Goal: Information Seeking & Learning: Learn about a topic

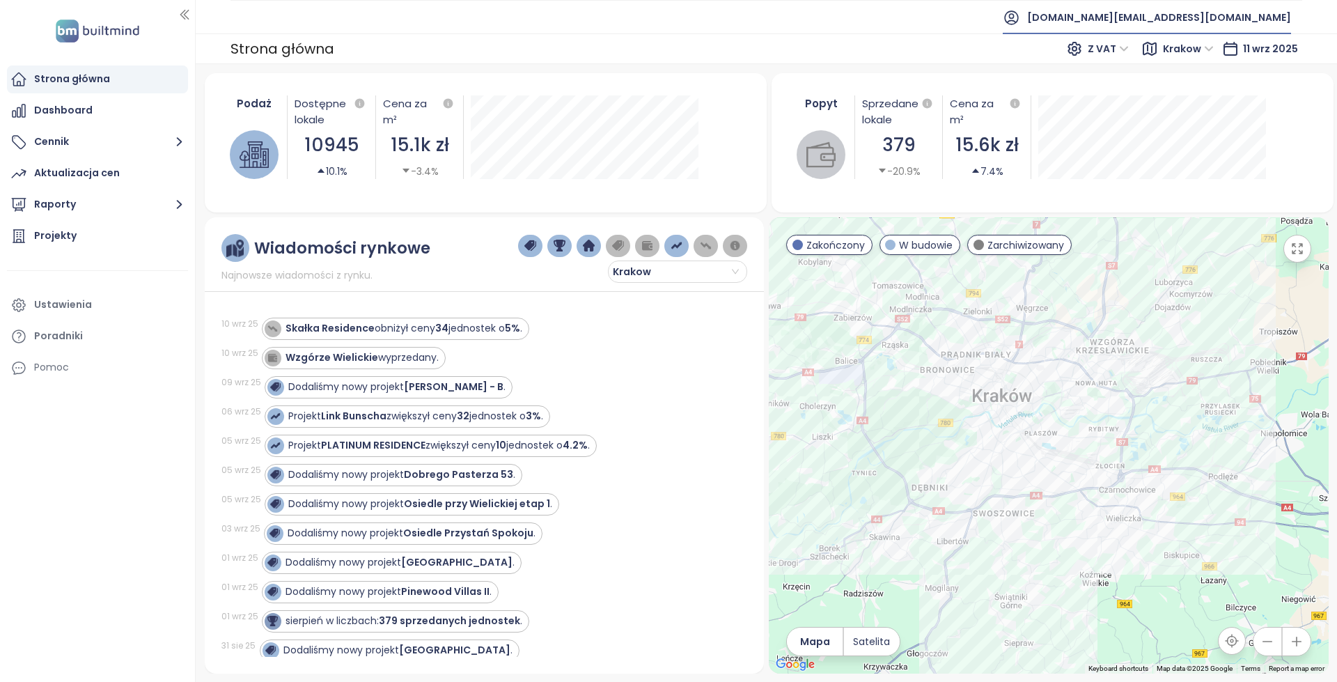
click at [1158, 16] on span "[DOMAIN_NAME][EMAIL_ADDRESS][DOMAIN_NAME]" at bounding box center [1159, 17] width 264 height 33
click at [1170, 53] on span "Wyloguj się" at bounding box center [1165, 56] width 54 height 14
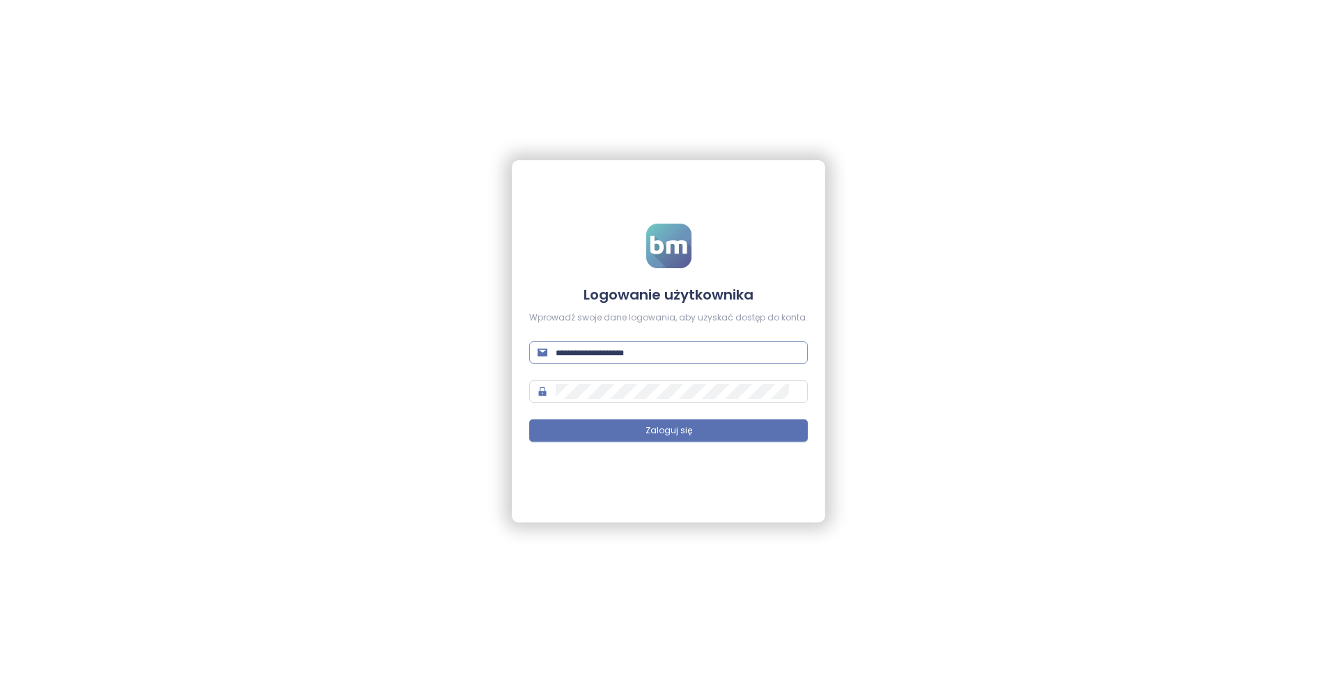
click at [683, 349] on input "text" at bounding box center [678, 352] width 244 height 15
click at [732, 343] on span "**********" at bounding box center [668, 352] width 279 height 22
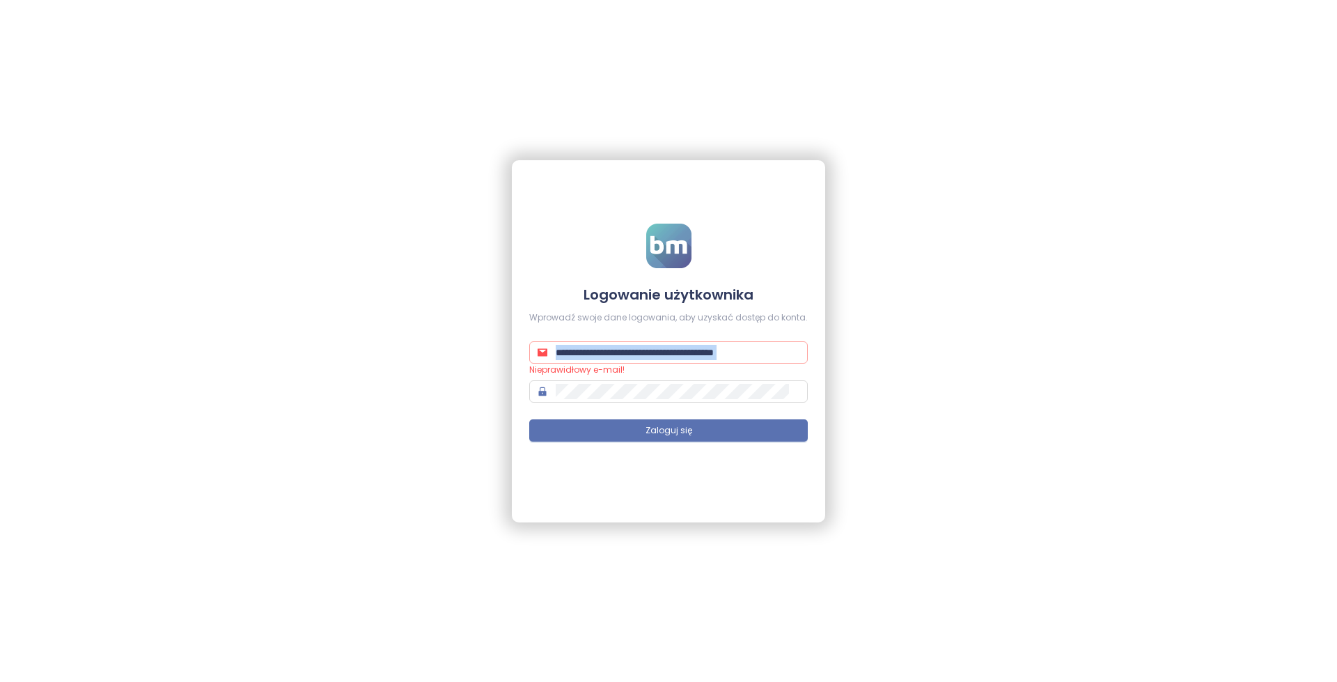
click at [732, 343] on span "**********" at bounding box center [668, 352] width 279 height 22
click at [740, 357] on input "**********" at bounding box center [672, 352] width 233 height 15
paste input "text"
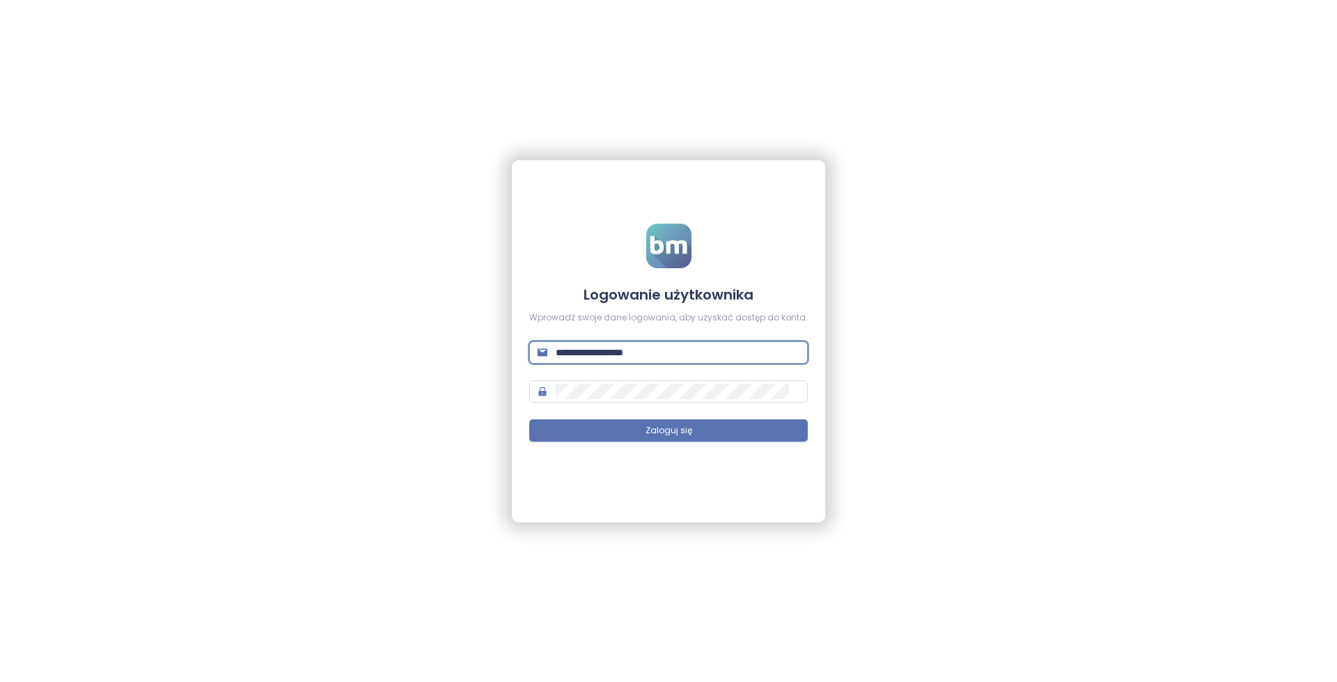
type input "**********"
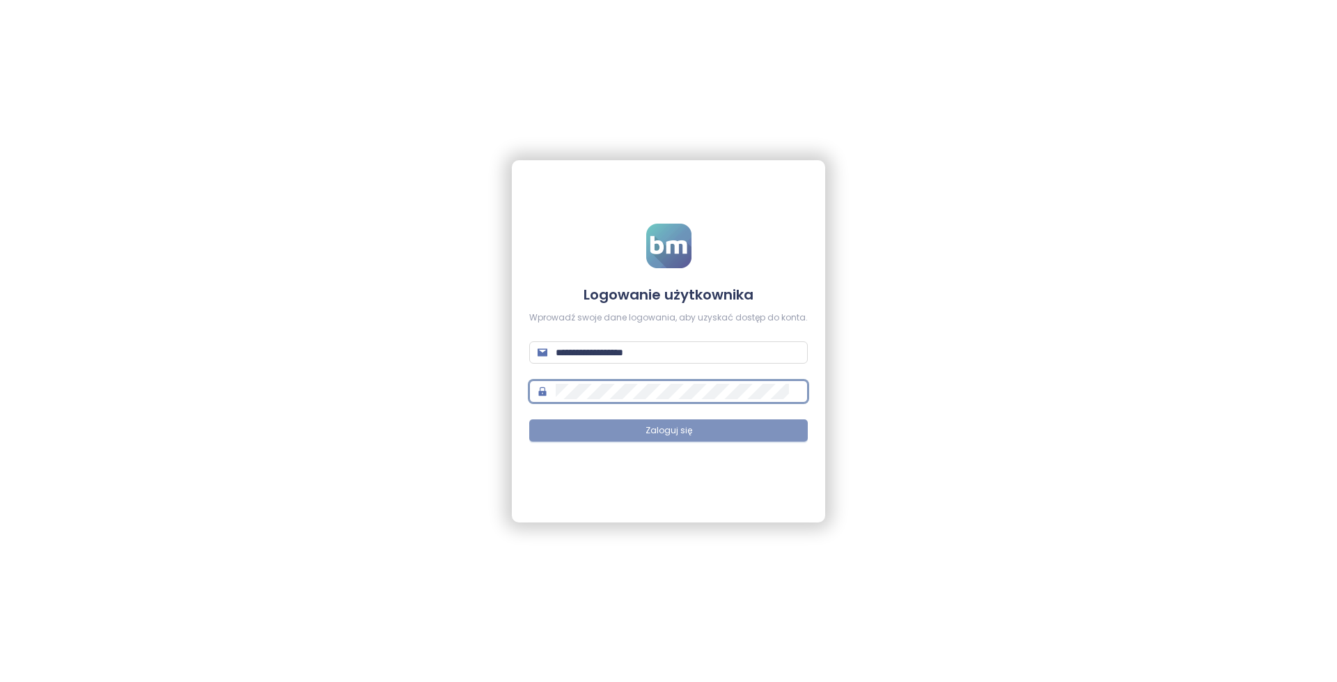
click at [699, 428] on button "Zaloguj się" at bounding box center [668, 430] width 279 height 22
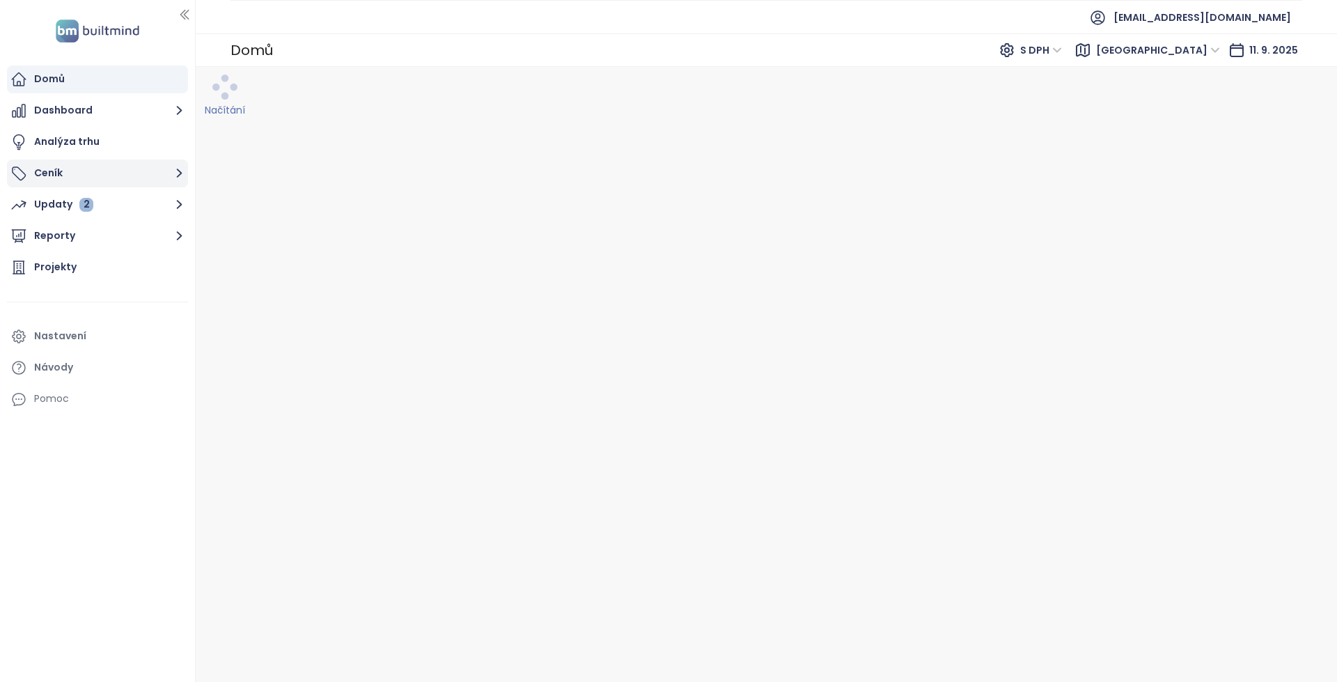
click at [111, 168] on button "Ceník" at bounding box center [97, 174] width 181 height 28
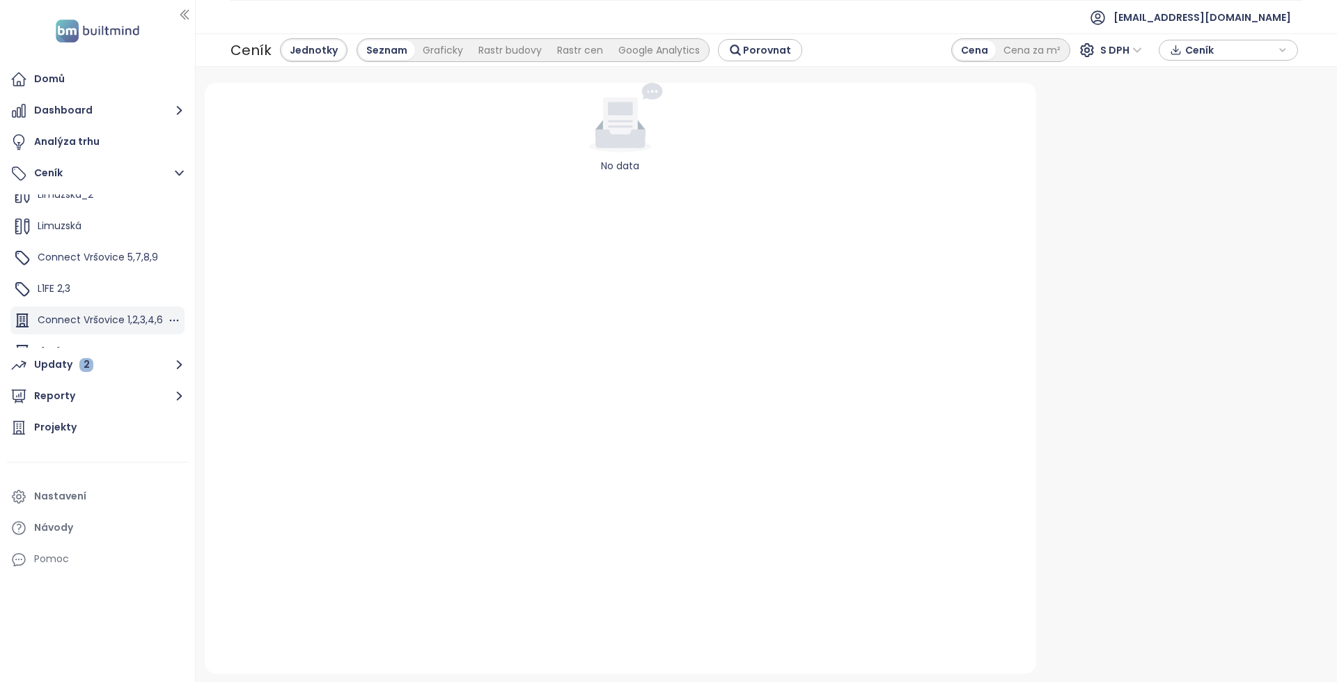
scroll to position [94, 0]
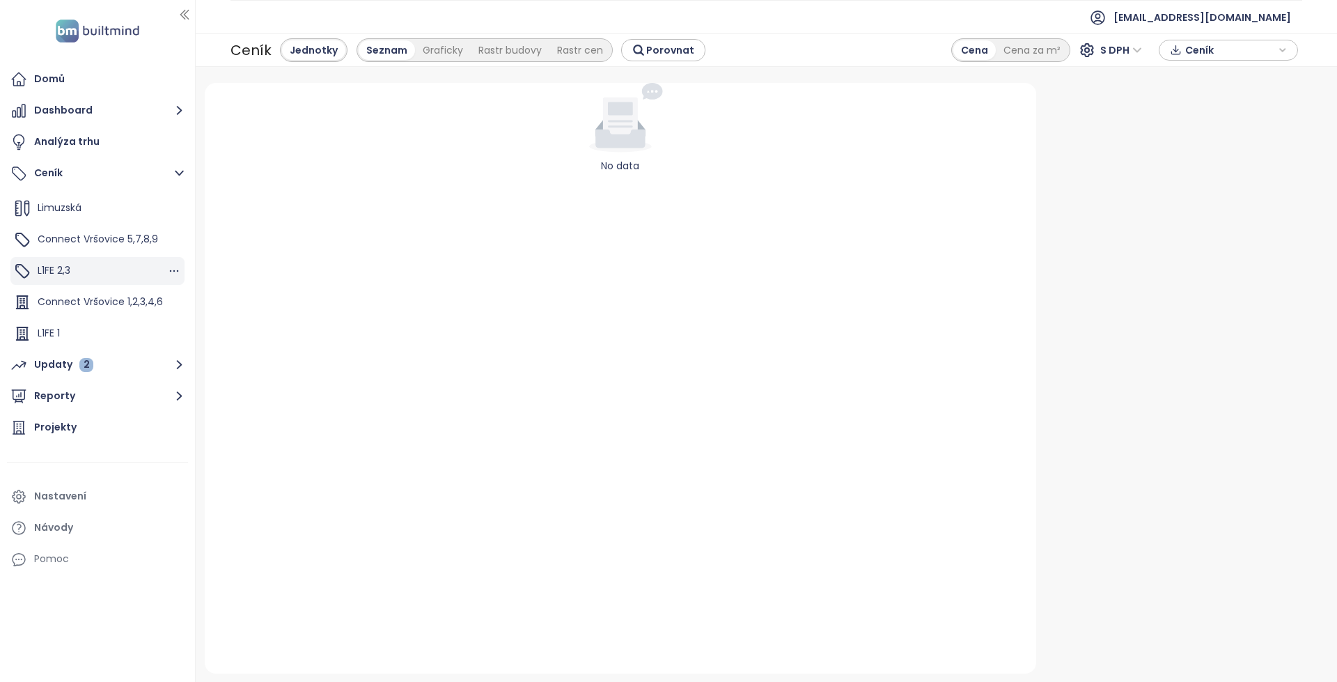
click at [118, 266] on div "L1FE 2,3" at bounding box center [97, 271] width 174 height 28
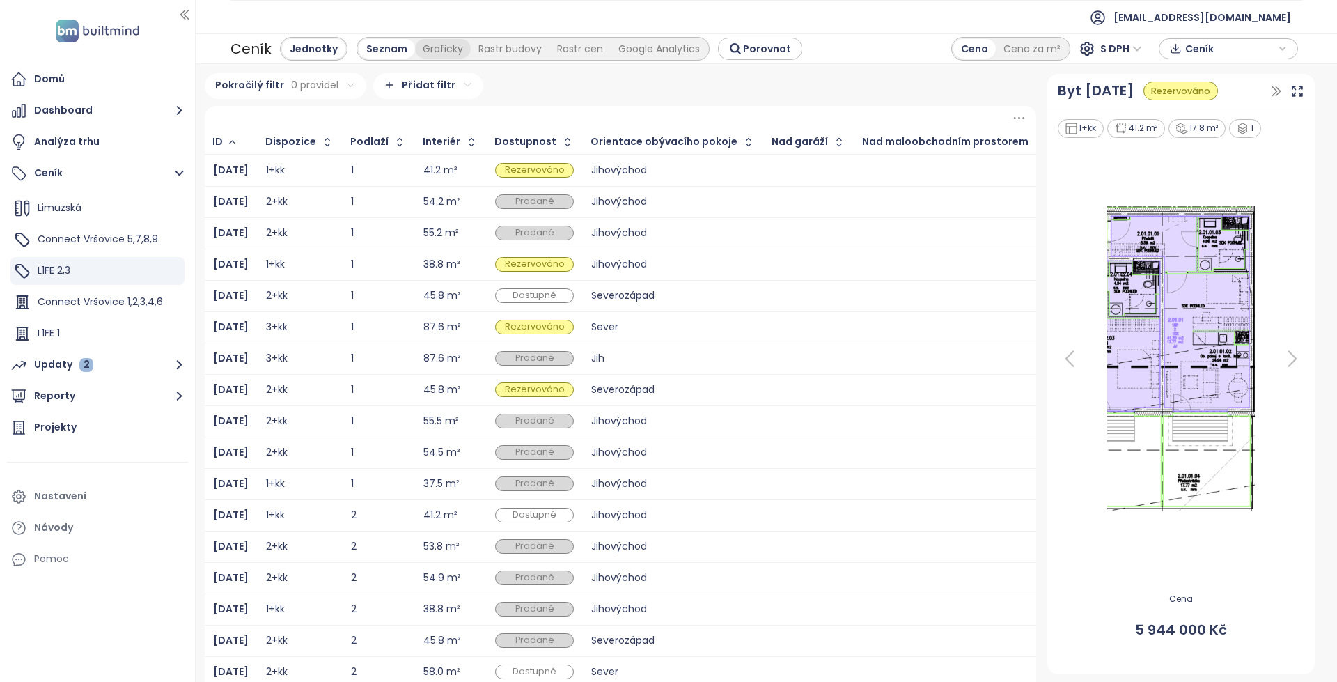
click at [430, 47] on div "Graficky" at bounding box center [443, 49] width 56 height 20
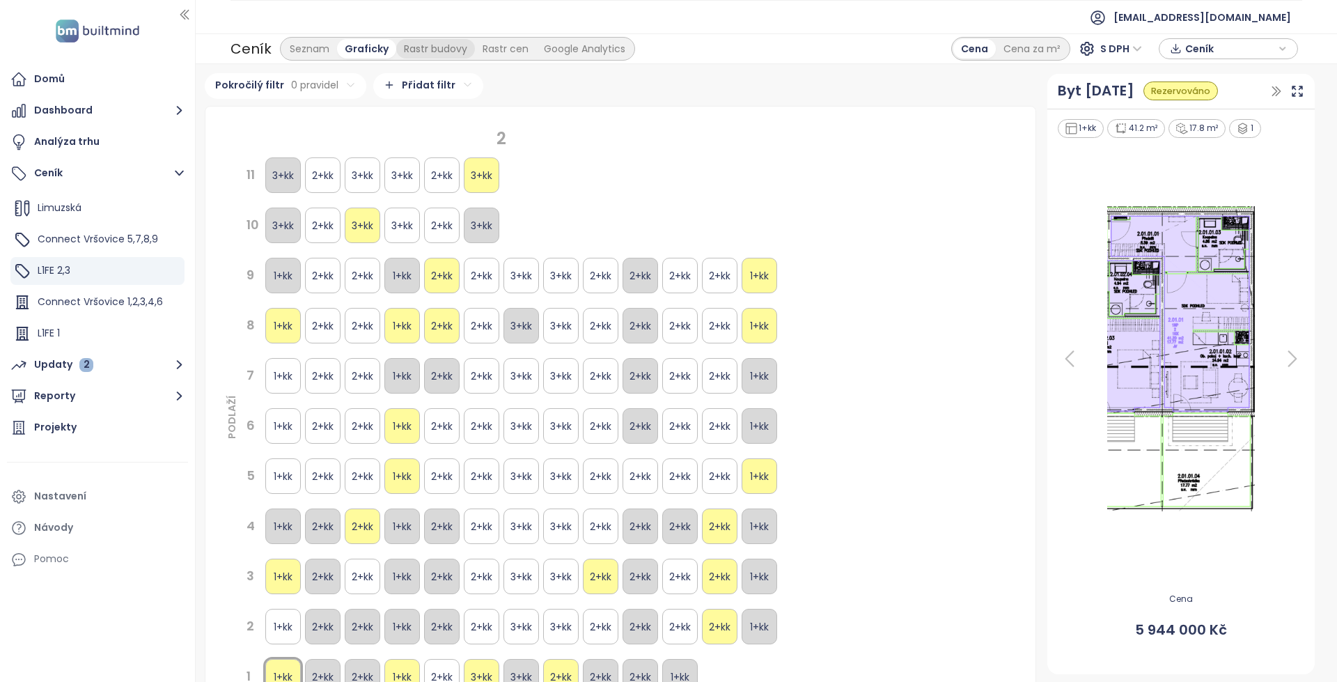
click at [463, 50] on div "Rastr budovy" at bounding box center [435, 49] width 79 height 20
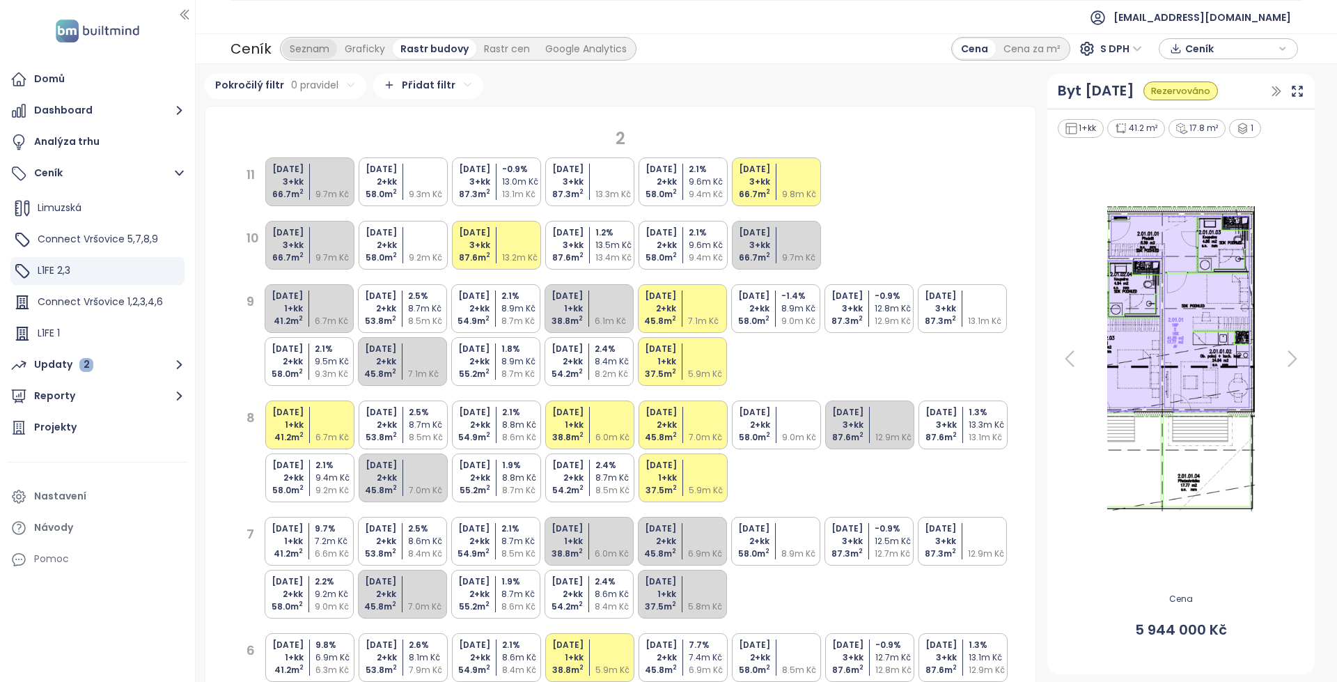
click at [316, 51] on div "Seznam" at bounding box center [309, 49] width 55 height 20
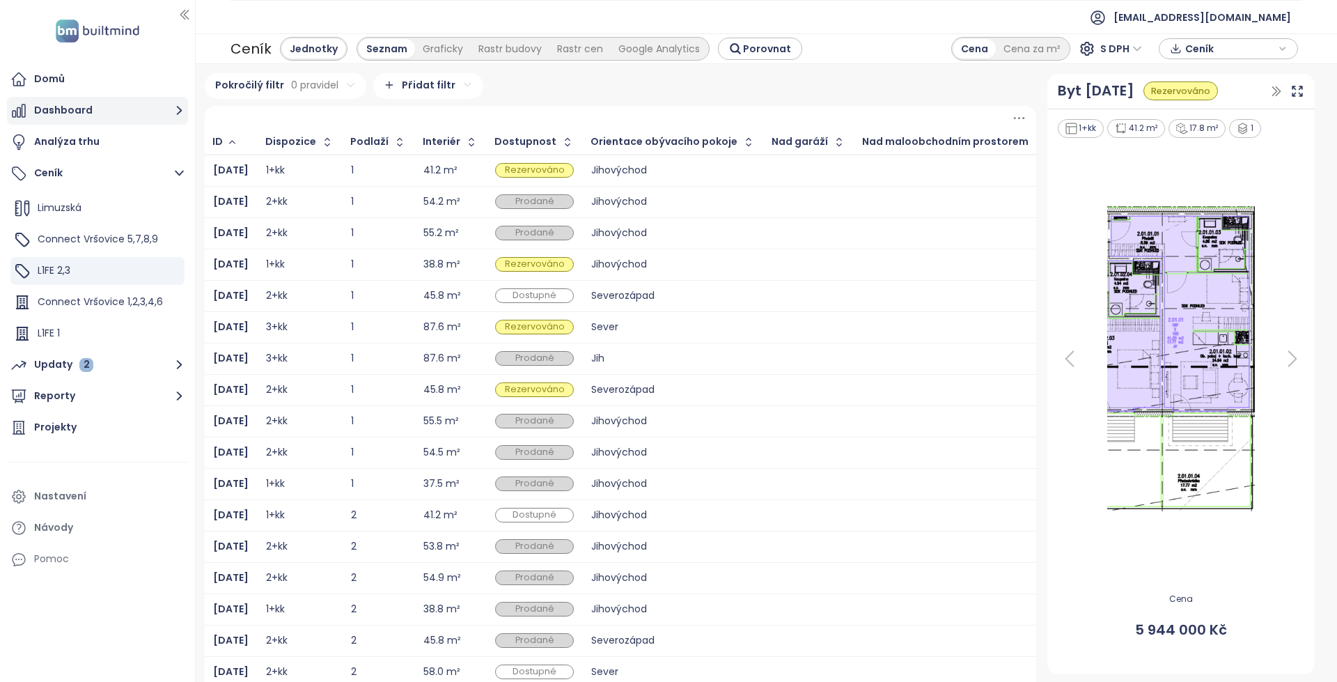
click at [122, 107] on button "Dashboard" at bounding box center [97, 111] width 181 height 28
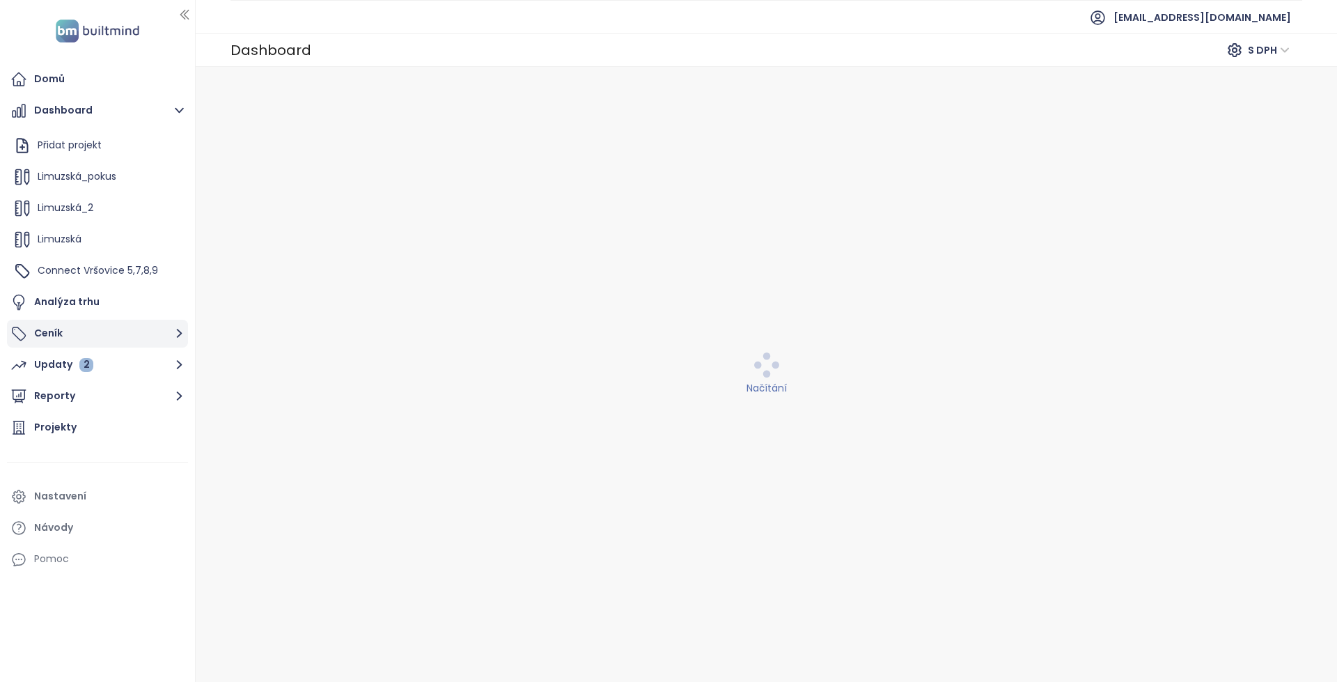
click at [107, 329] on button "Ceník" at bounding box center [97, 334] width 181 height 28
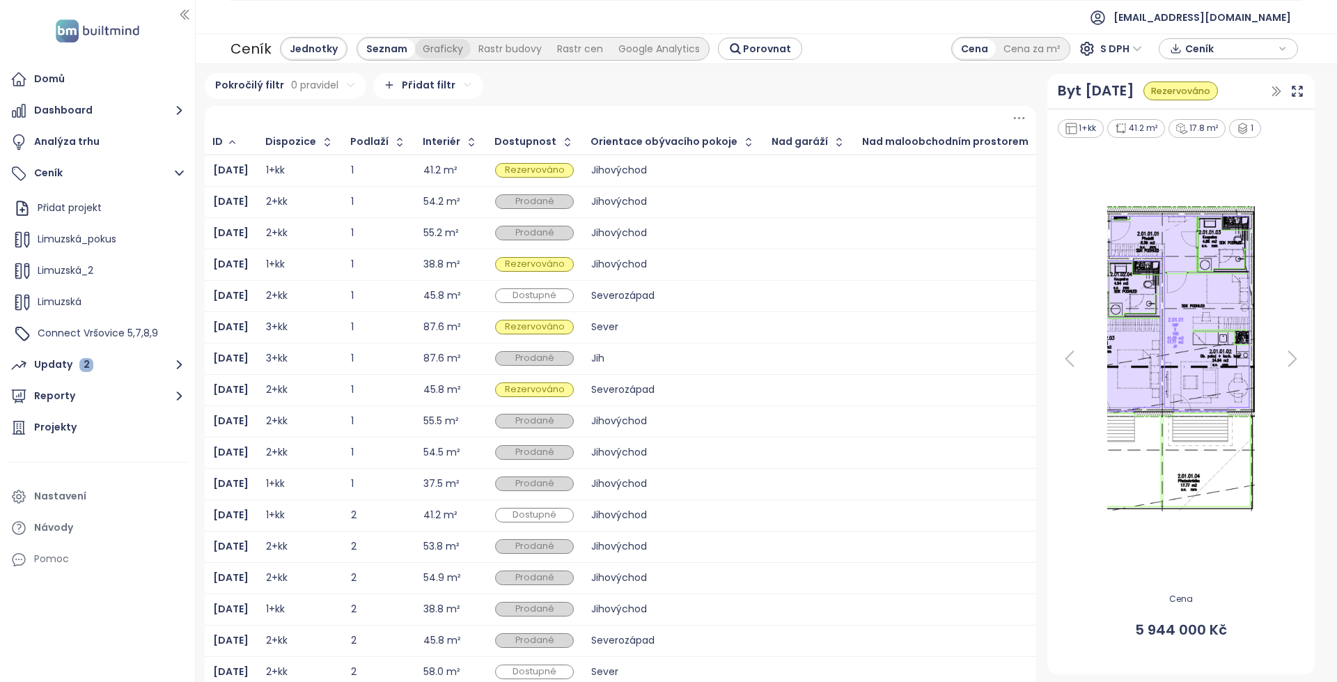
click at [435, 49] on div "Graficky" at bounding box center [443, 49] width 56 height 20
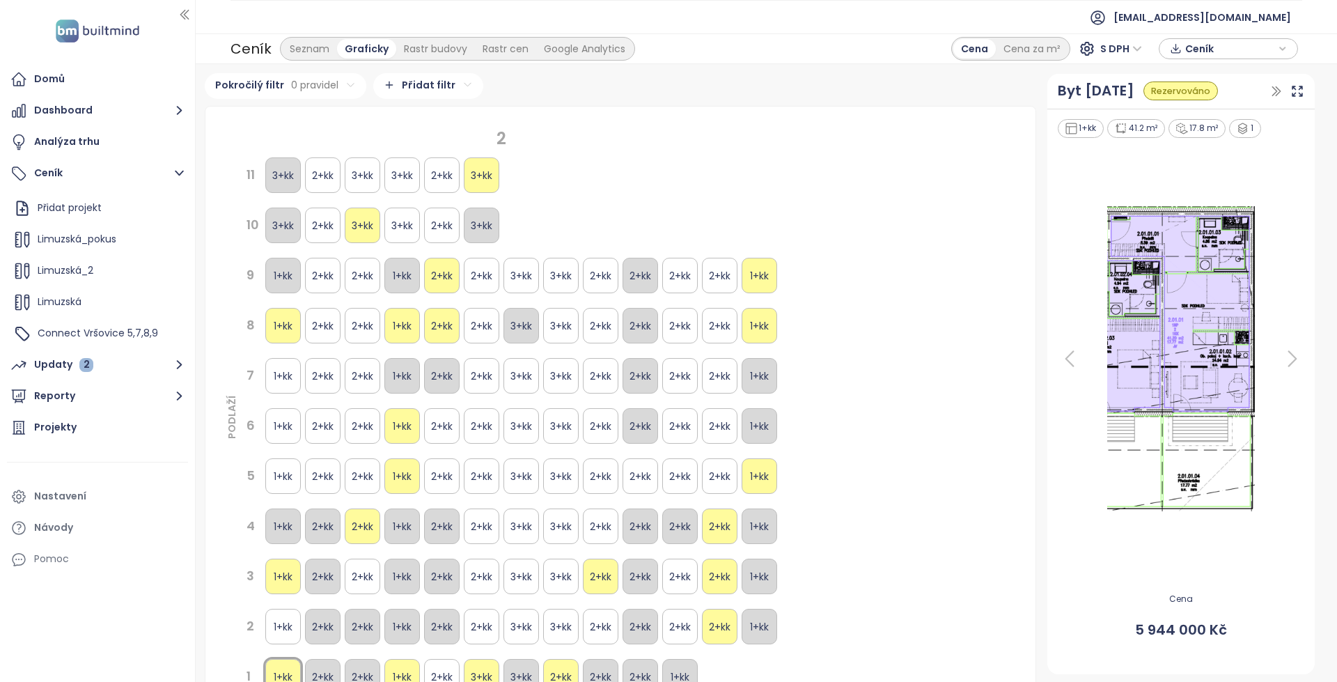
click at [343, 53] on div "Graficky" at bounding box center [366, 49] width 59 height 20
click at [317, 48] on div "Seznam" at bounding box center [309, 49] width 55 height 20
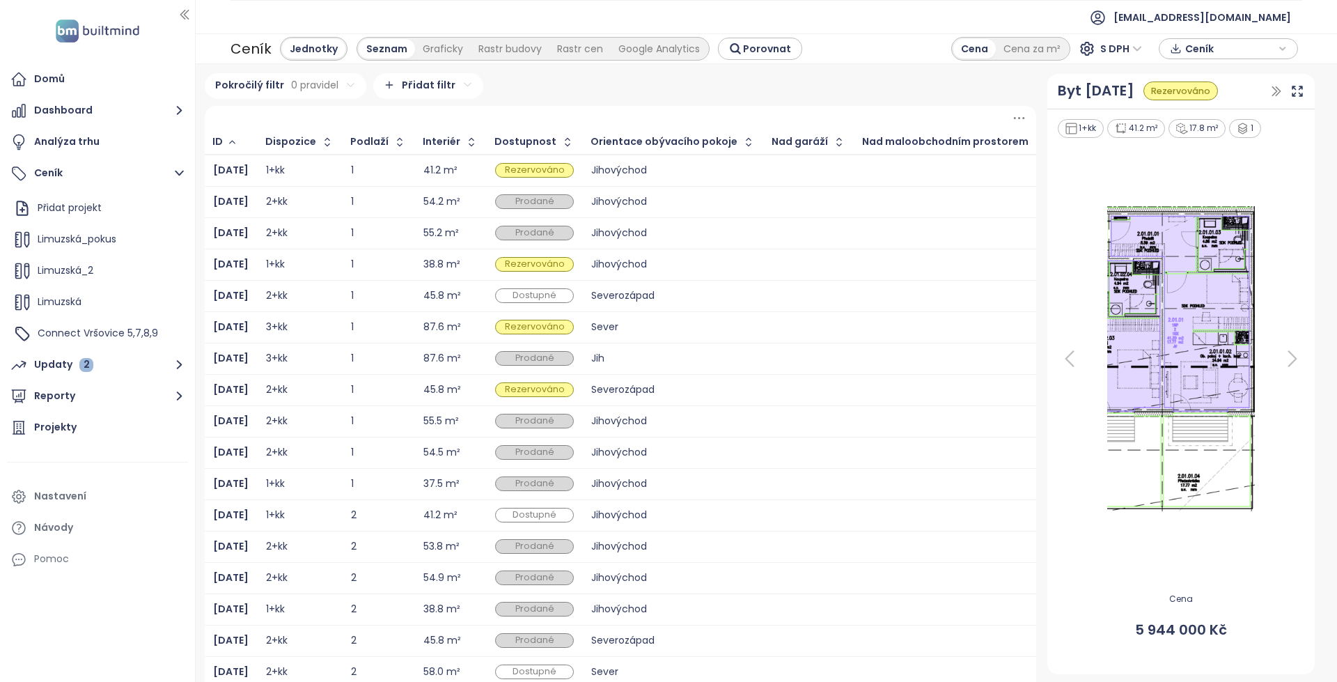
click at [1279, 354] on icon at bounding box center [1293, 359] width 28 height 28
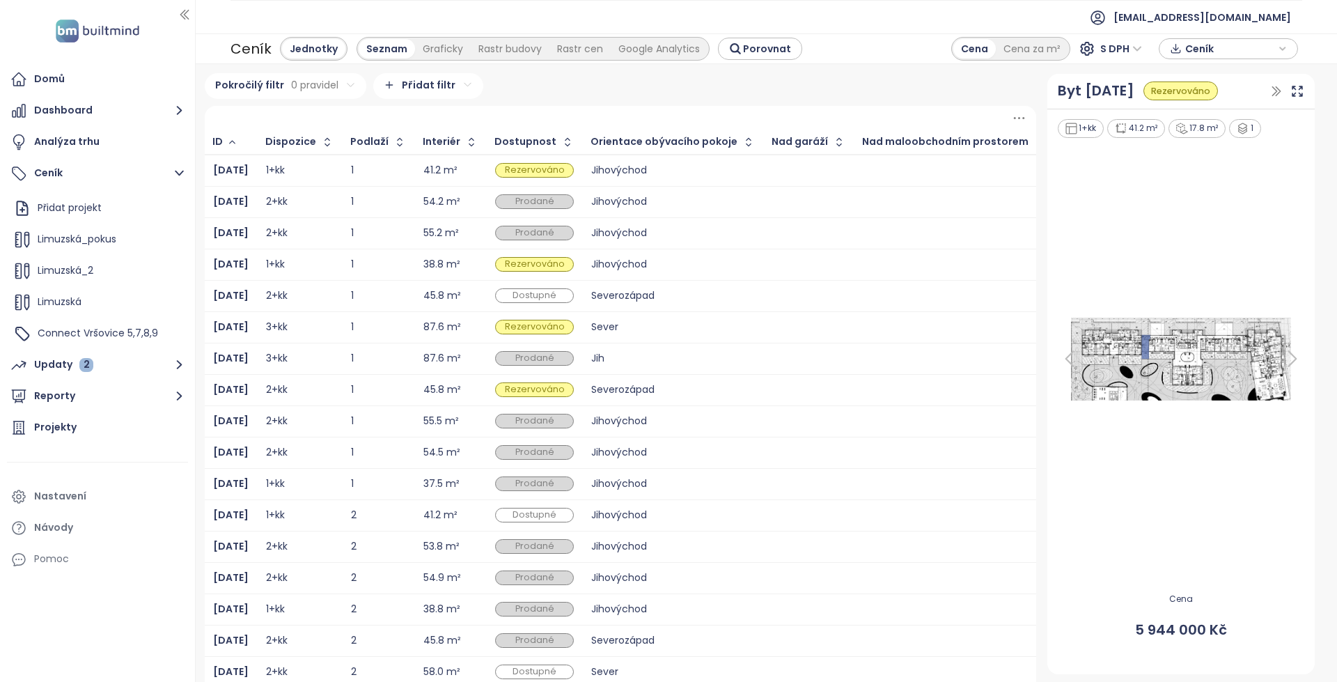
click at [1279, 355] on icon at bounding box center [1293, 359] width 28 height 28
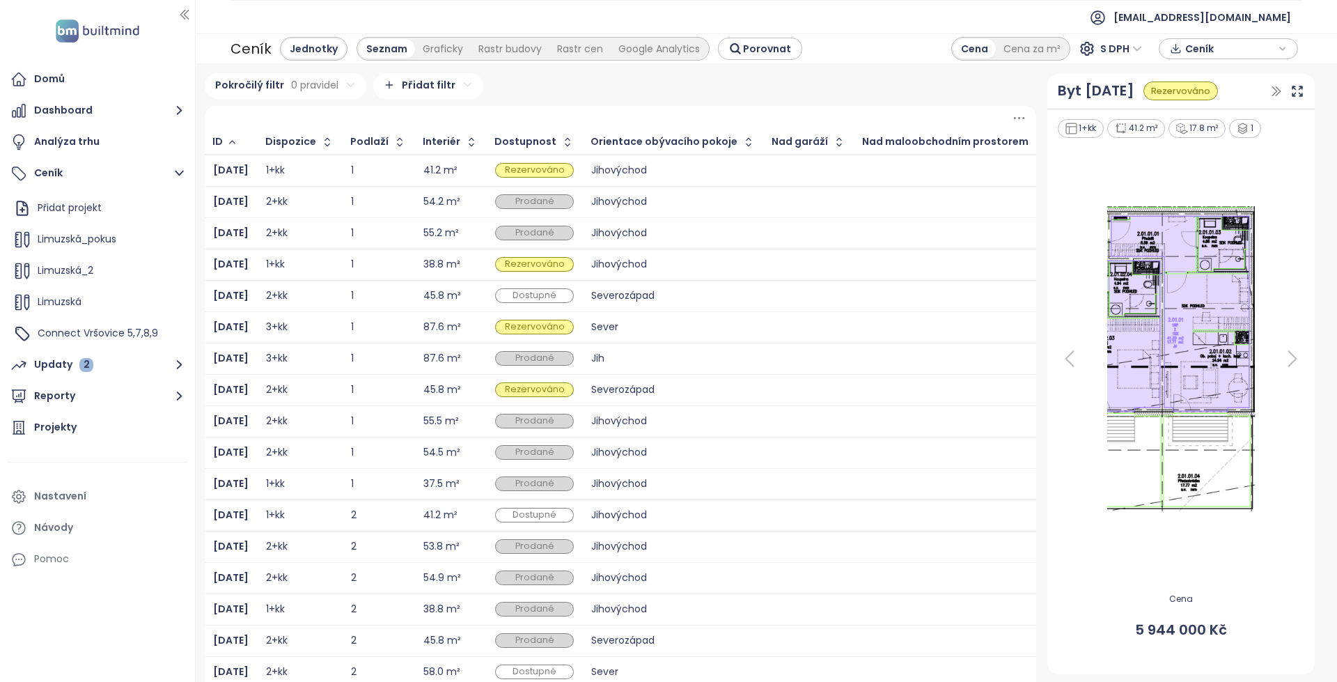
click at [1289, 357] on icon at bounding box center [1293, 359] width 8 height 15
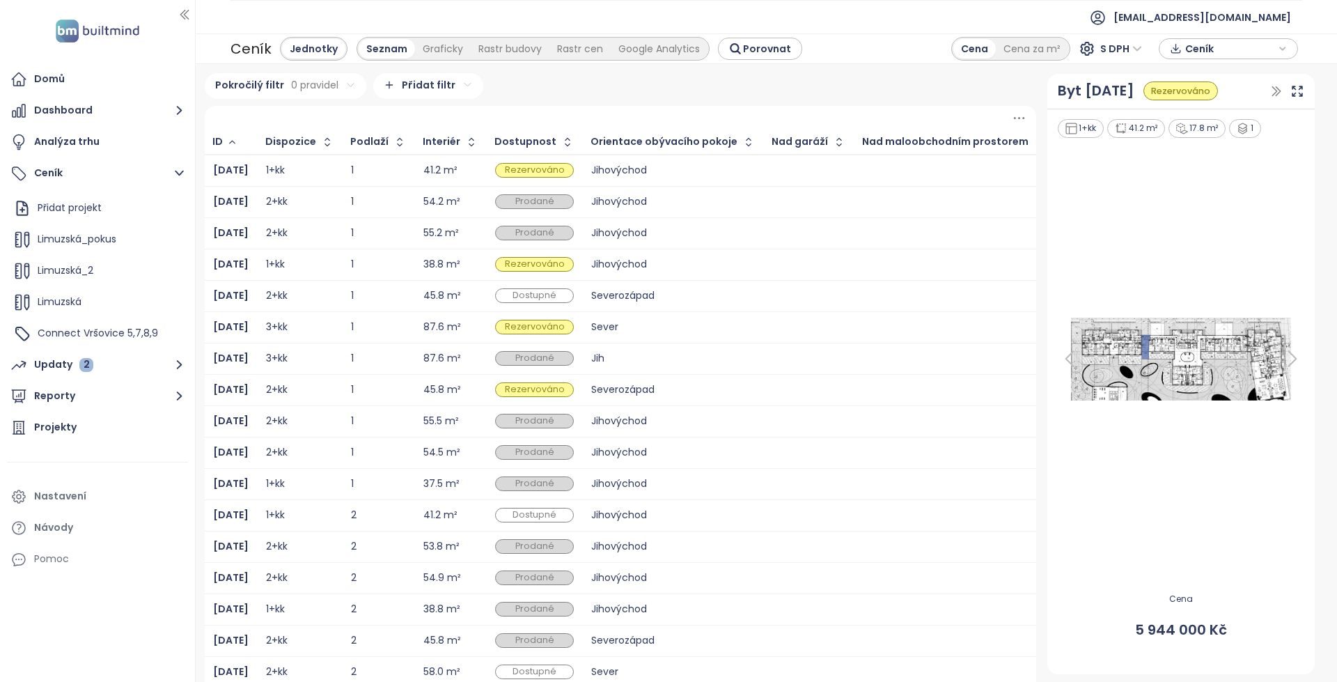
click at [1048, 360] on div "1+kk 41.2 m² 17.8 m² 1 Cena 5 944 000 Kč" at bounding box center [1181, 391] width 267 height 565
click at [1056, 359] on icon at bounding box center [1070, 359] width 28 height 28
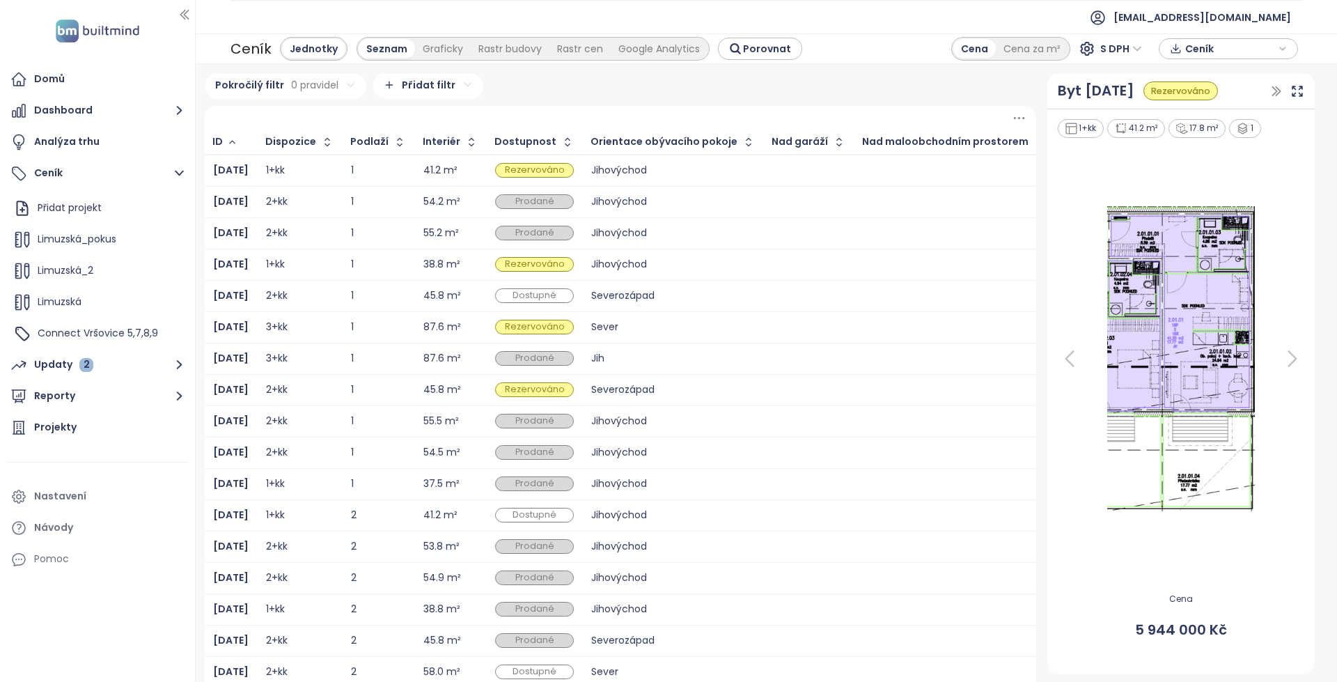
click at [1056, 359] on icon at bounding box center [1070, 359] width 28 height 28
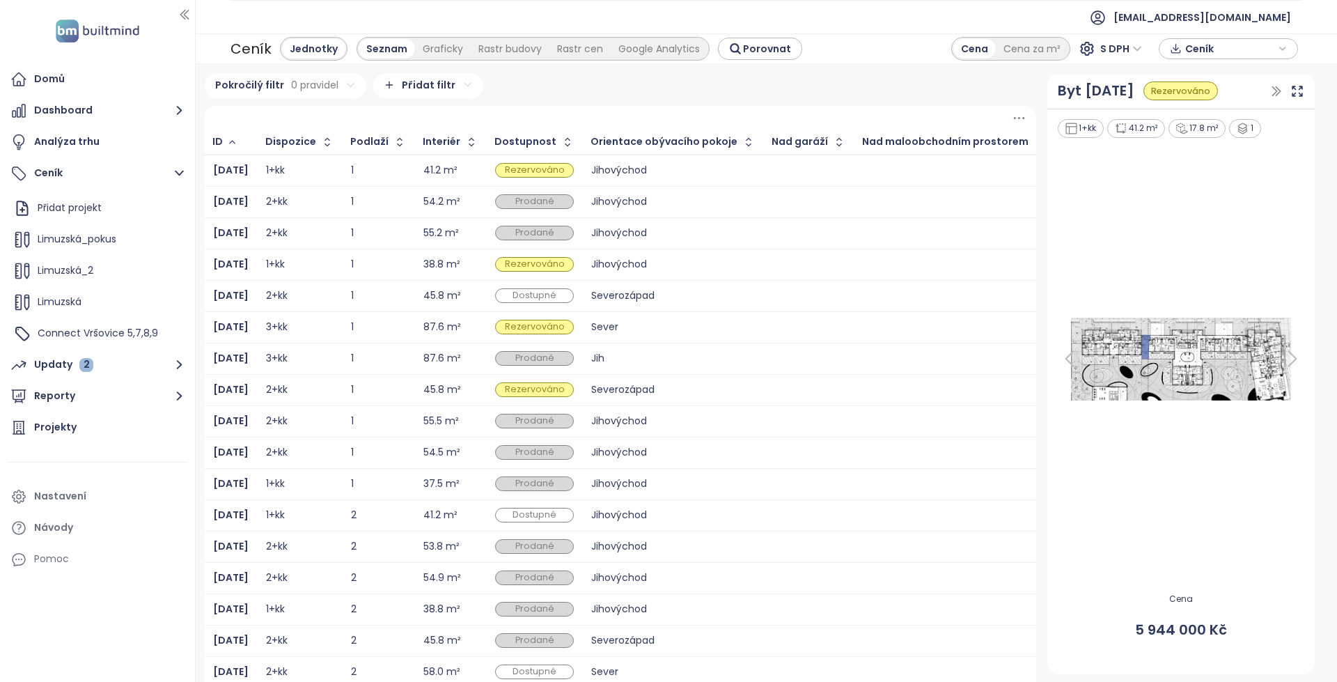
click at [1056, 359] on icon at bounding box center [1070, 359] width 28 height 28
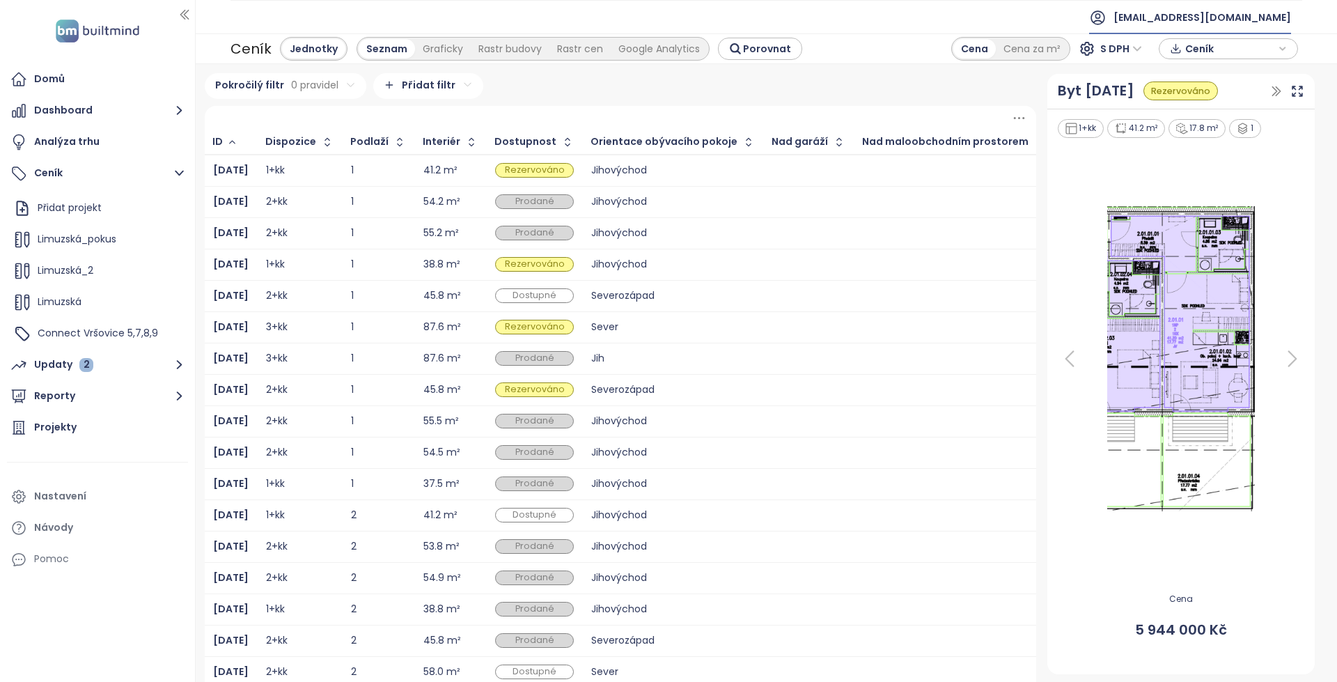
click at [1224, 17] on span "[EMAIL_ADDRESS][DOMAIN_NAME]" at bounding box center [1203, 17] width 178 height 33
click at [1197, 54] on span "Odhlásit se" at bounding box center [1188, 56] width 54 height 14
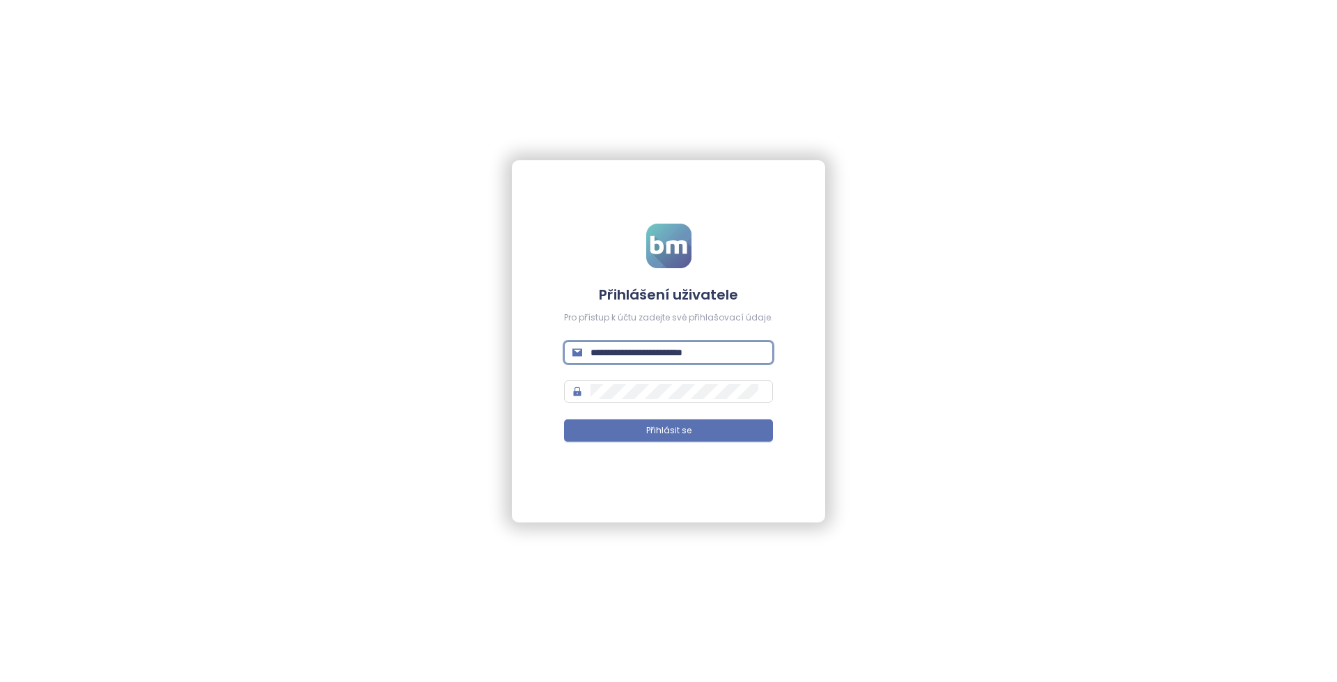
click at [673, 352] on input "**********" at bounding box center [678, 352] width 174 height 15
paste input "text"
type input "**********"
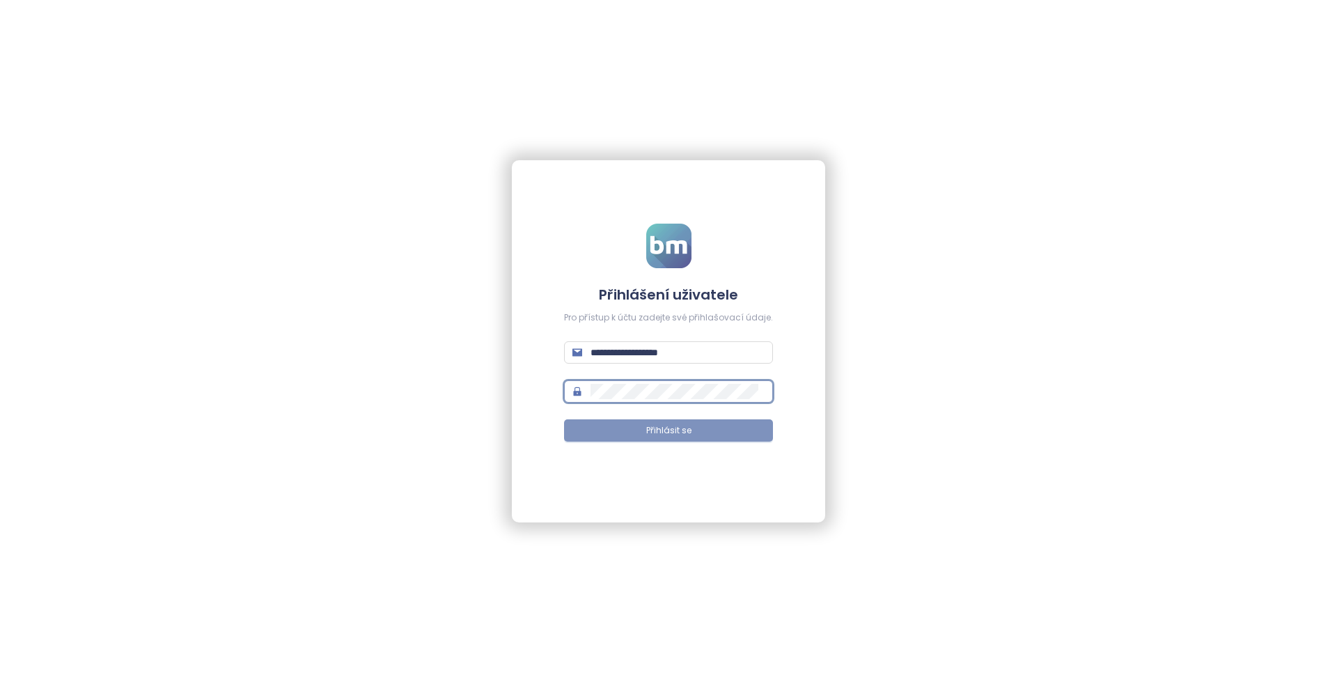
click at [662, 428] on span "Přihlásit se" at bounding box center [668, 430] width 45 height 13
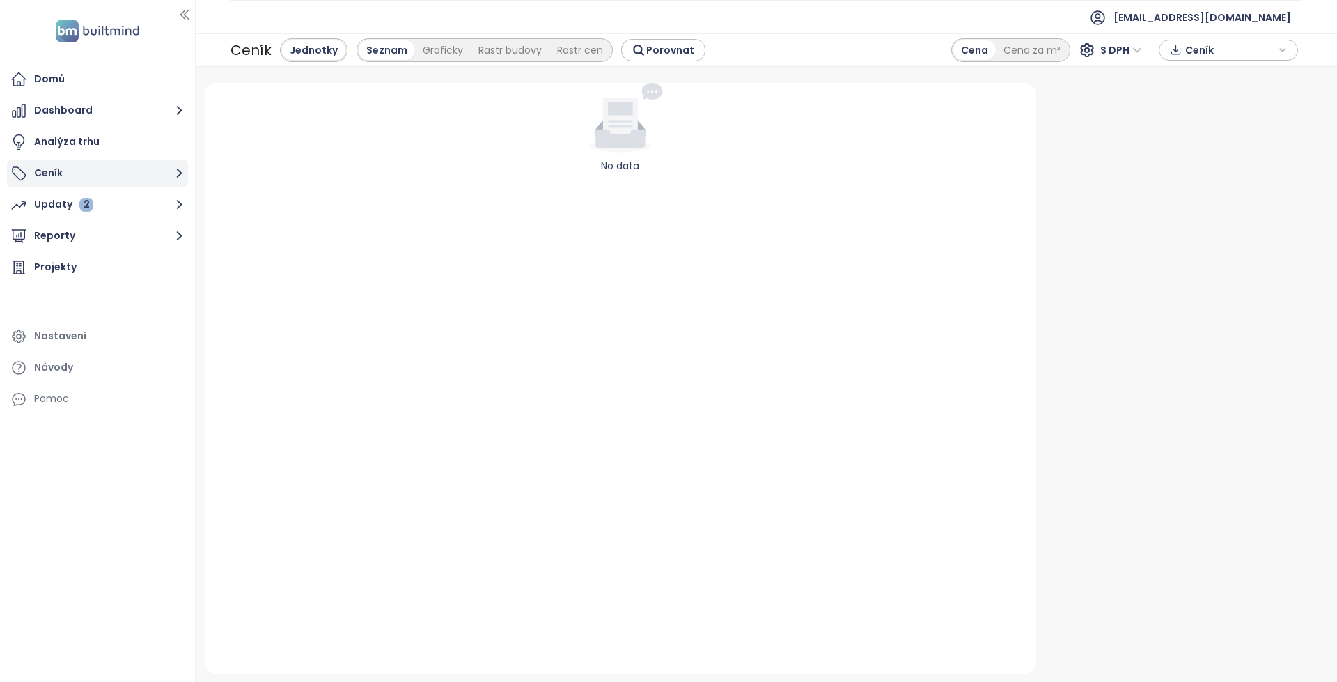
click at [153, 169] on button "Ceník" at bounding box center [97, 174] width 181 height 28
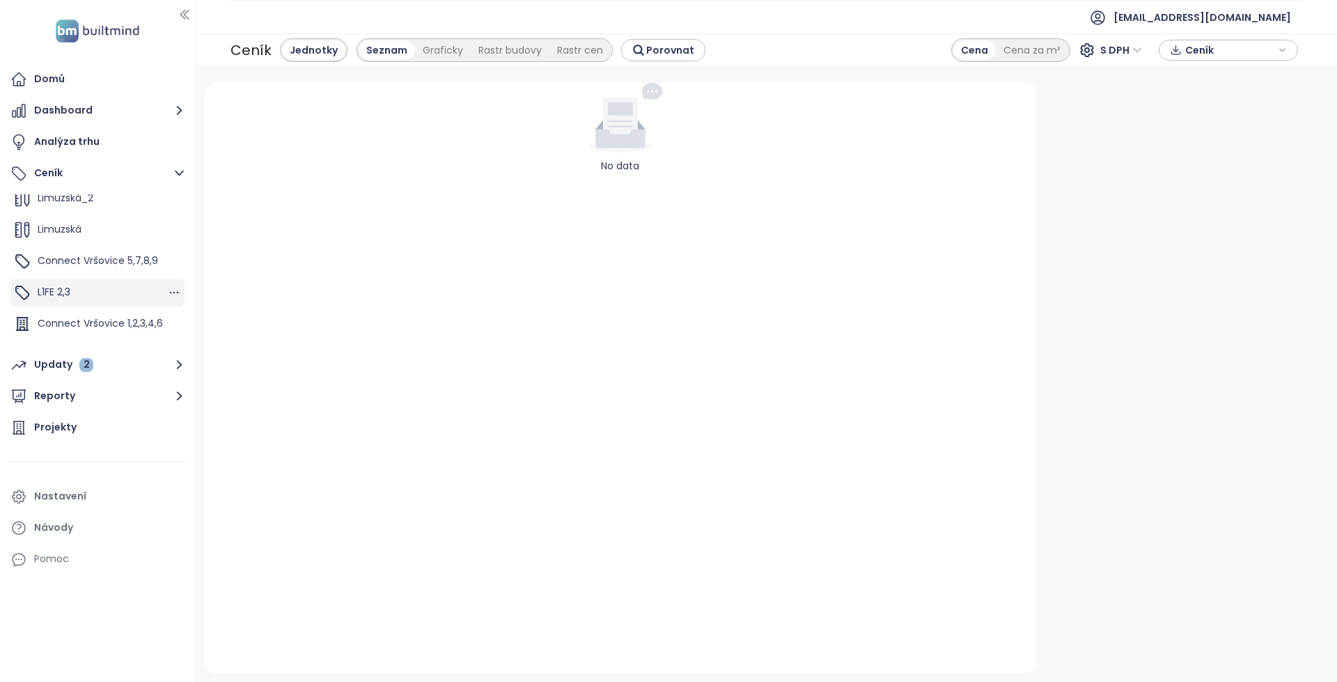
scroll to position [94, 0]
drag, startPoint x: 86, startPoint y: 273, endPoint x: 87, endPoint y: 281, distance: 8.4
click at [86, 273] on div "L1FE 2,3" at bounding box center [97, 271] width 174 height 28
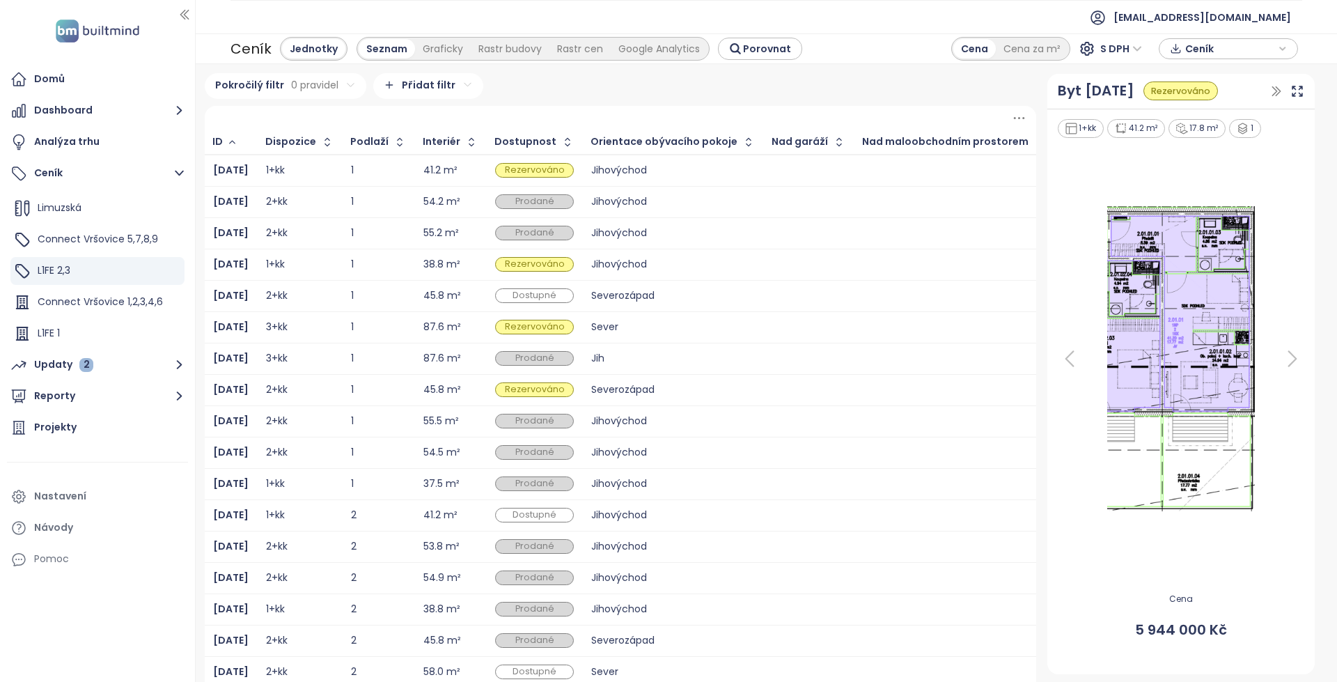
click at [1069, 355] on icon at bounding box center [1070, 359] width 28 height 28
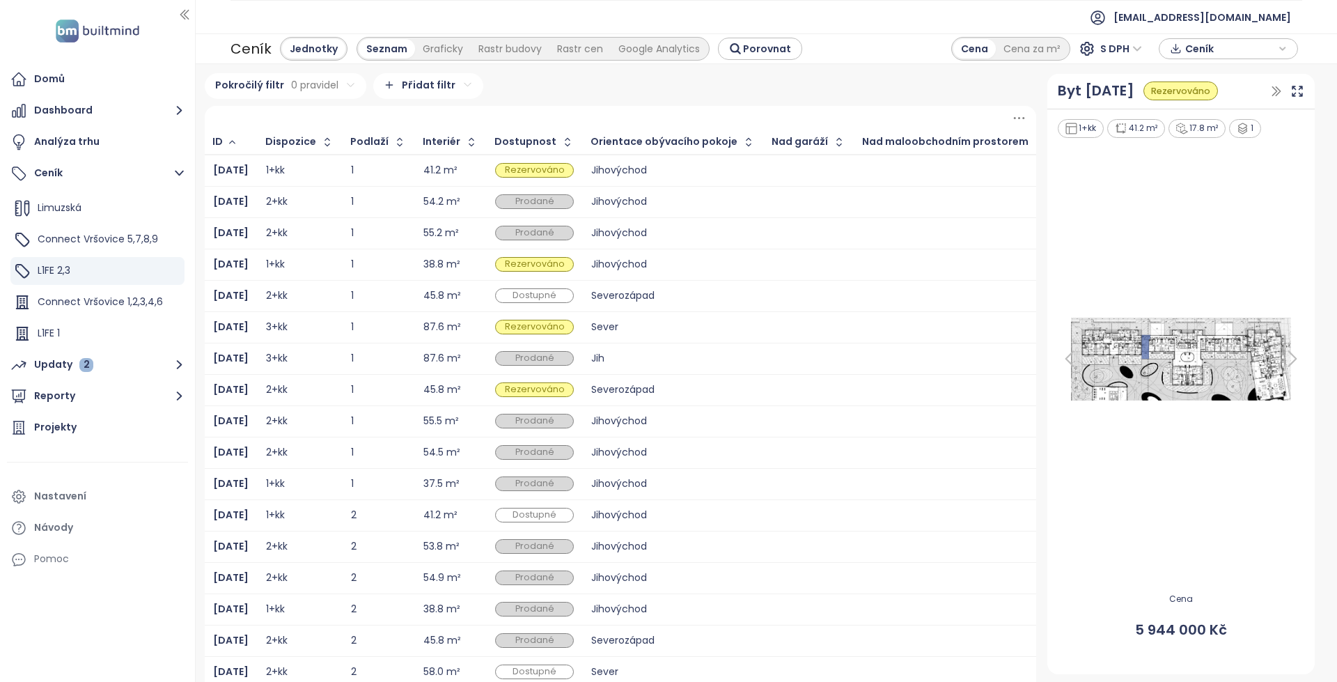
click at [1067, 357] on icon at bounding box center [1070, 359] width 28 height 28
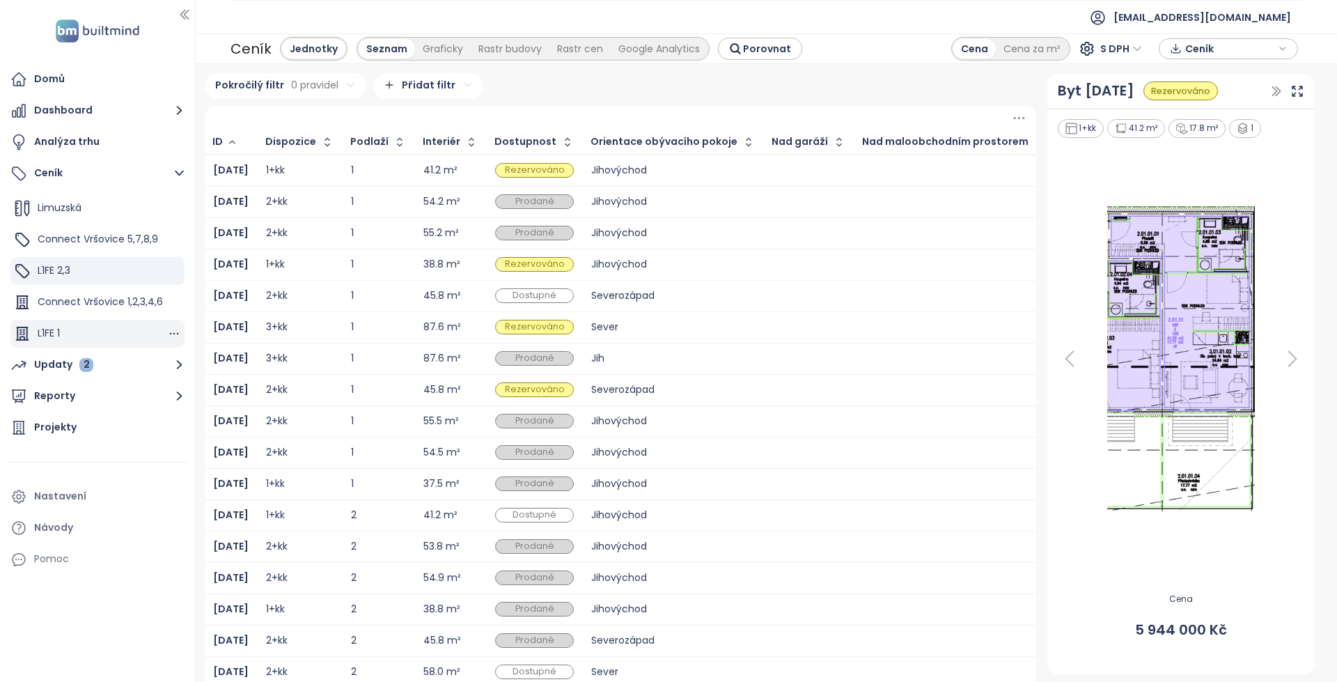
click at [86, 334] on div "L1FE 1" at bounding box center [97, 334] width 174 height 28
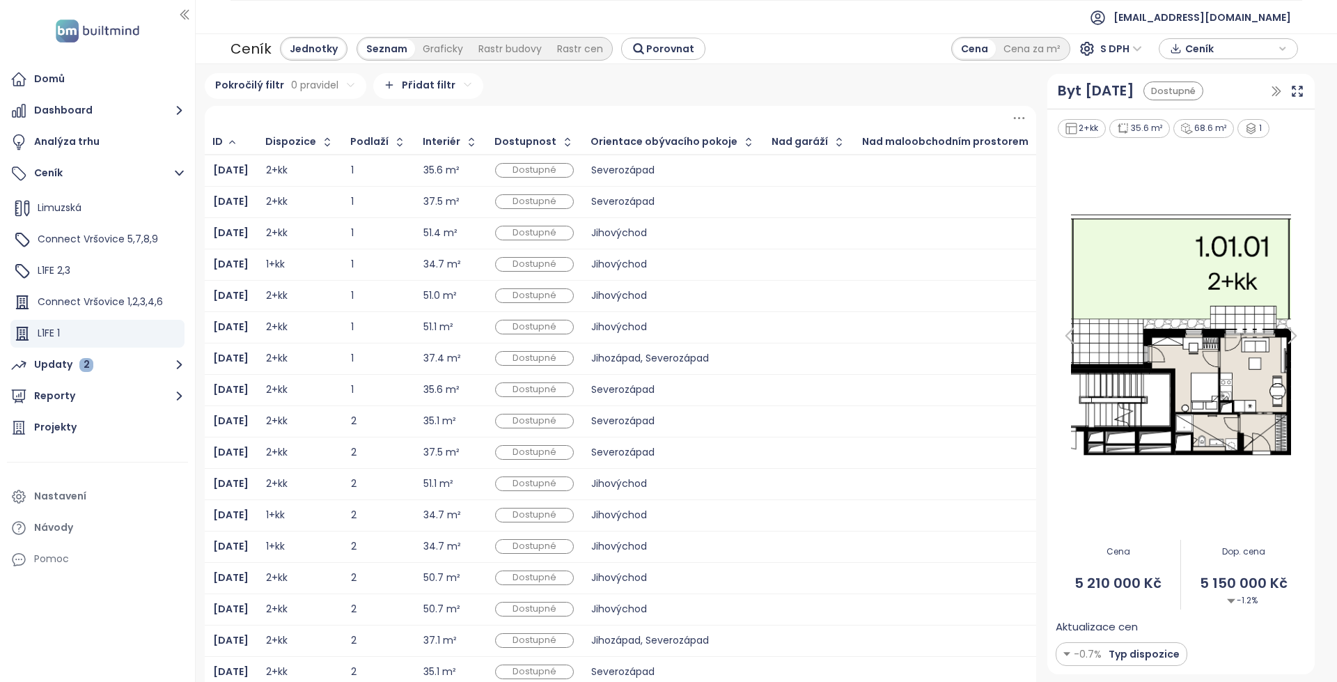
click at [1067, 332] on icon at bounding box center [1070, 336] width 28 height 28
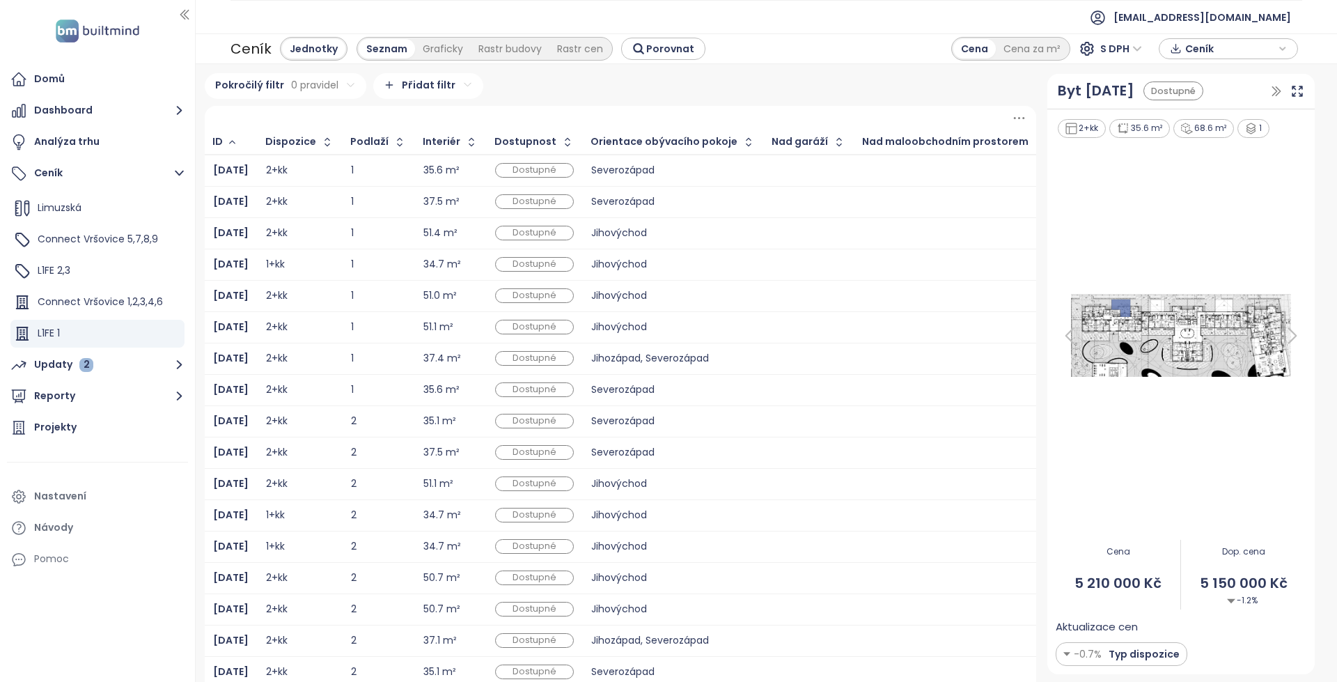
click at [1065, 337] on icon at bounding box center [1070, 336] width 28 height 28
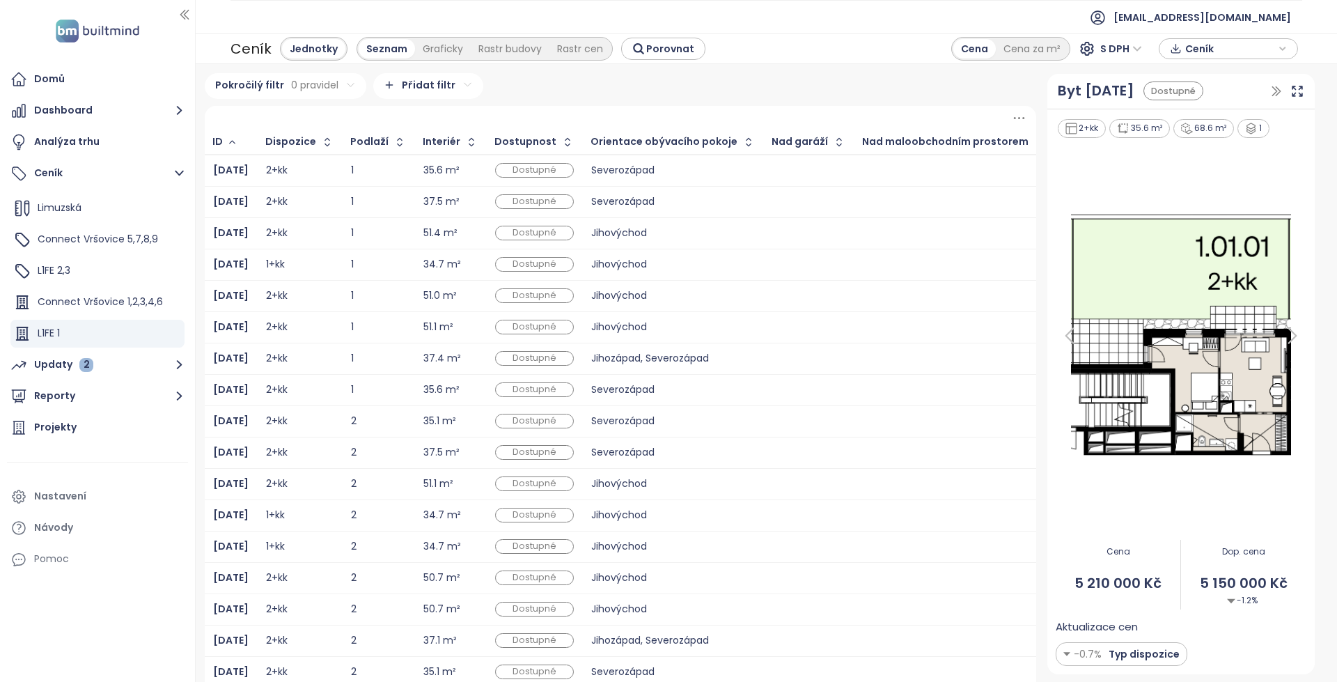
click at [1284, 339] on icon at bounding box center [1293, 336] width 28 height 28
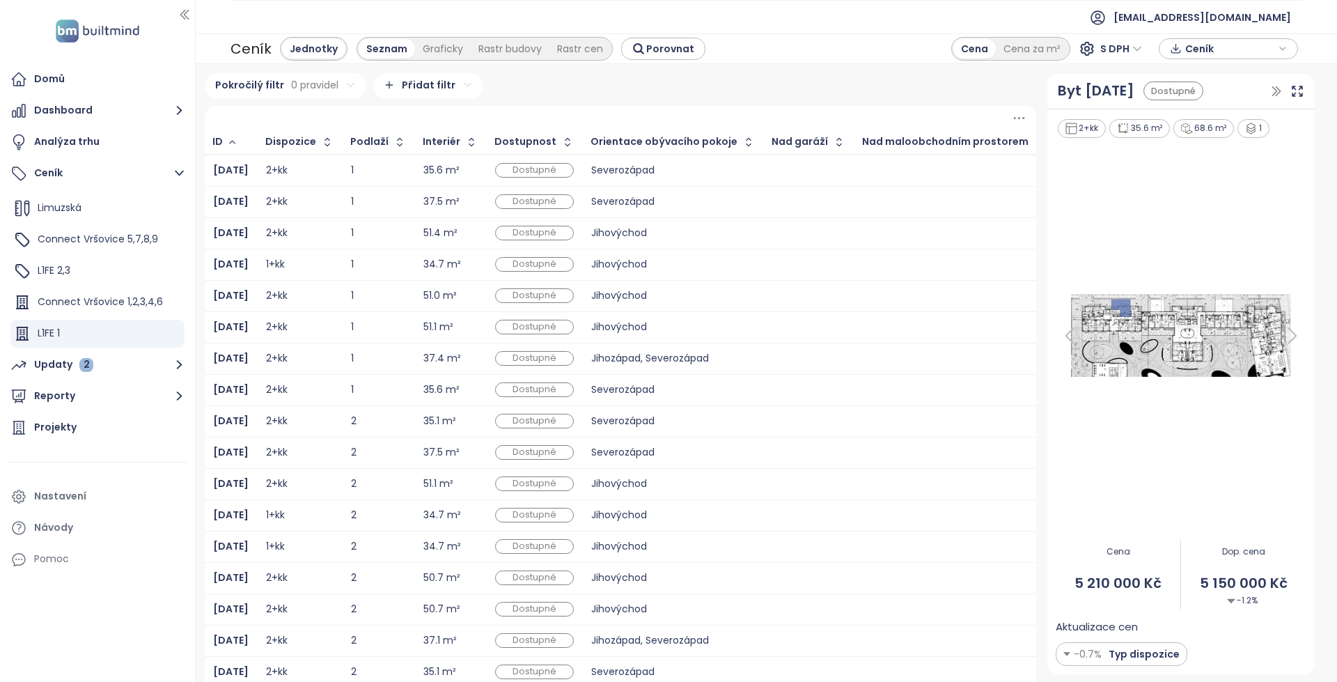
click at [1284, 339] on icon at bounding box center [1293, 336] width 28 height 28
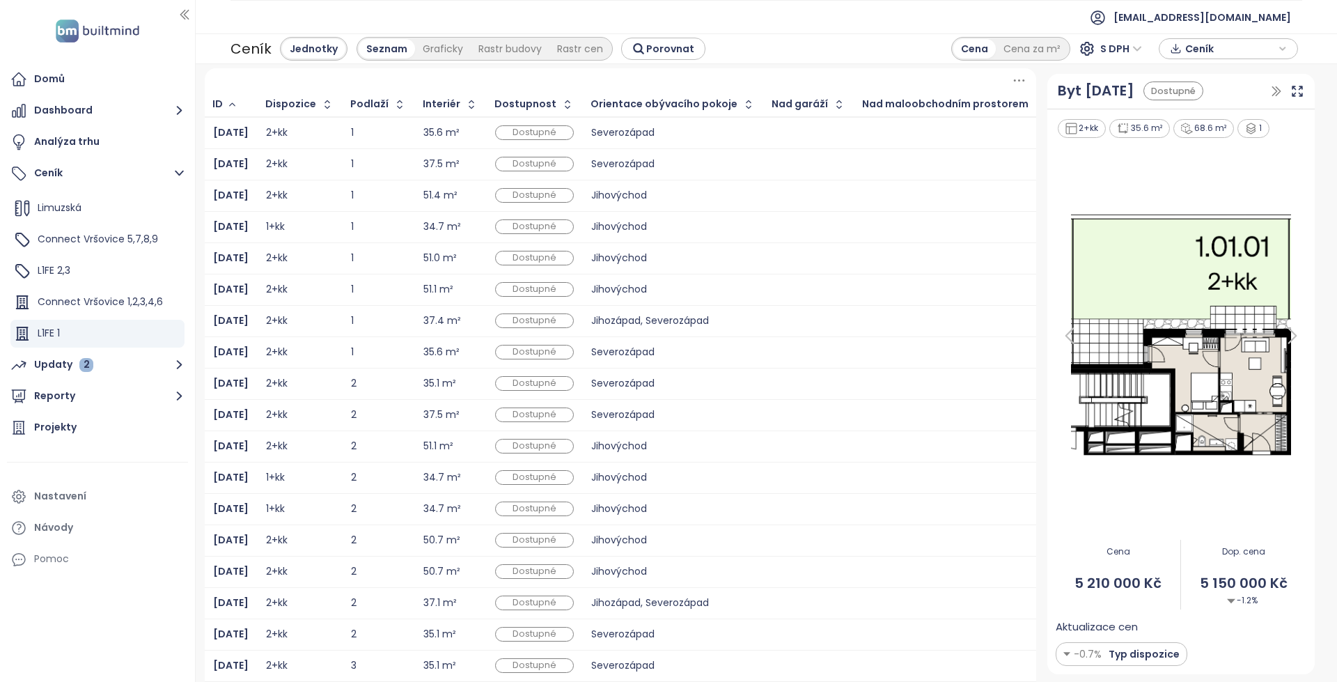
scroll to position [154, 0]
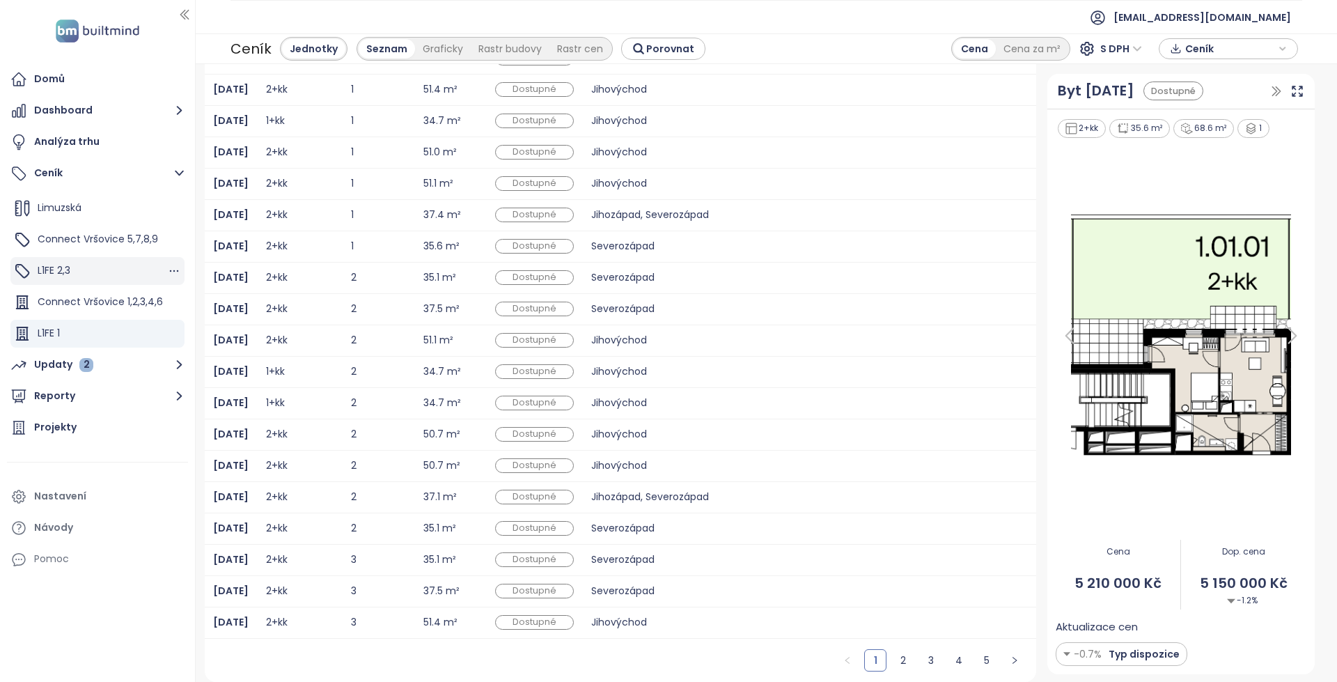
click at [100, 267] on div "L1FE 2,3" at bounding box center [97, 271] width 174 height 28
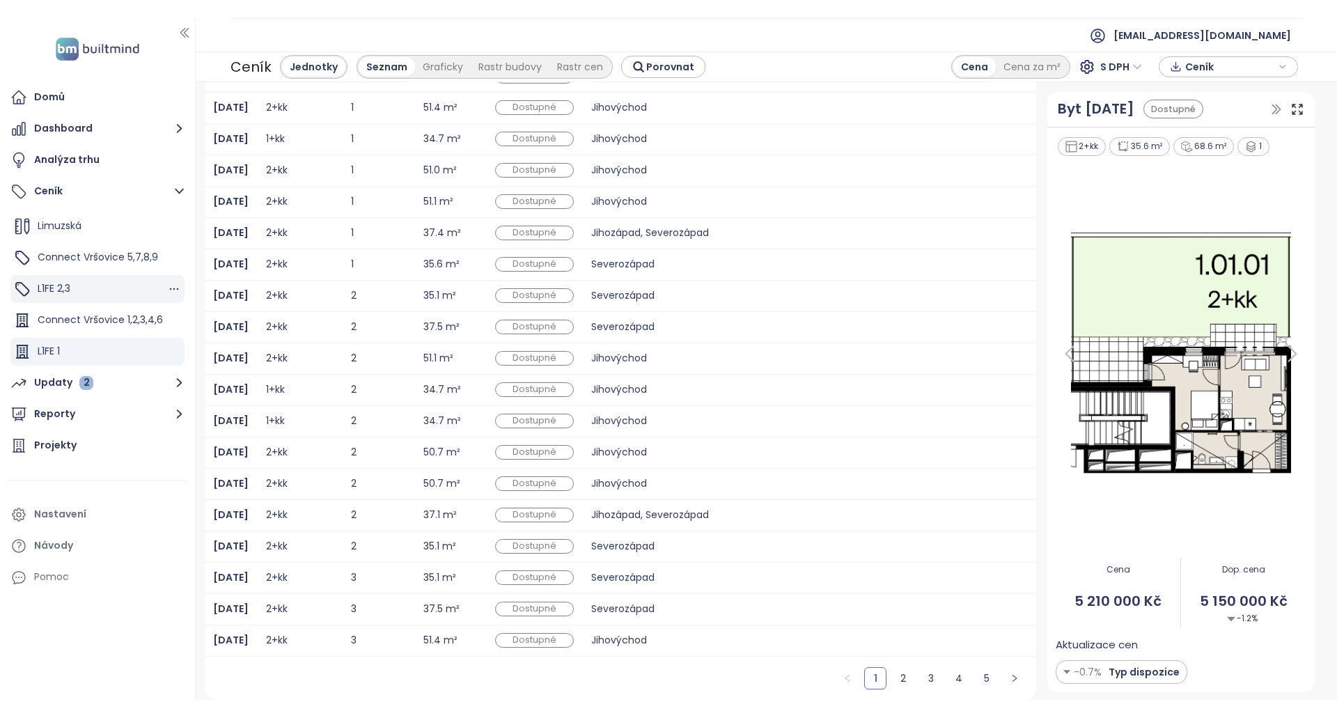
scroll to position [0, 0]
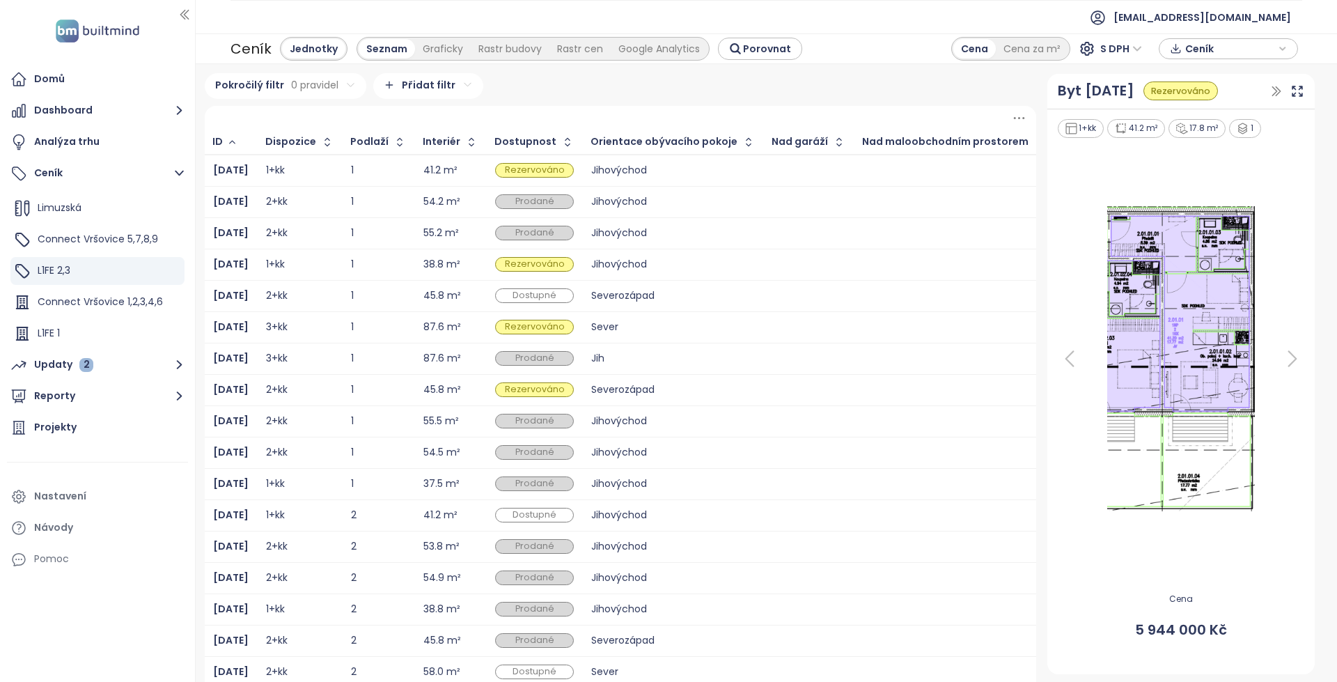
click at [1284, 353] on icon at bounding box center [1293, 359] width 28 height 28
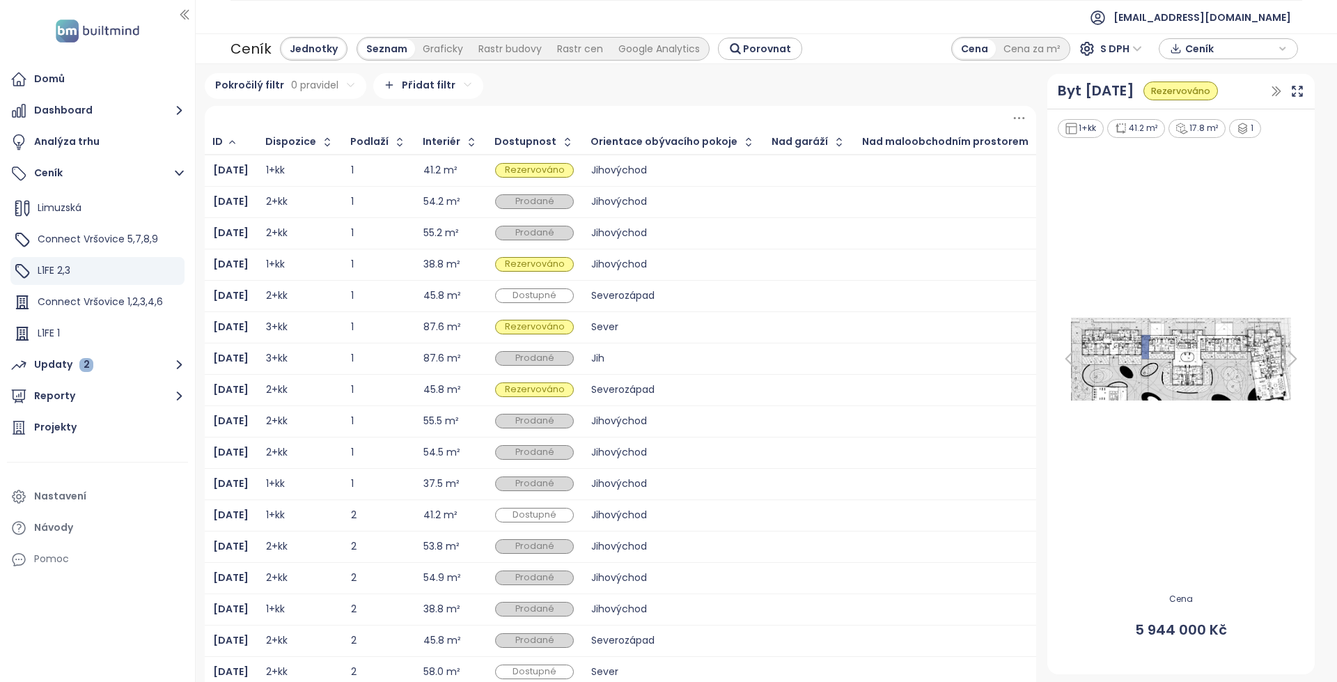
click at [1289, 354] on icon at bounding box center [1293, 359] width 8 height 15
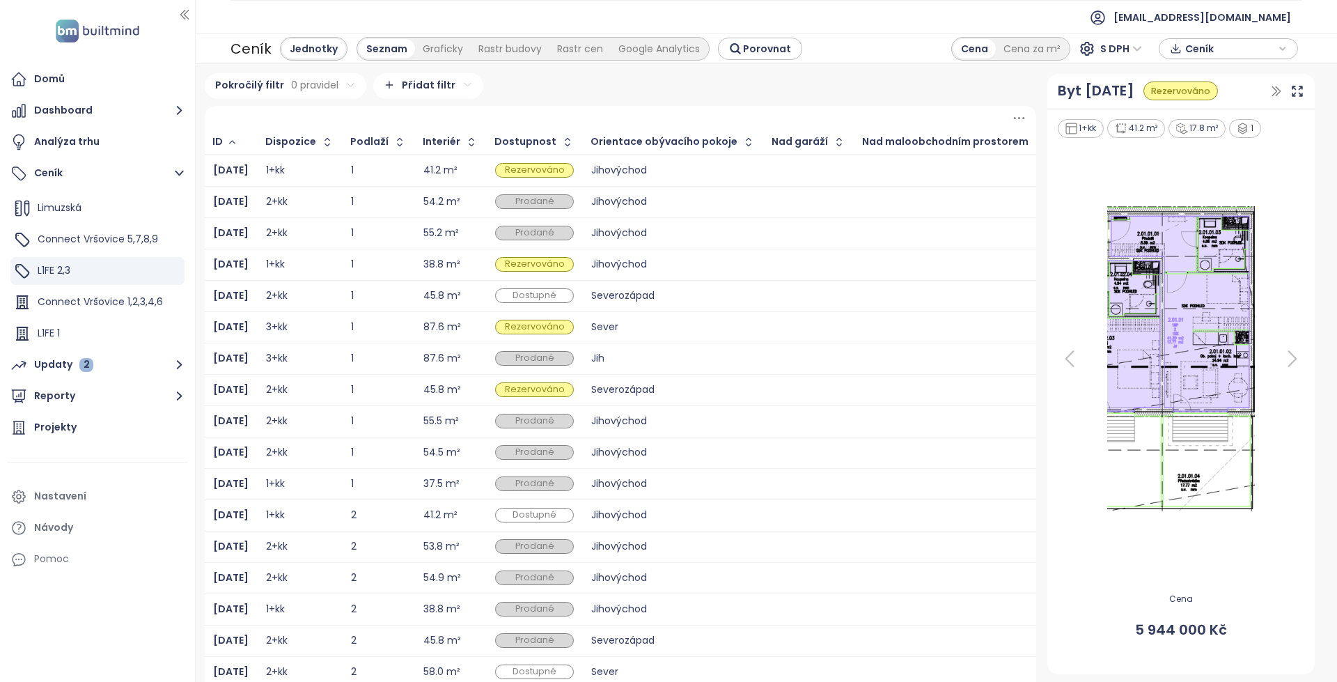
click at [704, 288] on div "Severozápad" at bounding box center [673, 296] width 164 height 17
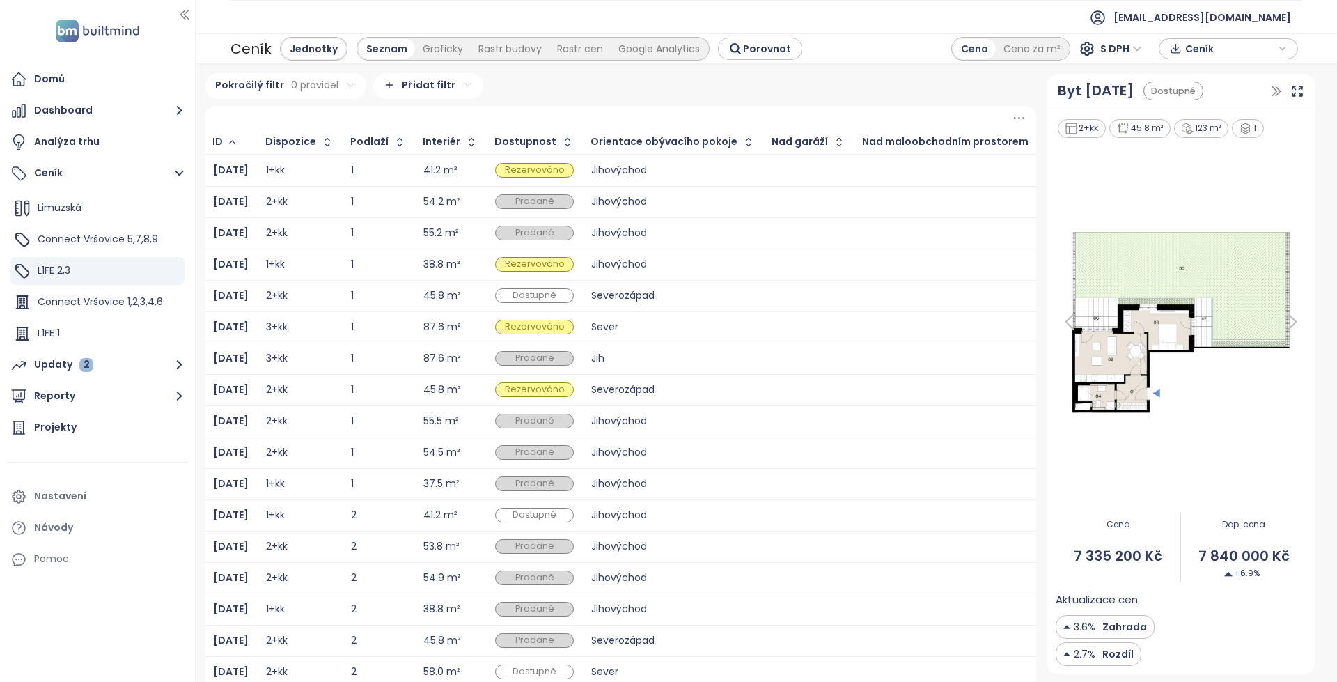
click at [800, 239] on div at bounding box center [809, 233] width 73 height 17
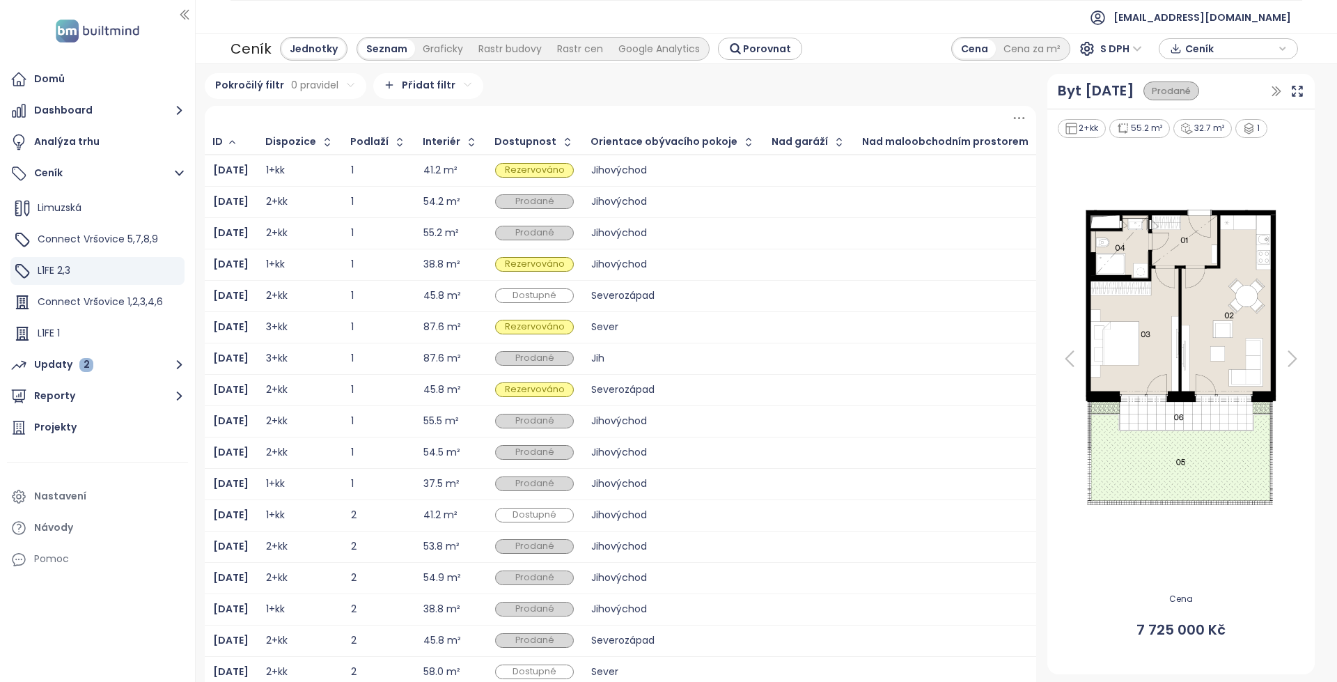
click at [773, 382] on div at bounding box center [809, 390] width 73 height 17
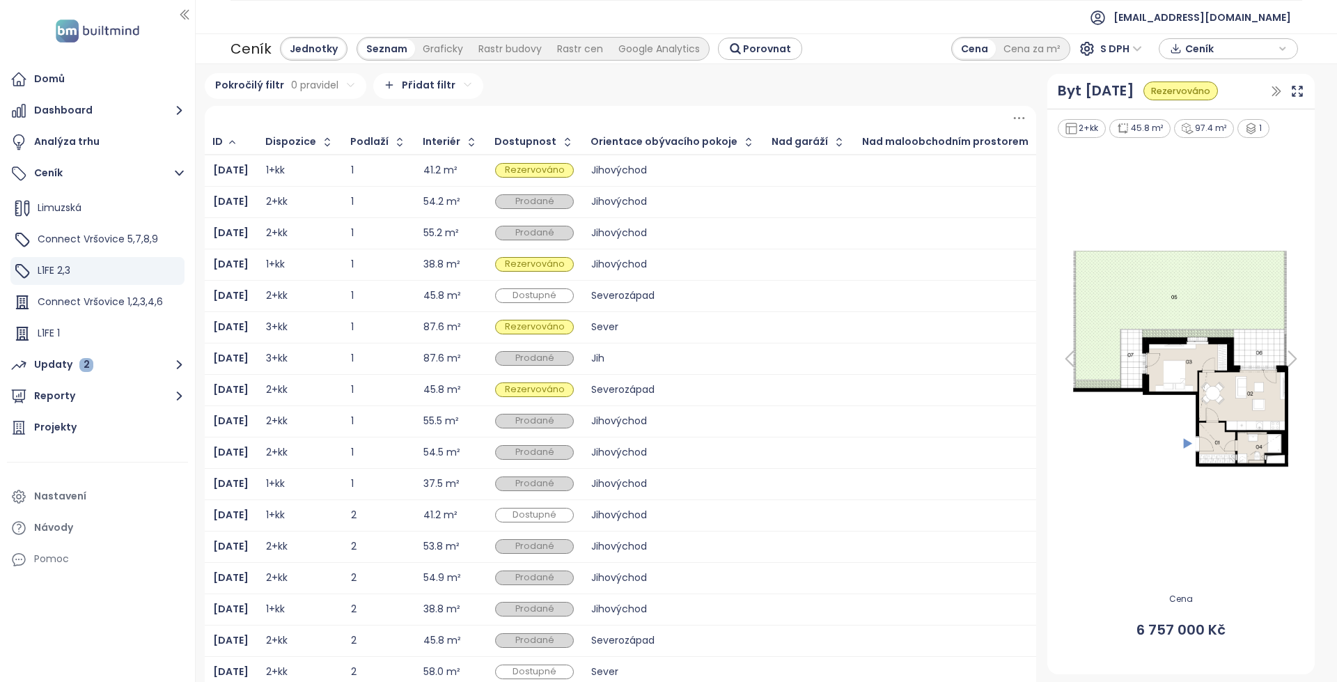
click at [736, 471] on td "Jihovýchod" at bounding box center [673, 483] width 181 height 31
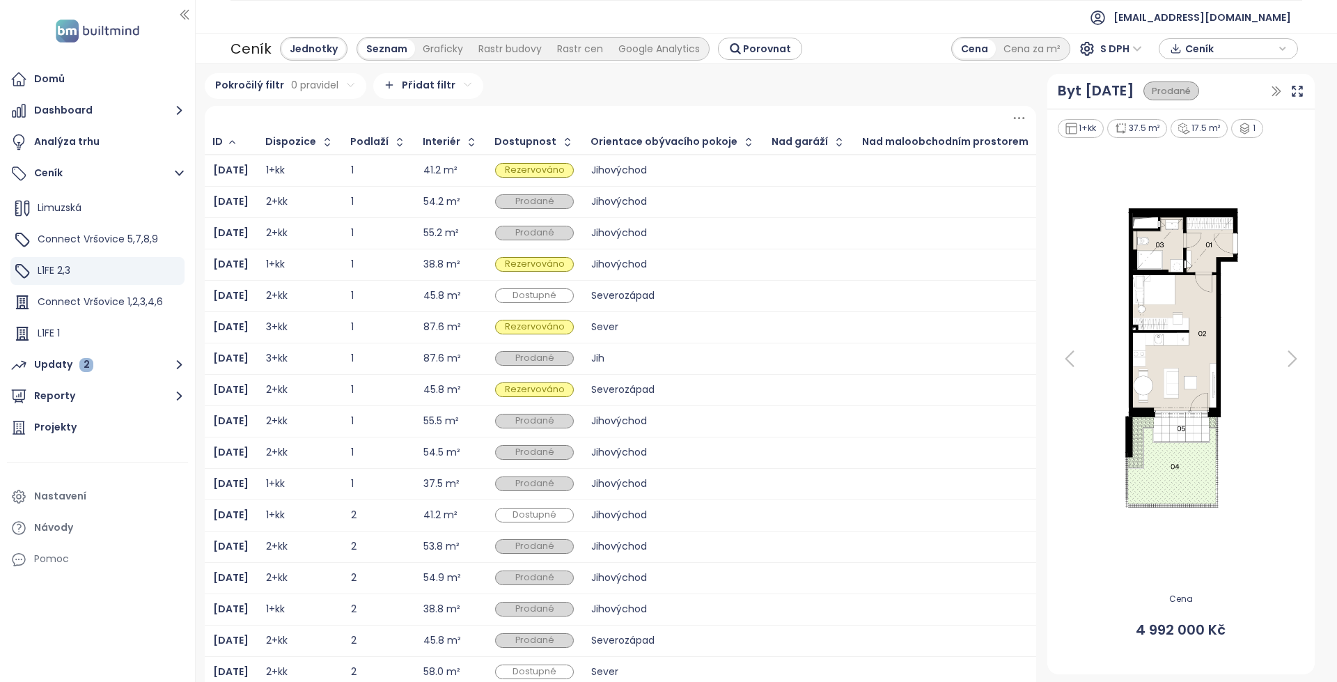
click at [824, 306] on td at bounding box center [809, 295] width 91 height 31
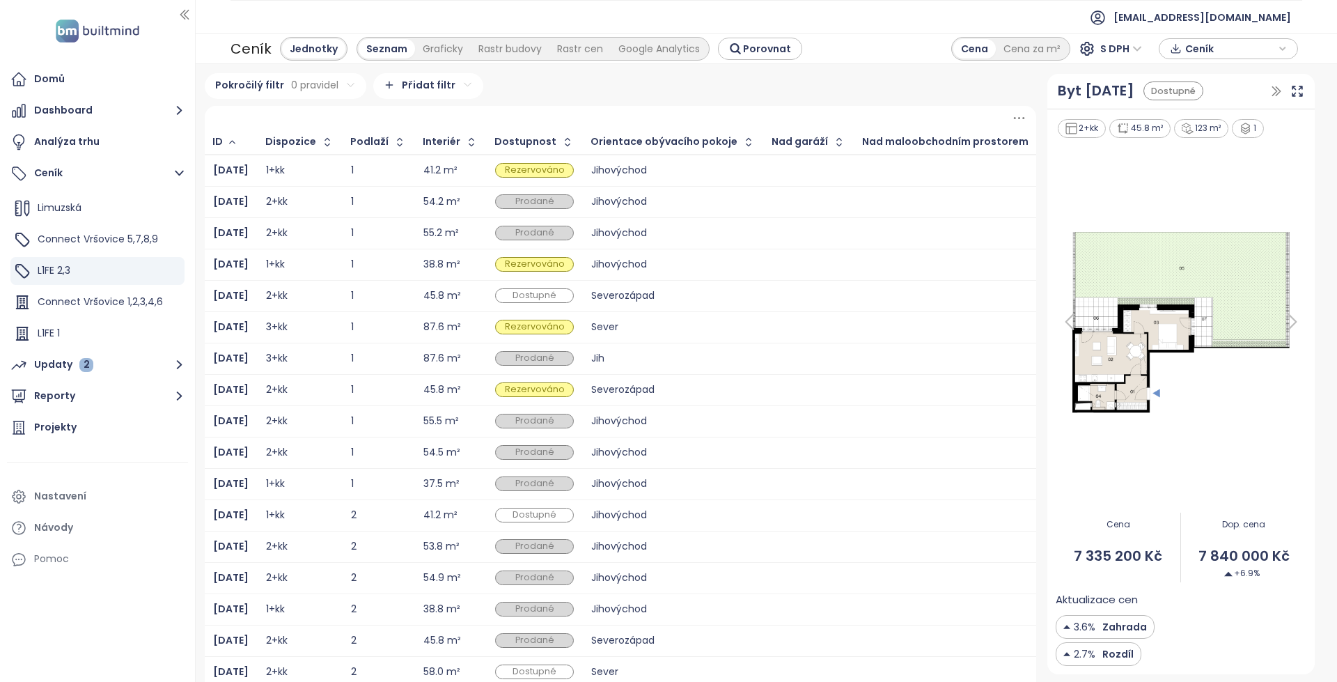
click at [855, 227] on td at bounding box center [955, 232] width 201 height 31
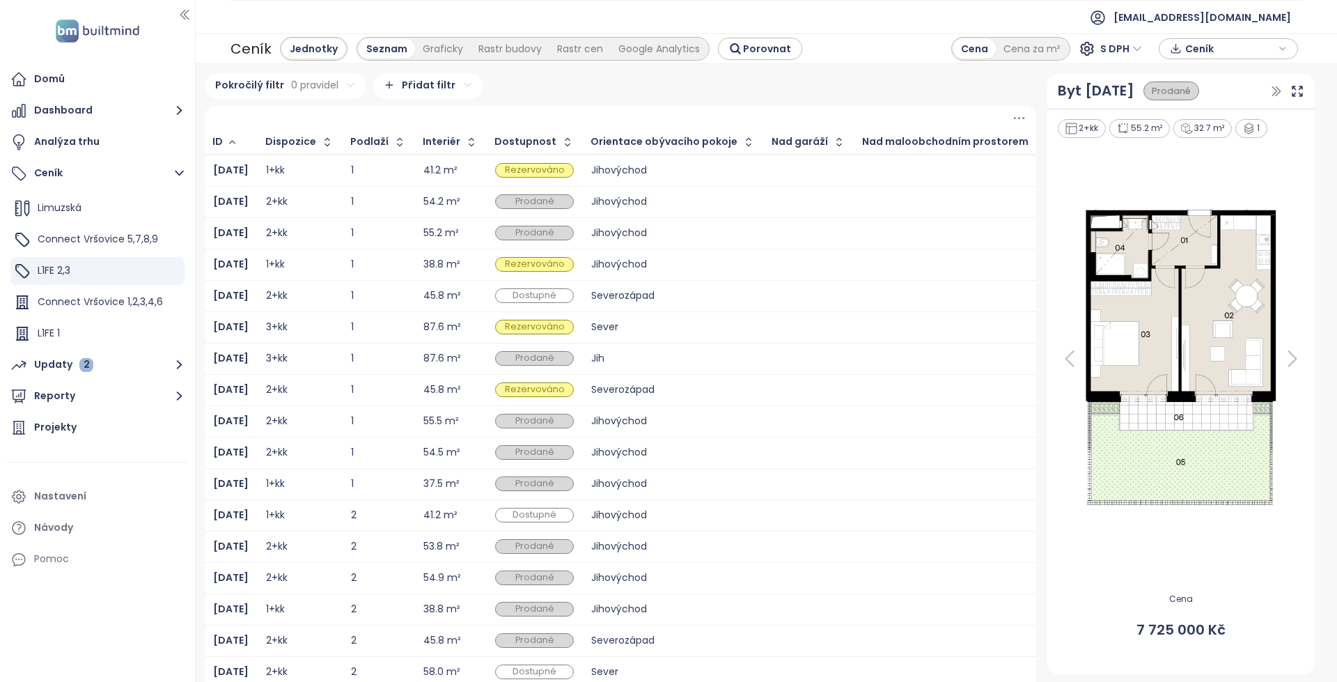
click at [830, 183] on td at bounding box center [809, 171] width 91 height 32
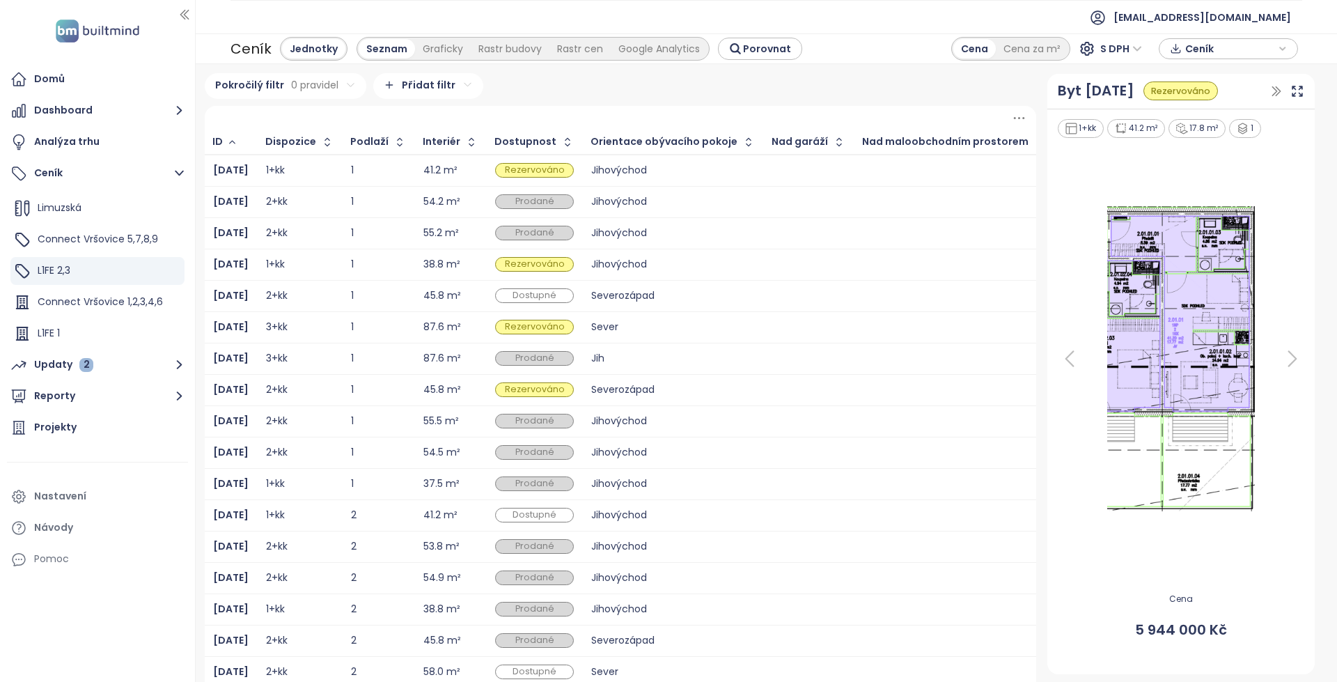
click at [864, 197] on div at bounding box center [954, 202] width 183 height 17
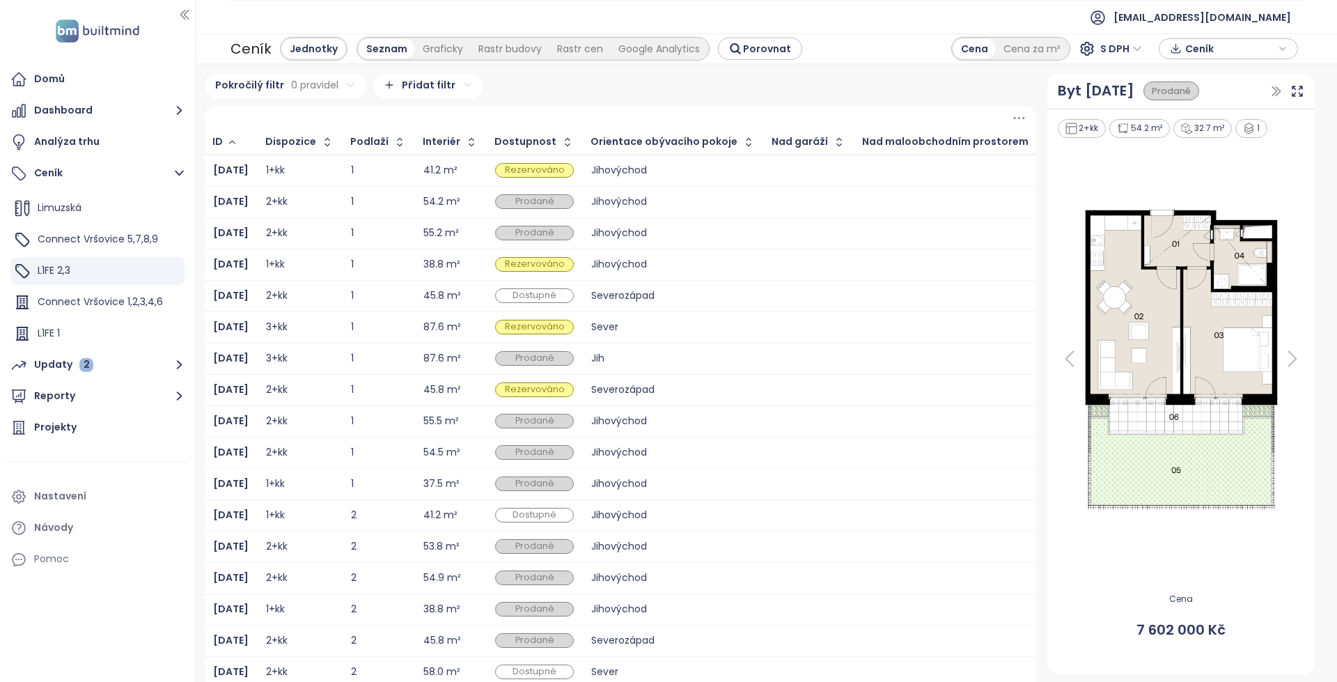
click at [863, 169] on div at bounding box center [954, 170] width 183 height 17
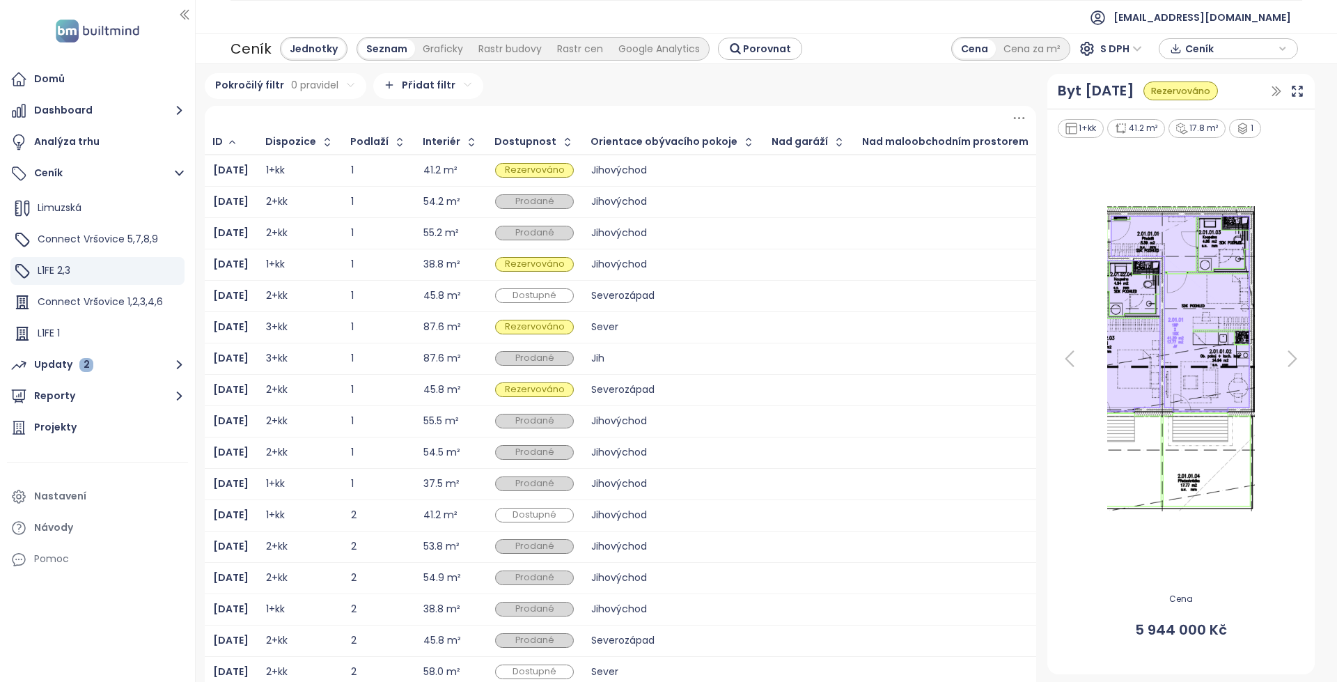
click at [863, 207] on div at bounding box center [954, 202] width 183 height 17
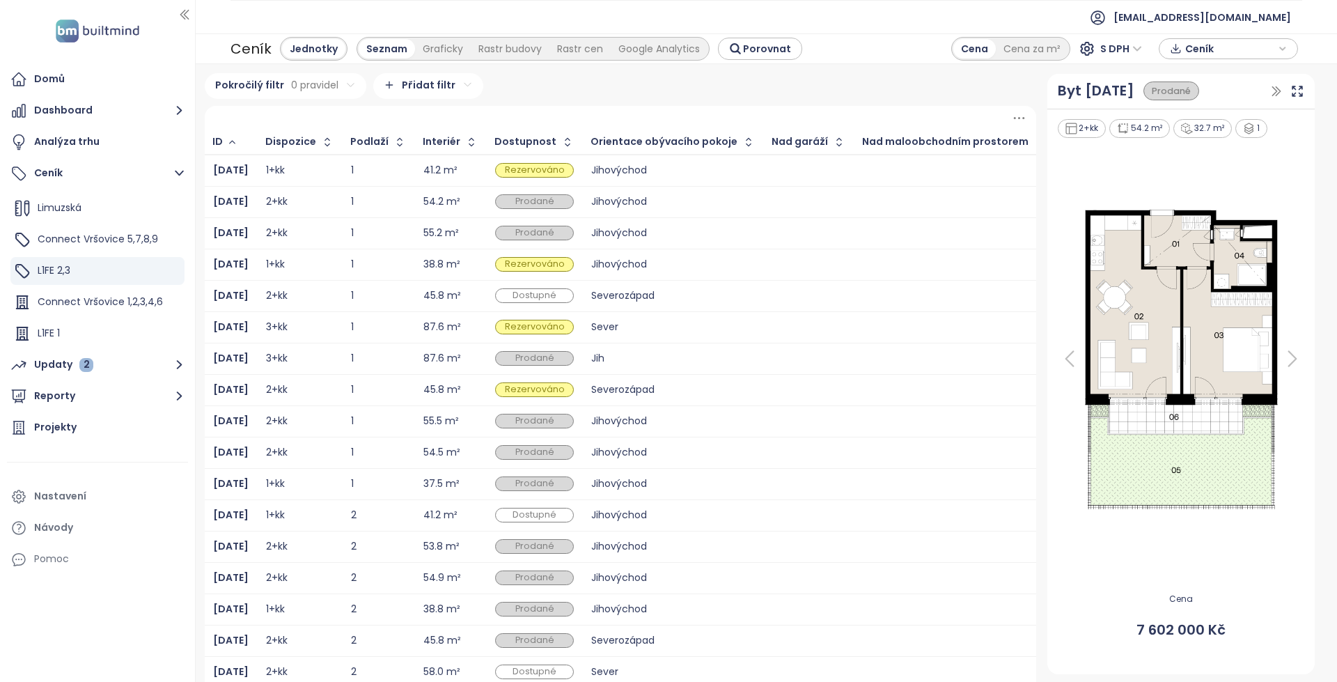
click at [863, 171] on div at bounding box center [954, 170] width 183 height 17
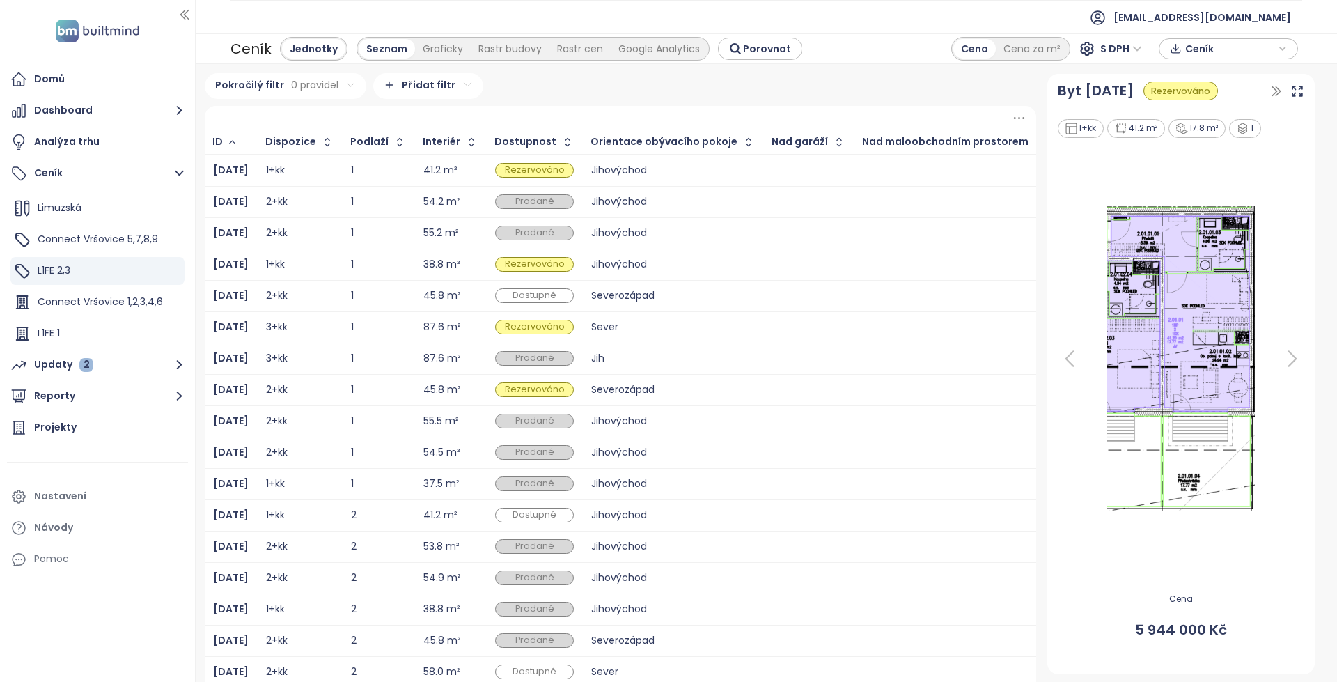
click at [796, 227] on div at bounding box center [809, 233] width 73 height 17
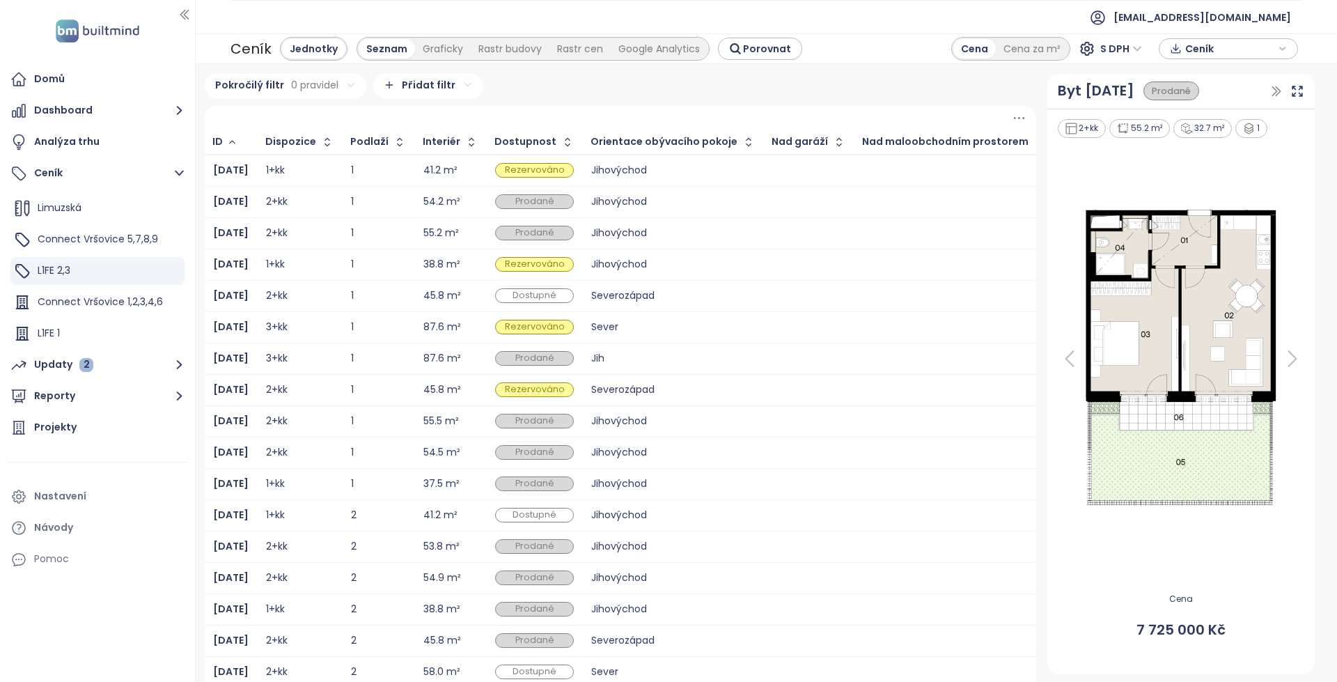
click at [736, 171] on td "Jihovýchod" at bounding box center [673, 171] width 181 height 32
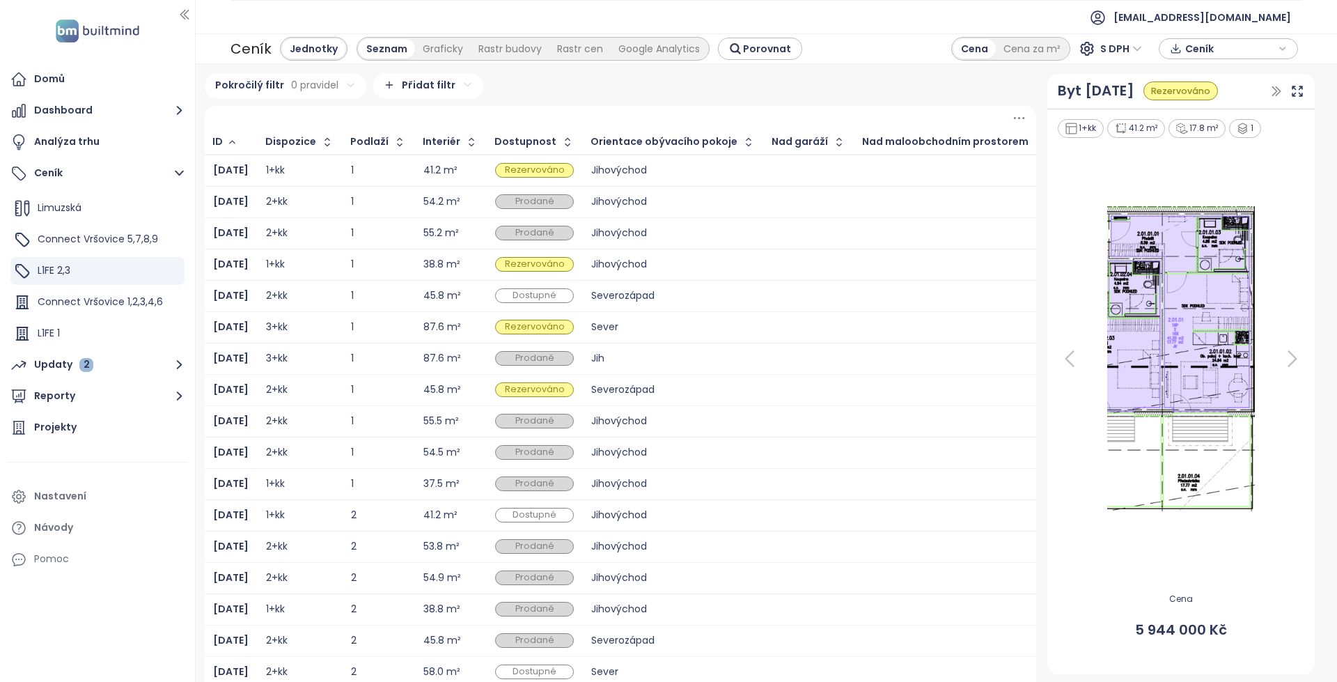
click at [1068, 348] on icon at bounding box center [1070, 359] width 28 height 28
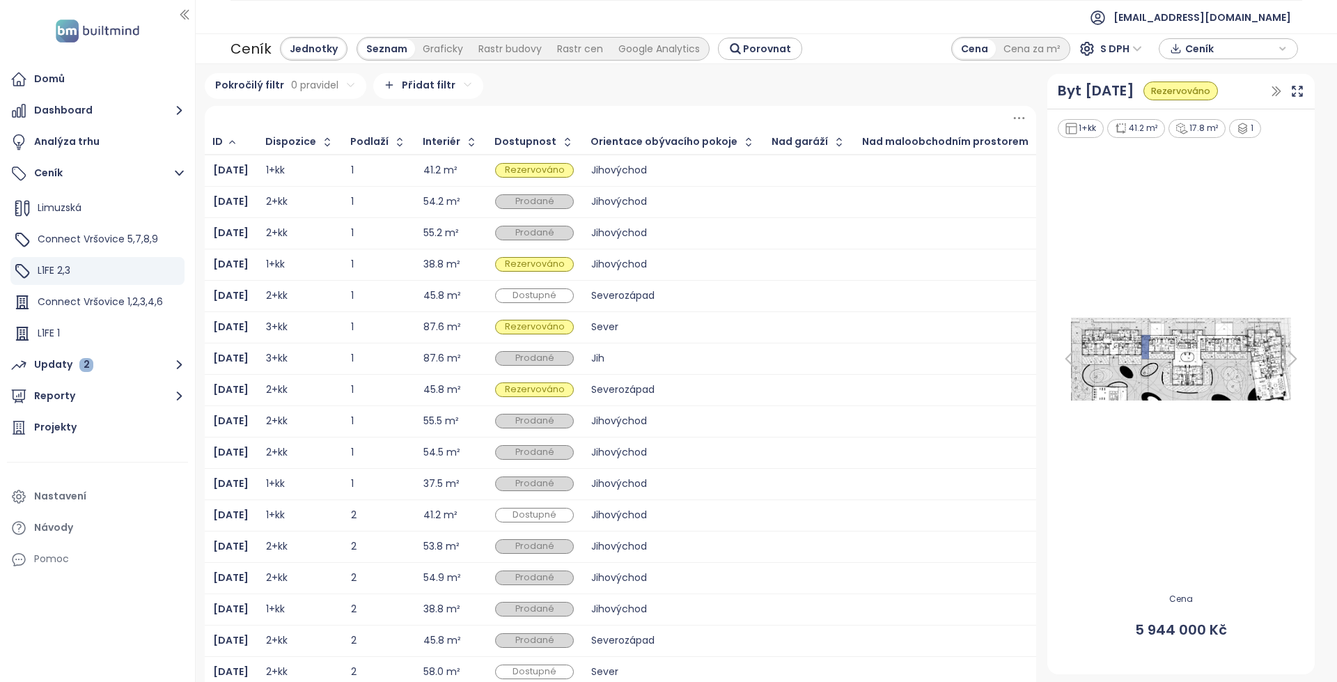
drag, startPoint x: 1062, startPoint y: 357, endPoint x: 1068, endPoint y: 323, distance: 33.9
click at [1062, 357] on icon at bounding box center [1070, 359] width 28 height 28
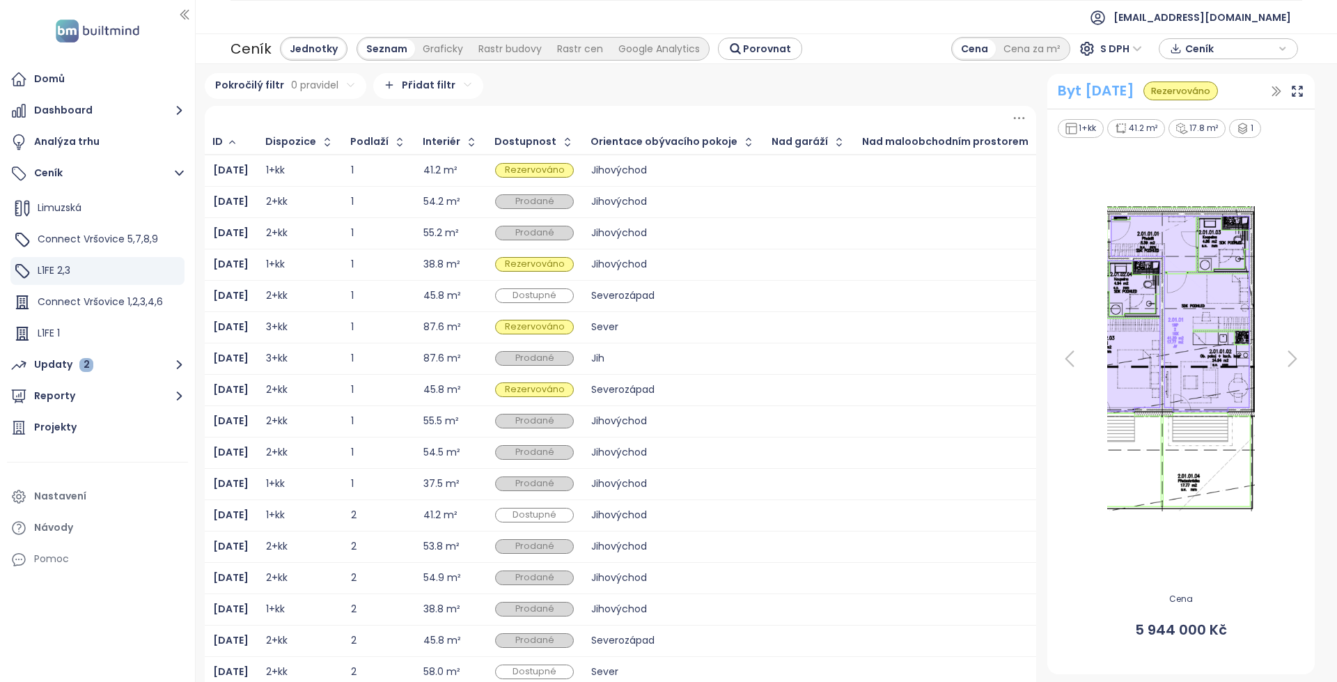
click at [1069, 95] on div "Byt 2.01.01" at bounding box center [1096, 91] width 77 height 22
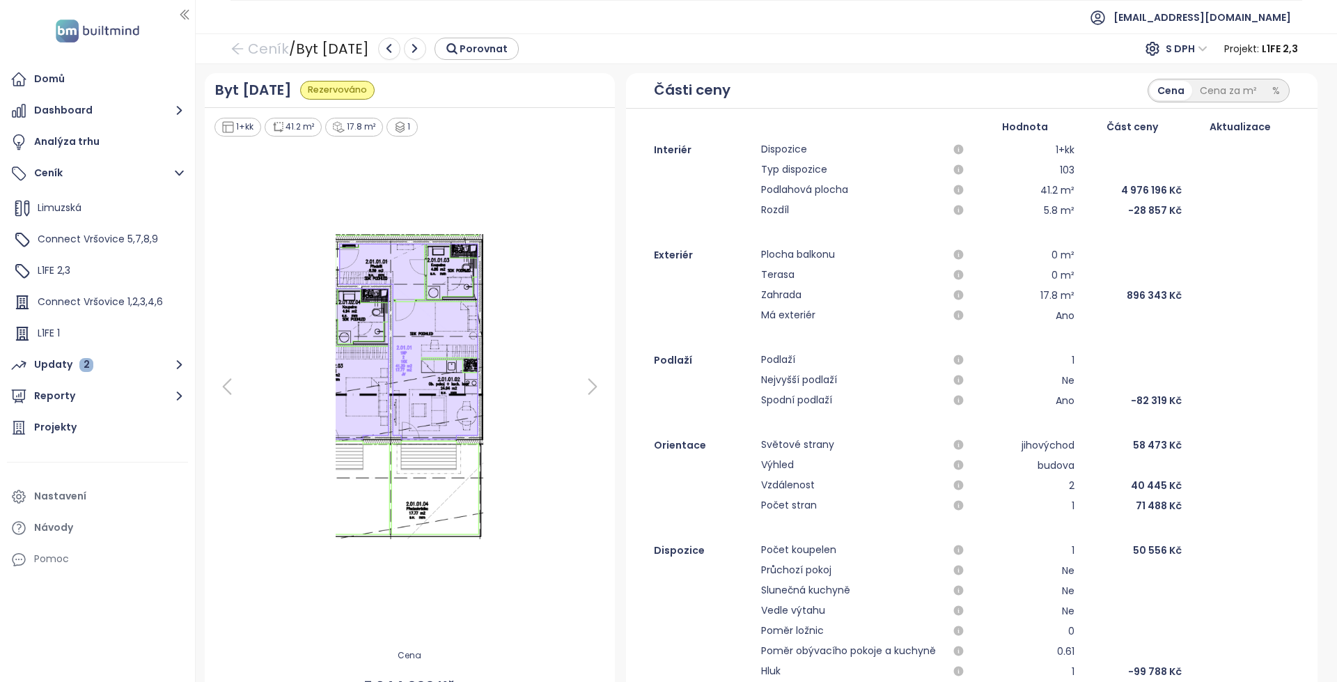
click at [590, 378] on icon at bounding box center [593, 387] width 28 height 28
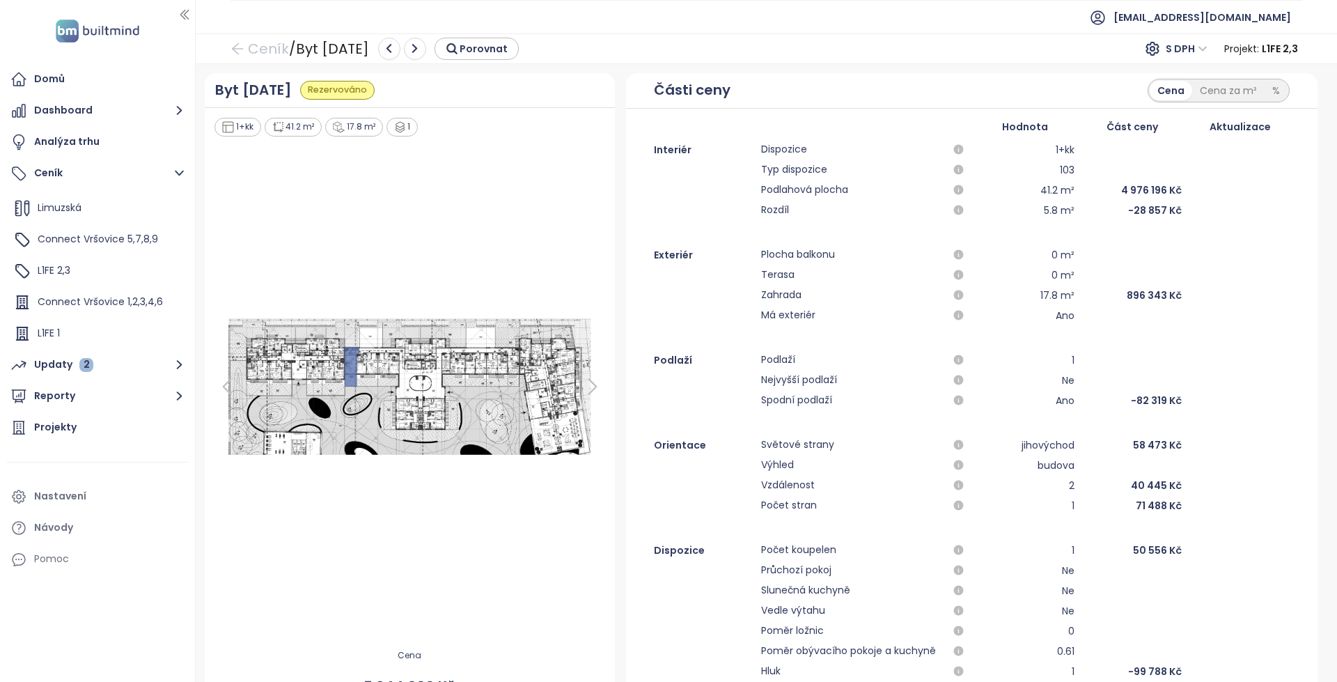
click at [589, 385] on icon at bounding box center [593, 387] width 28 height 28
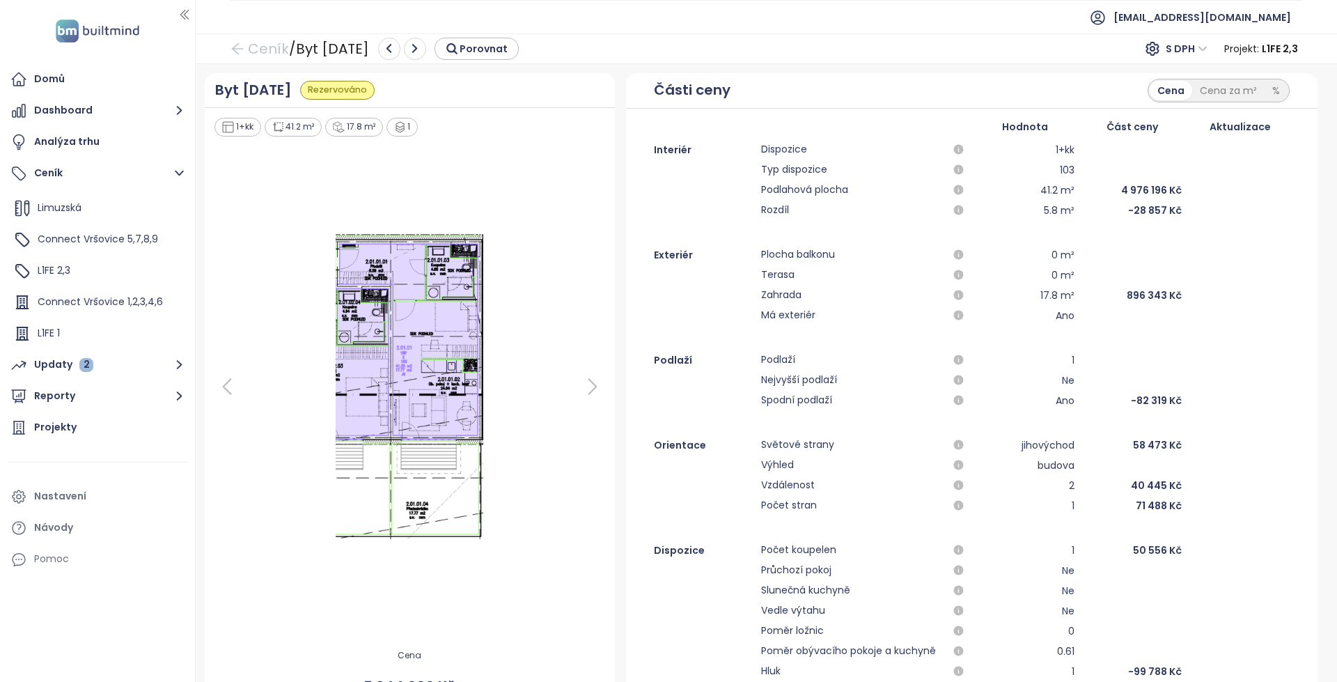
click at [588, 386] on icon at bounding box center [593, 387] width 28 height 28
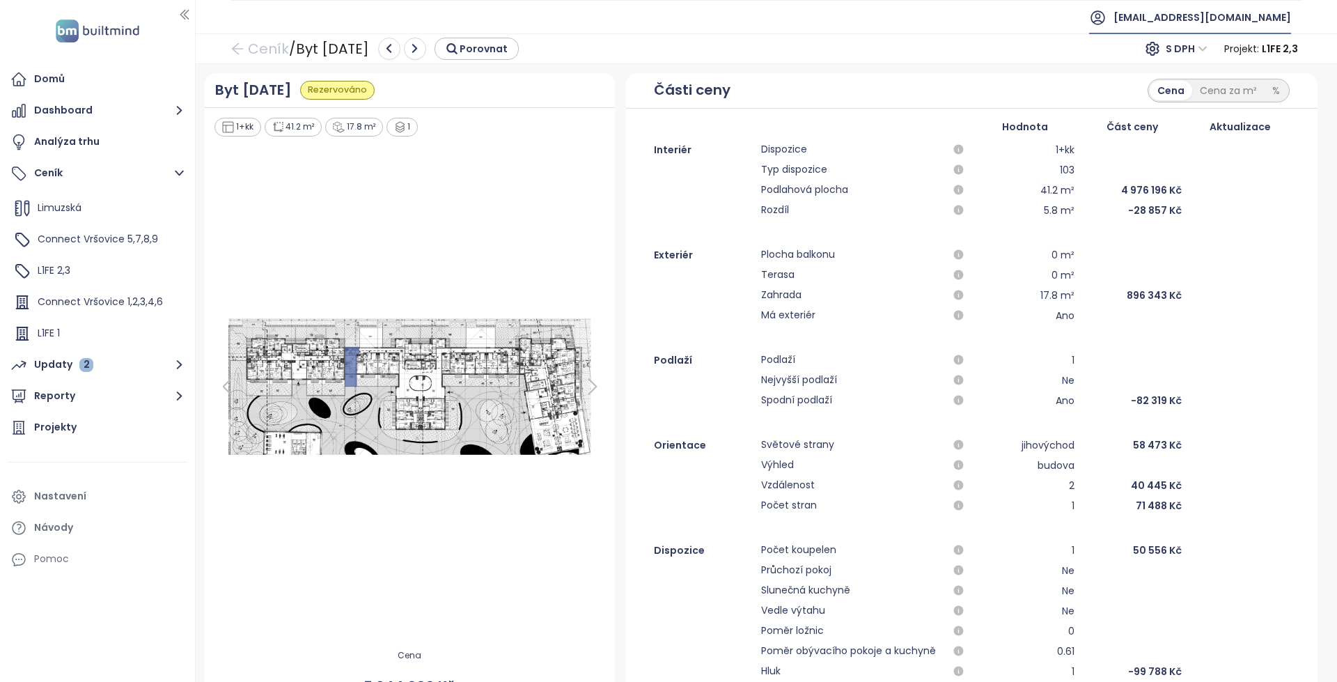
click at [1205, 17] on span "[EMAIL_ADDRESS][DOMAIN_NAME]" at bounding box center [1203, 17] width 178 height 33
click at [1200, 41] on ul "Odhlásit se" at bounding box center [1218, 56] width 143 height 33
click at [1197, 49] on span "Odhlásit se" at bounding box center [1188, 56] width 54 height 14
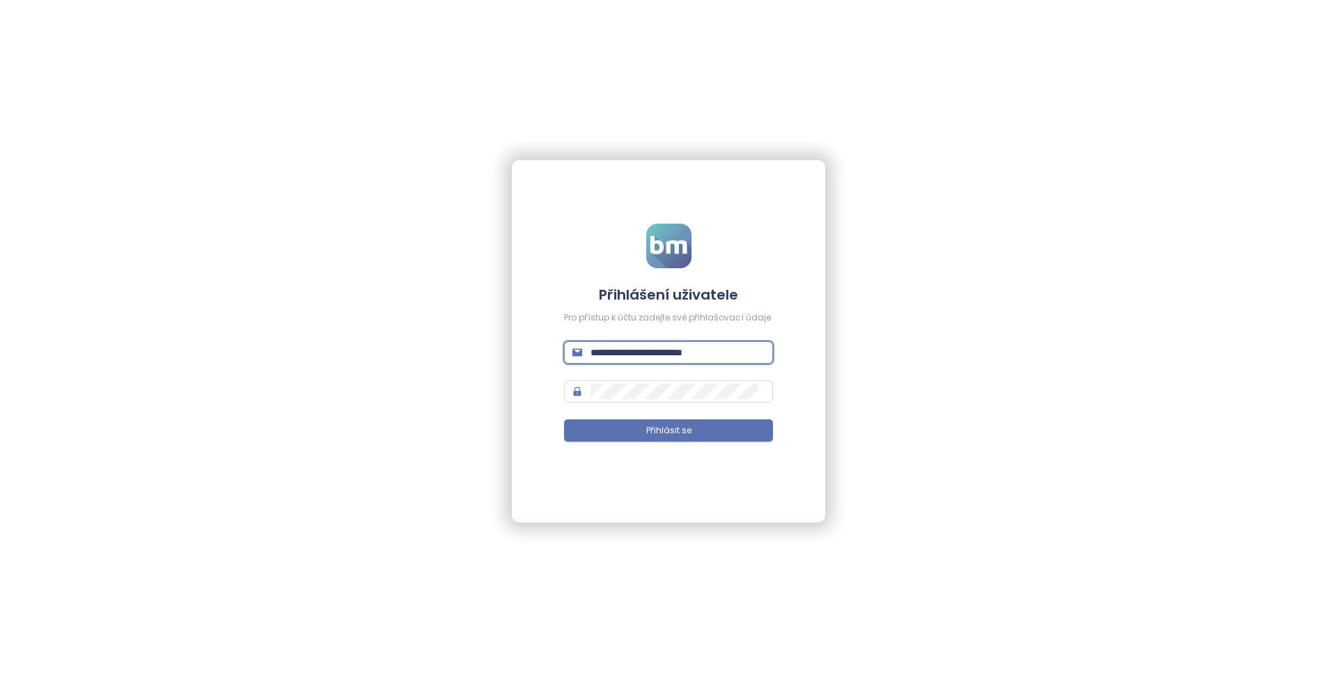
click at [758, 351] on input "**********" at bounding box center [678, 352] width 174 height 15
click at [662, 345] on input "**********" at bounding box center [678, 352] width 174 height 15
paste input "text"
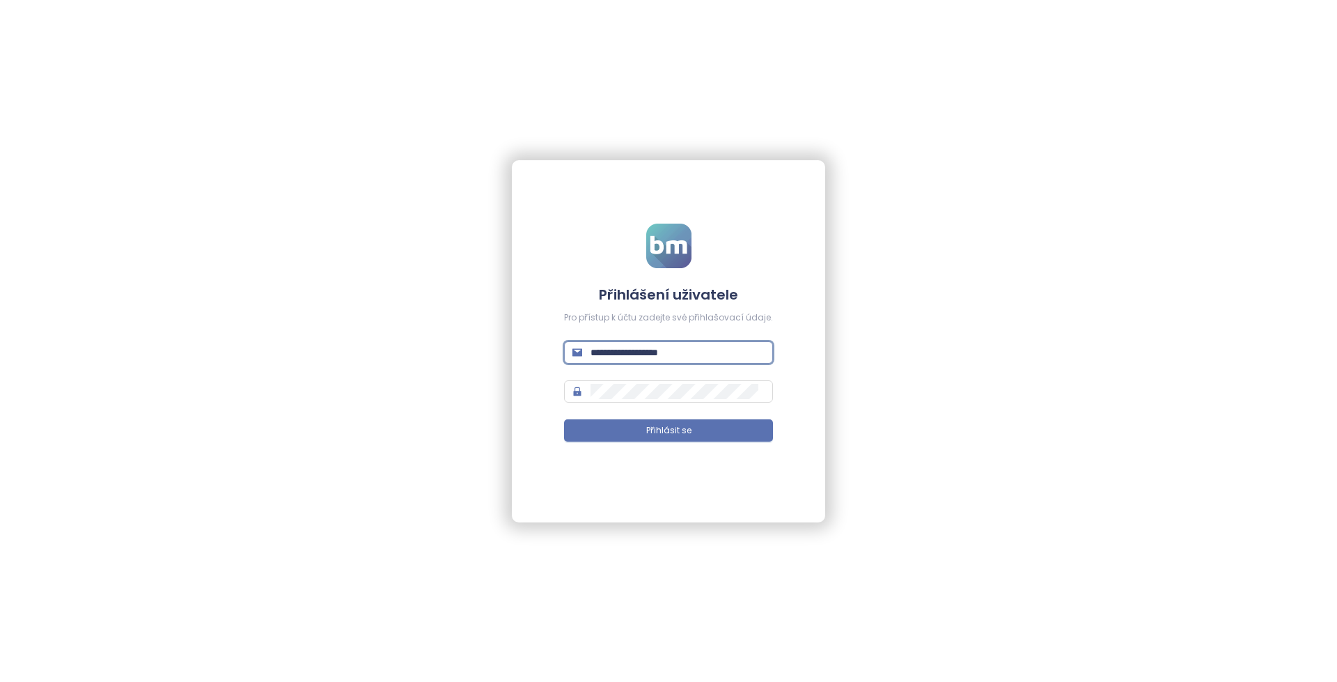
type input "**********"
click at [639, 424] on button "Přihlásit se" at bounding box center [668, 430] width 209 height 22
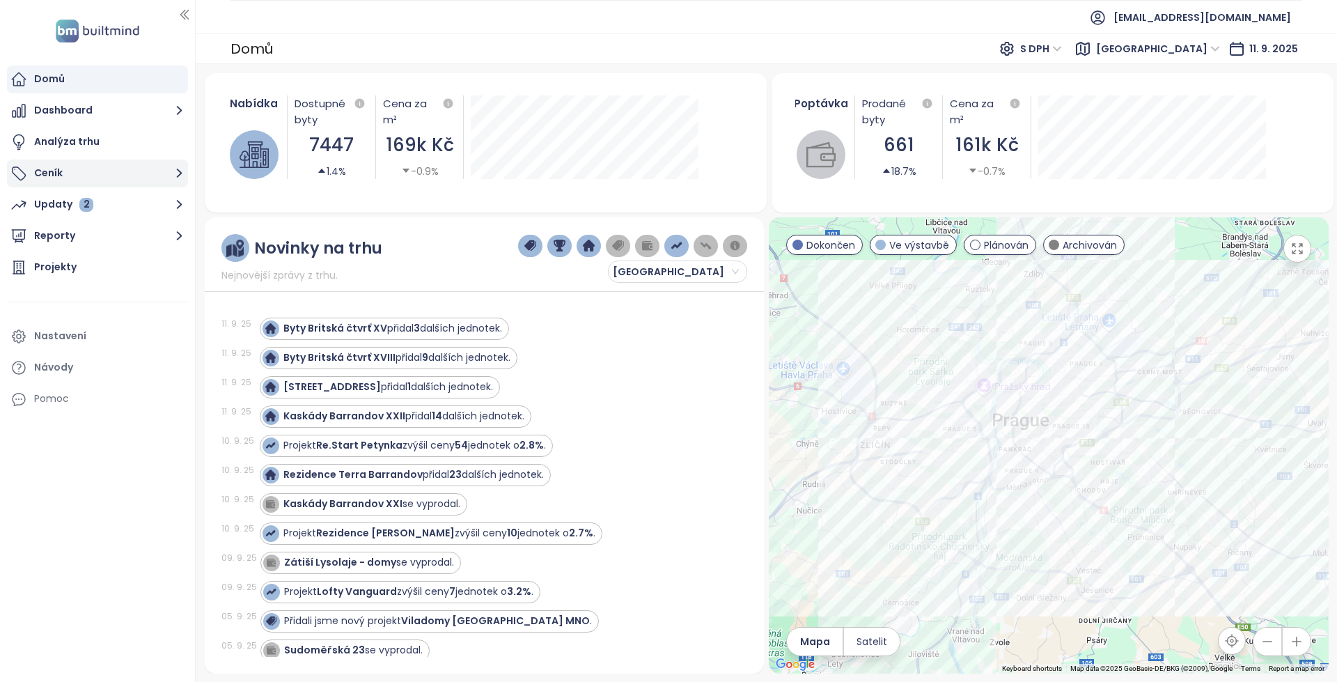
click at [155, 176] on button "Ceník" at bounding box center [97, 174] width 181 height 28
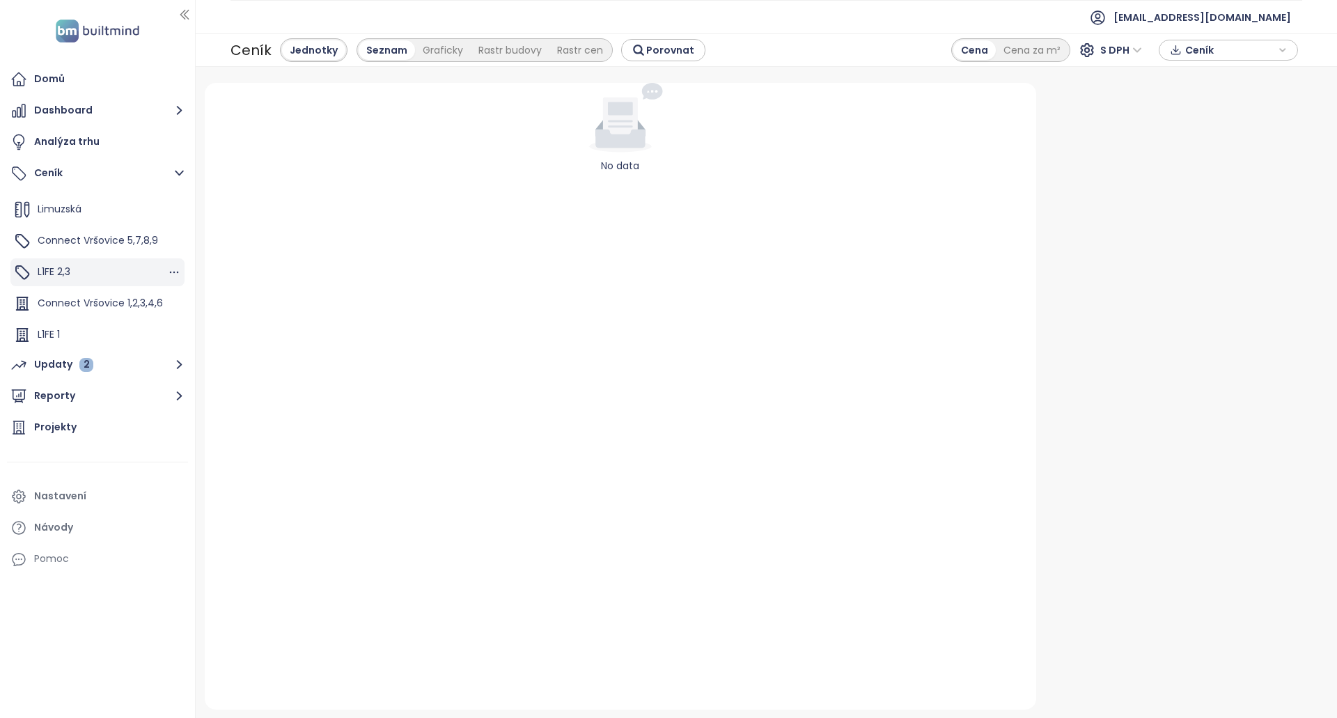
scroll to position [94, 0]
click at [89, 326] on div "L1FE 1" at bounding box center [97, 334] width 174 height 28
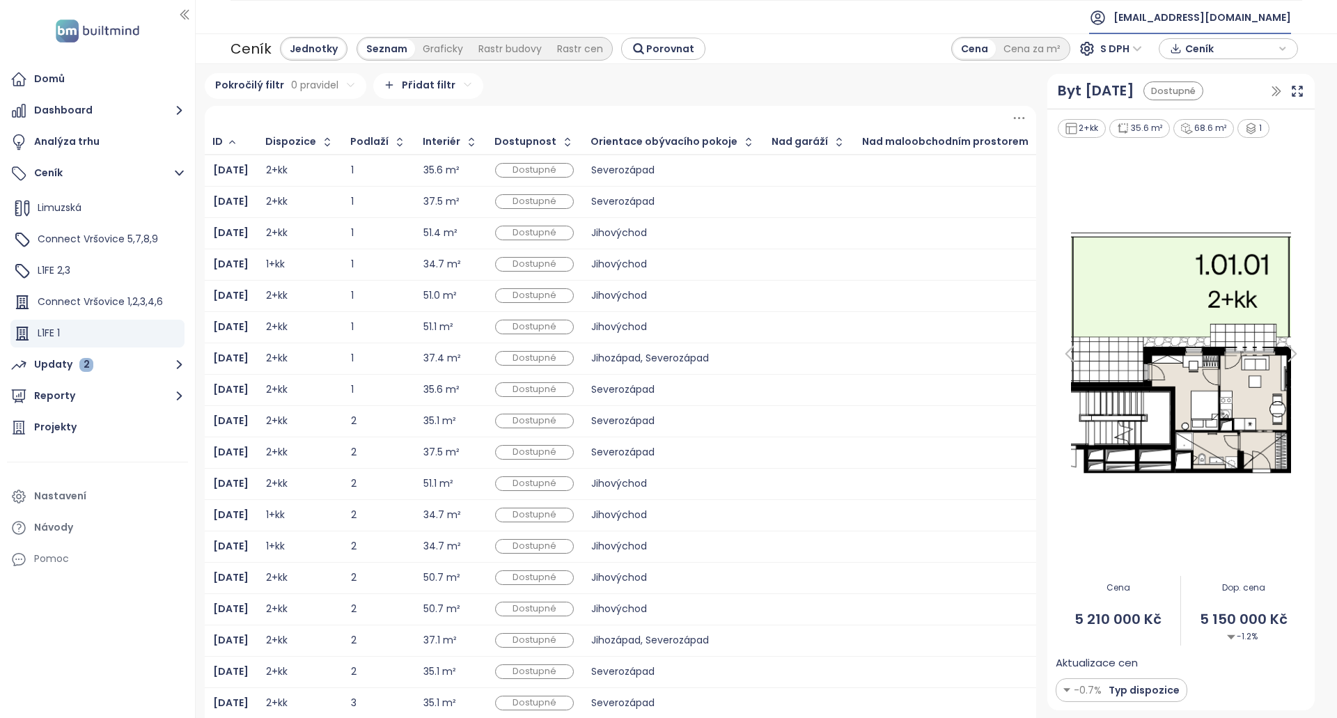
click at [1209, 23] on span "[EMAIL_ADDRESS][DOMAIN_NAME]" at bounding box center [1203, 17] width 178 height 33
click at [1207, 43] on ul "Odhlásit se" at bounding box center [1218, 56] width 143 height 33
click at [1206, 45] on li "Odhlásit se" at bounding box center [1219, 56] width 138 height 28
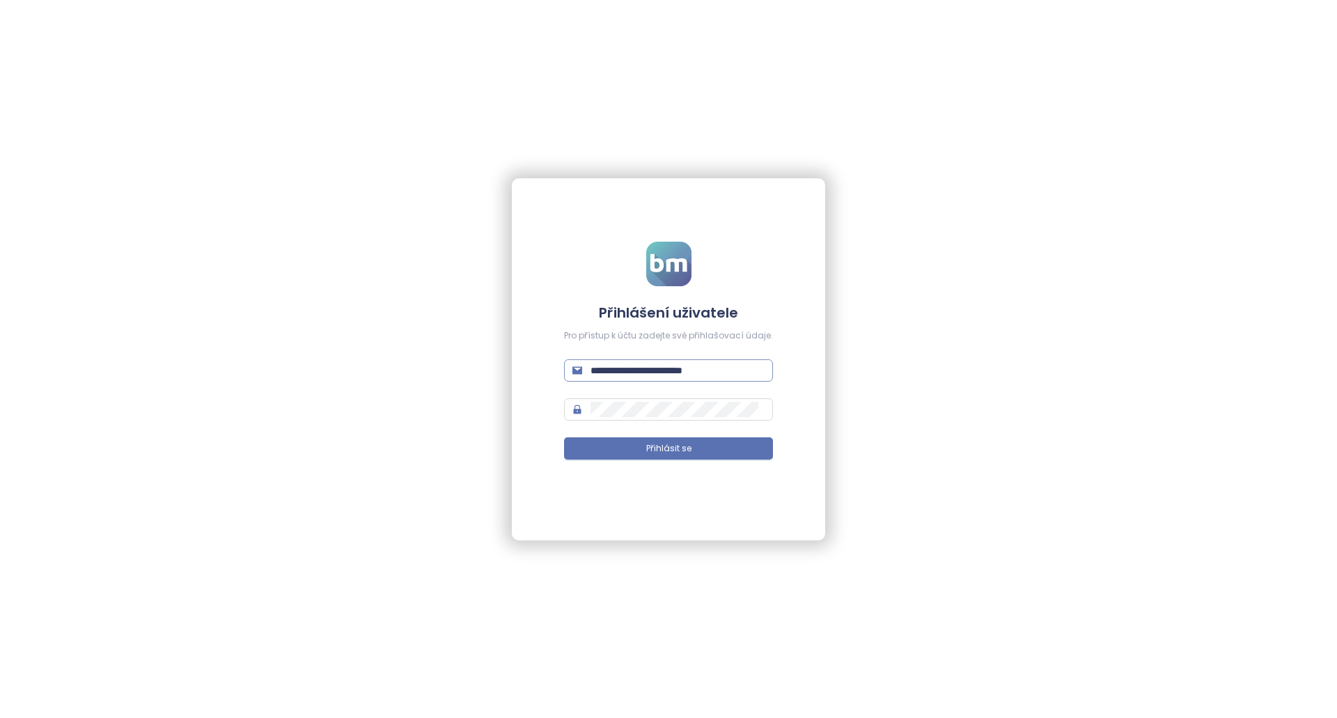
click at [665, 365] on input "**********" at bounding box center [678, 370] width 174 height 15
paste input "text"
type input "**********"
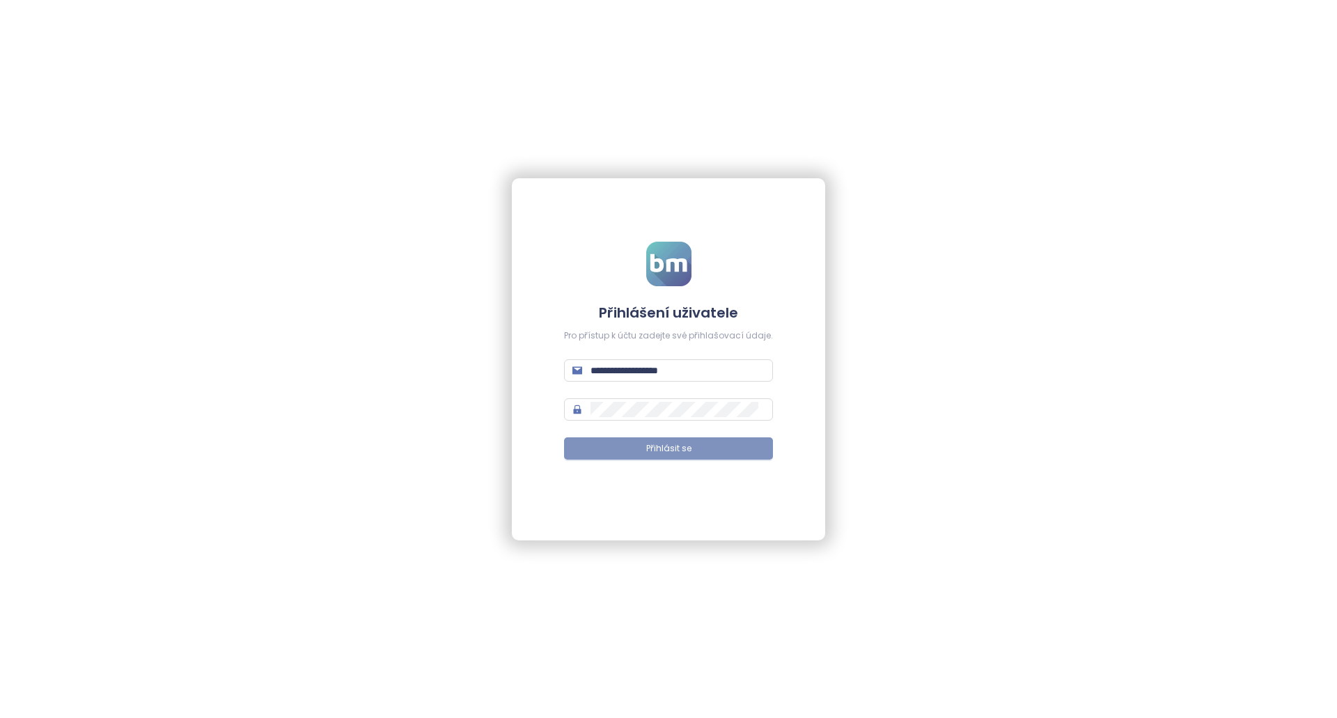
click at [722, 454] on button "Přihlásit se" at bounding box center [668, 448] width 209 height 22
click at [748, 444] on button "Přihlásit se" at bounding box center [668, 448] width 209 height 22
click at [694, 449] on button "Přihlásit se" at bounding box center [668, 448] width 209 height 22
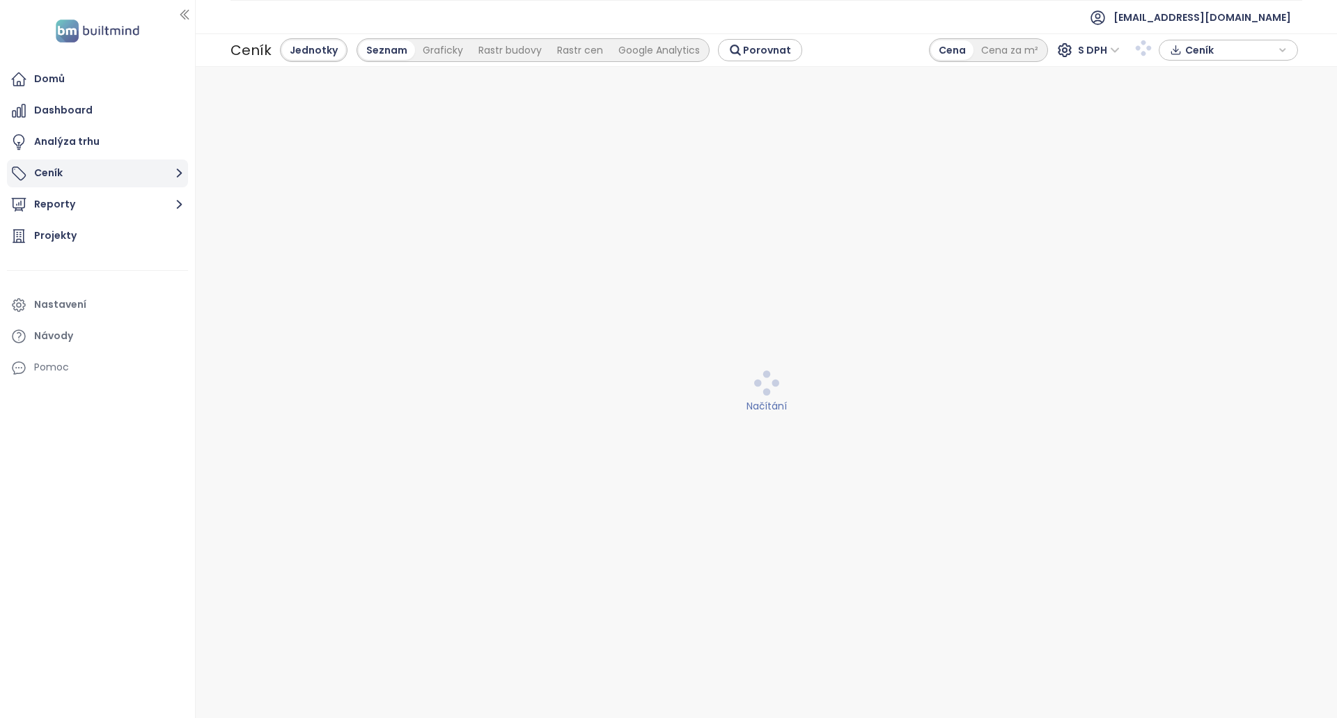
click at [111, 168] on button "Ceník" at bounding box center [97, 174] width 181 height 28
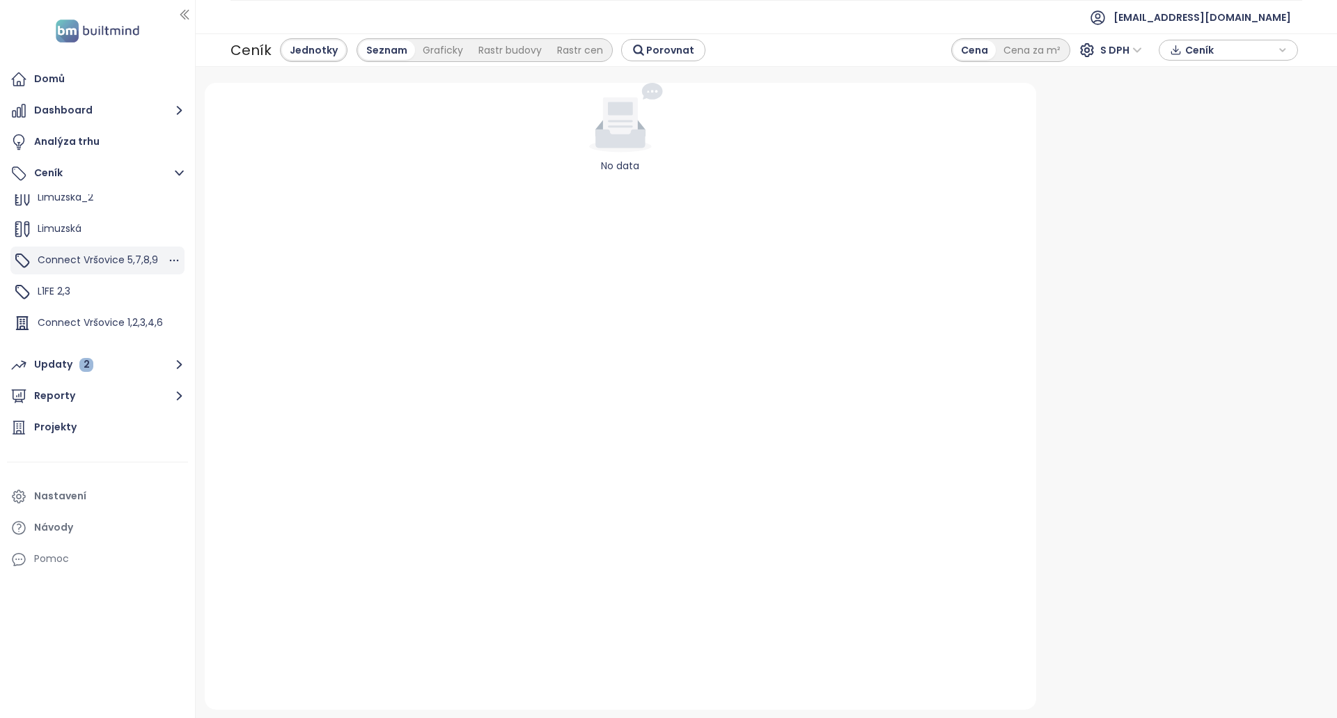
scroll to position [94, 0]
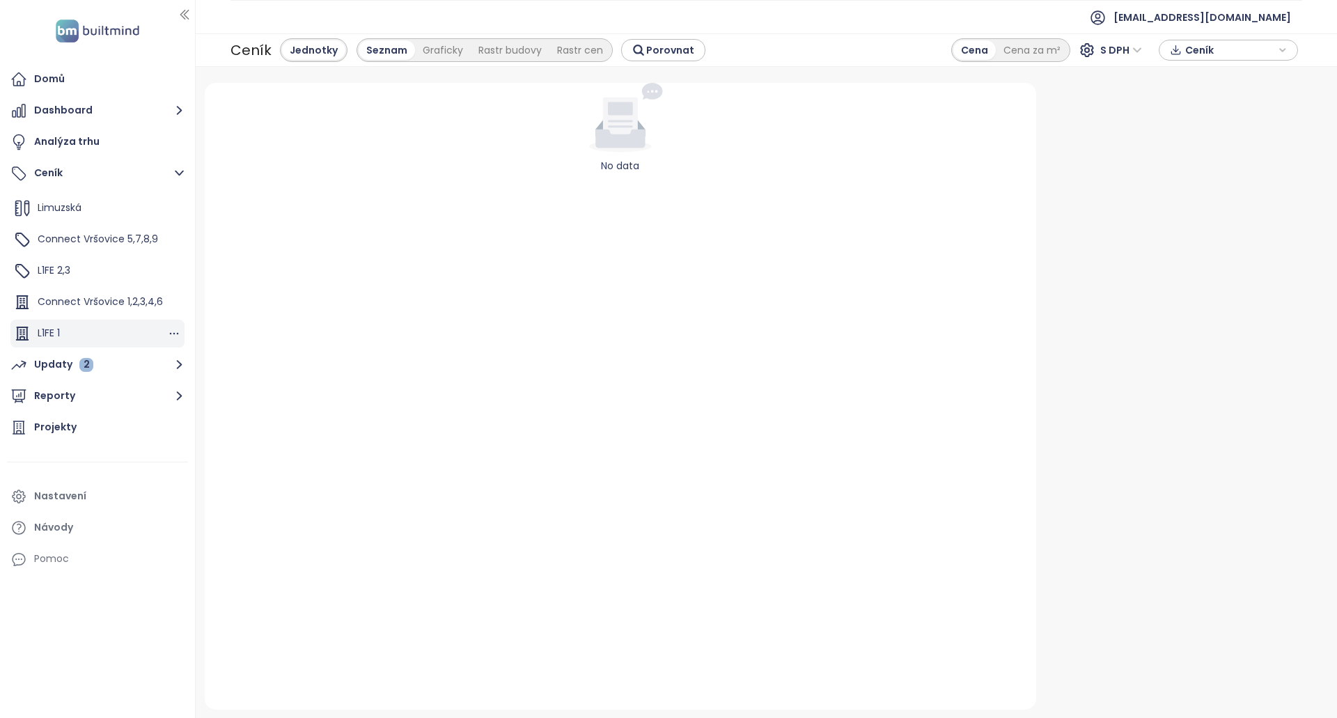
click at [101, 329] on div "L1FE 1" at bounding box center [97, 334] width 174 height 28
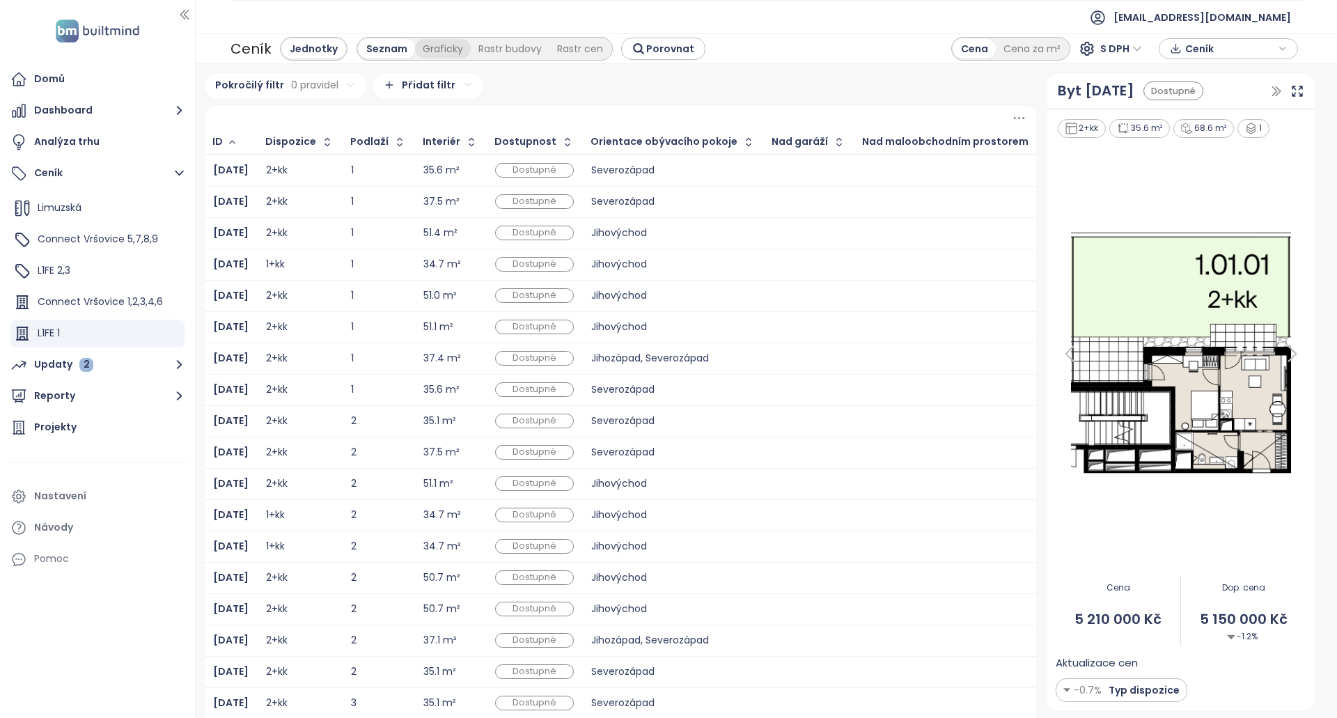
click at [415, 43] on div "Graficky" at bounding box center [443, 49] width 56 height 20
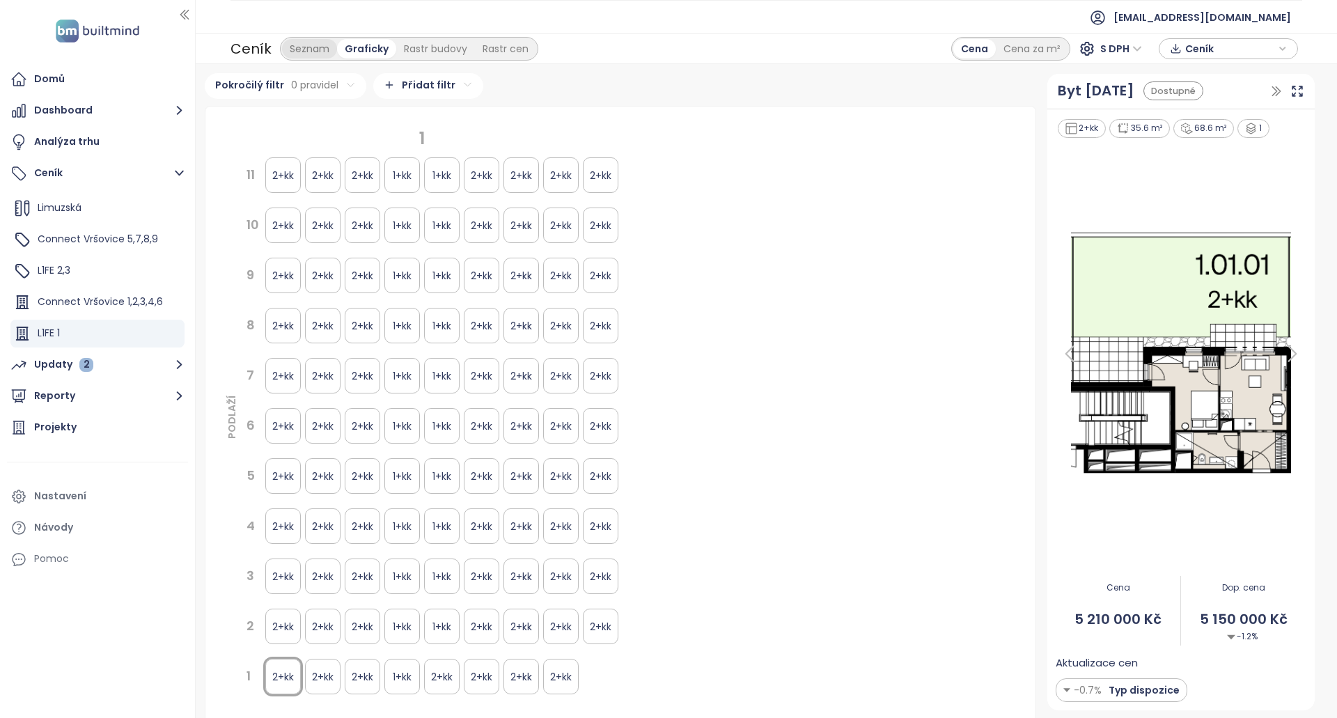
click at [293, 45] on div "Seznam" at bounding box center [309, 49] width 55 height 20
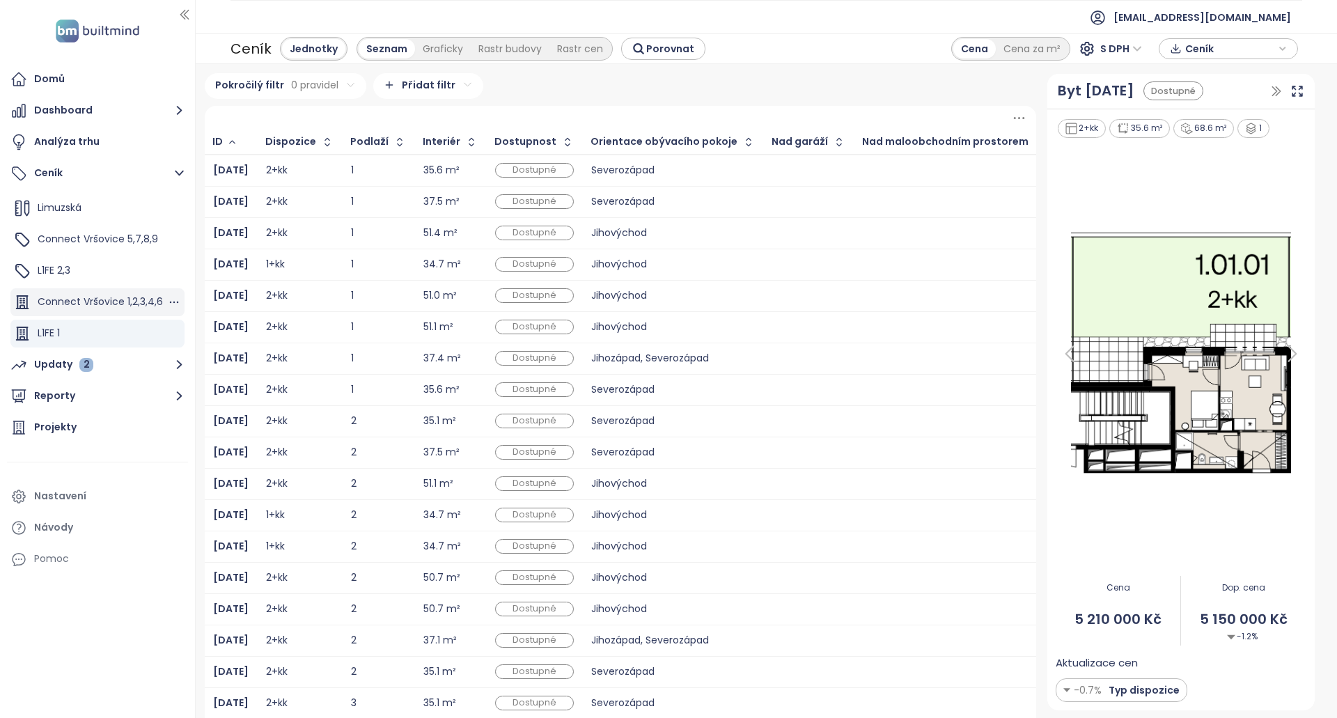
click at [104, 307] on span "Connect Vršovice 1,2,3,4,6" at bounding box center [100, 302] width 125 height 14
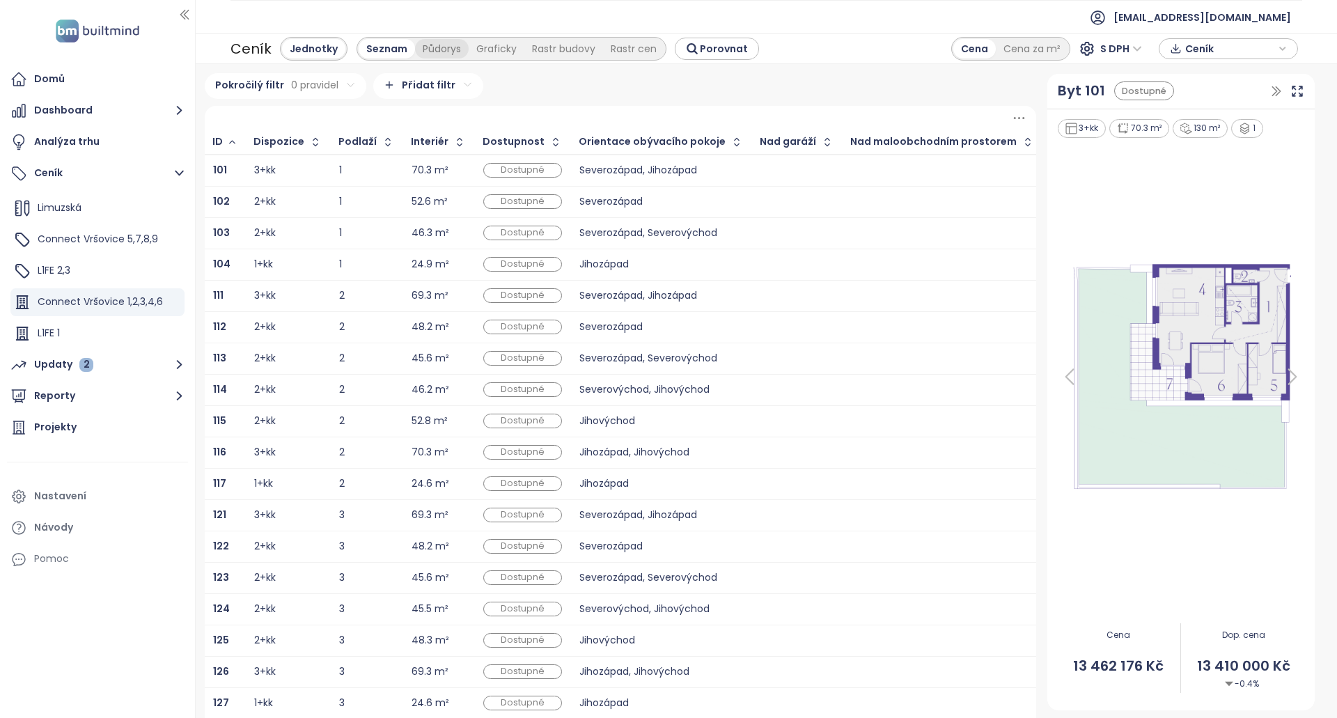
click at [421, 56] on div "Půdorys" at bounding box center [442, 49] width 54 height 20
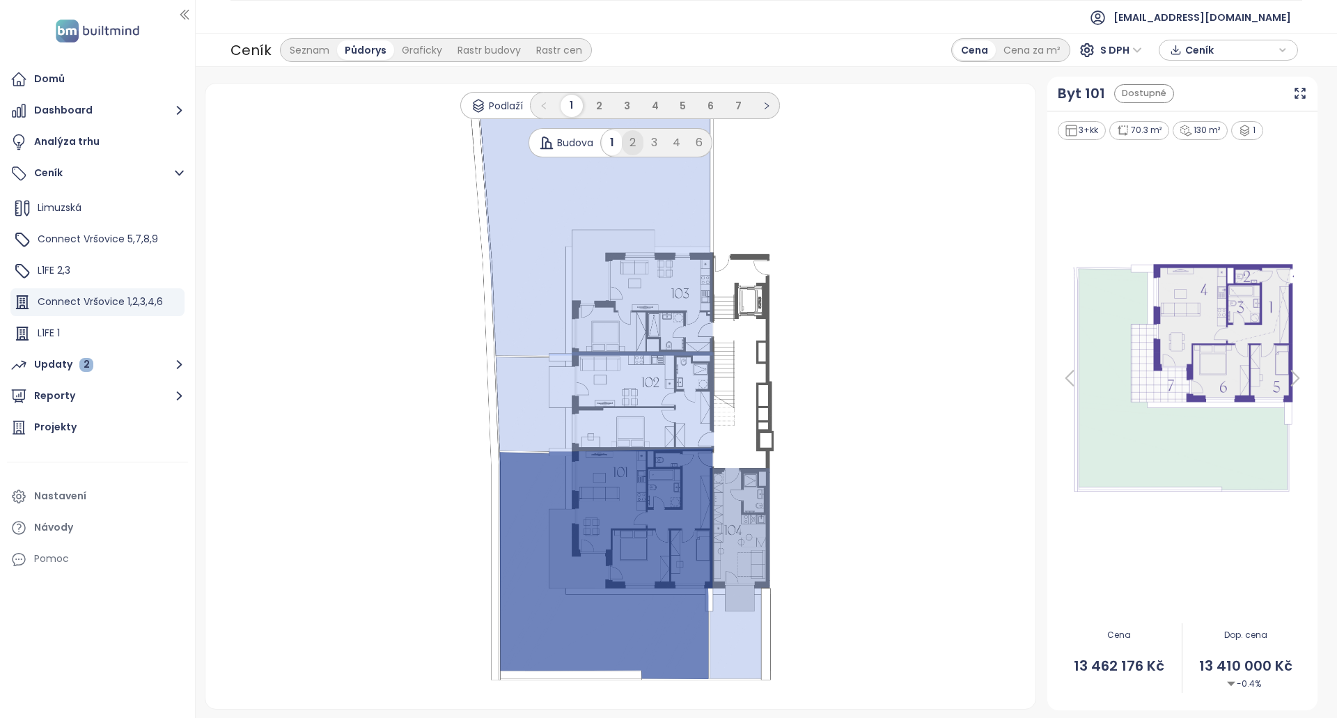
click at [631, 134] on div "2" at bounding box center [633, 142] width 22 height 25
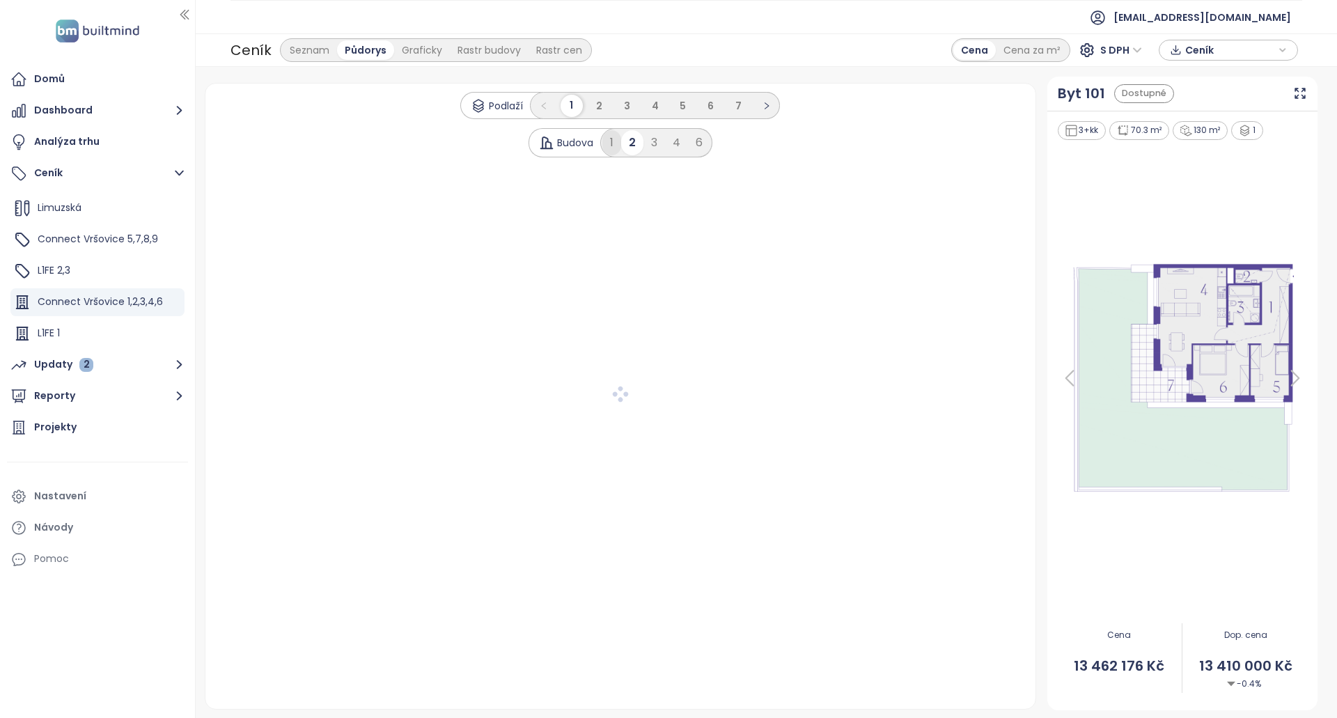
click at [612, 146] on div "1" at bounding box center [612, 142] width 19 height 25
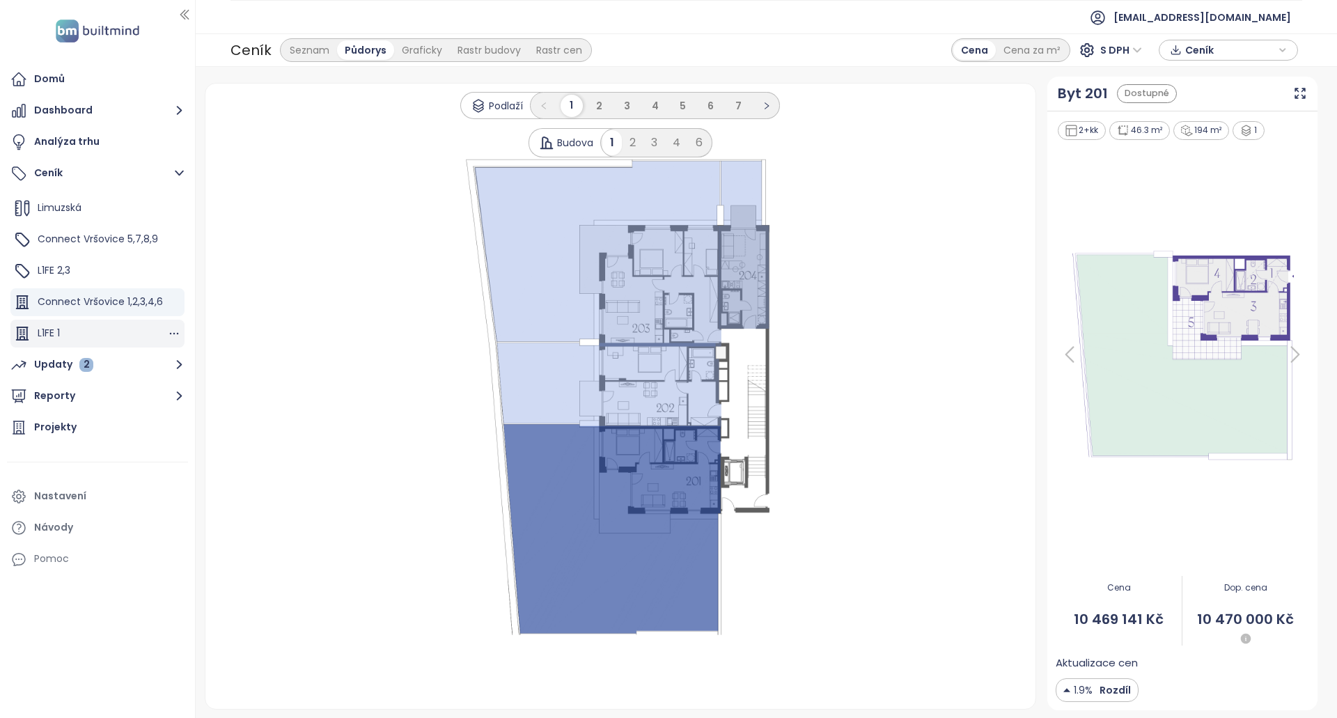
click at [92, 325] on div "L1FE 1" at bounding box center [97, 334] width 174 height 28
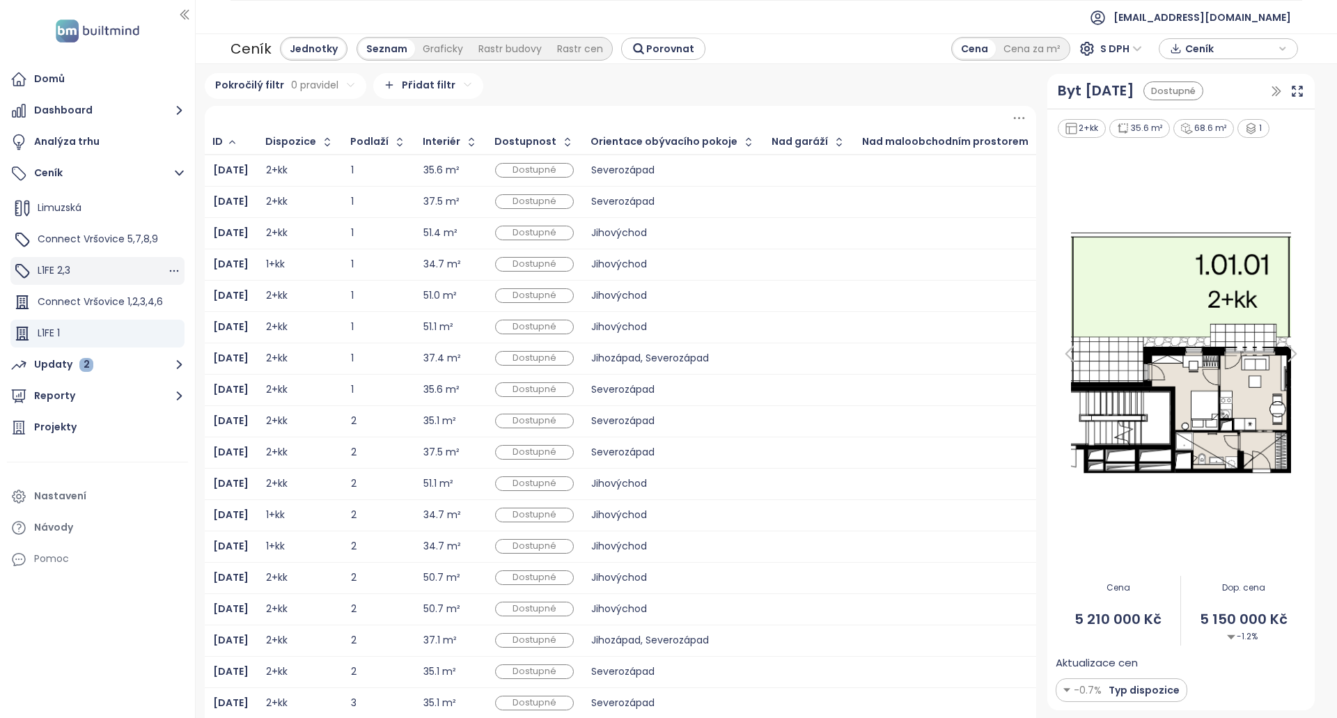
click at [102, 270] on div "L1FE 2,3" at bounding box center [97, 271] width 174 height 28
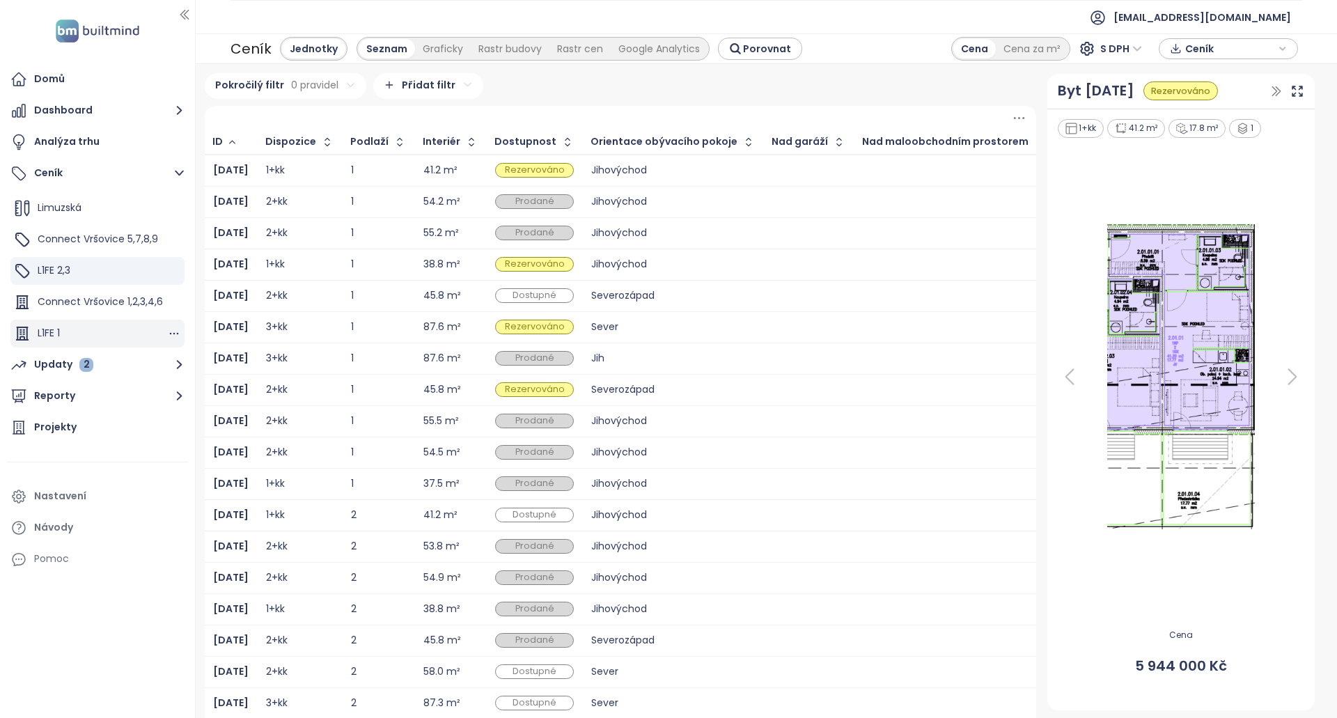
click at [100, 334] on div "L1FE 1" at bounding box center [97, 334] width 174 height 28
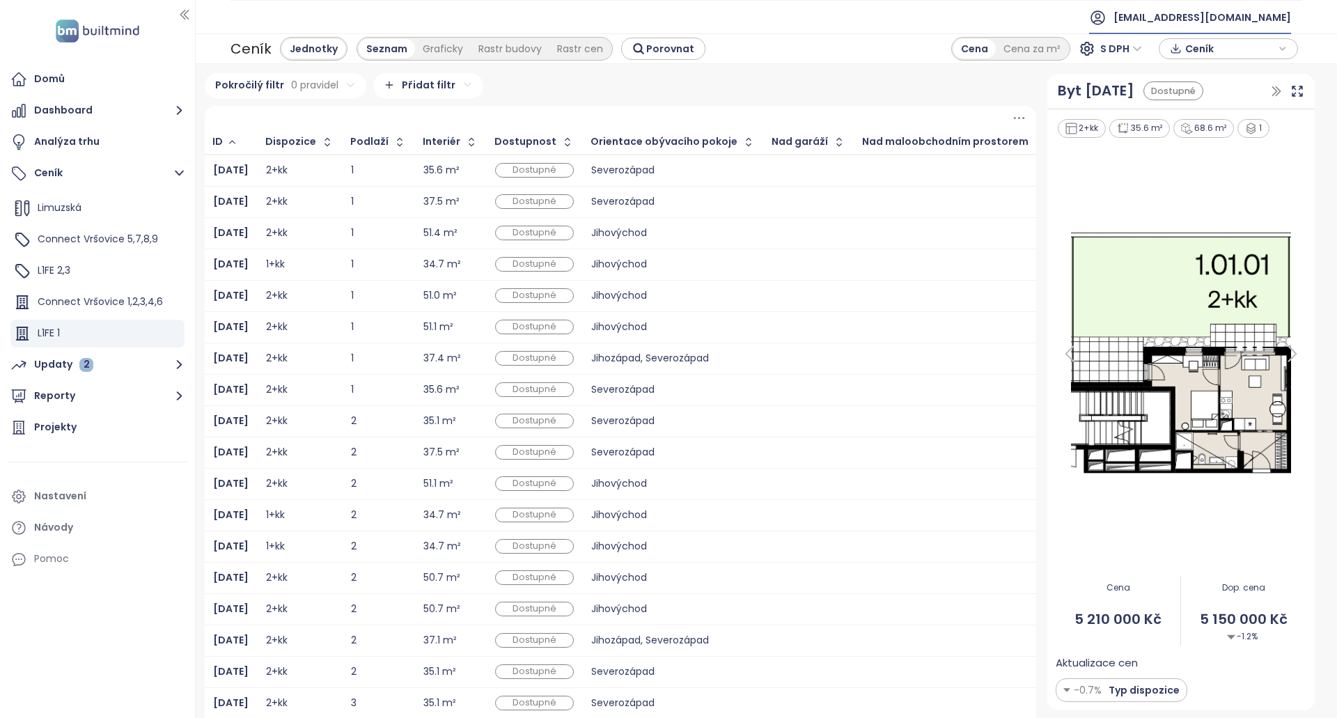
click at [1226, 8] on span "[EMAIL_ADDRESS][DOMAIN_NAME]" at bounding box center [1203, 17] width 178 height 33
drag, startPoint x: 1220, startPoint y: 48, endPoint x: 1218, endPoint y: 59, distance: 10.7
click at [1220, 49] on li "Odhlásit se" at bounding box center [1219, 56] width 138 height 28
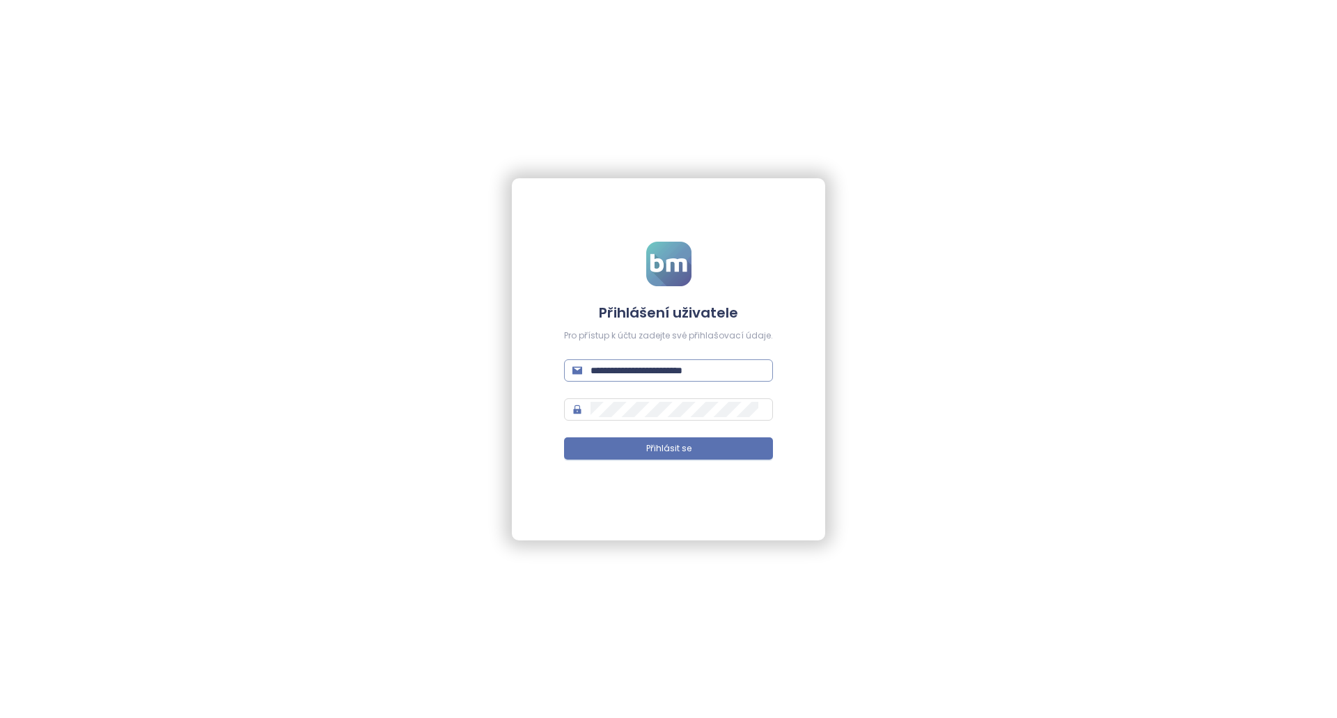
click at [658, 368] on input "**********" at bounding box center [678, 370] width 174 height 15
paste input "text"
type input "**********"
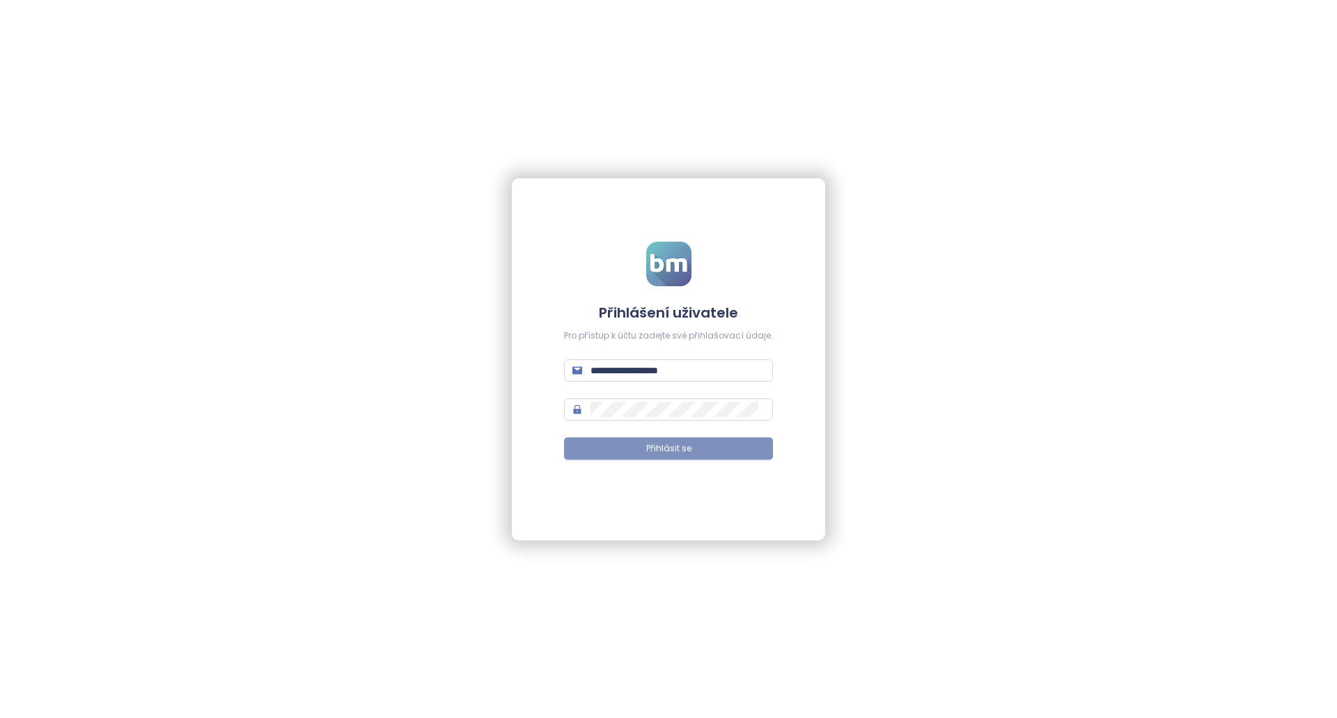
drag, startPoint x: 645, startPoint y: 447, endPoint x: 658, endPoint y: 458, distance: 16.8
click at [645, 447] on button "Přihlásit se" at bounding box center [668, 448] width 209 height 22
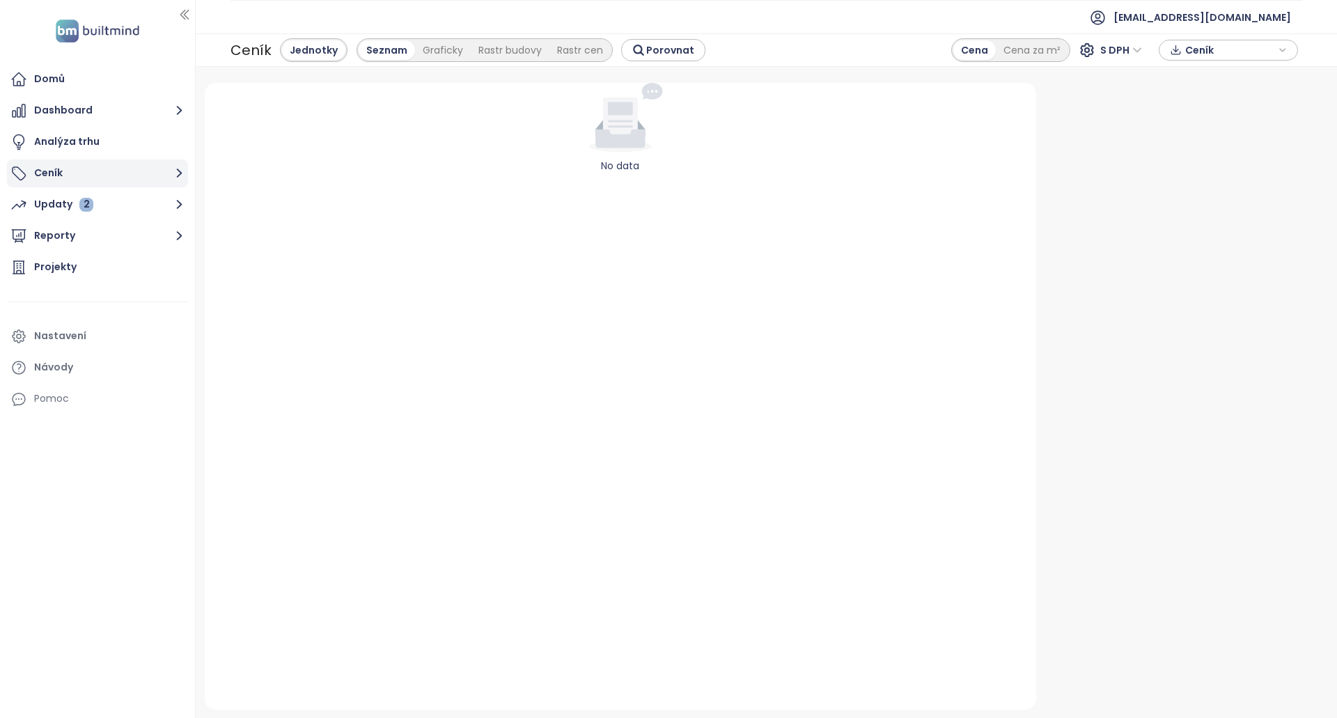
click at [137, 170] on button "Ceník" at bounding box center [97, 174] width 181 height 28
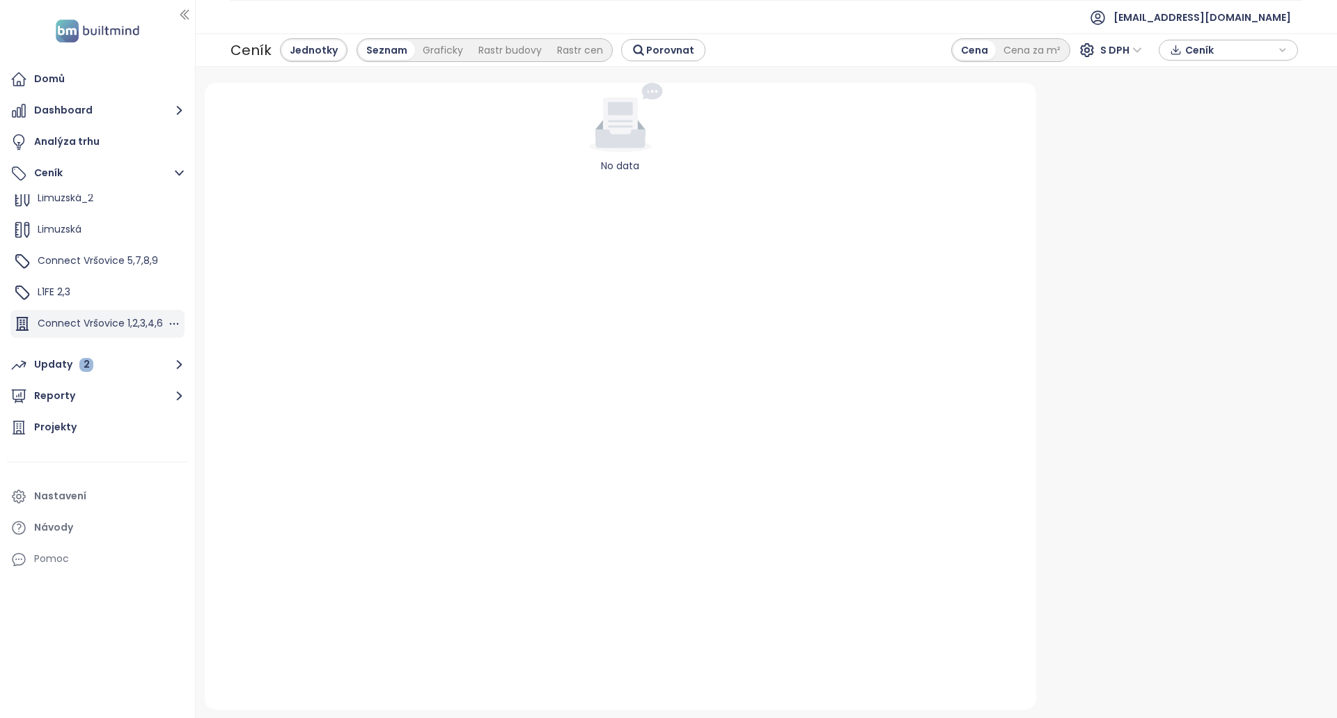
scroll to position [94, 0]
click at [119, 274] on div "L1FE 2,3" at bounding box center [97, 271] width 174 height 28
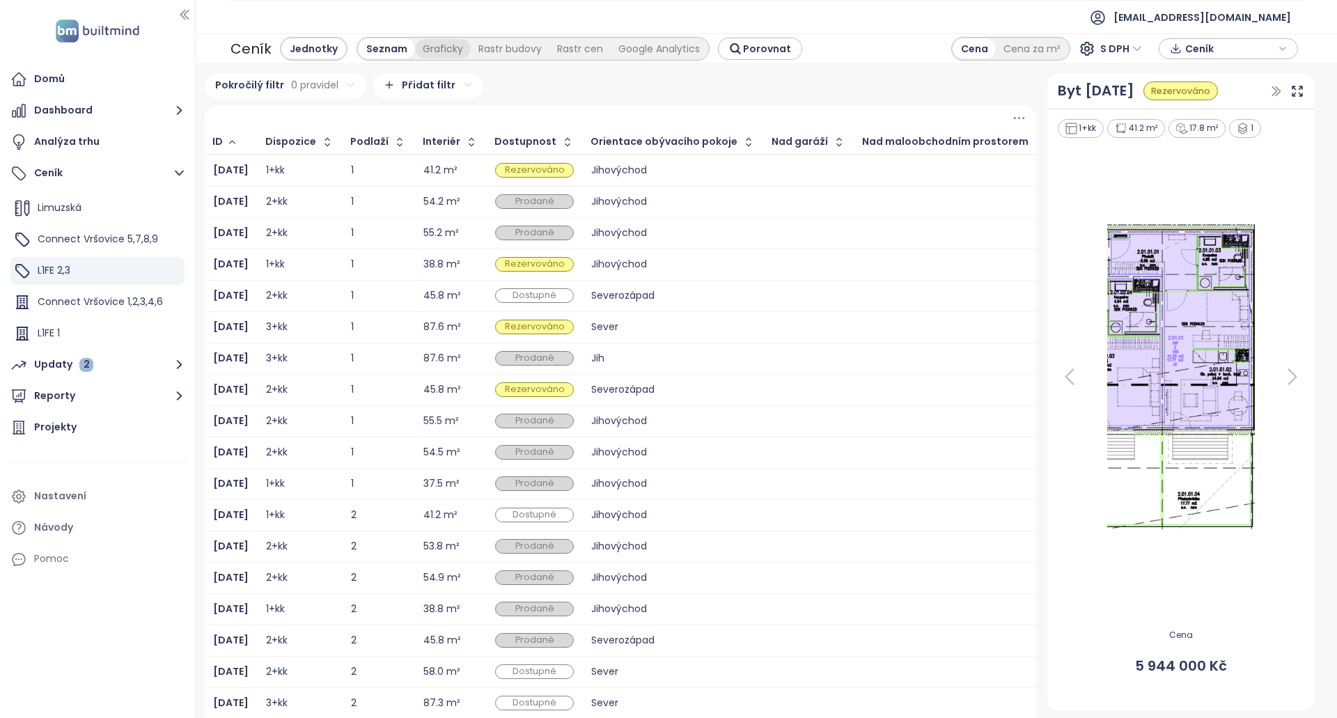
click at [440, 52] on div "Graficky" at bounding box center [443, 49] width 56 height 20
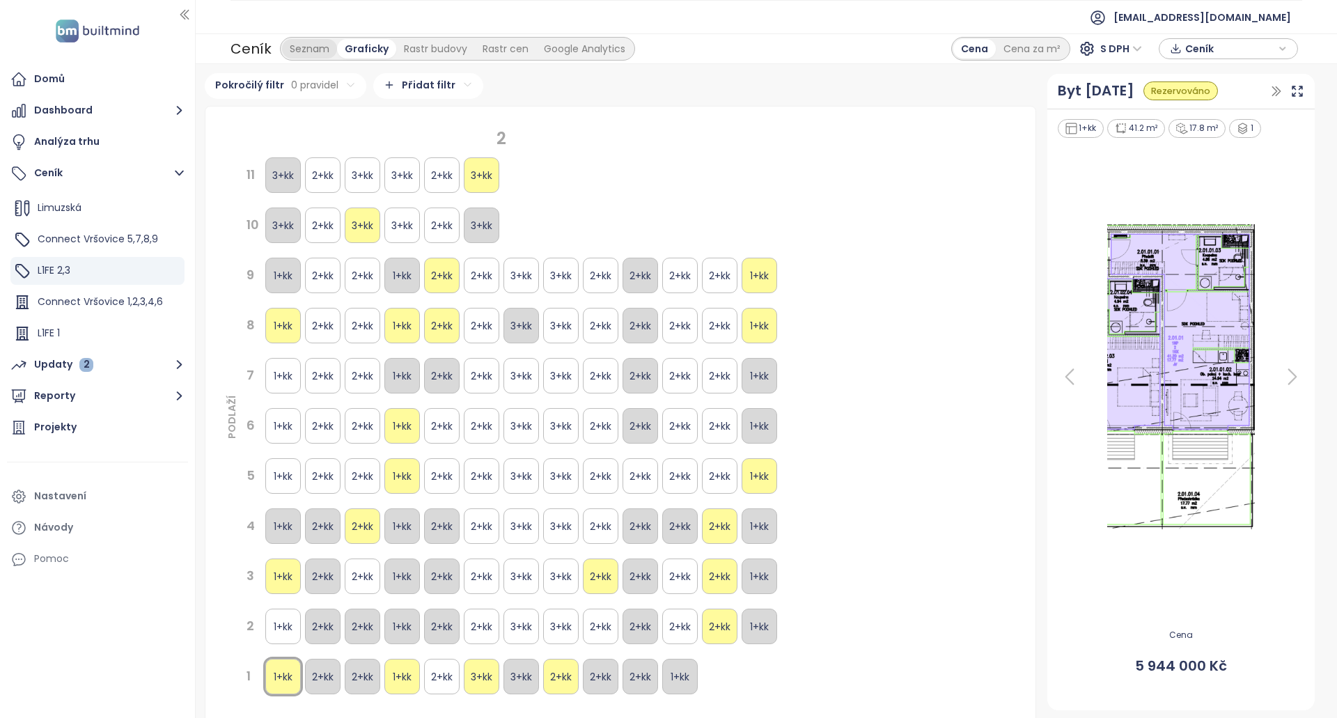
click at [321, 53] on div "Seznam" at bounding box center [309, 49] width 55 height 20
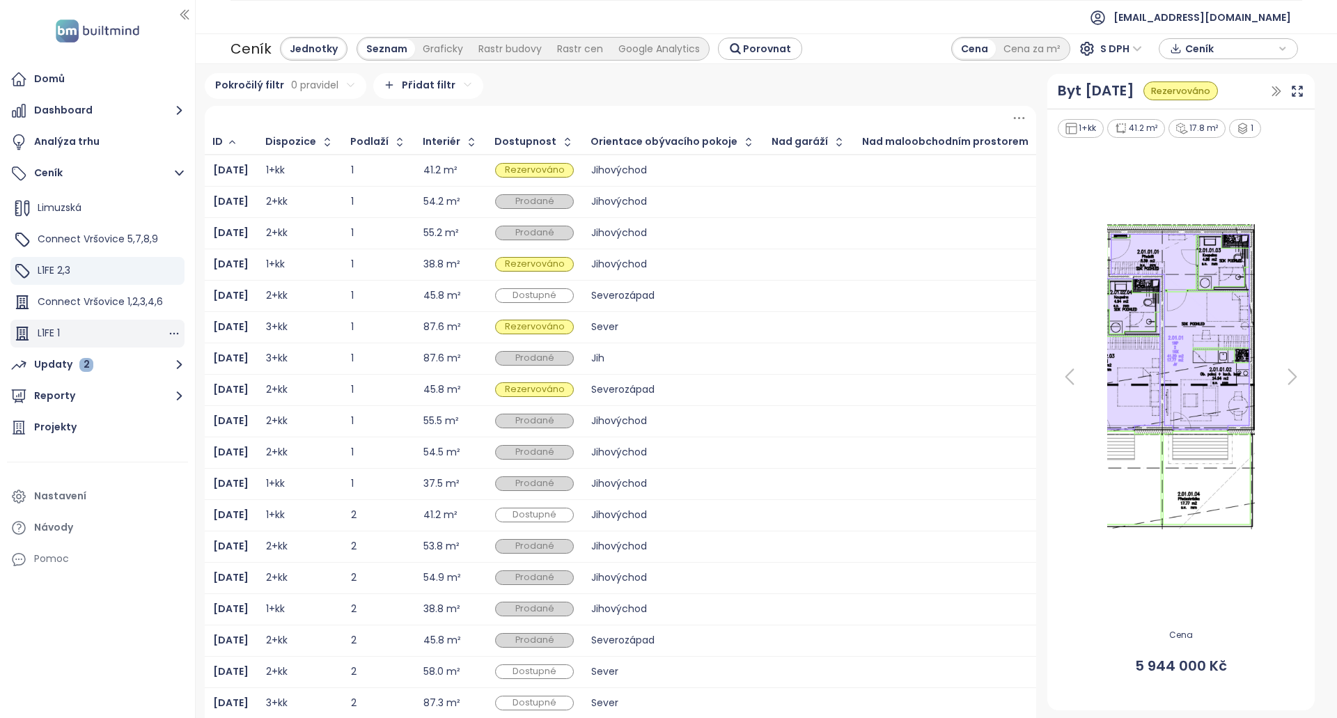
click at [110, 337] on div "L1FE 1" at bounding box center [97, 334] width 174 height 28
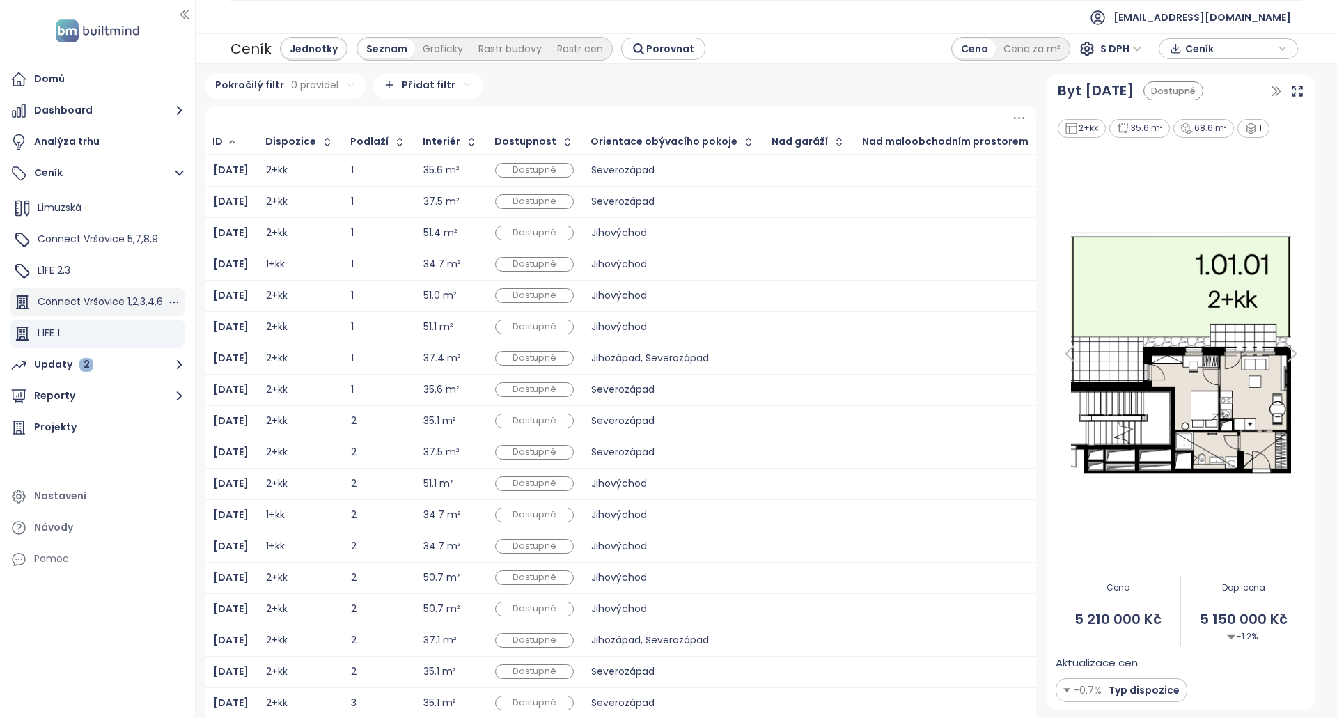
click at [128, 302] on span "Connect Vršovice 1,2,3,4,6" at bounding box center [100, 302] width 125 height 14
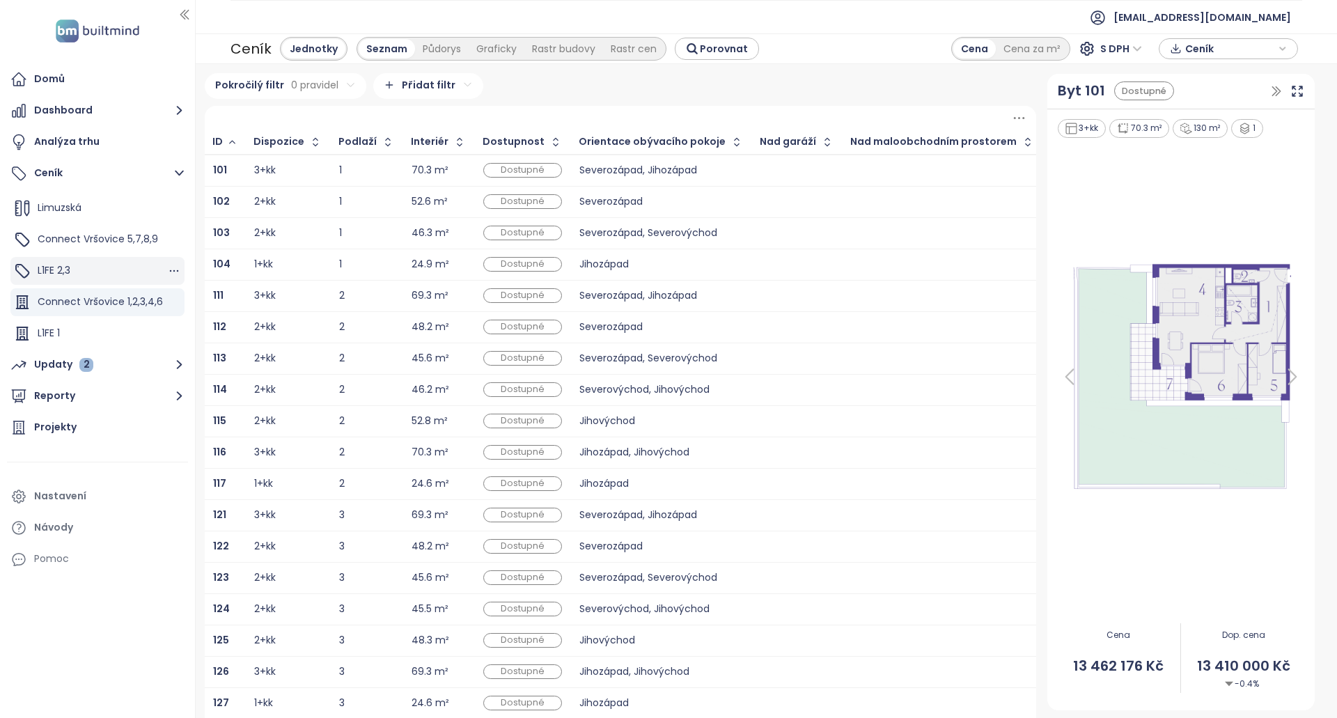
click at [100, 264] on div "L1FE 2,3" at bounding box center [97, 271] width 174 height 28
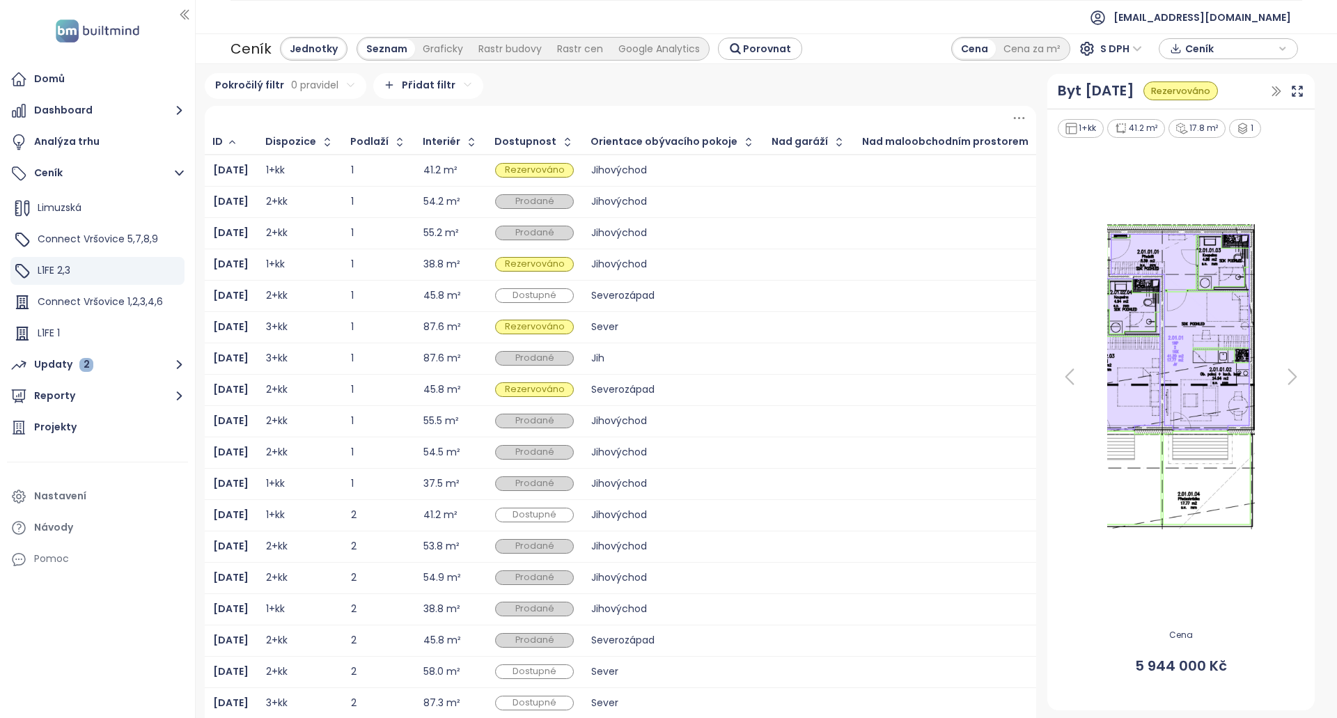
click at [791, 259] on div at bounding box center [809, 264] width 73 height 17
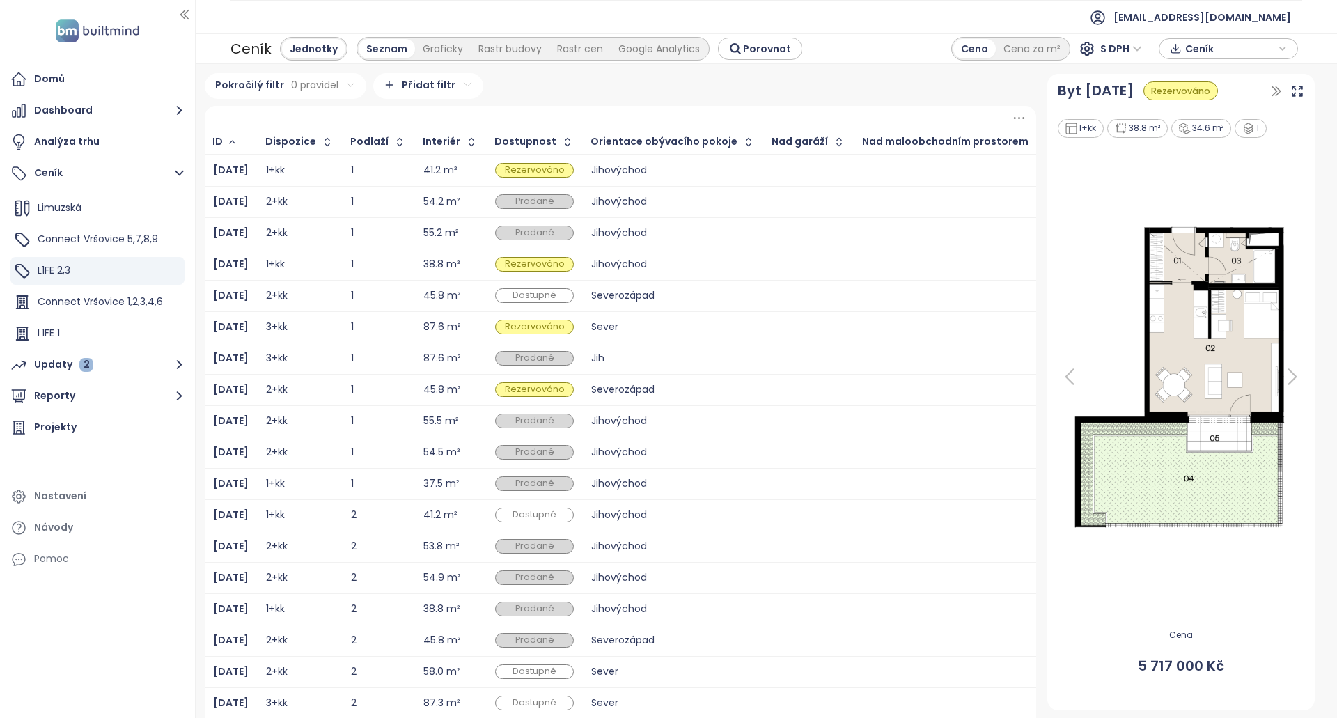
click at [782, 226] on div at bounding box center [809, 233] width 73 height 17
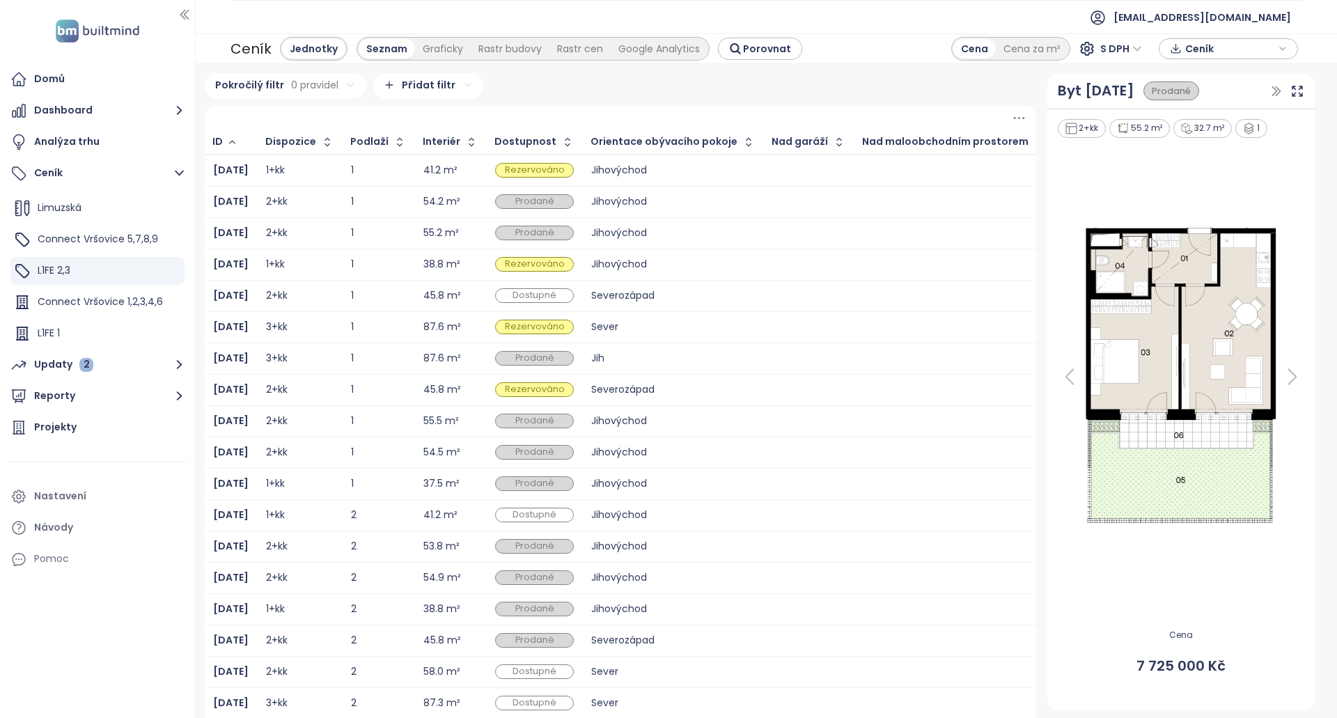
click at [773, 200] on div at bounding box center [809, 202] width 73 height 17
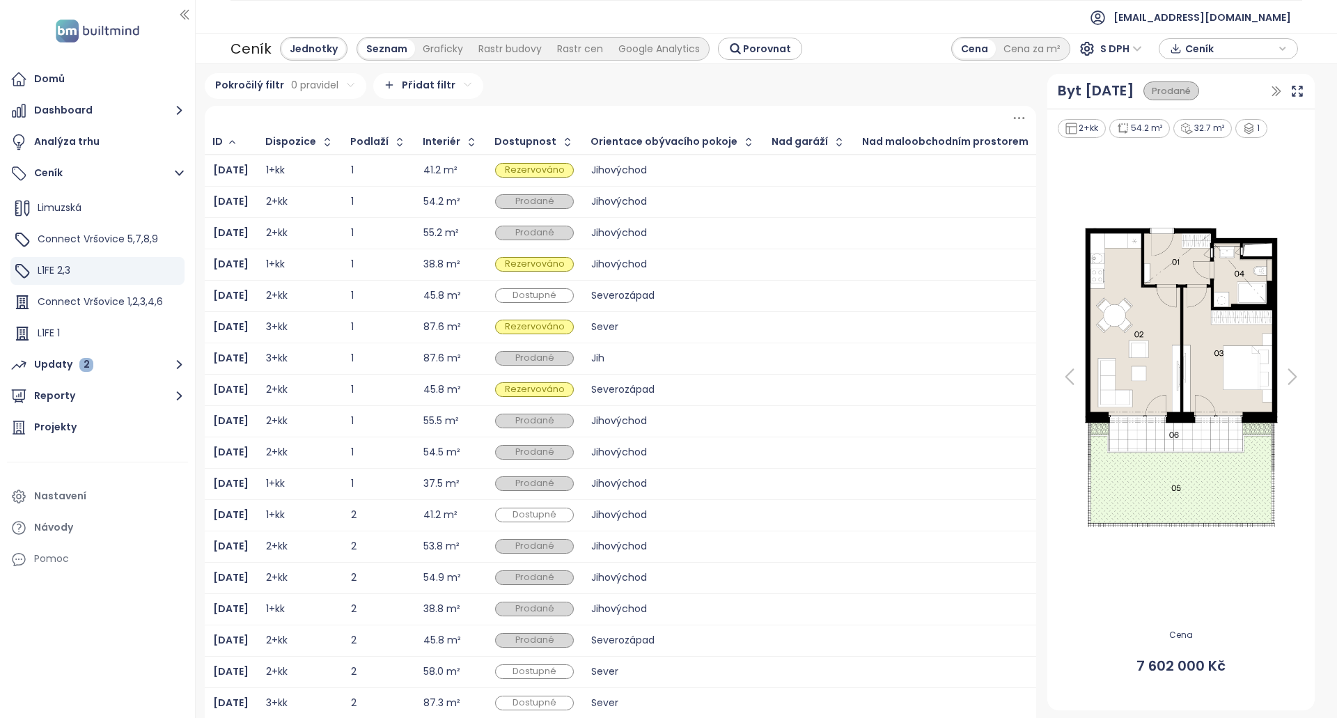
click at [773, 165] on div at bounding box center [809, 170] width 73 height 17
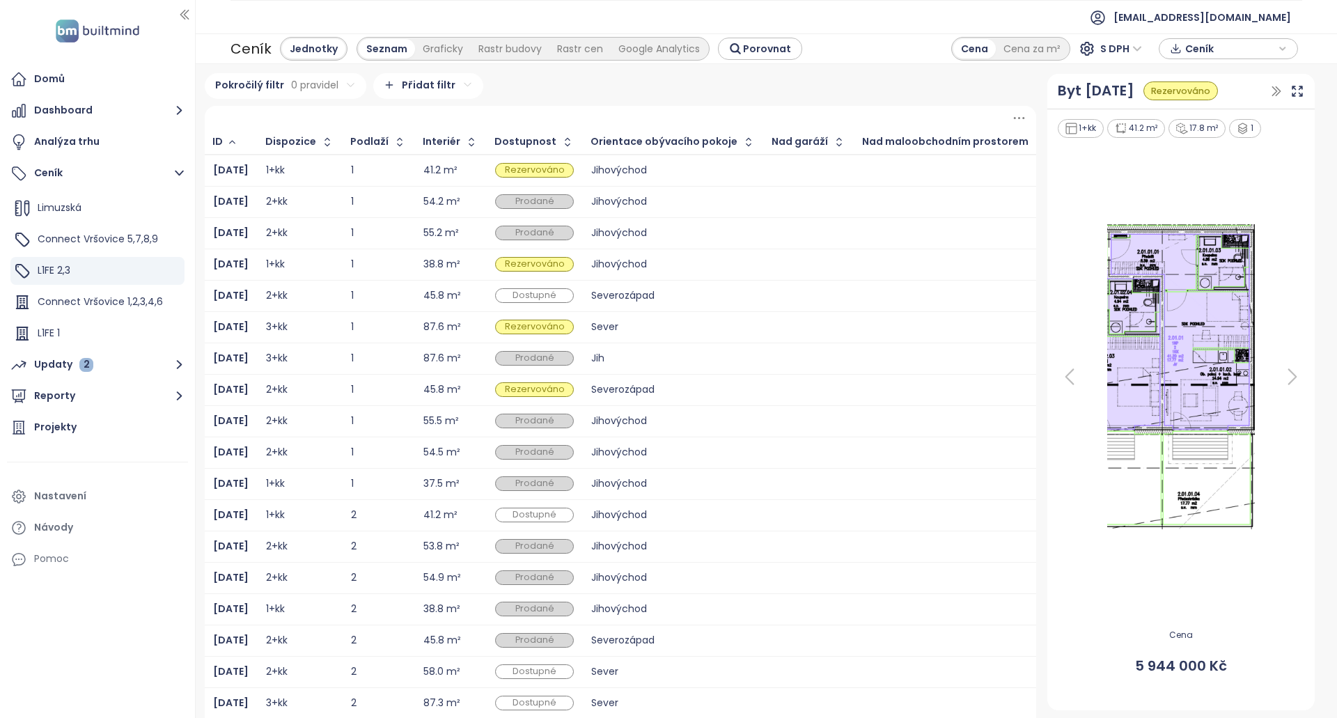
click at [764, 279] on td at bounding box center [809, 264] width 91 height 31
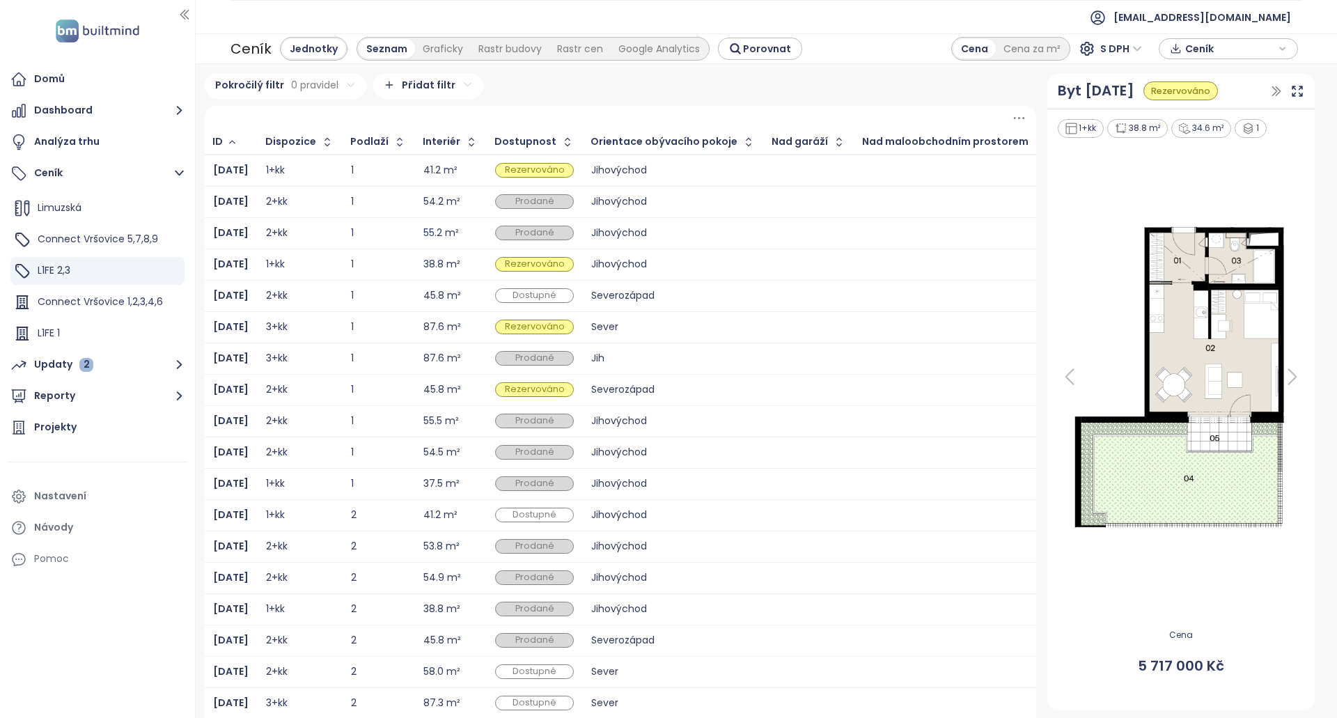
click at [715, 417] on div "Jihovýchod" at bounding box center [673, 421] width 164 height 9
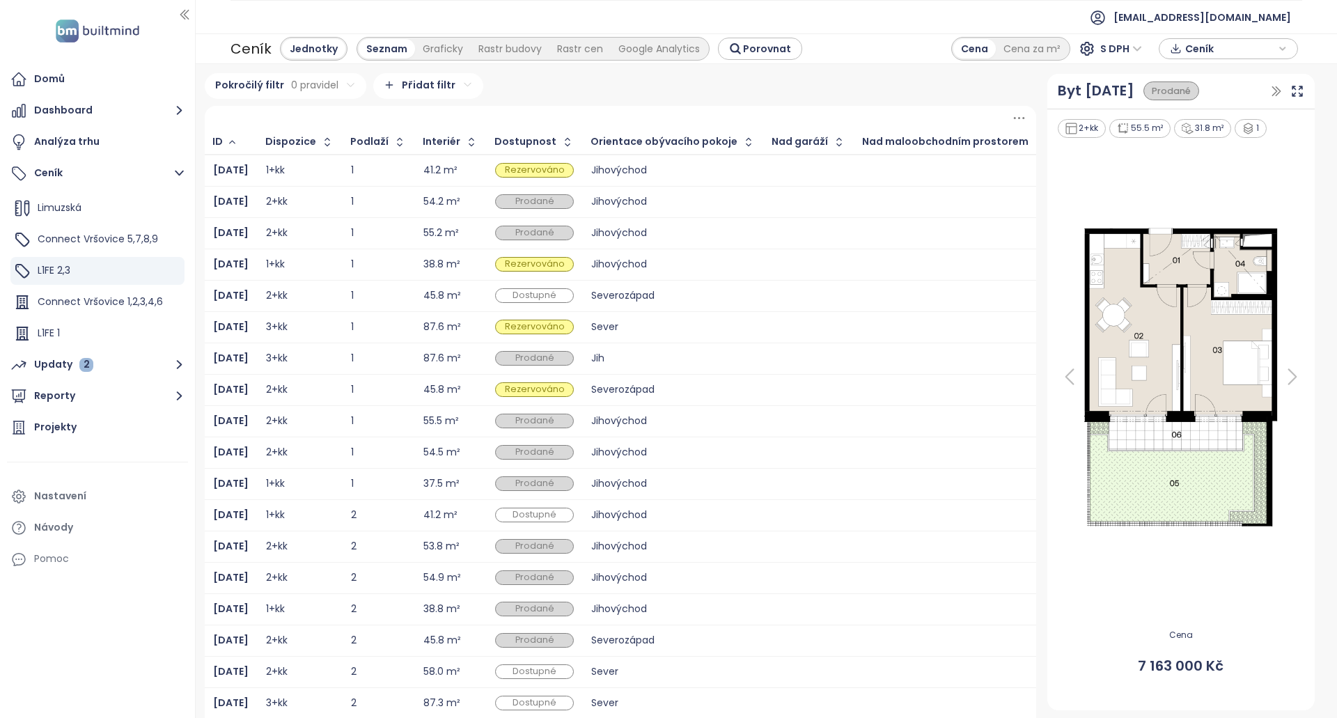
click at [678, 538] on div "Jihovýchod" at bounding box center [673, 546] width 164 height 17
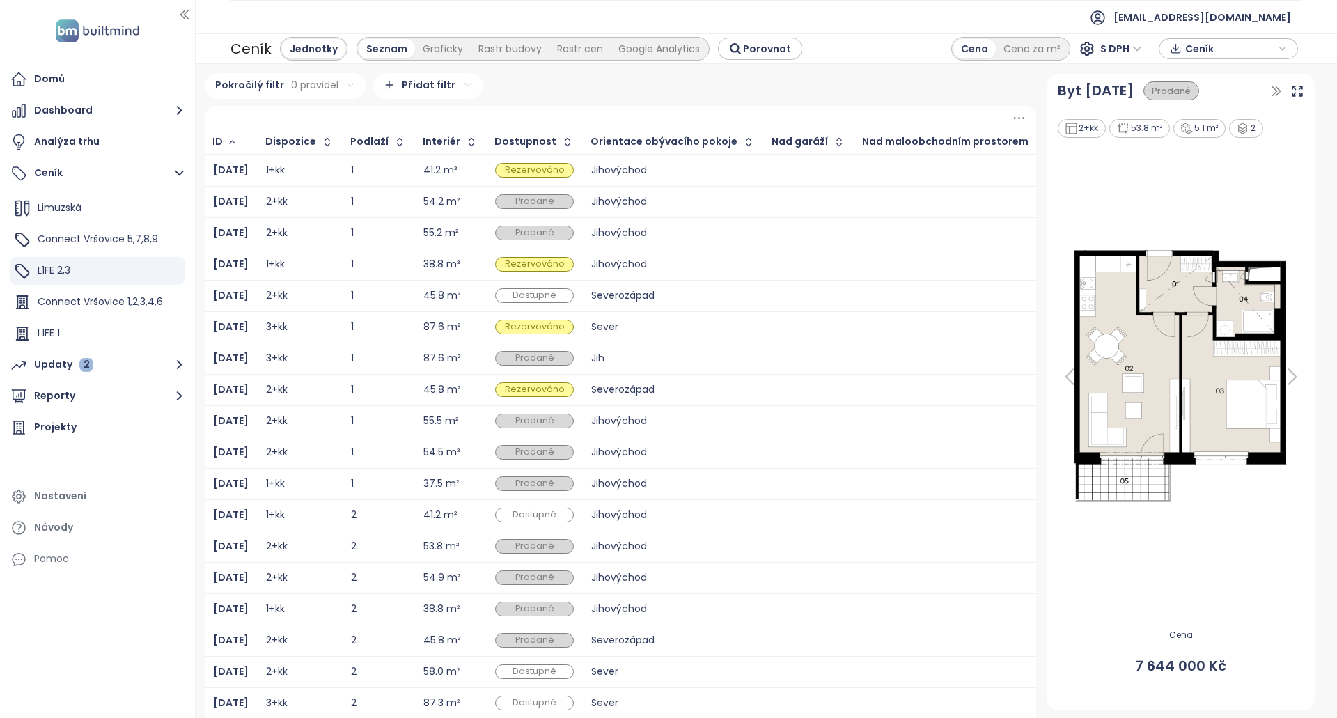
click at [724, 167] on div "Jihovýchod" at bounding box center [673, 170] width 164 height 9
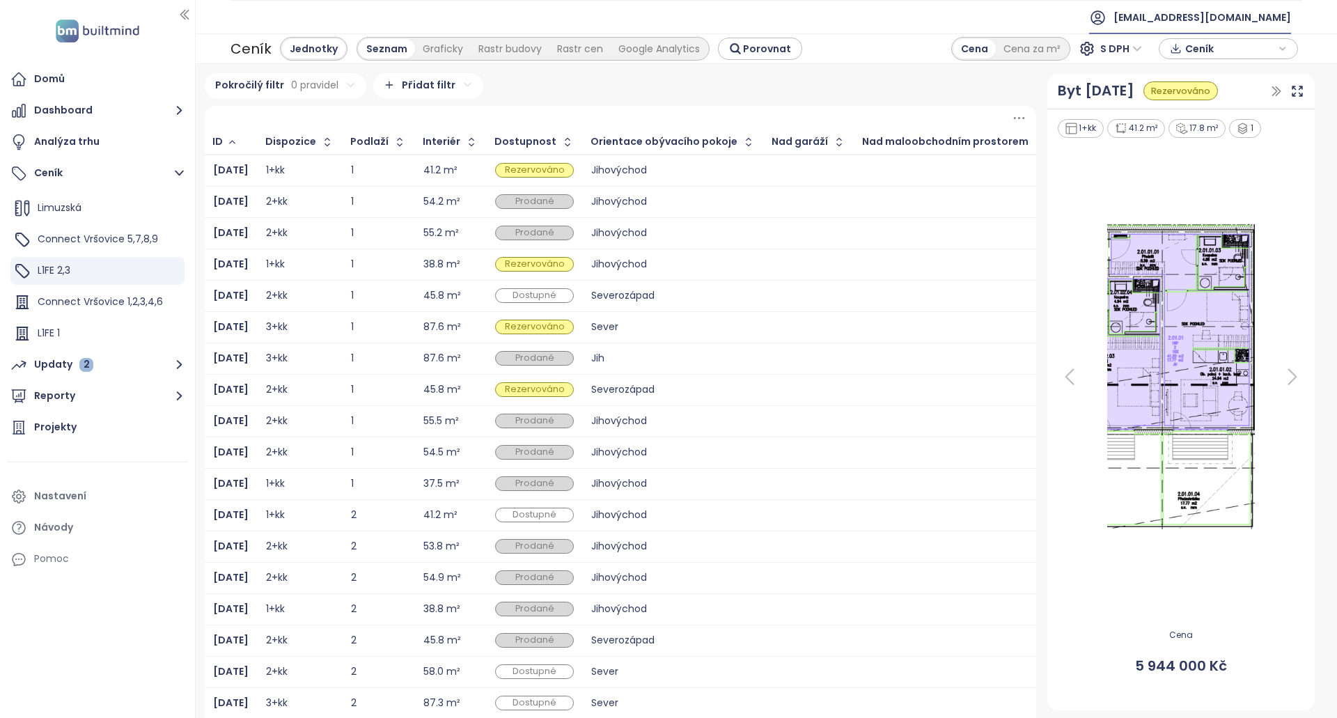
click at [1200, 17] on span "[EMAIL_ADDRESS][DOMAIN_NAME]" at bounding box center [1203, 17] width 178 height 33
click at [1204, 58] on span "Odhlásit se" at bounding box center [1188, 56] width 54 height 14
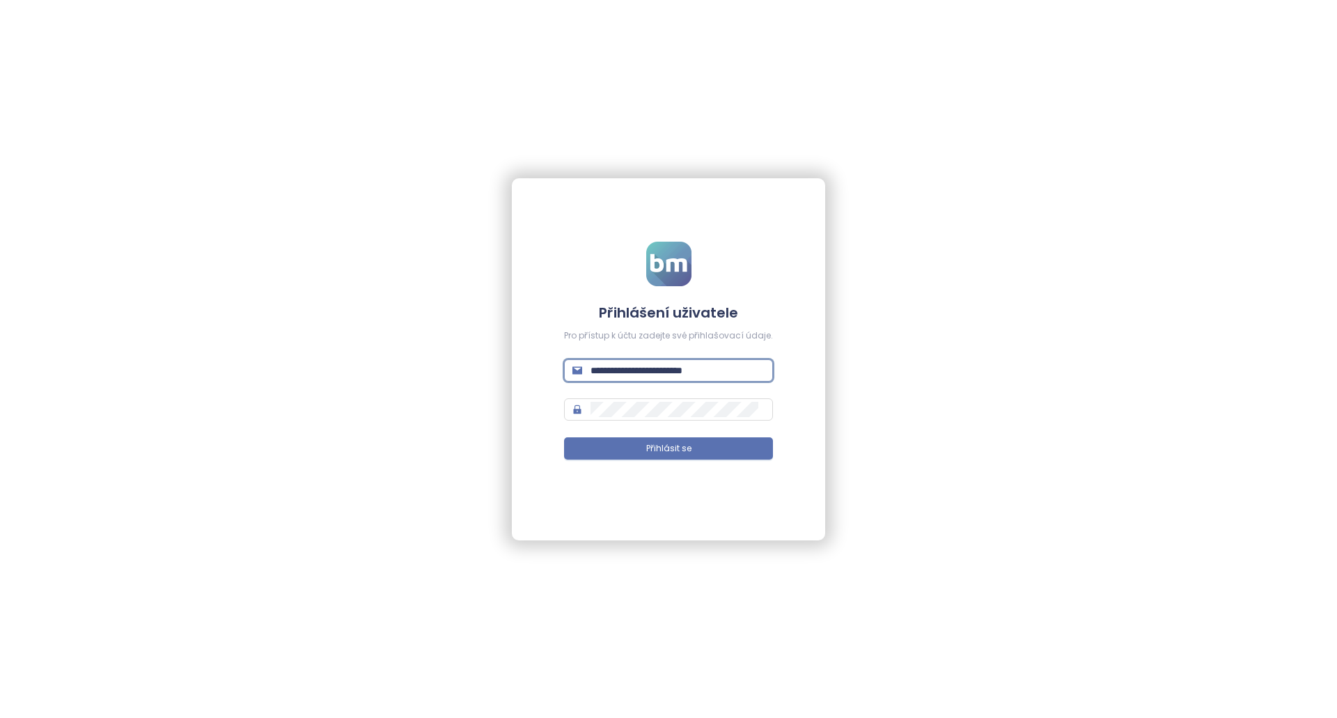
click at [664, 368] on input "**********" at bounding box center [678, 370] width 174 height 15
paste input "text"
type input "**********"
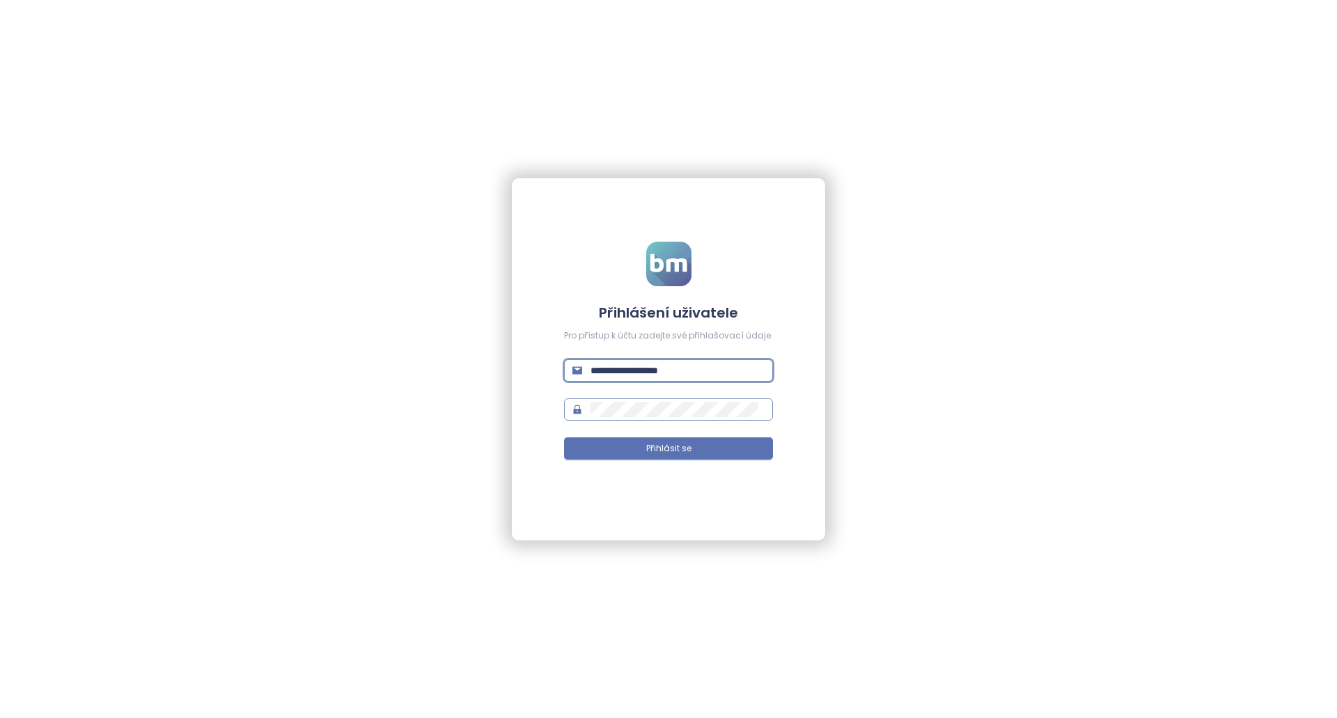
click at [686, 420] on span at bounding box center [668, 409] width 209 height 22
click at [685, 417] on span at bounding box center [668, 409] width 209 height 22
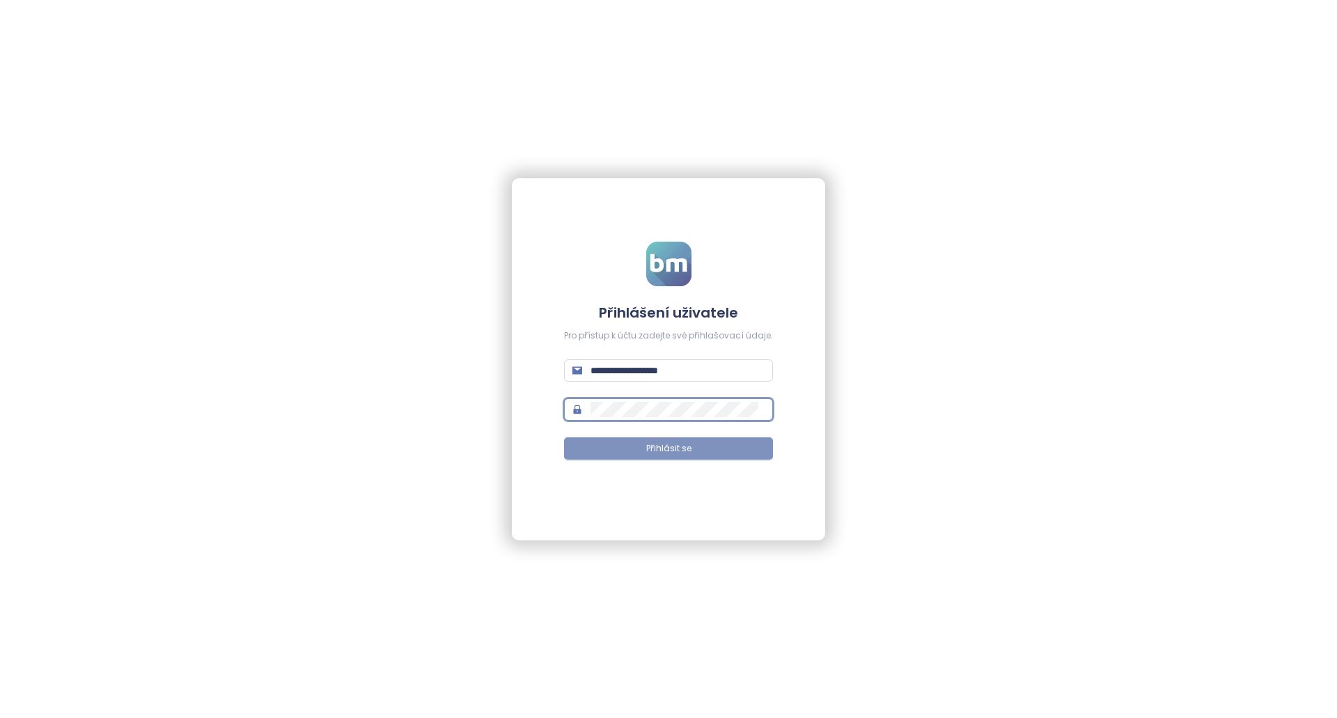
drag, startPoint x: 674, startPoint y: 441, endPoint x: 681, endPoint y: 452, distance: 13.1
click at [674, 441] on button "Přihlásit se" at bounding box center [668, 448] width 209 height 22
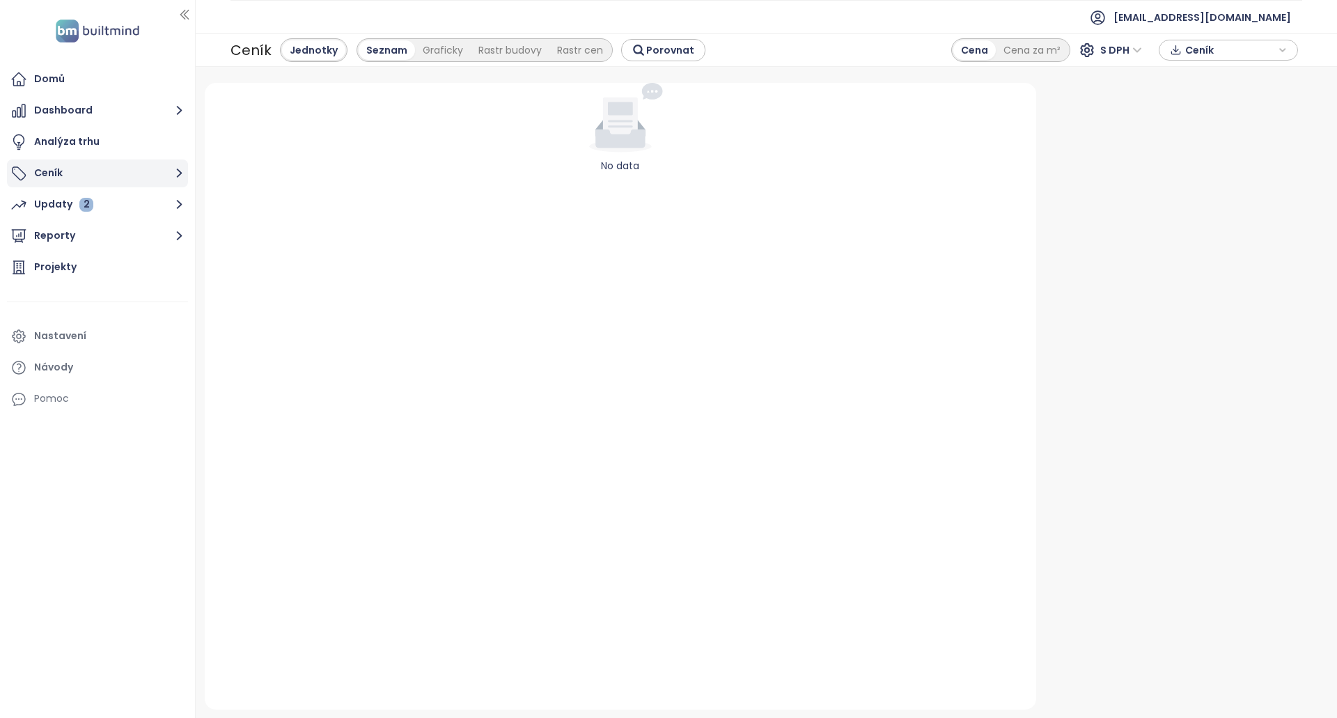
click at [81, 174] on button "Ceník" at bounding box center [97, 174] width 181 height 28
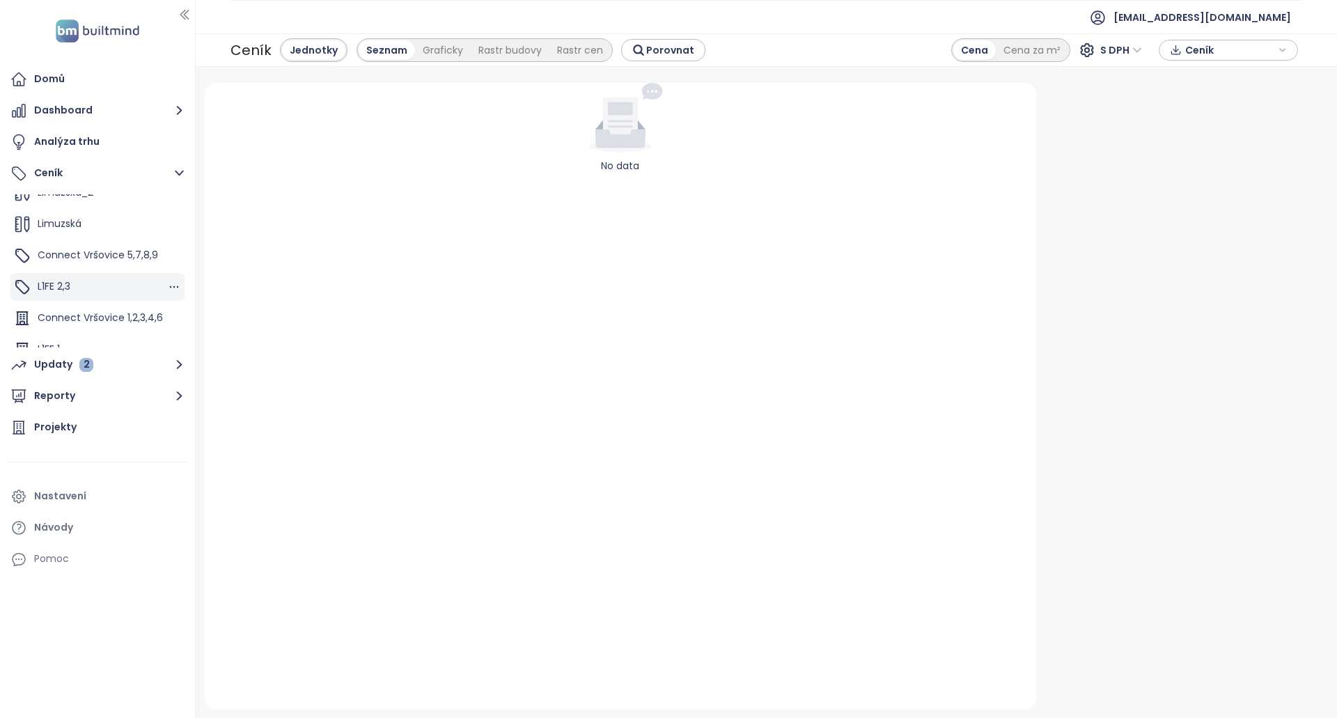
scroll to position [94, 0]
click at [79, 327] on div "L1FE 1" at bounding box center [97, 334] width 174 height 28
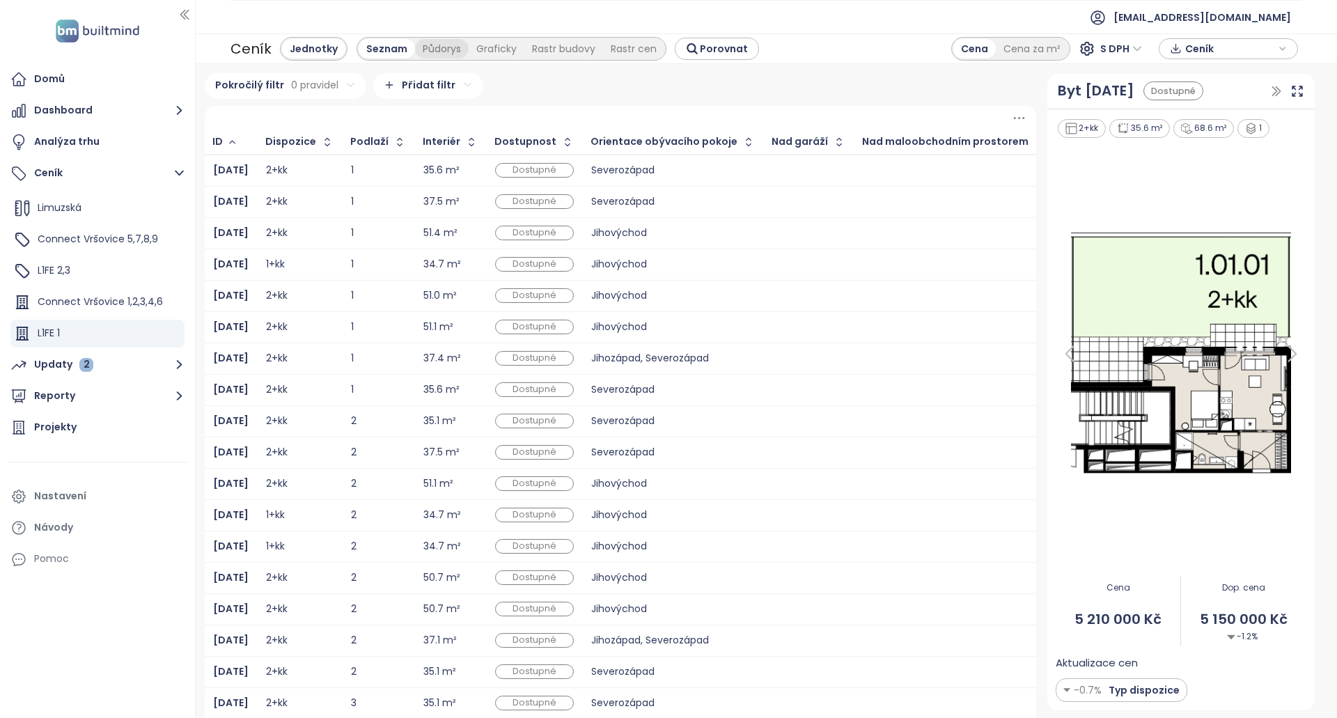
click at [436, 49] on div "Půdorys" at bounding box center [442, 49] width 54 height 20
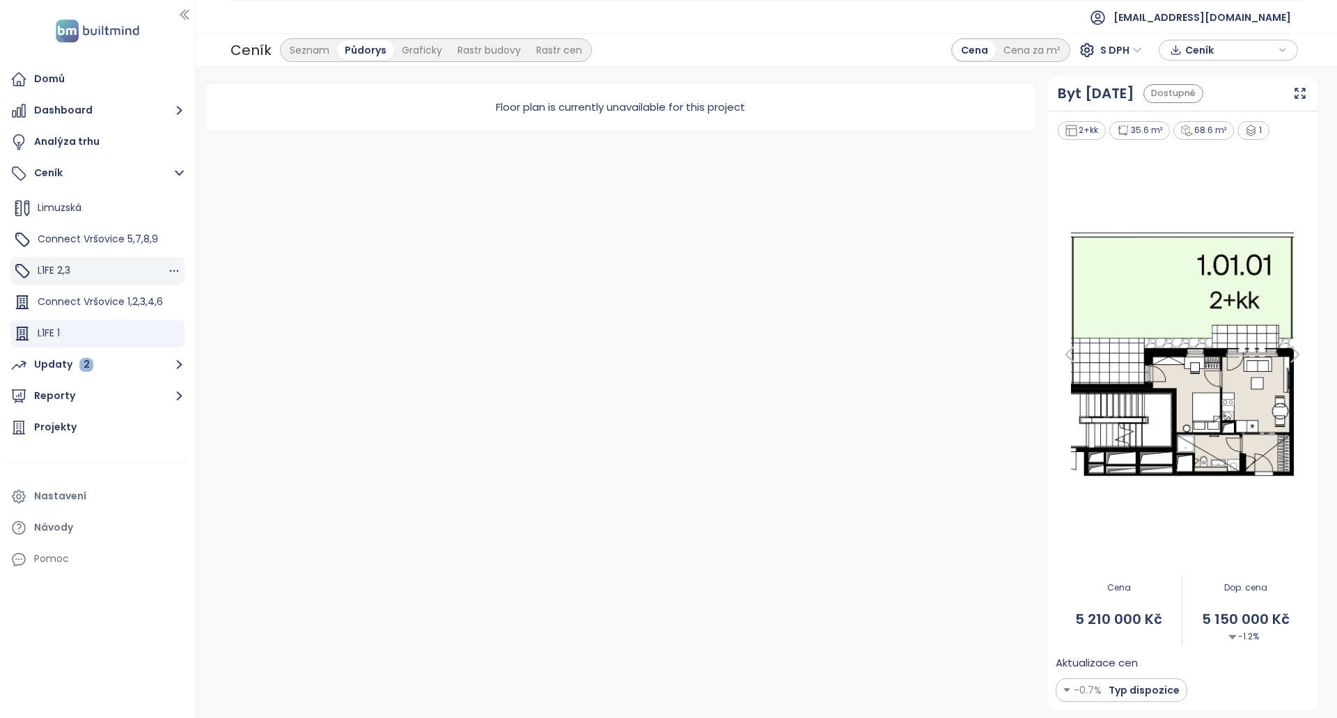
click at [86, 276] on div "L1FE 2,3" at bounding box center [97, 271] width 174 height 28
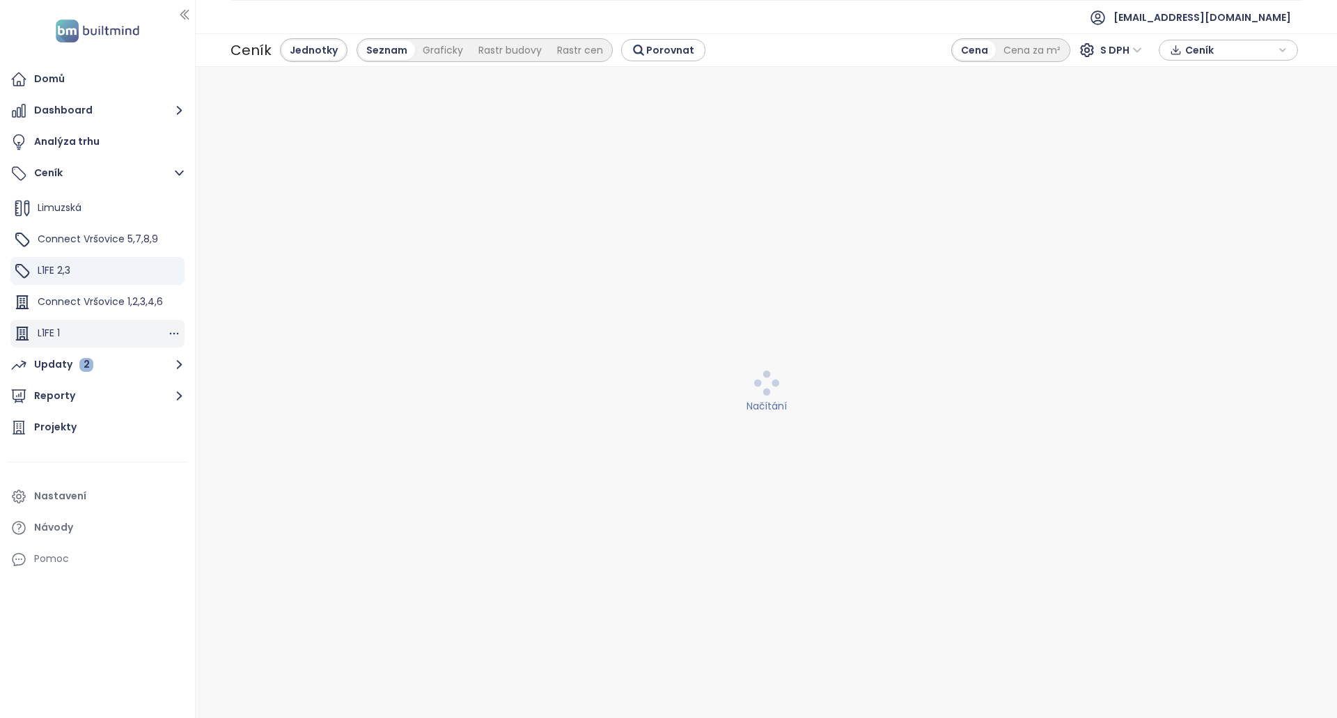
click at [113, 332] on div "L1FE 1" at bounding box center [97, 334] width 174 height 28
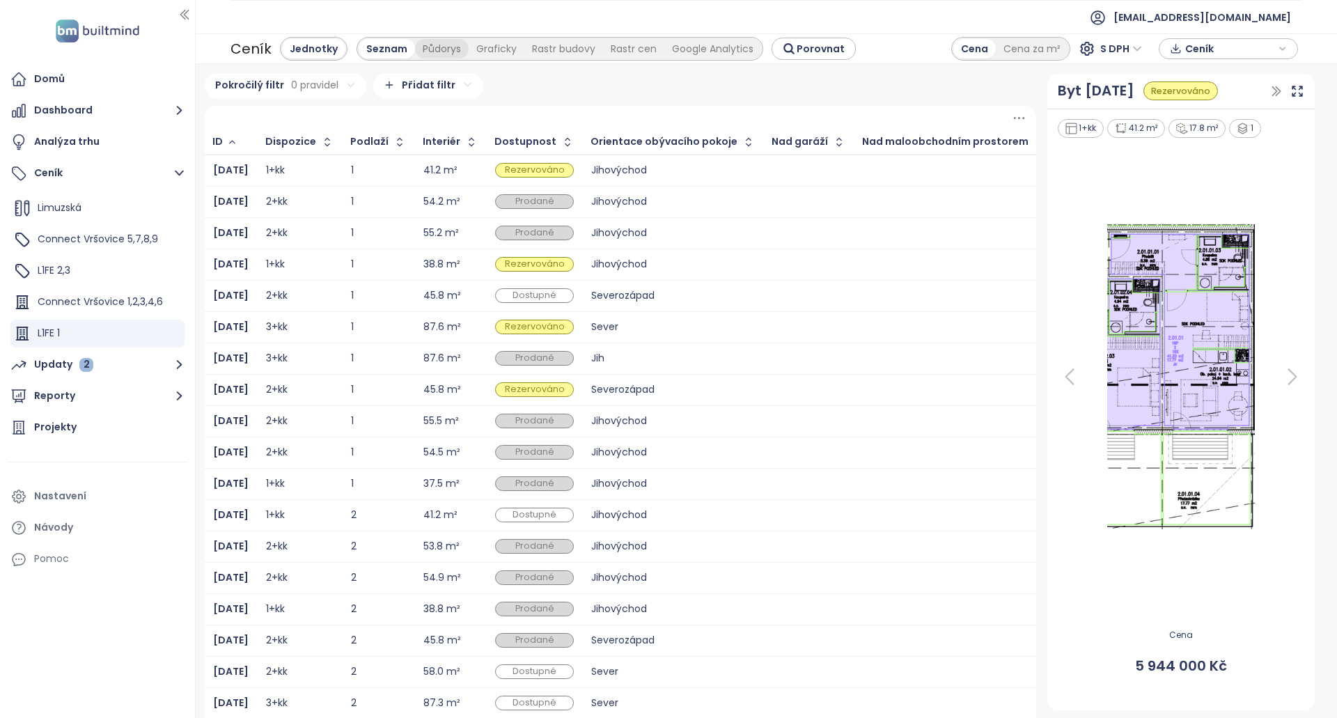
click at [435, 52] on div "Půdorys" at bounding box center [442, 49] width 54 height 20
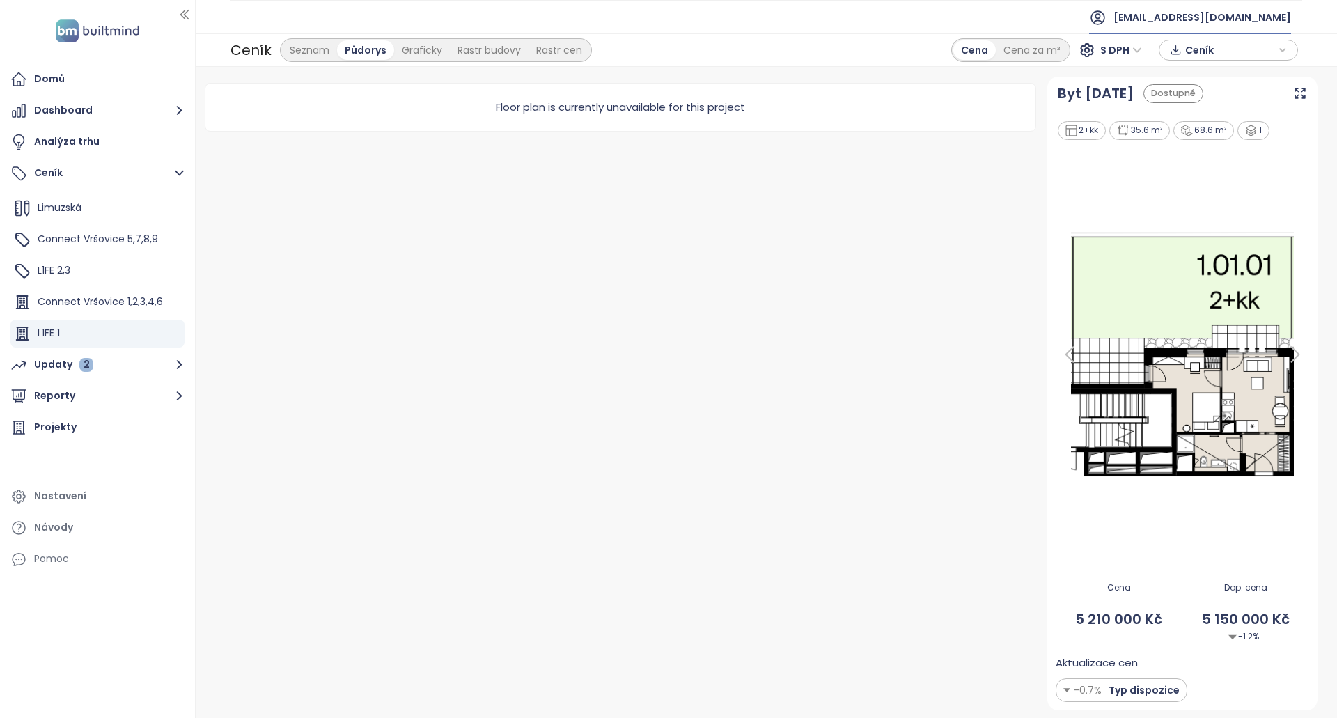
click at [1262, 20] on span "[EMAIL_ADDRESS][DOMAIN_NAME]" at bounding box center [1203, 17] width 178 height 33
click at [1239, 50] on li "Odhlásit se" at bounding box center [1219, 56] width 138 height 28
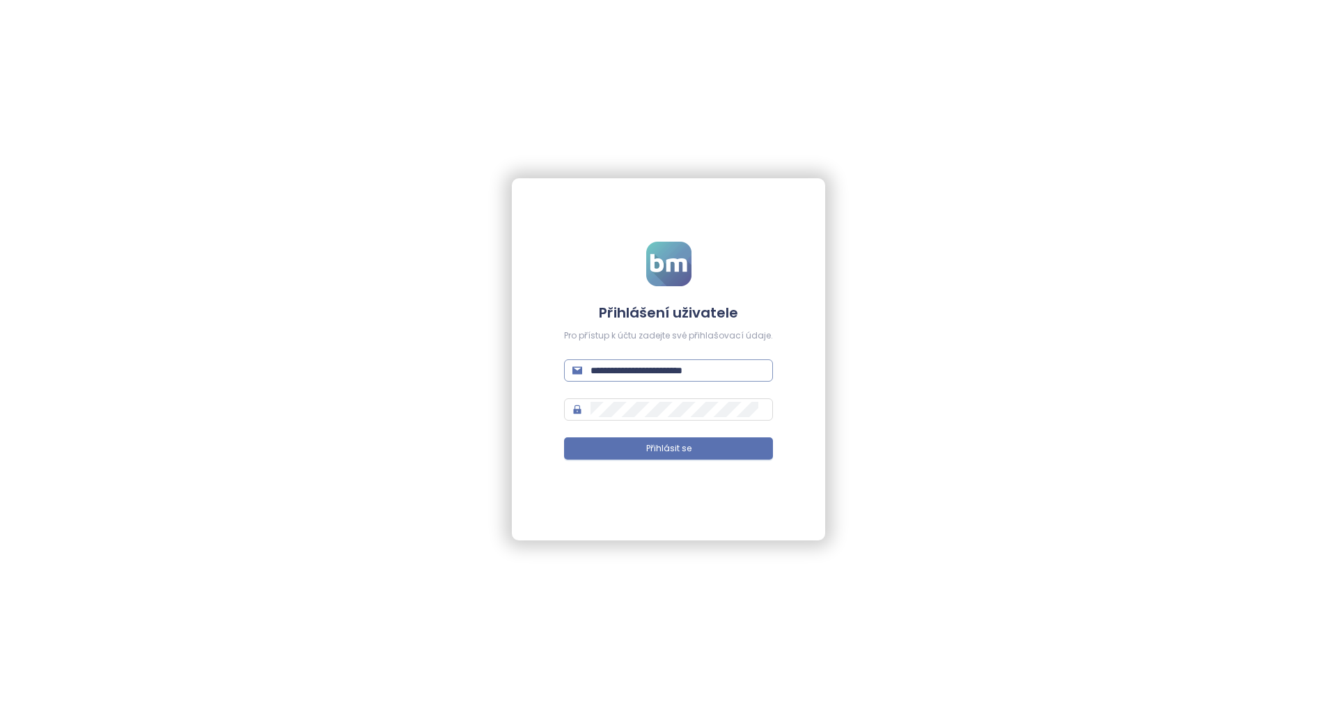
click at [708, 368] on input "**********" at bounding box center [678, 370] width 174 height 15
click at [848, 327] on div "**********" at bounding box center [668, 359] width 1337 height 718
click at [675, 372] on input "**********" at bounding box center [678, 370] width 174 height 15
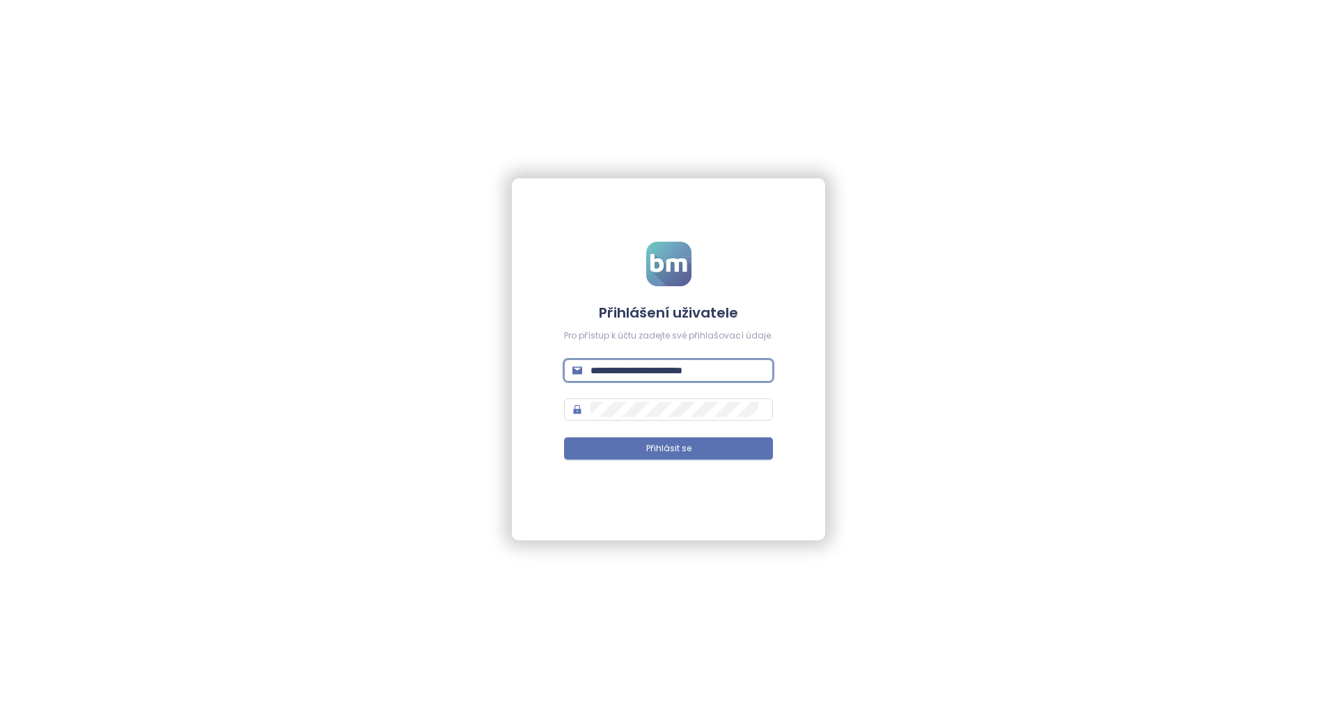
paste input "text"
type input "**********"
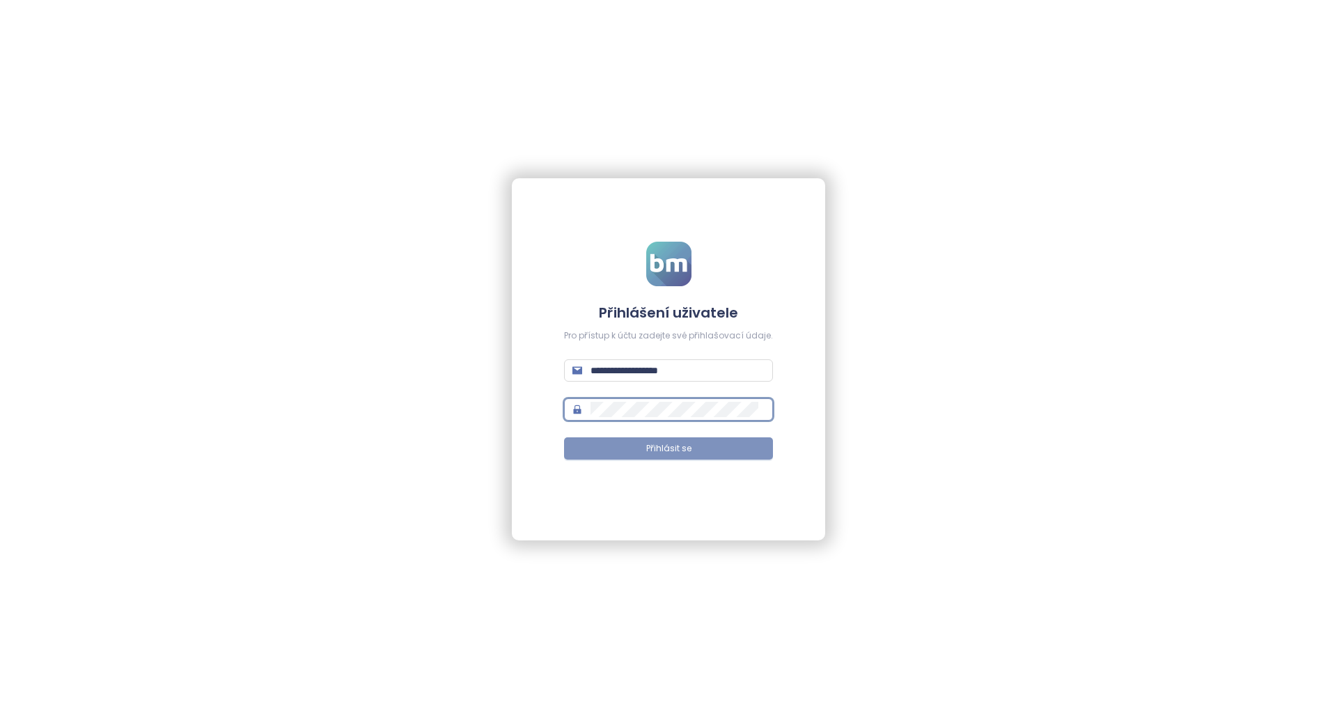
click at [669, 441] on button "Přihlásit se" at bounding box center [668, 448] width 209 height 22
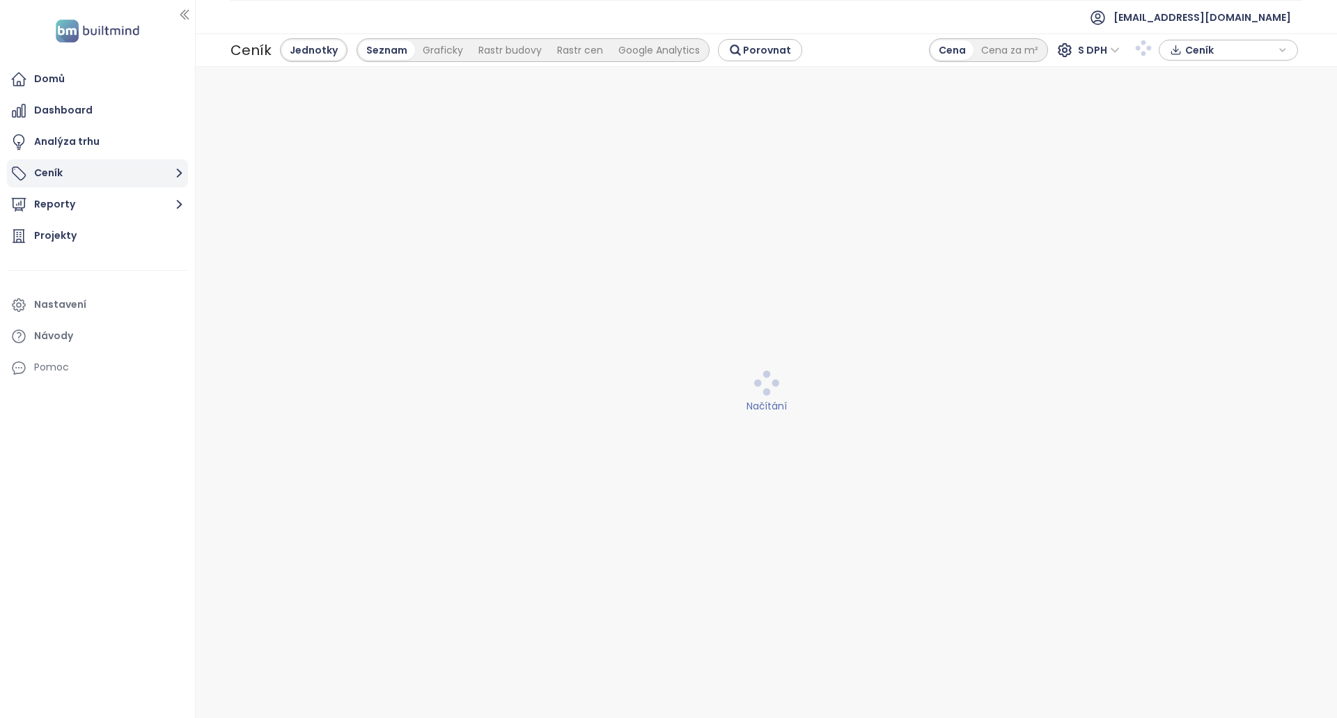
click at [112, 179] on button "Ceník" at bounding box center [97, 174] width 181 height 28
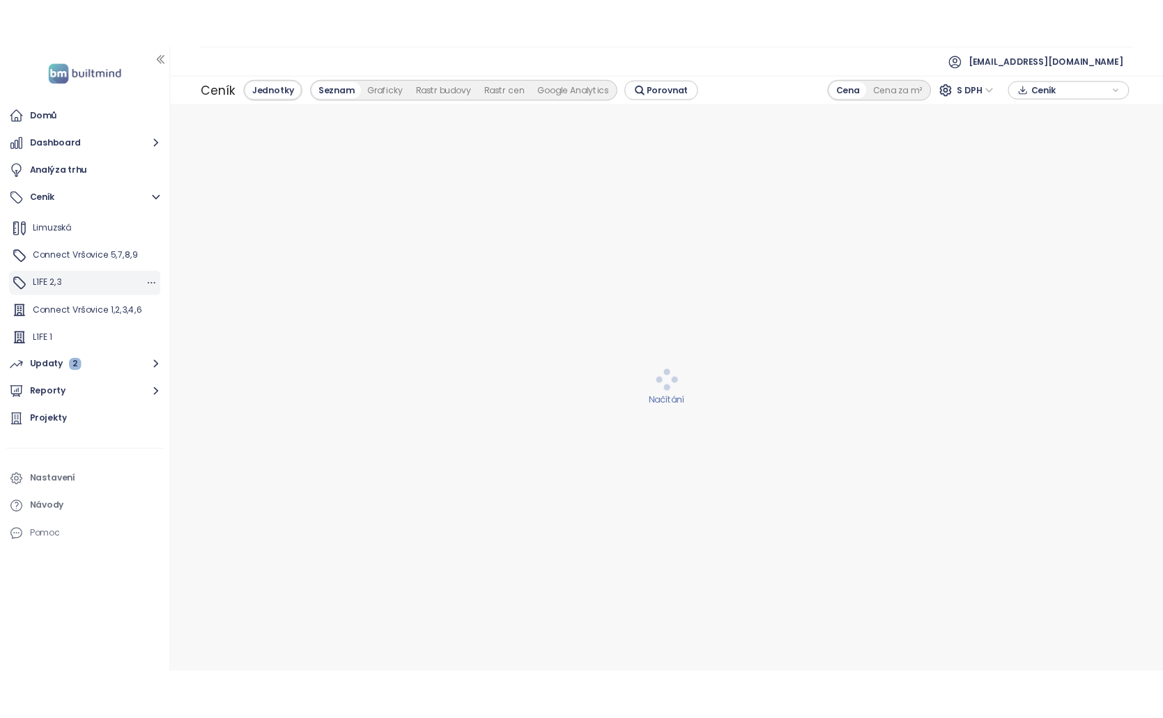
scroll to position [94, 0]
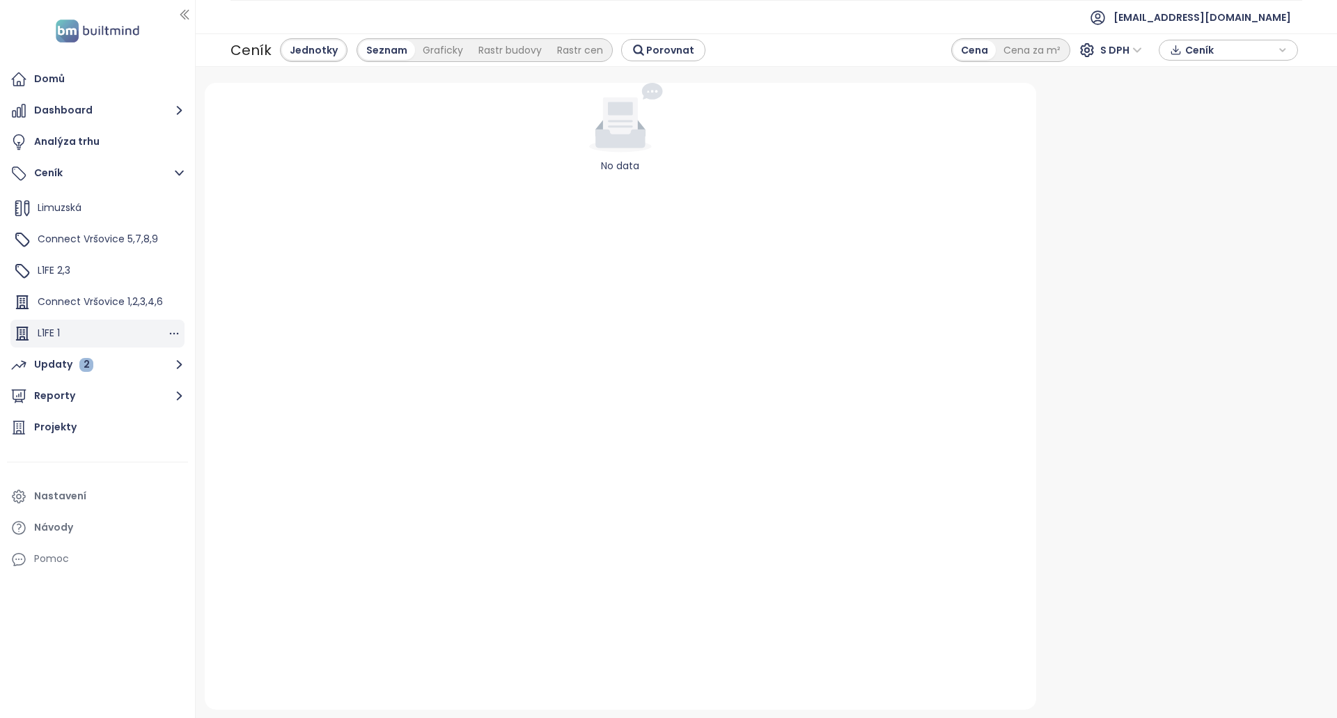
click at [97, 330] on div "L1FE 1" at bounding box center [97, 334] width 174 height 28
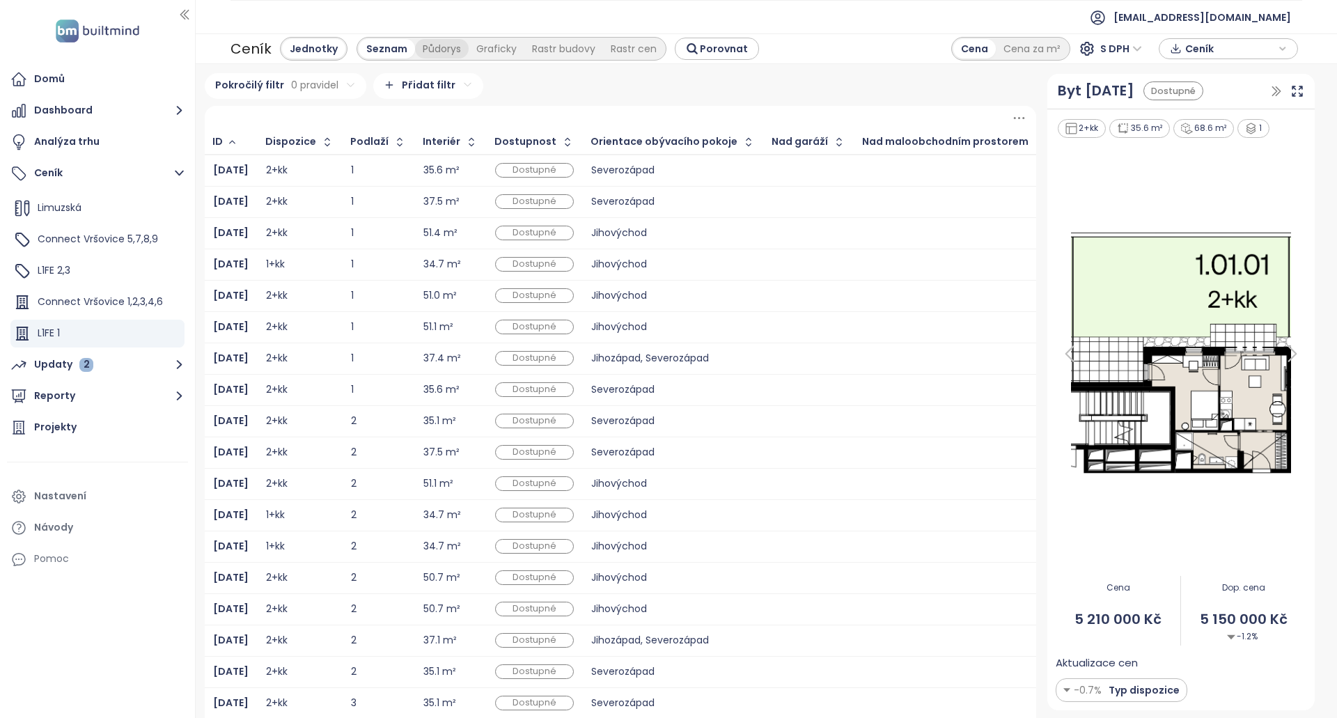
click at [436, 45] on div "Půdorys" at bounding box center [442, 49] width 54 height 20
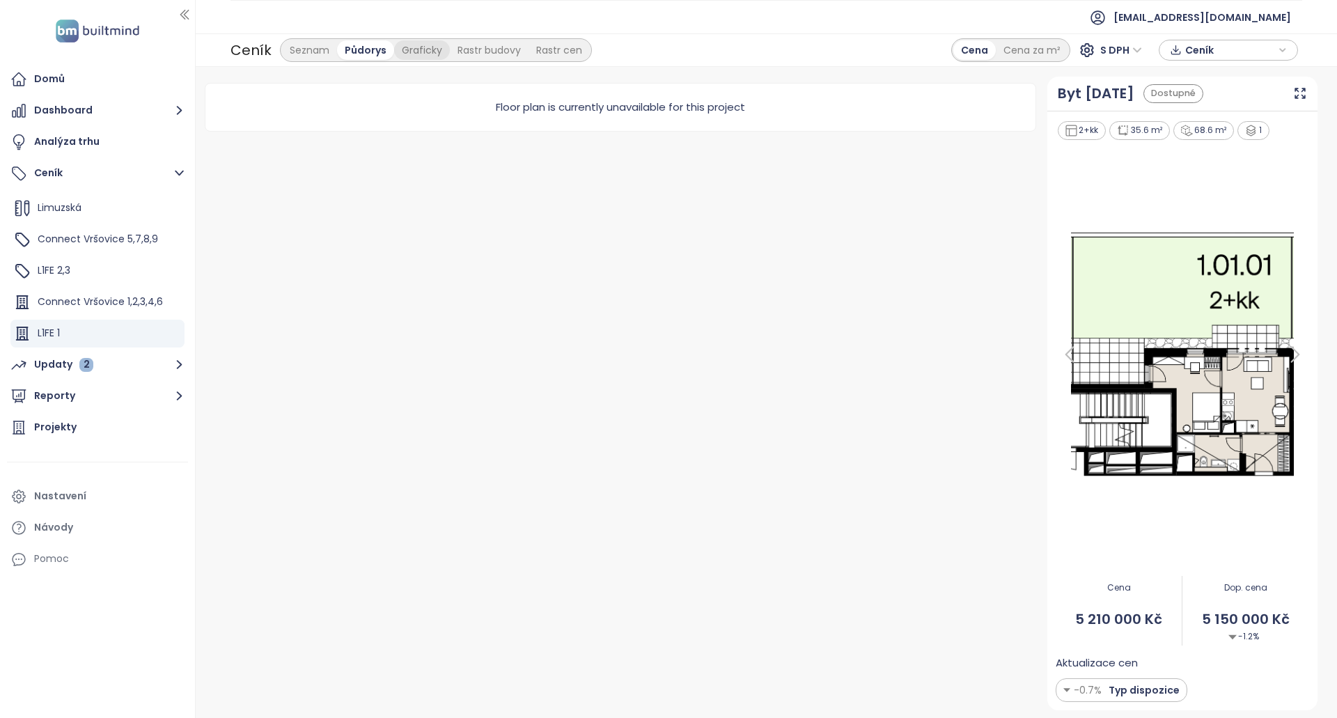
click at [410, 49] on div "Graficky" at bounding box center [422, 50] width 56 height 20
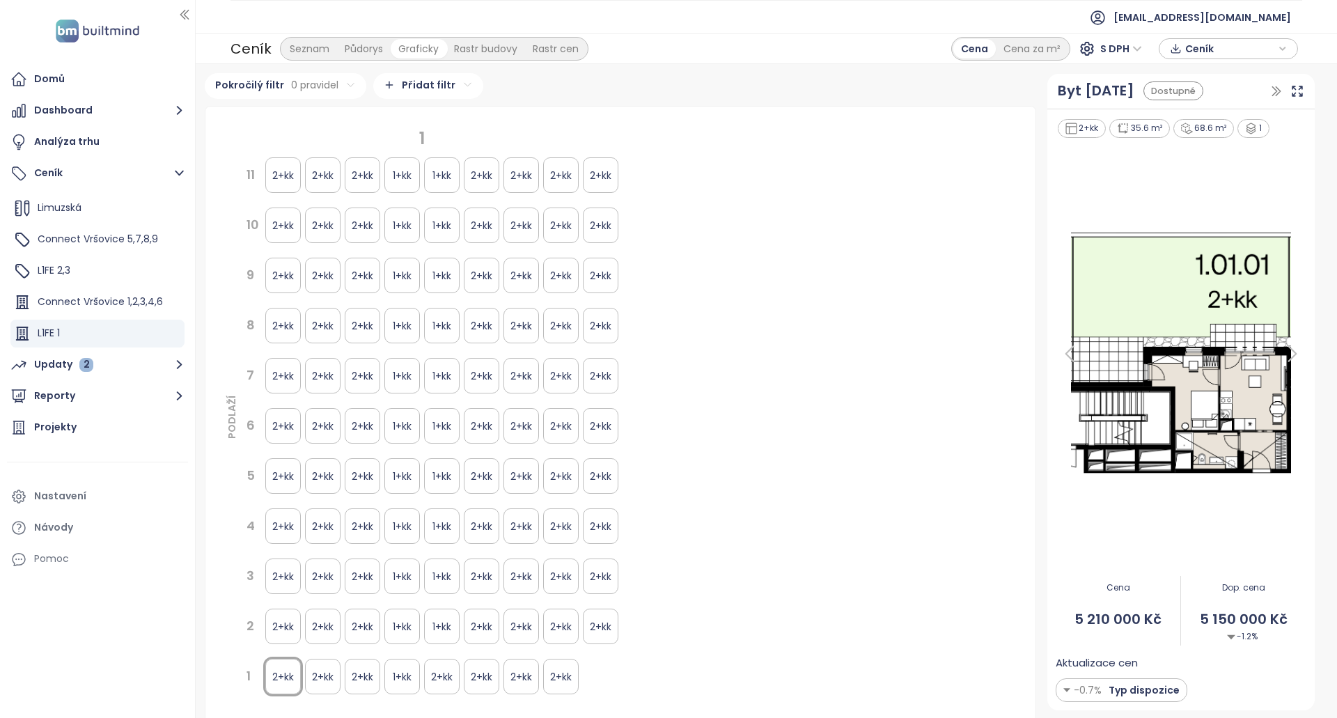
click at [343, 51] on div "Půdorys" at bounding box center [364, 49] width 54 height 20
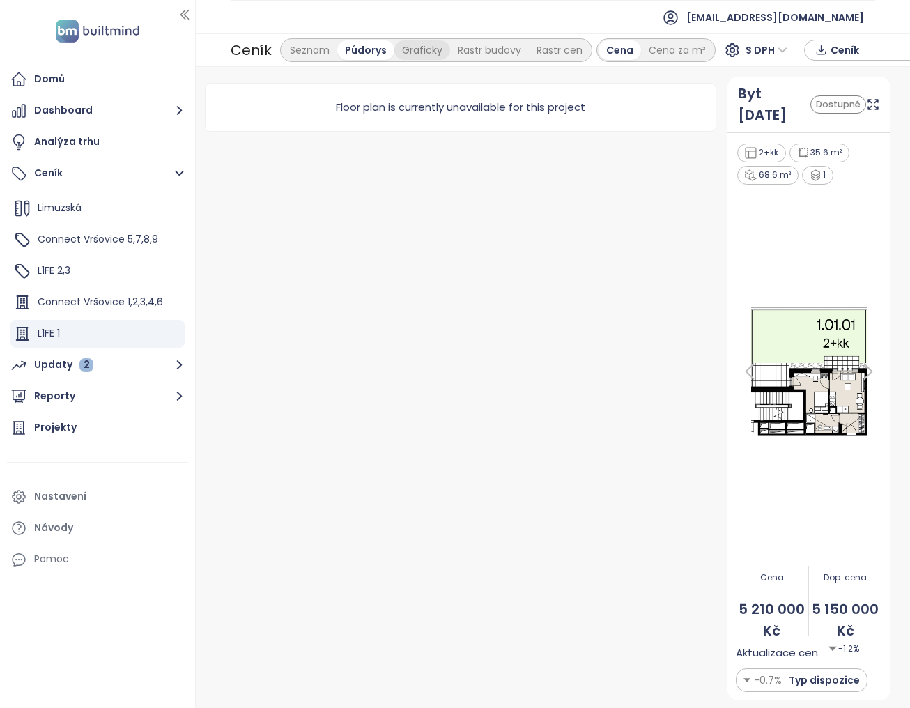
click at [420, 49] on div "Graficky" at bounding box center [422, 50] width 56 height 20
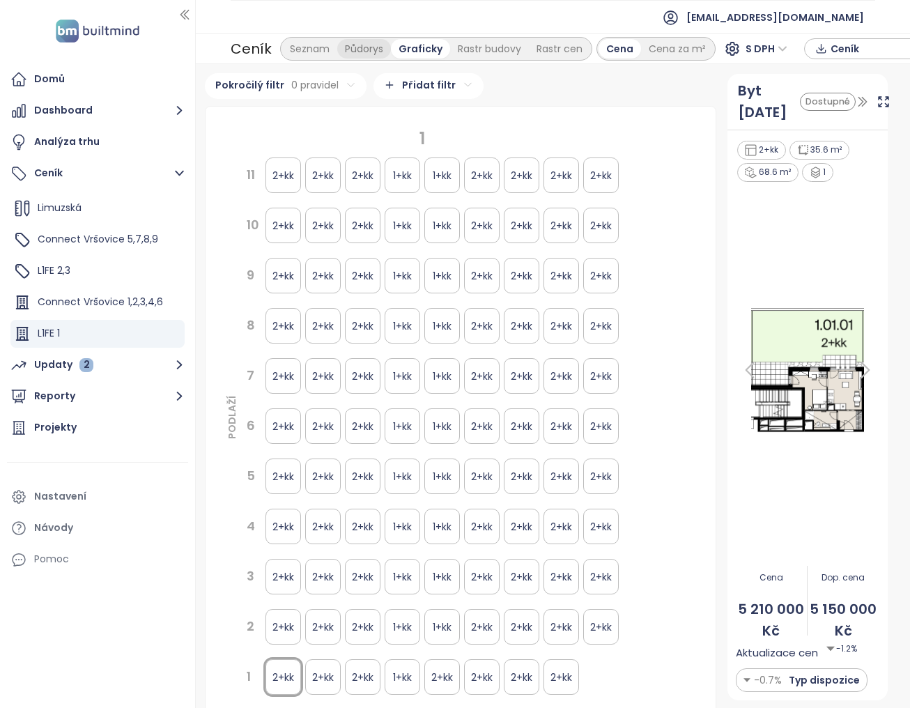
click at [349, 51] on div "Půdorys" at bounding box center [364, 49] width 54 height 20
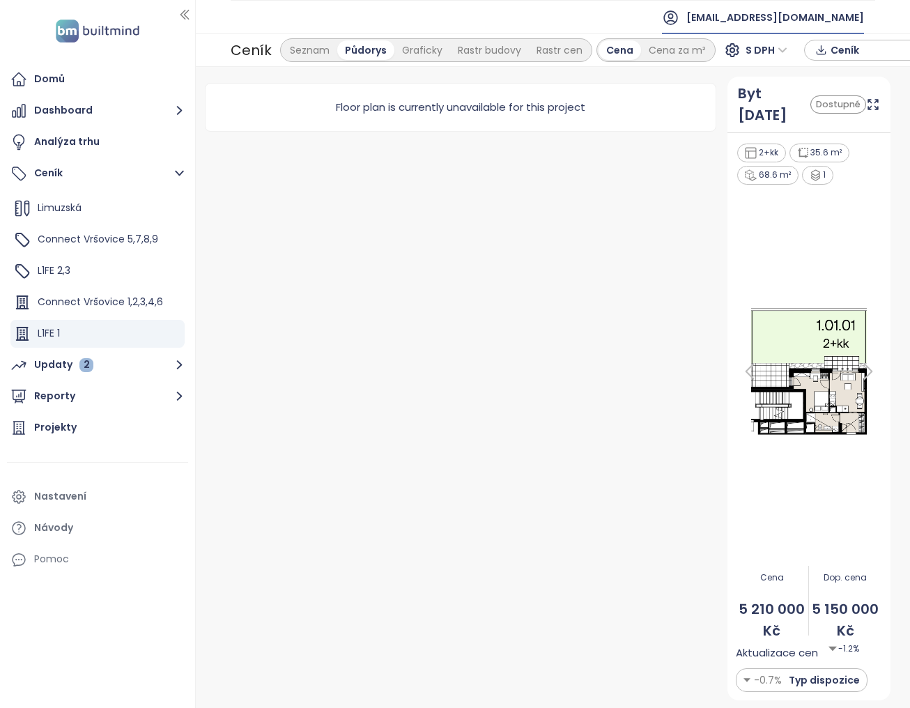
click at [795, 3] on span "[EMAIL_ADDRESS][DOMAIN_NAME]" at bounding box center [775, 17] width 178 height 33
click at [783, 49] on li "Odhlásit se" at bounding box center [791, 56] width 138 height 28
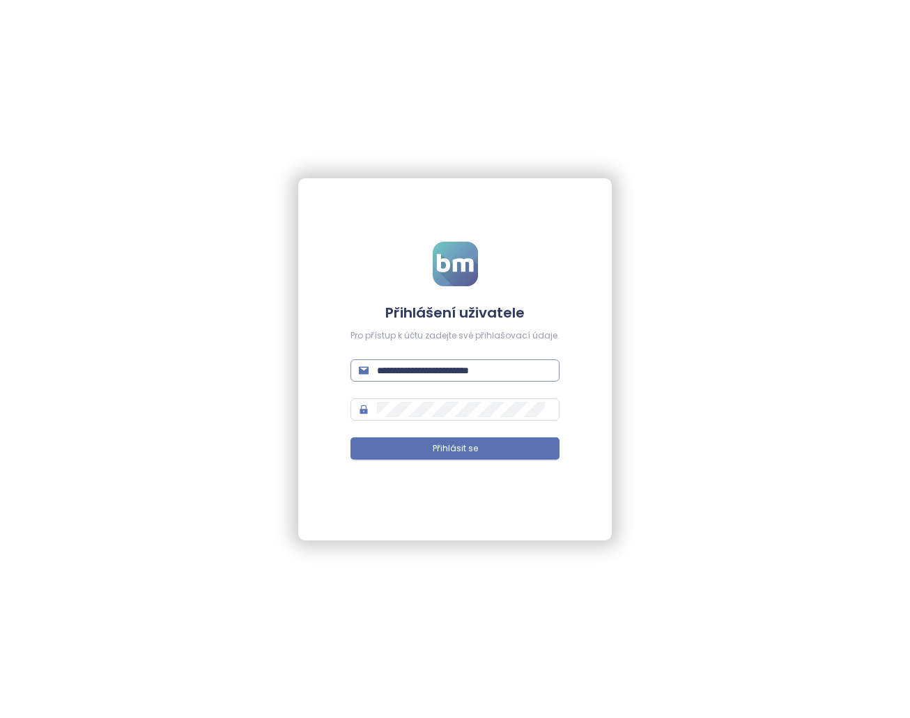
click at [463, 360] on span "**********" at bounding box center [454, 370] width 209 height 22
click at [460, 366] on input "**********" at bounding box center [464, 370] width 174 height 15
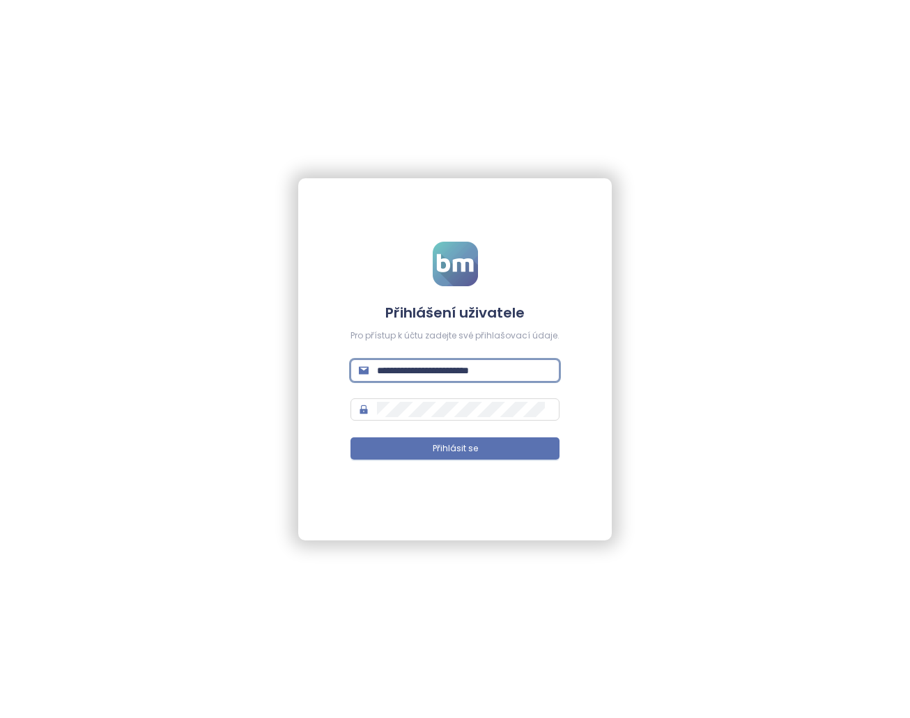
paste input "text"
type input "**********"
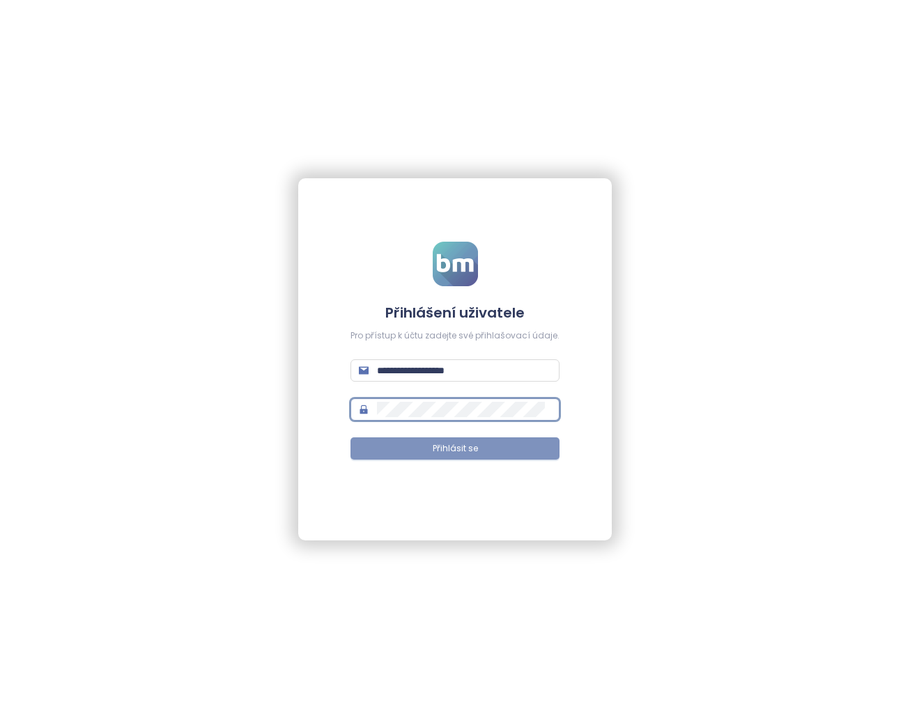
click at [465, 442] on span "Přihlásit se" at bounding box center [455, 448] width 45 height 13
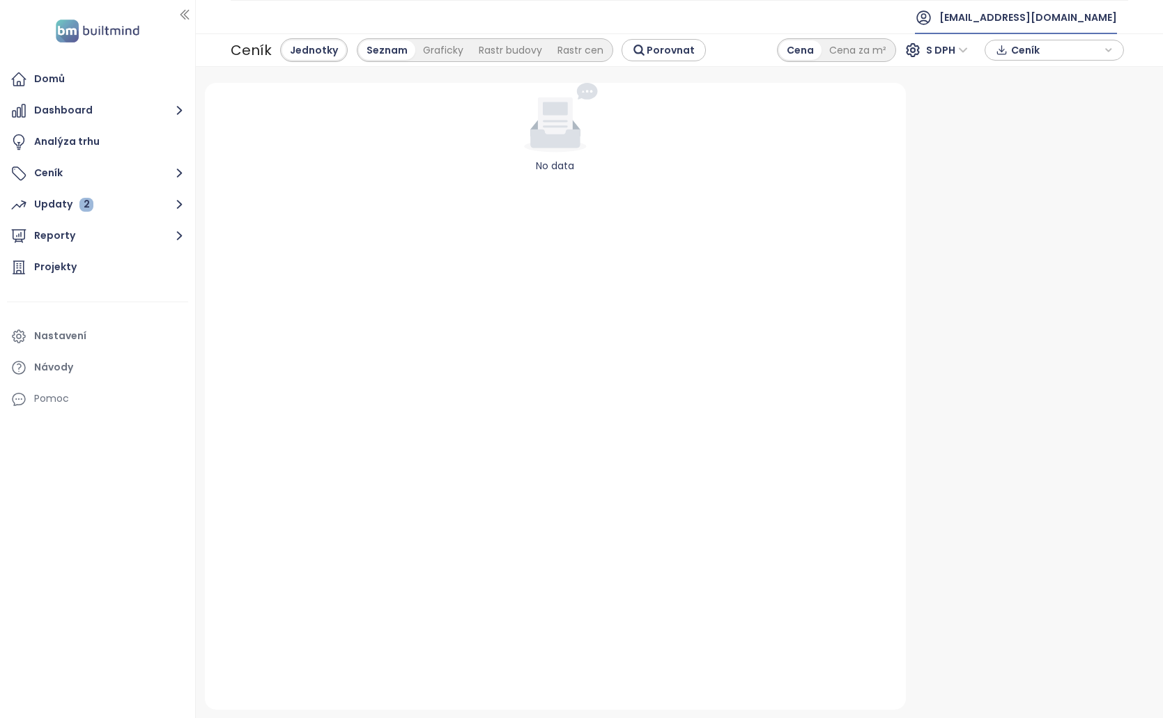
click at [1105, 12] on span "[EMAIL_ADDRESS][DOMAIN_NAME]" at bounding box center [1028, 17] width 178 height 33
click at [1071, 47] on li "Odhlásit se" at bounding box center [1044, 56] width 138 height 28
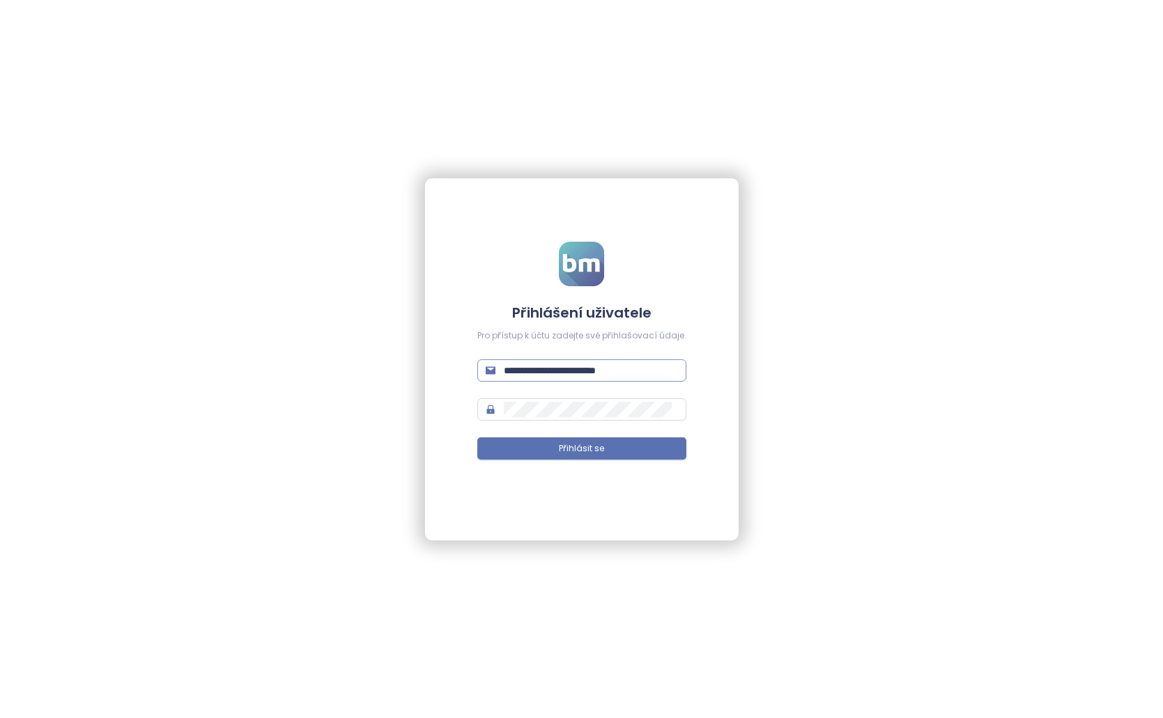
click at [564, 373] on input "**********" at bounding box center [591, 370] width 174 height 15
paste input "text"
type input "**********"
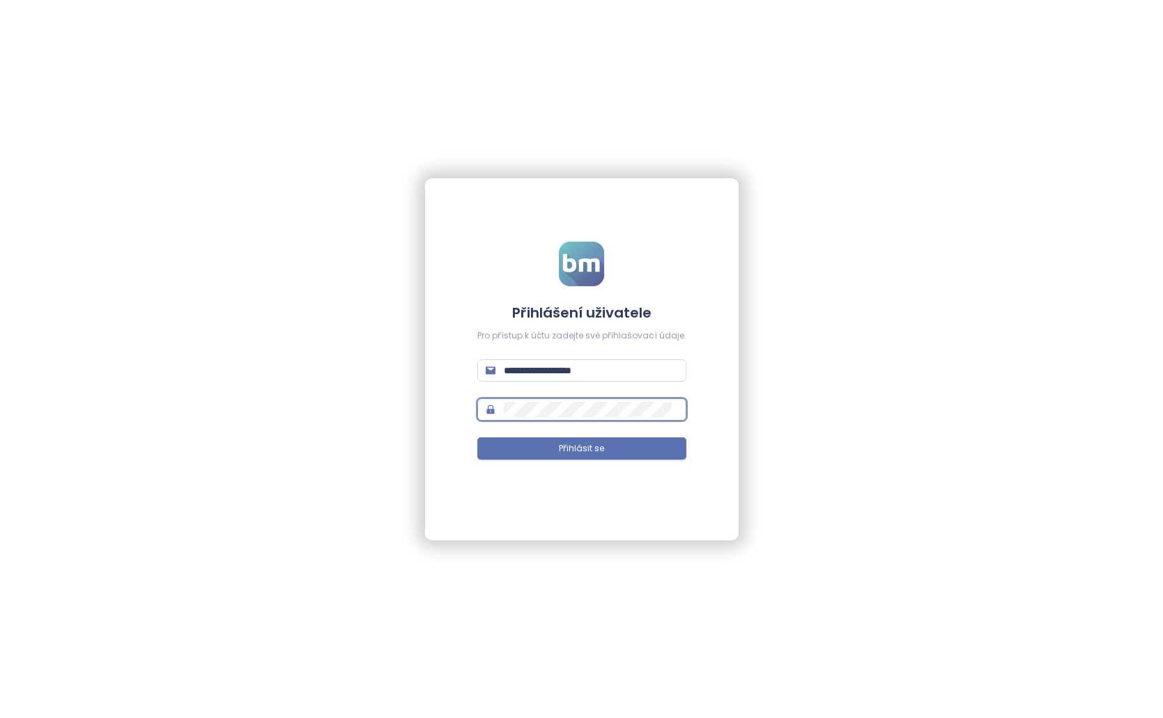
drag, startPoint x: 581, startPoint y: 446, endPoint x: 647, endPoint y: 481, distance: 74.8
click at [581, 446] on span "Přihlásit se" at bounding box center [581, 448] width 45 height 13
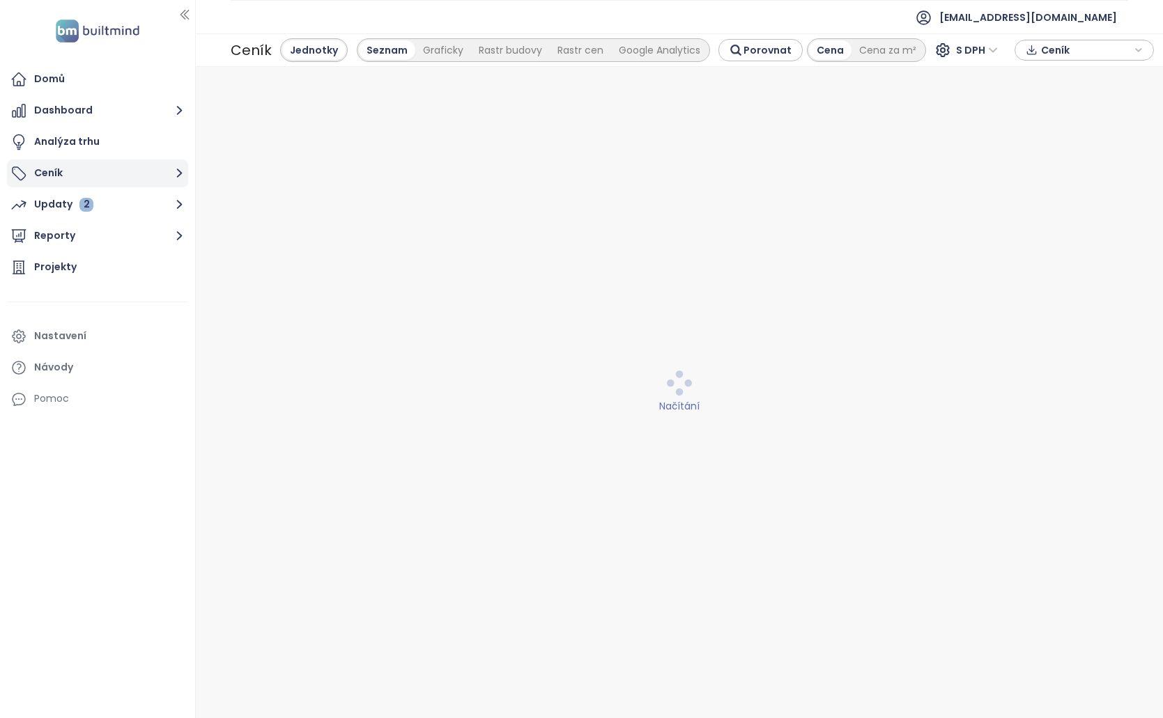
click at [130, 160] on button "Ceník" at bounding box center [97, 174] width 181 height 28
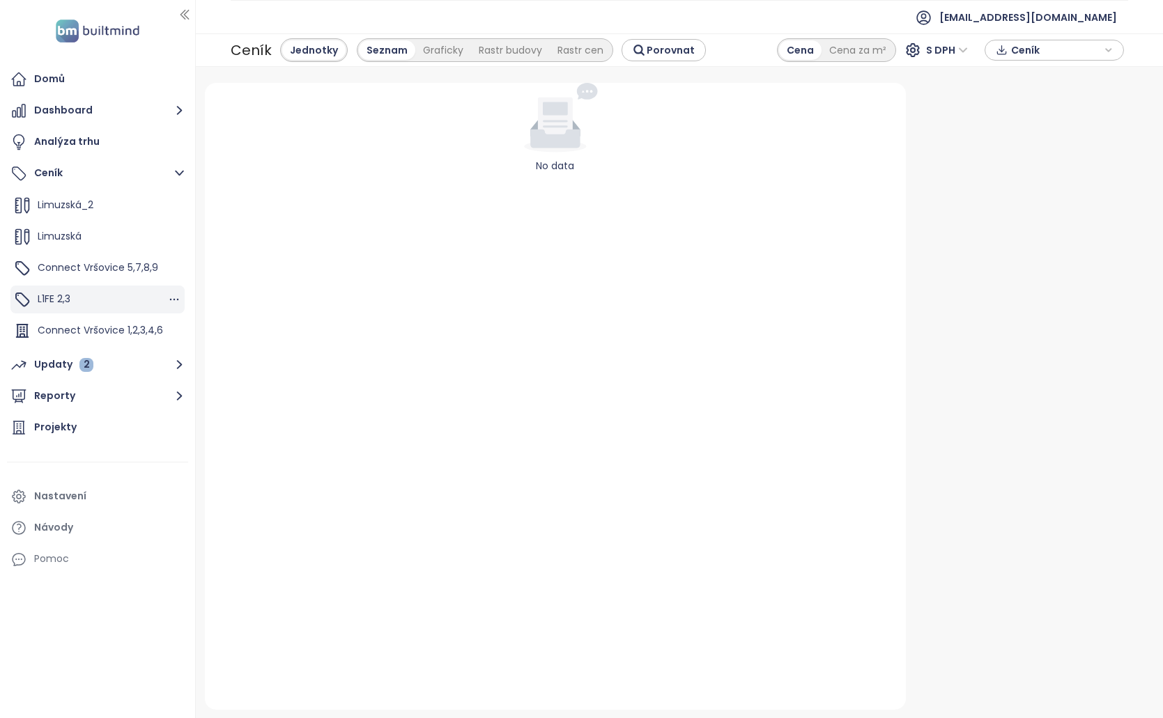
scroll to position [94, 0]
click at [87, 329] on div "L1FE 1" at bounding box center [97, 334] width 174 height 28
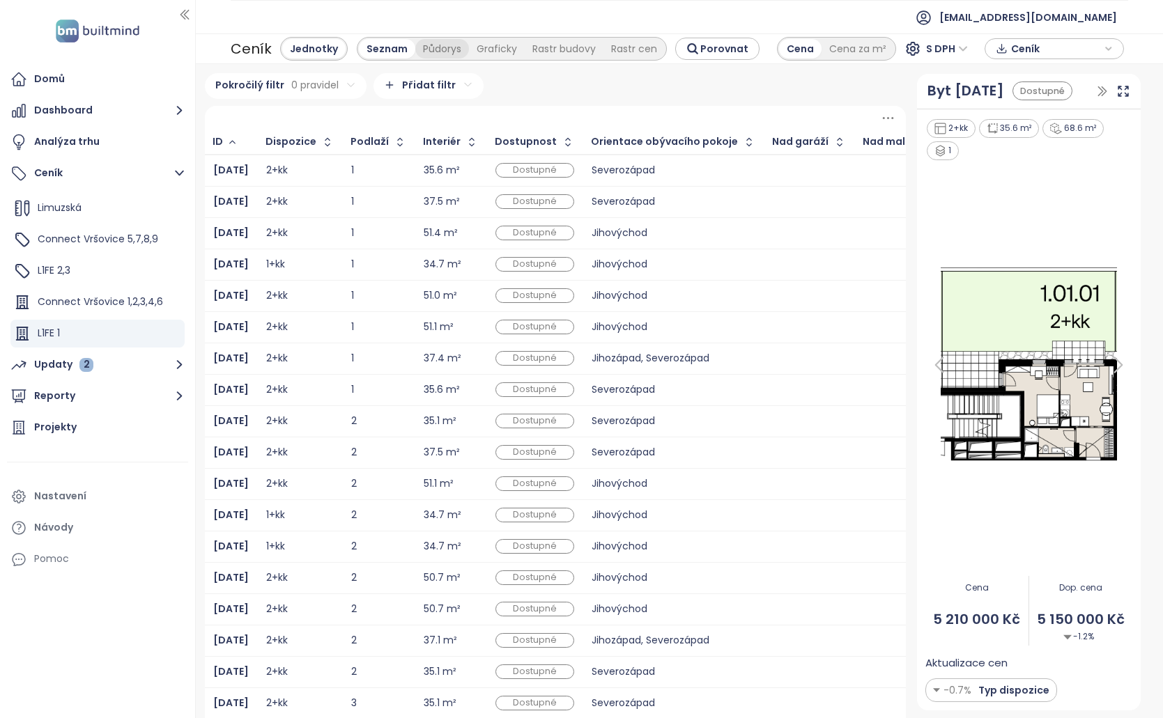
click at [440, 41] on div "Půdorys" at bounding box center [442, 49] width 54 height 20
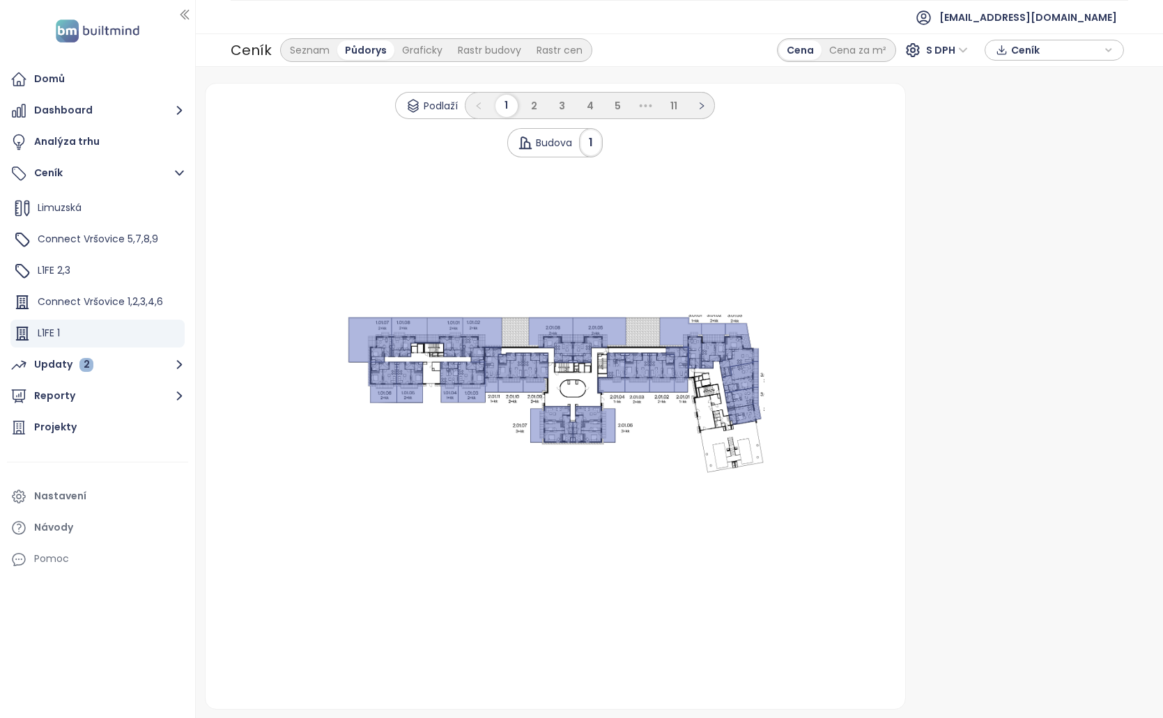
click at [455, 352] on icon at bounding box center [445, 338] width 36 height 40
drag, startPoint x: 449, startPoint y: 339, endPoint x: 355, endPoint y: 296, distance: 103.5
click at [358, 297] on div "Podlaží 1 2 3 4 5 ••• 11 Budova 1 .s0 { opacity: .5;fill: #6170be }" at bounding box center [554, 397] width 699 height 626
drag, startPoint x: 392, startPoint y: 347, endPoint x: 552, endPoint y: 233, distance: 195.8
click at [435, 346] on div ".s0 { opacity: .5;fill: #6170be }" at bounding box center [555, 396] width 666 height 162
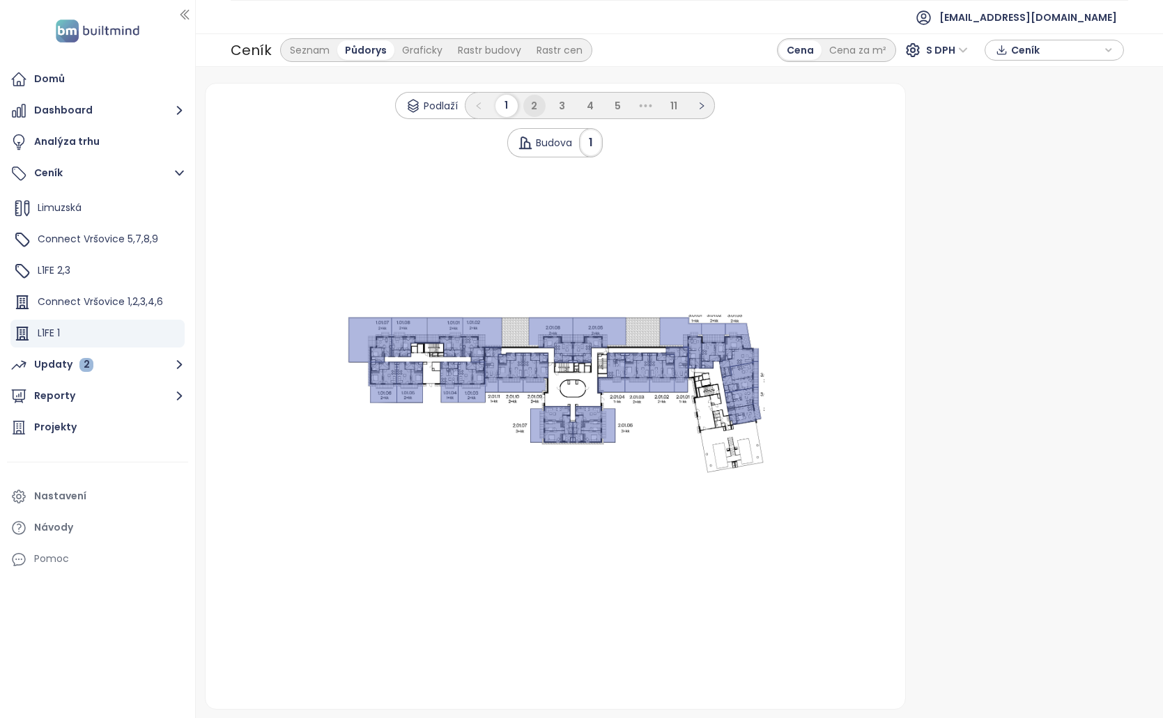
click at [530, 103] on li "2" at bounding box center [534, 106] width 22 height 22
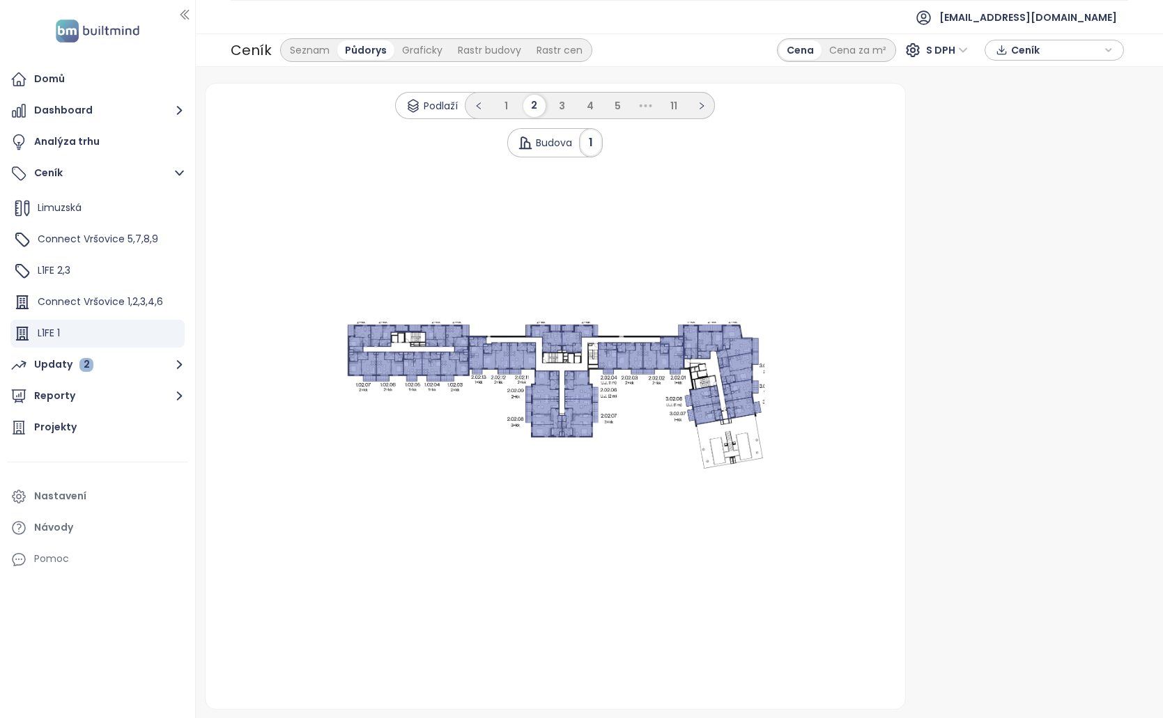
drag, startPoint x: 627, startPoint y: 363, endPoint x: 639, endPoint y: 352, distance: 16.3
click at [639, 353] on icon at bounding box center [629, 359] width 26 height 32
drag, startPoint x: 676, startPoint y: 342, endPoint x: 729, endPoint y: 370, distance: 59.8
click at [690, 349] on icon ".s0 { opacity: .5;fill: #6170be }" at bounding box center [555, 396] width 418 height 148
drag, startPoint x: 736, startPoint y: 377, endPoint x: 720, endPoint y: 435, distance: 60.0
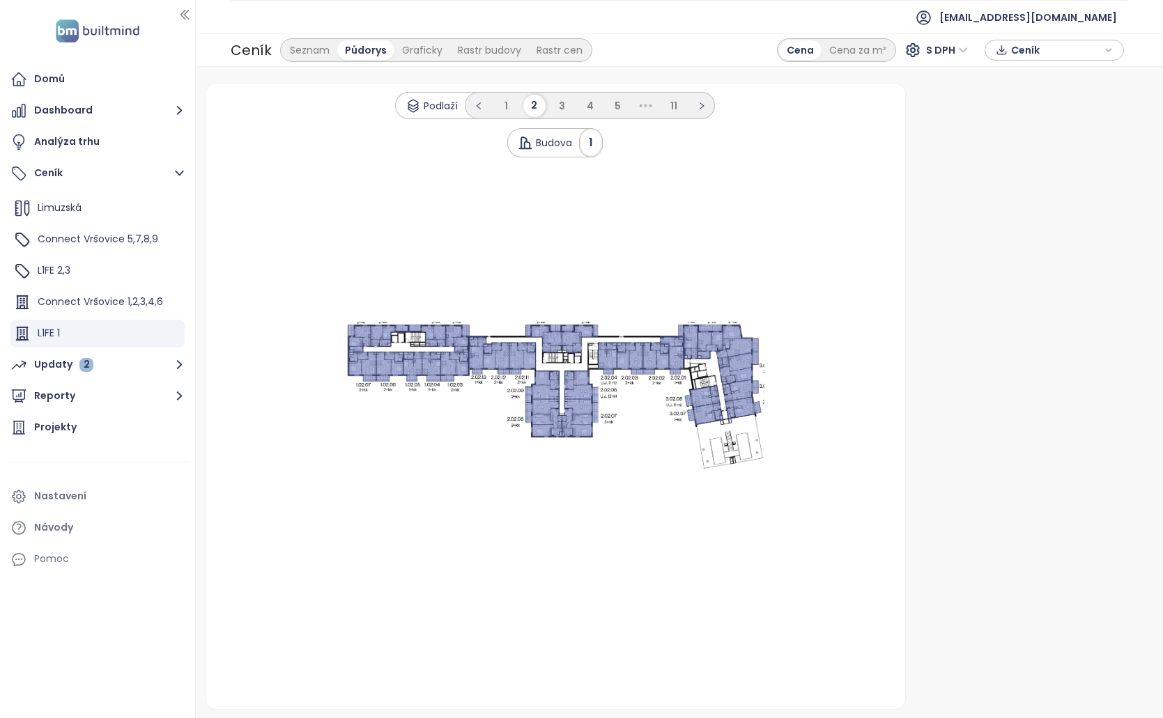
click at [727, 412] on icon ".s0 { opacity: .5;fill: #6170be }" at bounding box center [555, 396] width 418 height 148
click at [723, 440] on 1 at bounding box center [555, 396] width 418 height 148
drag, startPoint x: 742, startPoint y: 413, endPoint x: 552, endPoint y: 428, distance: 190.7
click at [652, 437] on icon ".s0 { opacity: .5;fill: #6170be }" at bounding box center [555, 396] width 418 height 148
drag, startPoint x: 506, startPoint y: 399, endPoint x: 561, endPoint y: 355, distance: 71.4
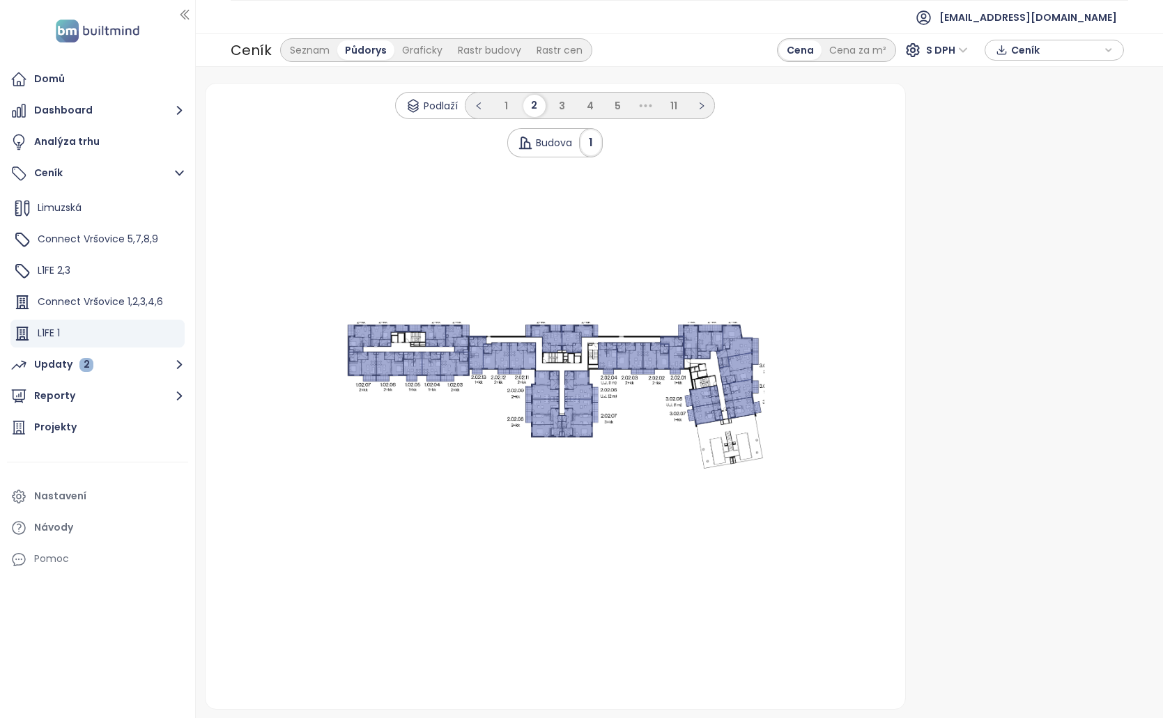
click at [520, 382] on icon ".s0 { opacity: .5;fill: #6170be }" at bounding box center [555, 396] width 418 height 148
drag, startPoint x: 561, startPoint y: 355, endPoint x: 483, endPoint y: 335, distance: 80.4
click at [559, 350] on icon ".s0 { opacity: .5;fill: #6170be }" at bounding box center [555, 396] width 418 height 148
drag, startPoint x: 438, startPoint y: 334, endPoint x: 348, endPoint y: 337, distance: 90.6
click at [348, 337] on icon ".s0 { opacity: .5;fill: #6170be }" at bounding box center [555, 396] width 418 height 148
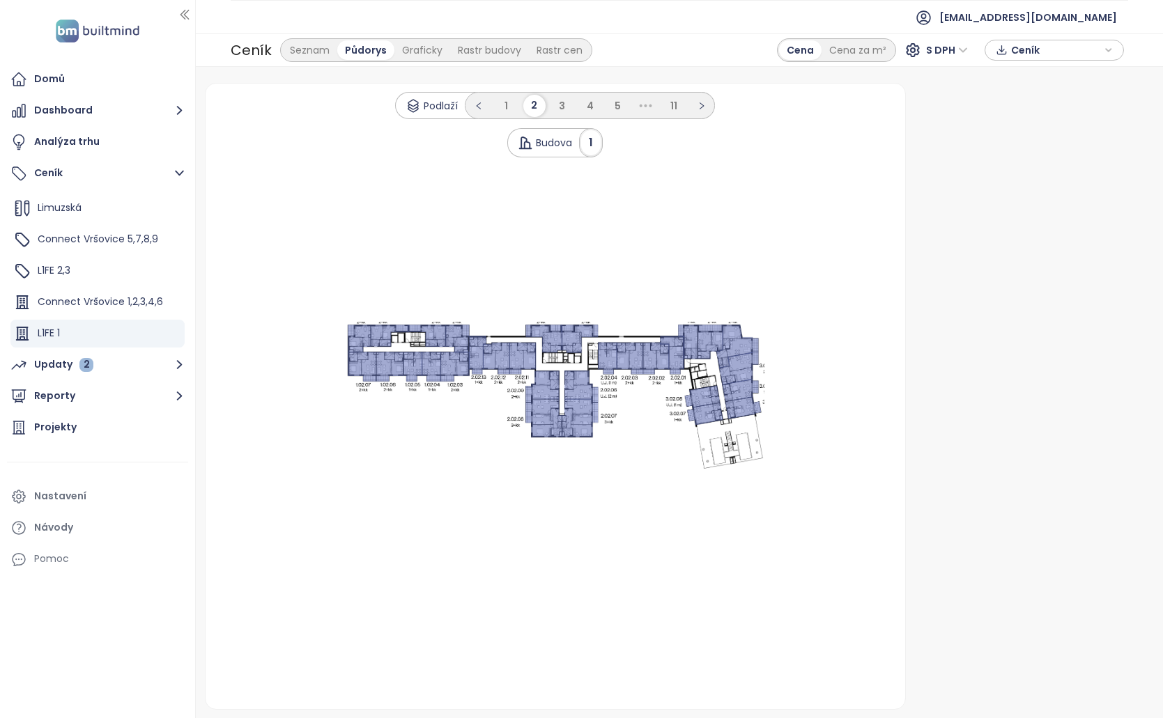
drag, startPoint x: 343, startPoint y: 330, endPoint x: 392, endPoint y: 362, distance: 58.3
click at [387, 359] on div ".s0 { opacity: .5;fill: #6170be }" at bounding box center [555, 396] width 666 height 148
click at [341, 371] on div ".s0 { opacity: .5;fill: #6170be }" at bounding box center [555, 396] width 666 height 148
drag, startPoint x: 375, startPoint y: 360, endPoint x: 488, endPoint y: 313, distance: 121.5
click at [465, 329] on icon ".s0 { opacity: .5;fill: #6170be }" at bounding box center [555, 396] width 418 height 148
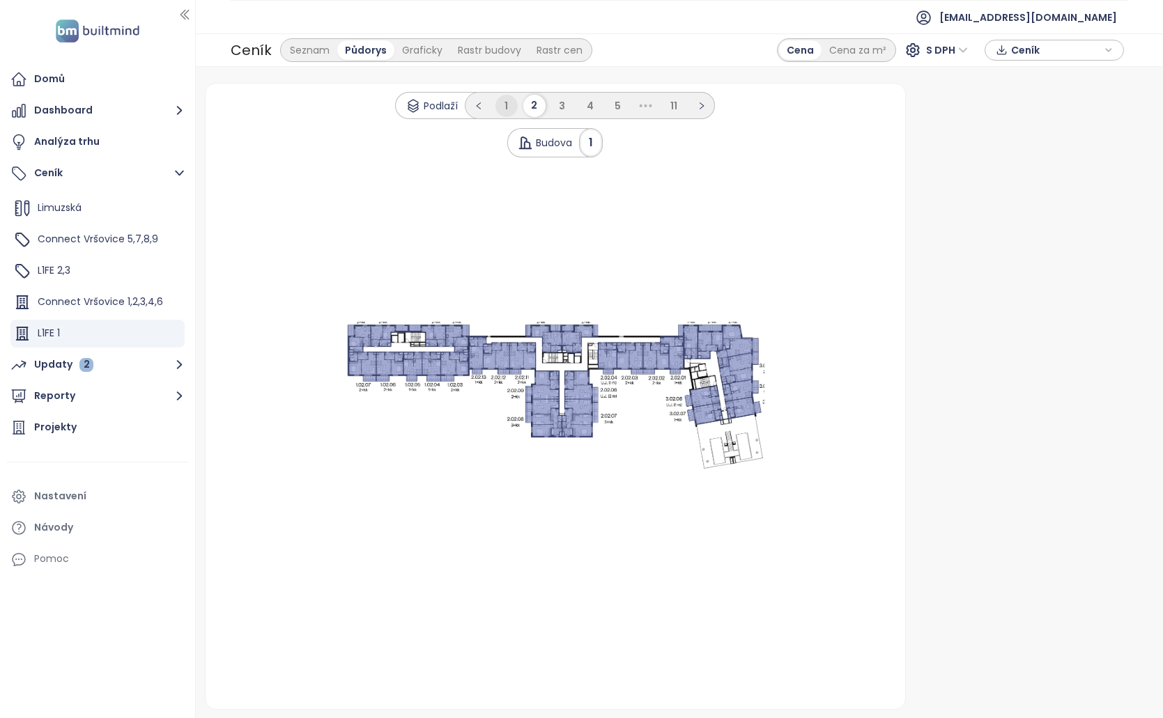
click at [516, 116] on ul "1 2 3 4 5 ••• 11" at bounding box center [590, 105] width 250 height 27
click at [510, 113] on li "1" at bounding box center [506, 106] width 22 height 22
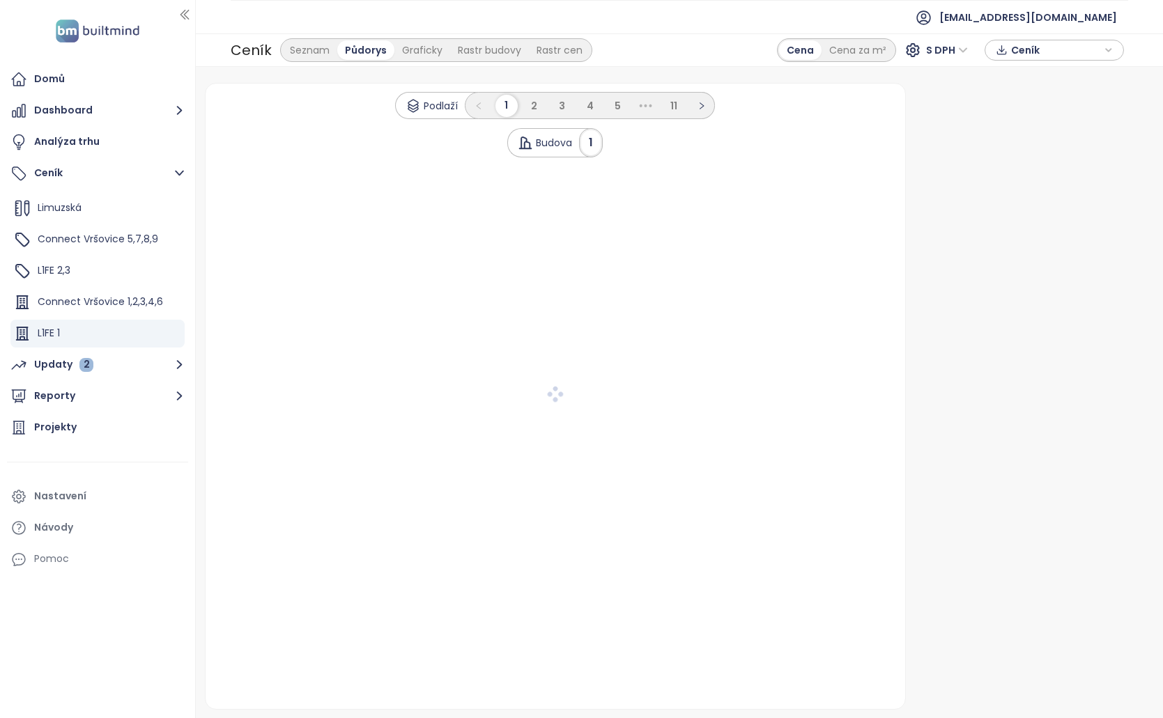
click at [410, 360] on div at bounding box center [555, 396] width 666 height 592
click at [451, 345] on div at bounding box center [555, 396] width 666 height 592
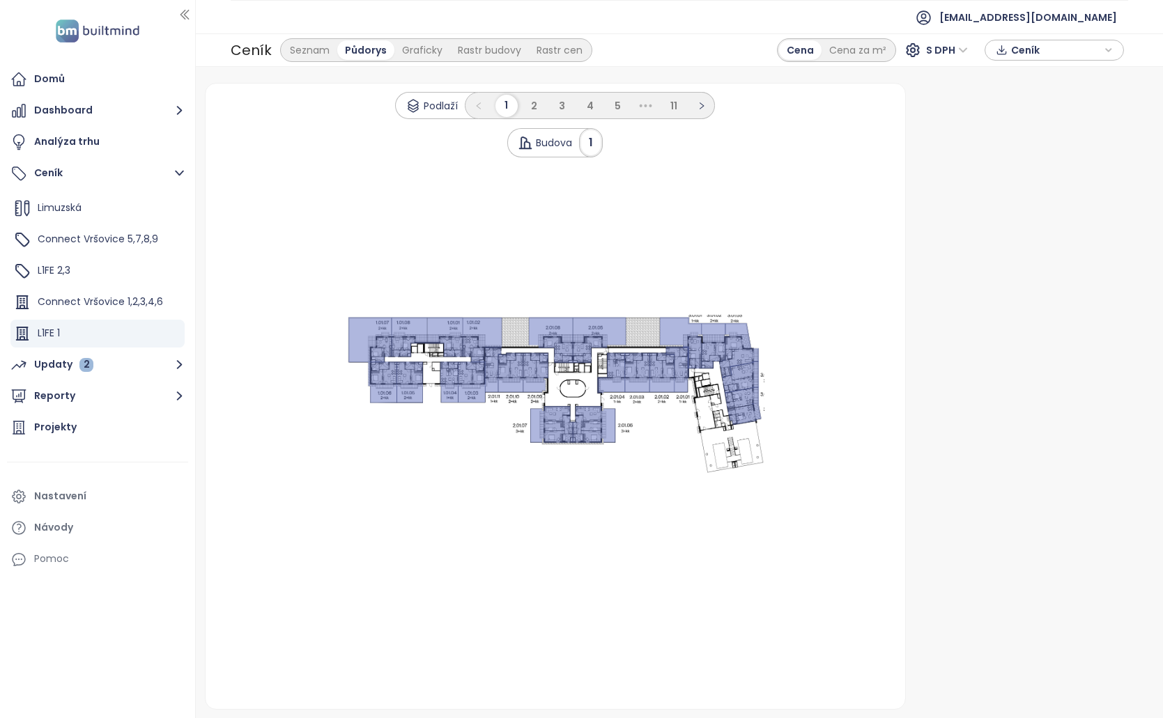
drag, startPoint x: 450, startPoint y: 319, endPoint x: 459, endPoint y: 335, distance: 18.4
click at [455, 330] on icon at bounding box center [445, 338] width 36 height 40
drag, startPoint x: 482, startPoint y: 351, endPoint x: 500, endPoint y: 353, distance: 18.2
click at [488, 352] on icon ".s0 { opacity: .5;fill: #6170be }" at bounding box center [555, 396] width 418 height 162
drag, startPoint x: 598, startPoint y: 377, endPoint x: 818, endPoint y: 548, distance: 279.5
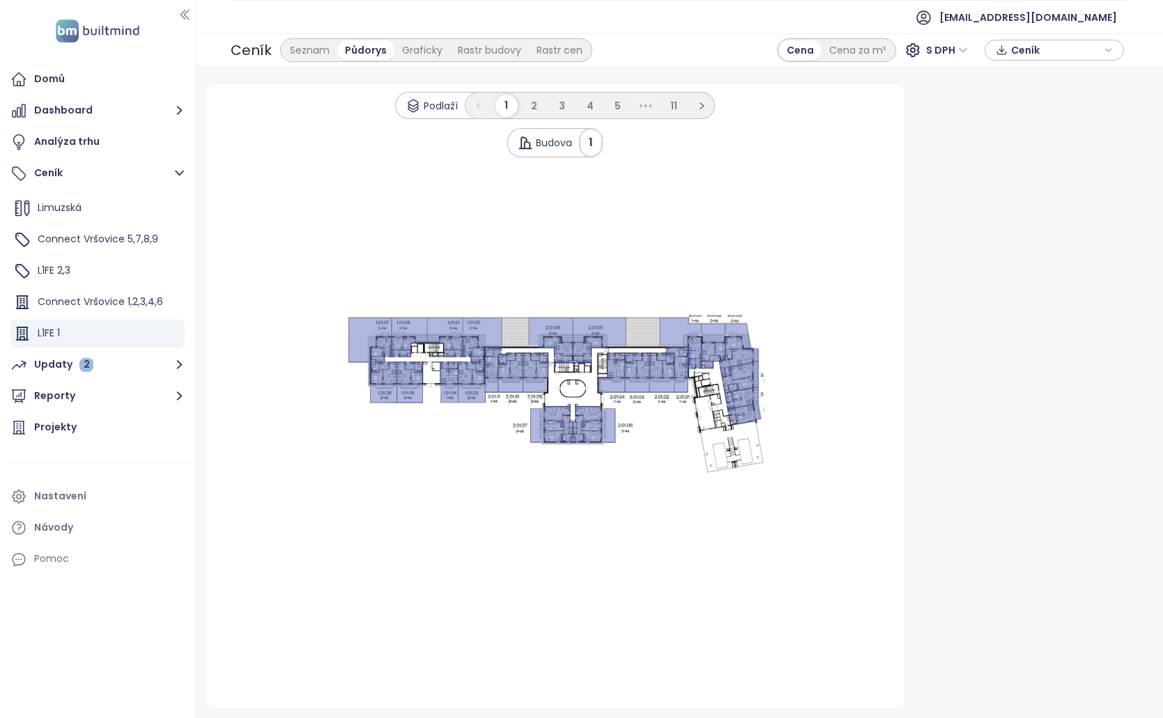
click at [642, 389] on icon ".s0 { opacity: .5;fill: #6170be }" at bounding box center [555, 396] width 418 height 162
drag, startPoint x: 712, startPoint y: 397, endPoint x: 766, endPoint y: 399, distance: 53.7
click at [763, 404] on 1 at bounding box center [555, 396] width 418 height 162
drag, startPoint x: 738, startPoint y: 364, endPoint x: 710, endPoint y: 335, distance: 40.4
click at [715, 340] on icon ".s0 { opacity: .5;fill: #6170be }" at bounding box center [555, 396] width 418 height 162
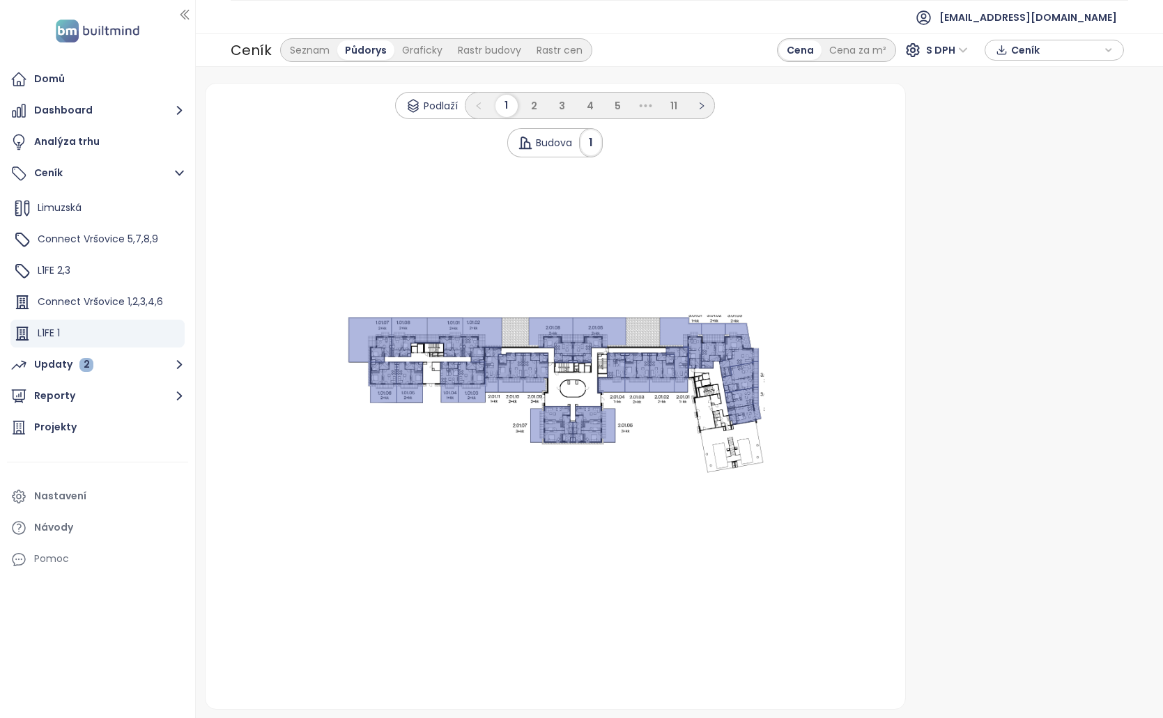
click at [595, 328] on icon at bounding box center [599, 341] width 54 height 46
click at [570, 99] on li "3" at bounding box center [562, 106] width 22 height 22
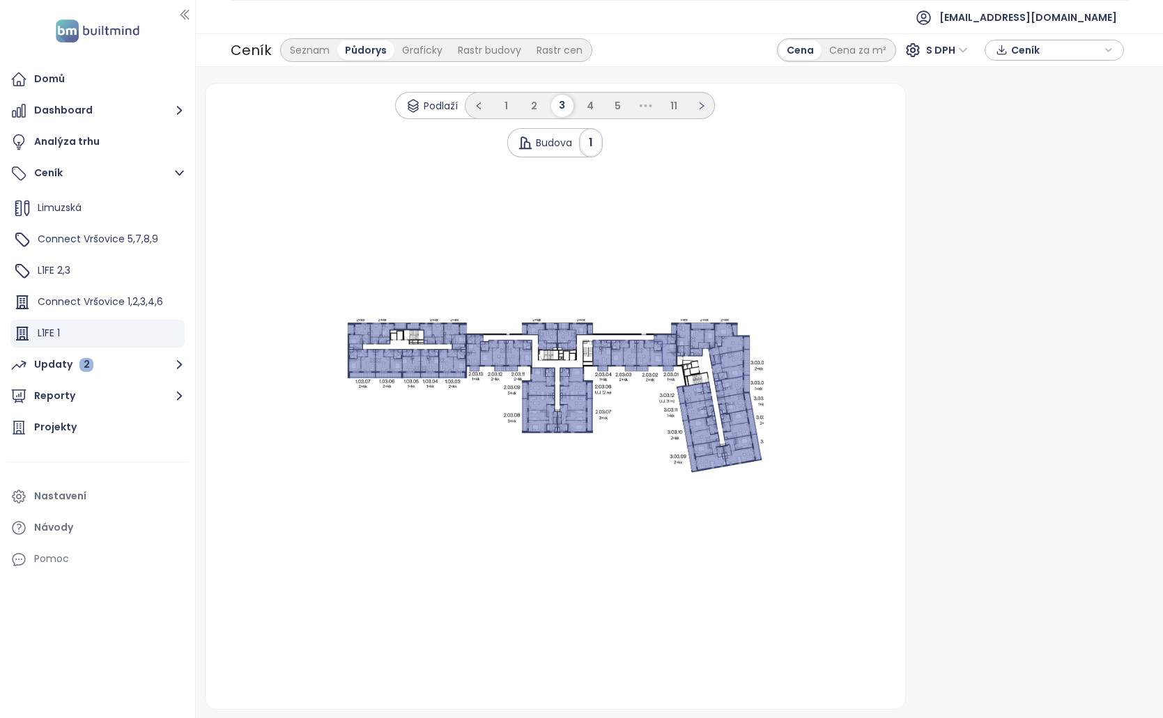
click at [437, 327] on icon at bounding box center [424, 334] width 37 height 22
drag, startPoint x: 444, startPoint y: 337, endPoint x: 473, endPoint y: 339, distance: 28.6
click at [460, 339] on icon at bounding box center [454, 336] width 23 height 27
click at [466, 349] on icon ".s0 { opacity: .5;fill: #6170be }" at bounding box center [555, 396] width 418 height 154
click at [364, 374] on icon ".s0 { opacity: .5;fill: #6170be }" at bounding box center [555, 396] width 418 height 154
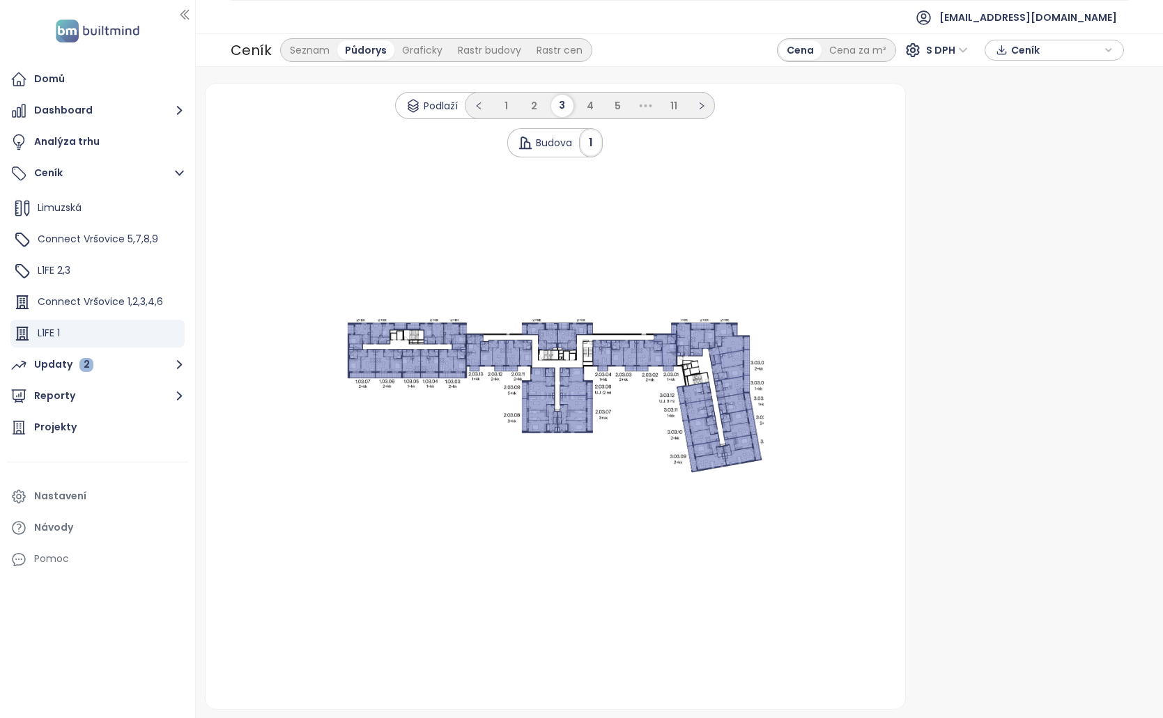
drag, startPoint x: 323, startPoint y: 357, endPoint x: 326, endPoint y: 348, distance: 9.5
click at [324, 350] on div ".s0 { opacity: .5;fill: #6170be }" at bounding box center [555, 396] width 666 height 154
click at [364, 338] on div ".s0 { opacity: .5;fill: #6170be }" at bounding box center [555, 396] width 666 height 154
click at [306, 56] on div "Seznam" at bounding box center [309, 50] width 55 height 20
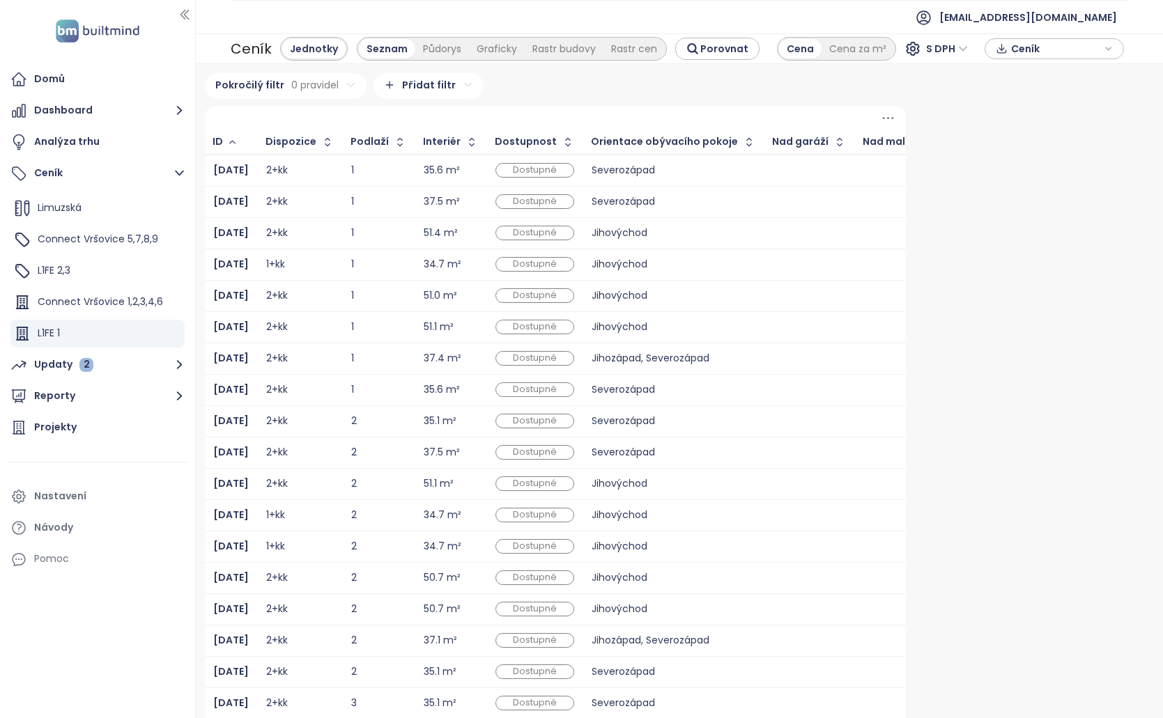
click at [382, 171] on div "1" at bounding box center [378, 170] width 55 height 9
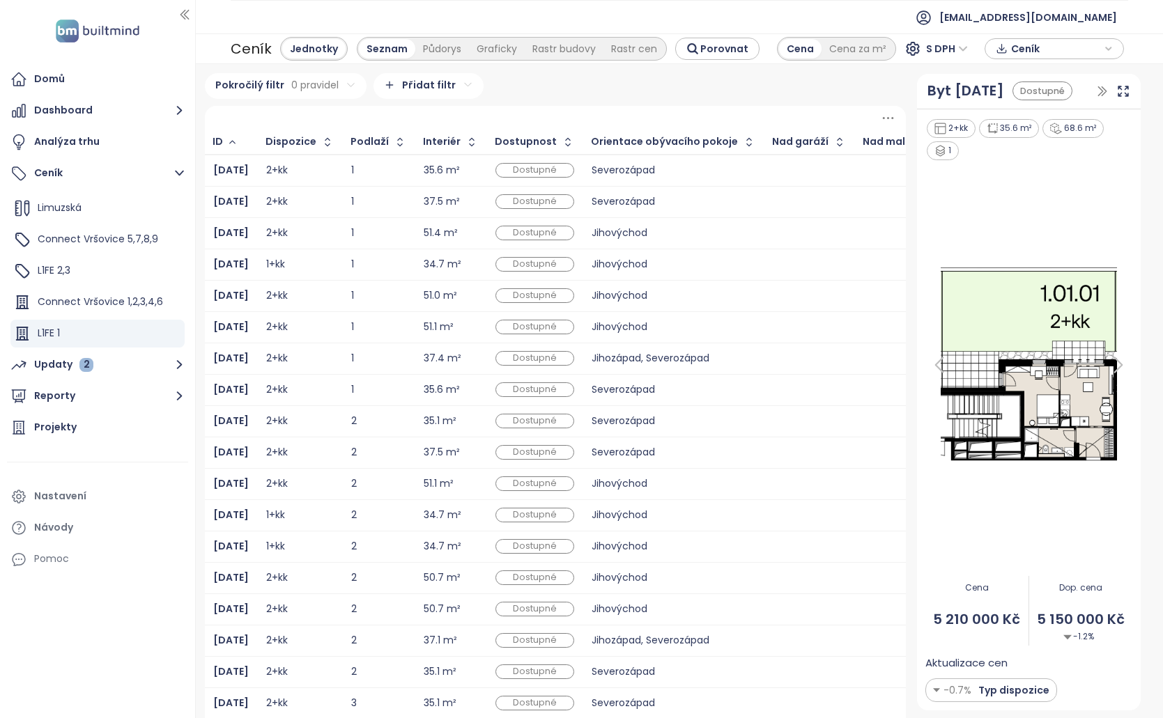
click at [933, 364] on icon at bounding box center [939, 365] width 28 height 28
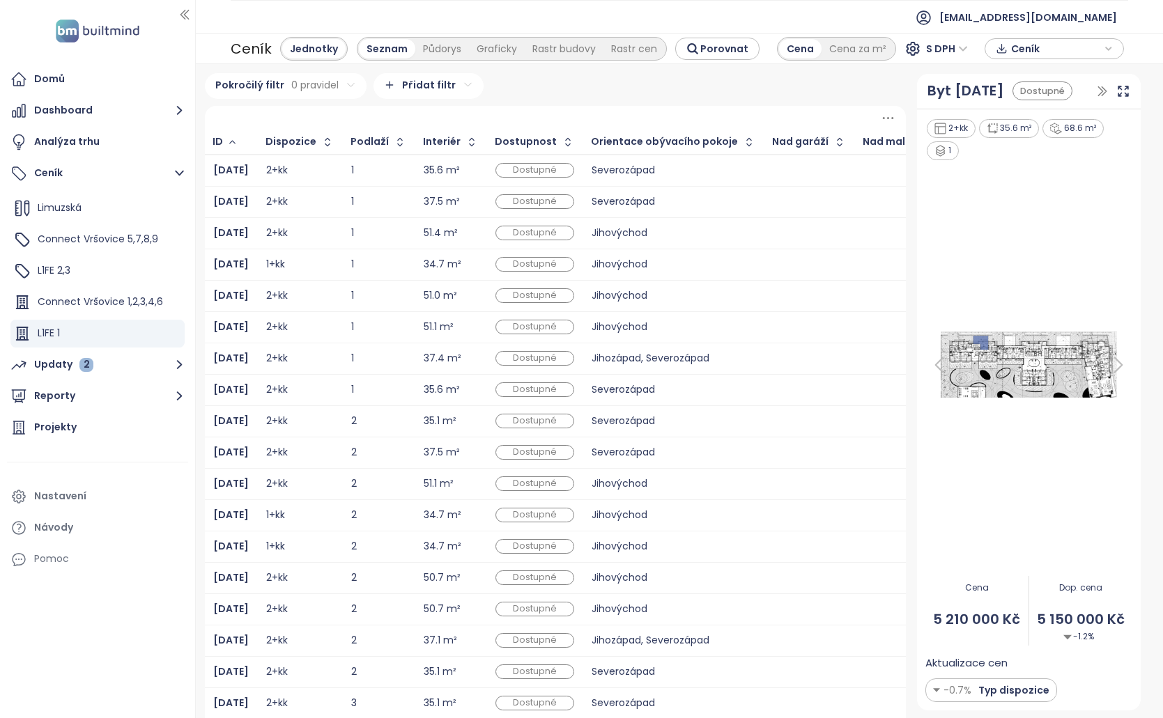
click at [929, 370] on icon at bounding box center [939, 365] width 28 height 28
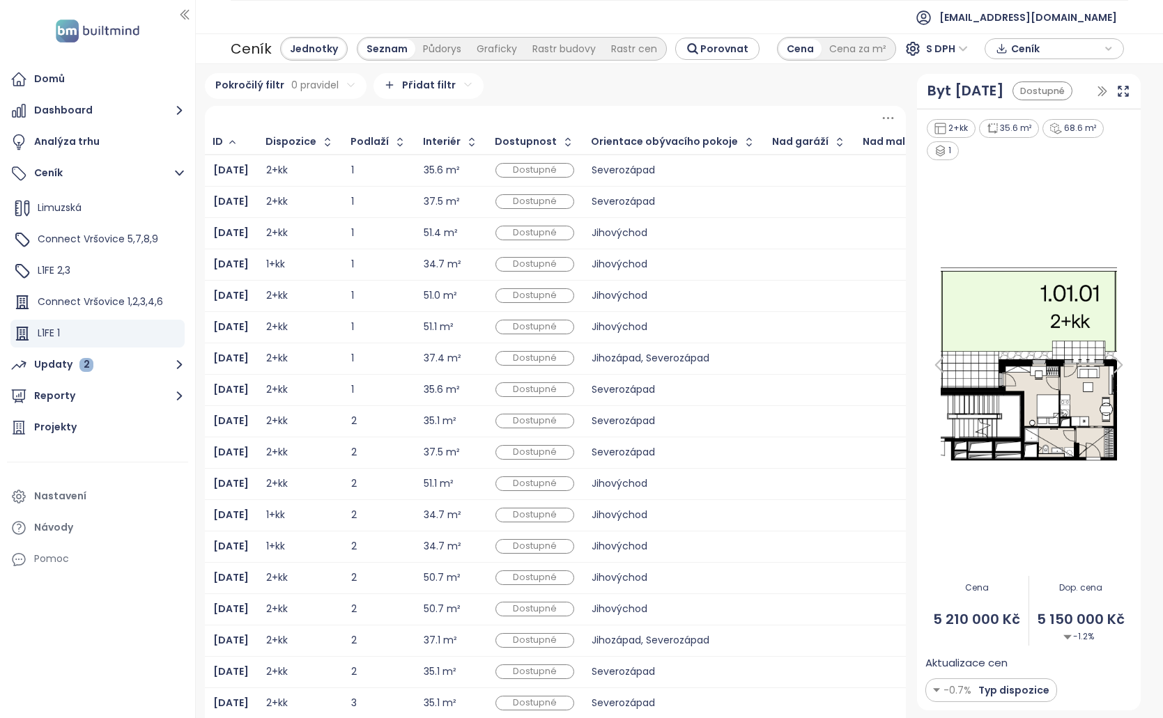
click at [929, 371] on icon at bounding box center [939, 365] width 28 height 28
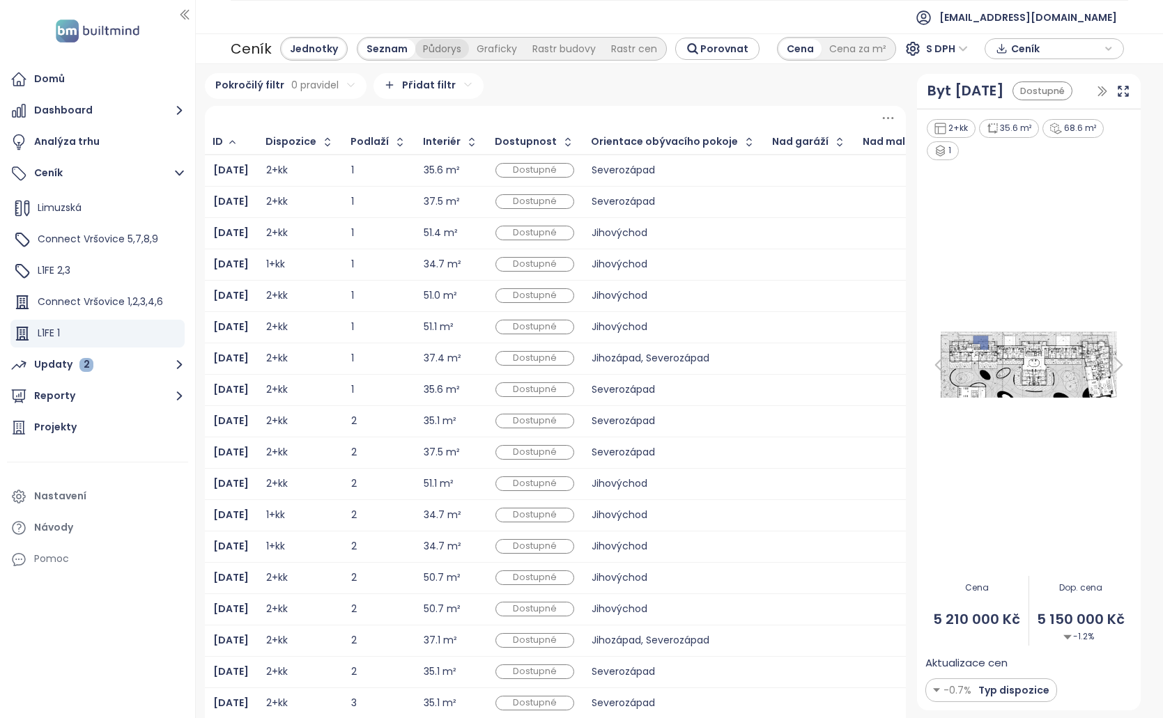
click at [445, 45] on div "Půdorys" at bounding box center [442, 49] width 54 height 20
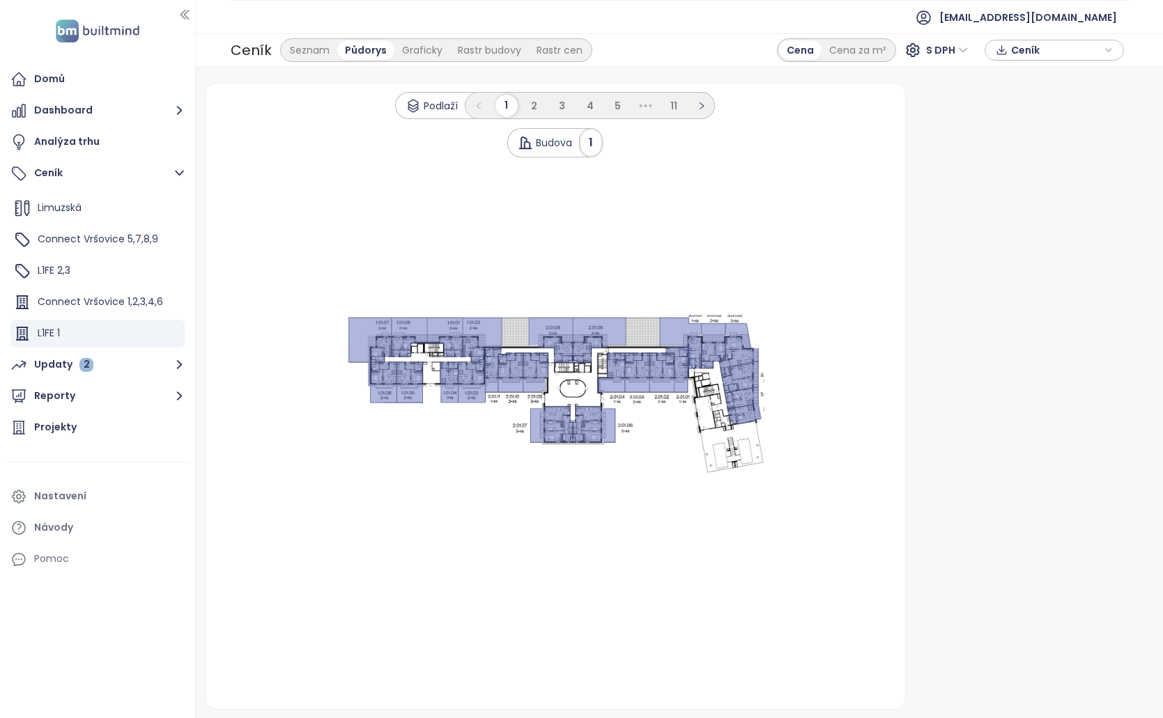
drag, startPoint x: 441, startPoint y: 371, endPoint x: 378, endPoint y: 354, distance: 64.9
click at [424, 368] on icon ".s0 { opacity: .5;fill: #6170be }" at bounding box center [555, 396] width 418 height 162
click at [379, 352] on icon at bounding box center [369, 340] width 43 height 45
drag, startPoint x: 441, startPoint y: 338, endPoint x: 682, endPoint y: 403, distance: 249.8
click at [487, 341] on icon ".s0 { opacity: .5;fill: #6170be }" at bounding box center [555, 396] width 418 height 162
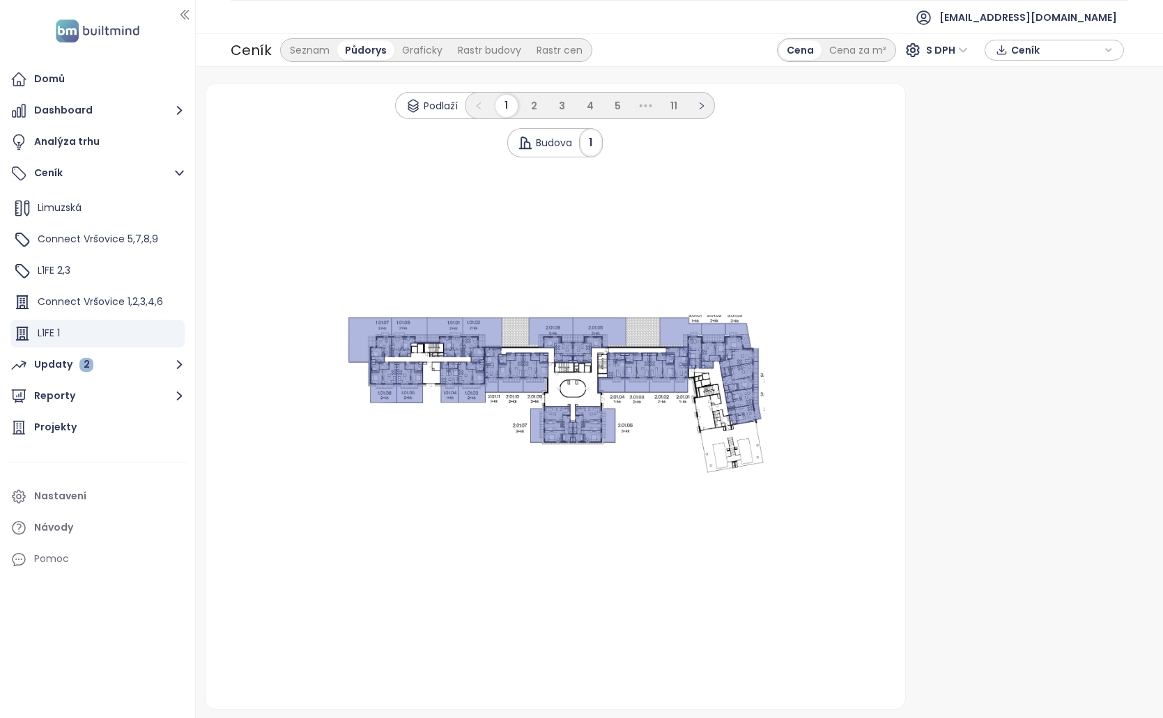
click at [518, 416] on 1 at bounding box center [555, 396] width 418 height 162
drag, startPoint x: 546, startPoint y: 405, endPoint x: 558, endPoint y: 429, distance: 27.1
click at [558, 429] on icon ".s0 { opacity: .5;fill: #6170be }" at bounding box center [555, 396] width 418 height 162
drag, startPoint x: 525, startPoint y: 355, endPoint x: 452, endPoint y: 347, distance: 73.6
click at [516, 356] on icon ".s0 { opacity: .5;fill: #6170be }" at bounding box center [555, 396] width 418 height 162
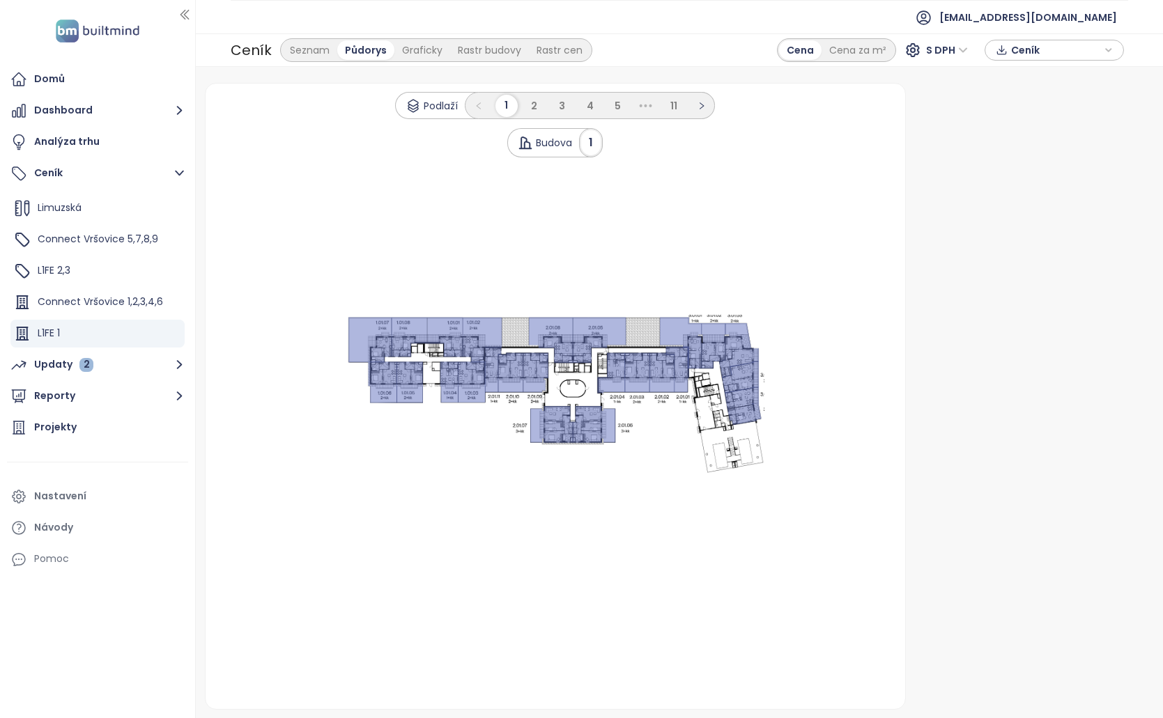
drag, startPoint x: 585, startPoint y: 394, endPoint x: 440, endPoint y: 366, distance: 147.4
click at [435, 385] on 1 at bounding box center [555, 396] width 418 height 162
drag, startPoint x: 449, startPoint y: 362, endPoint x: 753, endPoint y: 460, distance: 319.0
click at [679, 426] on icon ".s0 { opacity: .5;fill: #6170be }" at bounding box center [555, 396] width 418 height 162
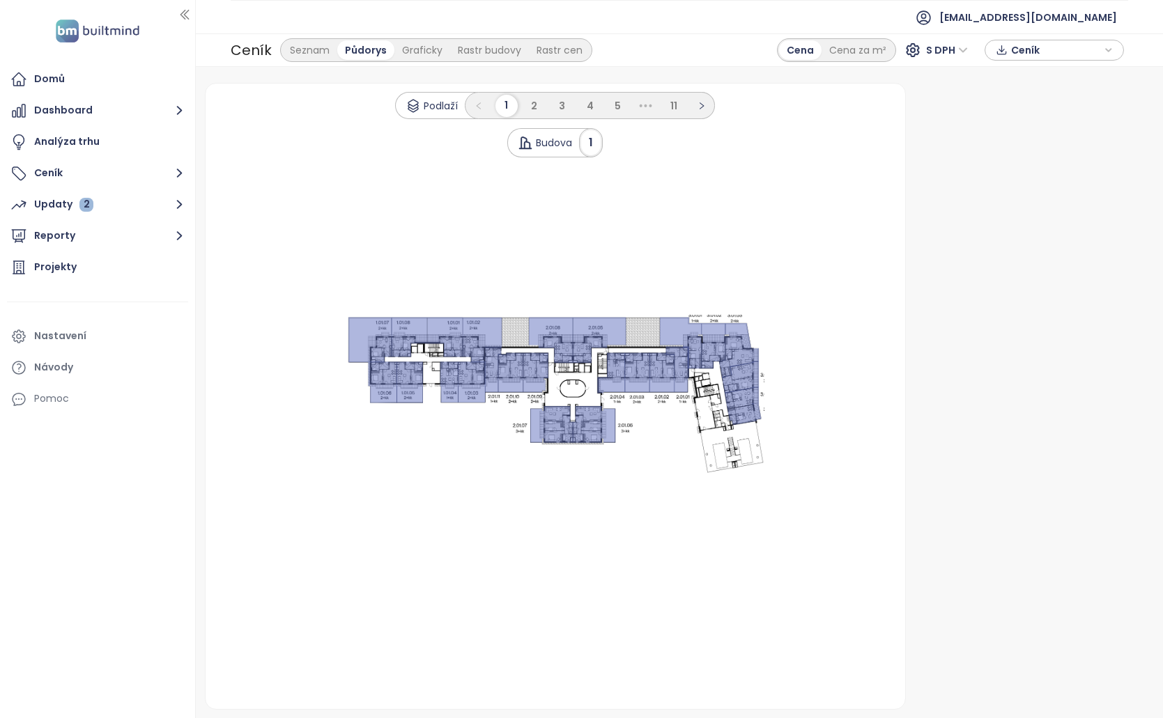
drag, startPoint x: 557, startPoint y: 372, endPoint x: 509, endPoint y: 368, distance: 47.6
click at [511, 368] on icon ".s0 { opacity: .5;fill: #6170be }" at bounding box center [555, 396] width 418 height 162
drag, startPoint x: 509, startPoint y: 368, endPoint x: 446, endPoint y: 375, distance: 63.8
click at [506, 368] on icon at bounding box center [509, 373] width 25 height 40
drag, startPoint x: 440, startPoint y: 376, endPoint x: 412, endPoint y: 376, distance: 27.9
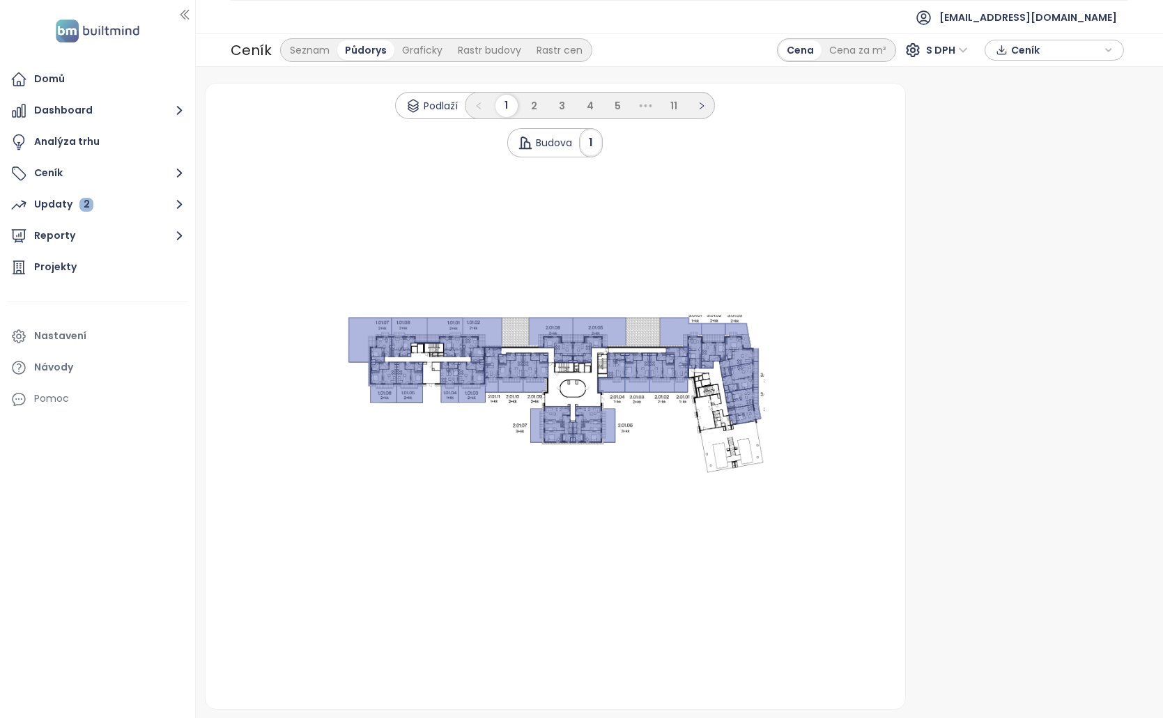
click at [424, 378] on icon ".s0 { opacity: .5;fill: #6170be }" at bounding box center [555, 396] width 418 height 162
click at [1072, 24] on span "[EMAIL_ADDRESS][DOMAIN_NAME]" at bounding box center [1028, 17] width 178 height 33
click at [1052, 56] on li "Odhlásit se" at bounding box center [1044, 56] width 138 height 28
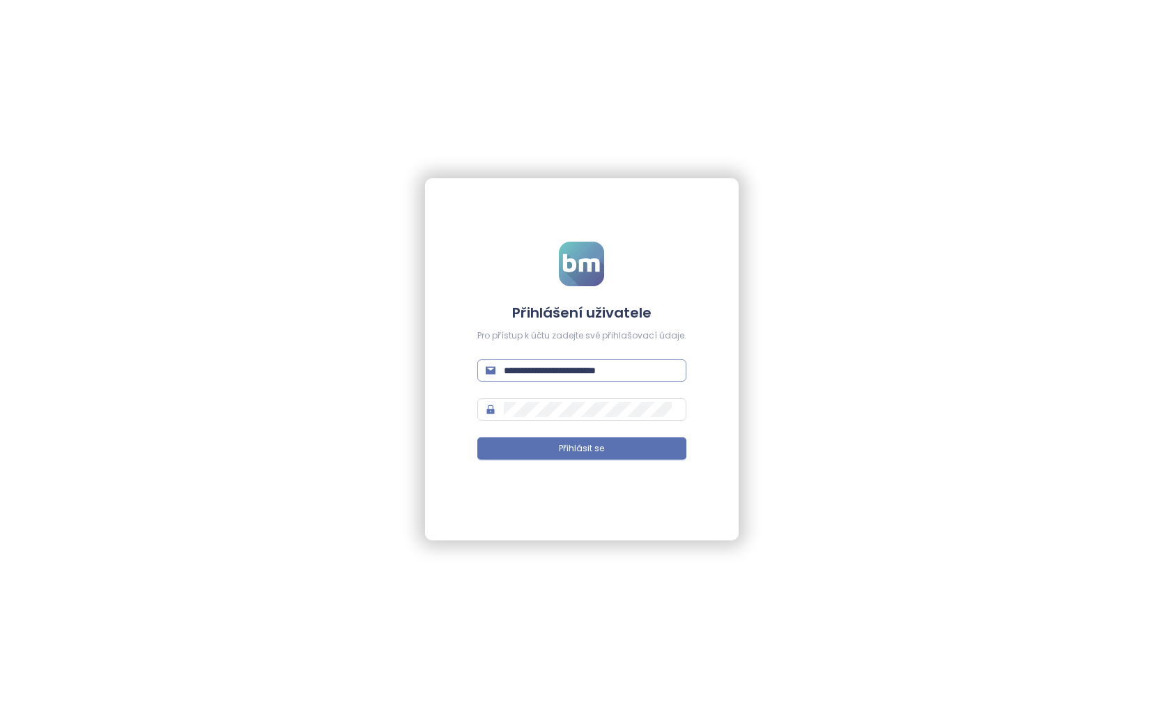
click at [641, 378] on span "**********" at bounding box center [581, 370] width 209 height 22
click at [612, 373] on input "**********" at bounding box center [591, 370] width 174 height 15
click at [612, 372] on input "**********" at bounding box center [591, 370] width 174 height 15
paste input "text"
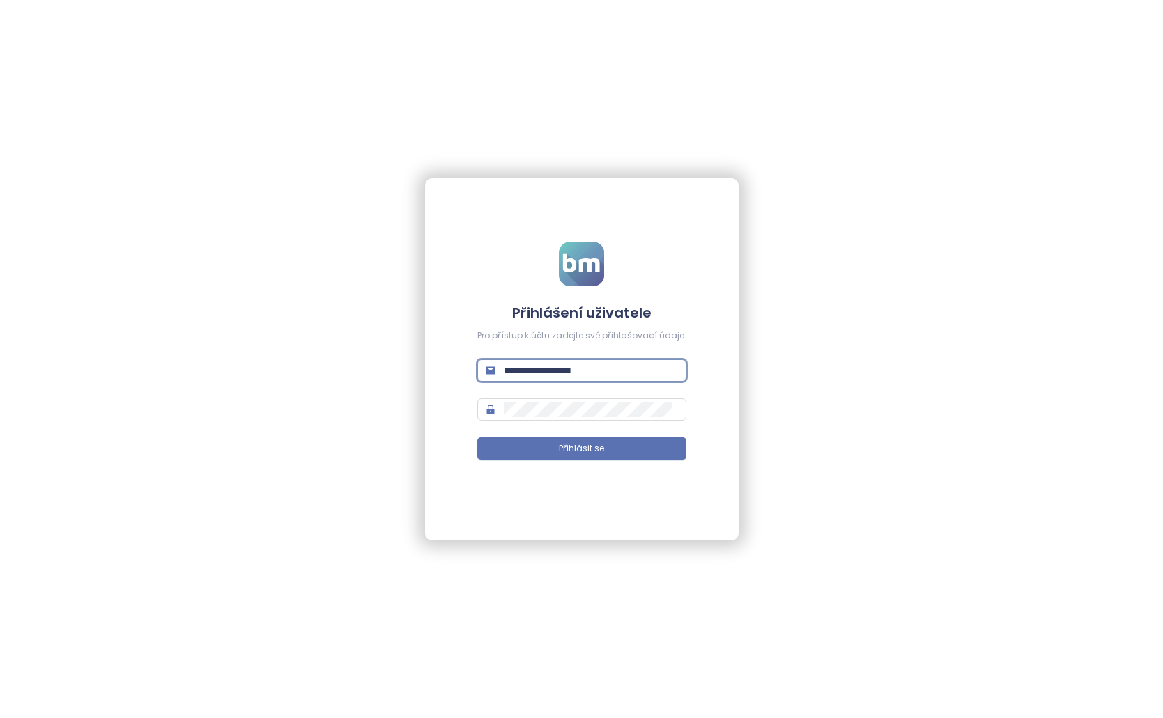
type input "**********"
click at [593, 361] on span "**********" at bounding box center [581, 370] width 209 height 22
click at [593, 366] on input "**********" at bounding box center [591, 370] width 174 height 15
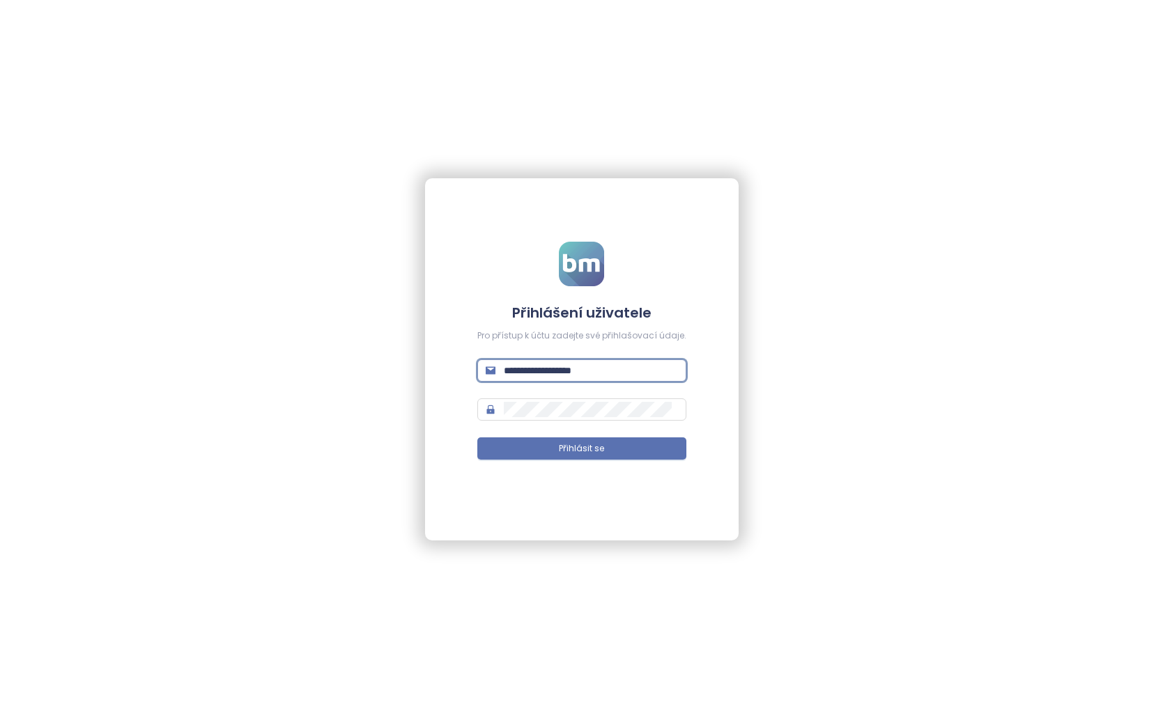
click at [593, 366] on input "**********" at bounding box center [591, 370] width 174 height 15
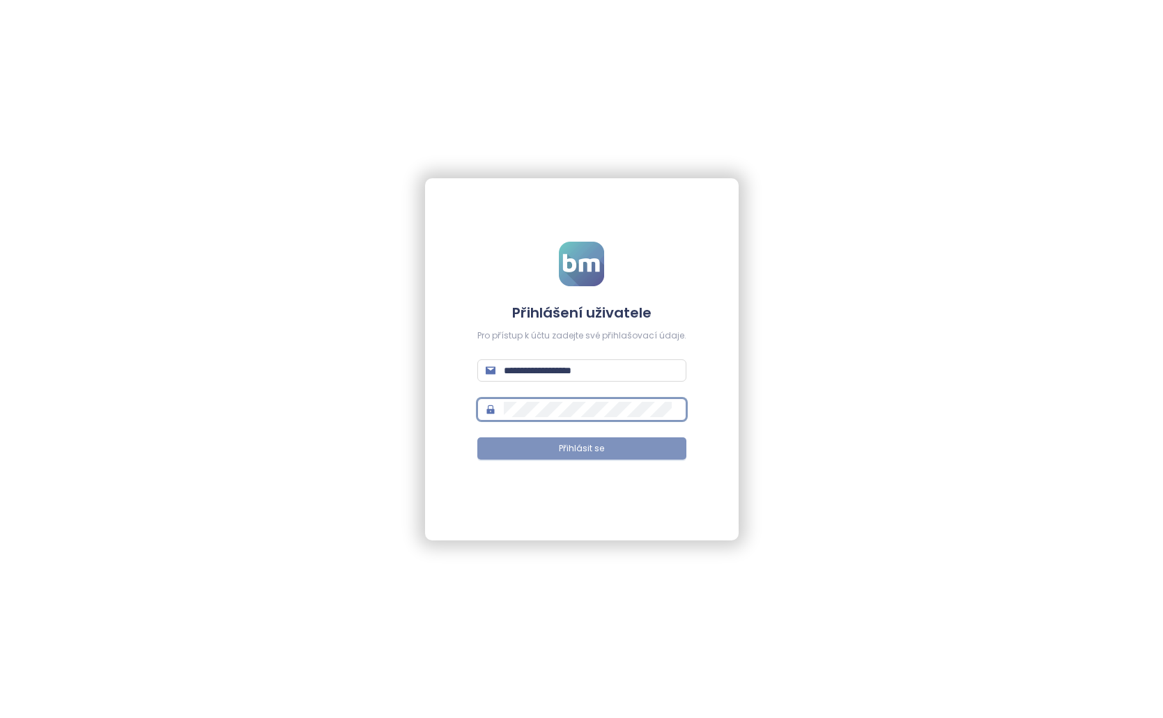
click at [559, 442] on span "Přihlásit se" at bounding box center [581, 448] width 45 height 13
click at [642, 447] on button "Přihlásit se" at bounding box center [581, 448] width 209 height 22
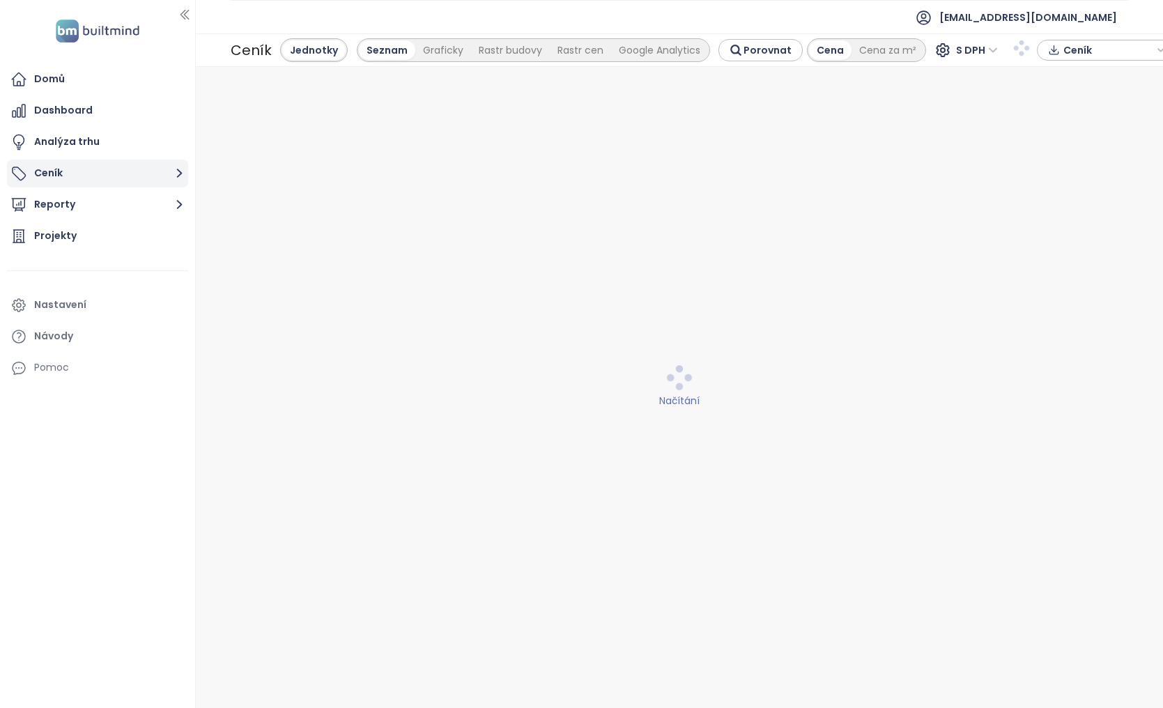
click at [117, 172] on button "Ceník" at bounding box center [97, 174] width 181 height 28
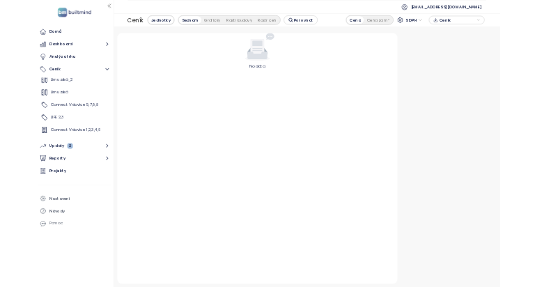
scroll to position [94, 0]
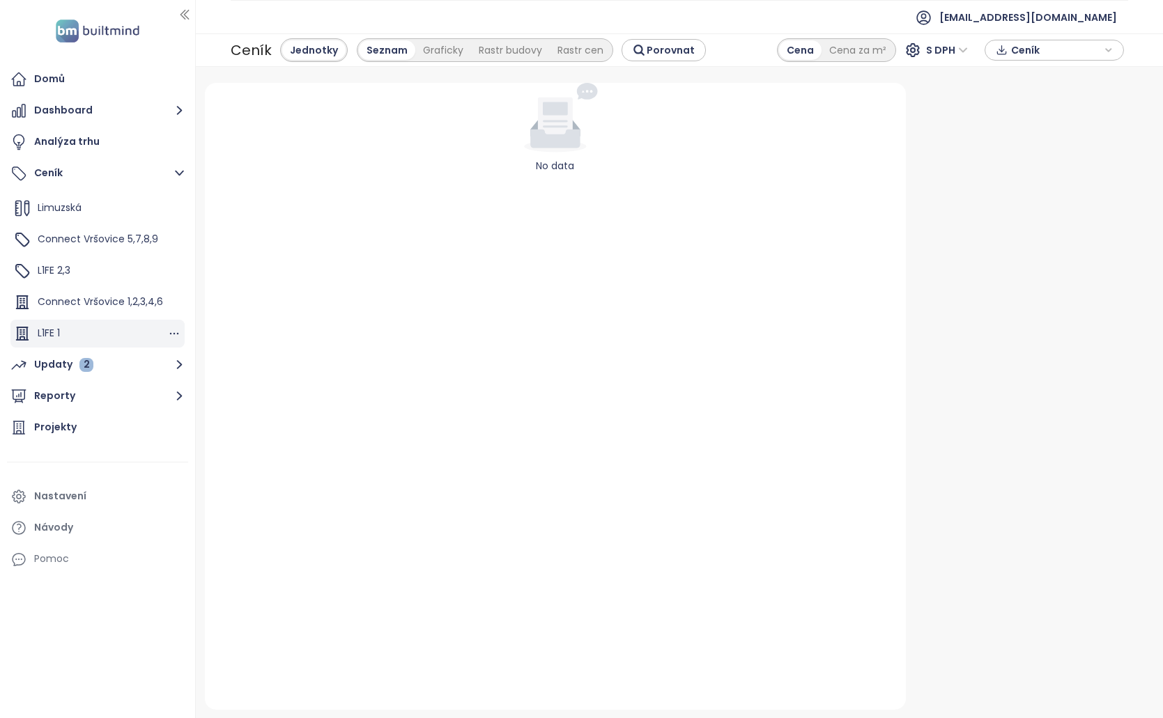
click at [84, 338] on div "L1FE 1" at bounding box center [97, 334] width 174 height 28
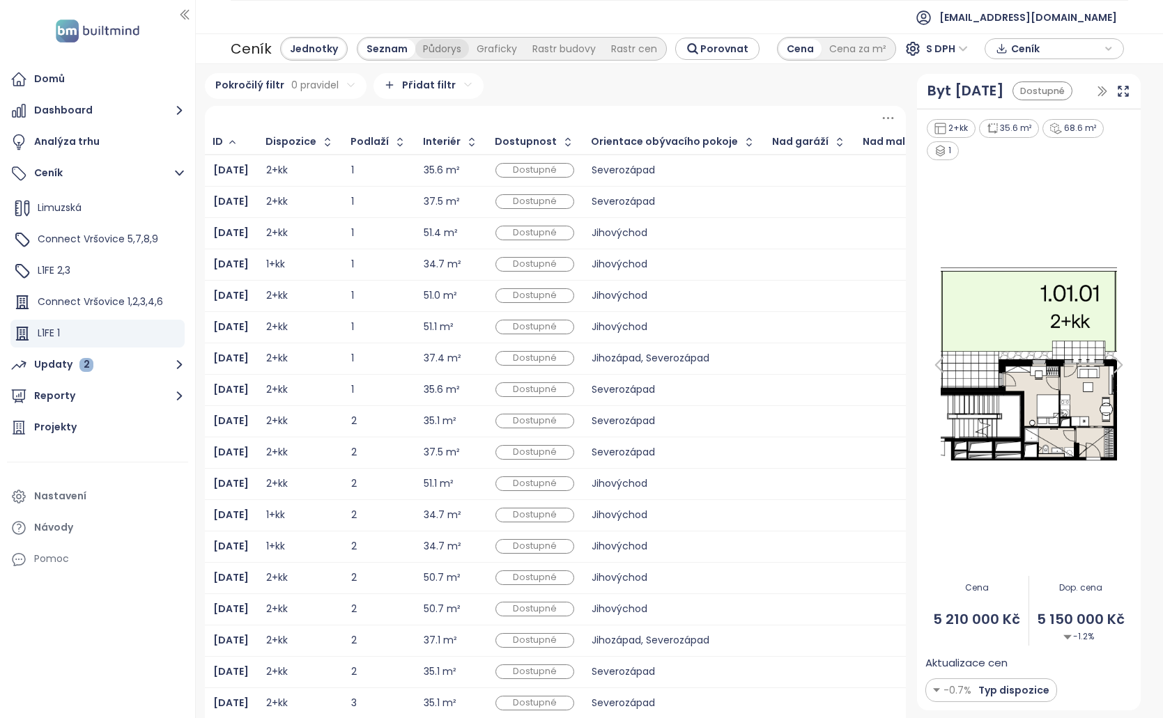
click at [431, 47] on div "Půdorys" at bounding box center [442, 49] width 54 height 20
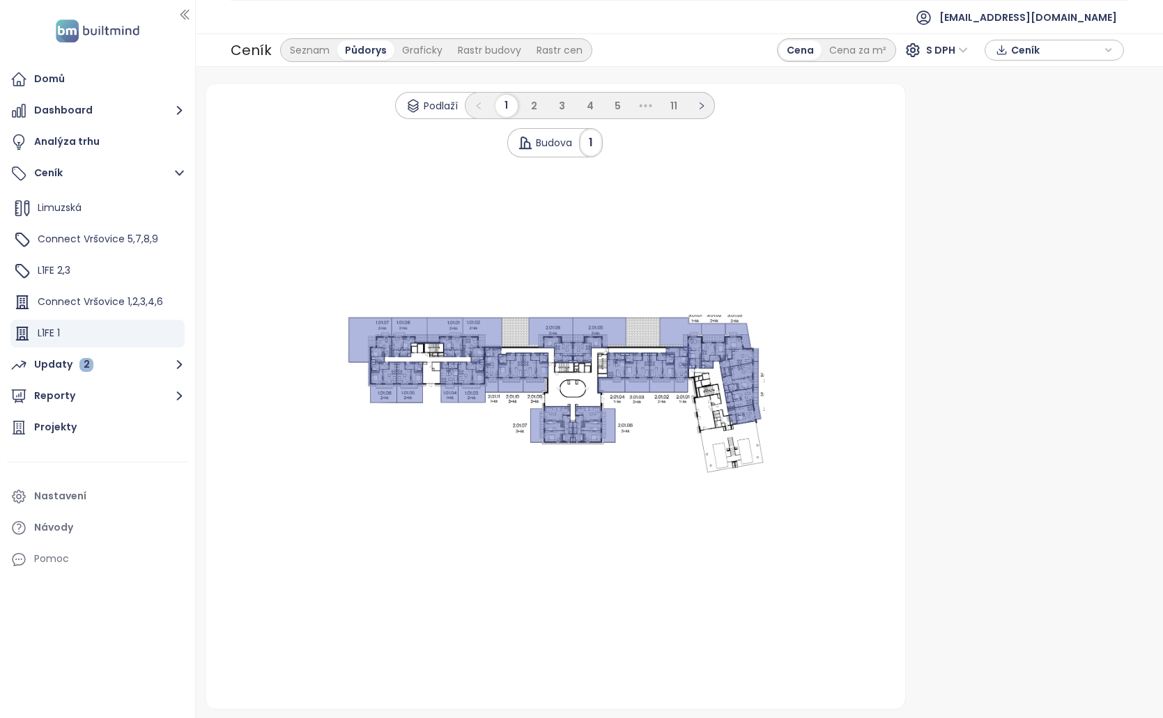
click at [507, 374] on icon at bounding box center [509, 373] width 25 height 40
drag, startPoint x: 619, startPoint y: 373, endPoint x: 605, endPoint y: 416, distance: 44.9
click at [620, 374] on icon at bounding box center [611, 373] width 28 height 40
drag, startPoint x: 596, startPoint y: 421, endPoint x: 541, endPoint y: 420, distance: 55.0
click at [552, 421] on icon ".s0 { opacity: .5;fill: #6170be }" at bounding box center [555, 396] width 418 height 162
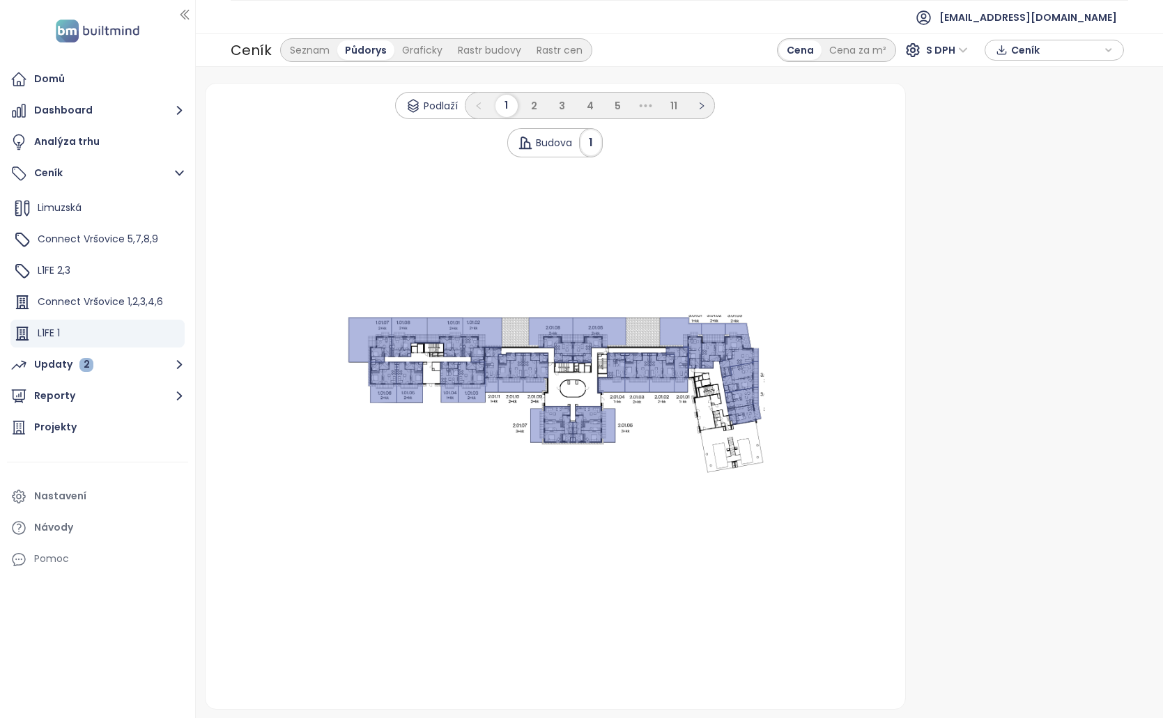
drag, startPoint x: 541, startPoint y: 420, endPoint x: 569, endPoint y: 335, distance: 89.4
click at [560, 371] on icon ".s0 { opacity: .5;fill: #6170be }" at bounding box center [555, 396] width 418 height 162
drag, startPoint x: 570, startPoint y: 334, endPoint x: 623, endPoint y: 340, distance: 54.0
click at [574, 332] on icon ".s0 { opacity: .5;fill: #6170be }" at bounding box center [555, 396] width 418 height 162
drag, startPoint x: 623, startPoint y: 340, endPoint x: 704, endPoint y: 344, distance: 80.9
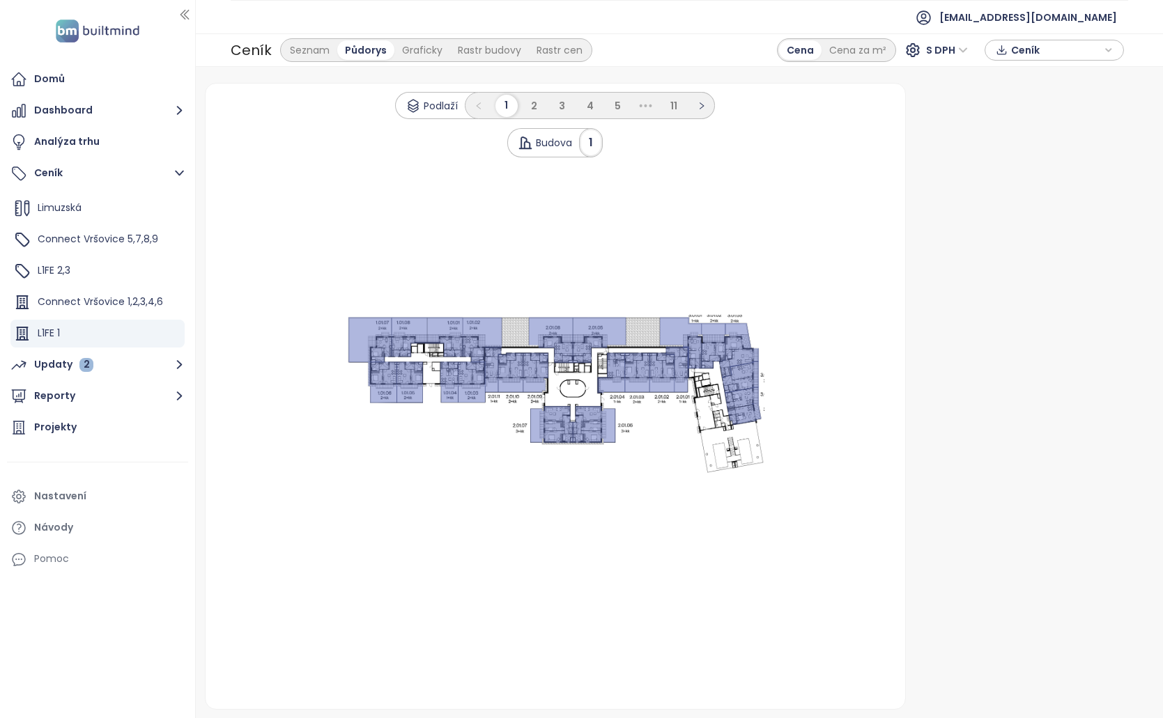
click at [636, 343] on icon ".s0 { opacity: .5;fill: #6170be }" at bounding box center [555, 396] width 418 height 162
click at [705, 343] on icon ".s0 { opacity: .5;fill: #6170be }" at bounding box center [555, 396] width 418 height 162
click at [747, 387] on icon at bounding box center [739, 378] width 37 height 32
drag, startPoint x: 762, startPoint y: 391, endPoint x: 586, endPoint y: 369, distance: 177.6
click at [746, 389] on icon ".s0 { opacity: .5;fill: #6170be }" at bounding box center [555, 396] width 418 height 162
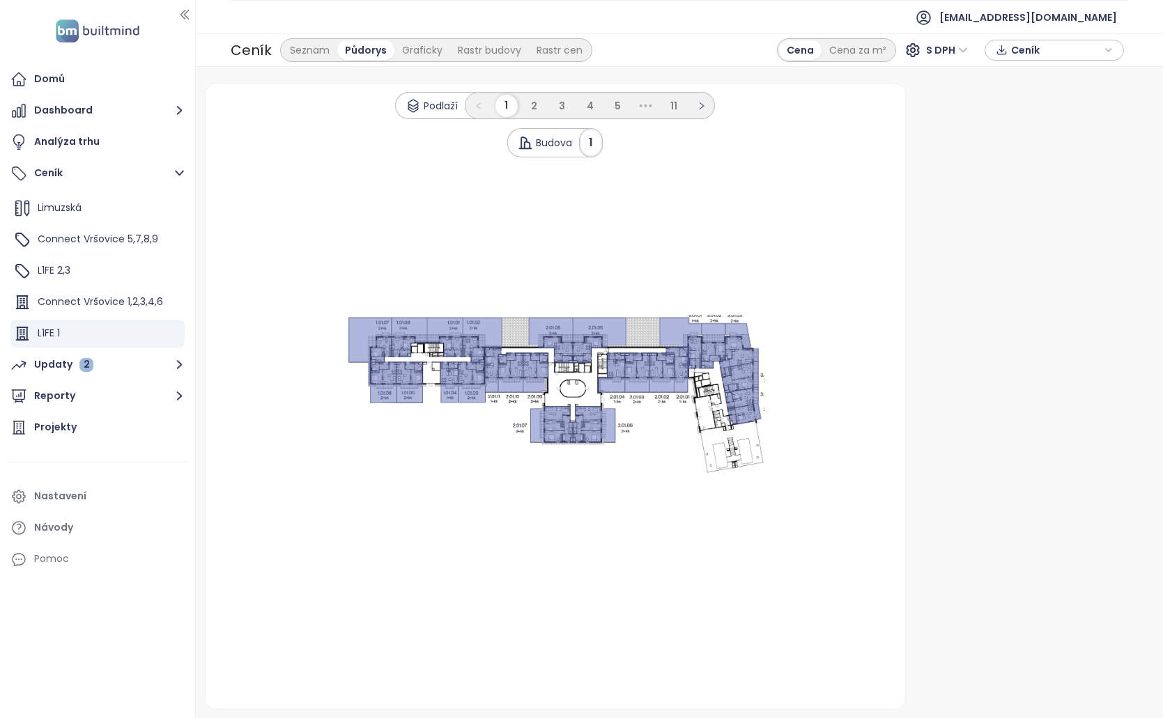
drag, startPoint x: 414, startPoint y: 359, endPoint x: 381, endPoint y: 352, distance: 33.5
click at [398, 357] on 1 at bounding box center [555, 396] width 418 height 162
drag, startPoint x: 373, startPoint y: 325, endPoint x: 400, endPoint y: 320, distance: 27.6
click at [375, 323] on icon at bounding box center [369, 340] width 43 height 45
drag, startPoint x: 400, startPoint y: 320, endPoint x: 571, endPoint y: 239, distance: 189.8
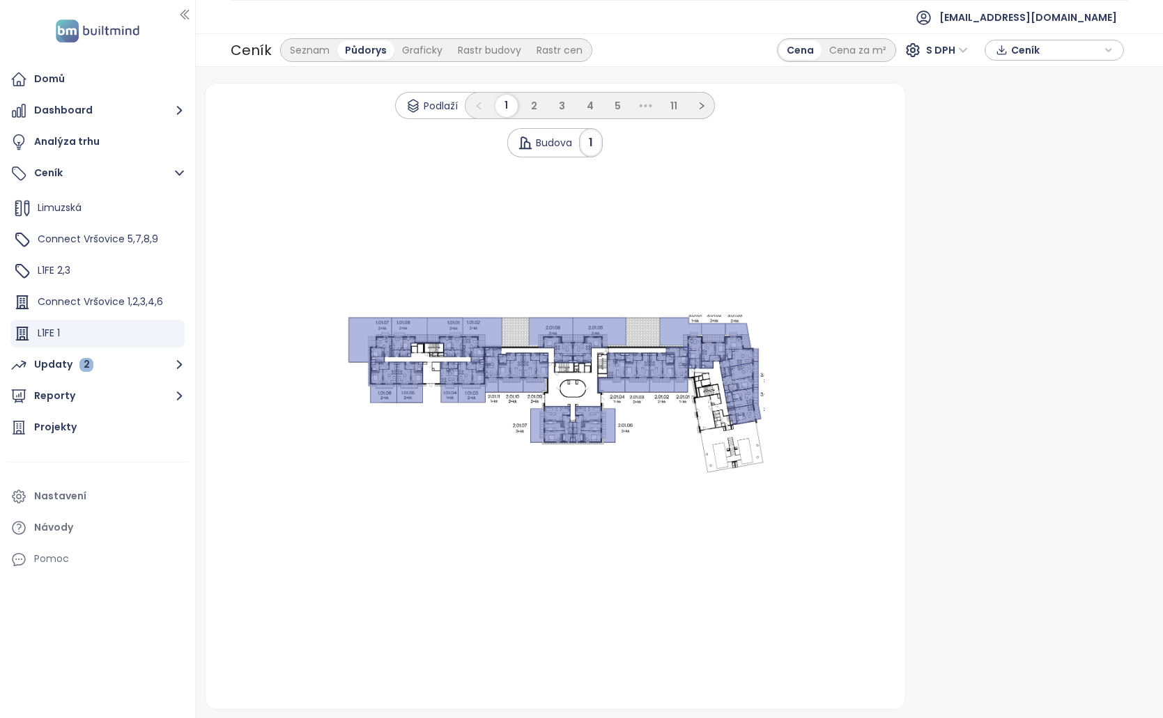
click at [431, 320] on icon ".s0 { opacity: .5;fill: #6170be }" at bounding box center [555, 396] width 418 height 162
click at [540, 111] on li "2" at bounding box center [534, 106] width 22 height 22
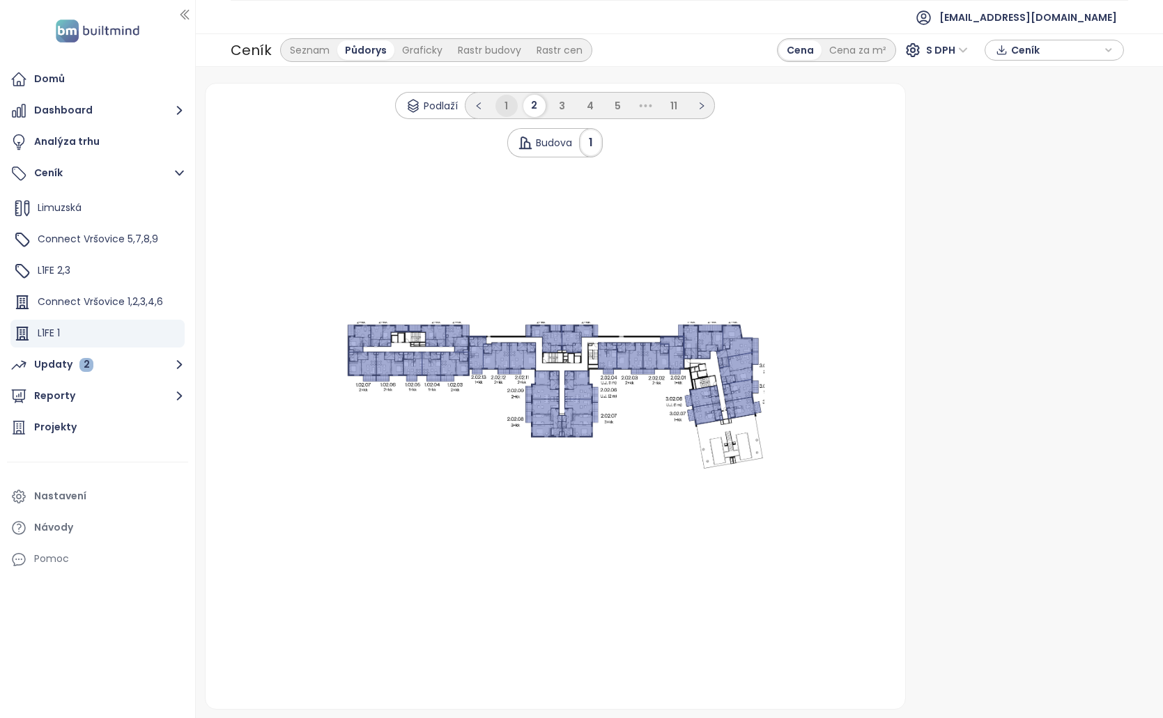
click at [497, 107] on li "1" at bounding box center [506, 106] width 22 height 22
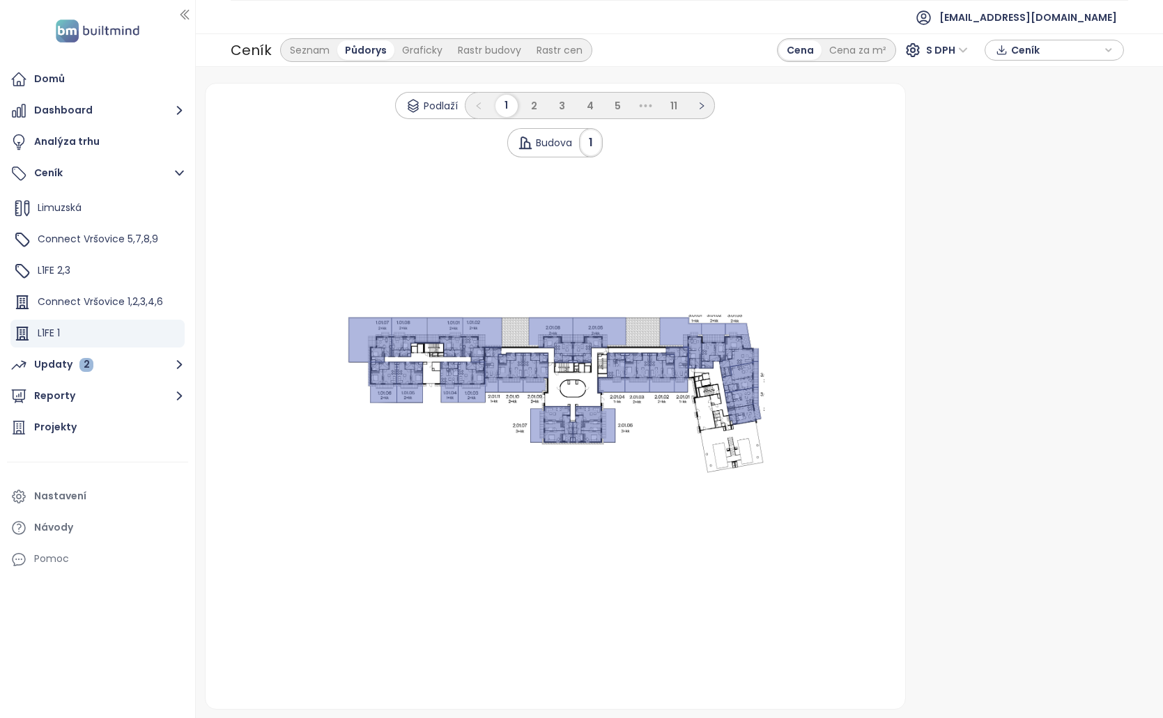
drag, startPoint x: 363, startPoint y: 334, endPoint x: 498, endPoint y: 368, distance: 139.4
click at [486, 357] on icon ".s0 { opacity: .5;fill: #6170be }" at bounding box center [555, 396] width 418 height 162
drag, startPoint x: 498, startPoint y: 368, endPoint x: 601, endPoint y: 414, distance: 112.9
click at [531, 394] on icon ".s0 { opacity: .5;fill: #6170be }" at bounding box center [555, 396] width 418 height 162
drag, startPoint x: 603, startPoint y: 420, endPoint x: 655, endPoint y: 360, distance: 79.5
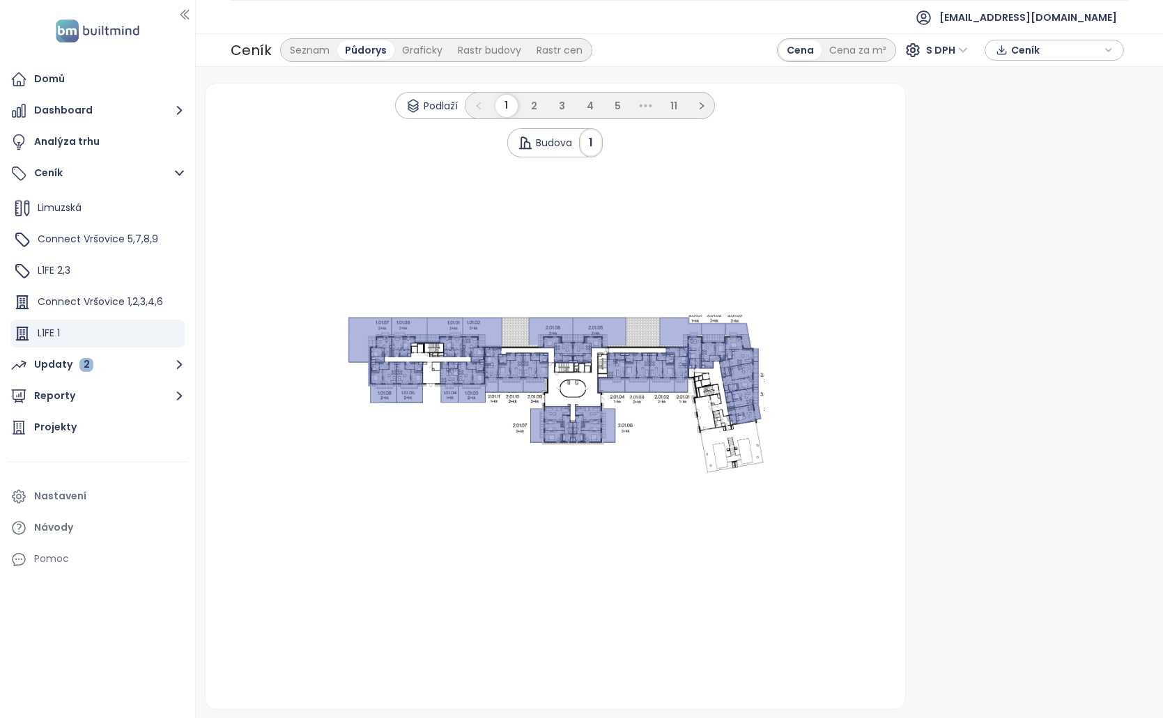
click at [607, 416] on icon at bounding box center [593, 424] width 42 height 37
drag, startPoint x: 667, startPoint y: 357, endPoint x: 752, endPoint y: 421, distance: 106.4
click at [743, 411] on icon ".s0 { opacity: .5;fill: #6170be }" at bounding box center [555, 396] width 418 height 162
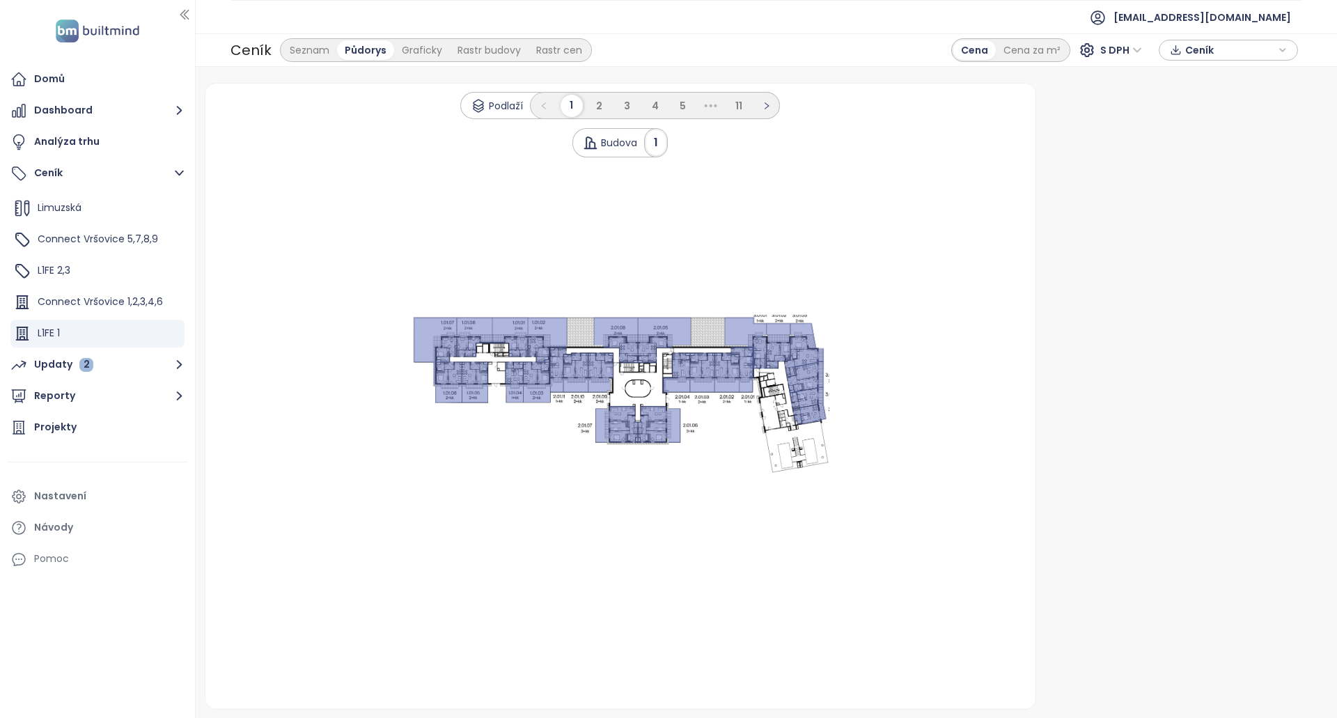
drag, startPoint x: 1071, startPoint y: 250, endPoint x: 1031, endPoint y: 204, distance: 61.2
click at [1078, 247] on div "Podlaží 1 2 3 4 5 ••• 11 Budova 1 .s0 { opacity: .5;fill: #6170be }" at bounding box center [761, 393] width 1124 height 634
click at [660, 341] on icon at bounding box center [665, 341] width 54 height 46
drag, startPoint x: 501, startPoint y: 378, endPoint x: 445, endPoint y: 377, distance: 55.7
click at [490, 378] on icon ".s0 { opacity: .5;fill: #6170be }" at bounding box center [621, 396] width 418 height 162
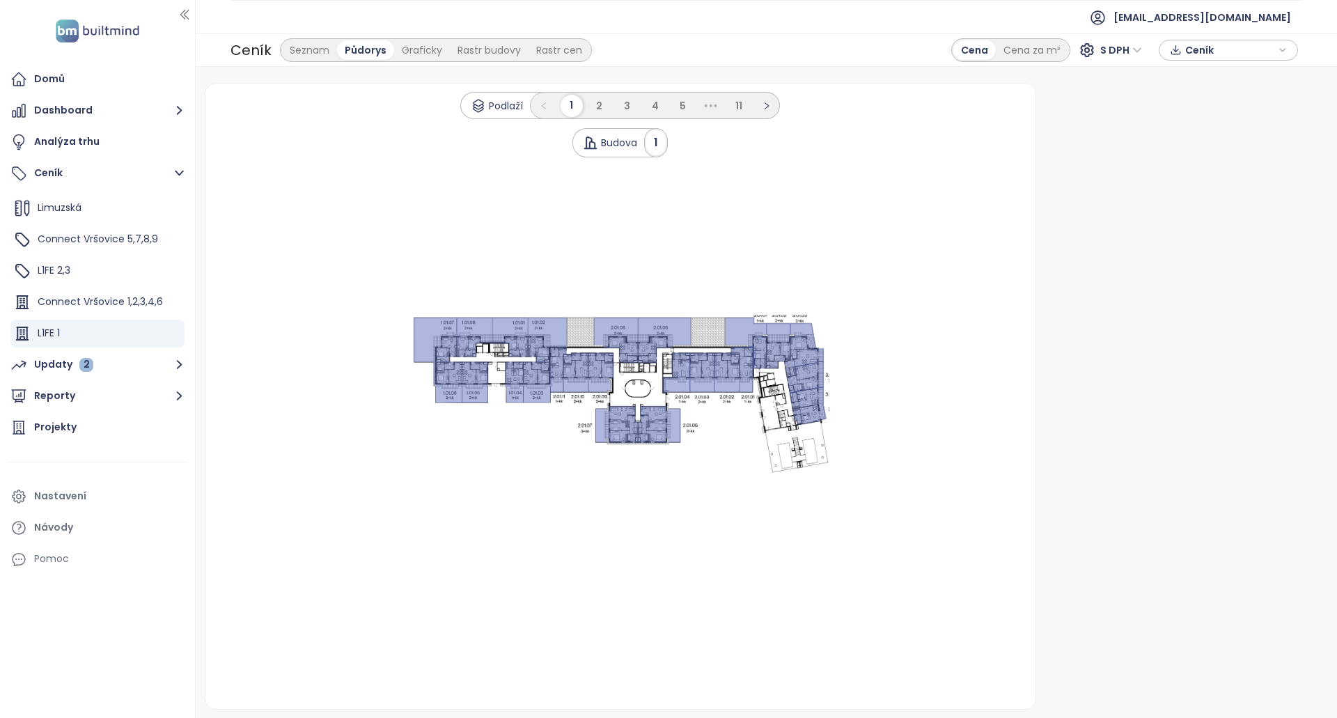
drag, startPoint x: 435, startPoint y: 374, endPoint x: 414, endPoint y: 343, distance: 37.1
click at [417, 353] on icon ".s0 { opacity: .5;fill: #6170be }" at bounding box center [621, 396] width 418 height 162
drag, startPoint x: 414, startPoint y: 343, endPoint x: 512, endPoint y: 338, distance: 97.7
click at [453, 336] on icon at bounding box center [435, 340] width 43 height 45
click at [625, 429] on icon at bounding box center [617, 424] width 42 height 37
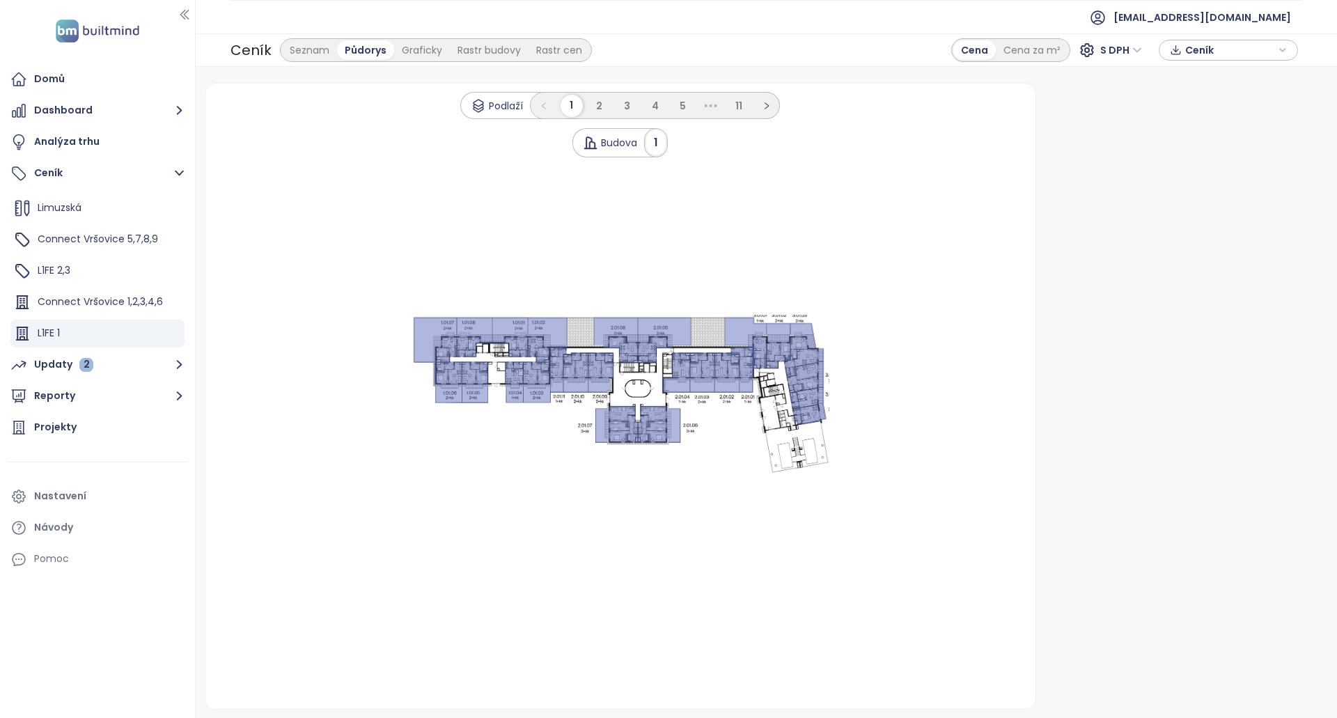
drag, startPoint x: 739, startPoint y: 168, endPoint x: 657, endPoint y: 143, distance: 85.9
click at [666, 153] on div "Podlaží 1 2 3 4 5 ••• 11 Budova 1 .s0 { opacity: .5;fill: #6170be }" at bounding box center [620, 397] width 831 height 626
click at [655, 141] on div "1" at bounding box center [656, 142] width 20 height 25
click at [590, 104] on li "2" at bounding box center [600, 106] width 22 height 22
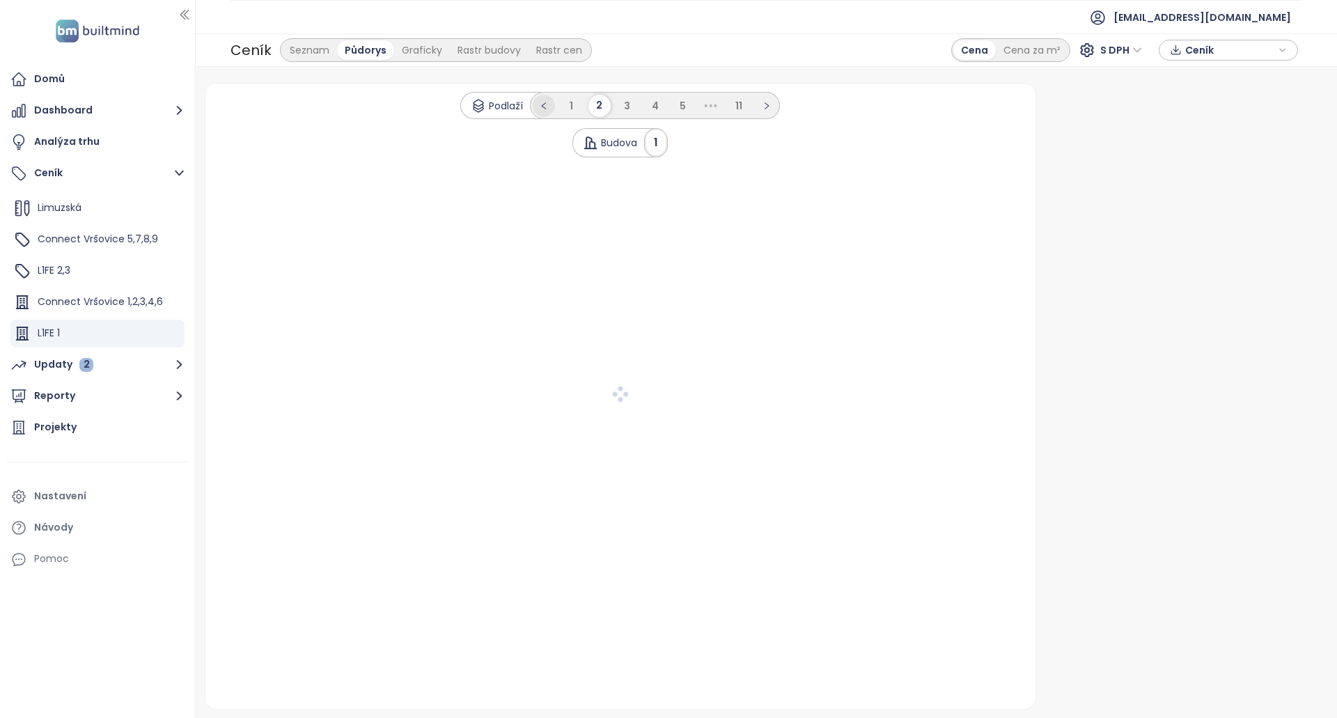
click at [545, 103] on icon "left" at bounding box center [544, 106] width 8 height 8
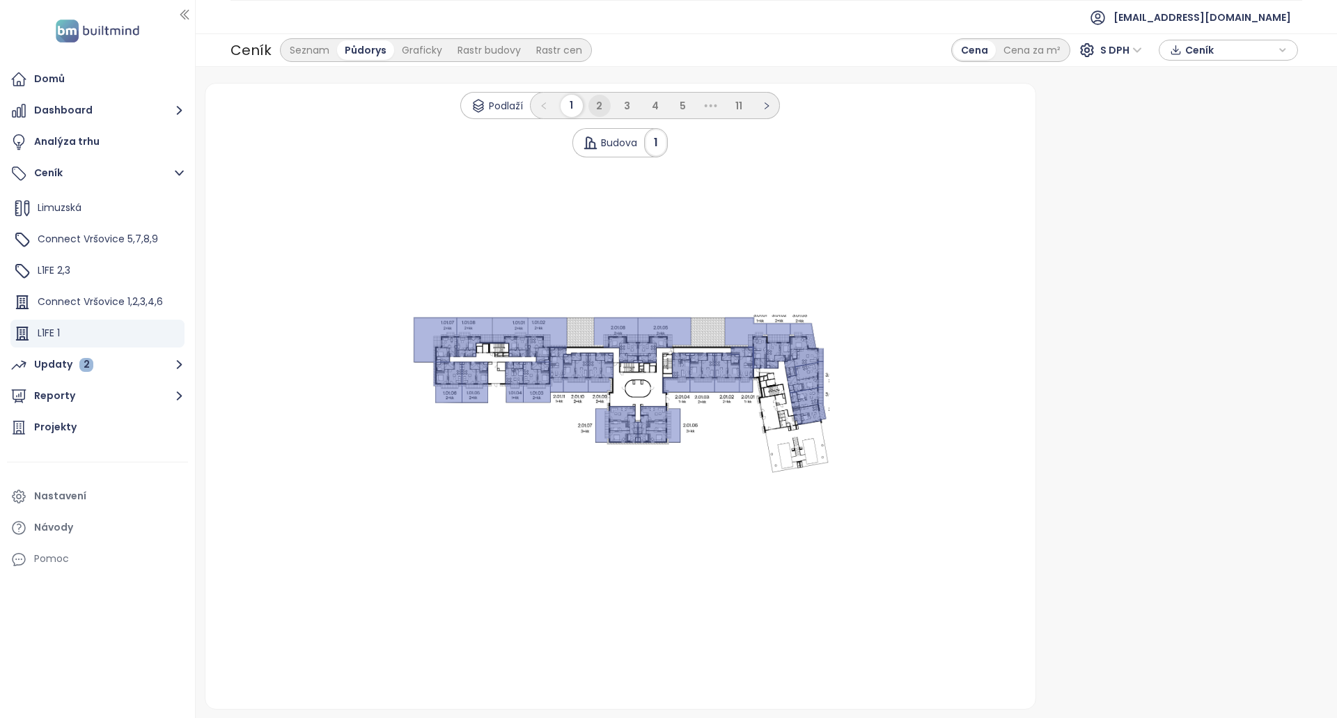
click at [607, 104] on li "2" at bounding box center [600, 106] width 22 height 22
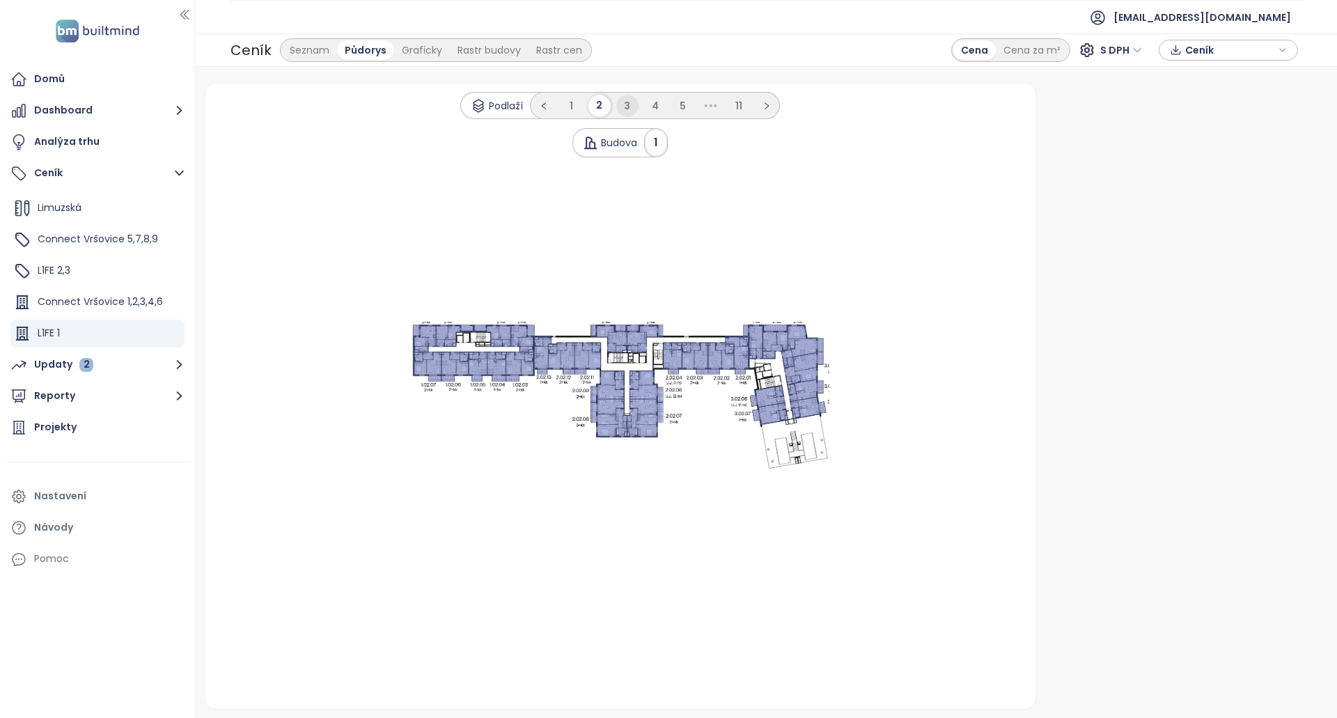
click at [627, 104] on span "3" at bounding box center [627, 106] width 6 height 14
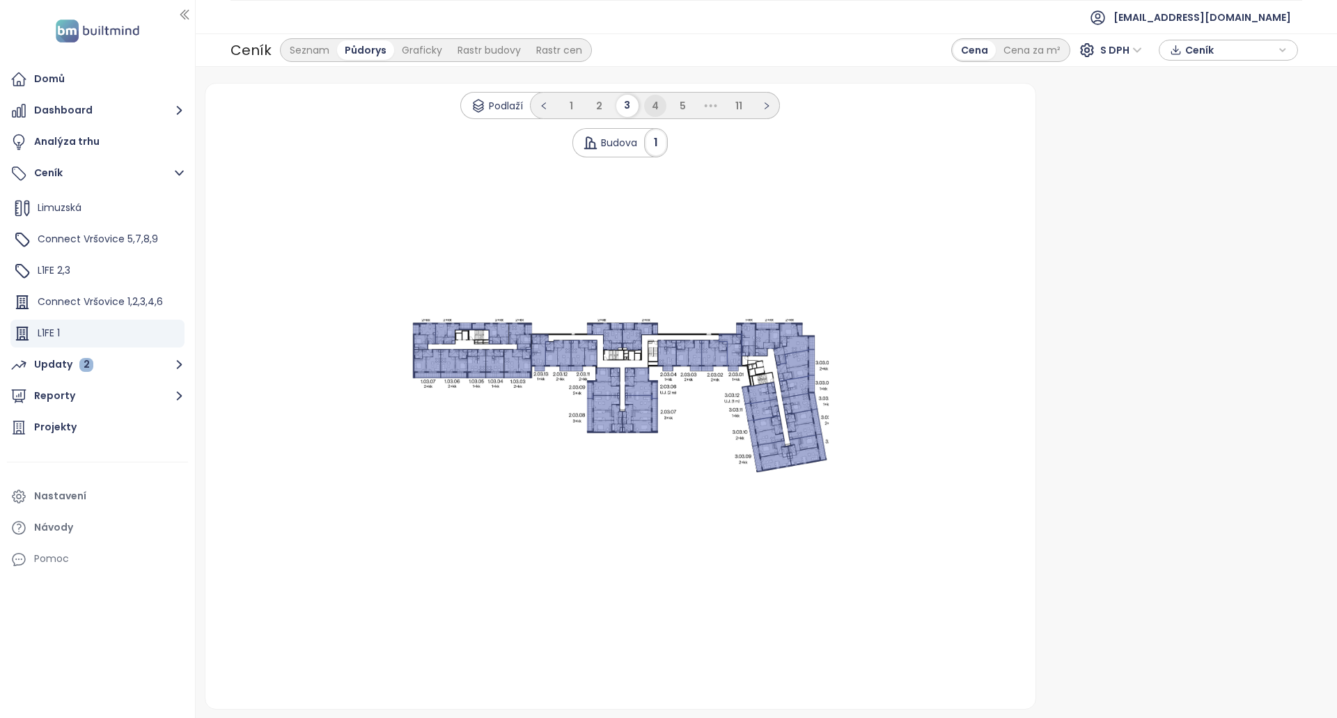
click at [655, 109] on span "4" at bounding box center [655, 106] width 7 height 14
click at [672, 109] on li "5" at bounding box center [669, 106] width 22 height 22
click at [767, 105] on span "11" at bounding box center [766, 106] width 7 height 14
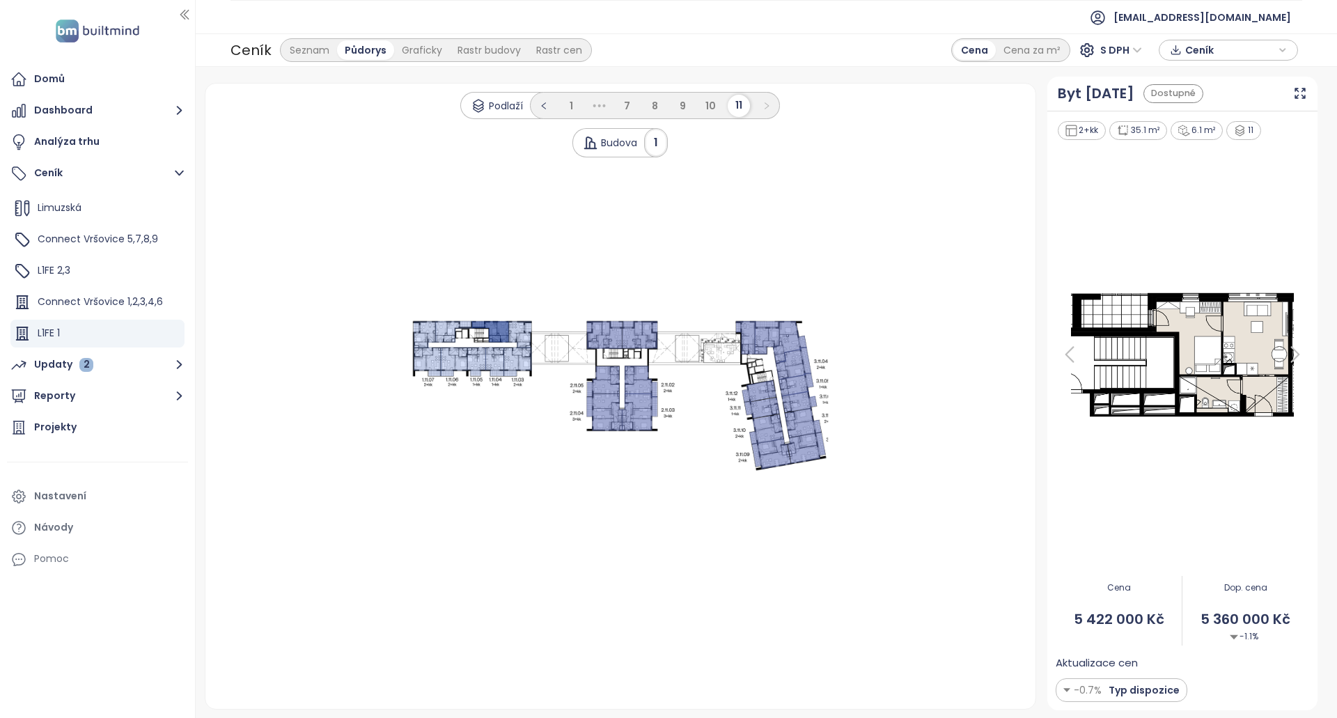
click at [789, 391] on icon at bounding box center [796, 385] width 35 height 24
drag, startPoint x: 779, startPoint y: 419, endPoint x: 736, endPoint y: 403, distance: 46.7
click at [775, 419] on icon ".s0 { opacity: .5;fill: #6170be }" at bounding box center [621, 396] width 418 height 153
click at [527, 342] on icon at bounding box center [520, 334] width 23 height 26
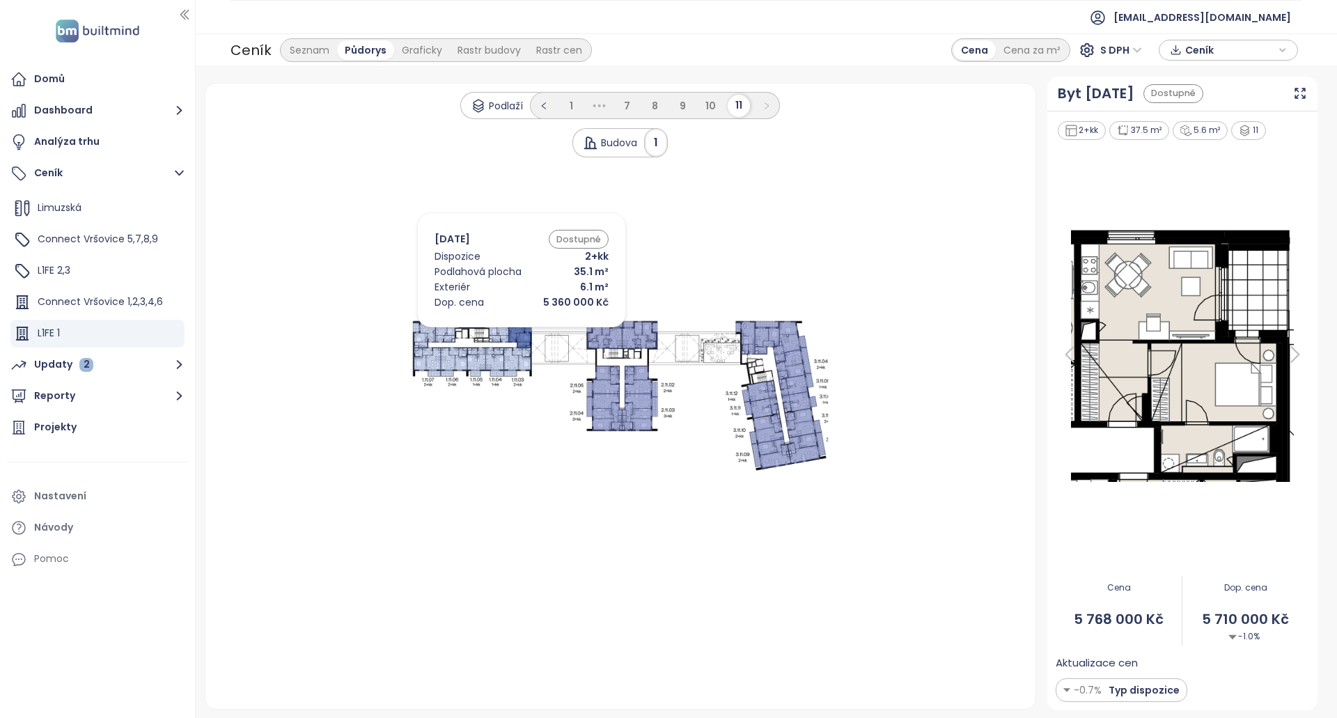
click at [501, 331] on icon at bounding box center [490, 331] width 37 height 21
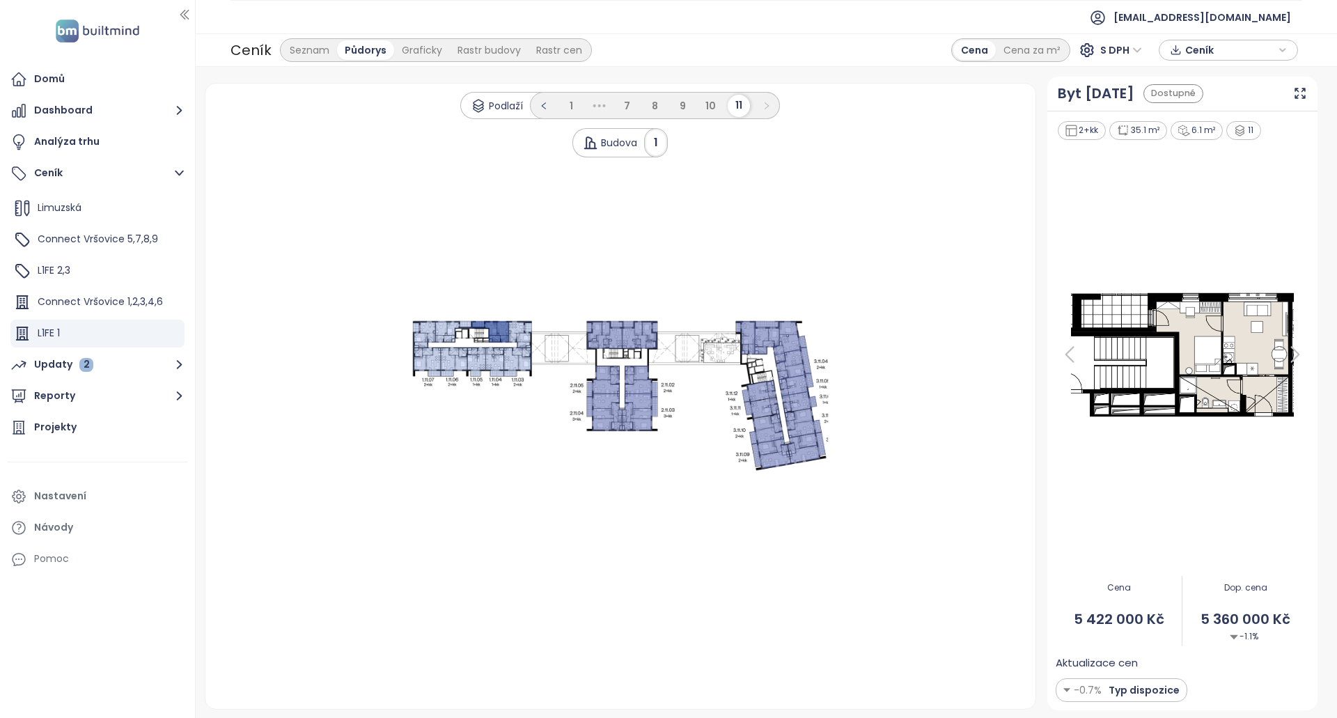
click at [472, 334] on 1 at bounding box center [621, 396] width 418 height 153
click at [442, 331] on icon at bounding box center [454, 332] width 37 height 22
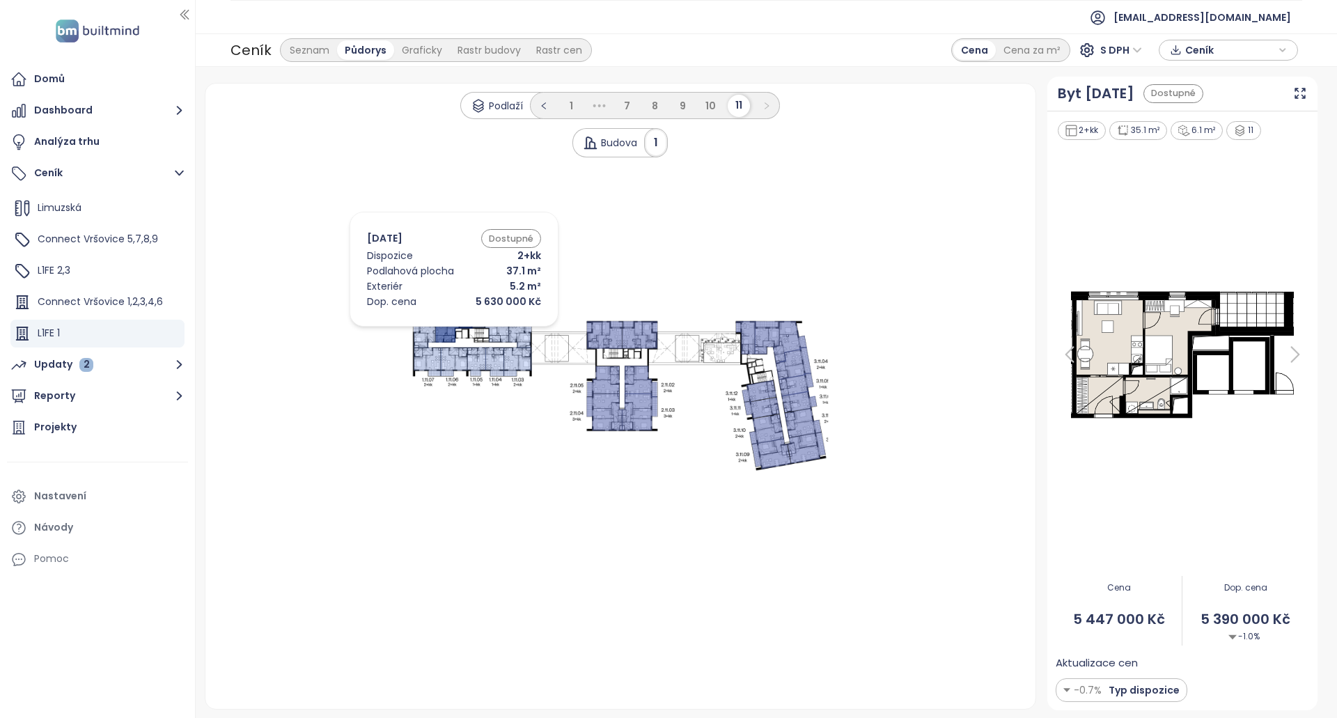
click at [433, 330] on icon at bounding box center [425, 334] width 22 height 26
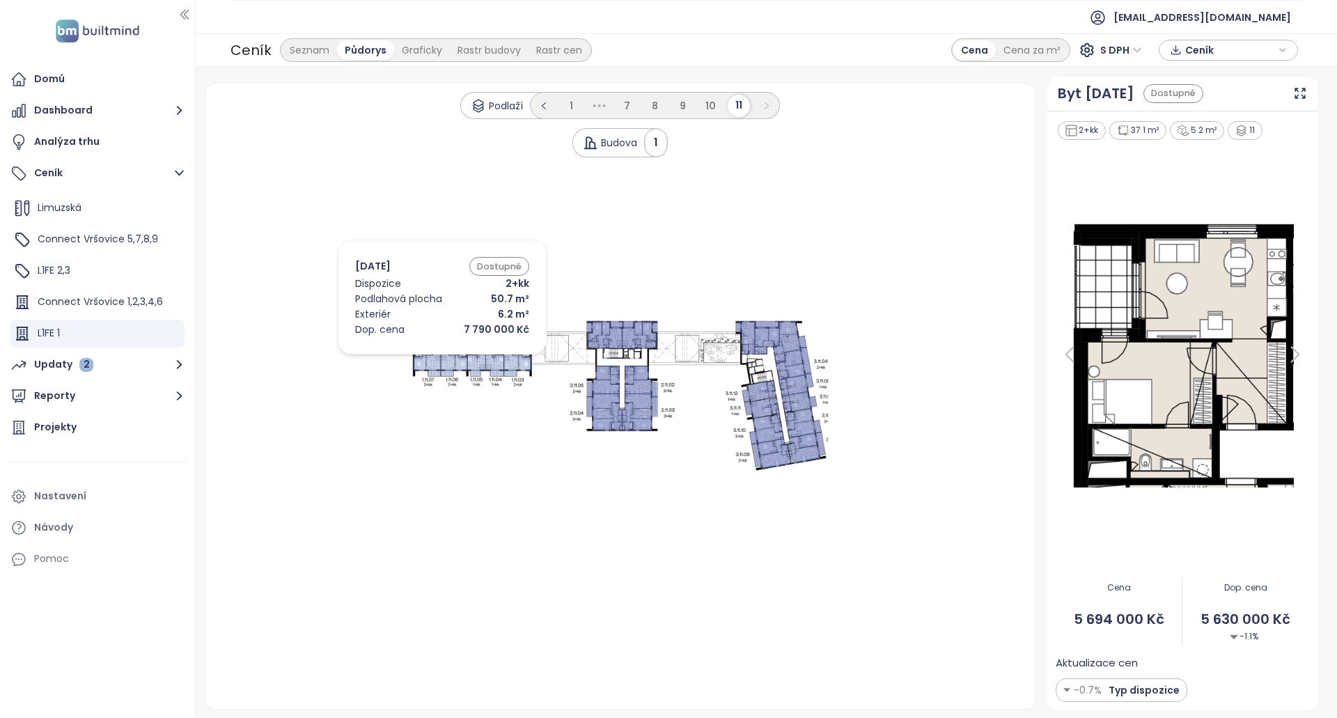
click at [422, 358] on icon at bounding box center [428, 362] width 28 height 29
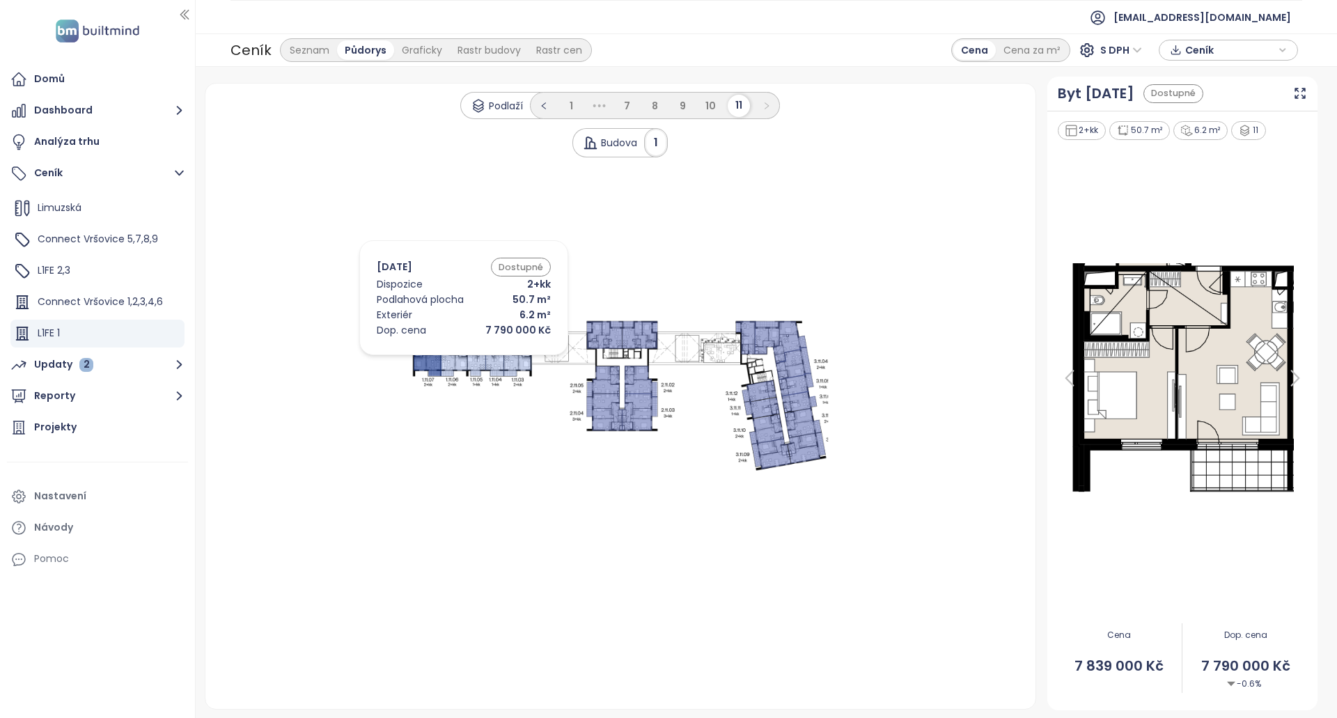
click at [443, 359] on icon at bounding box center [454, 361] width 26 height 29
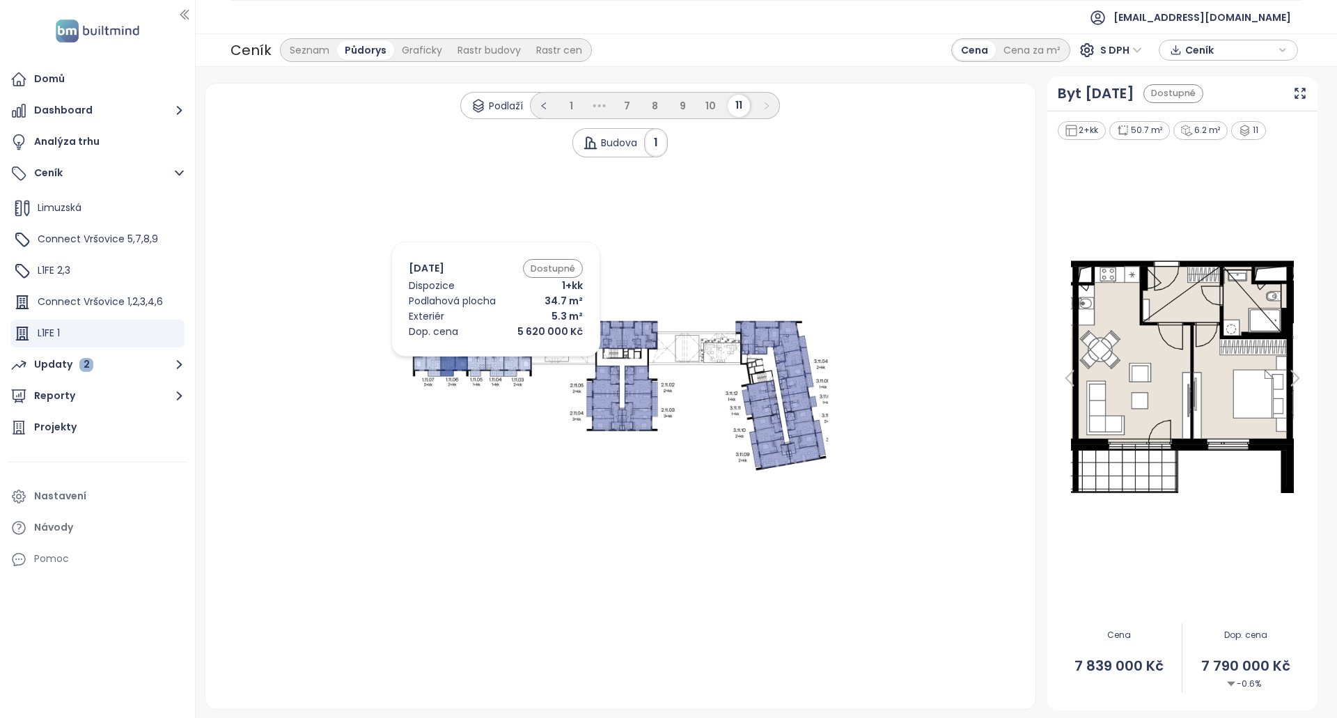
click at [475, 360] on icon at bounding box center [476, 361] width 19 height 29
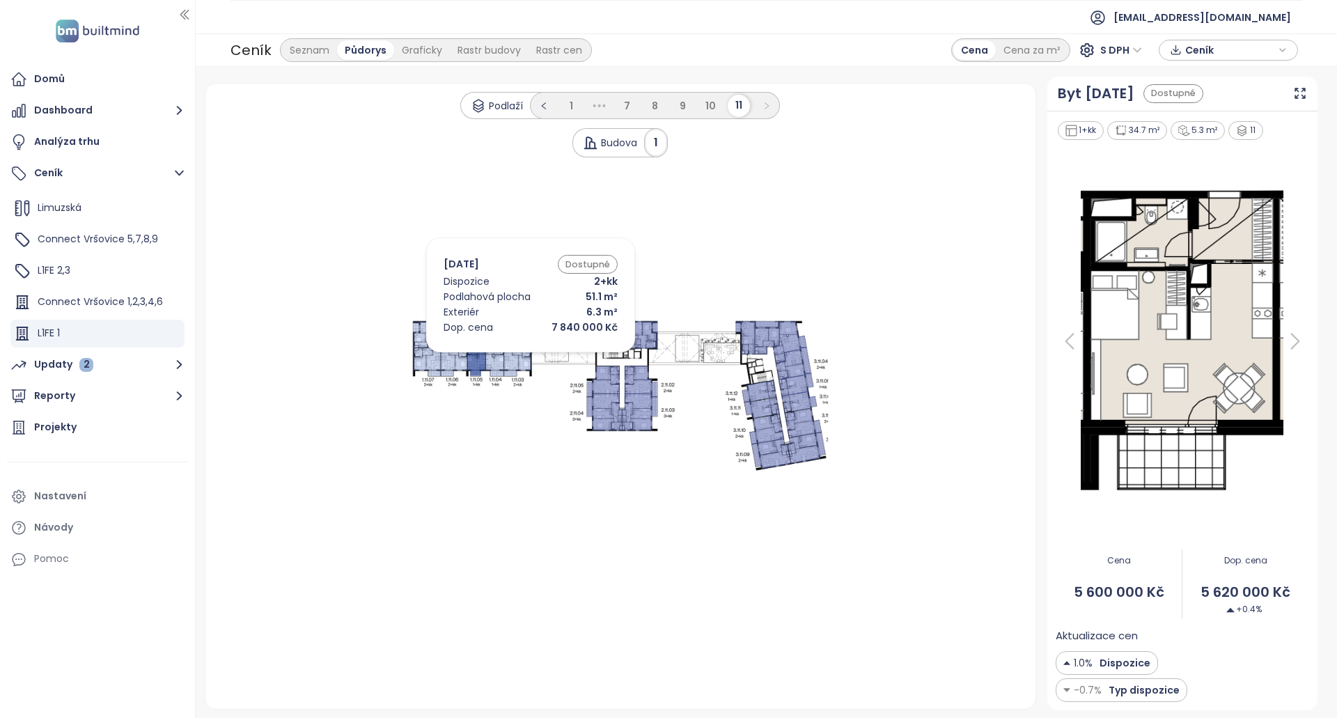
click at [511, 356] on icon at bounding box center [518, 362] width 29 height 29
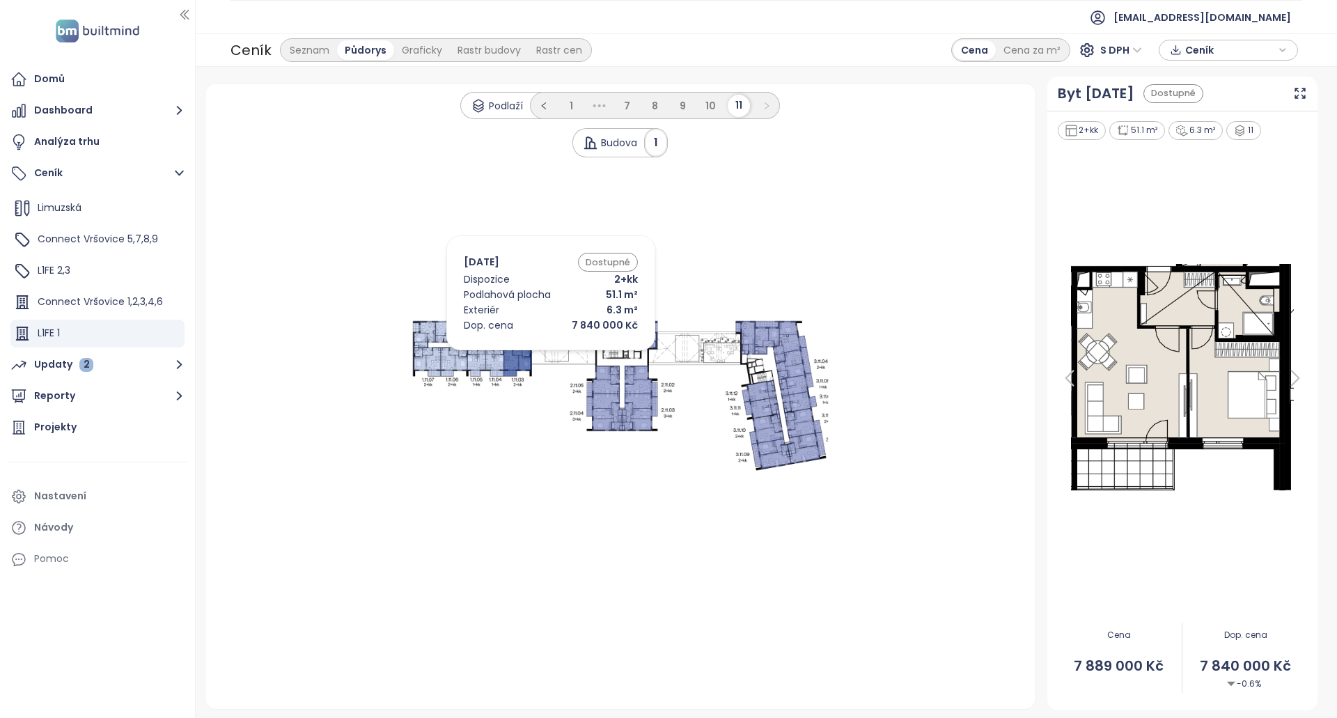
click at [536, 352] on 1 at bounding box center [621, 396] width 418 height 153
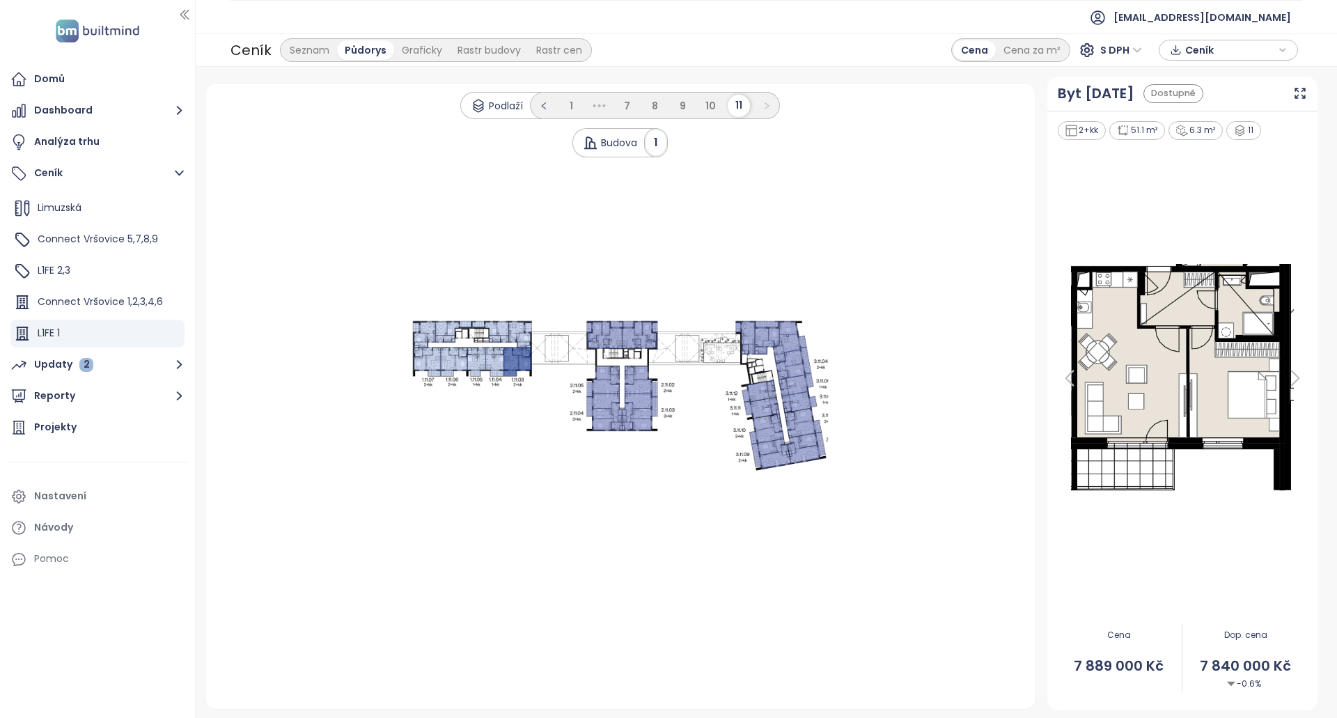
click at [619, 328] on icon at bounding box center [605, 335] width 36 height 28
click at [596, 406] on icon at bounding box center [605, 412] width 36 height 37
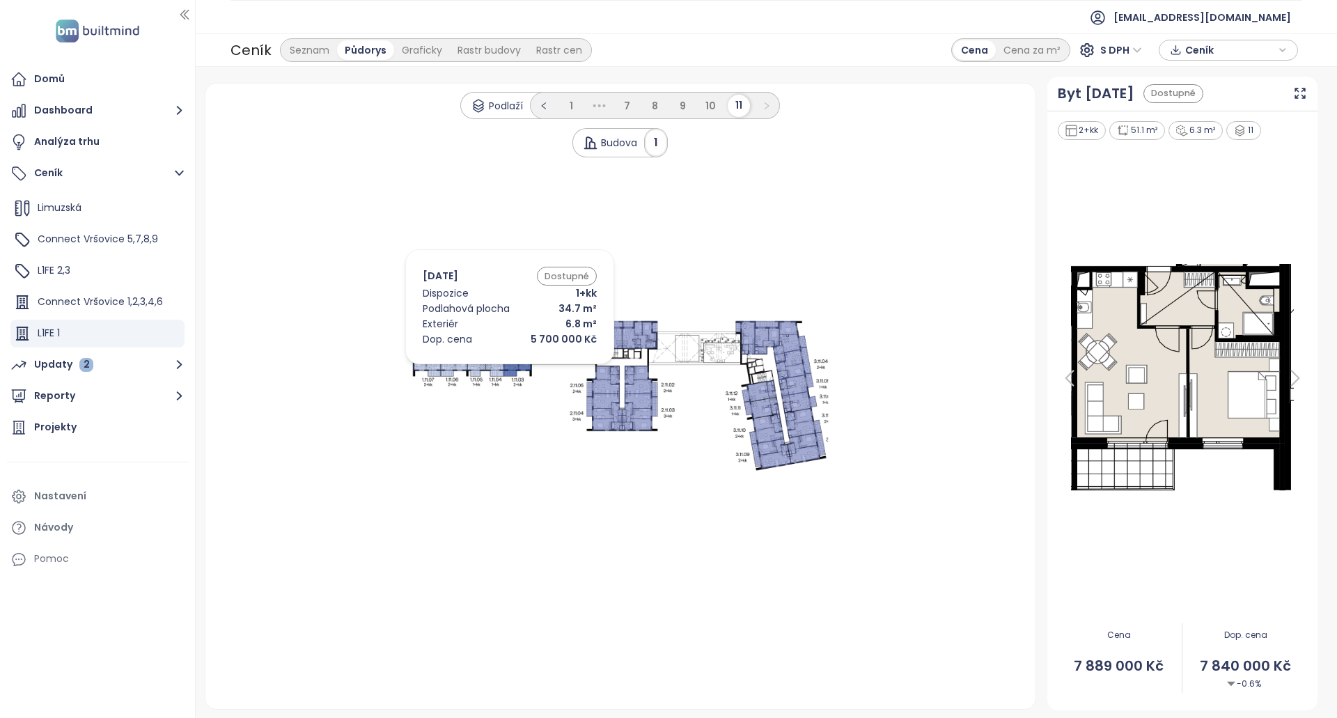
click at [489, 368] on icon at bounding box center [495, 361] width 19 height 29
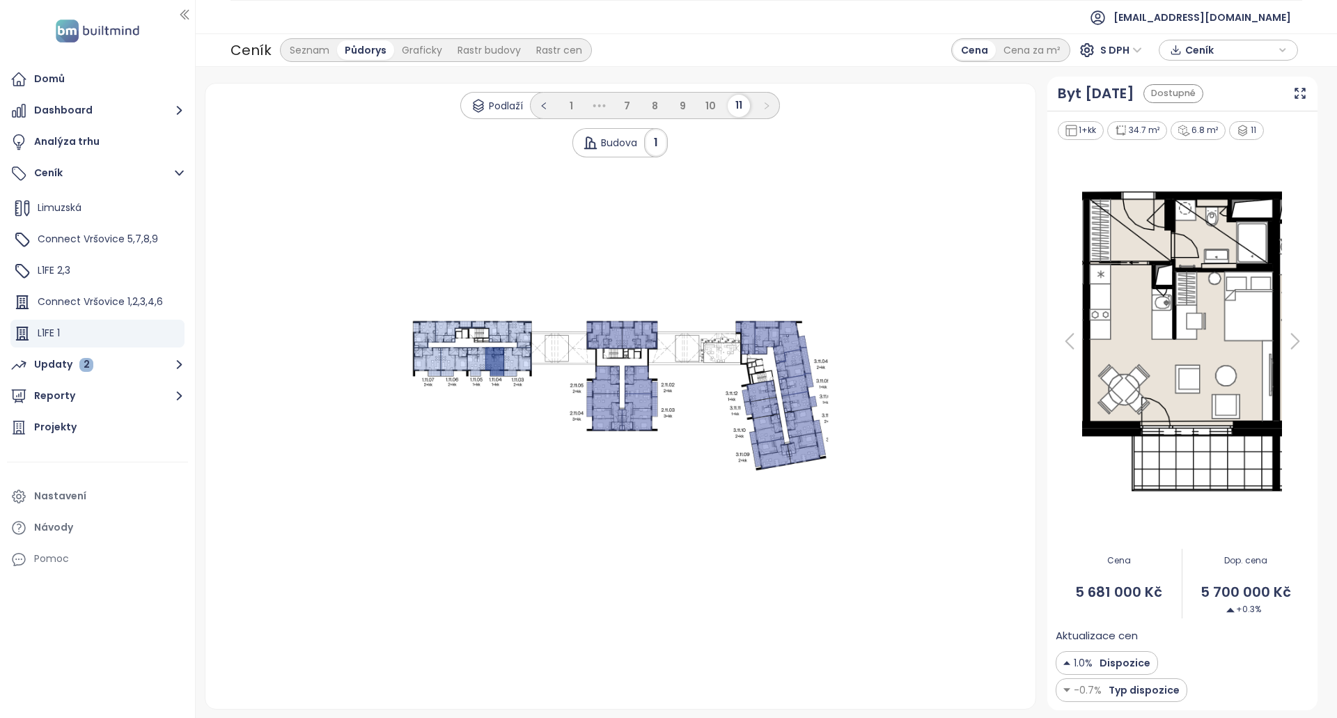
click at [439, 524] on div "Podlaží 1 ••• 7 8 9 10 11 Budova 1 .s0 { opacity: .5;fill: #6170be }" at bounding box center [620, 397] width 831 height 626
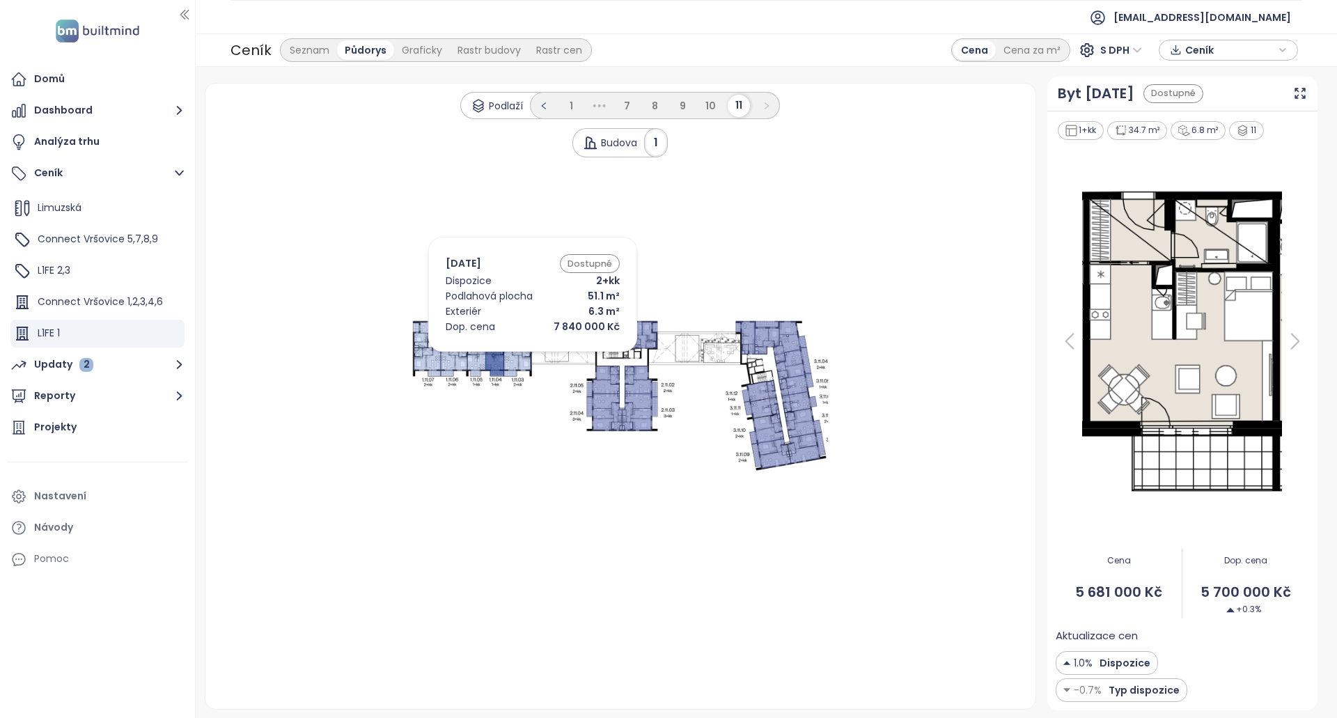
click at [512, 355] on icon at bounding box center [518, 362] width 29 height 29
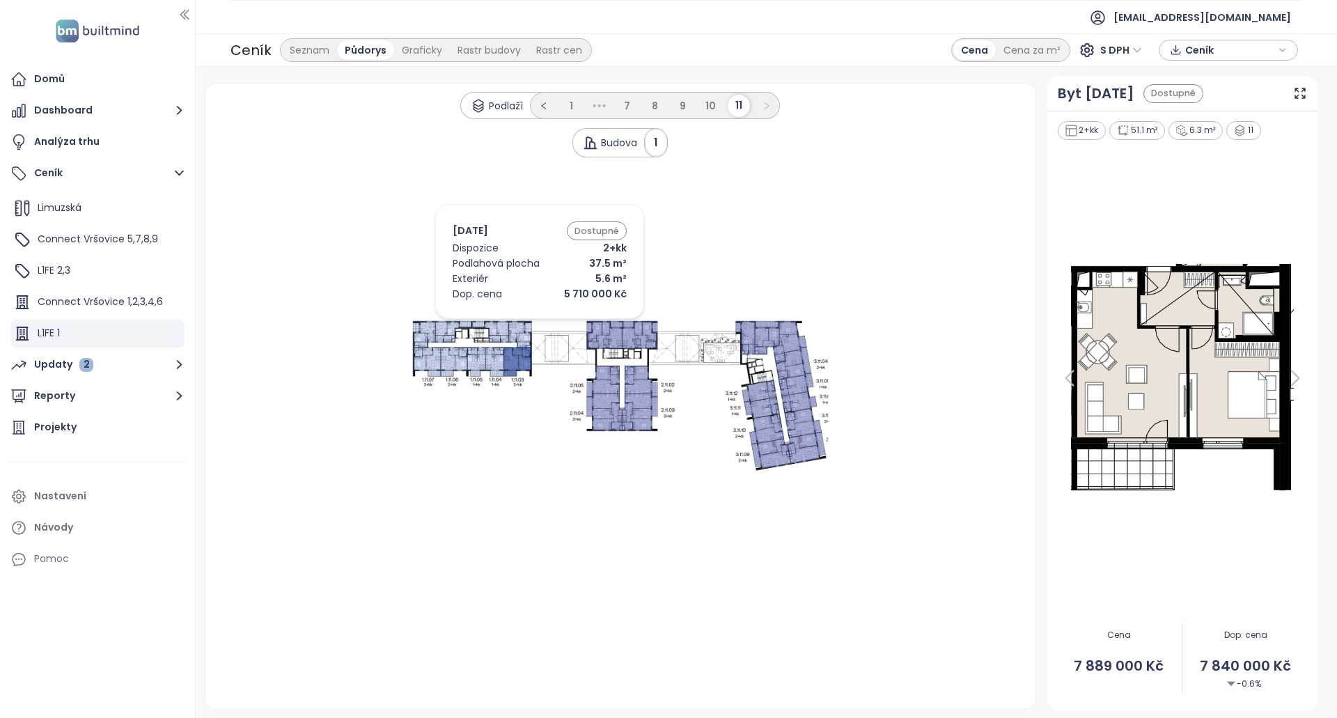
click at [519, 323] on icon at bounding box center [520, 334] width 23 height 26
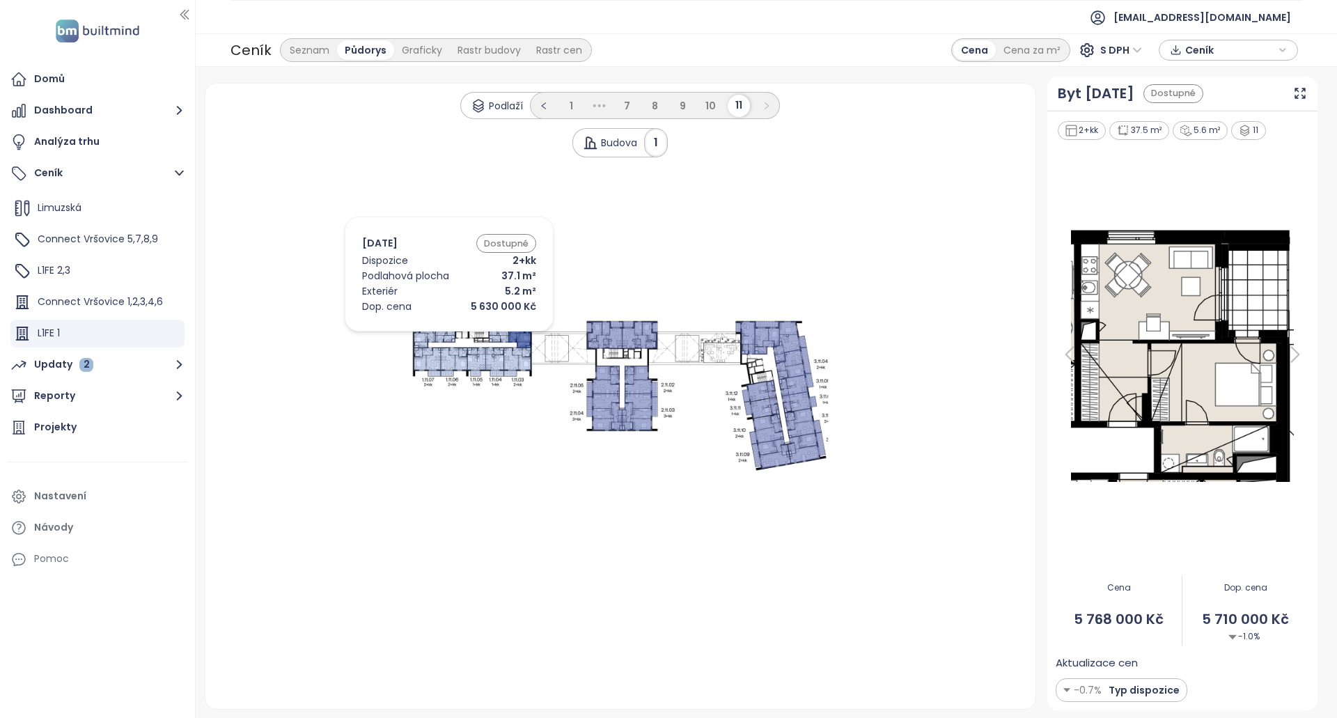
click at [428, 335] on icon at bounding box center [425, 334] width 22 height 26
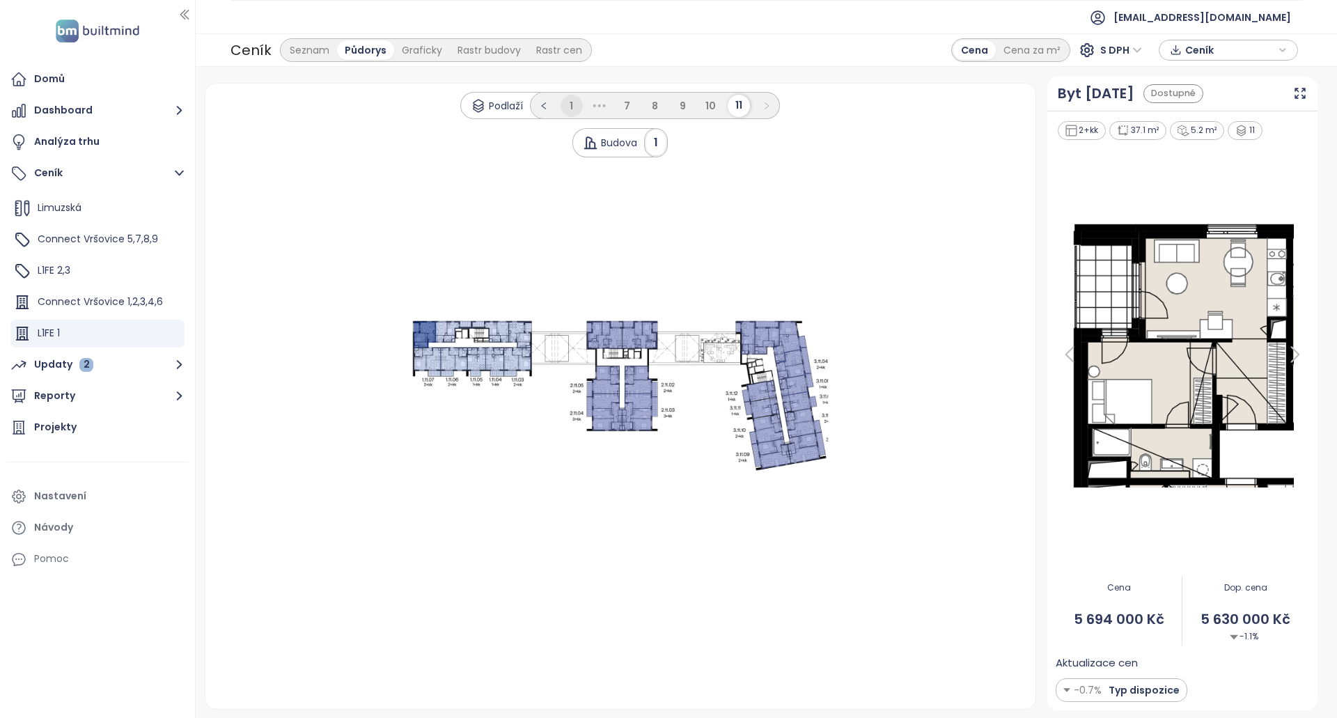
click at [566, 100] on li "1" at bounding box center [572, 106] width 22 height 22
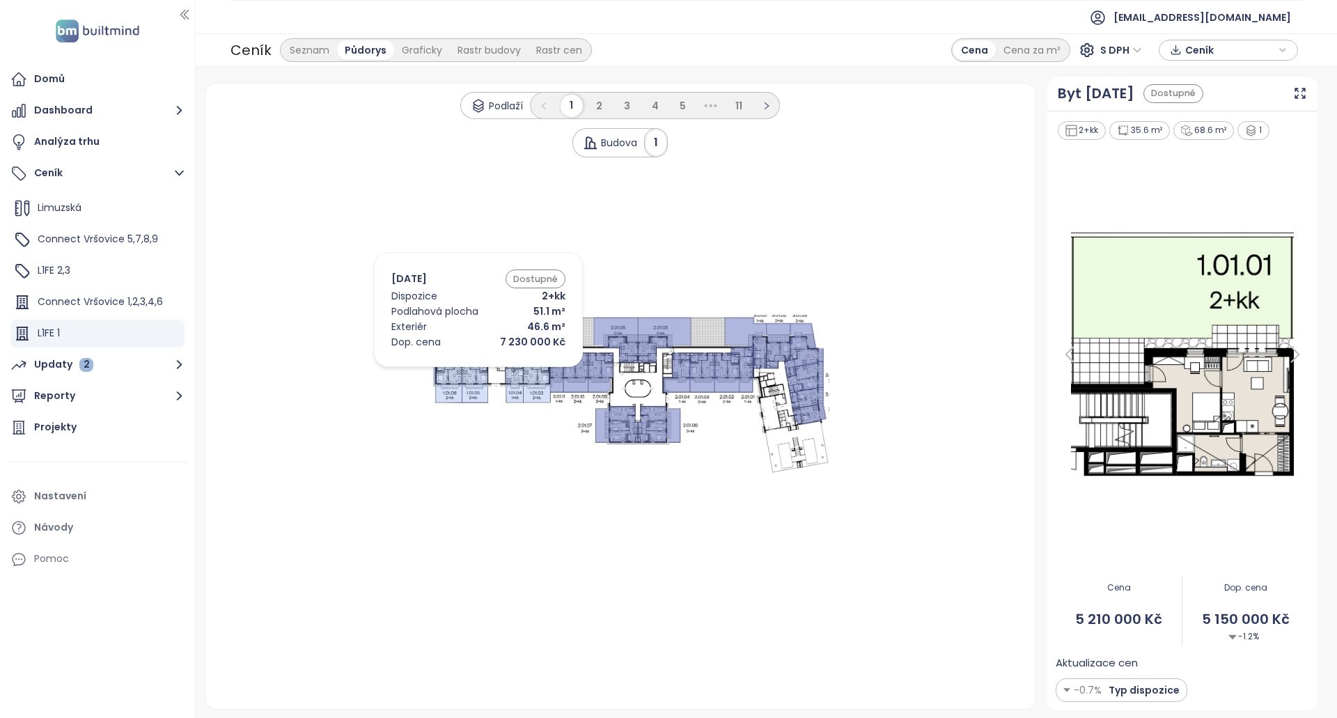
click at [458, 371] on icon at bounding box center [447, 382] width 29 height 41
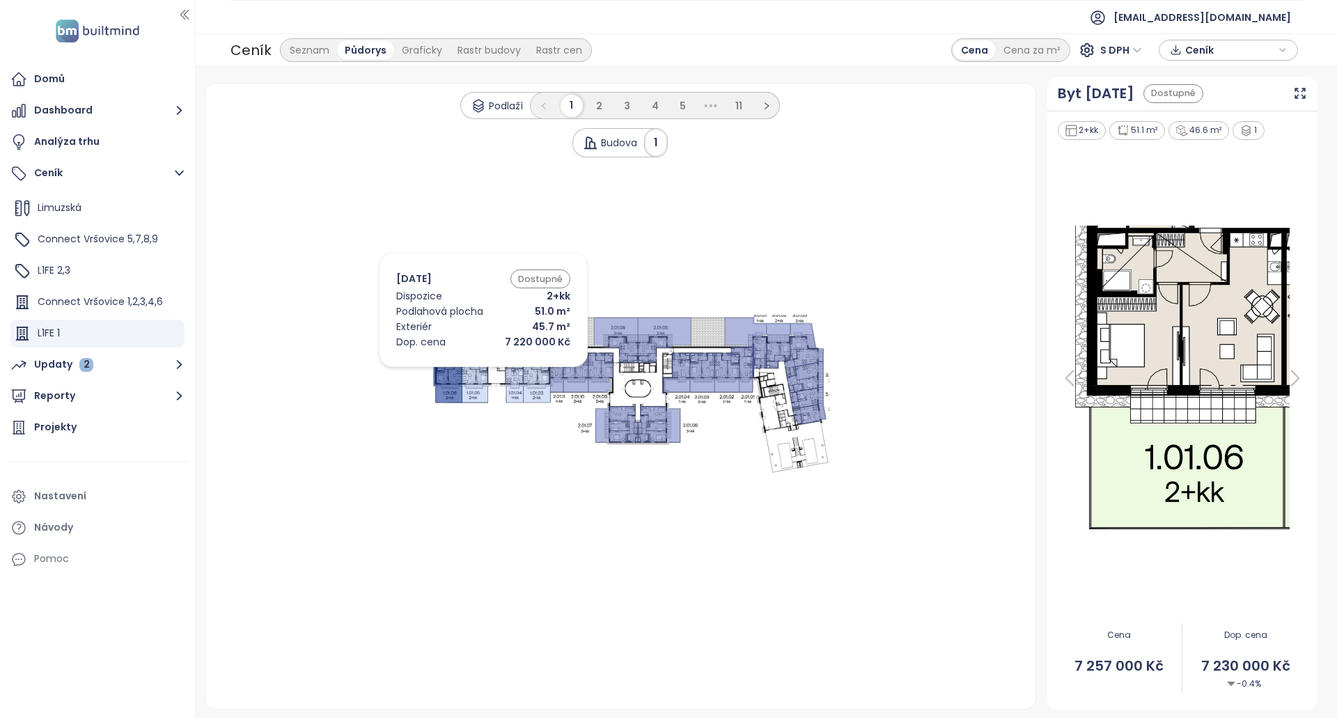
click at [474, 371] on icon at bounding box center [475, 382] width 26 height 41
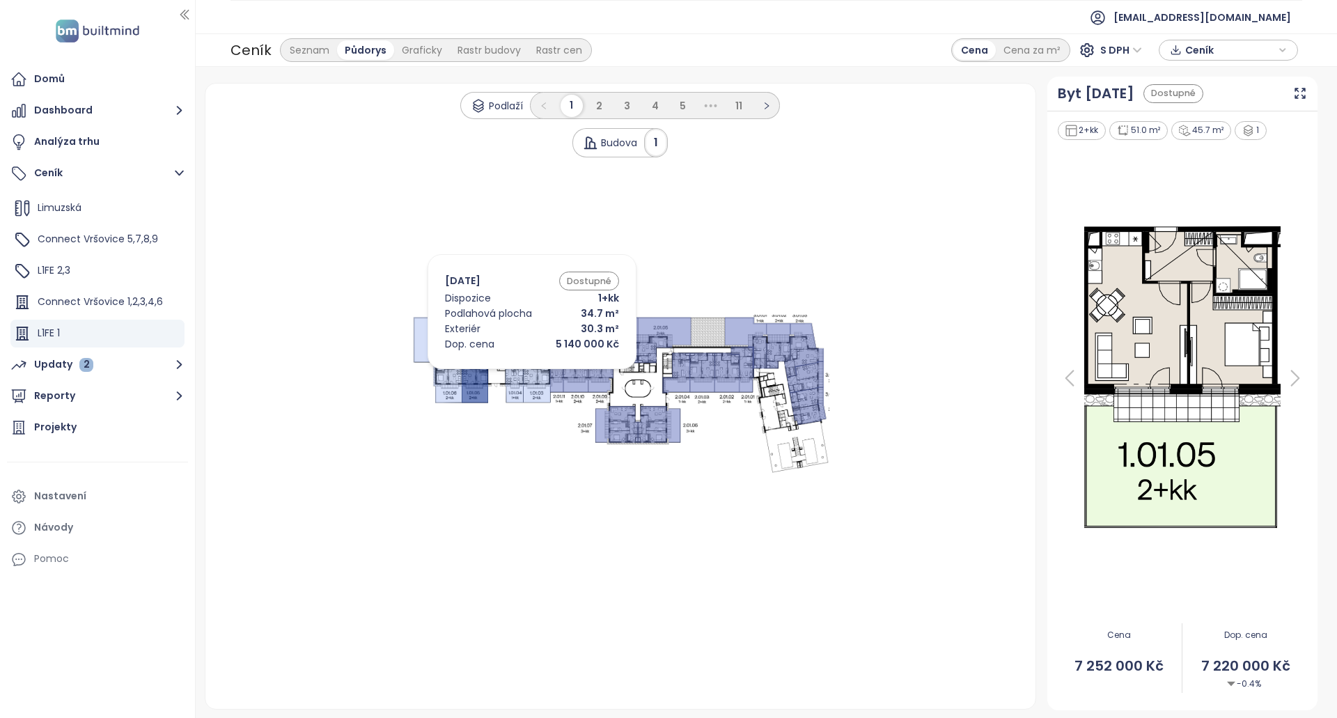
click at [537, 380] on icon at bounding box center [536, 382] width 27 height 41
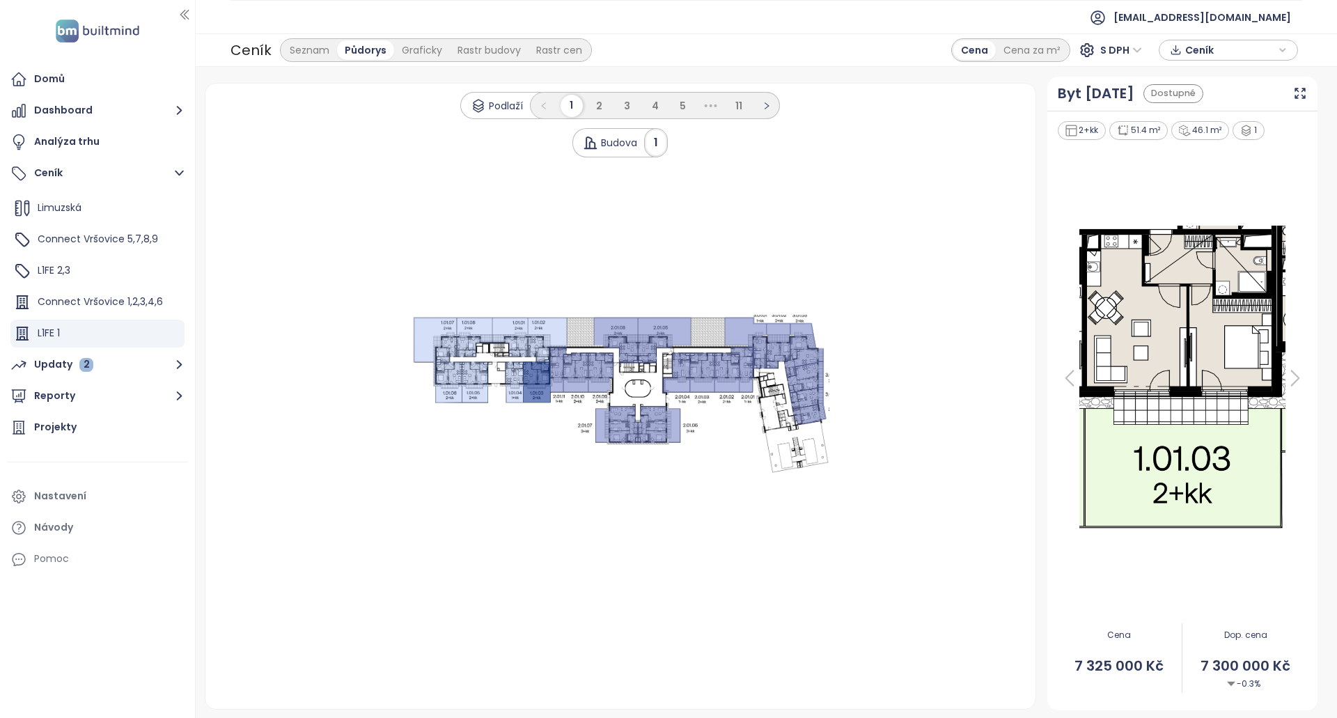
click at [596, 366] on icon at bounding box center [600, 373] width 25 height 40
click at [600, 326] on icon at bounding box center [616, 341] width 44 height 46
click at [546, 328] on icon at bounding box center [547, 340] width 39 height 45
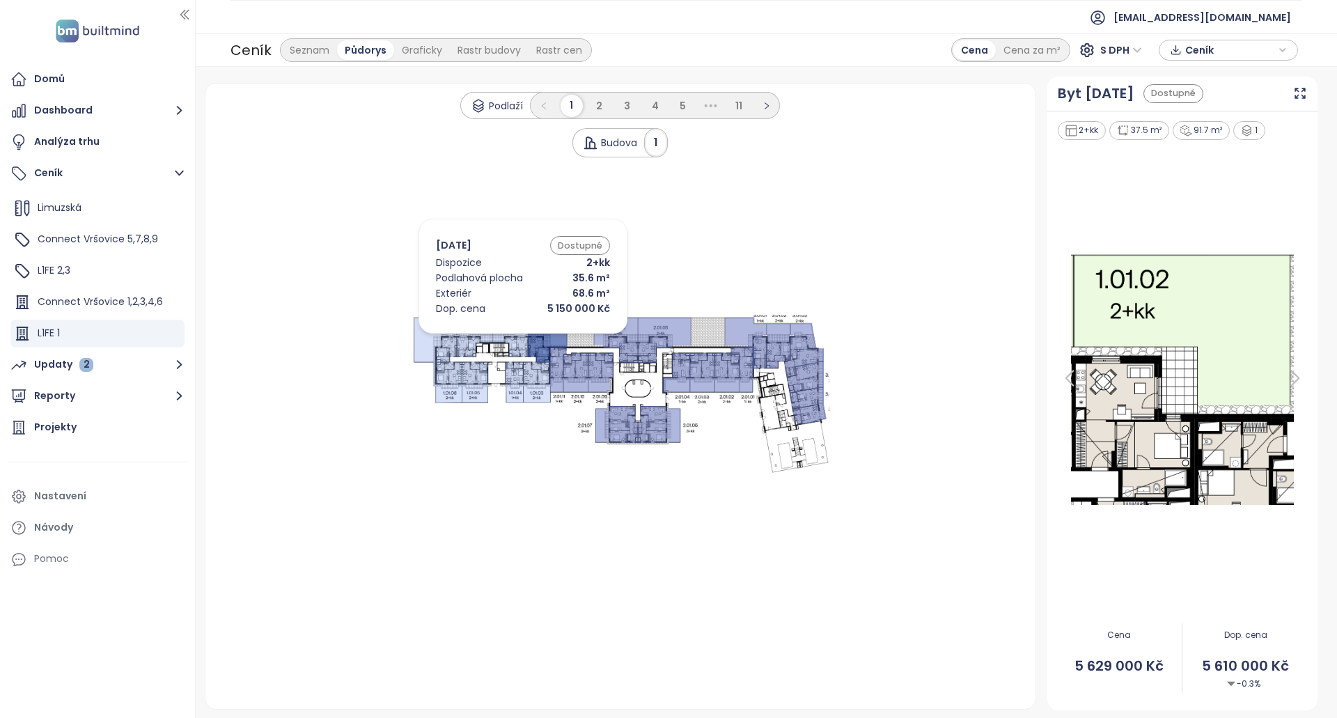
click at [515, 325] on icon at bounding box center [510, 338] width 36 height 40
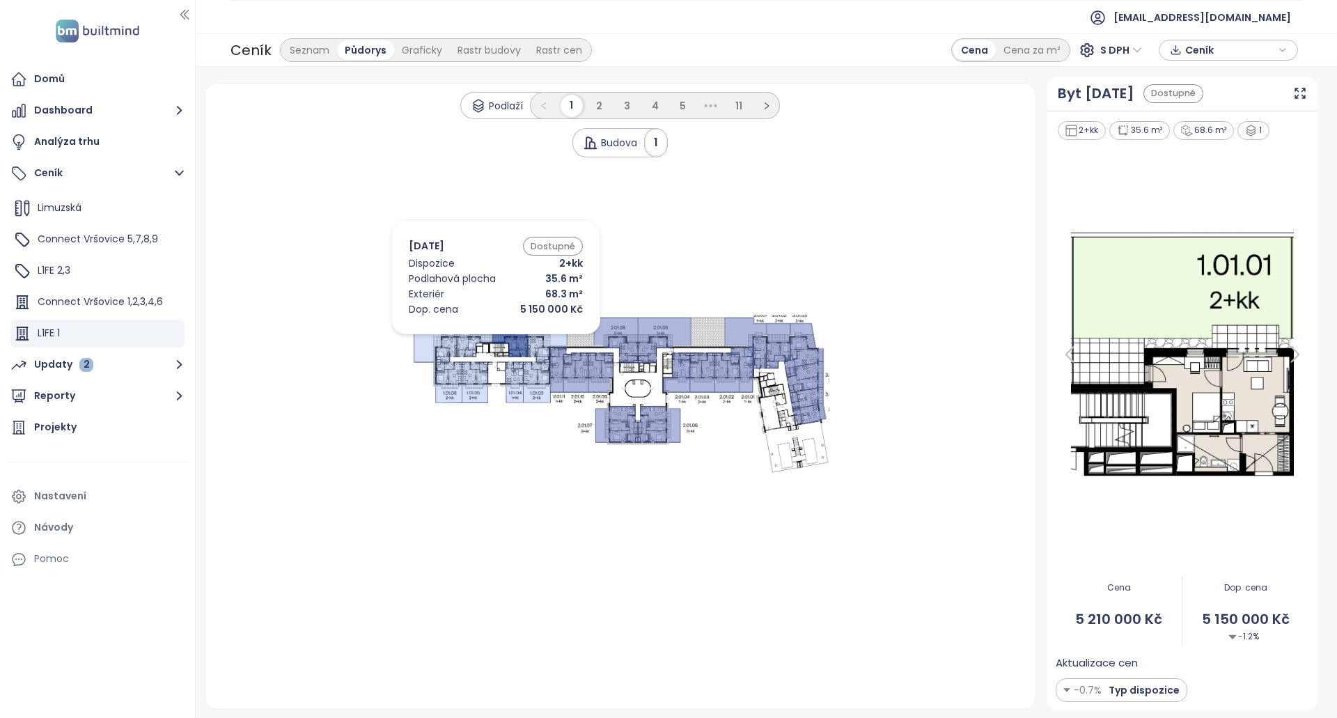
click at [475, 338] on icon at bounding box center [475, 338] width 36 height 40
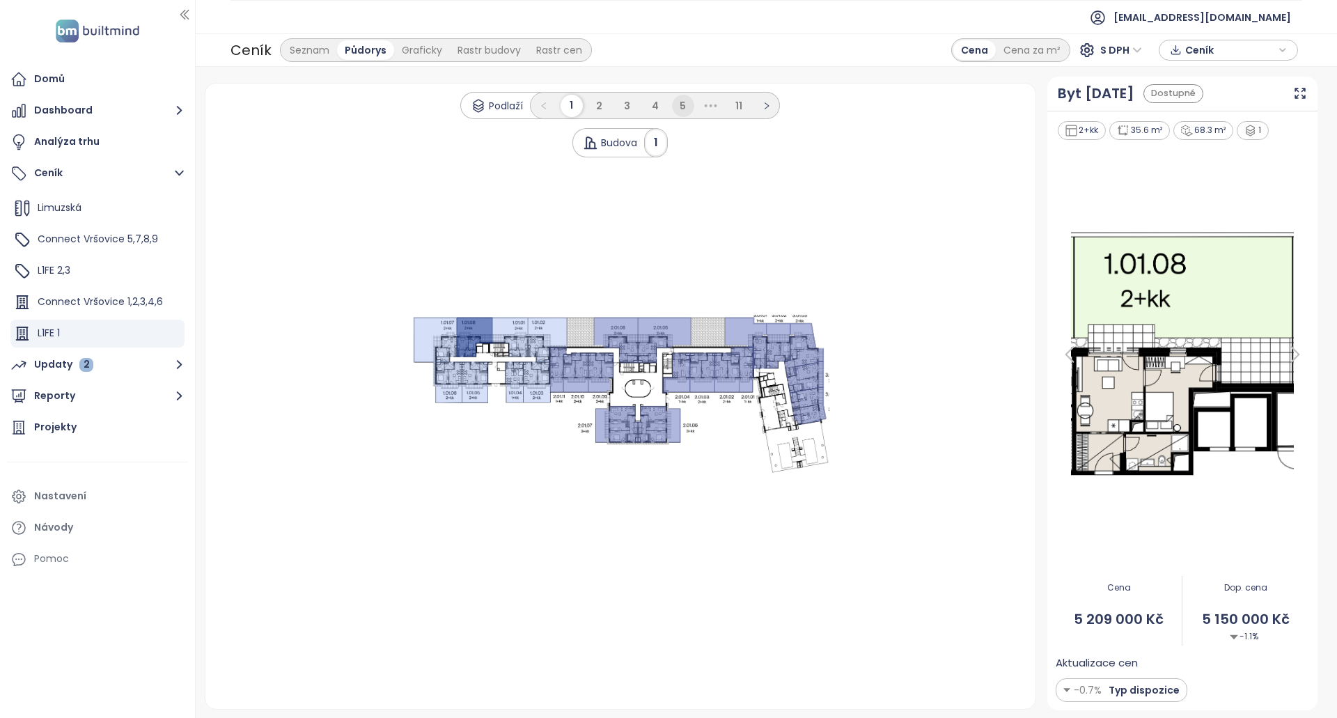
click at [676, 109] on li "5" at bounding box center [683, 106] width 22 height 22
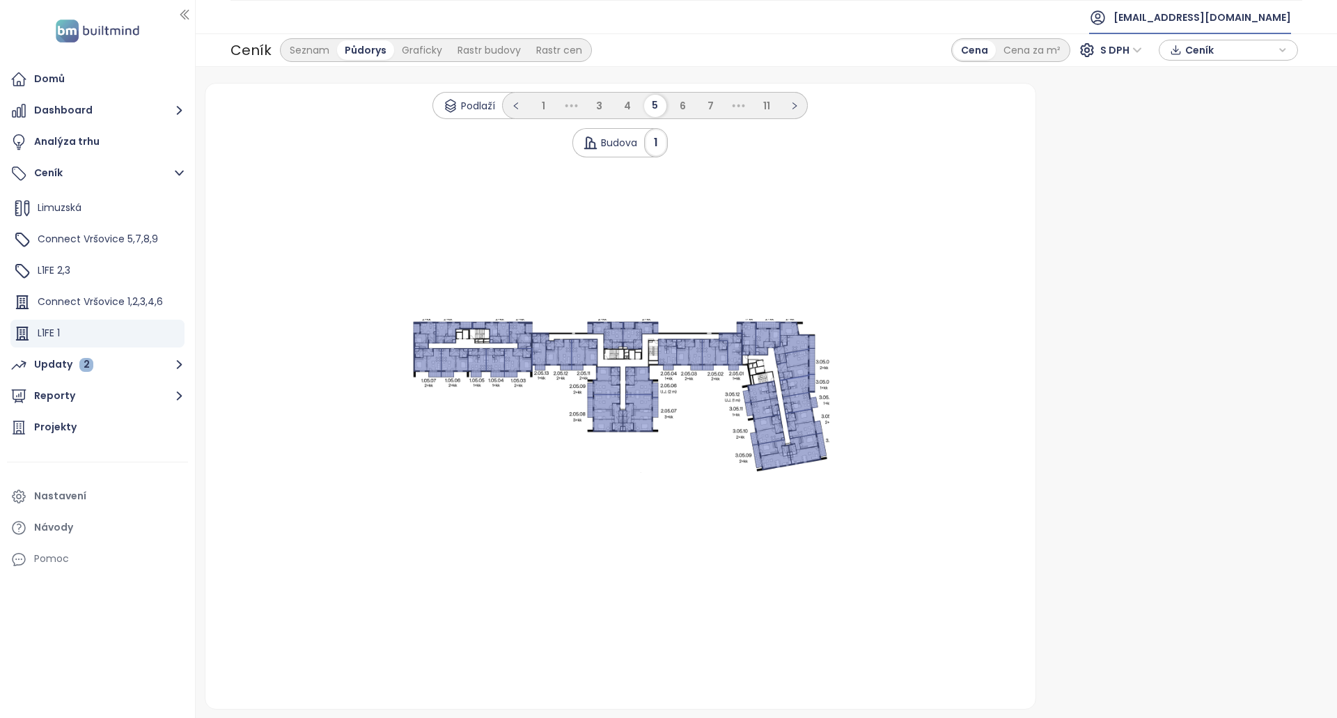
click at [1162, 20] on span "[EMAIL_ADDRESS][DOMAIN_NAME]" at bounding box center [1203, 17] width 178 height 33
click at [1162, 54] on span "Odhlásit se" at bounding box center [1188, 56] width 54 height 14
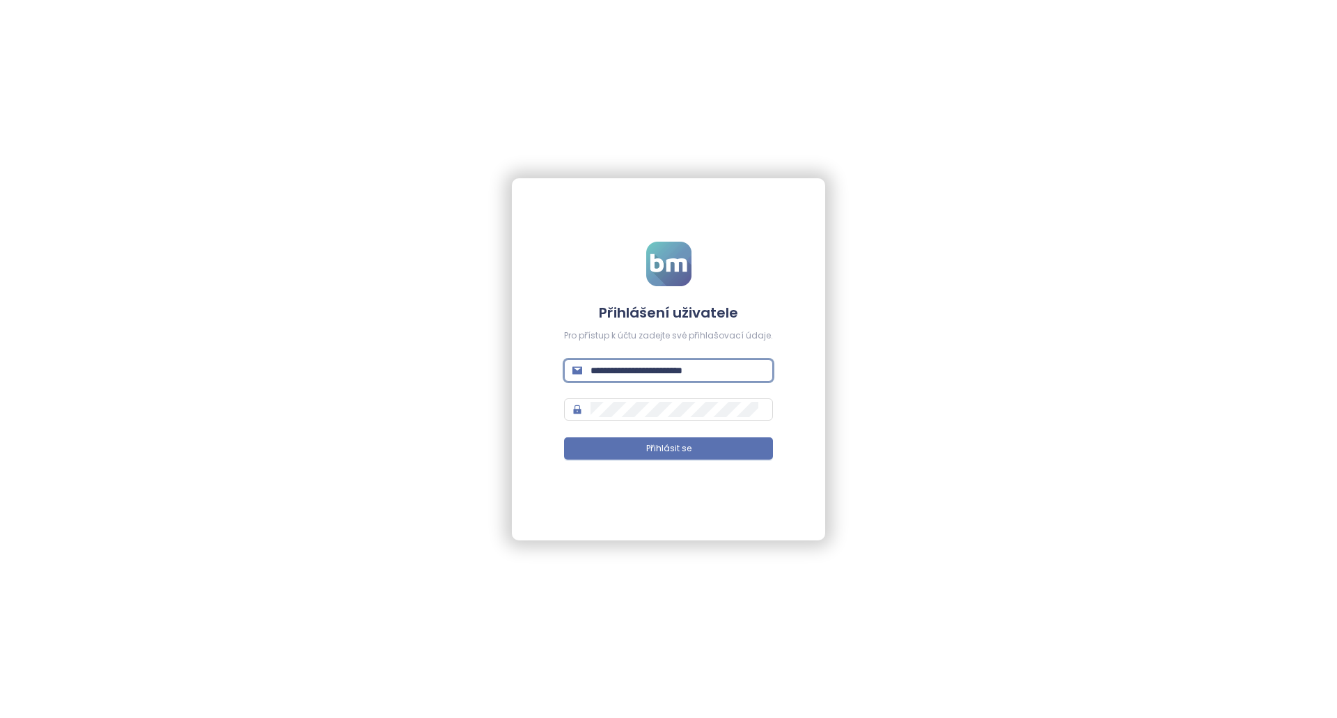
click at [696, 368] on input "**********" at bounding box center [678, 370] width 174 height 15
paste input "text"
type input "**********"
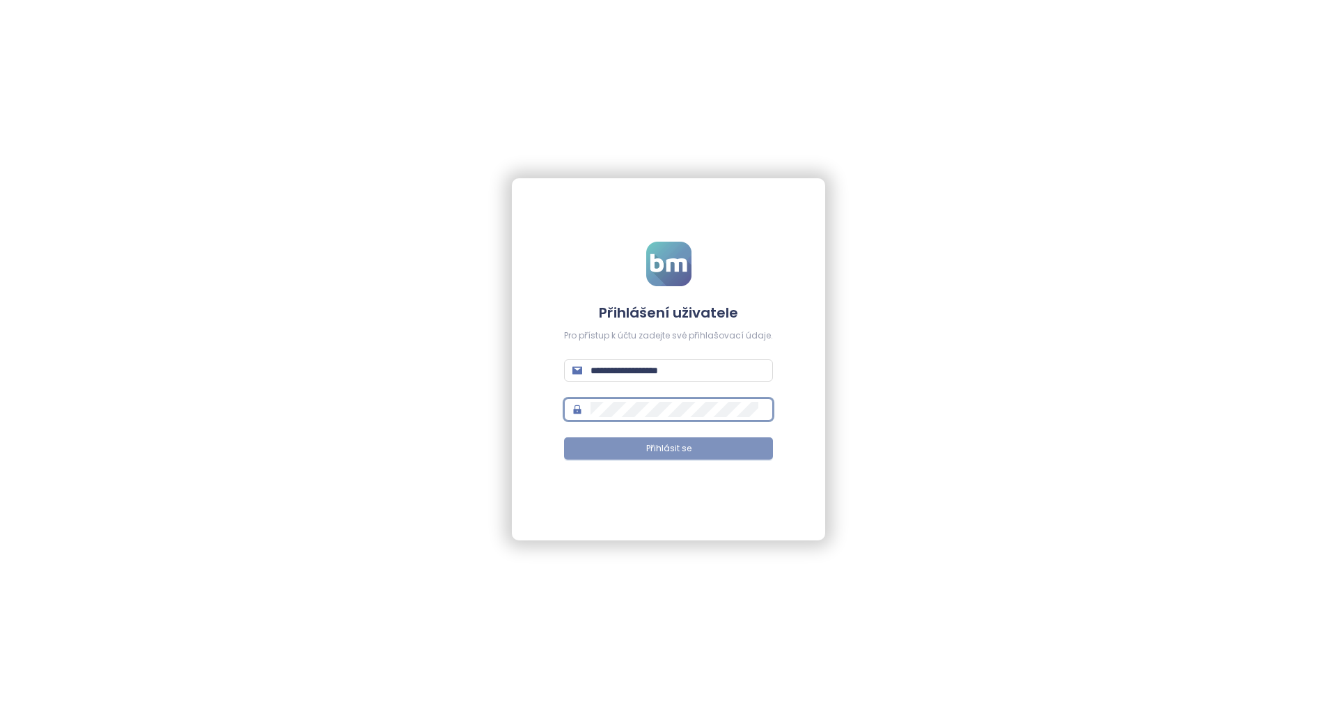
click at [669, 447] on span "Přihlásit se" at bounding box center [668, 448] width 45 height 13
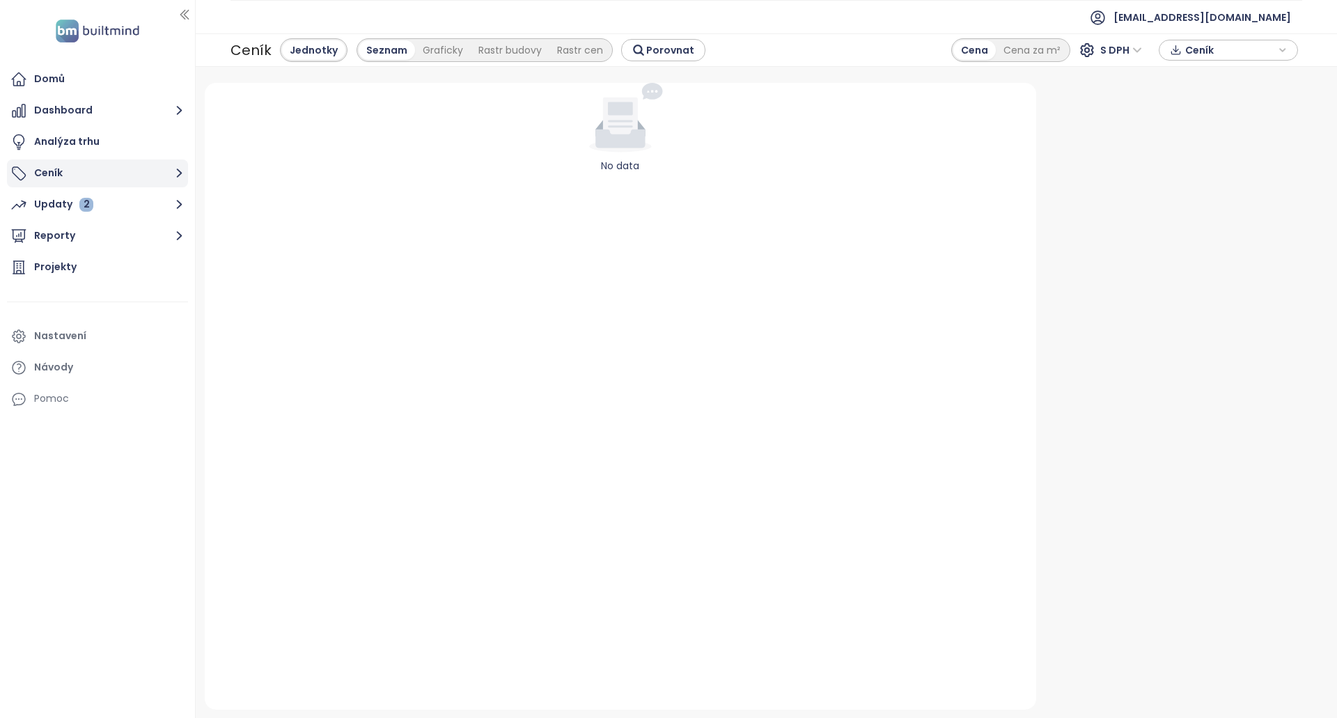
click at [95, 169] on button "Ceník" at bounding box center [97, 174] width 181 height 28
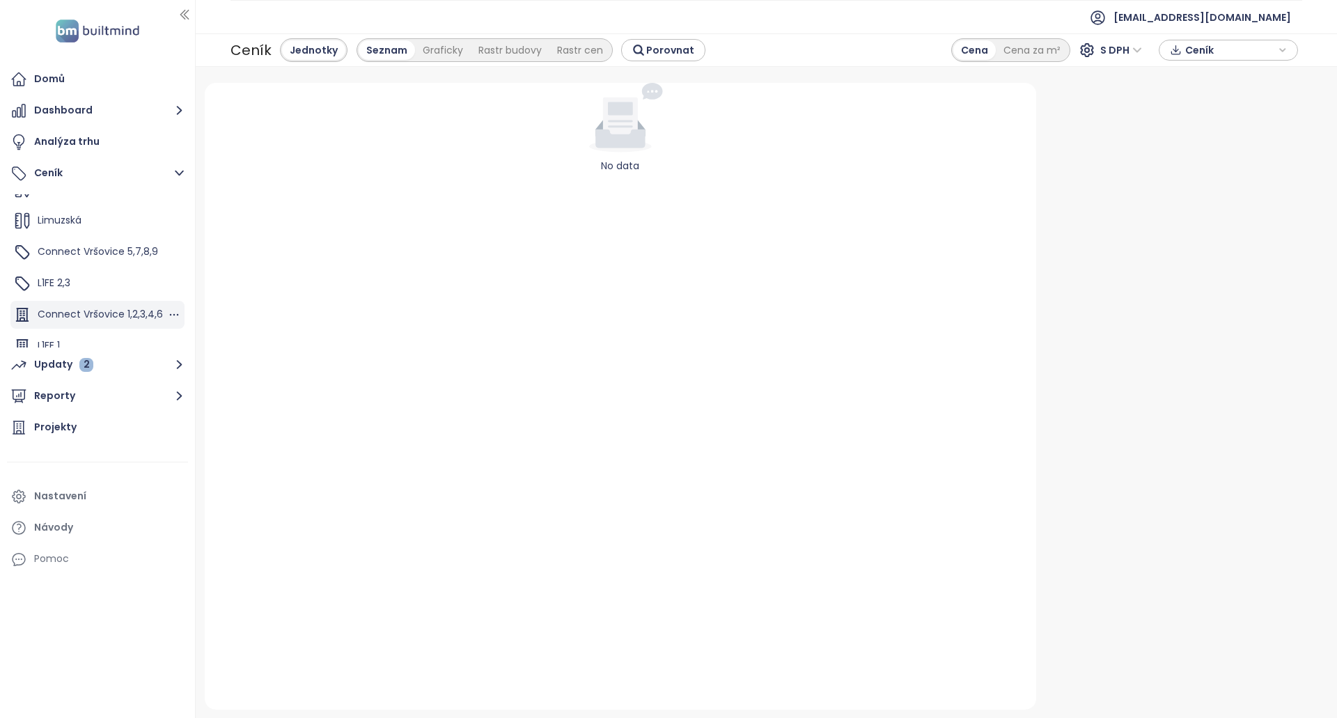
scroll to position [94, 0]
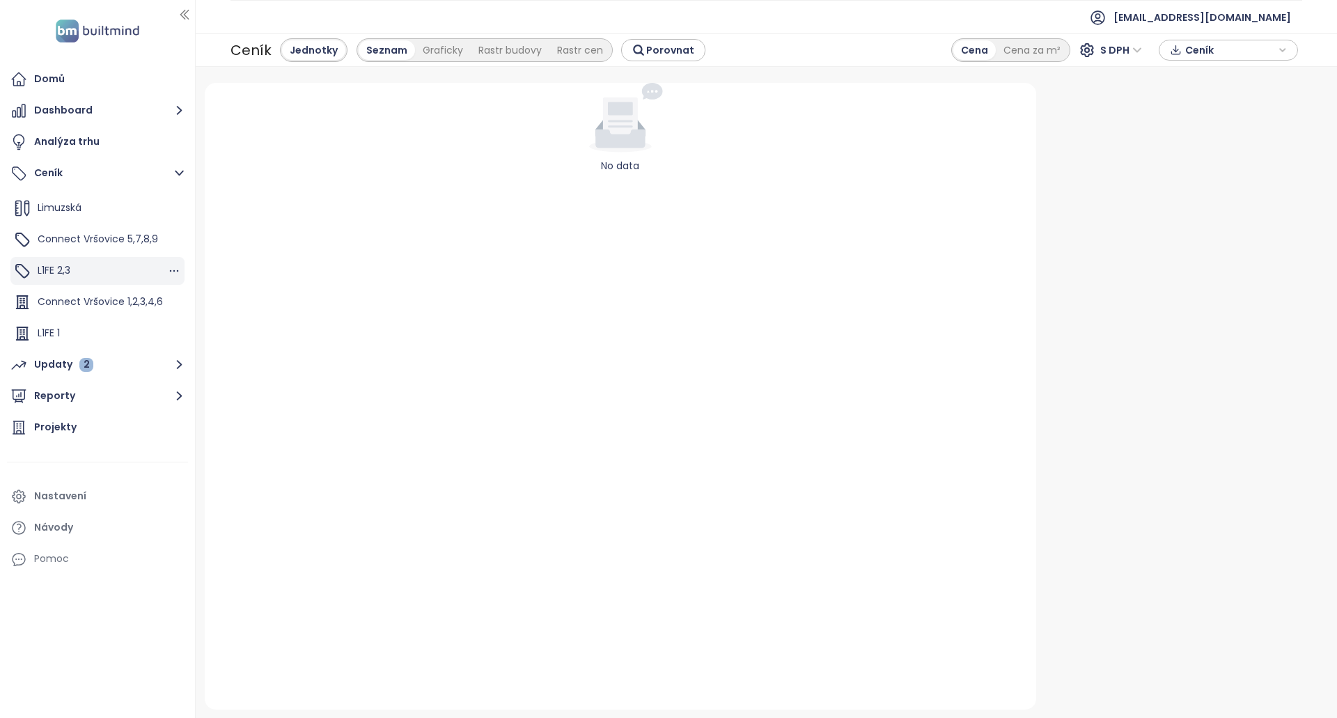
click at [94, 273] on div "L1FE 2,3" at bounding box center [97, 271] width 174 height 28
click at [434, 52] on div "Půdorys" at bounding box center [442, 50] width 54 height 20
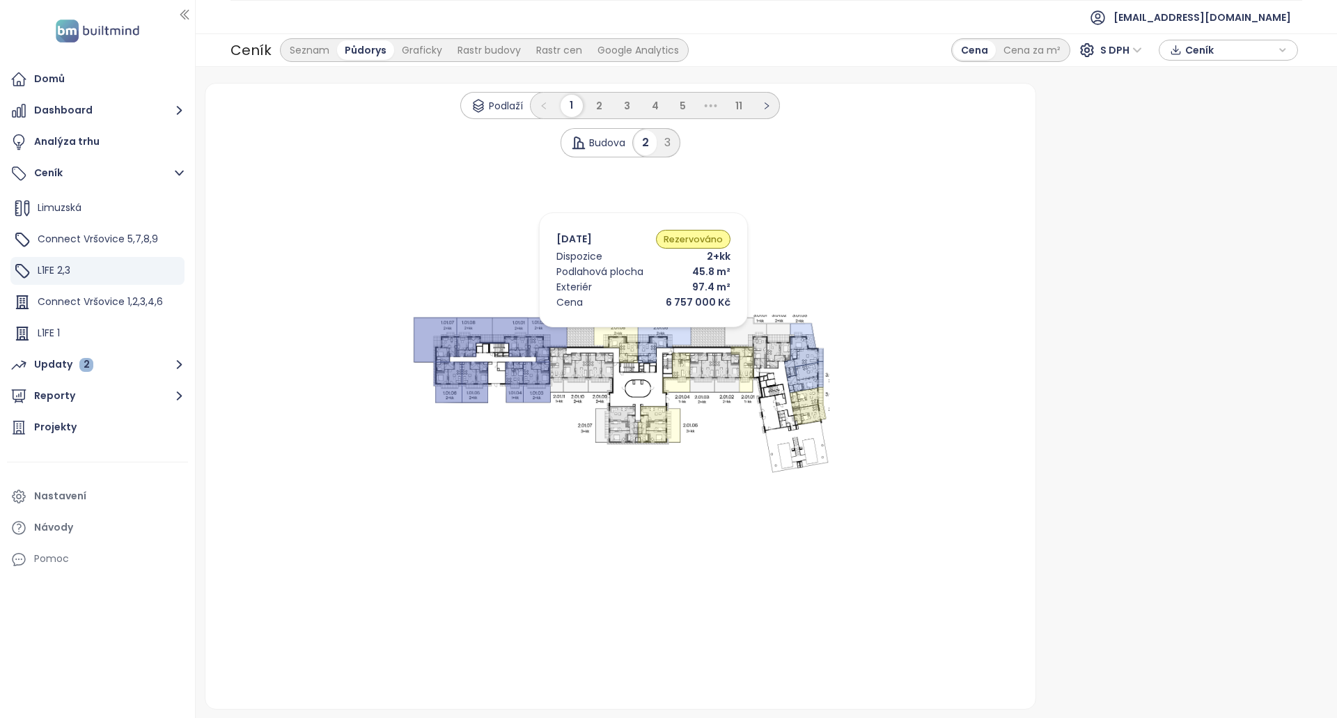
click at [623, 331] on icon at bounding box center [616, 341] width 44 height 46
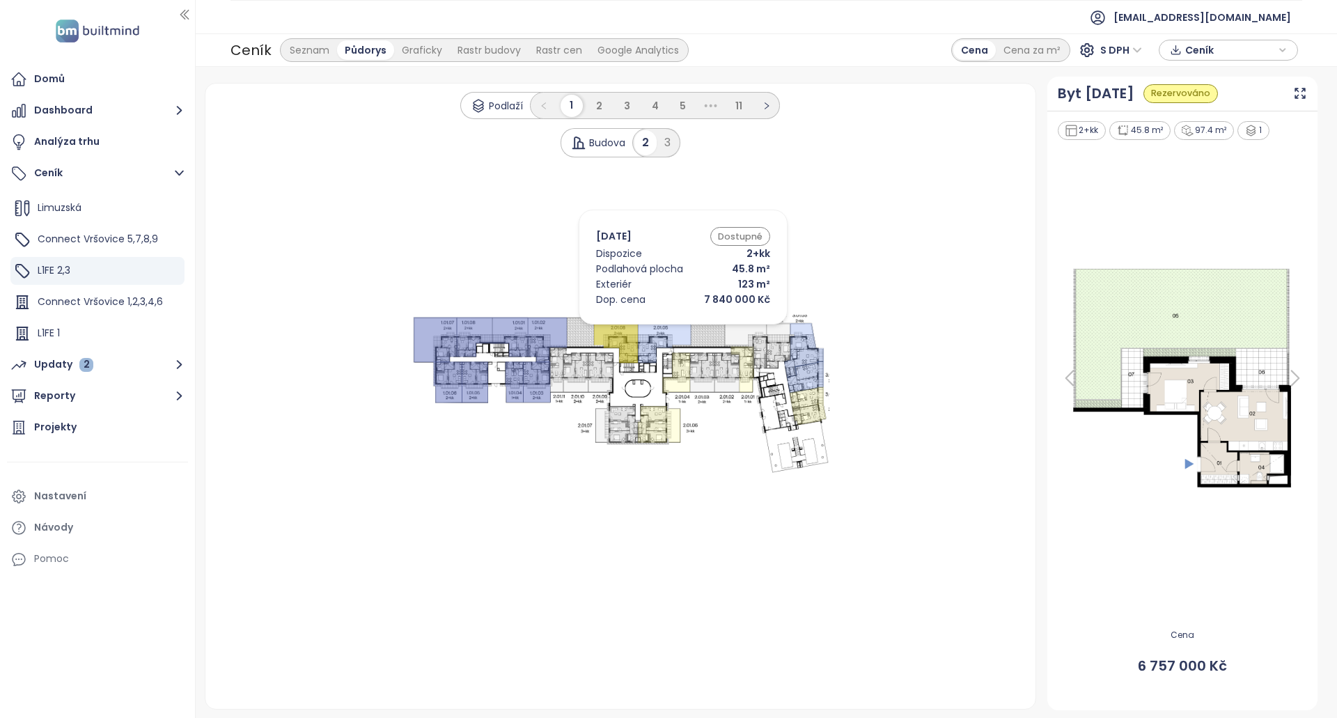
click at [662, 328] on icon at bounding box center [665, 341] width 54 height 46
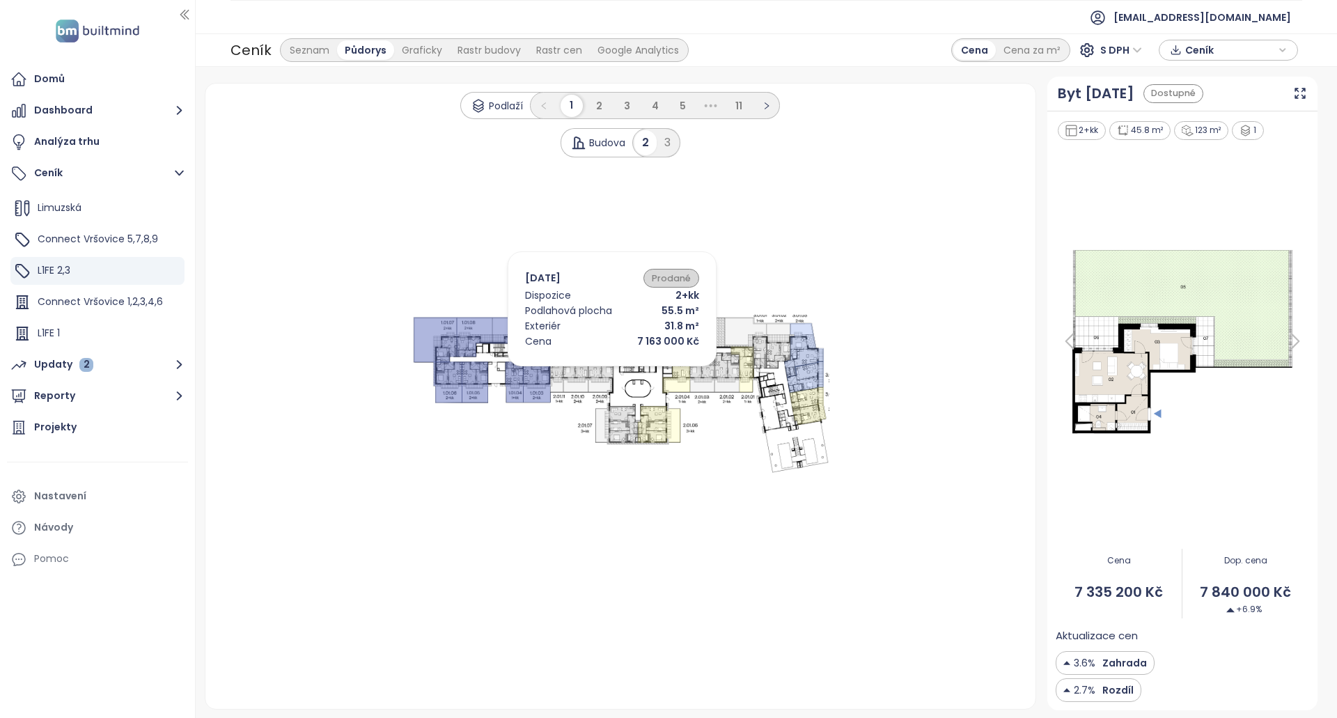
drag, startPoint x: 591, startPoint y: 370, endPoint x: 583, endPoint y: 371, distance: 8.4
click at [591, 370] on icon at bounding box center [600, 373] width 25 height 40
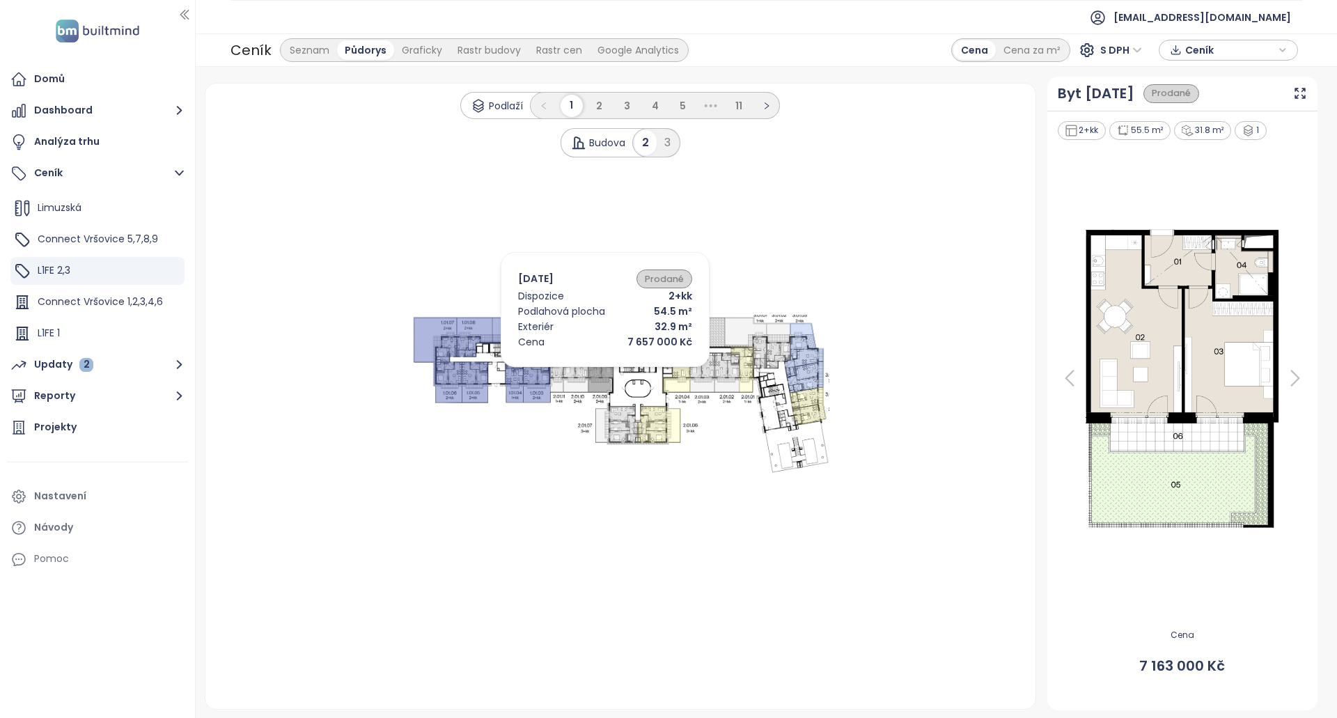
click at [576, 371] on icon at bounding box center [575, 373] width 25 height 40
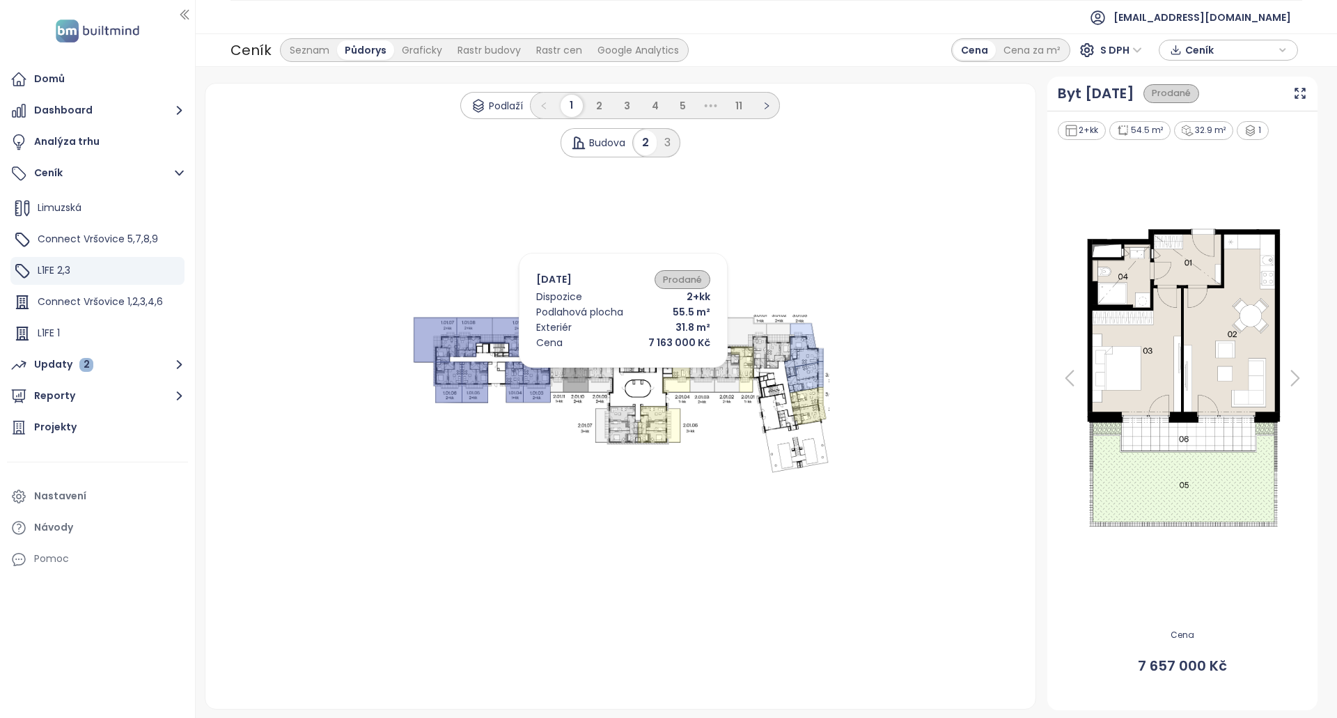
drag, startPoint x: 603, startPoint y: 371, endPoint x: 607, endPoint y: 364, distance: 8.1
click at [603, 372] on icon at bounding box center [600, 373] width 25 height 40
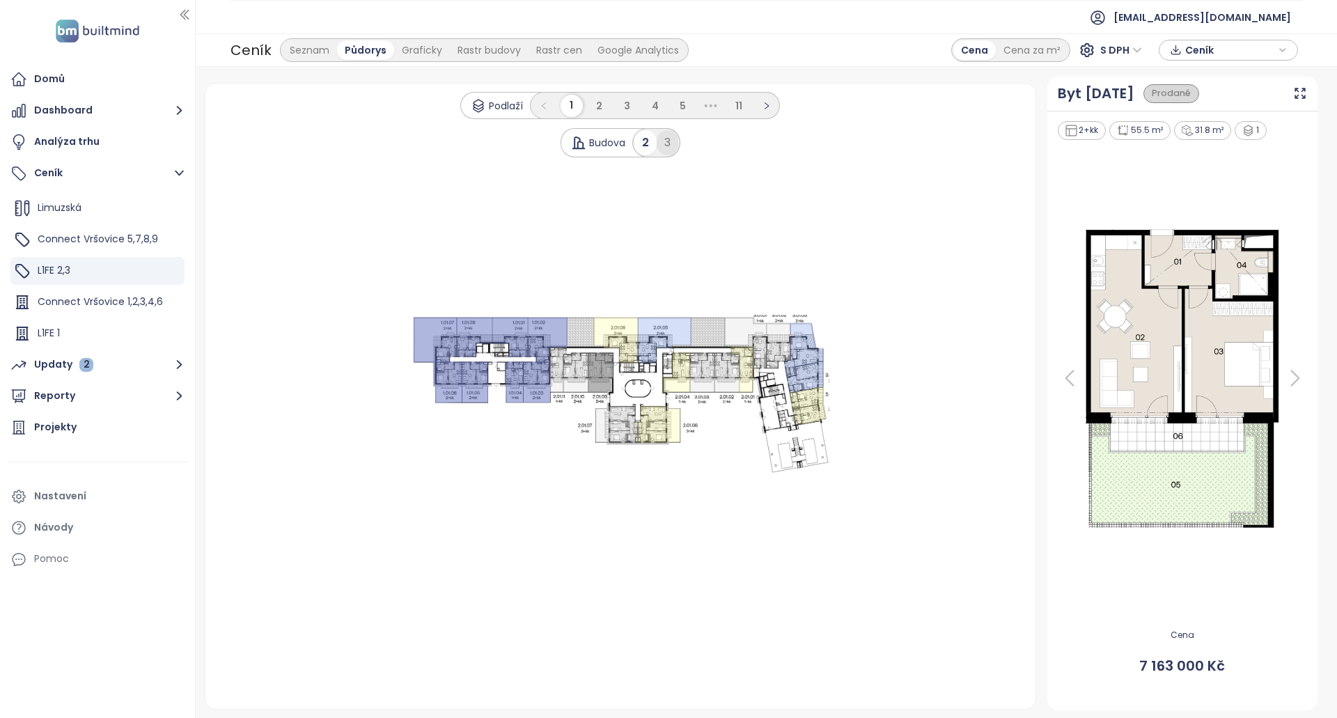
click at [661, 146] on div "3" at bounding box center [668, 142] width 22 height 25
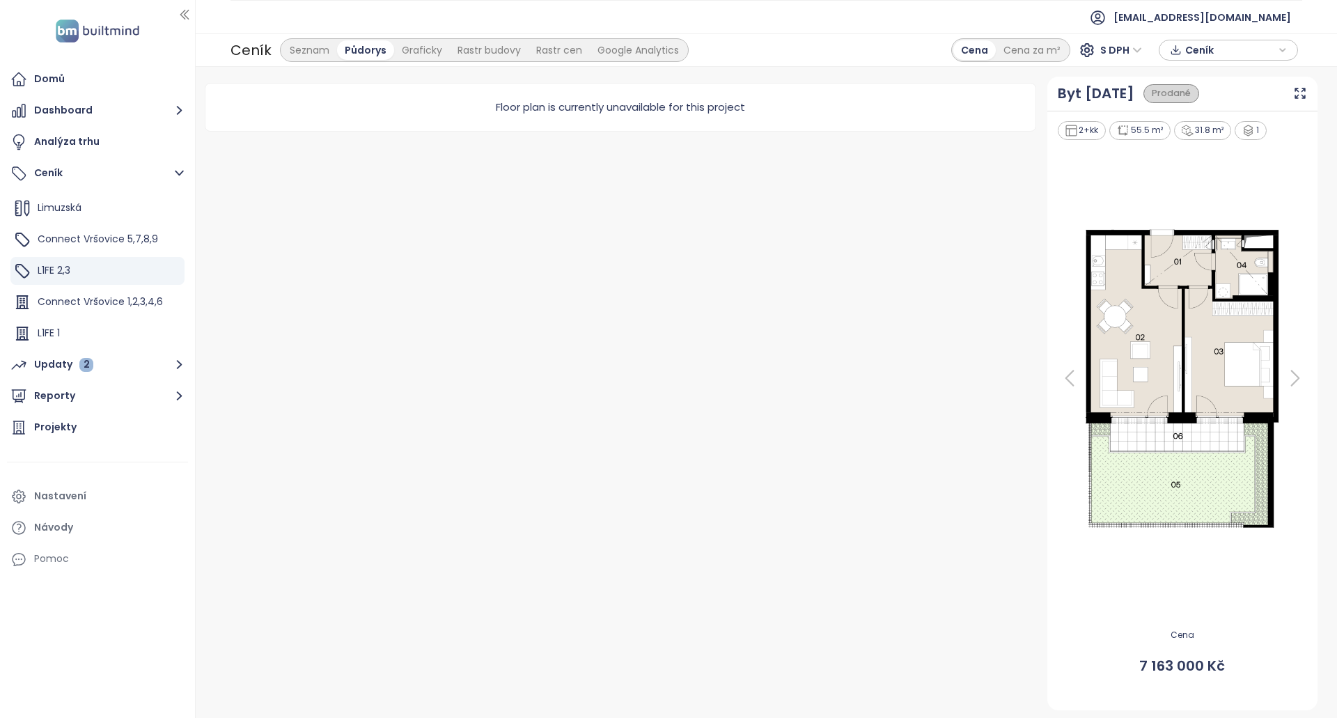
click at [290, 60] on div "Seznam Půdorys Graficky Rastr budovy Rastr cen Google Analytics" at bounding box center [484, 50] width 409 height 24
click at [297, 54] on div "Seznam" at bounding box center [309, 50] width 55 height 20
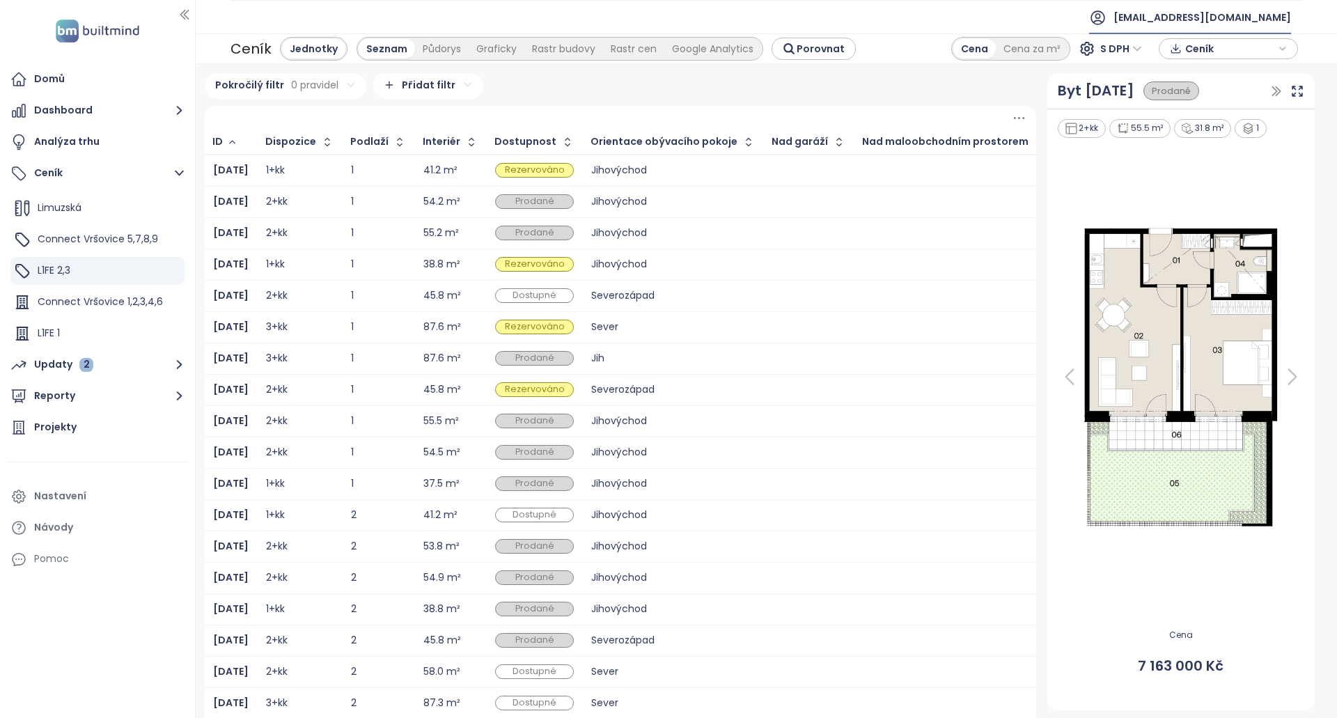
click at [1162, 17] on span "[EMAIL_ADDRESS][DOMAIN_NAME]" at bounding box center [1203, 17] width 178 height 33
click at [1162, 63] on li "Odhlásit se" at bounding box center [1219, 56] width 138 height 28
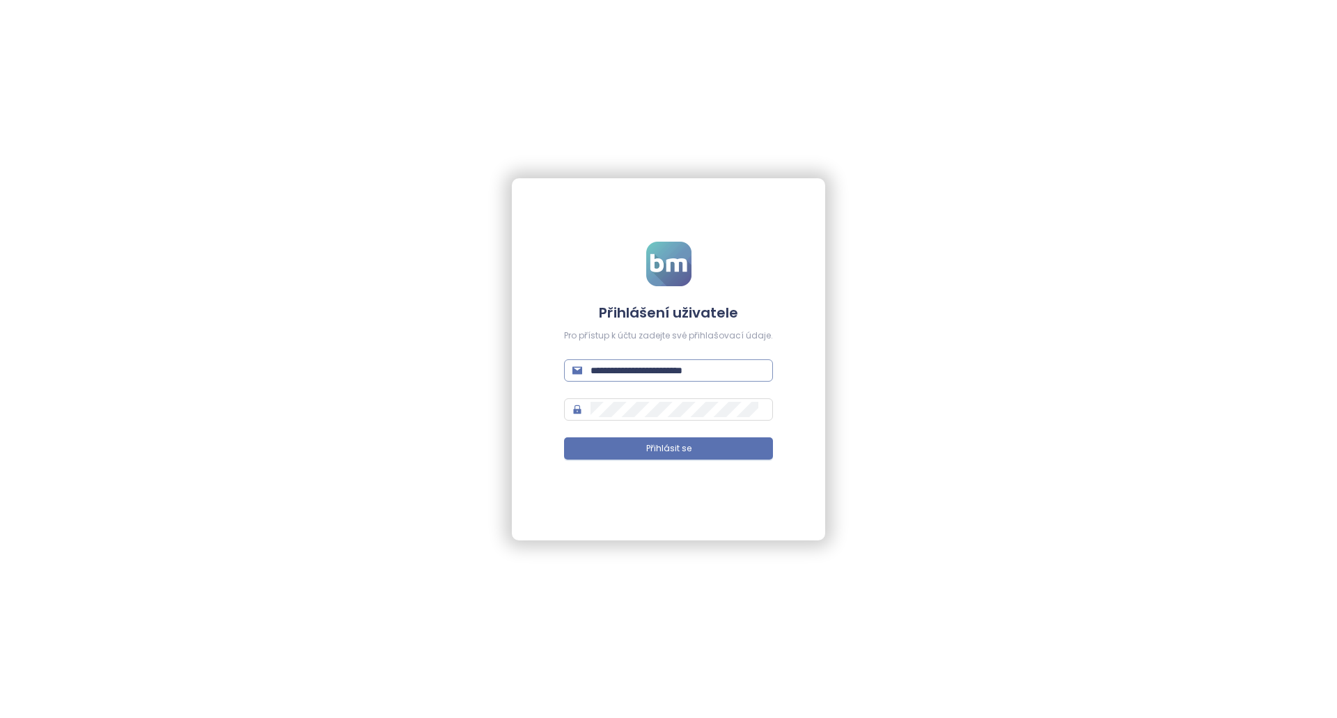
click at [707, 368] on input "**********" at bounding box center [678, 370] width 174 height 15
paste input "text"
type input "**********"
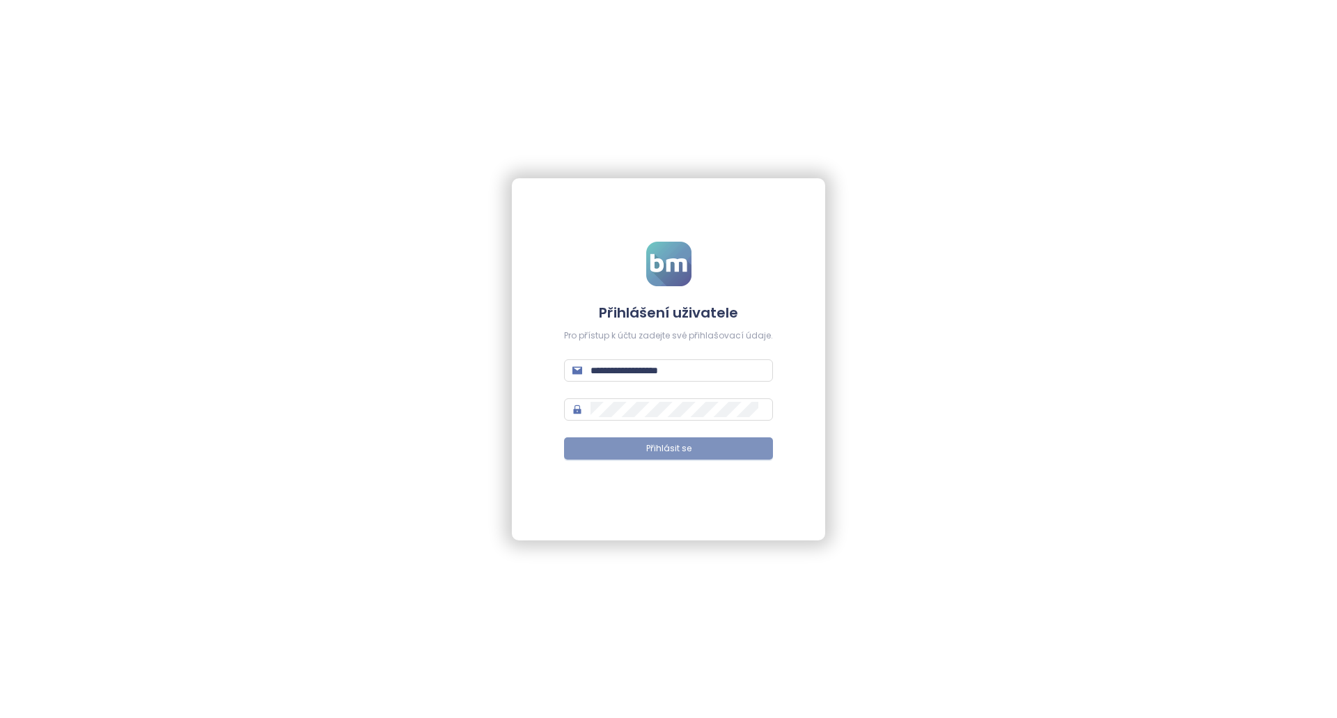
click at [726, 449] on button "Přihlásit se" at bounding box center [668, 448] width 209 height 22
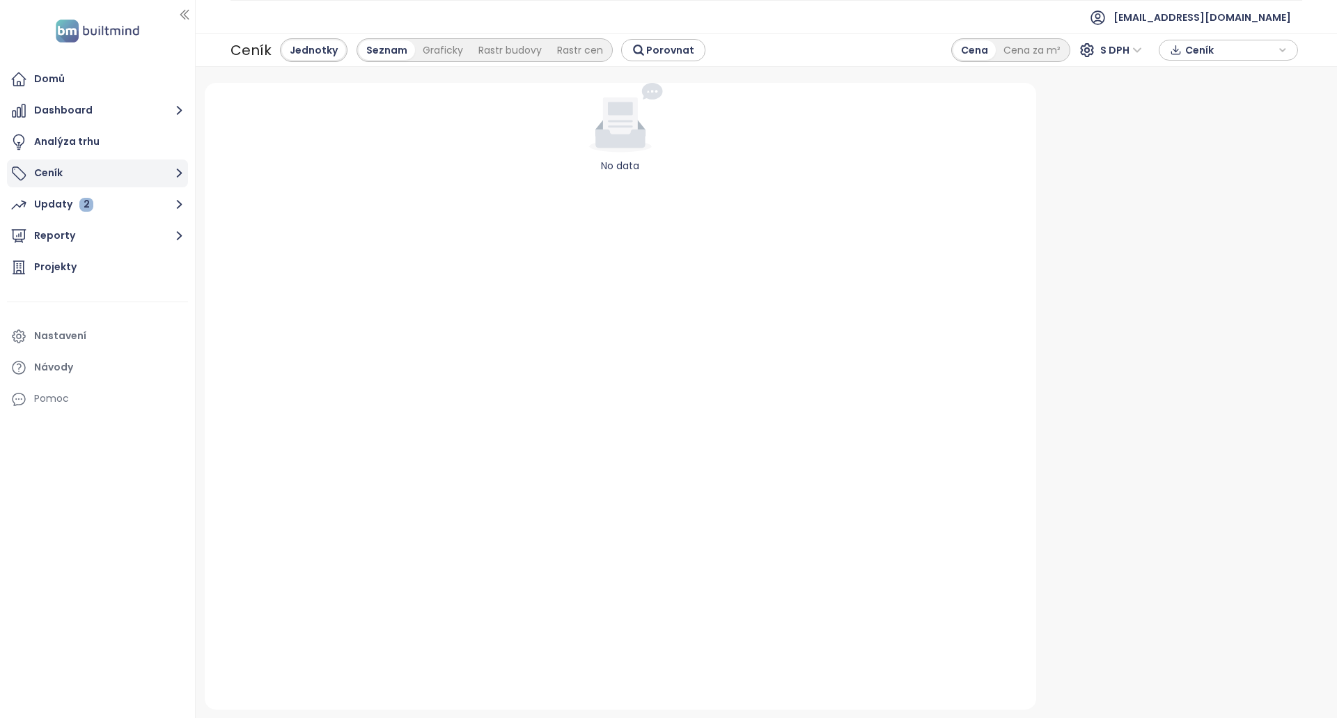
click at [145, 160] on button "Ceník" at bounding box center [97, 174] width 181 height 28
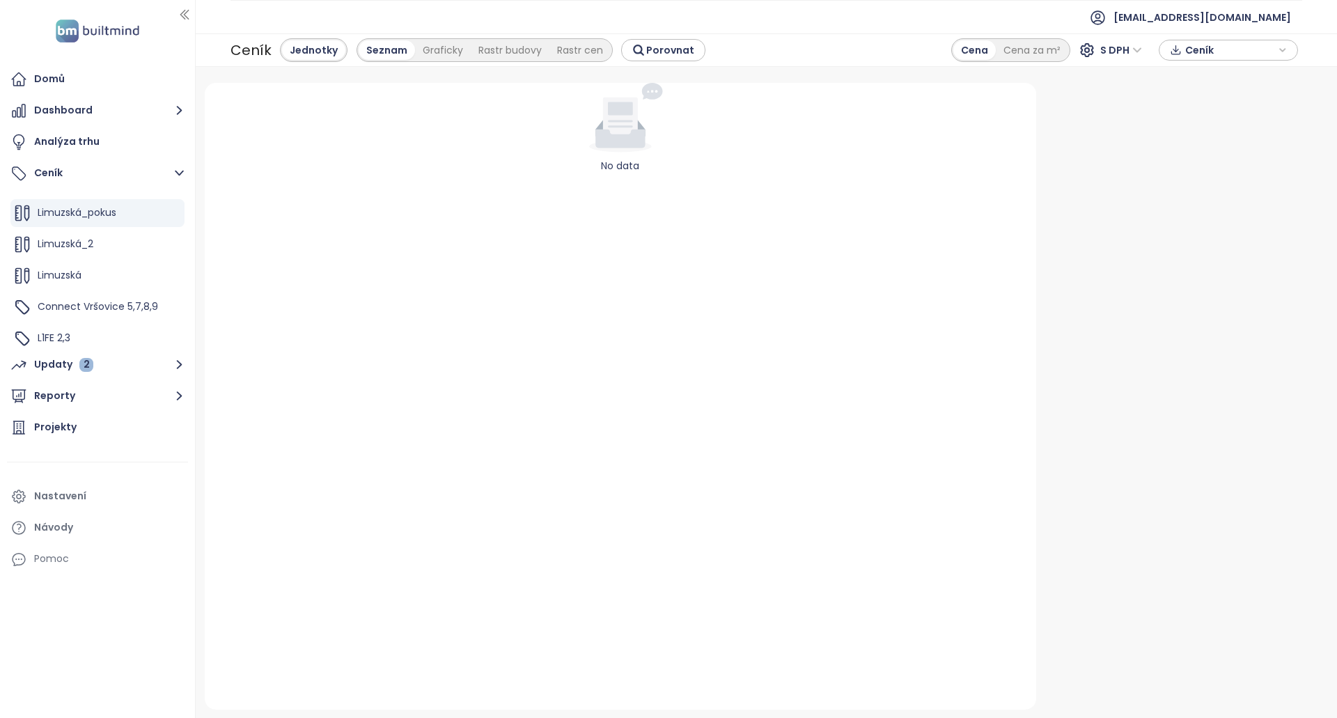
scroll to position [94, 0]
click at [117, 274] on div "L1FE 2,3" at bounding box center [97, 271] width 174 height 28
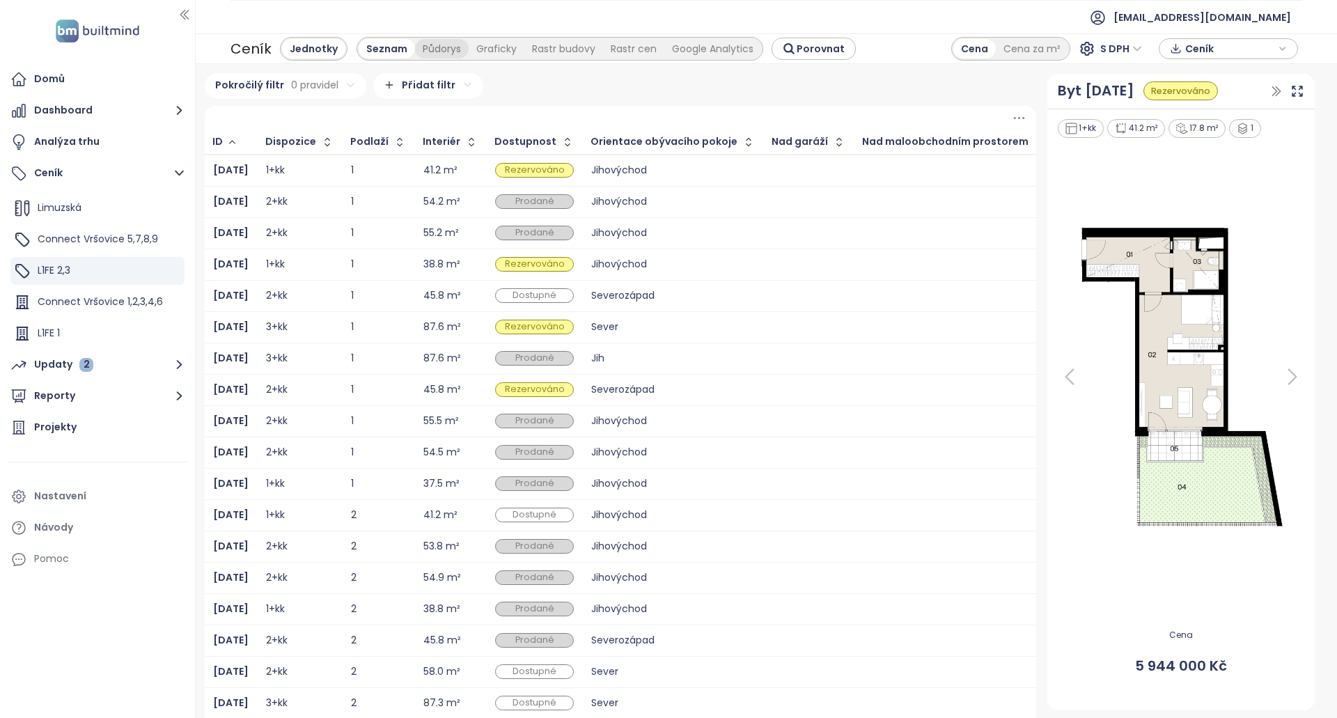
click at [441, 44] on div "Půdorys" at bounding box center [442, 49] width 54 height 20
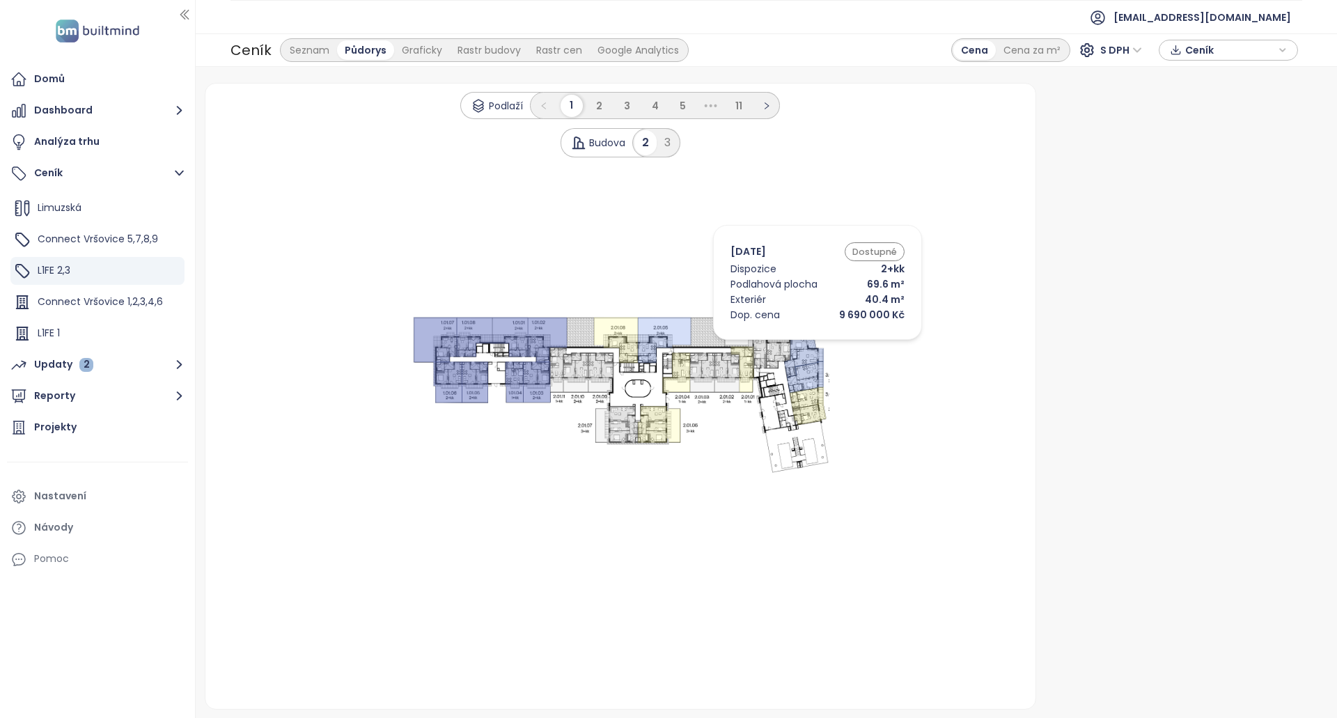
click at [797, 343] on icon at bounding box center [804, 350] width 40 height 54
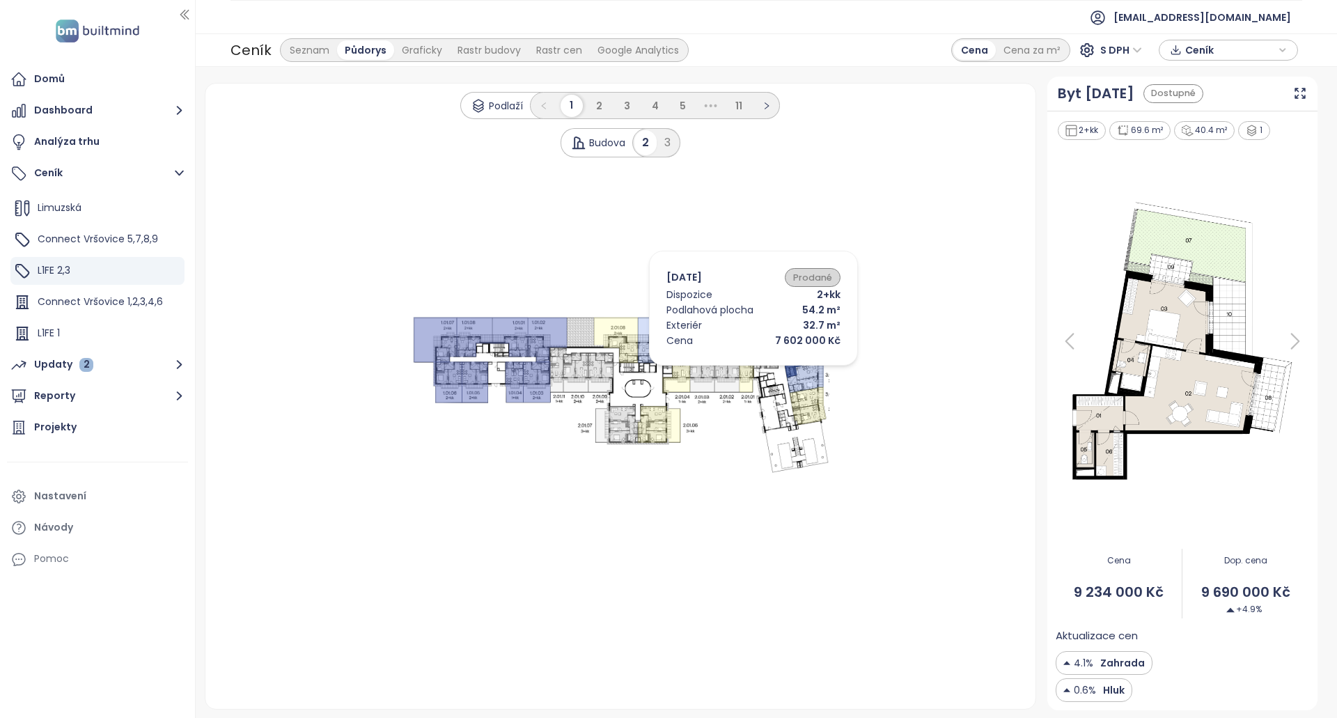
click at [733, 369] on icon at bounding box center [727, 373] width 25 height 40
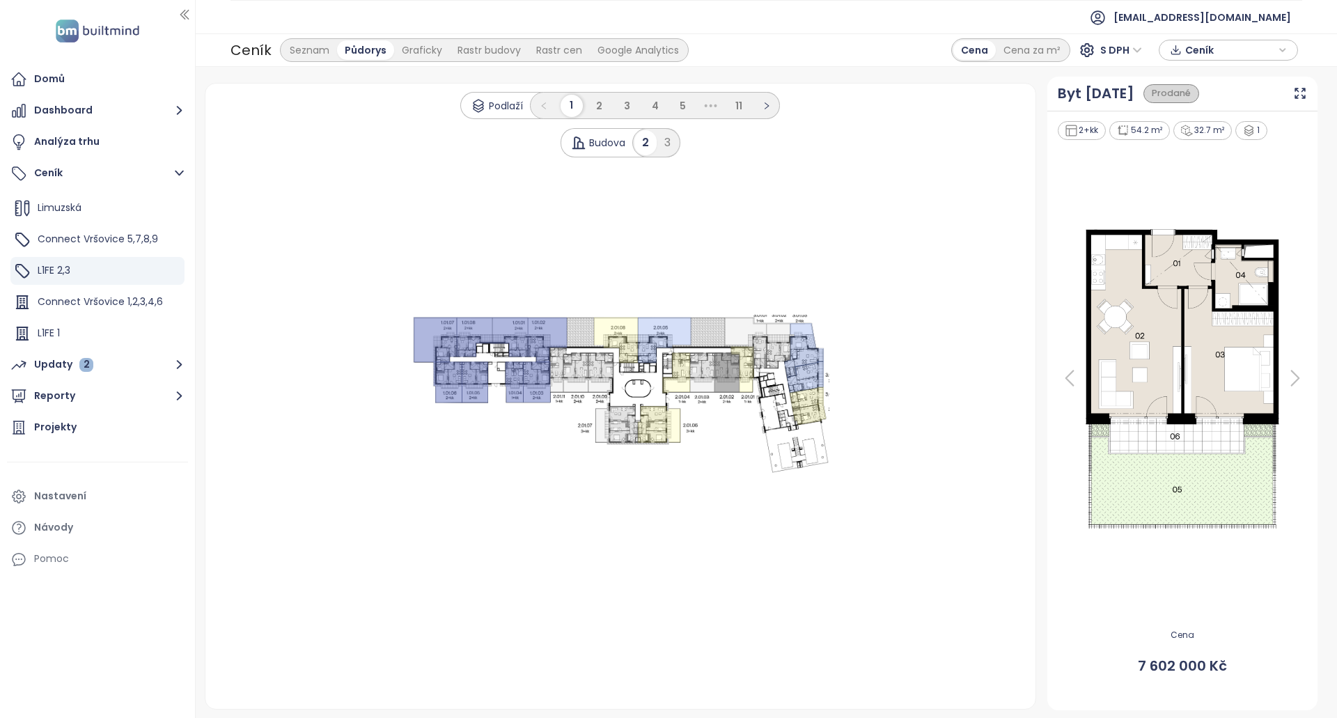
click at [676, 349] on 1 at bounding box center [621, 396] width 418 height 162
click at [647, 339] on icon at bounding box center [665, 341] width 54 height 46
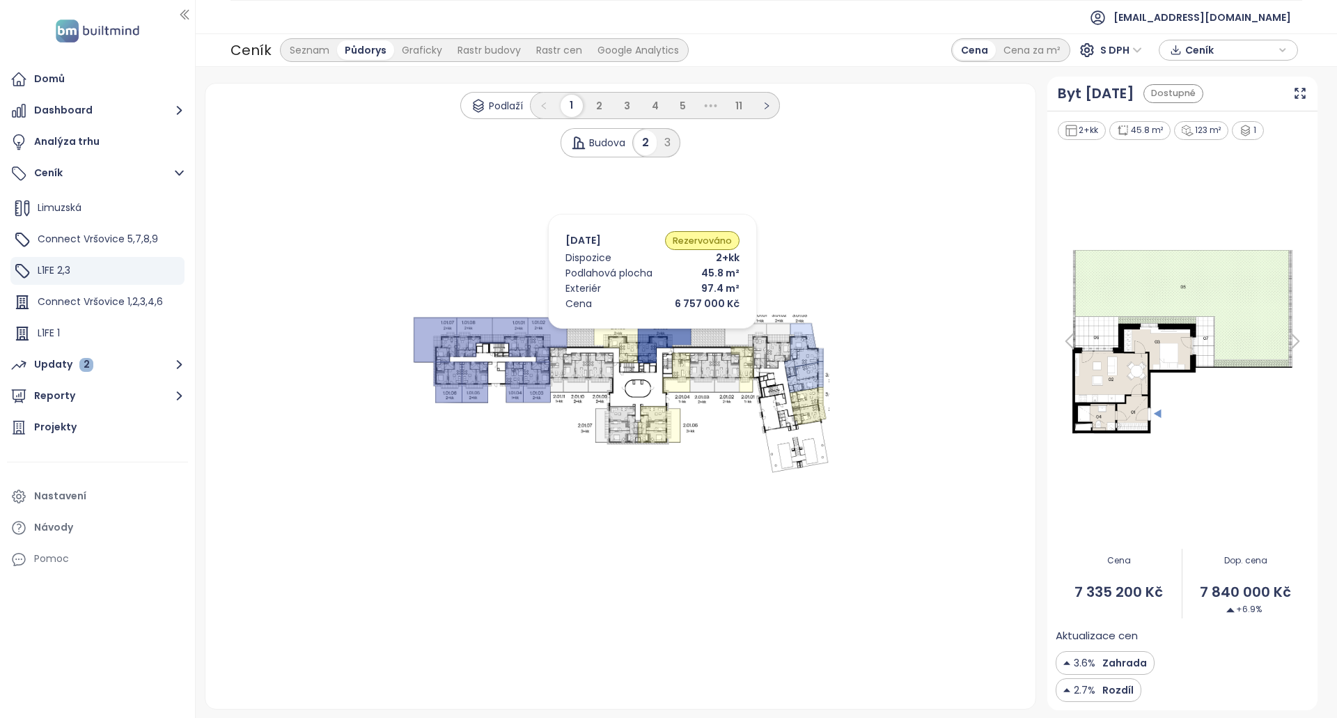
click at [619, 332] on icon at bounding box center [616, 341] width 44 height 46
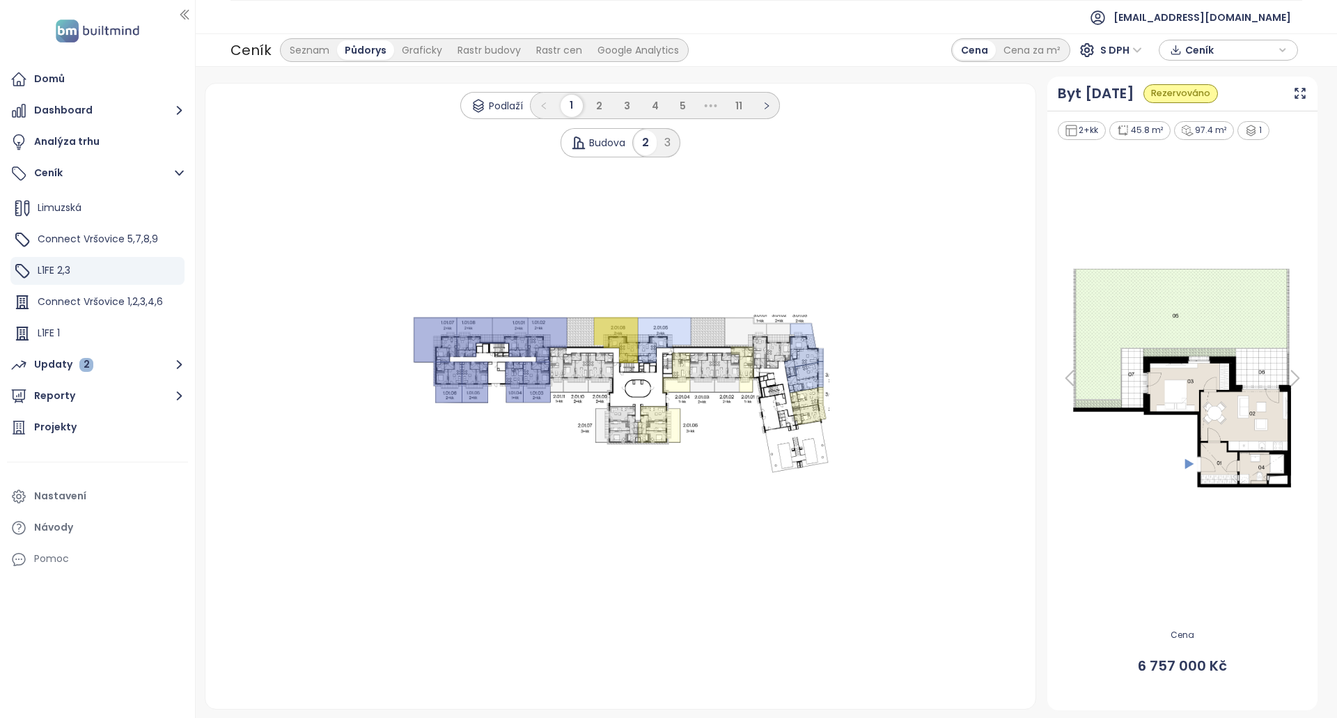
click at [538, 342] on icon at bounding box center [547, 340] width 39 height 45
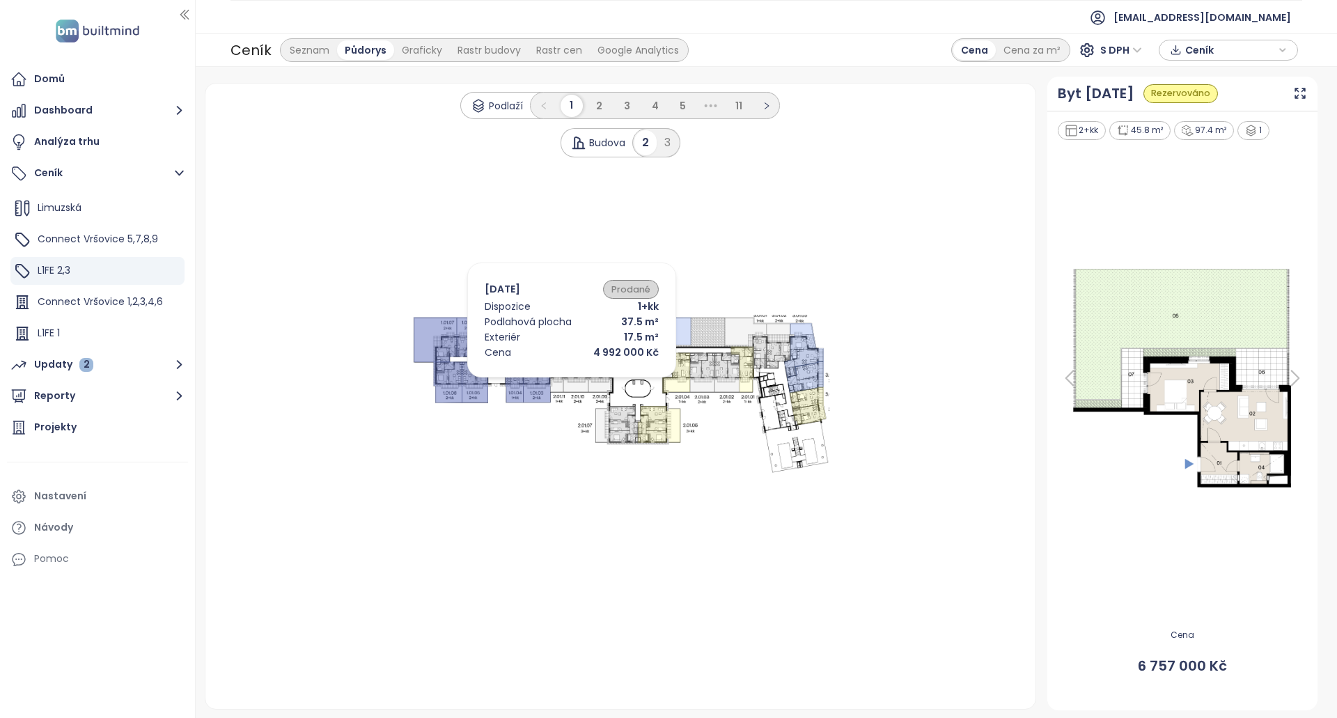
click at [550, 382] on icon at bounding box center [536, 382] width 27 height 41
click at [566, 379] on icon at bounding box center [575, 373] width 25 height 40
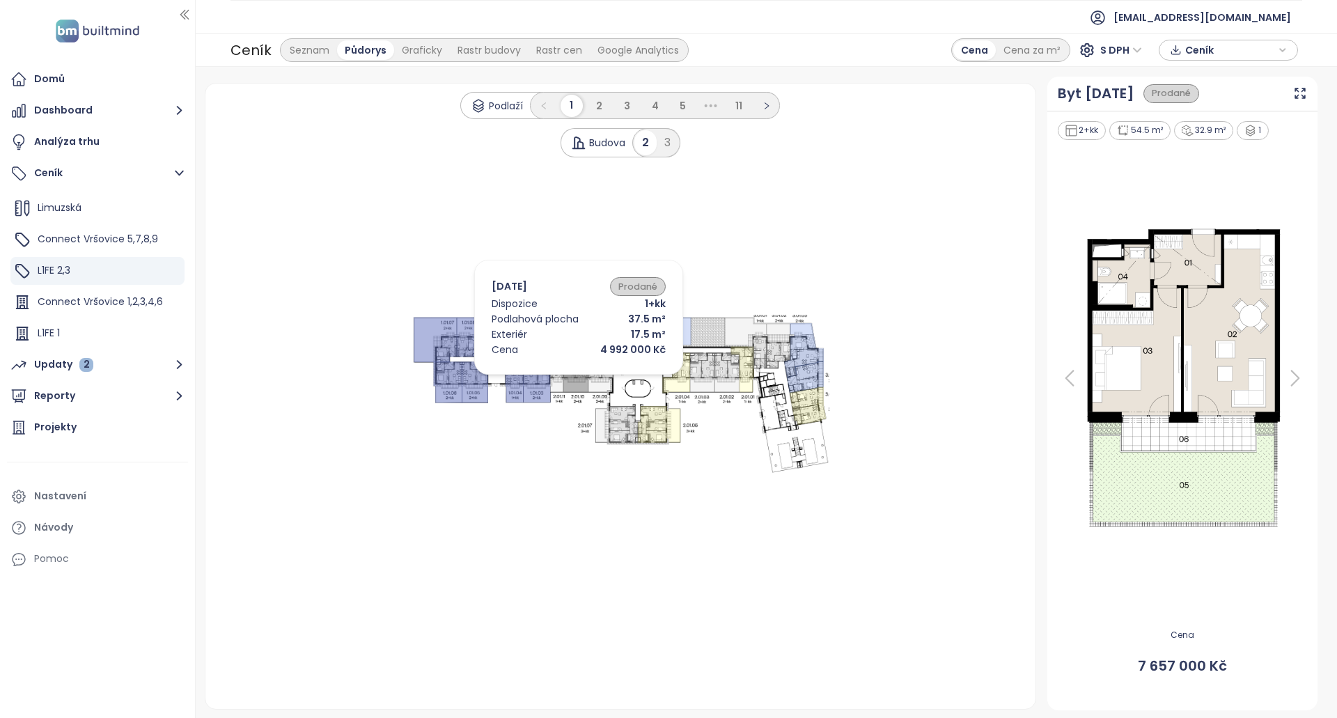
click at [557, 378] on icon at bounding box center [558, 370] width 17 height 45
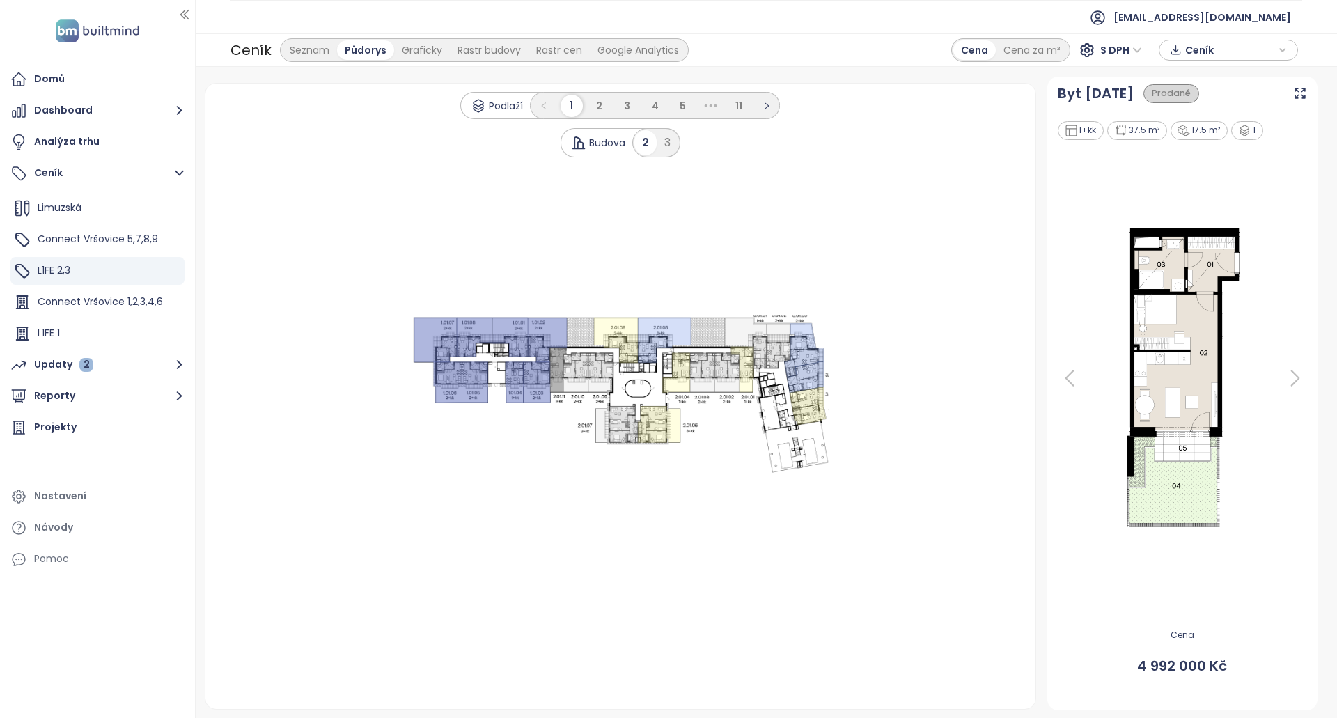
click at [529, 378] on icon at bounding box center [536, 382] width 27 height 41
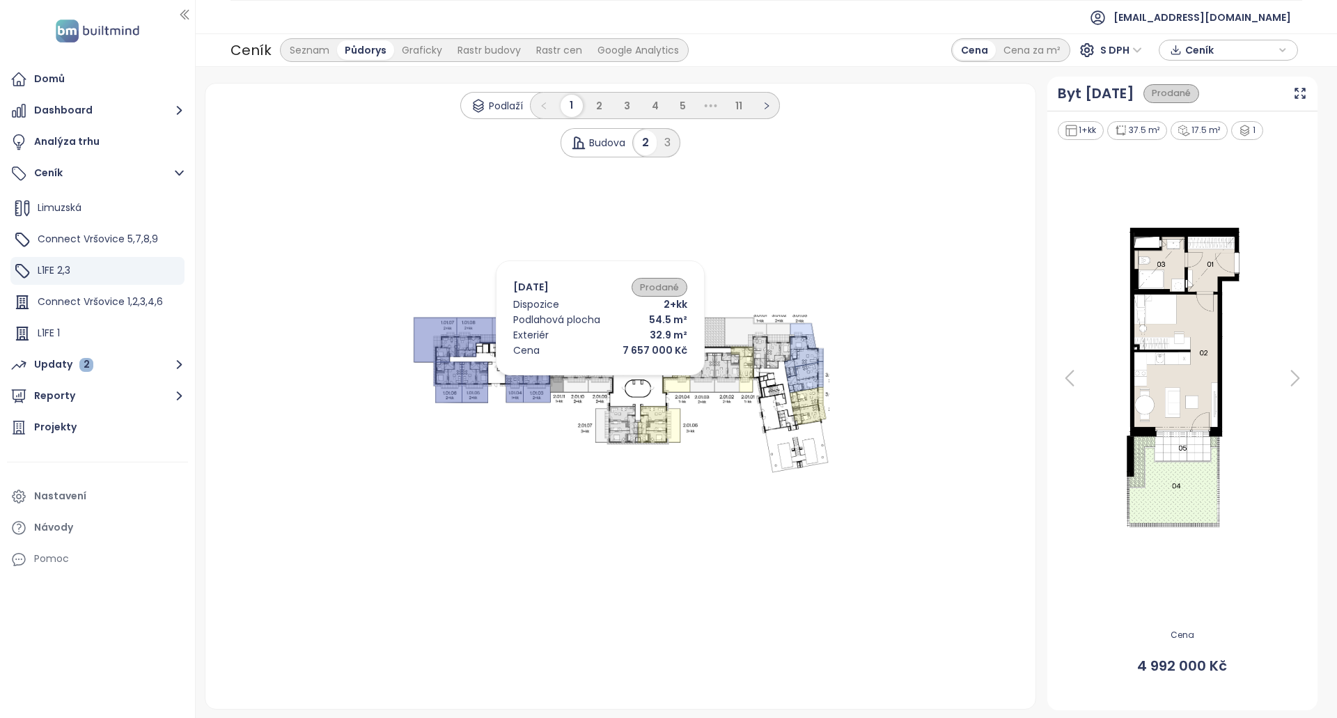
click at [580, 379] on icon at bounding box center [575, 373] width 25 height 40
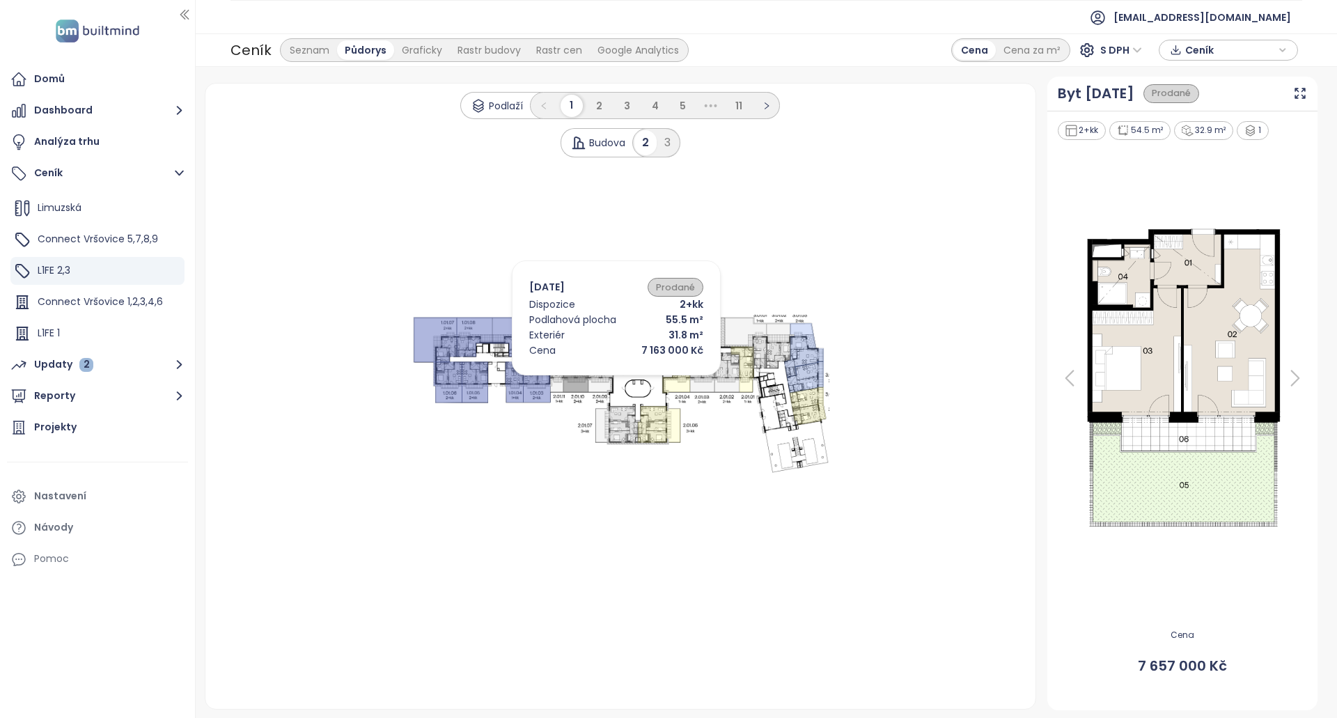
click at [596, 379] on icon at bounding box center [600, 373] width 25 height 40
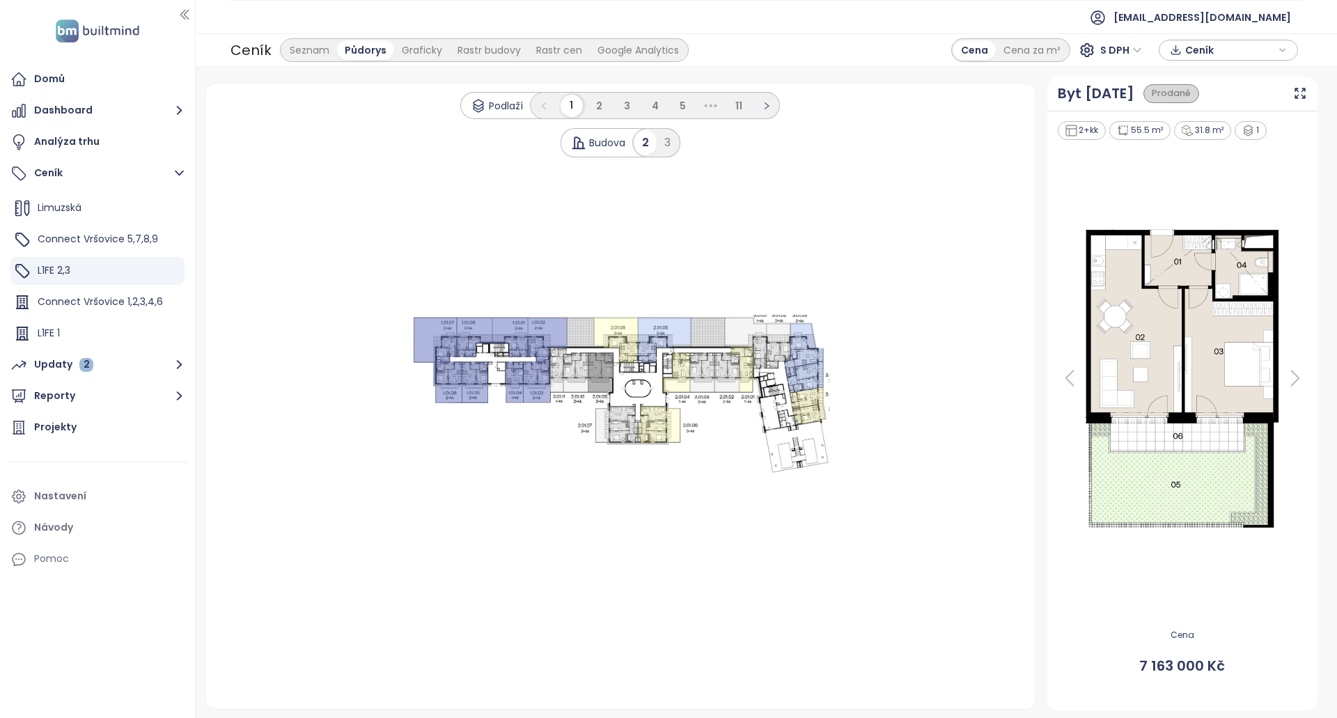
click at [688, 375] on icon at bounding box center [676, 373] width 28 height 40
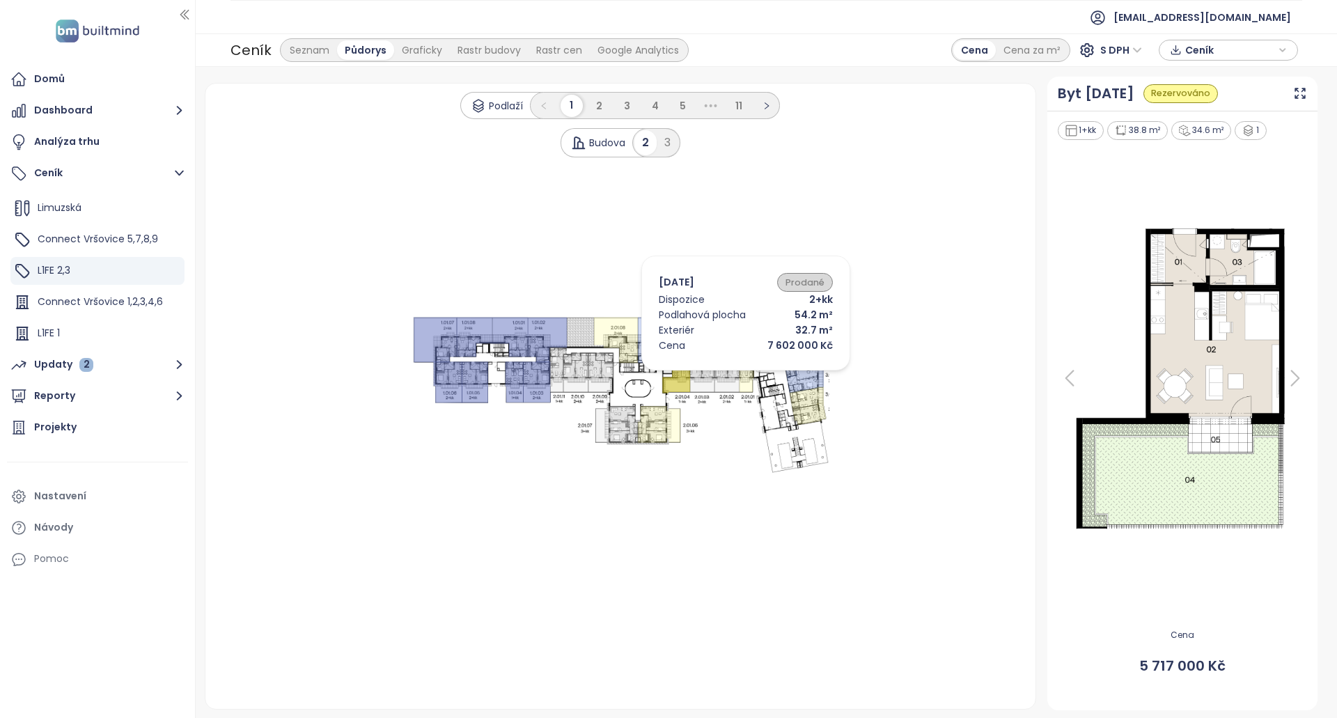
click at [725, 374] on icon at bounding box center [727, 373] width 25 height 40
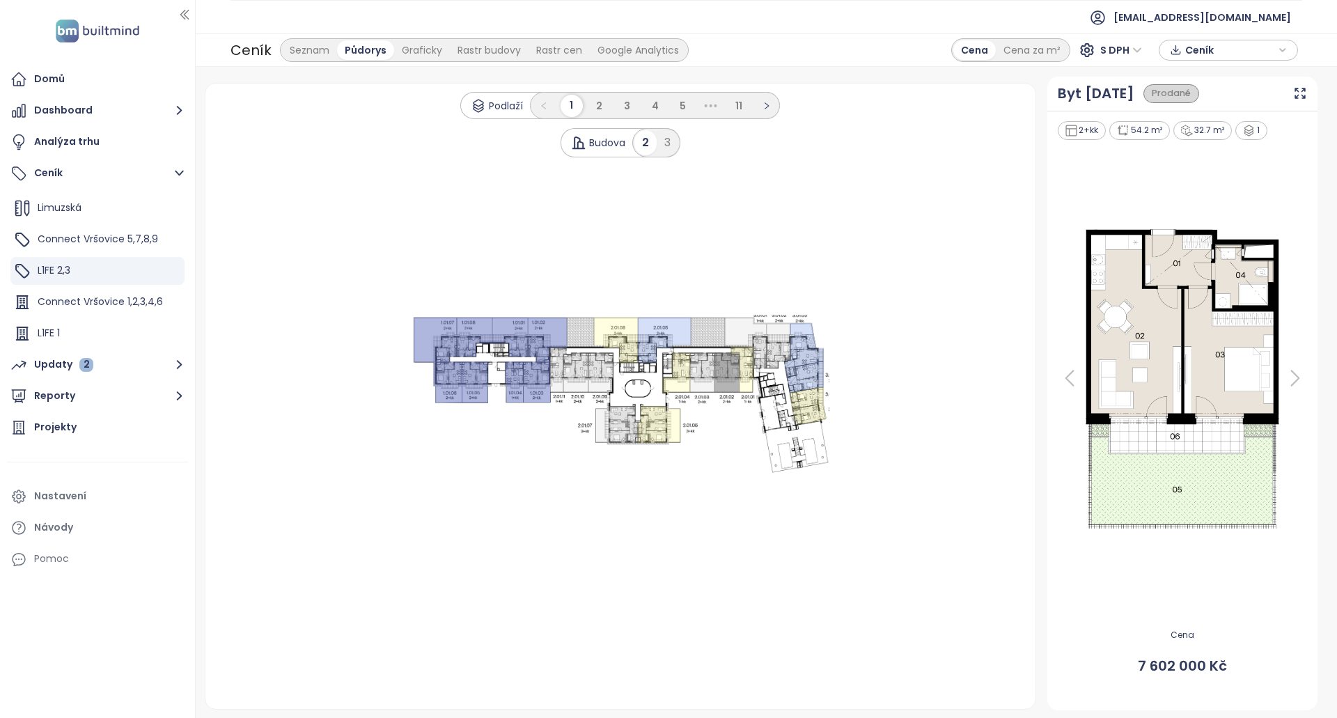
click at [763, 374] on 1 at bounding box center [621, 396] width 418 height 162
click at [802, 360] on icon at bounding box center [804, 350] width 40 height 54
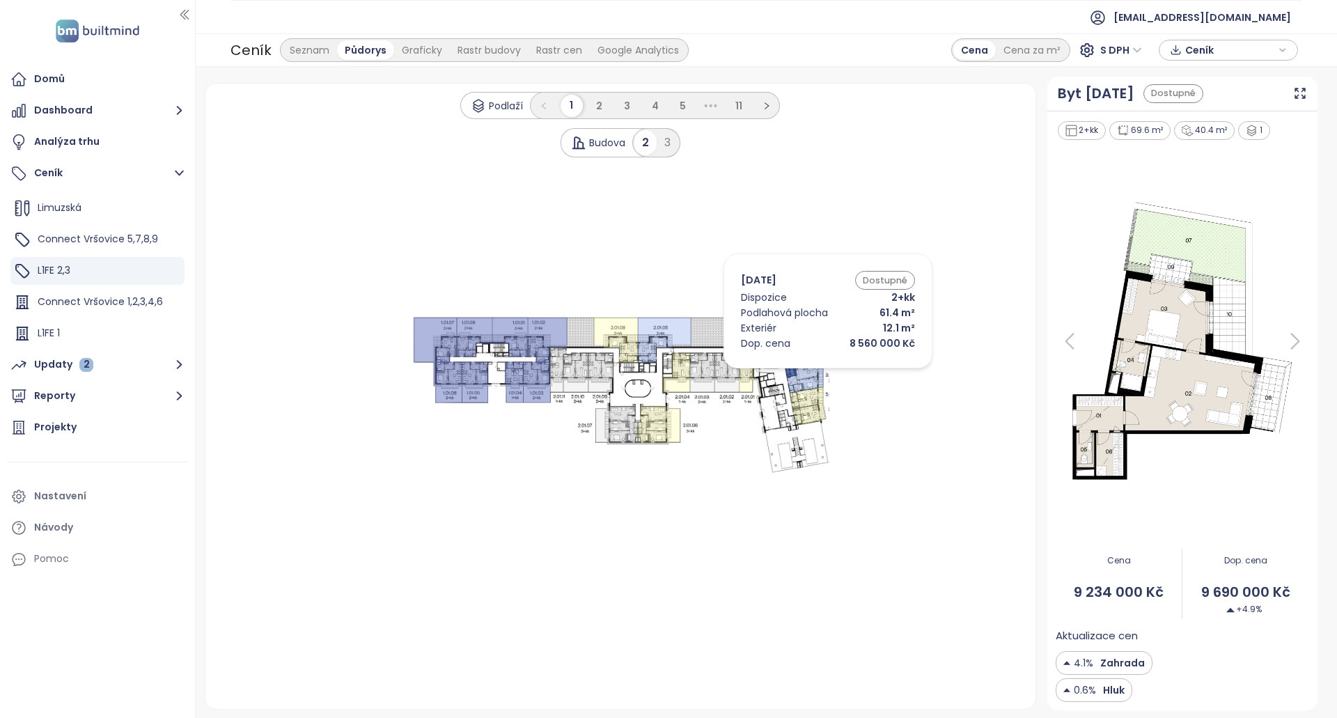
click at [807, 372] on icon at bounding box center [805, 378] width 37 height 32
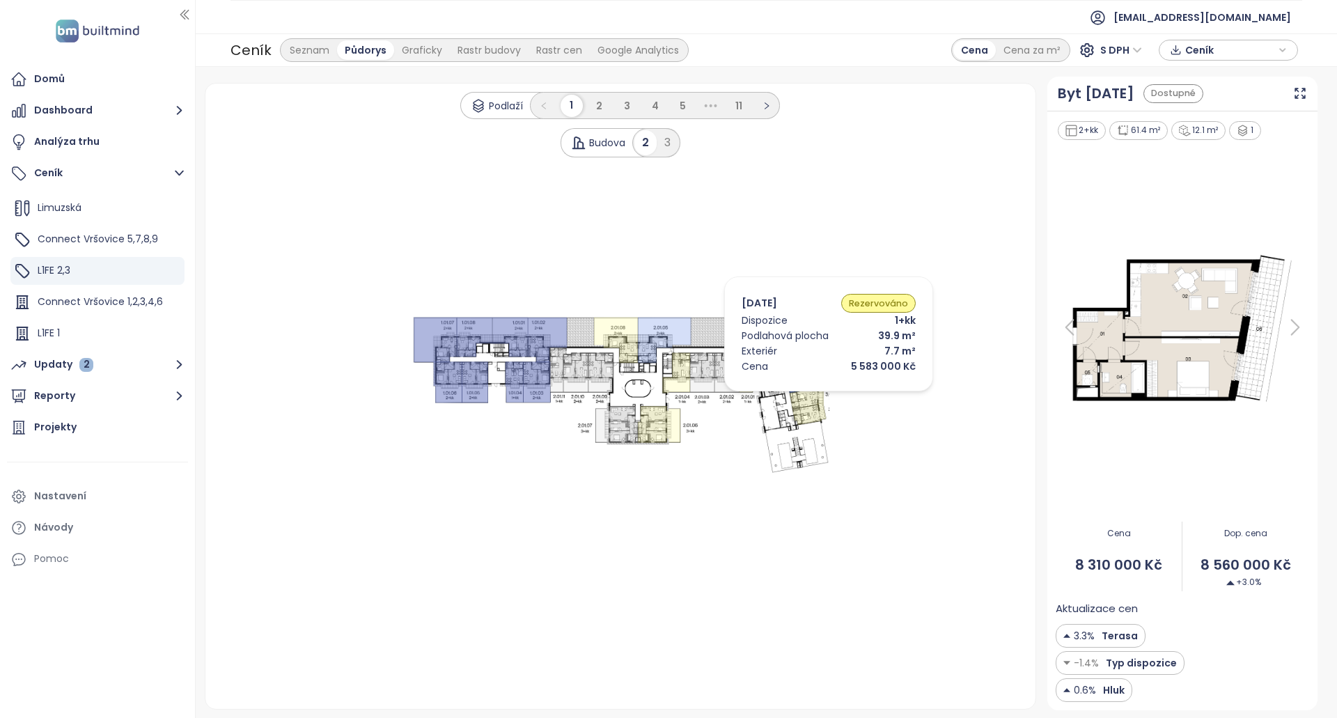
click at [807, 410] on icon at bounding box center [810, 414] width 34 height 22
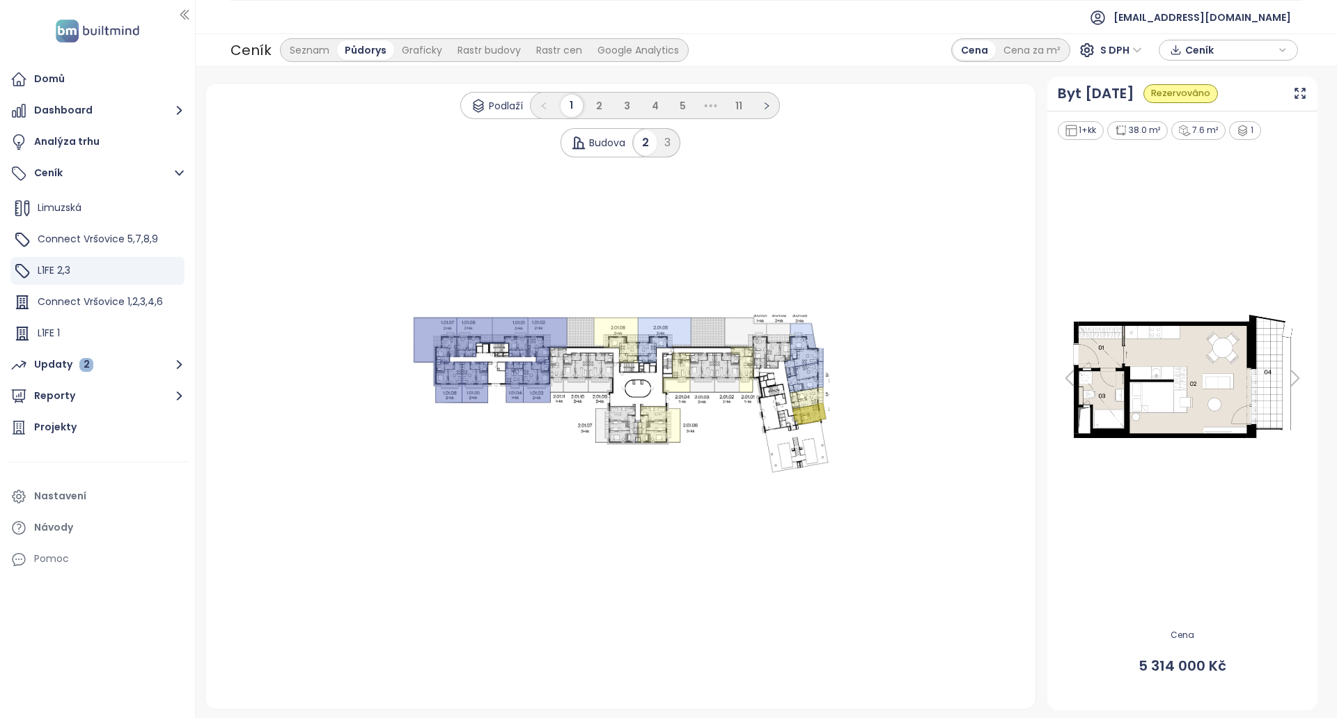
click at [775, 417] on 1 at bounding box center [621, 396] width 418 height 162
click at [789, 428] on 1 at bounding box center [621, 396] width 418 height 162
click at [495, 356] on 1 at bounding box center [621, 396] width 418 height 162
click at [538, 353] on icon at bounding box center [547, 340] width 39 height 45
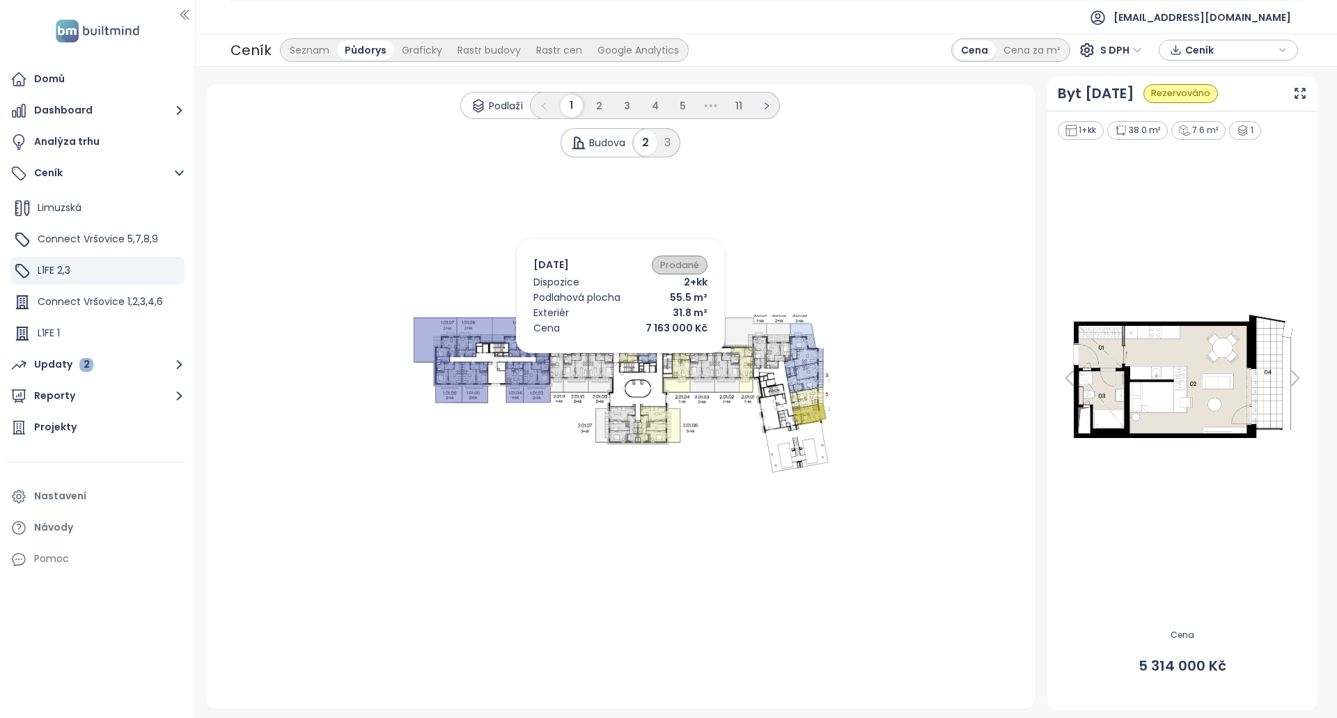
click at [600, 357] on icon at bounding box center [600, 373] width 25 height 40
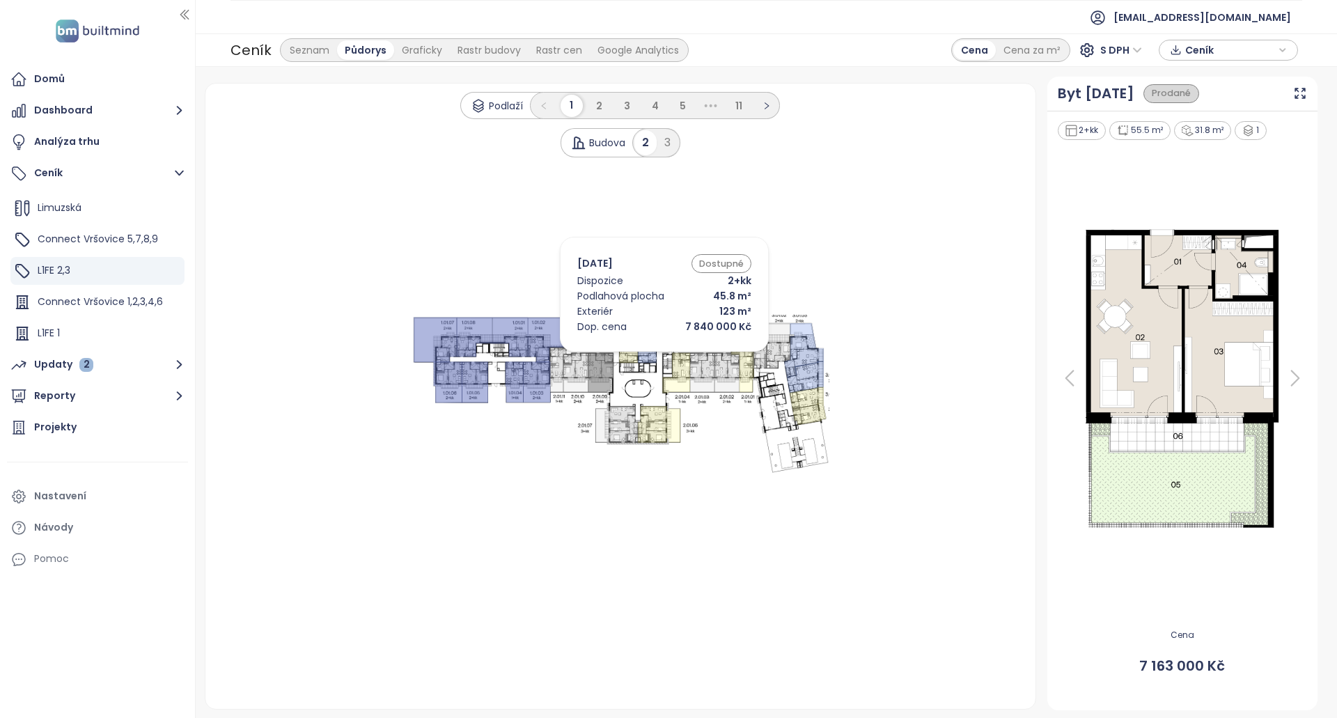
click at [678, 355] on icon at bounding box center [676, 373] width 28 height 40
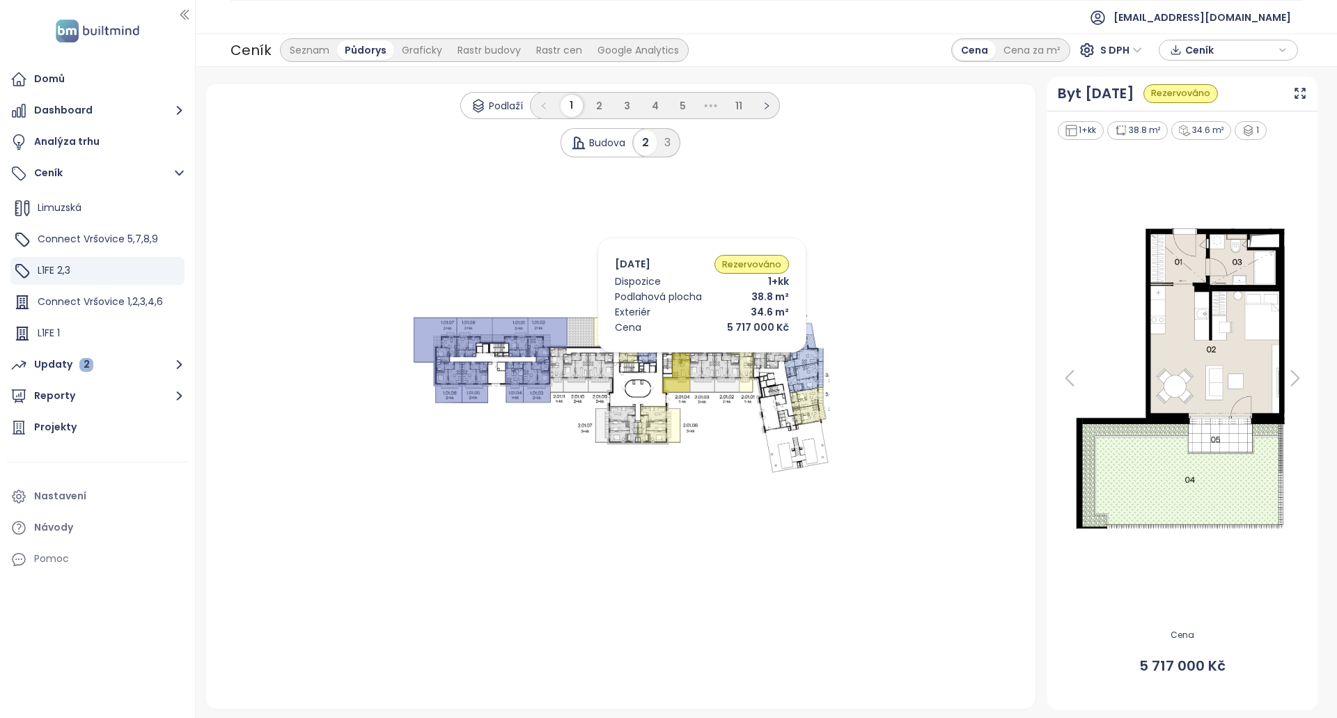
click at [727, 363] on icon at bounding box center [727, 373] width 25 height 40
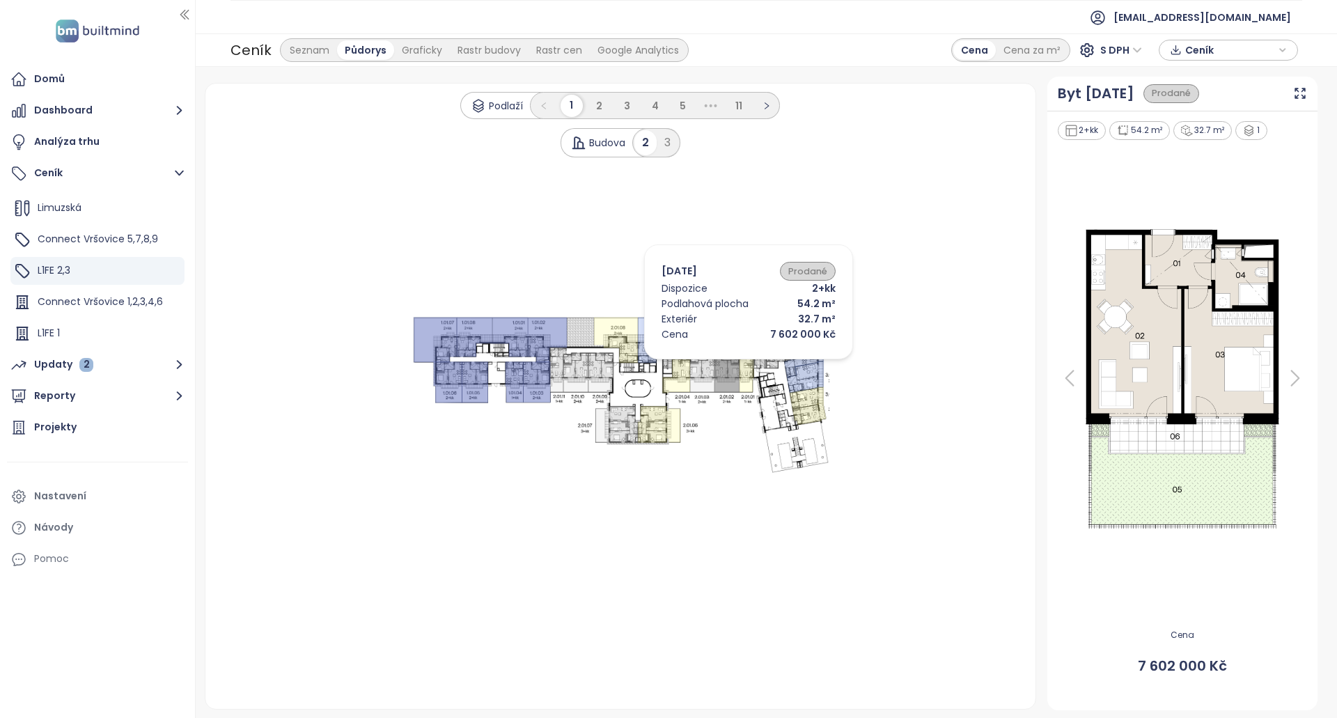
click at [798, 355] on icon at bounding box center [804, 350] width 40 height 54
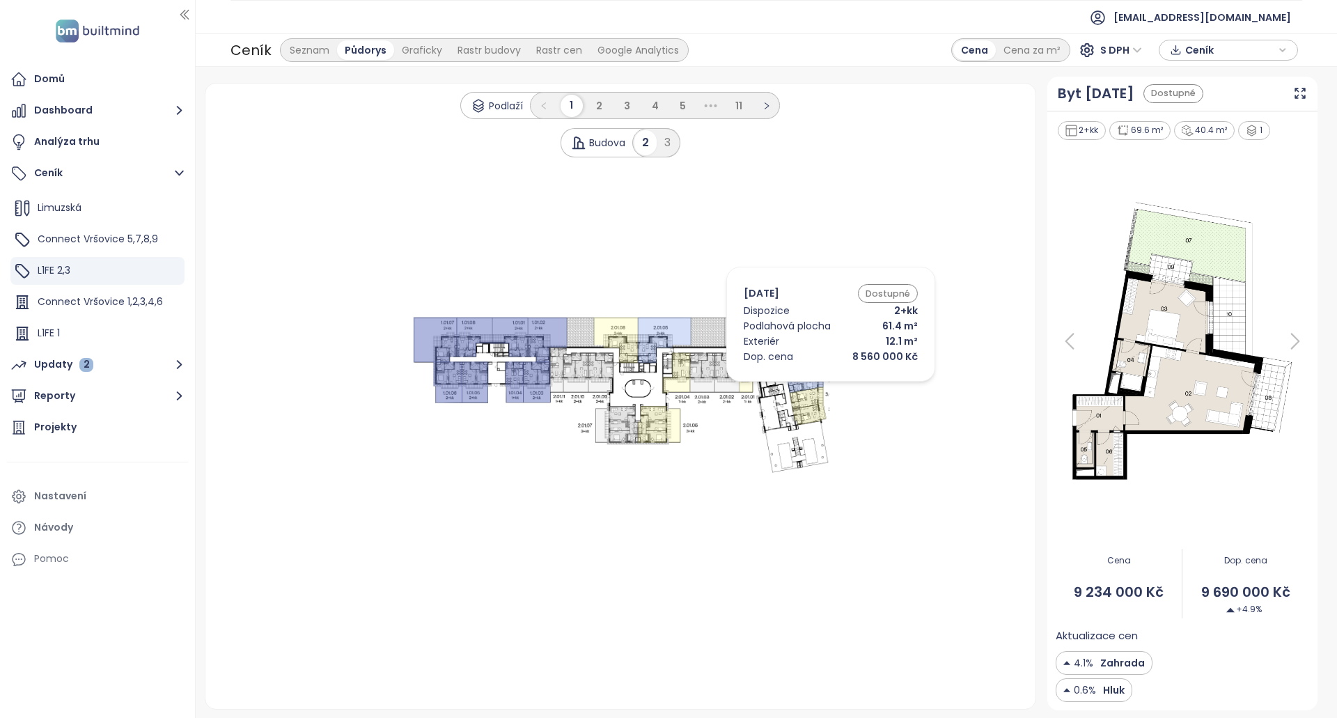
drag, startPoint x: 810, startPoint y: 388, endPoint x: 807, endPoint y: 349, distance: 39.1
click at [811, 388] on icon at bounding box center [805, 378] width 37 height 32
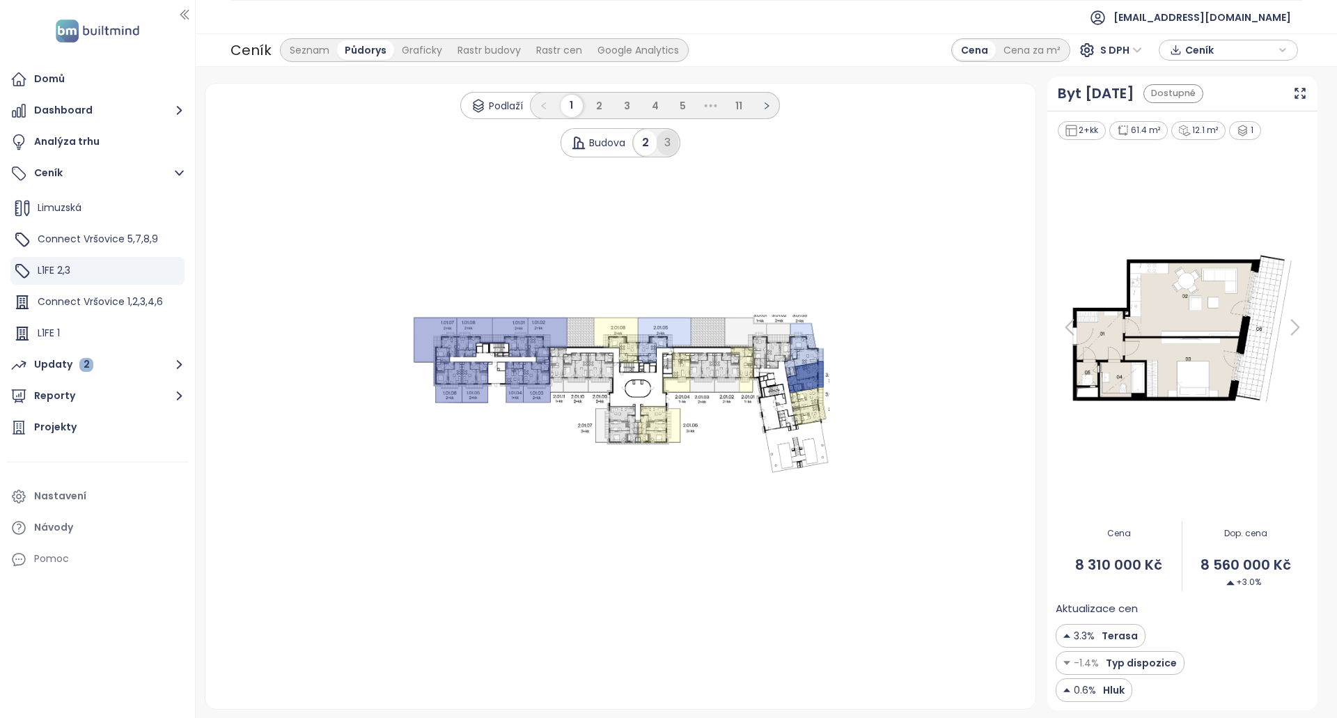
click at [669, 139] on div "3" at bounding box center [668, 142] width 22 height 25
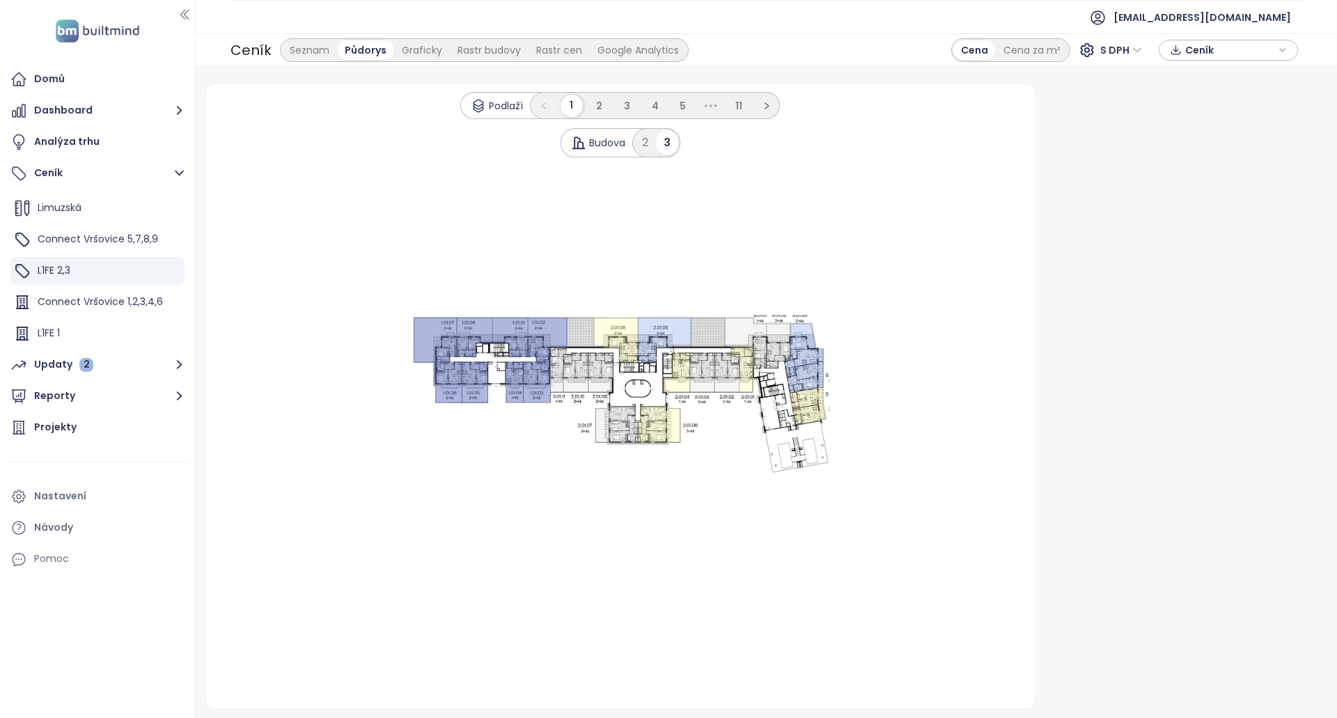
click at [663, 359] on 1 at bounding box center [621, 396] width 418 height 162
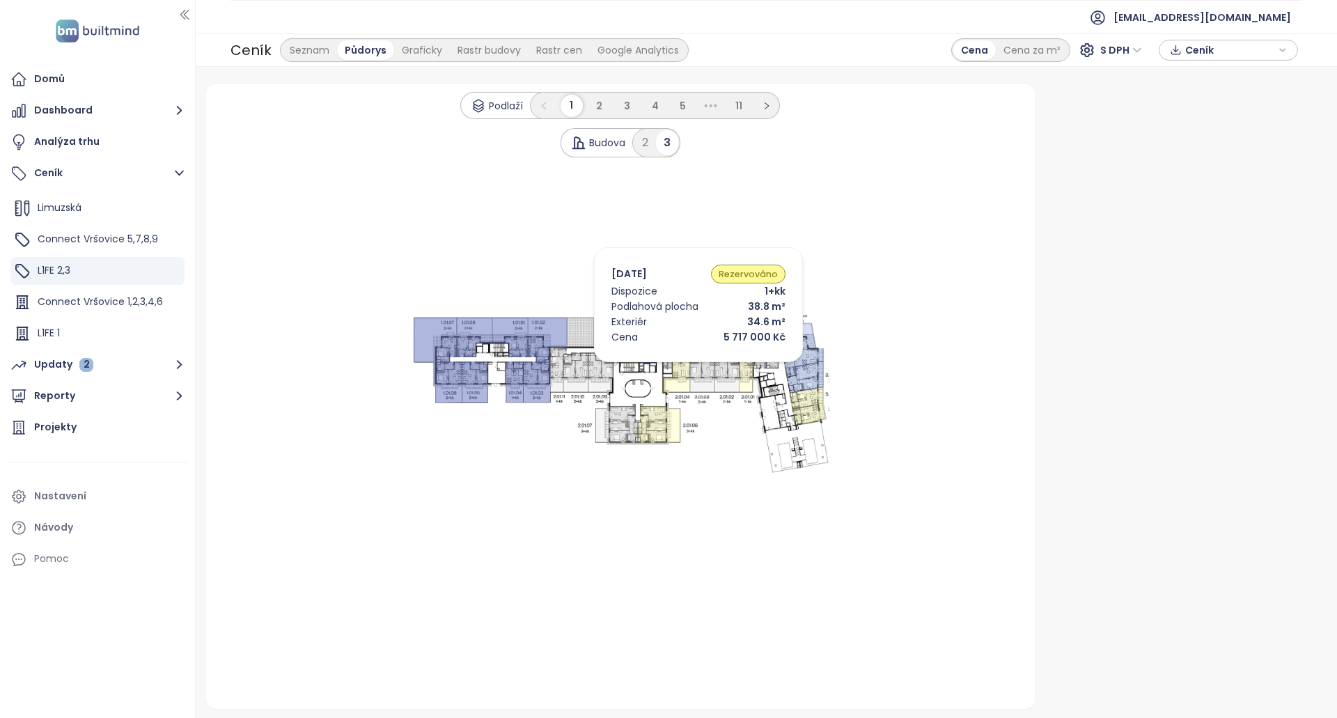
click at [678, 366] on icon at bounding box center [676, 373] width 28 height 40
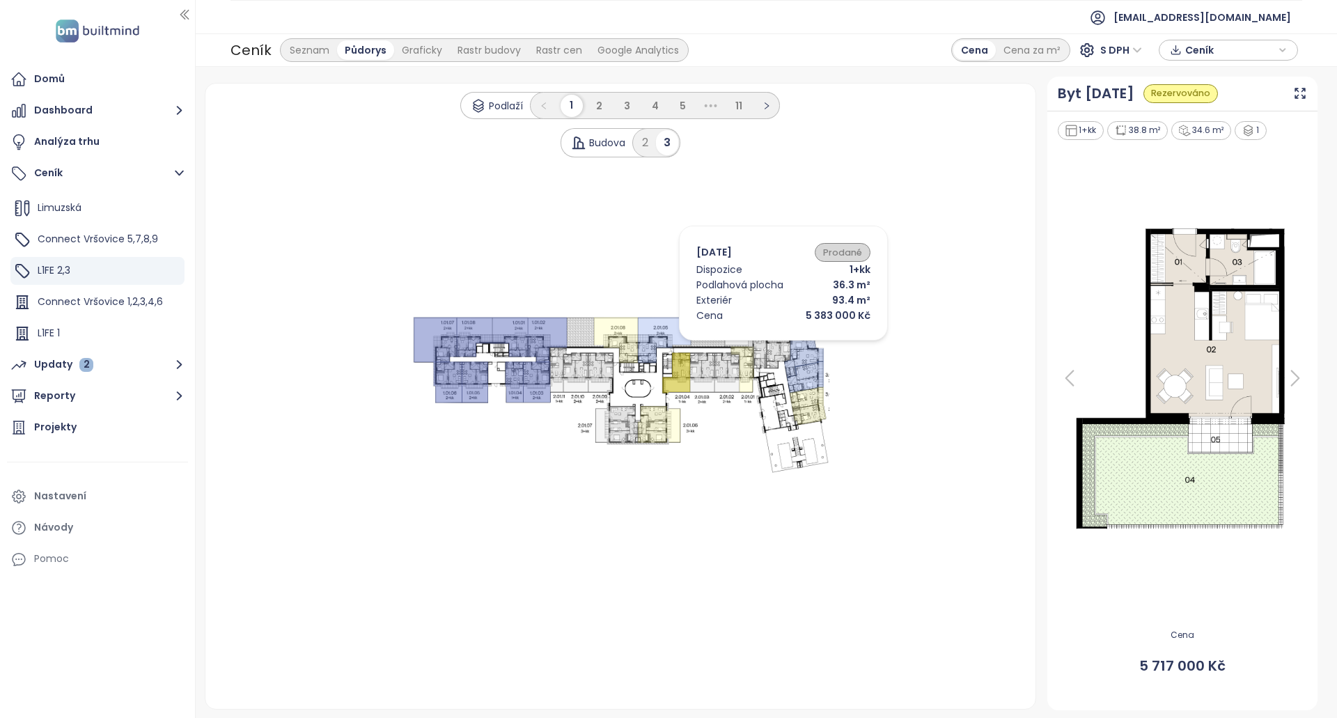
click at [794, 341] on icon at bounding box center [804, 350] width 40 height 54
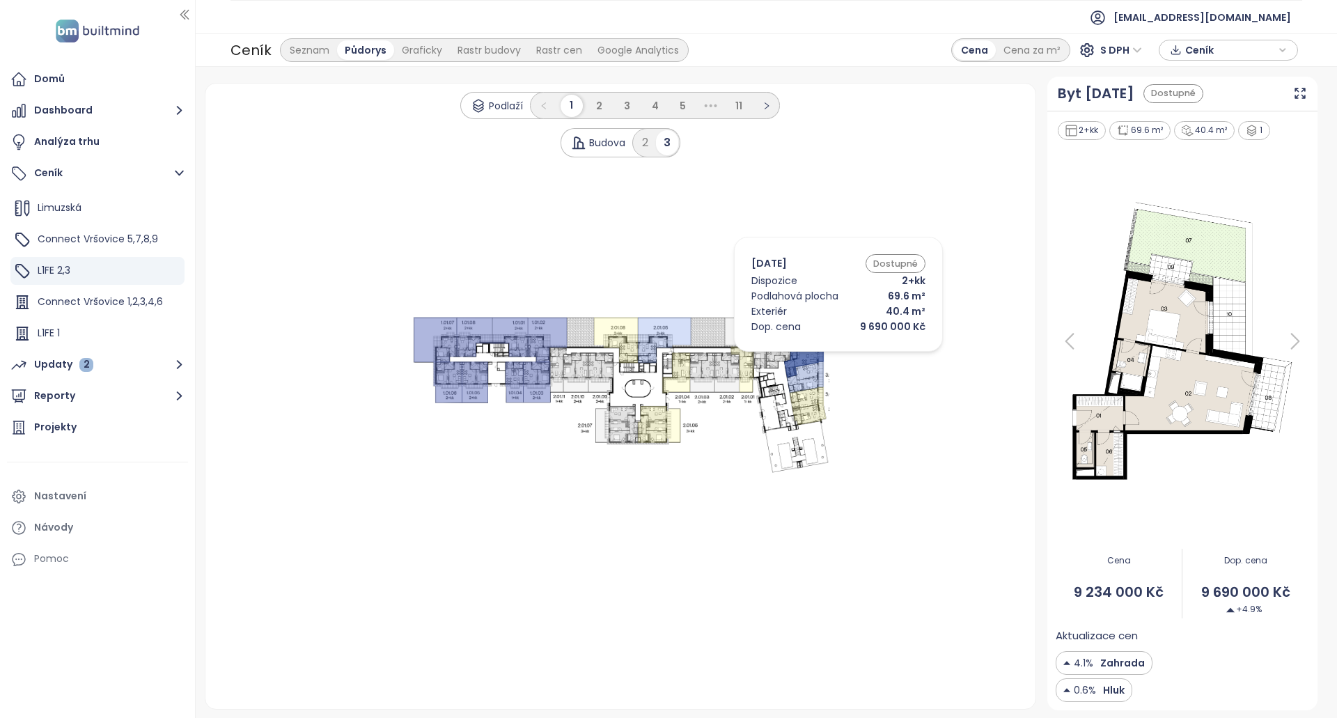
click at [818, 357] on icon at bounding box center [804, 350] width 40 height 54
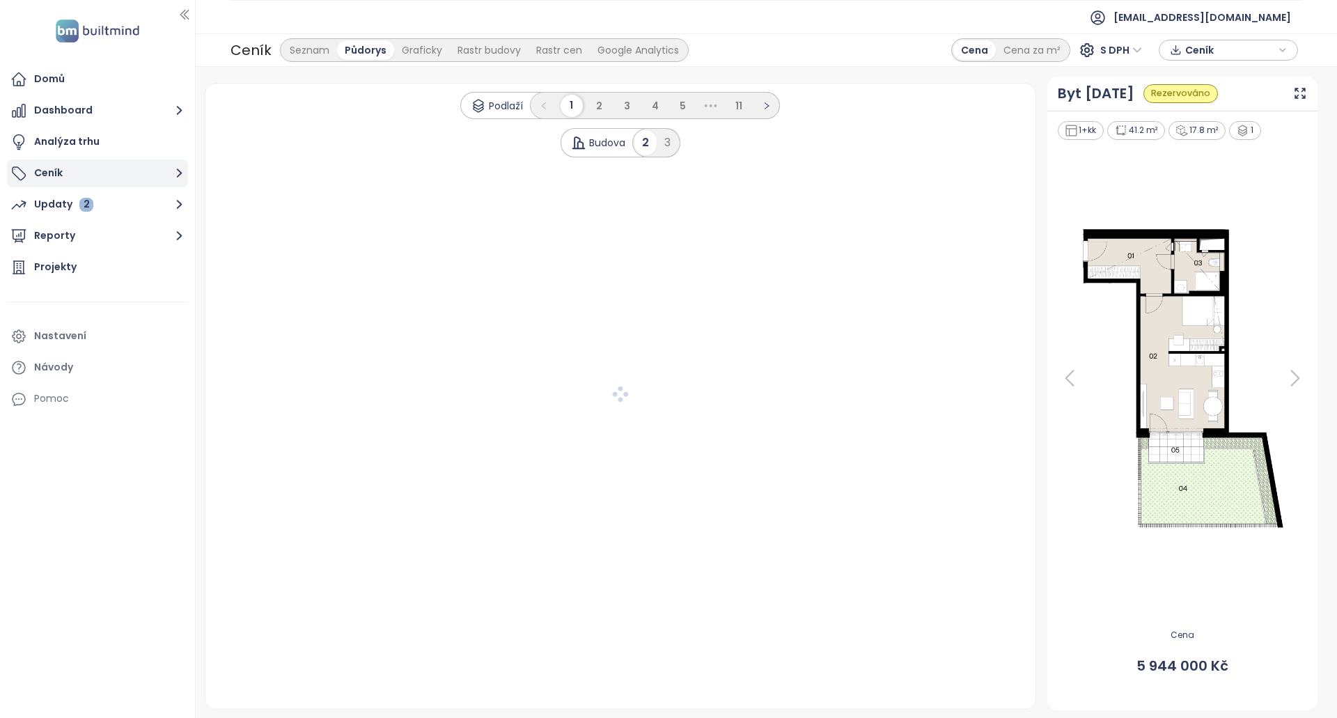
click at [117, 179] on button "Ceník" at bounding box center [97, 174] width 181 height 28
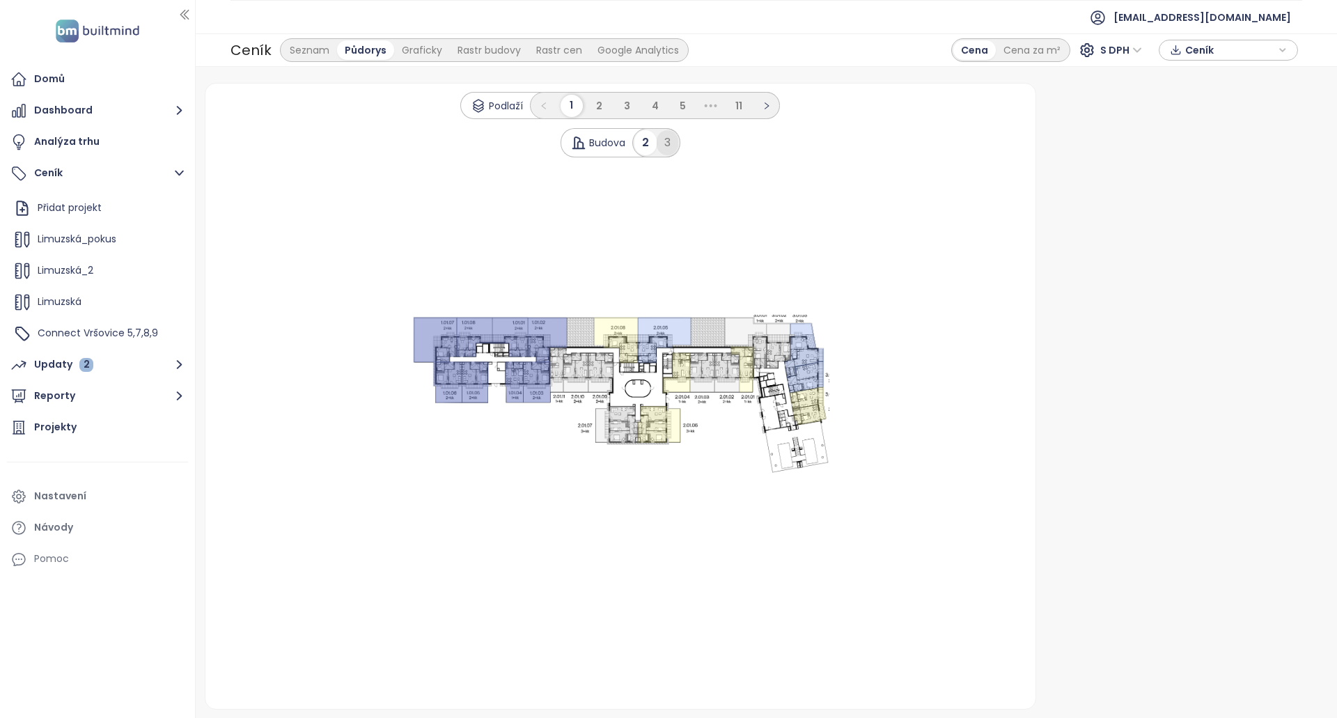
click at [667, 138] on div "3" at bounding box center [668, 142] width 22 height 25
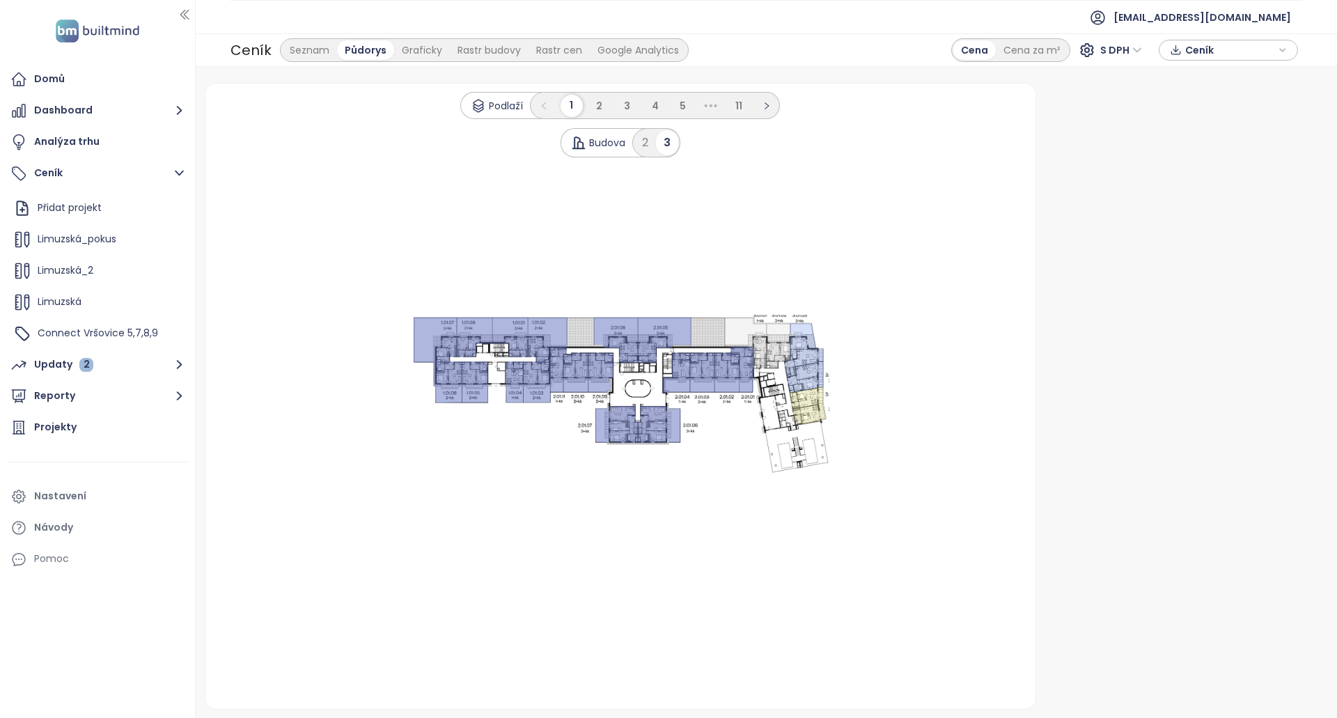
click at [773, 403] on 1 at bounding box center [621, 396] width 418 height 162
click at [762, 350] on icon at bounding box center [746, 344] width 42 height 52
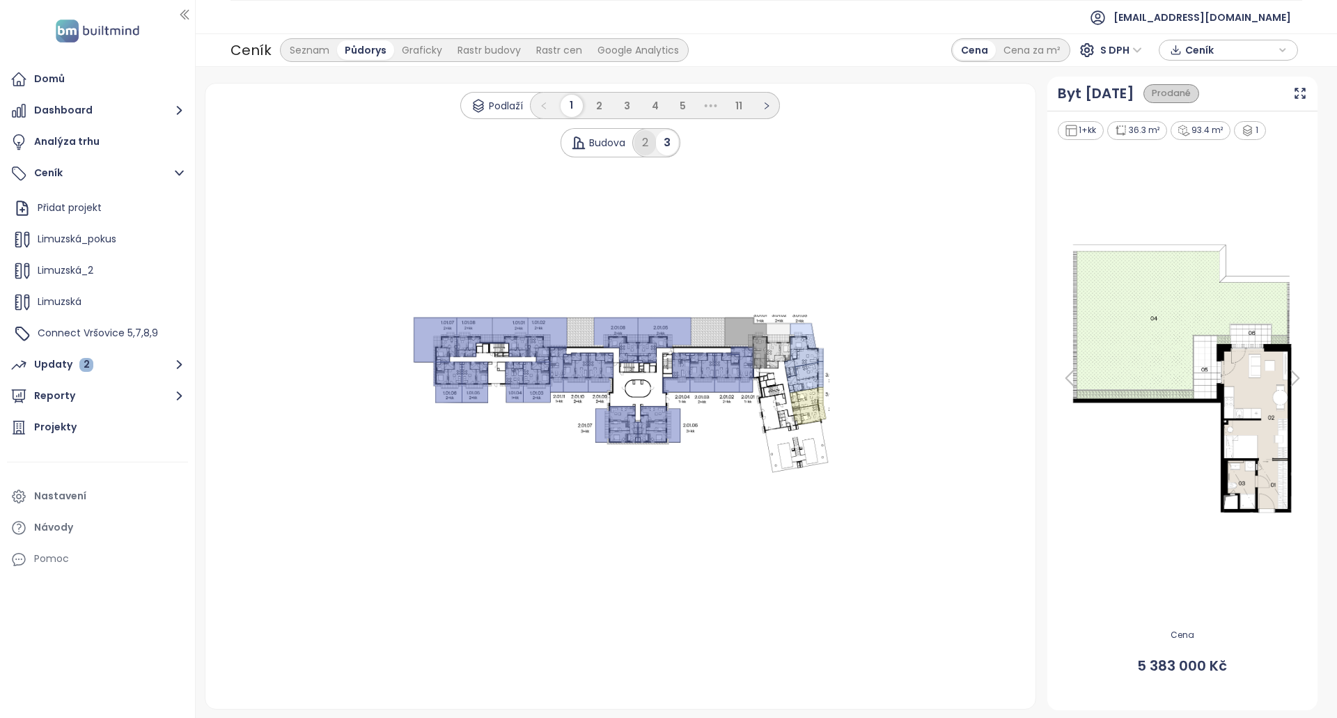
click at [646, 143] on div "2" at bounding box center [646, 142] width 22 height 25
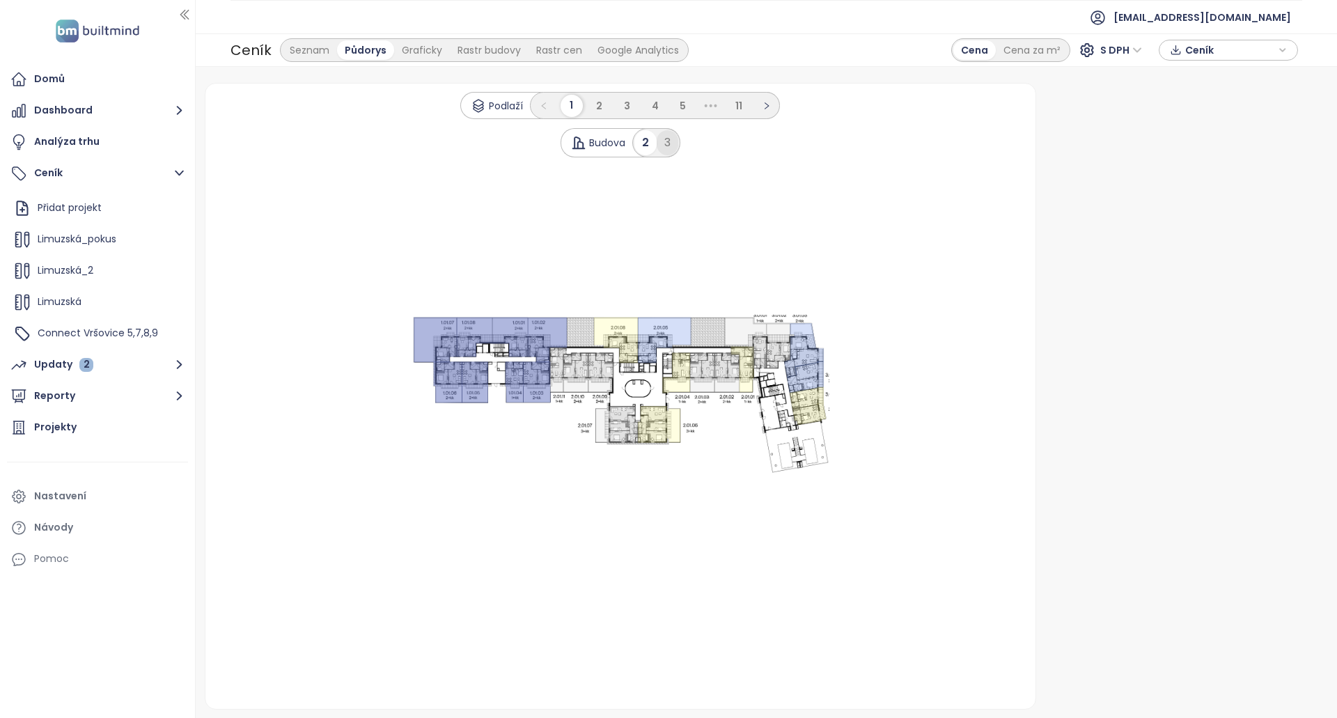
click at [668, 132] on div "3" at bounding box center [668, 142] width 22 height 25
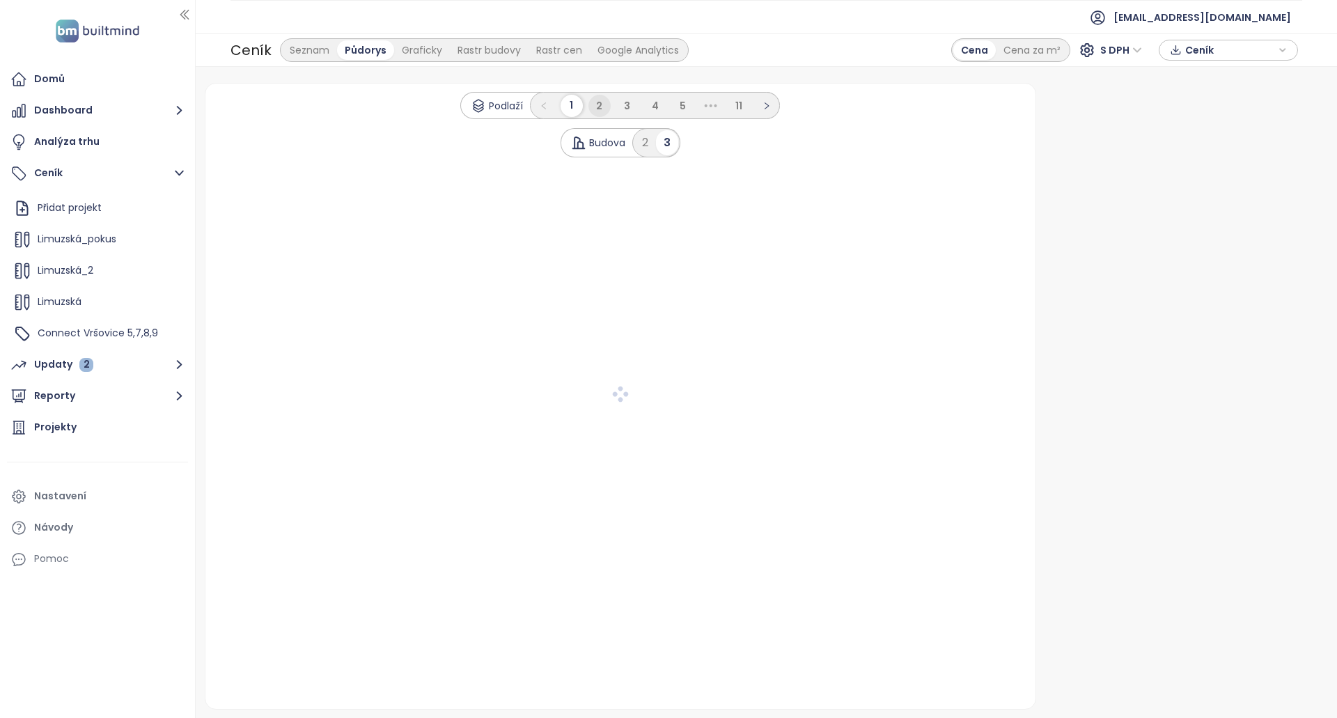
click at [606, 108] on li "2" at bounding box center [600, 106] width 22 height 22
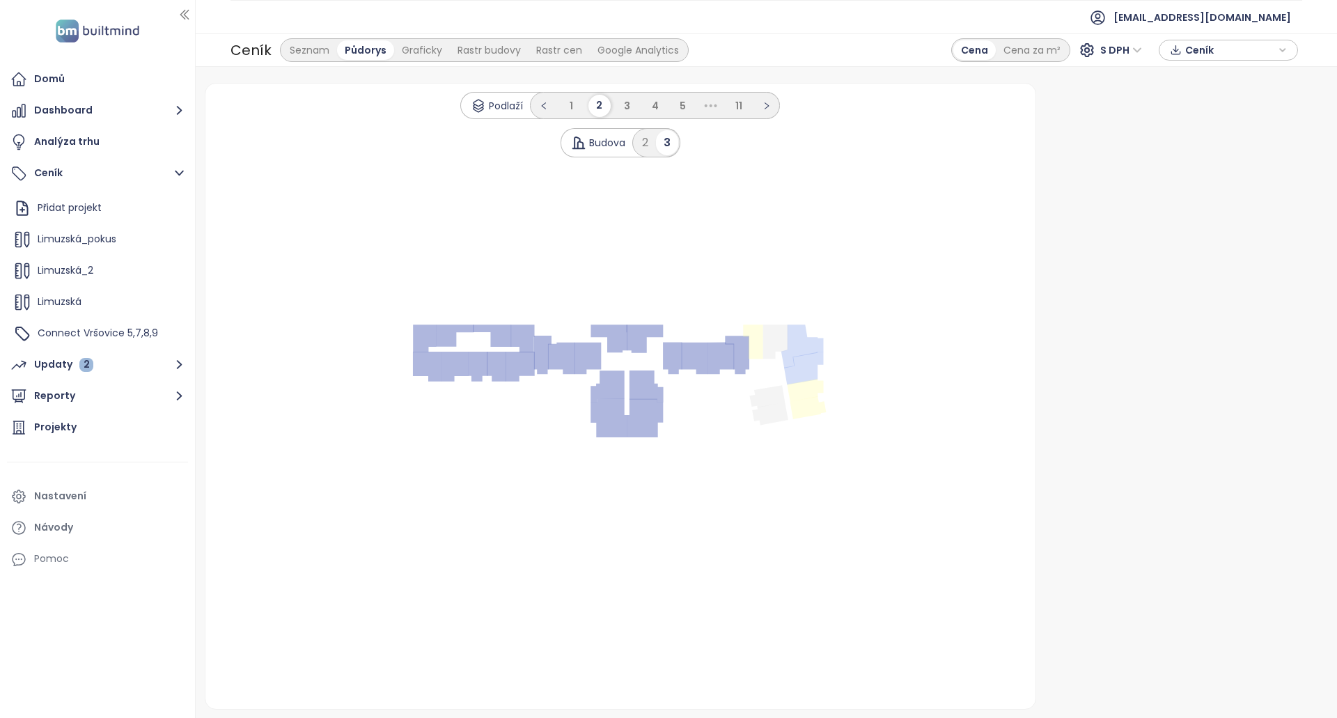
drag, startPoint x: 481, startPoint y: 337, endPoint x: 541, endPoint y: 364, distance: 65.1
click at [518, 370] on icon ".s0 { opacity: .5;fill: #6170be }" at bounding box center [621, 396] width 418 height 148
click at [781, 329] on icon at bounding box center [775, 342] width 25 height 34
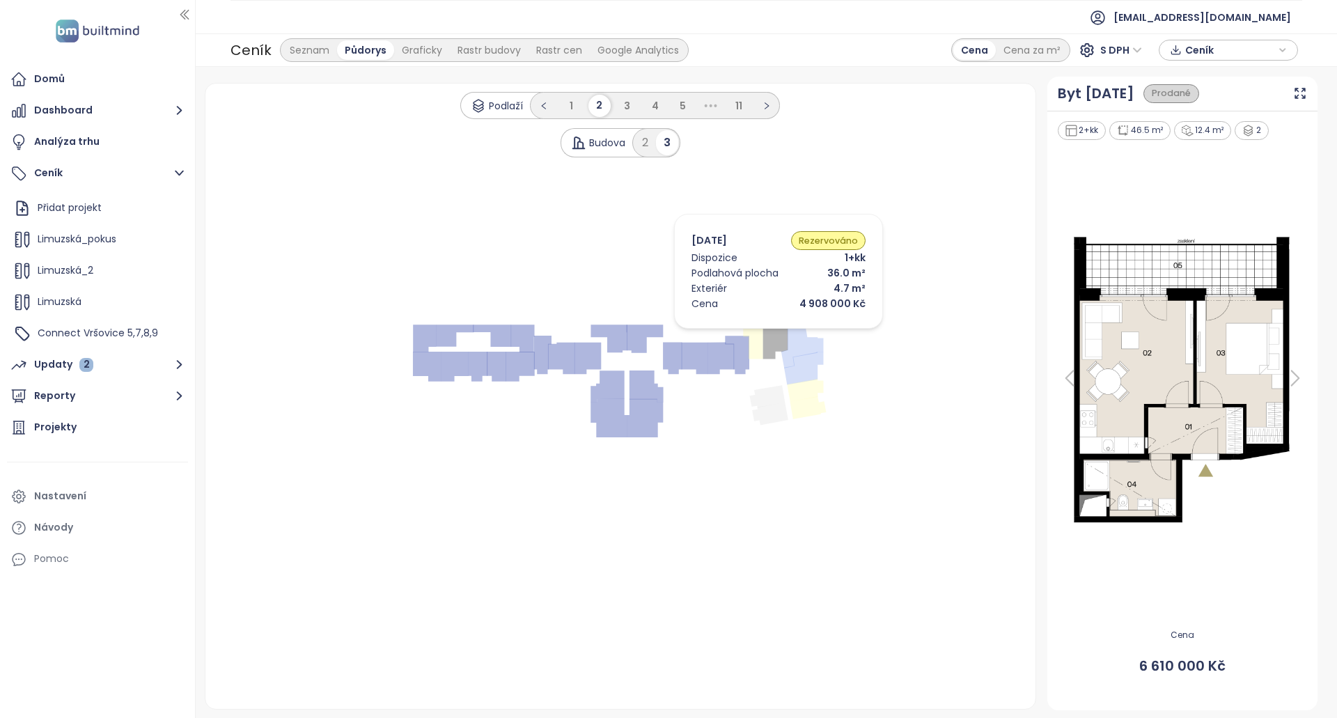
click at [758, 332] on icon at bounding box center [753, 342] width 20 height 34
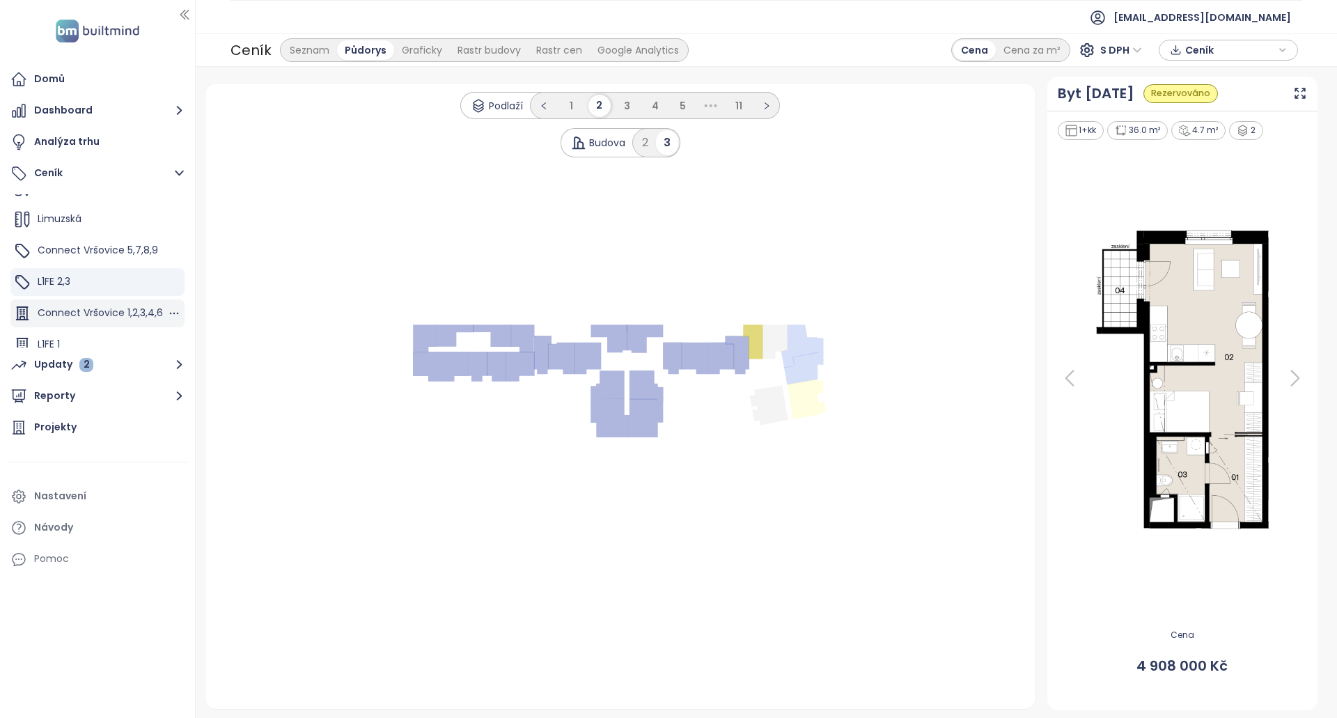
scroll to position [94, 0]
click at [98, 325] on div "L1FE 1" at bounding box center [97, 334] width 174 height 28
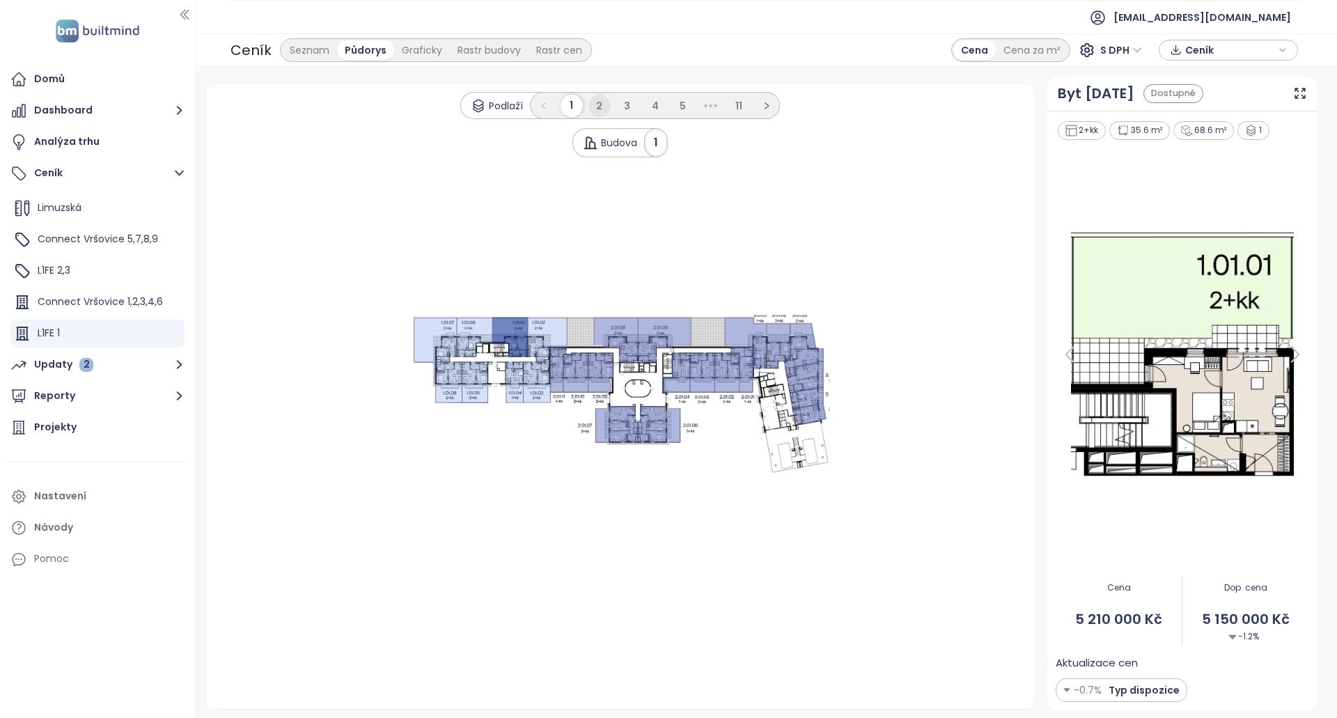
click at [593, 104] on li "2" at bounding box center [600, 106] width 22 height 22
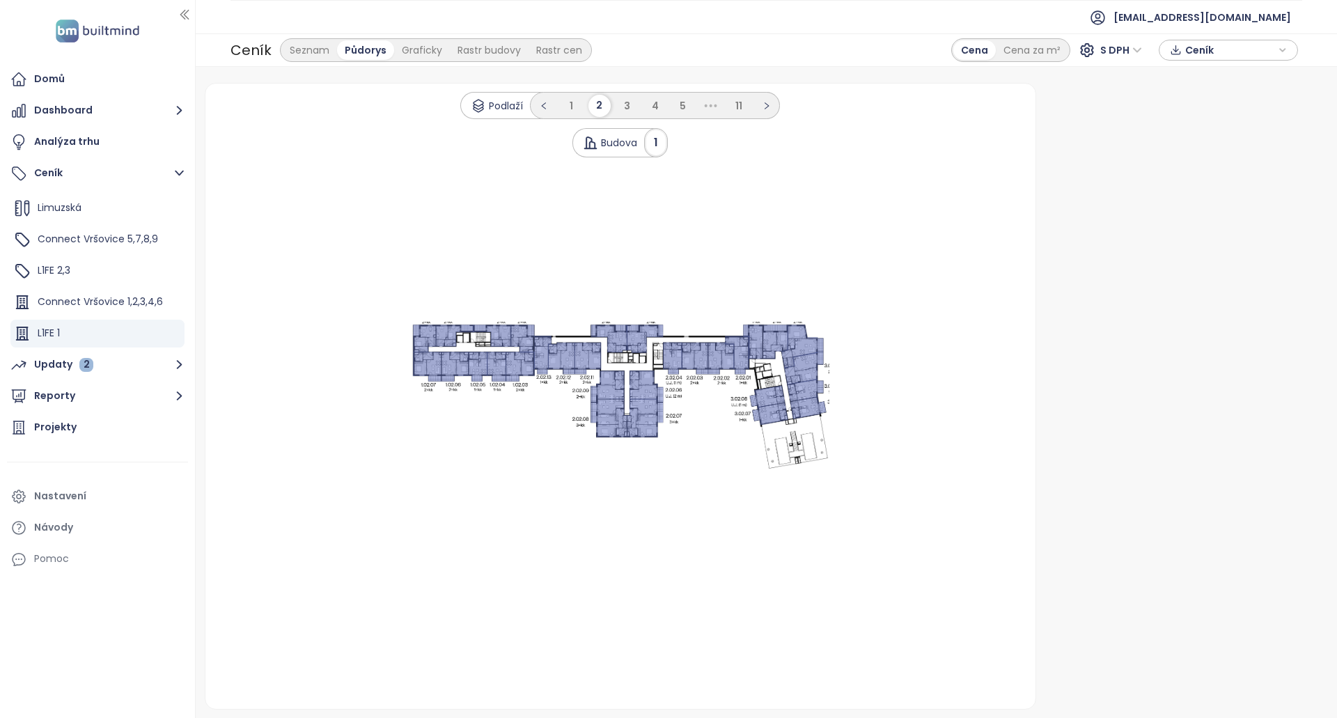
drag, startPoint x: 467, startPoint y: 353, endPoint x: 410, endPoint y: 352, distance: 57.1
click at [446, 353] on icon ".s0 { opacity: .5;fill: #6170be }" at bounding box center [621, 396] width 418 height 148
drag, startPoint x: 410, startPoint y: 352, endPoint x: 412, endPoint y: 362, distance: 10.1
click at [408, 359] on div ".s0 { opacity: .5;fill: #6170be }" at bounding box center [621, 396] width 798 height 148
click at [576, 106] on li "1" at bounding box center [572, 106] width 22 height 22
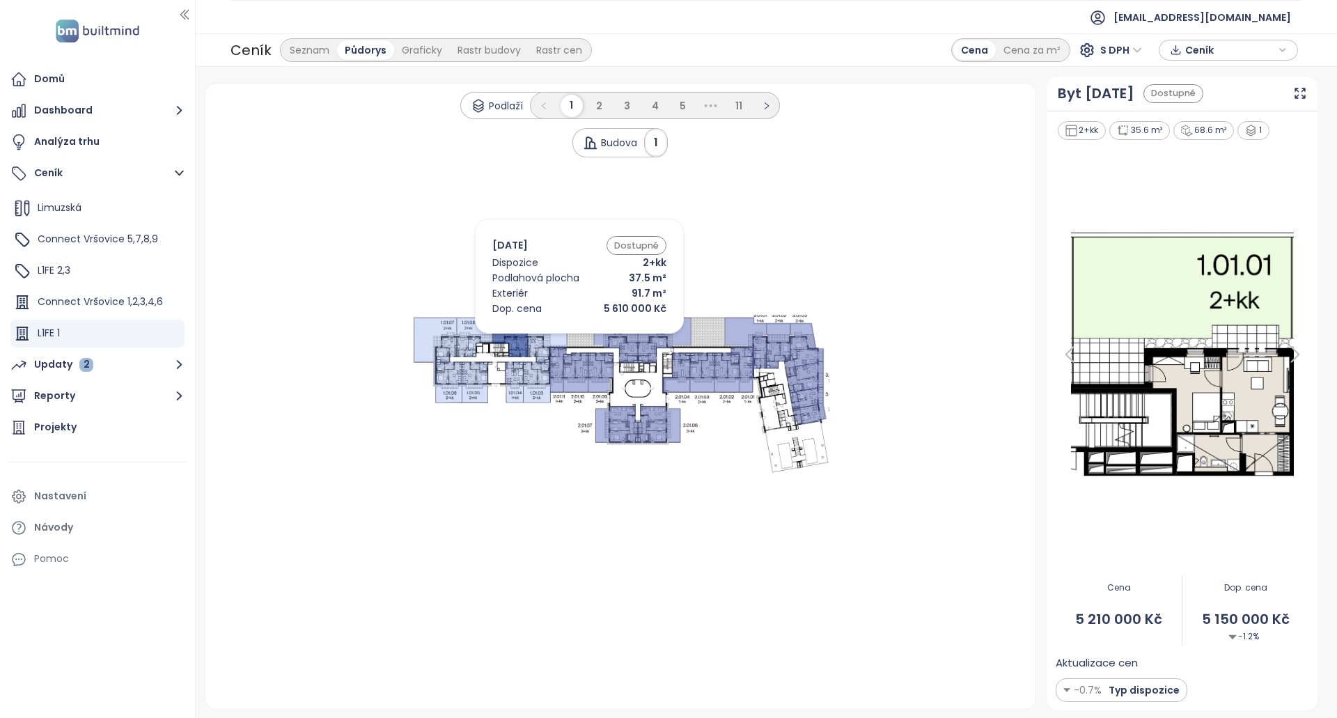
click at [559, 337] on icon at bounding box center [547, 340] width 39 height 45
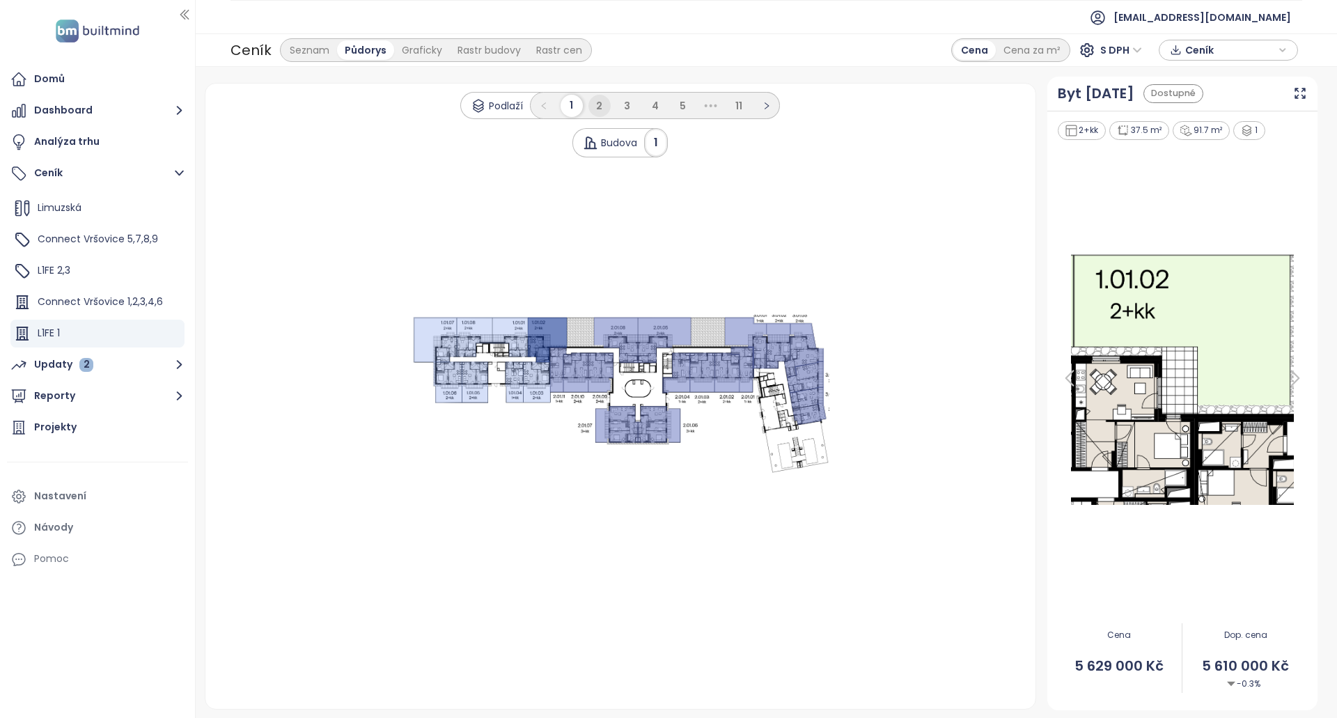
click at [602, 102] on span "2" at bounding box center [599, 106] width 6 height 14
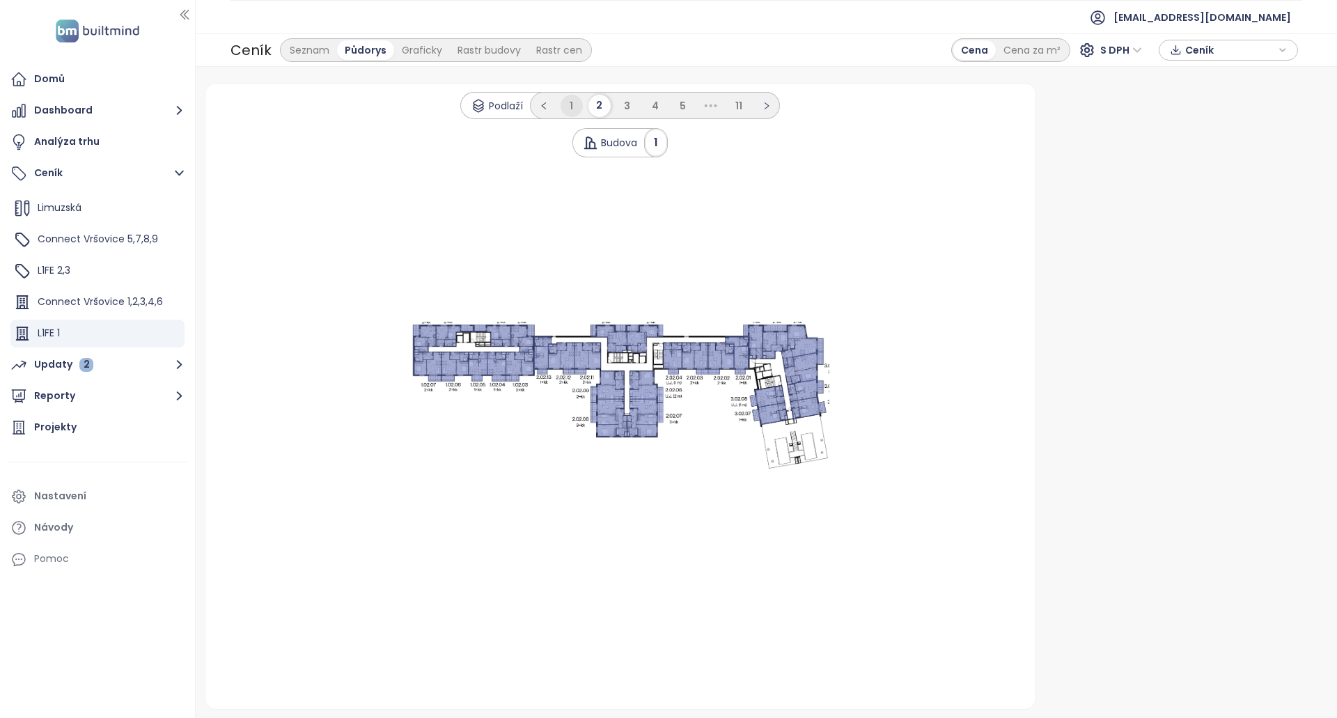
click at [580, 100] on li "1" at bounding box center [572, 106] width 22 height 22
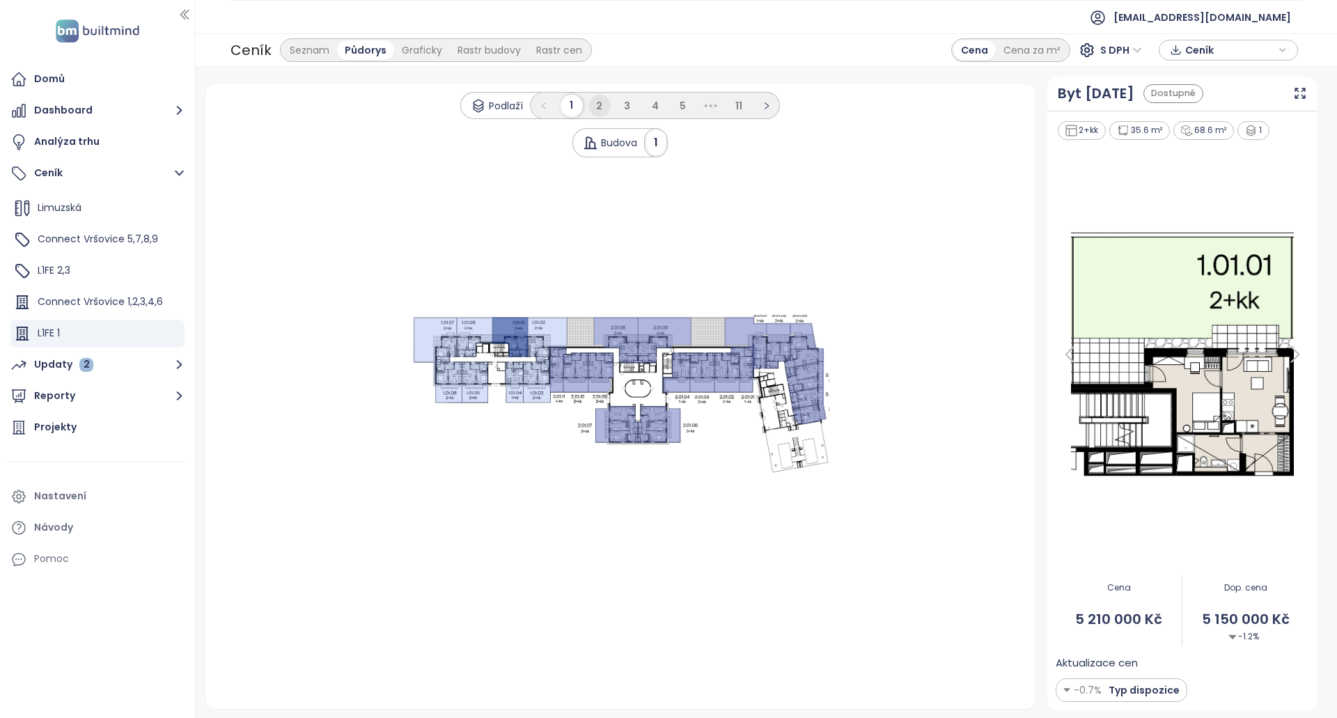
click at [604, 102] on li "2" at bounding box center [600, 106] width 22 height 22
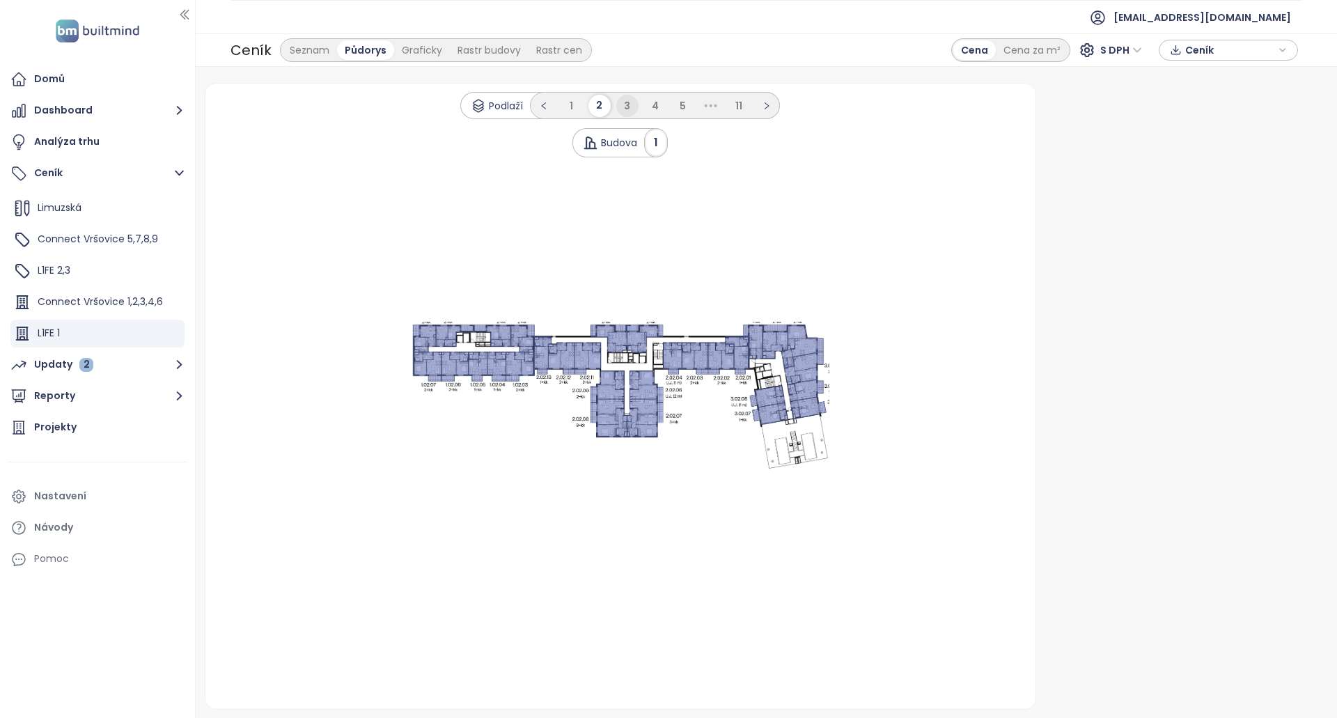
click at [633, 109] on li "3" at bounding box center [627, 106] width 22 height 22
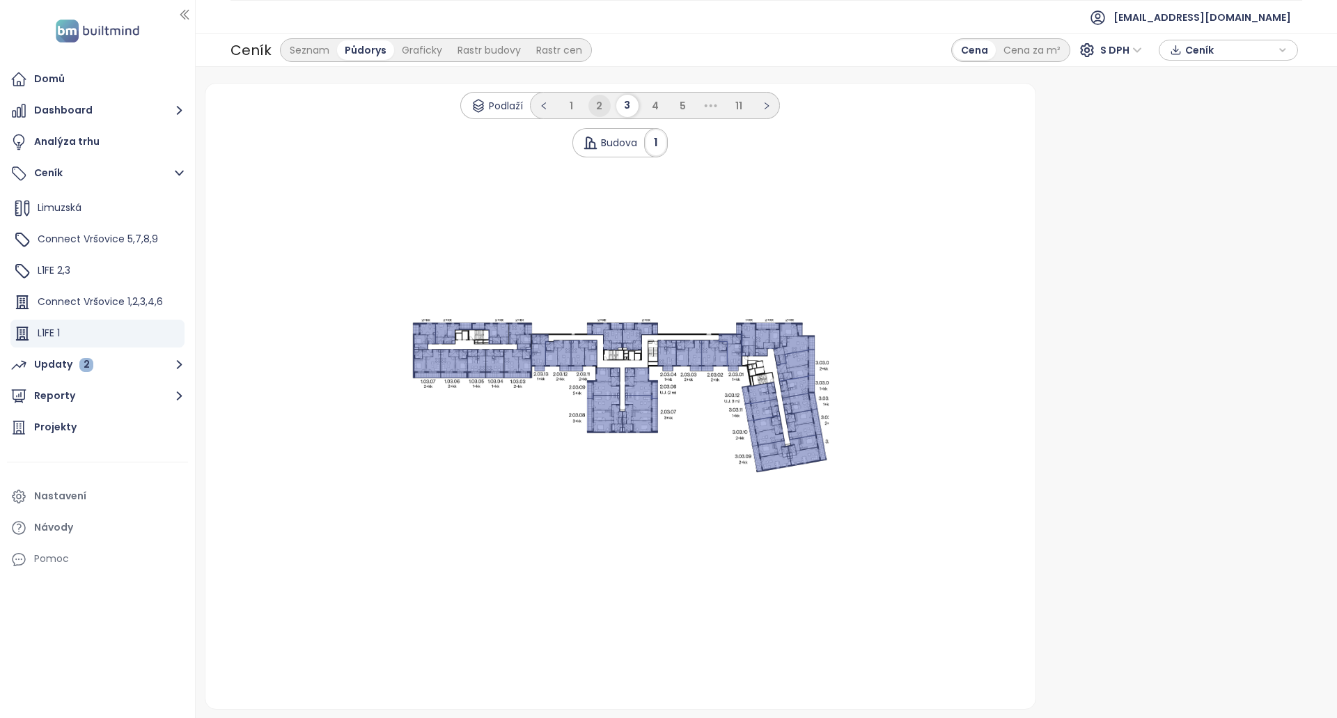
click at [598, 105] on span "2" at bounding box center [599, 106] width 6 height 14
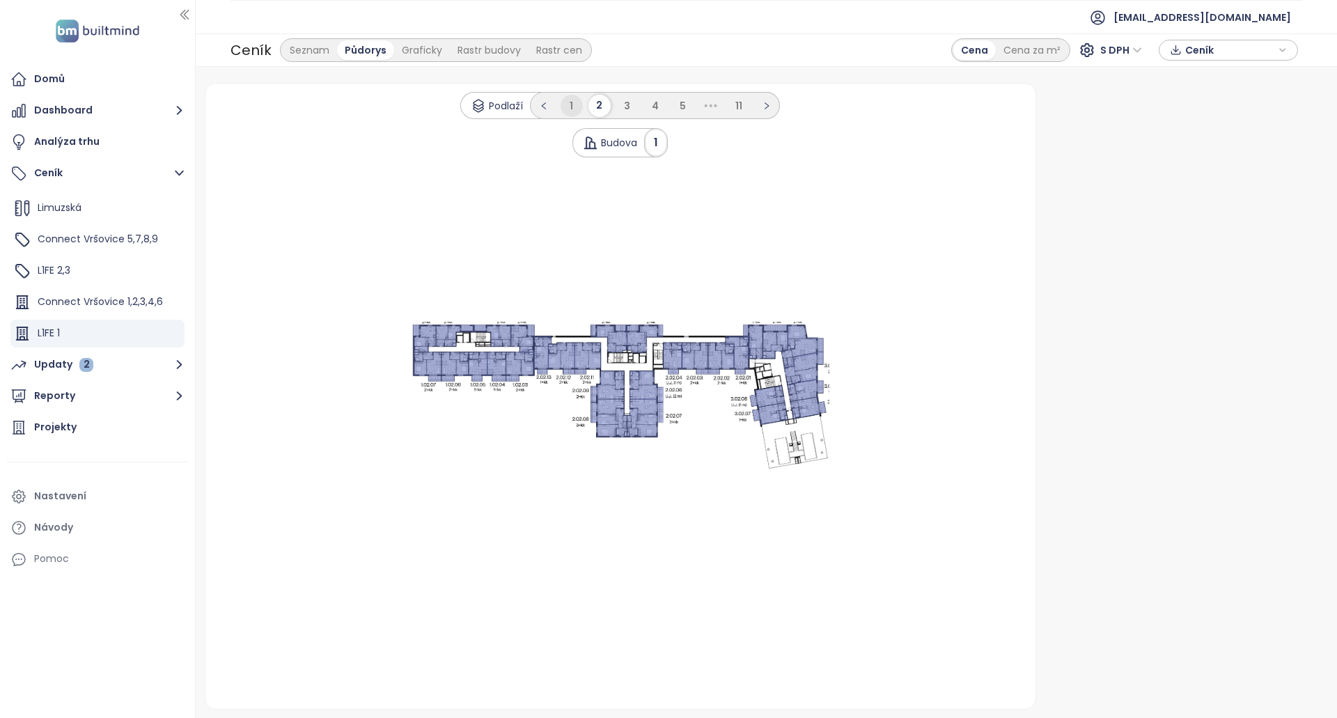
click at [571, 107] on span "1" at bounding box center [571, 106] width 3 height 14
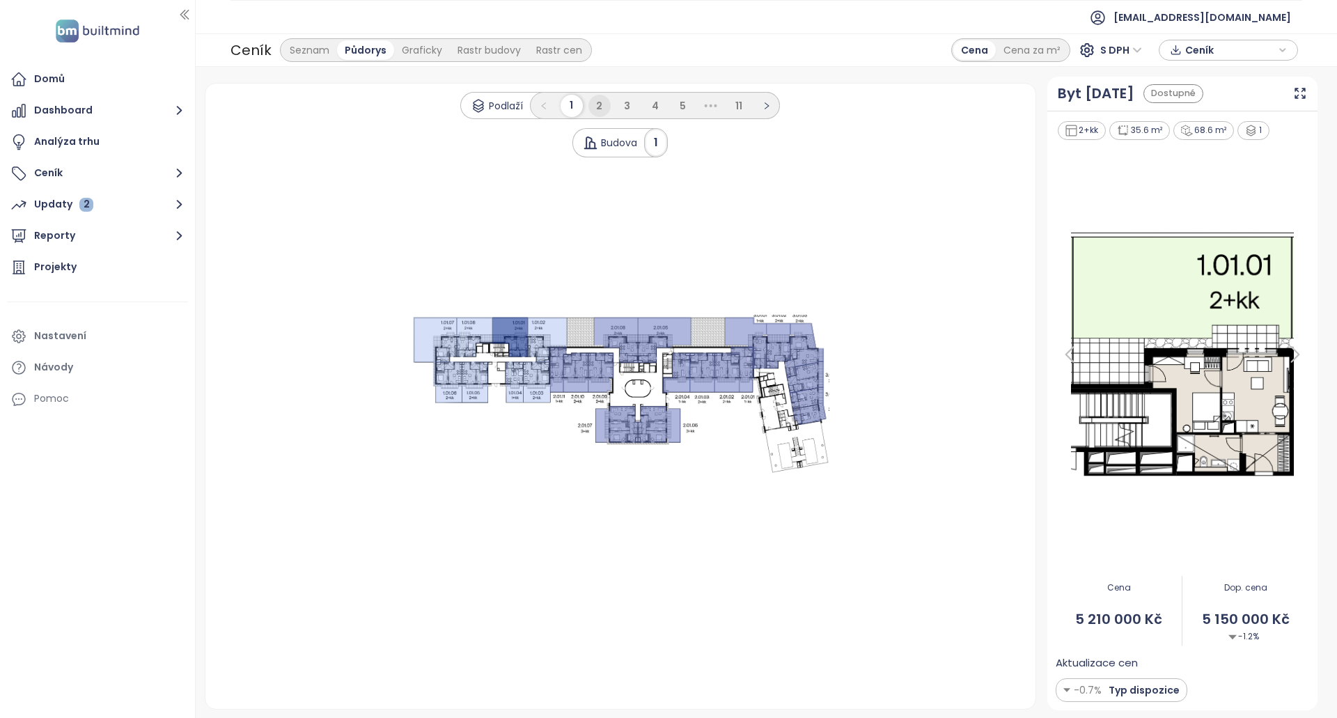
click at [598, 111] on span "2" at bounding box center [599, 106] width 6 height 14
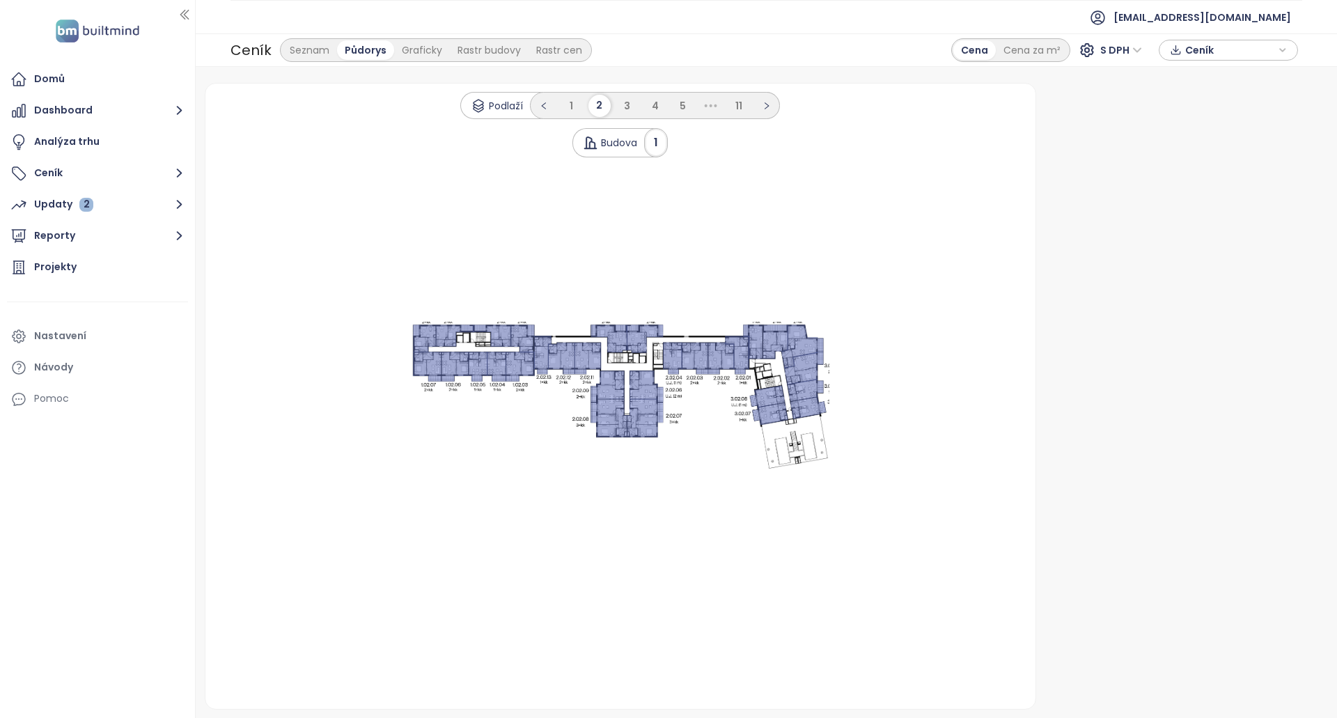
drag, startPoint x: 484, startPoint y: 350, endPoint x: 502, endPoint y: 349, distance: 17.5
click at [484, 351] on 1 at bounding box center [621, 396] width 418 height 148
click at [726, 109] on ul "1 2 3 4 5 ••• 11" at bounding box center [655, 105] width 250 height 27
click at [730, 104] on li "11" at bounding box center [739, 106] width 22 height 22
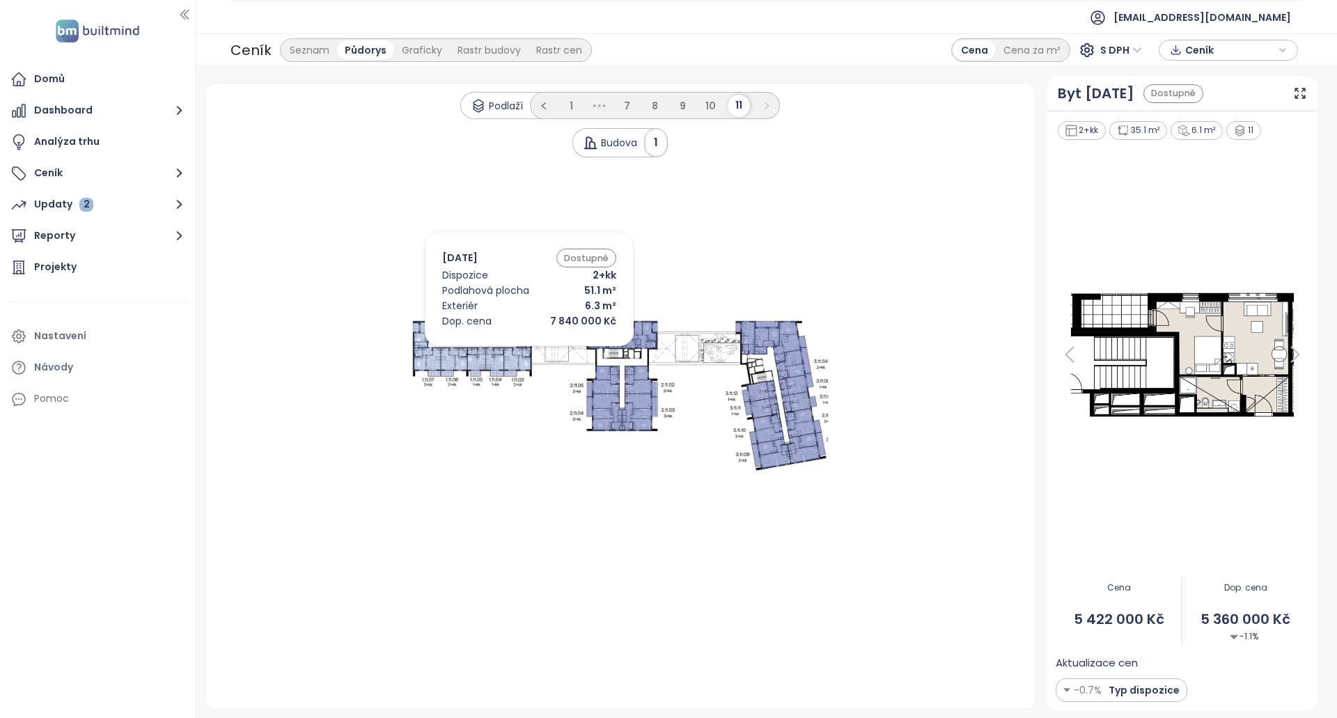
click at [539, 351] on 1 at bounding box center [621, 396] width 418 height 153
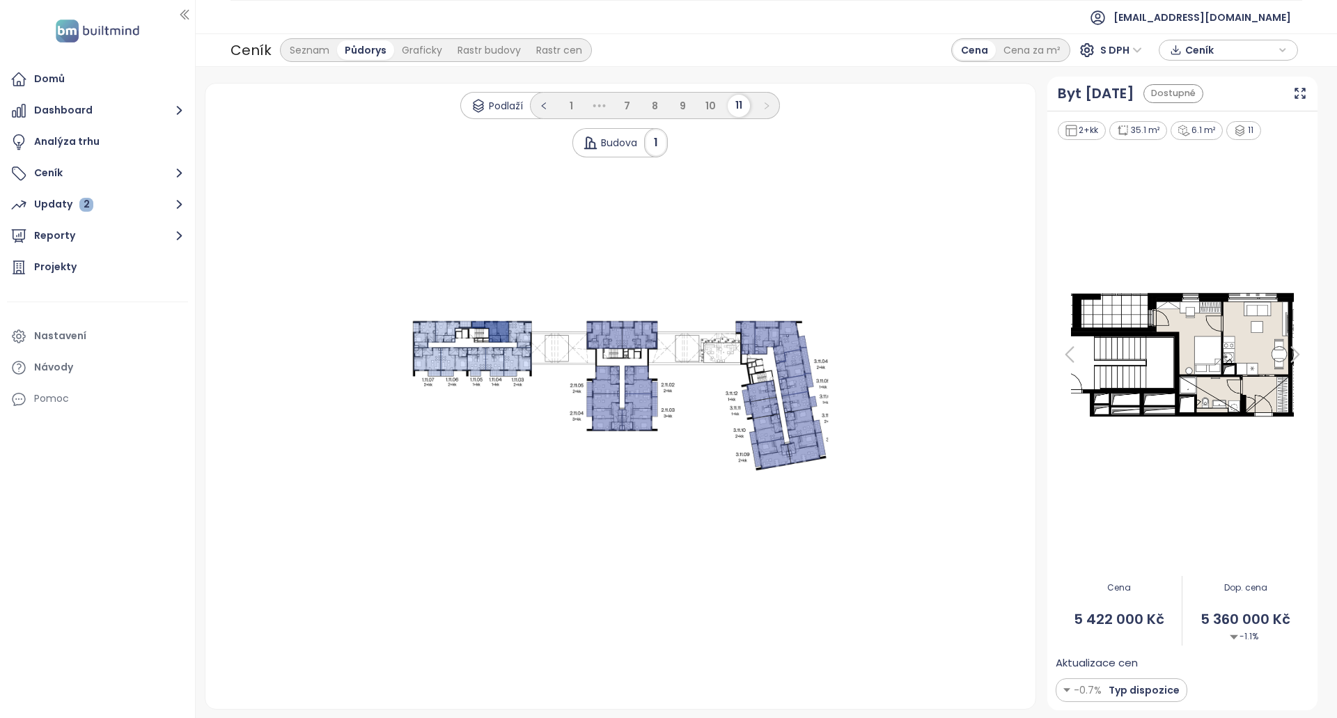
drag, startPoint x: 519, startPoint y: 355, endPoint x: 518, endPoint y: 348, distance: 7.0
click at [519, 355] on icon at bounding box center [518, 362] width 29 height 29
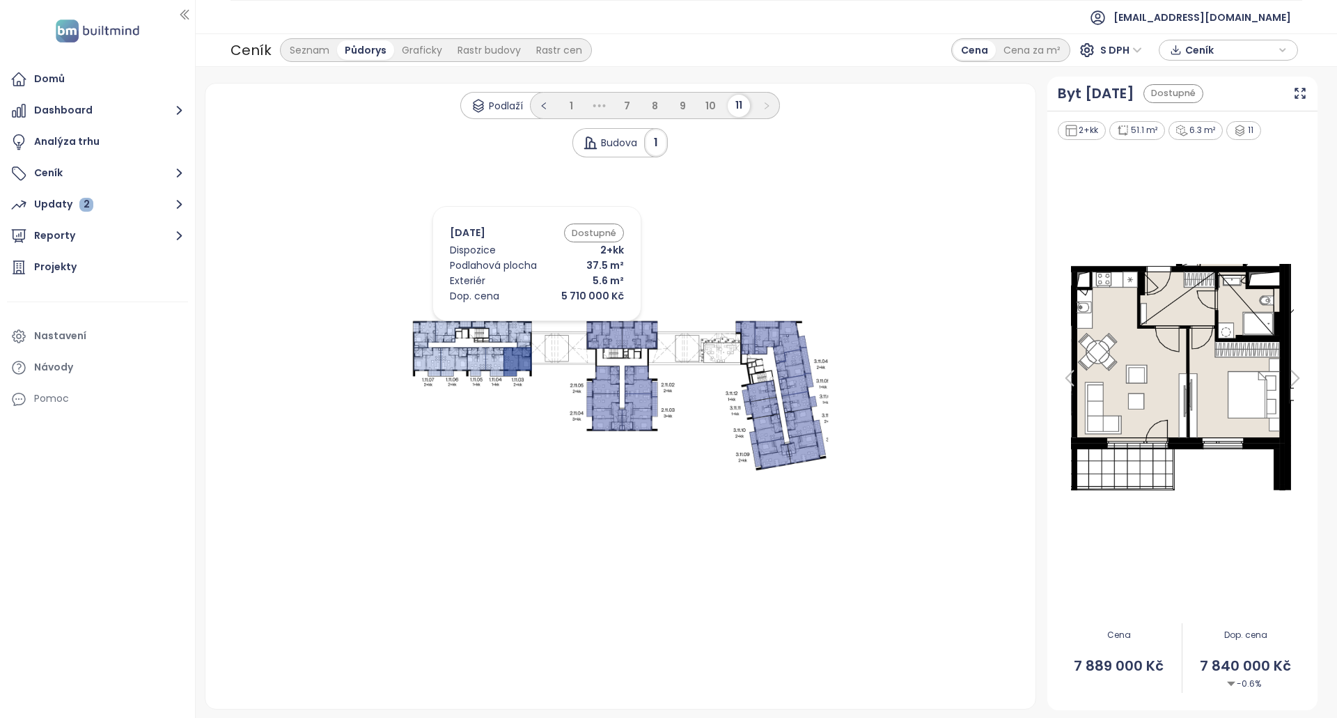
drag, startPoint x: 516, startPoint y: 325, endPoint x: 498, endPoint y: 327, distance: 18.2
click at [515, 325] on icon at bounding box center [520, 334] width 23 height 26
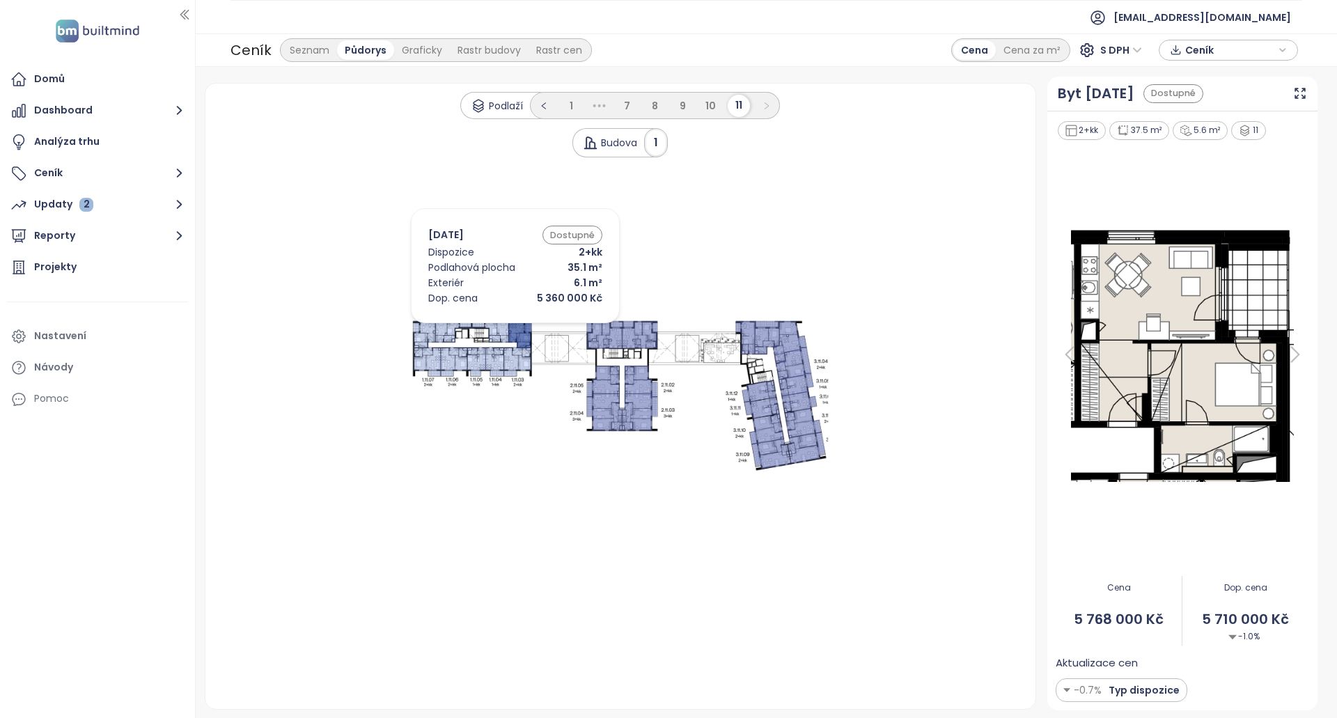
click at [495, 327] on icon at bounding box center [490, 331] width 37 height 21
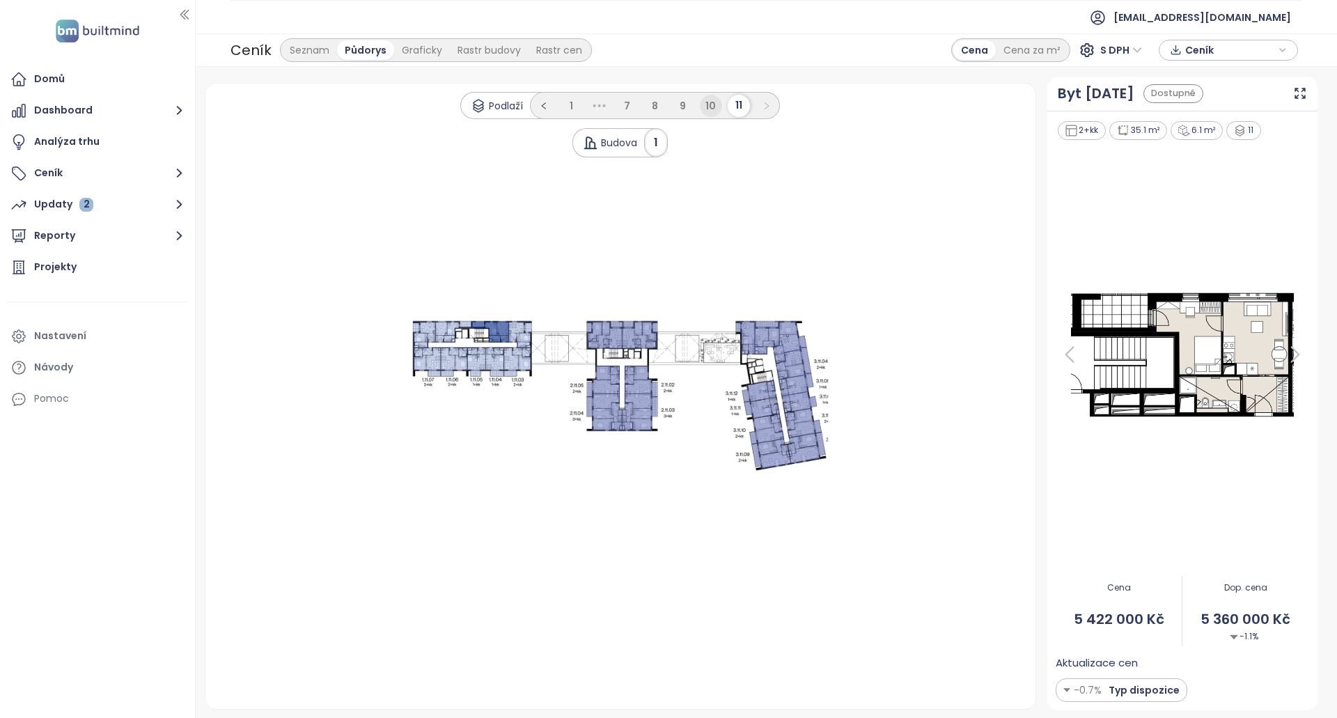
click at [715, 109] on span "10" at bounding box center [711, 106] width 10 height 14
click at [508, 353] on icon at bounding box center [518, 362] width 28 height 29
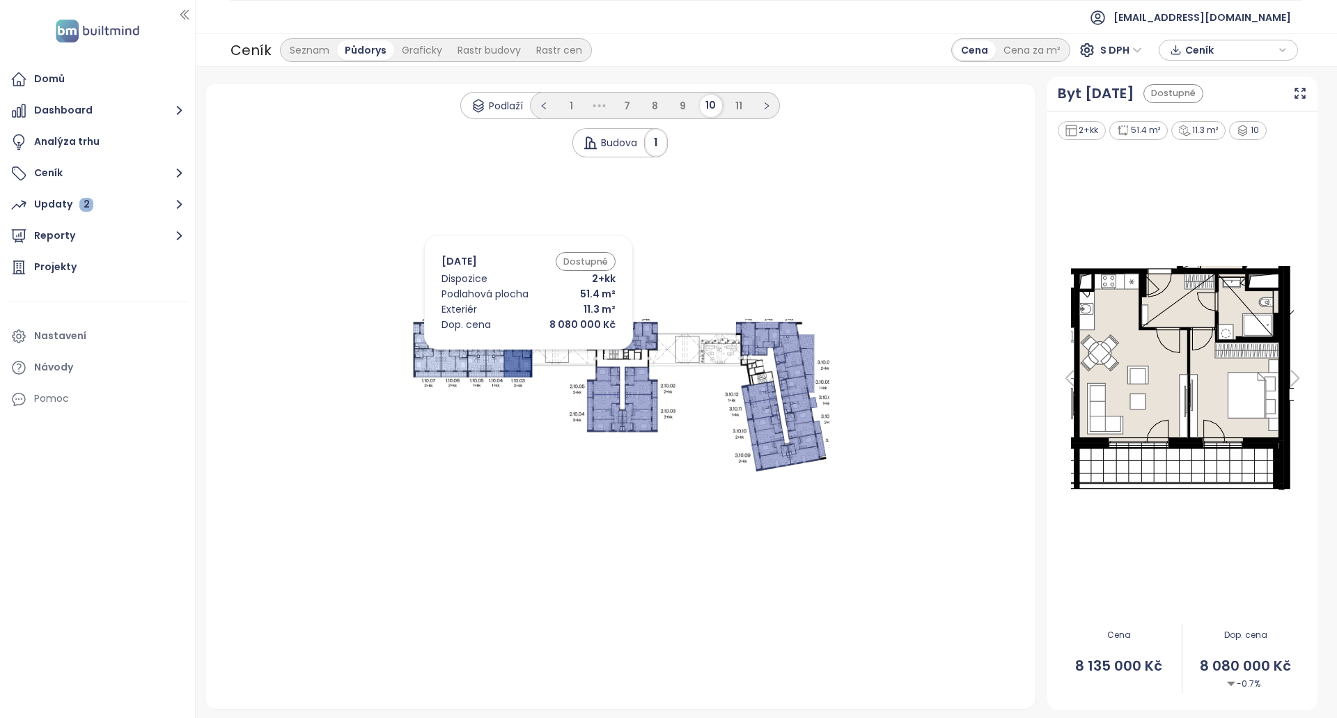
click at [512, 327] on icon at bounding box center [521, 336] width 24 height 26
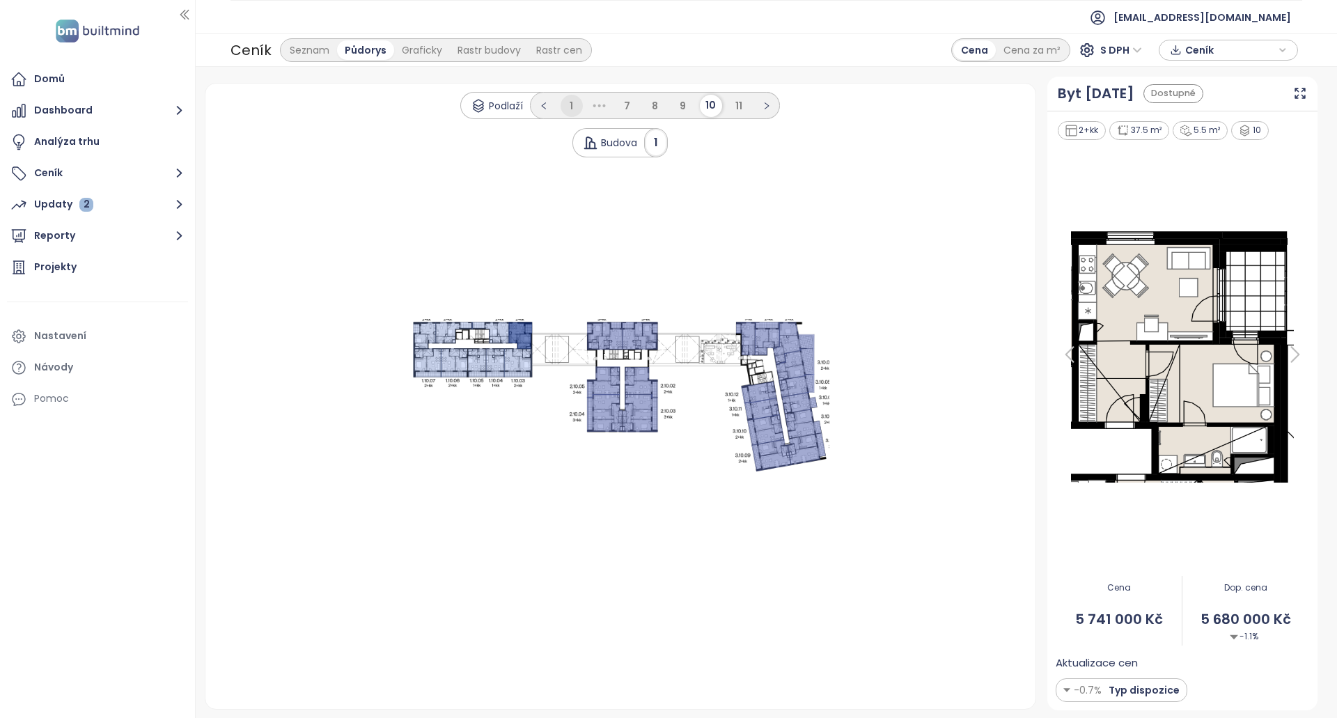
click at [569, 111] on li "1" at bounding box center [572, 106] width 22 height 22
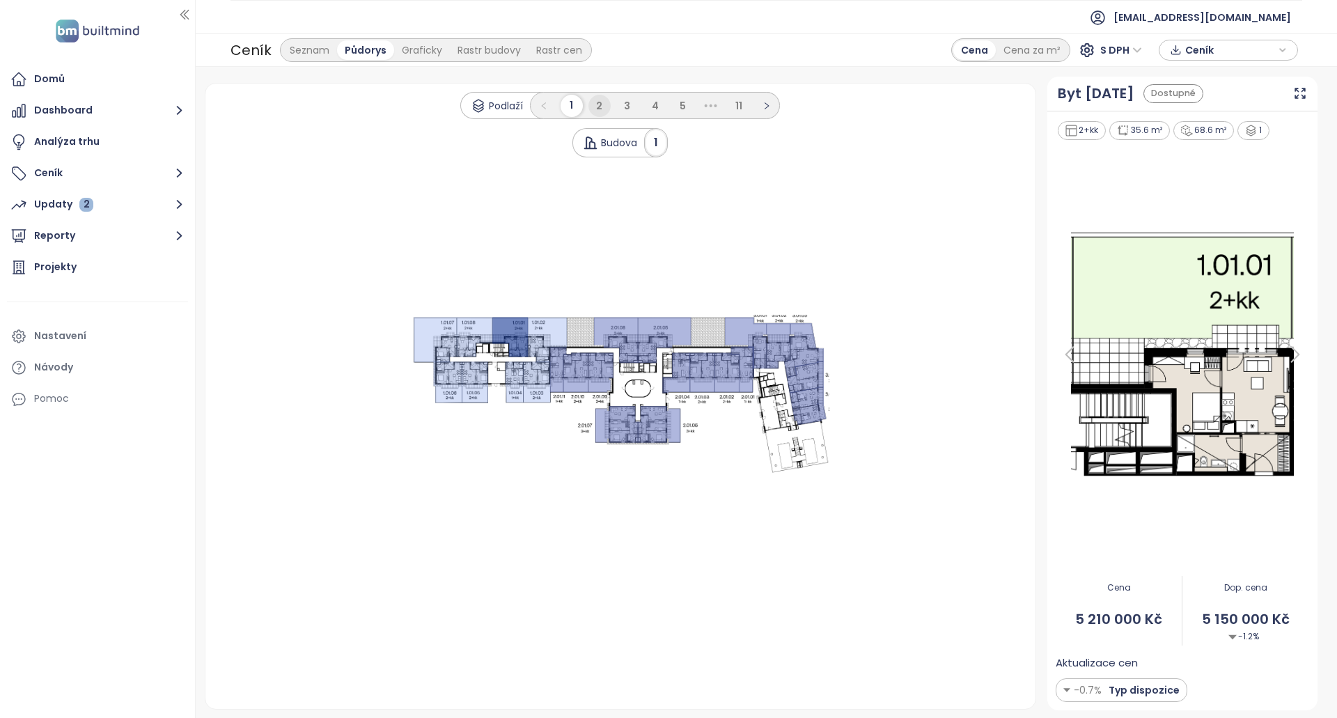
click at [607, 109] on li "2" at bounding box center [600, 106] width 22 height 22
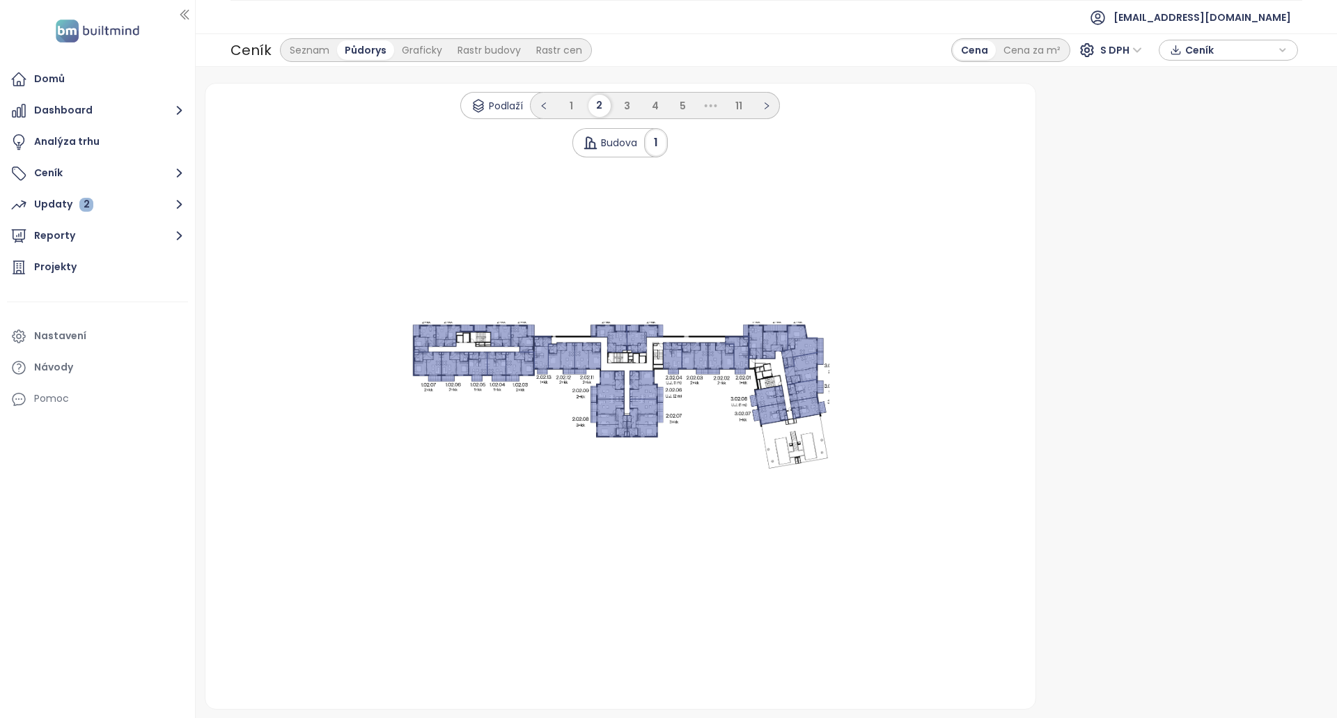
click at [514, 360] on icon at bounding box center [520, 367] width 29 height 30
click at [626, 101] on span "3" at bounding box center [627, 106] width 6 height 14
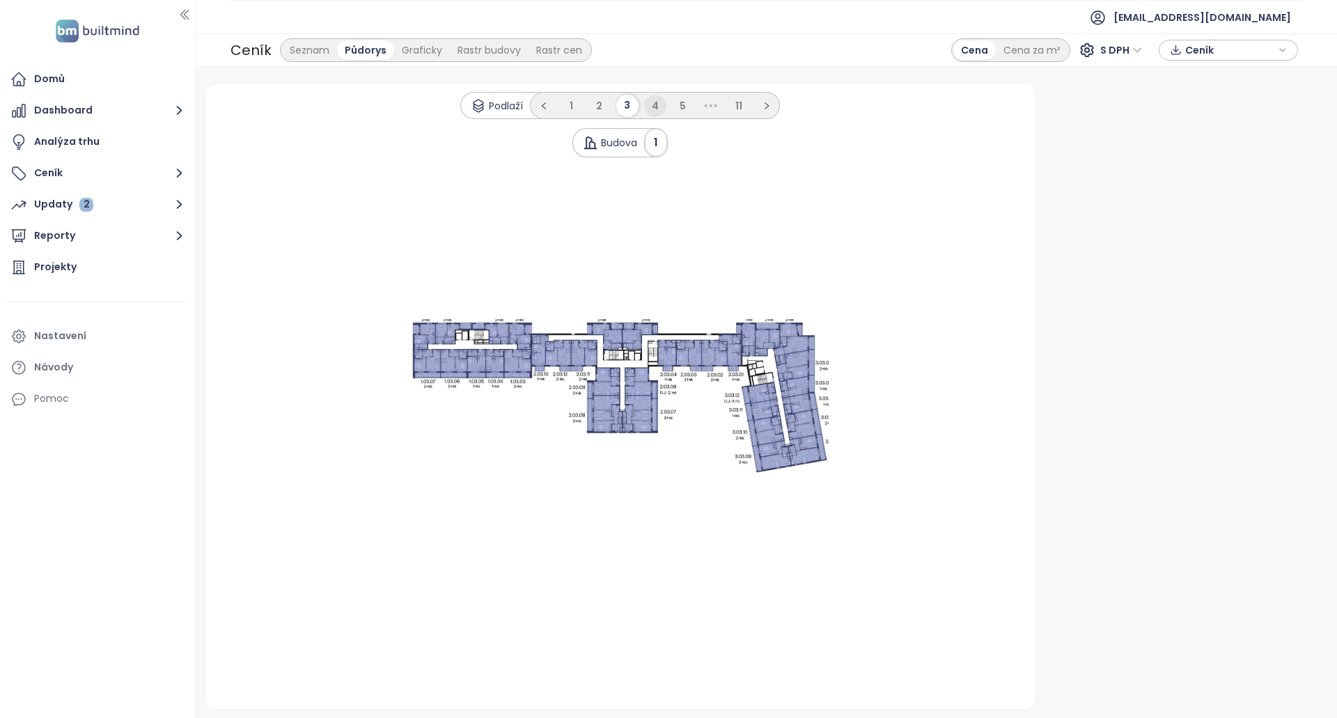
click at [656, 108] on span "4" at bounding box center [655, 106] width 7 height 14
click at [656, 109] on ul "1 2 3 4 5 6 ••• 11" at bounding box center [655, 105] width 278 height 27
click at [670, 103] on span "5" at bounding box center [669, 106] width 6 height 14
click at [676, 106] on li "6" at bounding box center [683, 106] width 22 height 22
click at [550, 103] on li "1" at bounding box center [544, 106] width 22 height 22
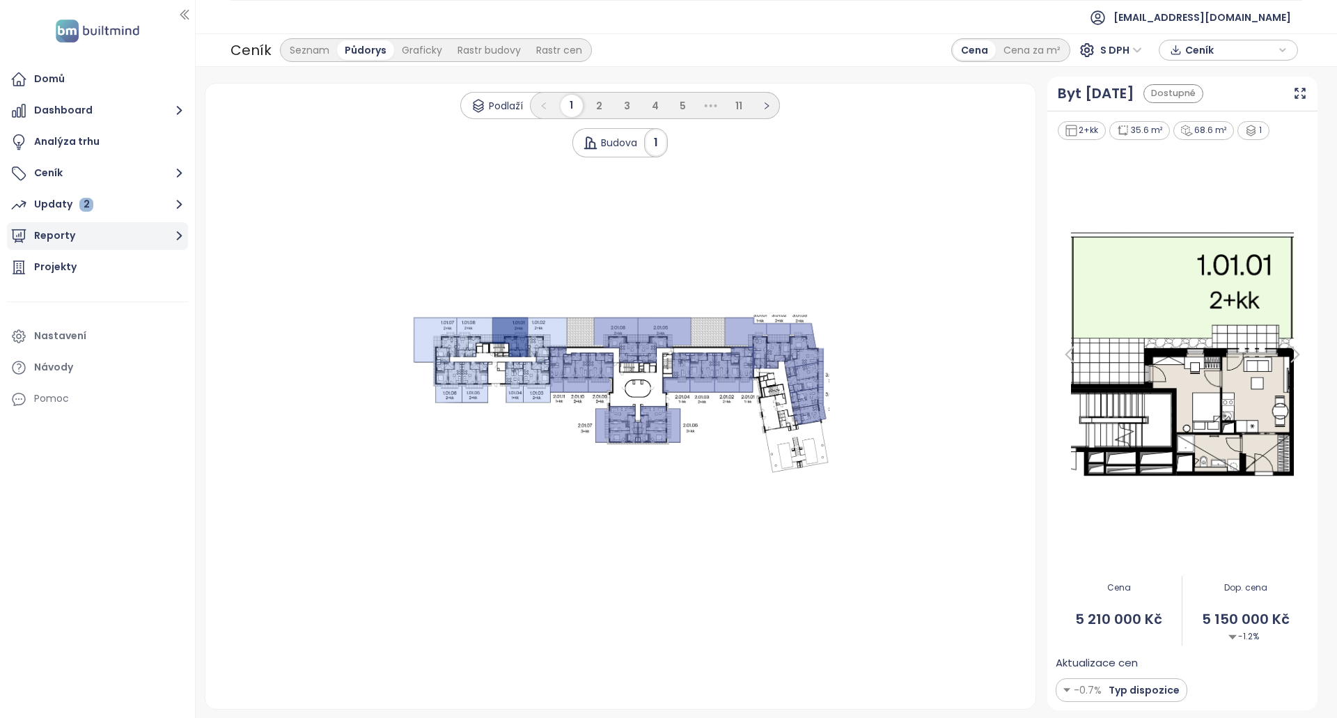
click at [129, 224] on button "Reporty" at bounding box center [97, 236] width 181 height 28
click at [121, 161] on button "Ceník" at bounding box center [97, 174] width 181 height 28
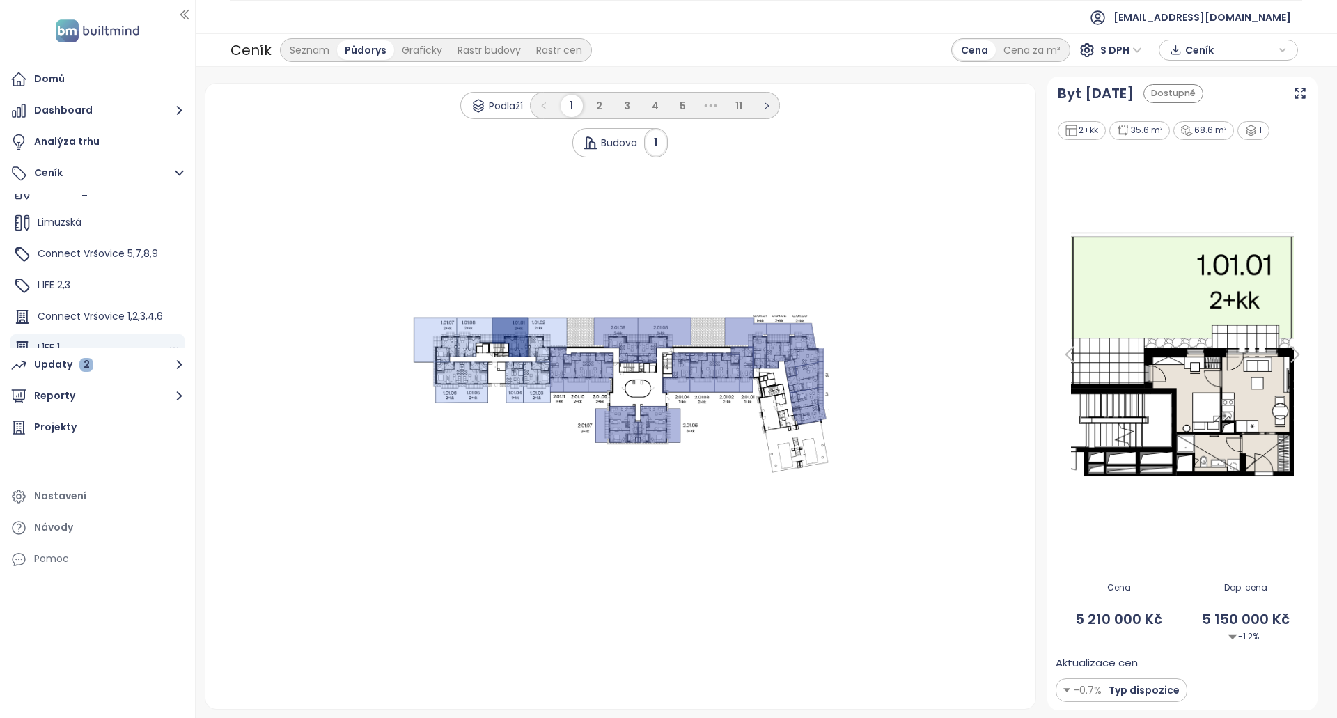
scroll to position [94, 0]
click at [102, 257] on div "L1FE 2,3" at bounding box center [97, 271] width 174 height 28
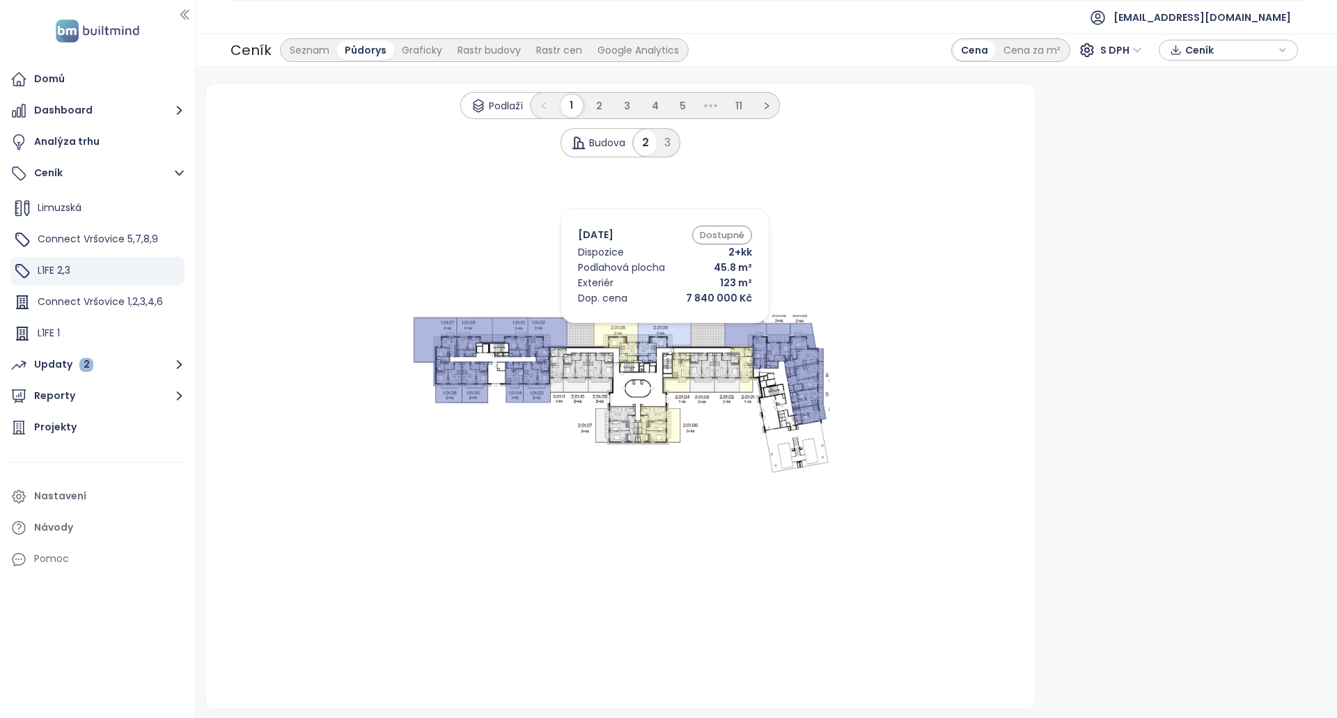
click at [632, 327] on icon at bounding box center [616, 341] width 44 height 46
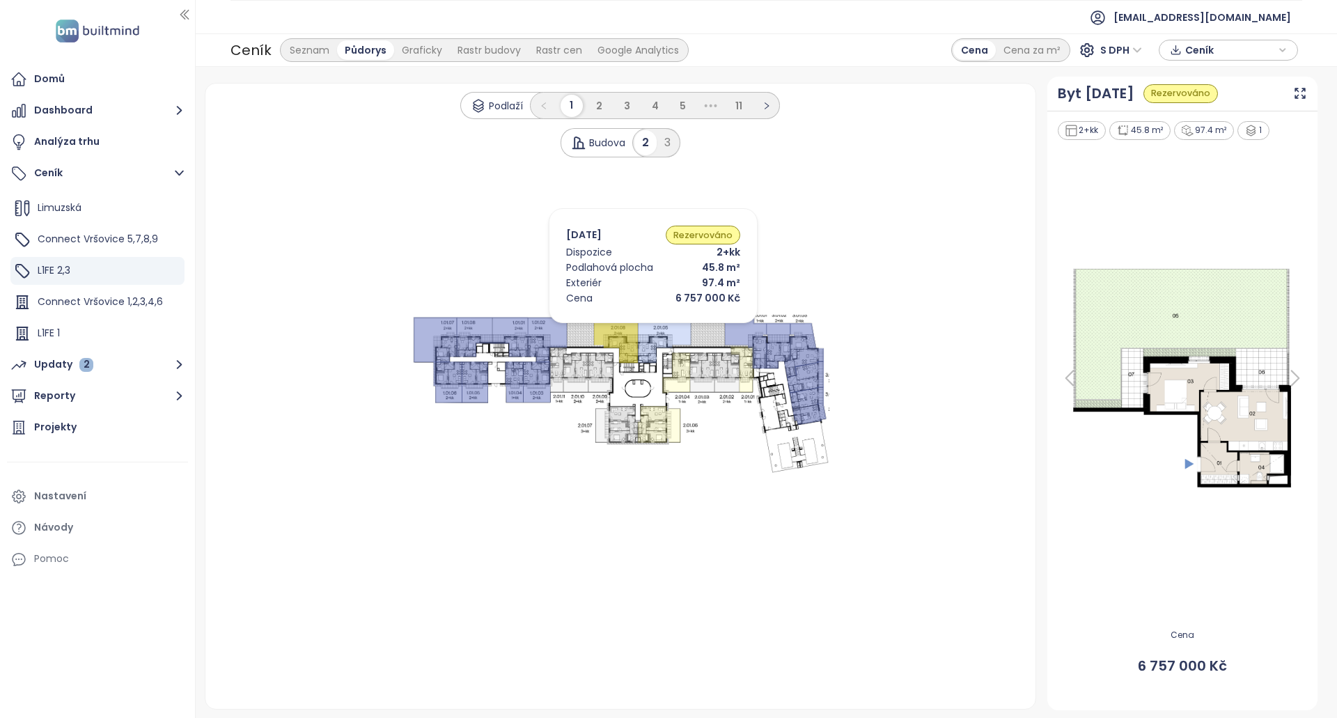
click at [655, 327] on icon at bounding box center [665, 341] width 54 height 46
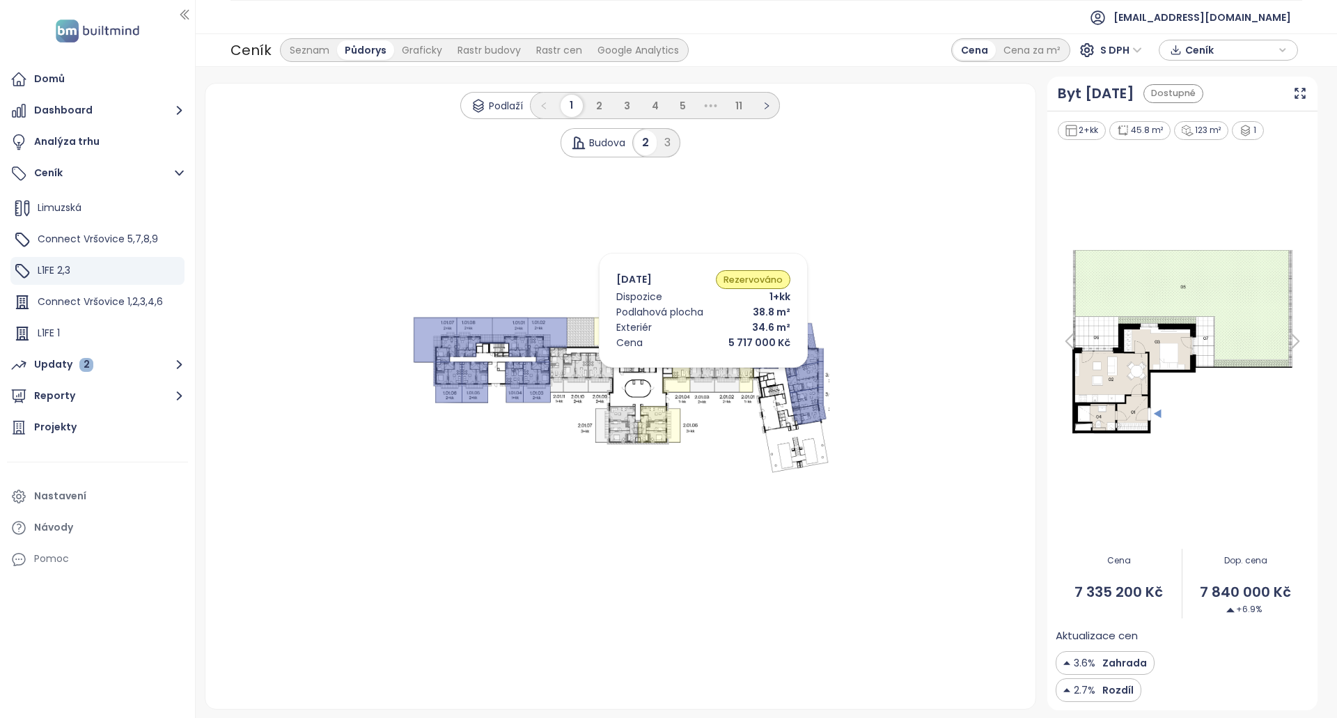
click at [683, 371] on icon at bounding box center [676, 373] width 28 height 40
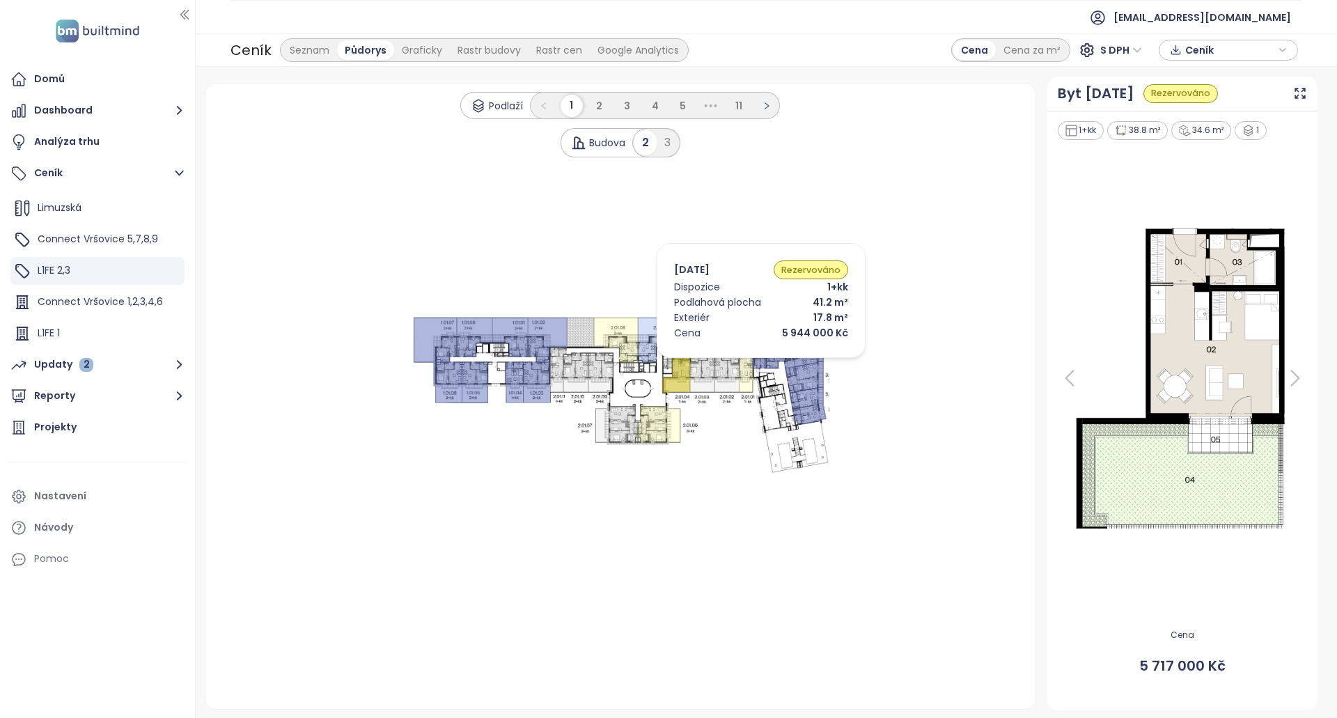
click at [740, 362] on icon at bounding box center [742, 370] width 23 height 46
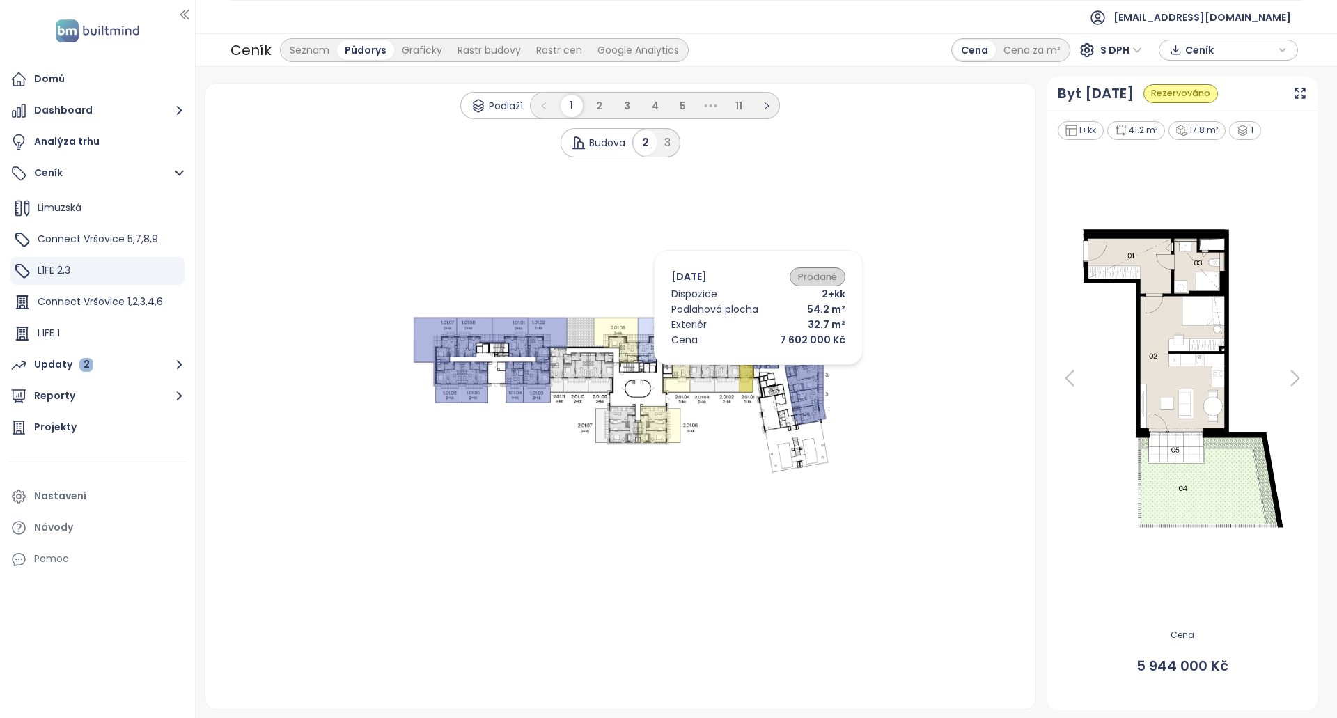
click at [733, 369] on icon at bounding box center [727, 373] width 25 height 40
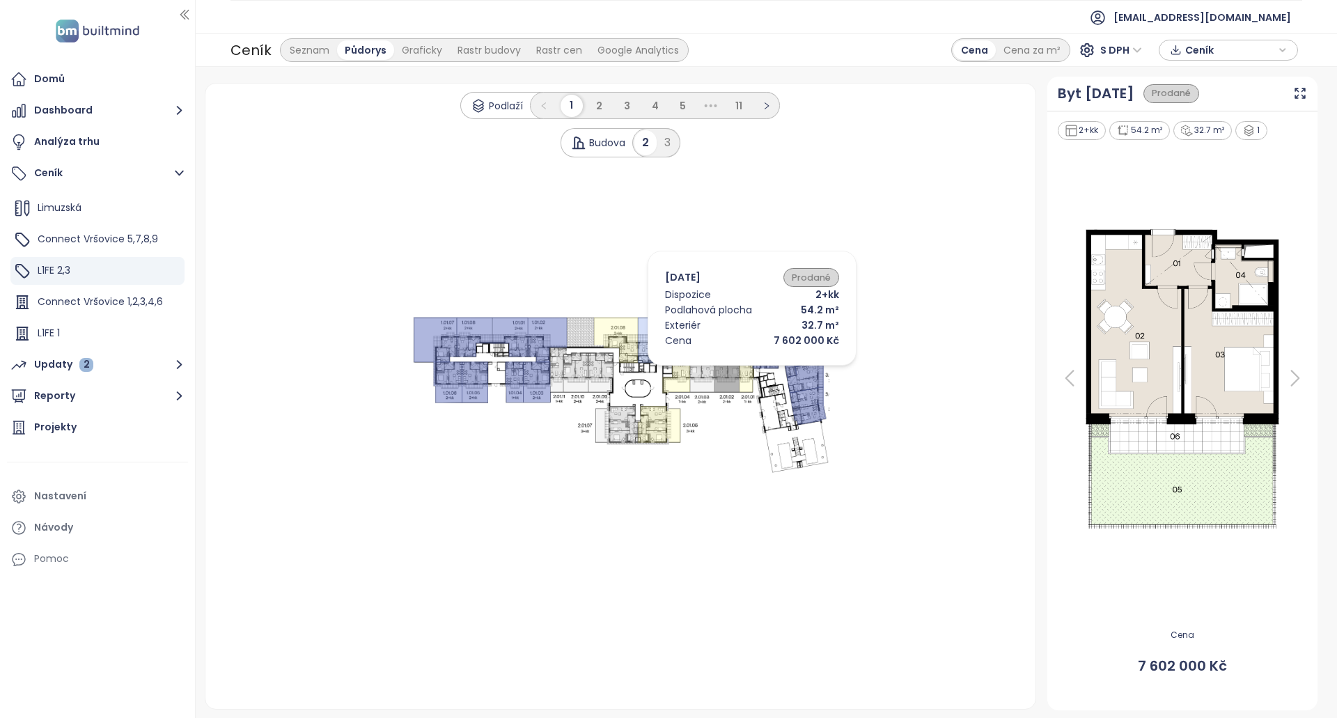
click at [711, 369] on icon at bounding box center [702, 373] width 25 height 40
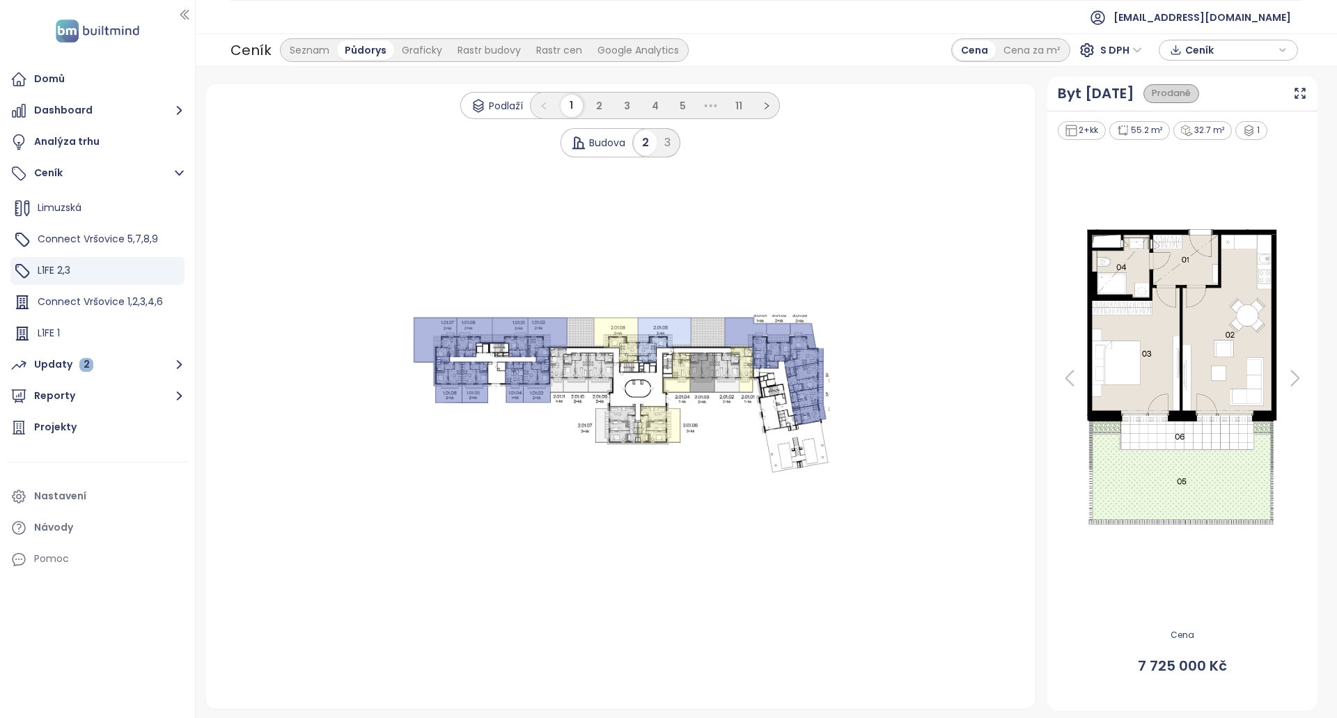
click at [789, 343] on icon at bounding box center [778, 345] width 24 height 45
click at [802, 394] on icon at bounding box center [807, 398] width 34 height 22
click at [739, 332] on icon at bounding box center [746, 344] width 42 height 52
click at [576, 102] on li "1" at bounding box center [572, 106] width 22 height 22
click at [588, 103] on ul "1 2 3 4 5 ••• 11" at bounding box center [655, 105] width 250 height 27
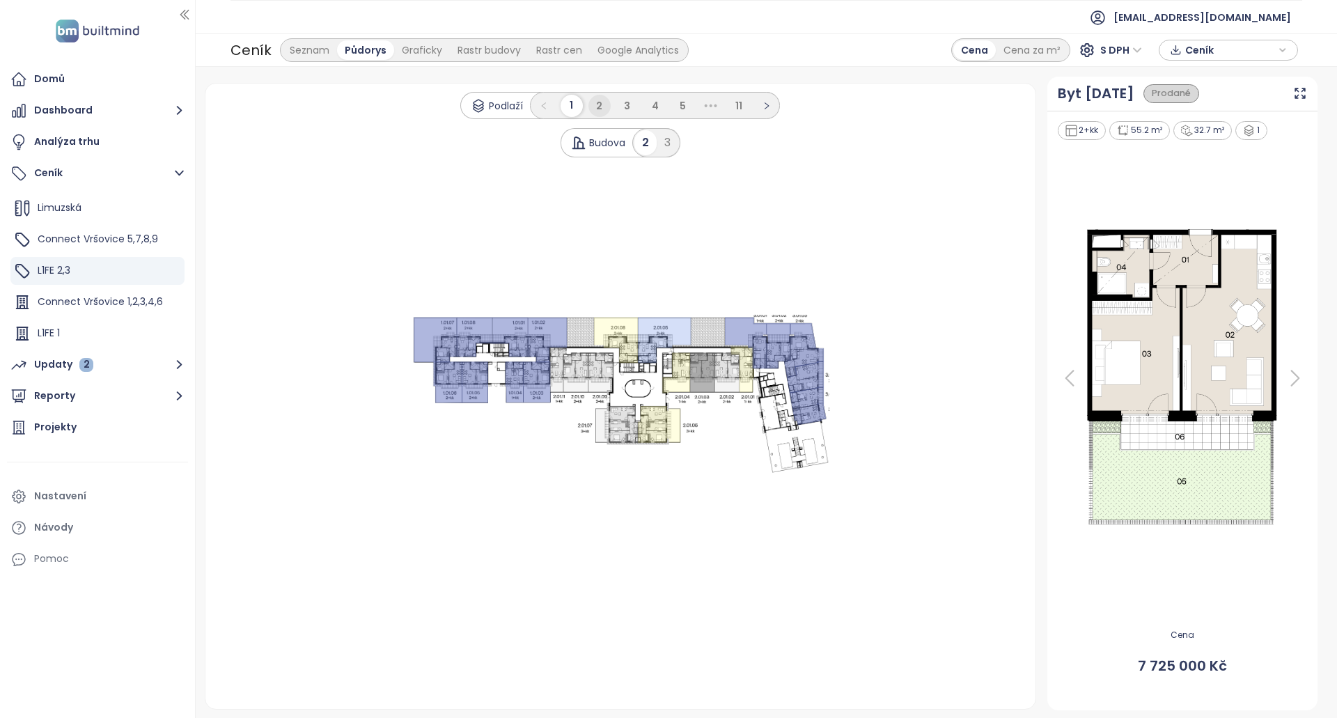
click at [594, 102] on li "2" at bounding box center [600, 106] width 22 height 22
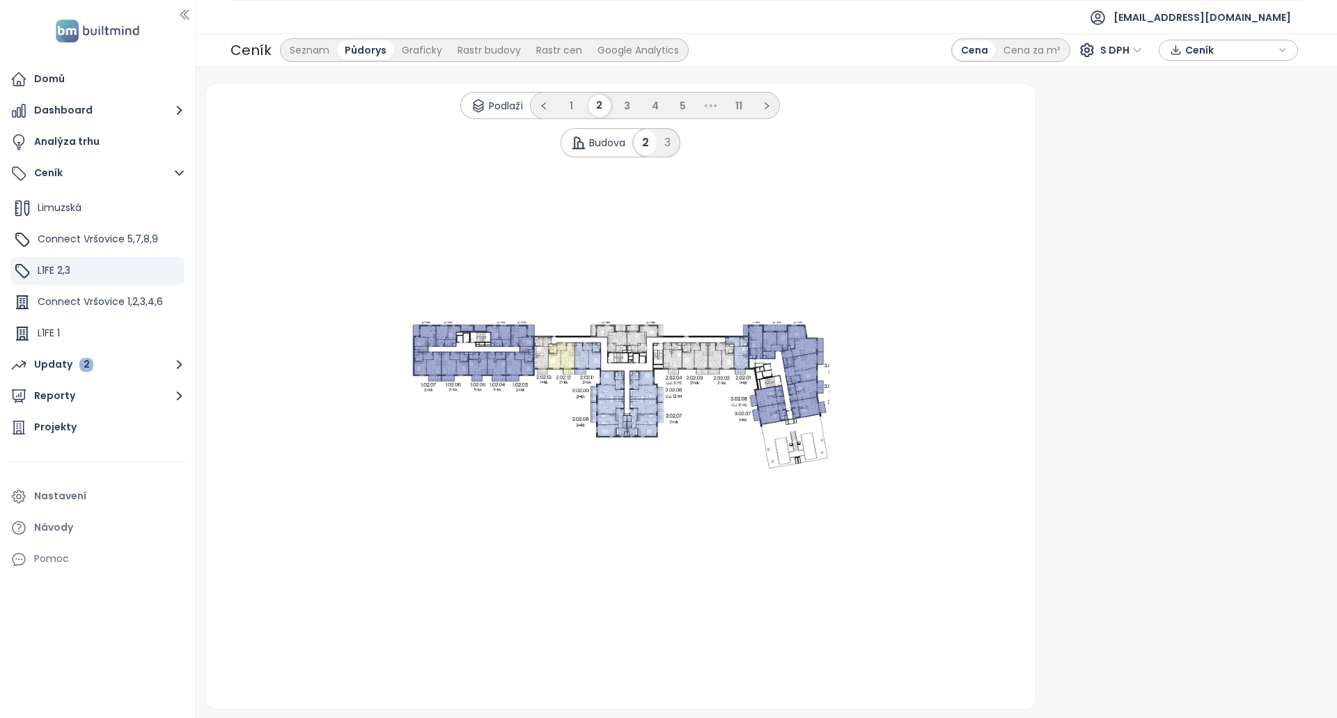
click at [579, 330] on 1 at bounding box center [621, 396] width 418 height 148
click at [565, 349] on icon at bounding box center [561, 359] width 26 height 32
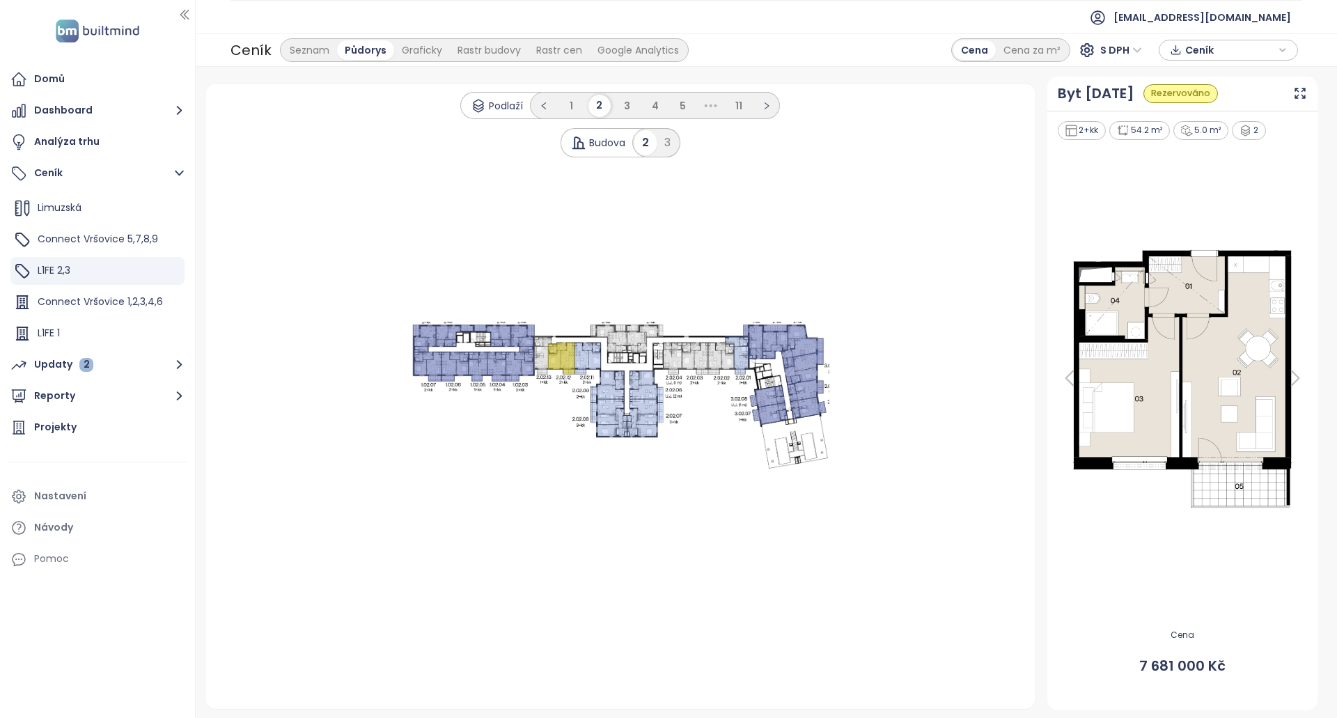
click at [631, 338] on icon at bounding box center [644, 339] width 37 height 28
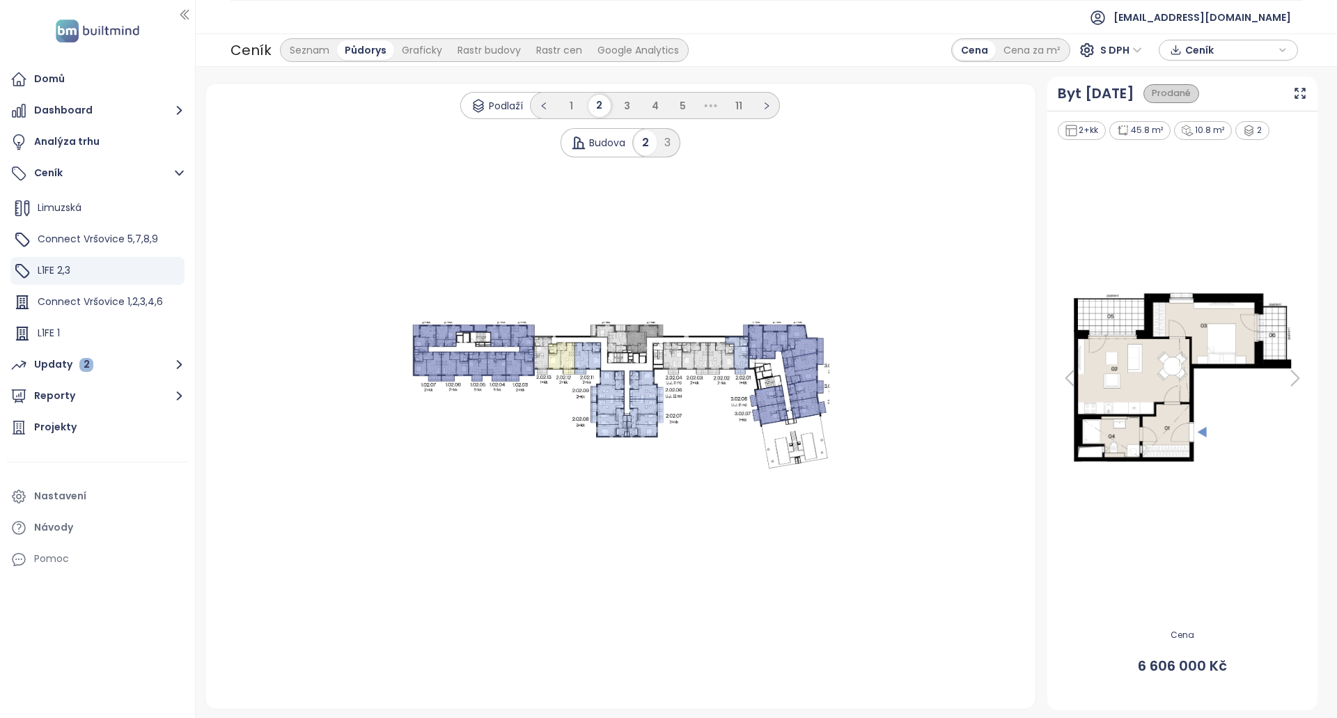
click at [619, 339] on icon at bounding box center [609, 339] width 36 height 28
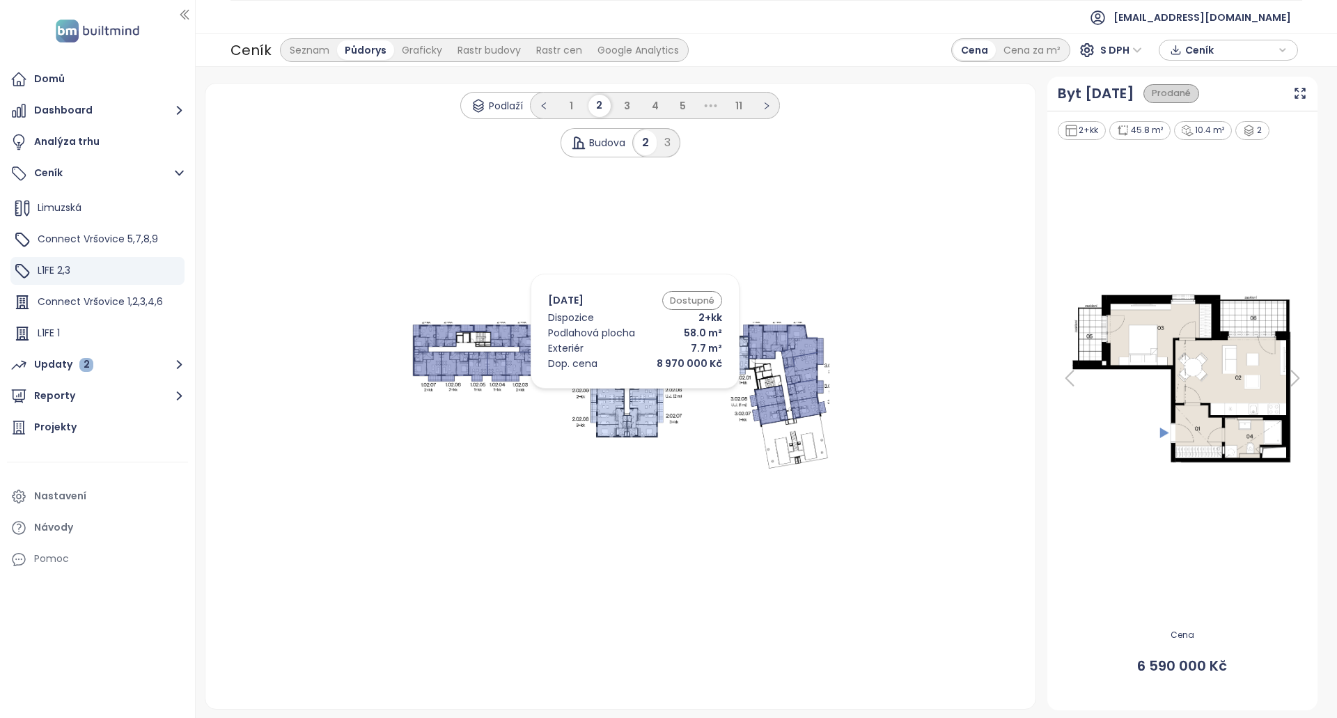
drag, startPoint x: 612, startPoint y: 399, endPoint x: 612, endPoint y: 427, distance: 27.9
click at [612, 400] on icon ".s0 { opacity: .5;fill: #6170be }" at bounding box center [621, 396] width 418 height 148
click at [614, 436] on icon at bounding box center [609, 418] width 36 height 38
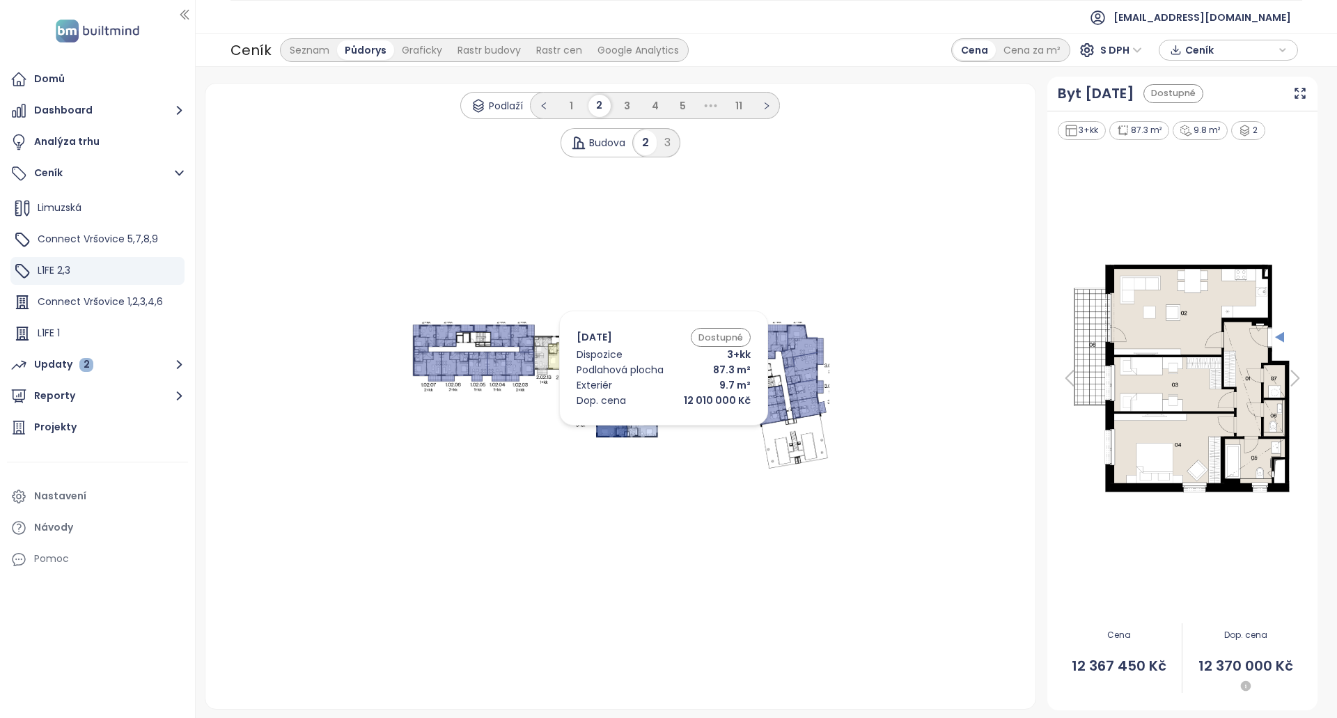
click at [647, 428] on icon at bounding box center [645, 418] width 36 height 38
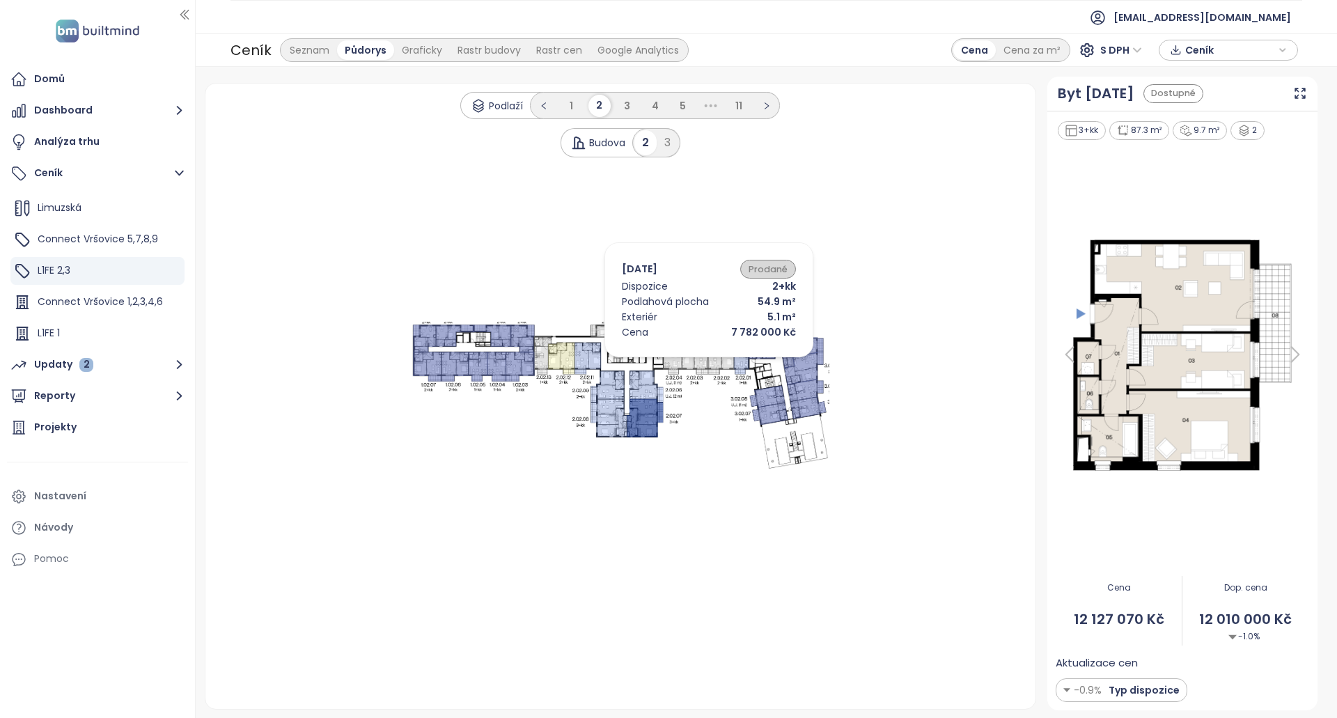
click at [693, 355] on icon at bounding box center [694, 359] width 26 height 32
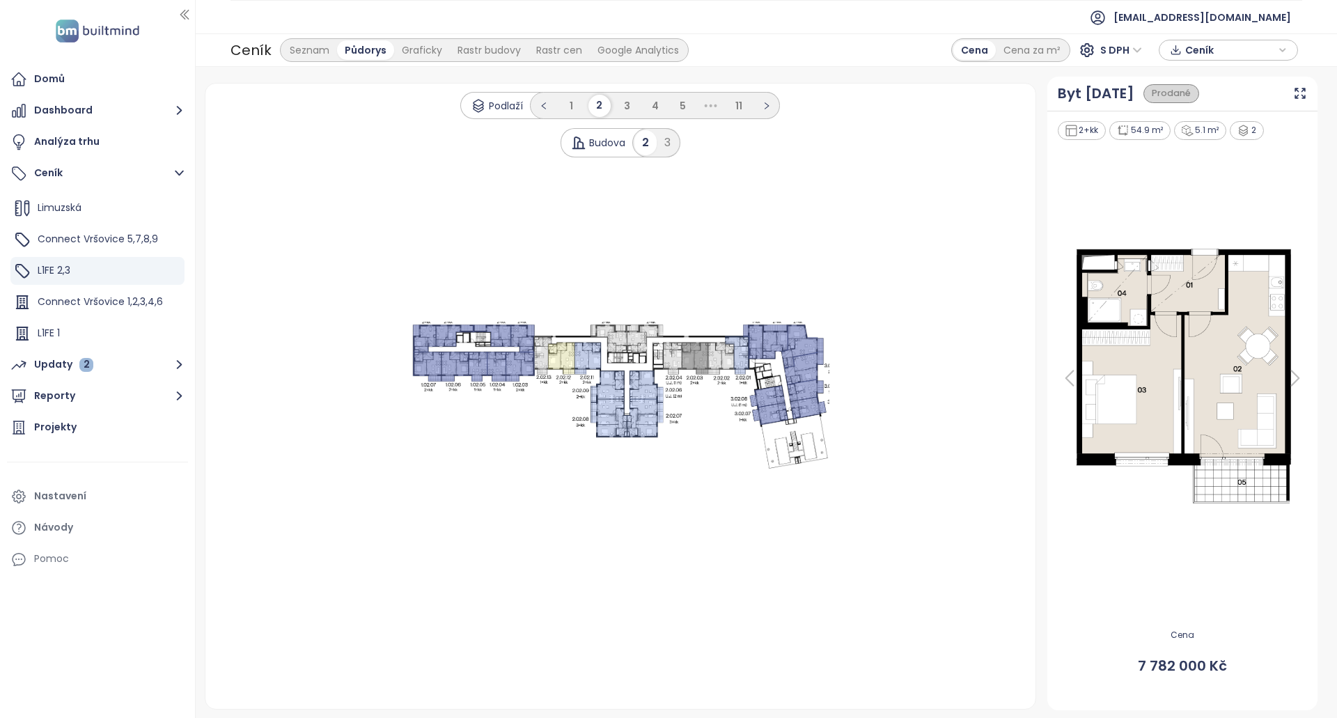
drag, startPoint x: 753, startPoint y: 349, endPoint x: 742, endPoint y: 353, distance: 11.9
click at [753, 351] on icon at bounding box center [753, 342] width 20 height 34
click at [737, 352] on icon at bounding box center [737, 355] width 24 height 38
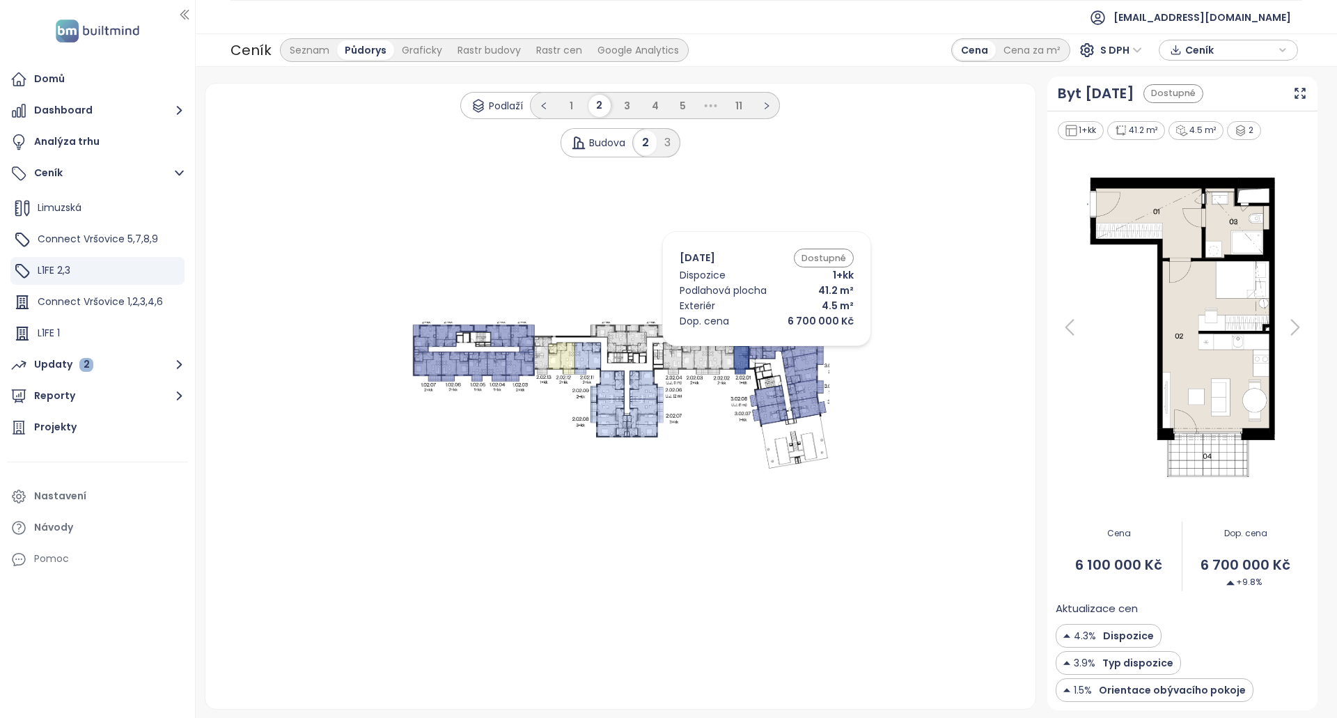
click at [746, 350] on icon at bounding box center [737, 355] width 24 height 38
click at [724, 351] on icon at bounding box center [721, 359] width 26 height 32
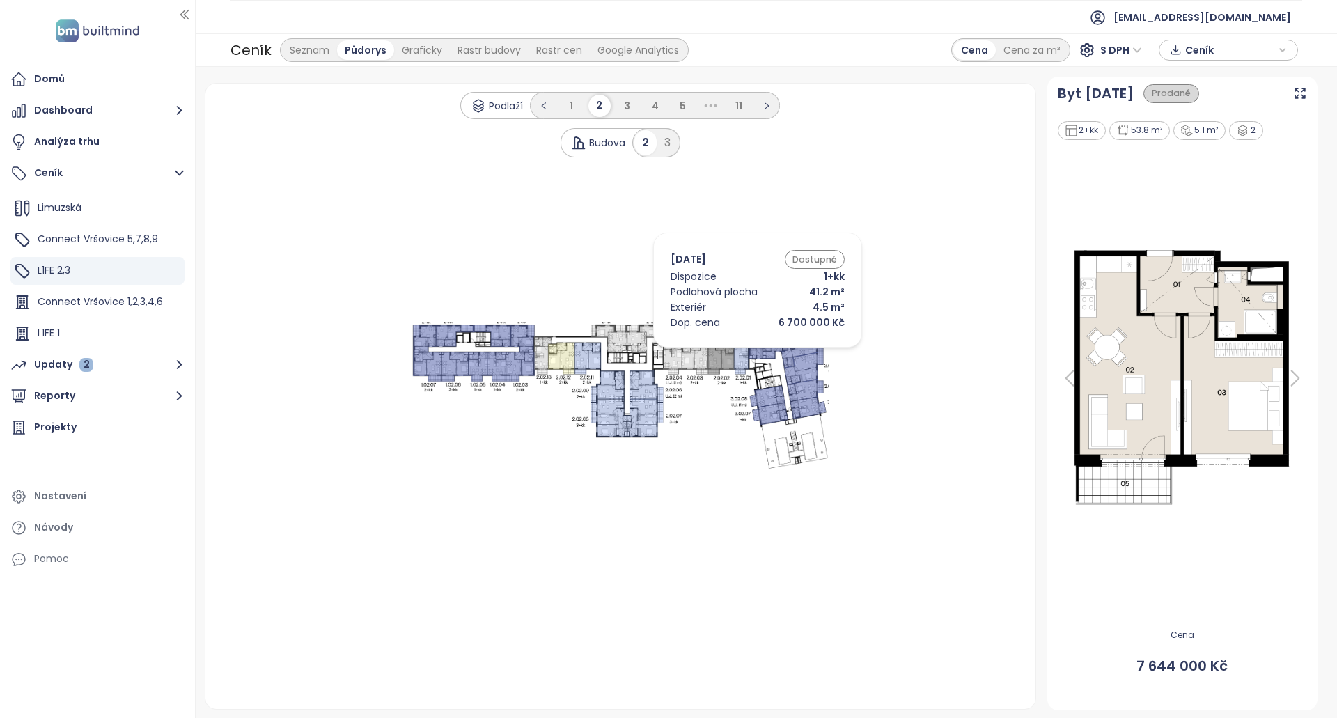
click at [749, 348] on icon at bounding box center [753, 342] width 20 height 34
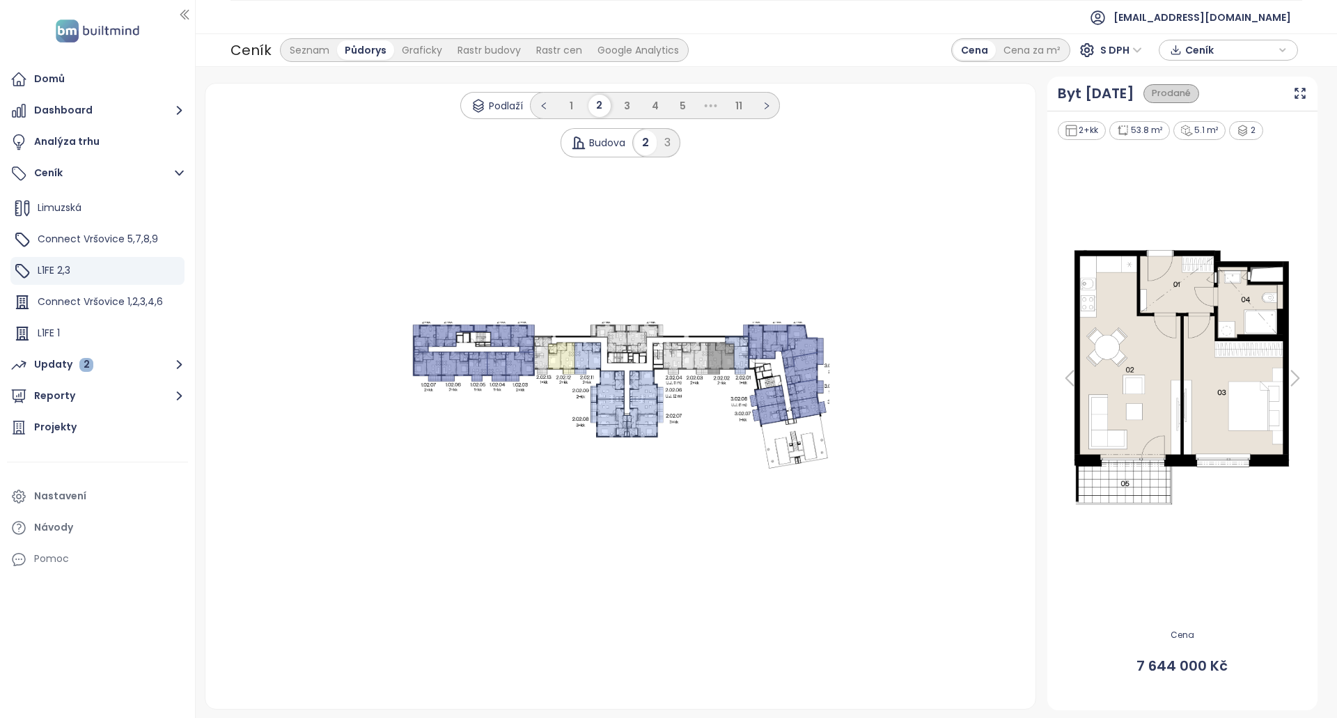
click at [781, 339] on icon at bounding box center [775, 342] width 25 height 34
click at [672, 136] on div "3" at bounding box center [668, 142] width 22 height 25
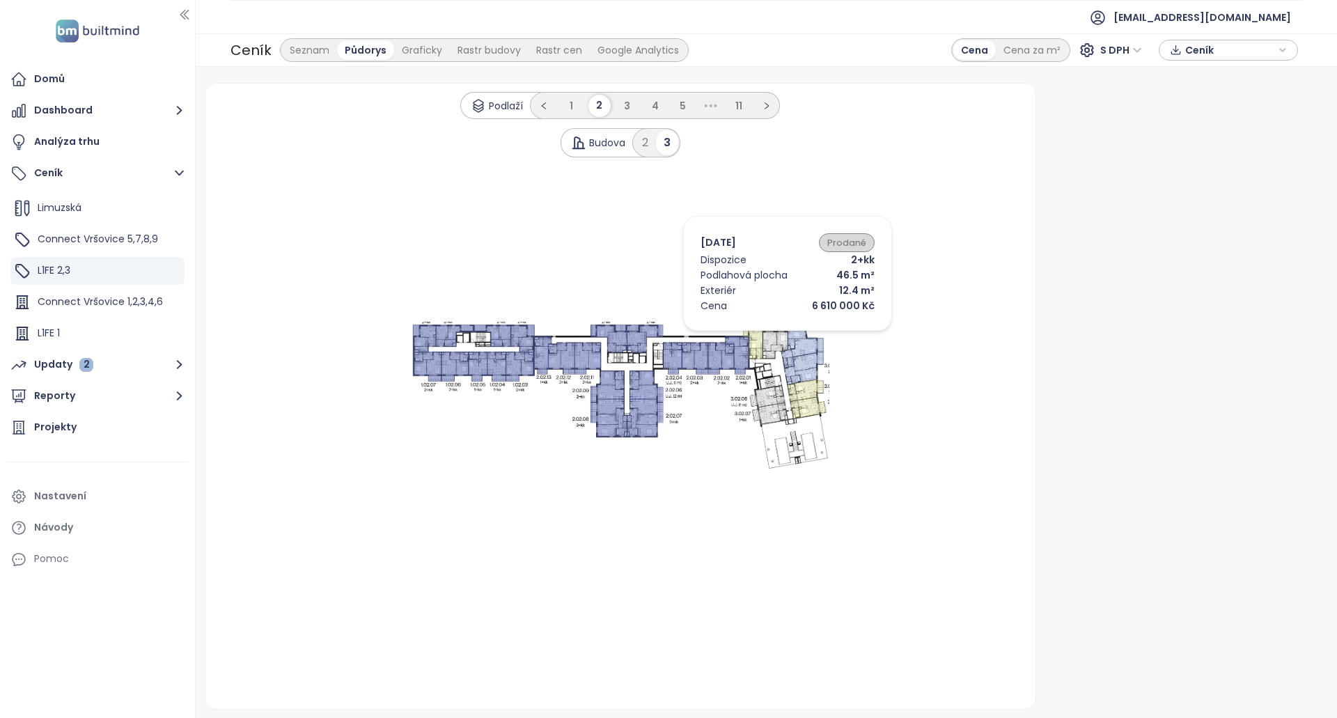
click at [767, 334] on icon ".s0 { opacity: .5;fill: #6170be }" at bounding box center [621, 396] width 418 height 148
click at [786, 331] on icon at bounding box center [775, 342] width 25 height 34
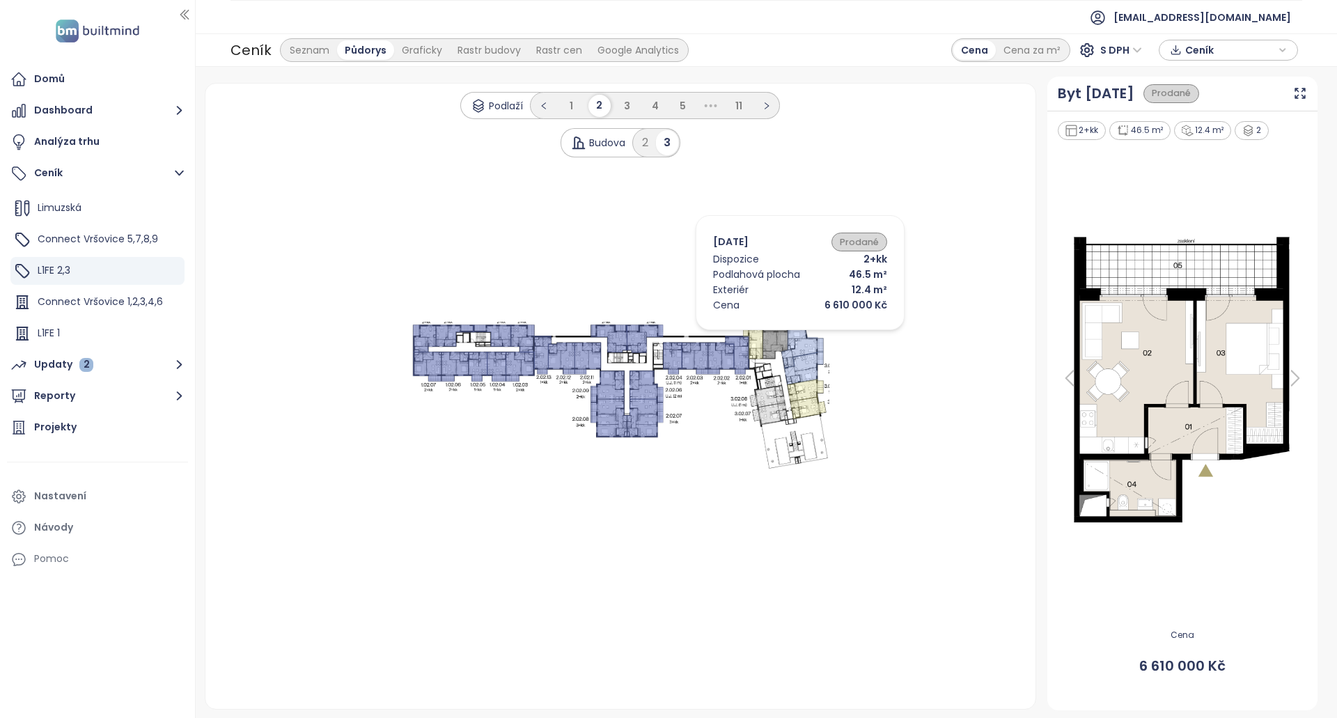
click at [777, 334] on icon at bounding box center [775, 342] width 25 height 34
click at [766, 335] on icon at bounding box center [775, 342] width 25 height 34
click at [796, 344] on icon at bounding box center [803, 347] width 42 height 44
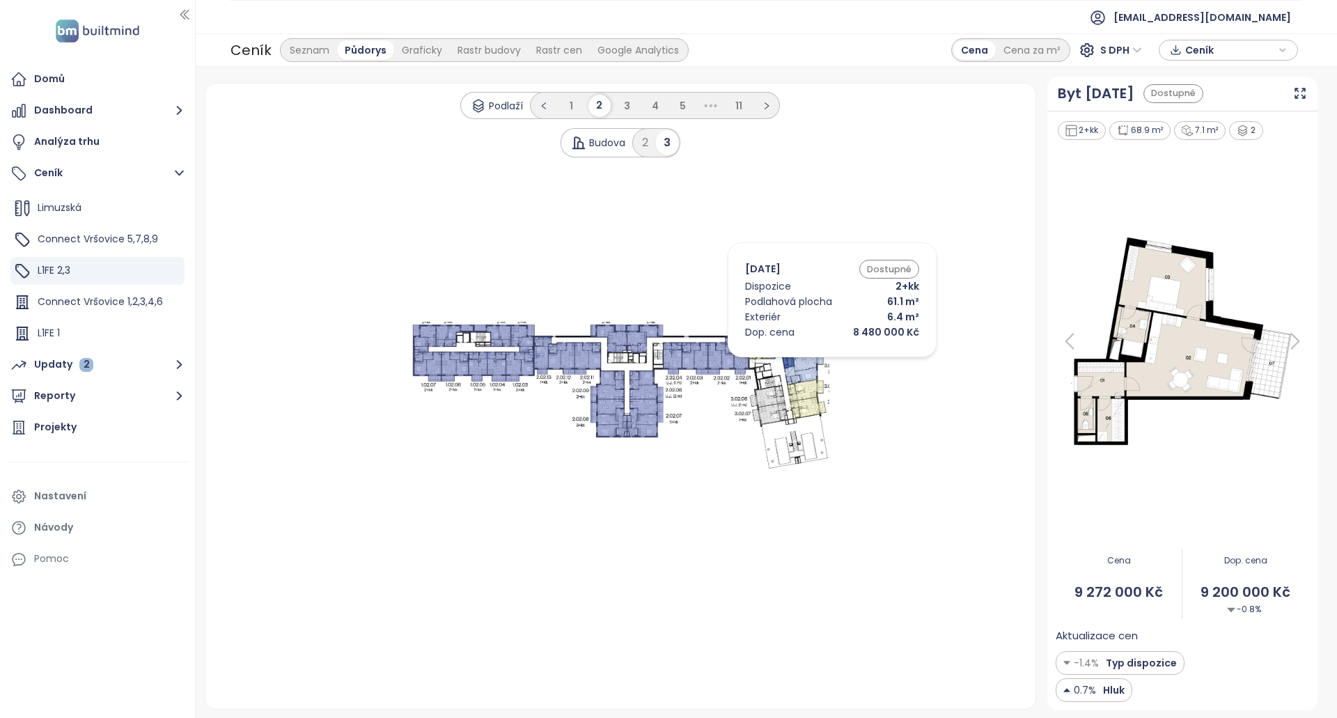
click at [812, 361] on icon at bounding box center [804, 368] width 40 height 33
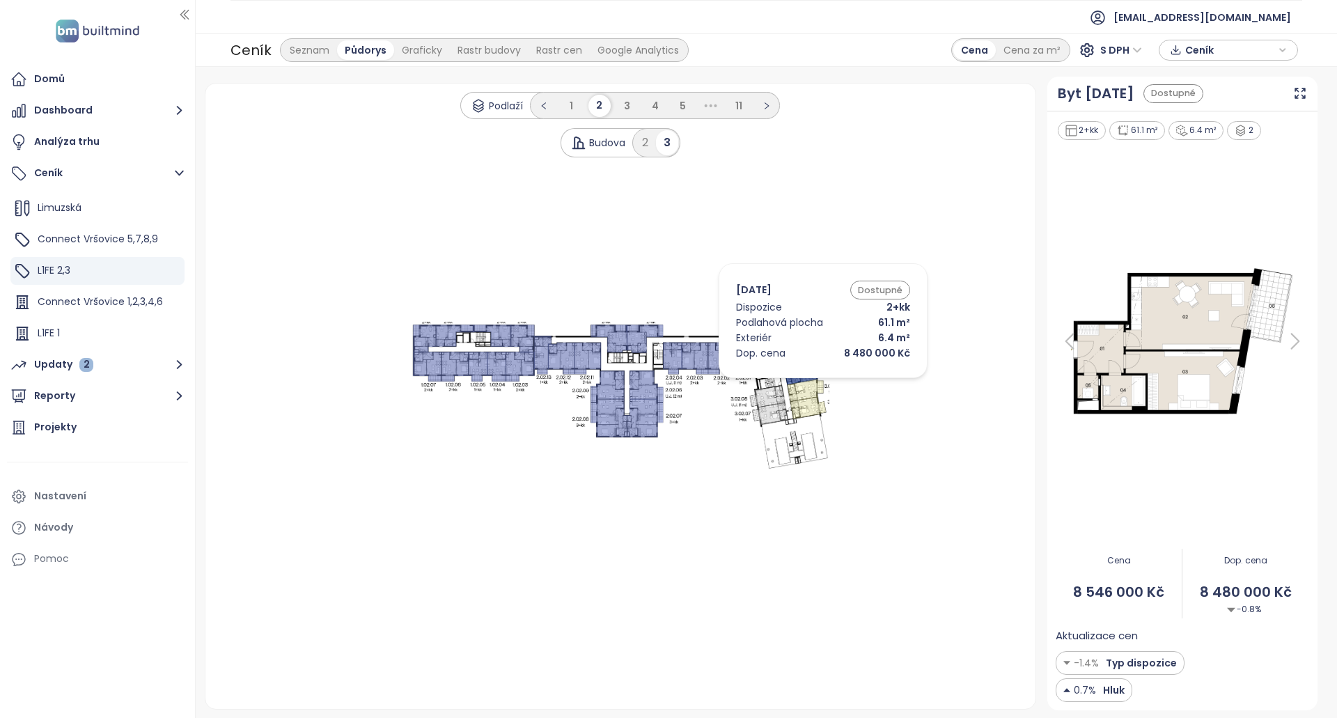
click at [802, 385] on icon at bounding box center [805, 390] width 36 height 23
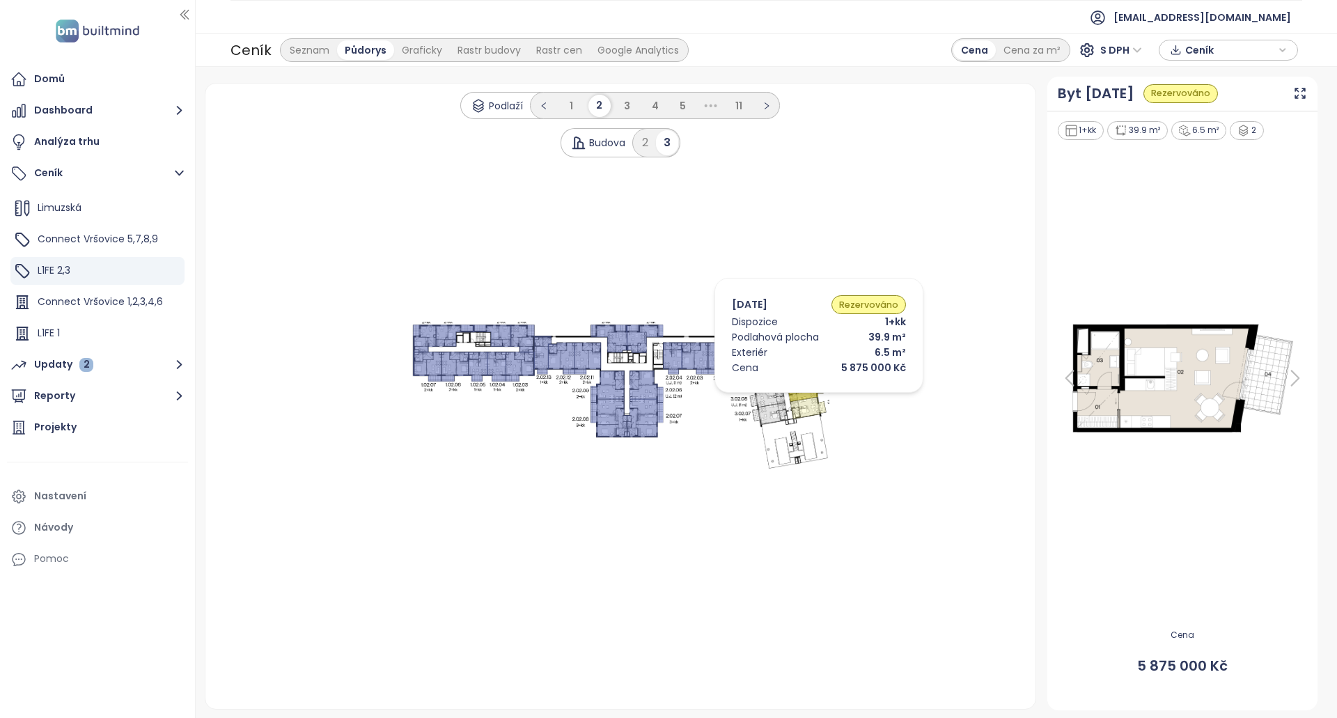
click at [798, 400] on icon at bounding box center [805, 390] width 36 height 23
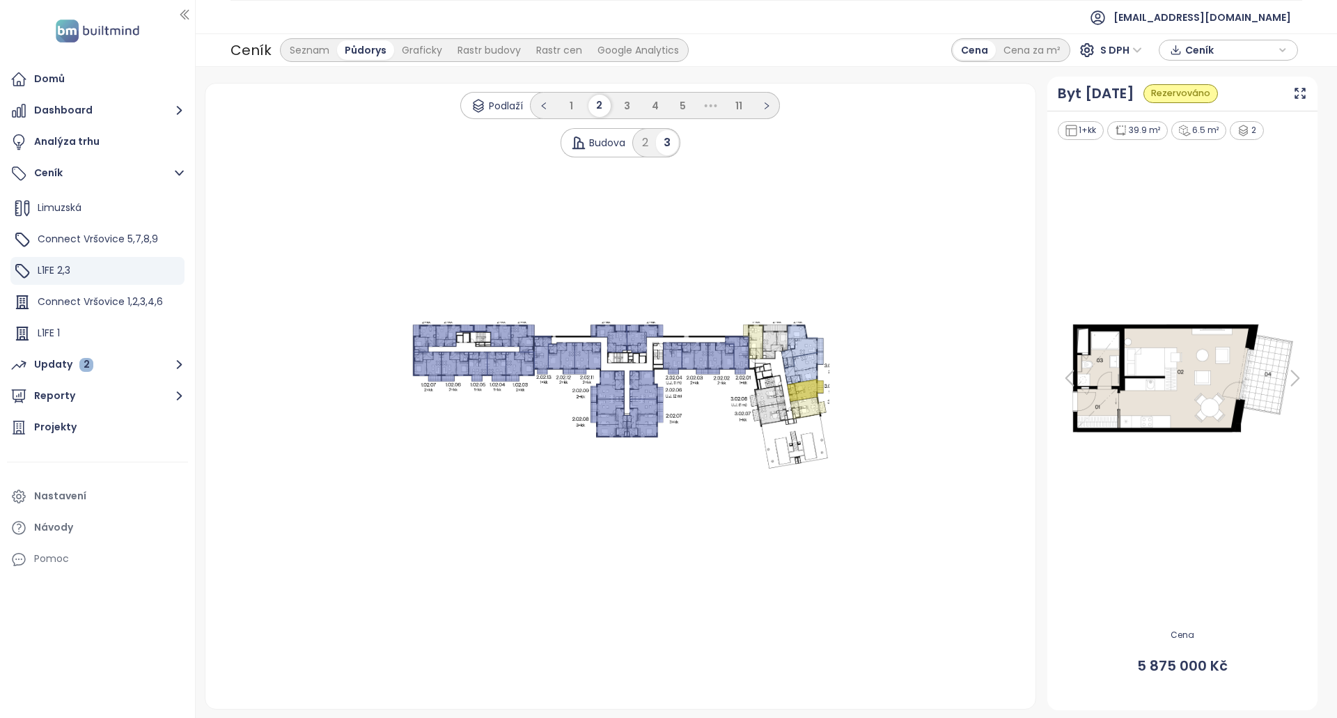
click at [775, 398] on icon at bounding box center [768, 396] width 36 height 22
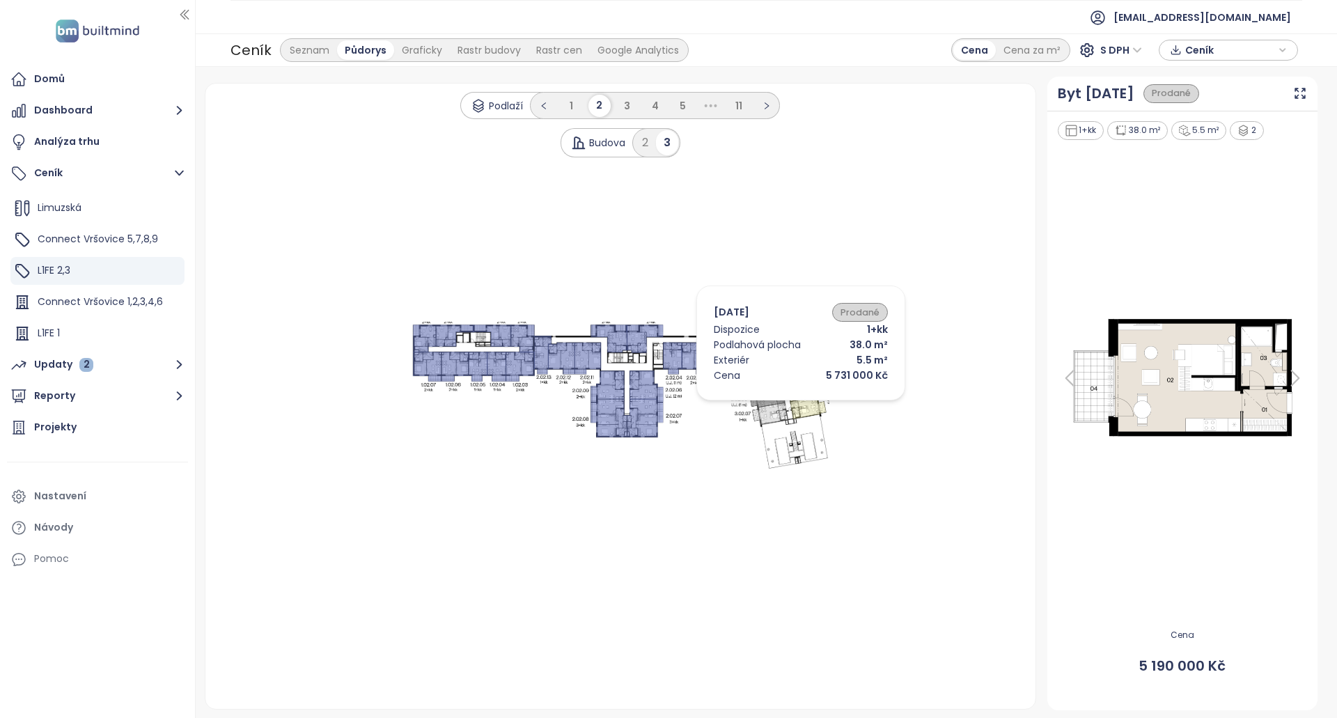
drag, startPoint x: 780, startPoint y: 415, endPoint x: 790, endPoint y: 414, distance: 9.9
click at [780, 416] on icon at bounding box center [770, 414] width 36 height 23
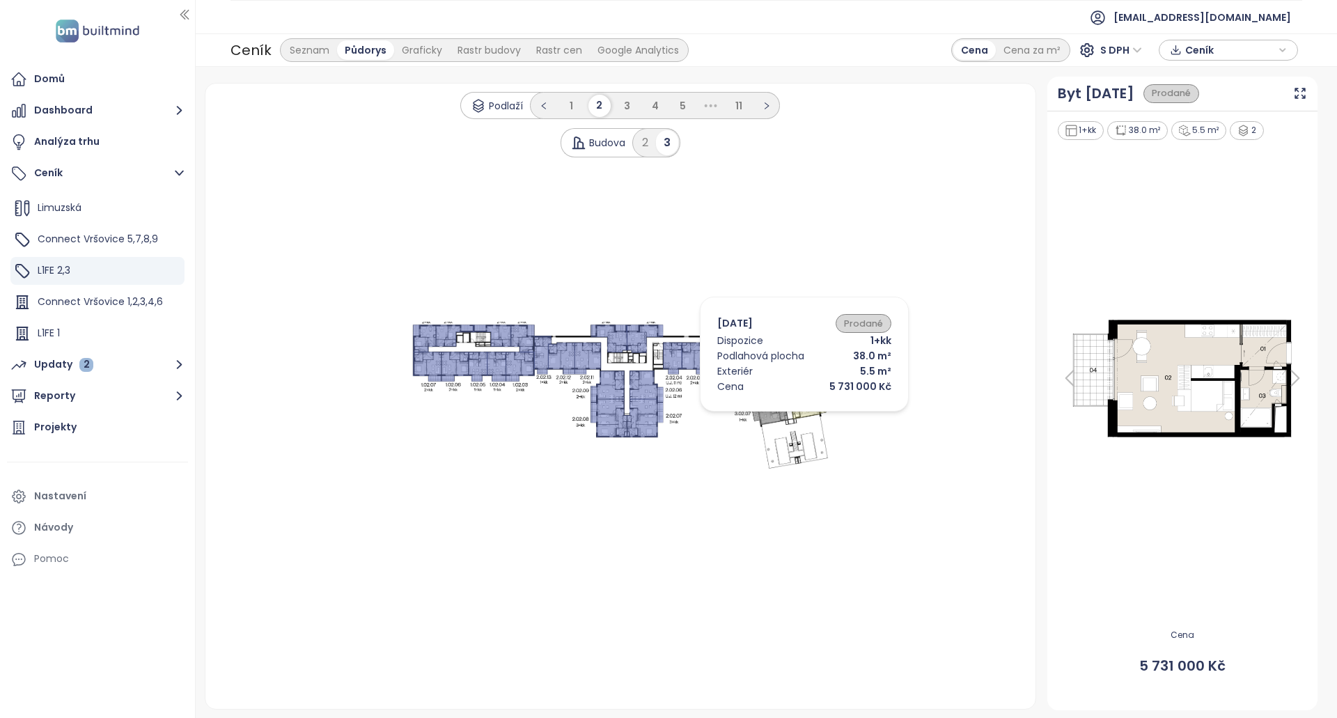
drag, startPoint x: 812, startPoint y: 407, endPoint x: 809, endPoint y: 365, distance: 41.9
click at [812, 405] on icon at bounding box center [808, 408] width 36 height 23
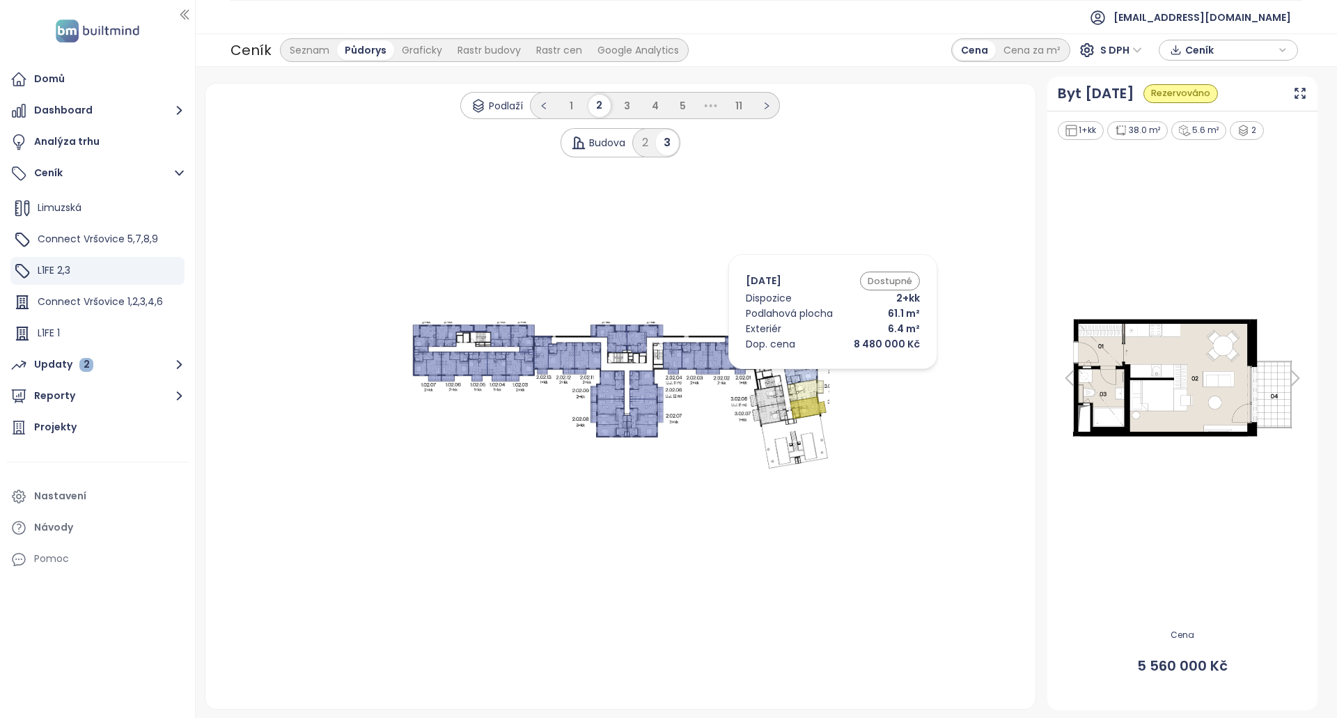
click at [795, 334] on icon at bounding box center [803, 347] width 42 height 44
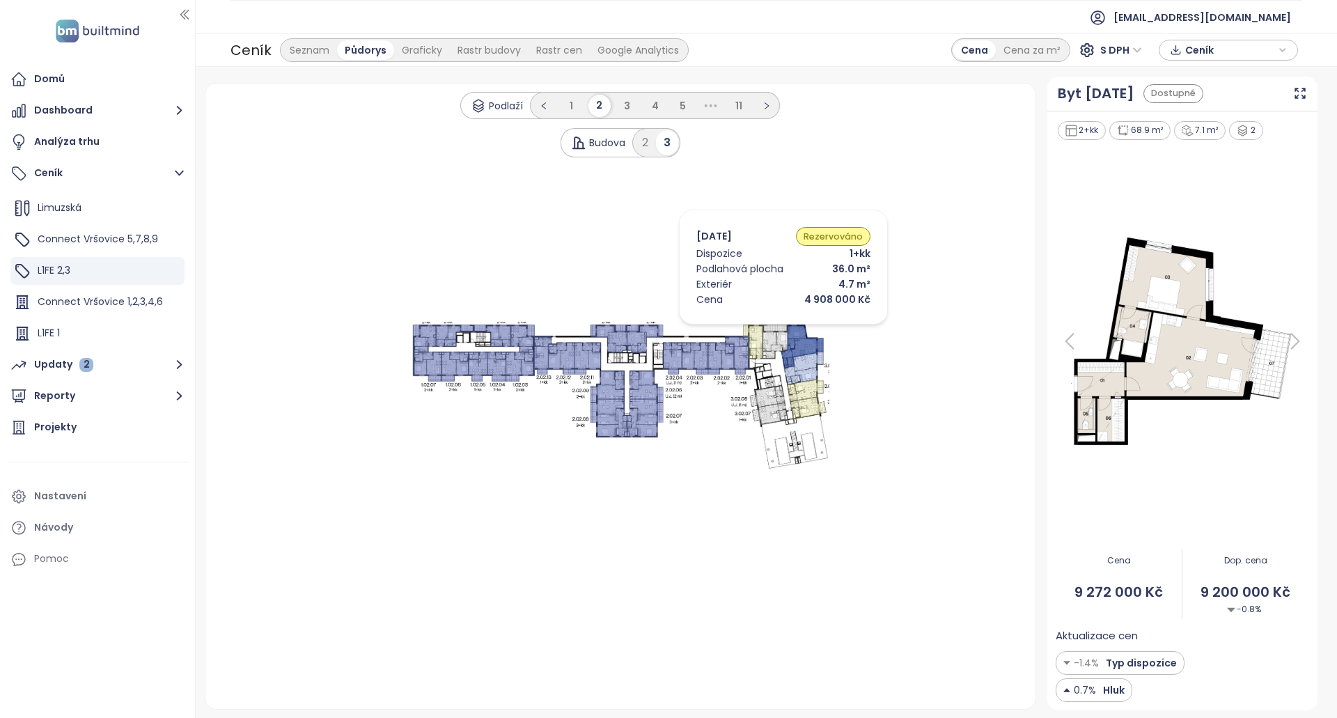
click at [763, 328] on icon at bounding box center [753, 342] width 20 height 34
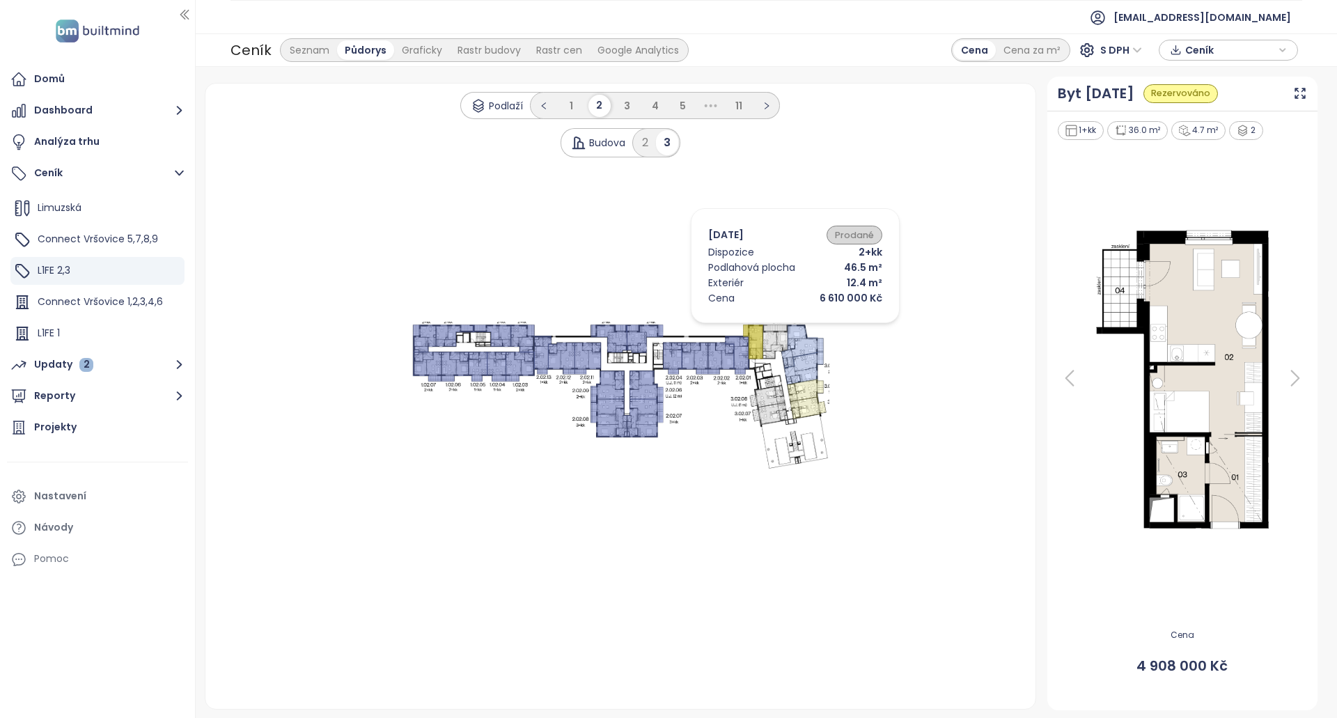
click at [775, 327] on icon at bounding box center [775, 342] width 25 height 34
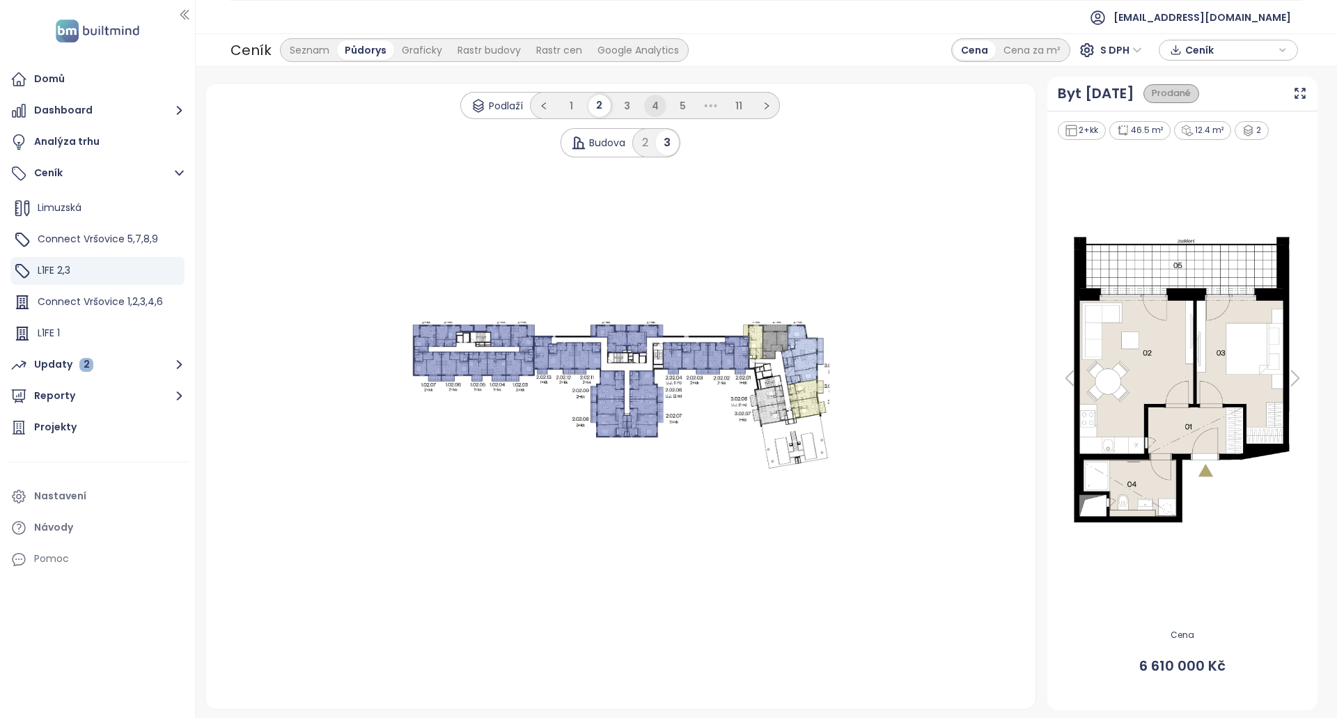
click at [644, 99] on ul "1 2 3 4 5 ••• 11" at bounding box center [655, 105] width 250 height 27
click at [644, 106] on li "4" at bounding box center [655, 106] width 22 height 22
click at [632, 107] on li "4" at bounding box center [641, 106] width 22 height 22
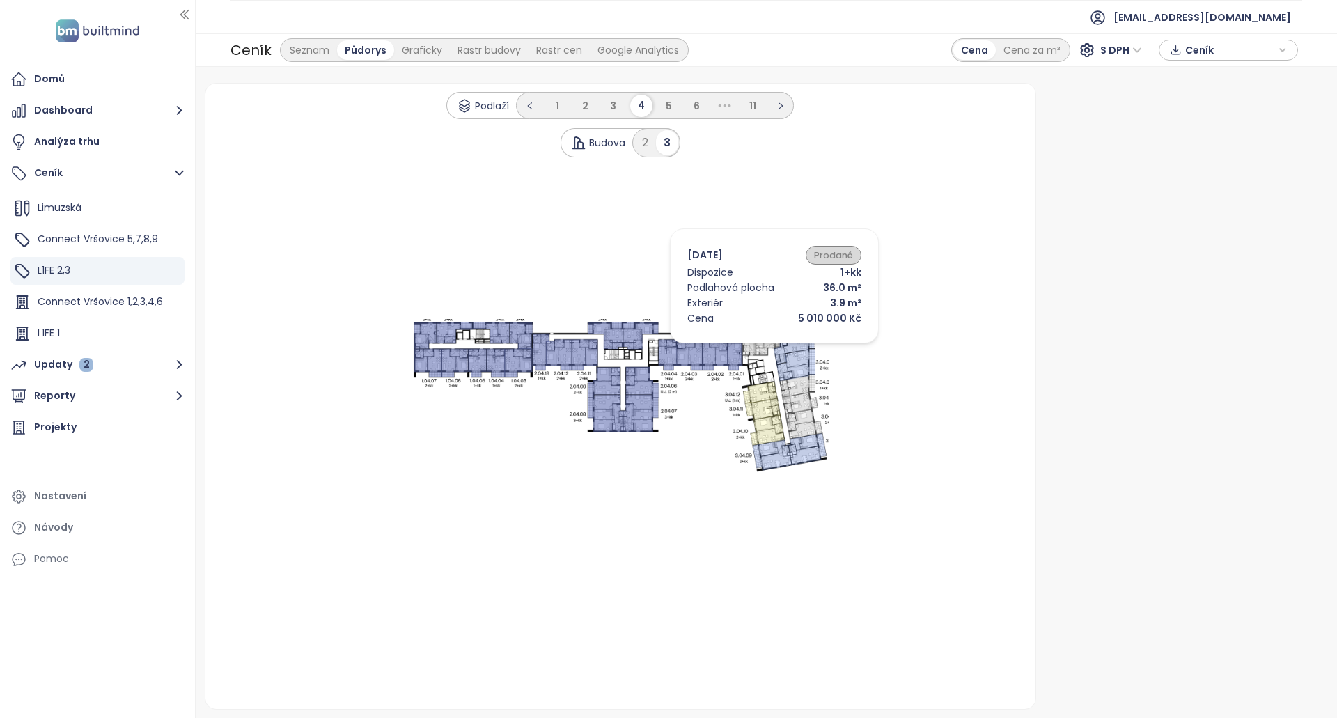
click at [754, 344] on icon at bounding box center [746, 339] width 19 height 33
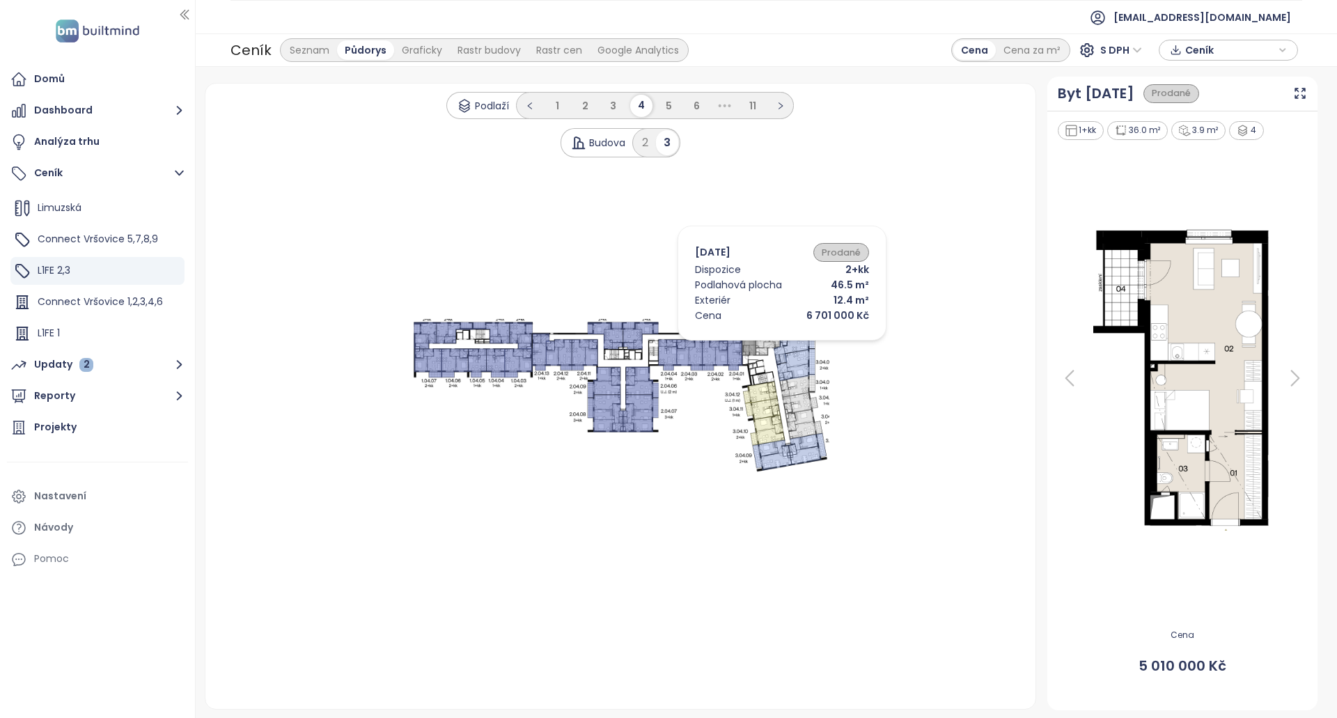
click at [791, 340] on icon at bounding box center [794, 344] width 41 height 42
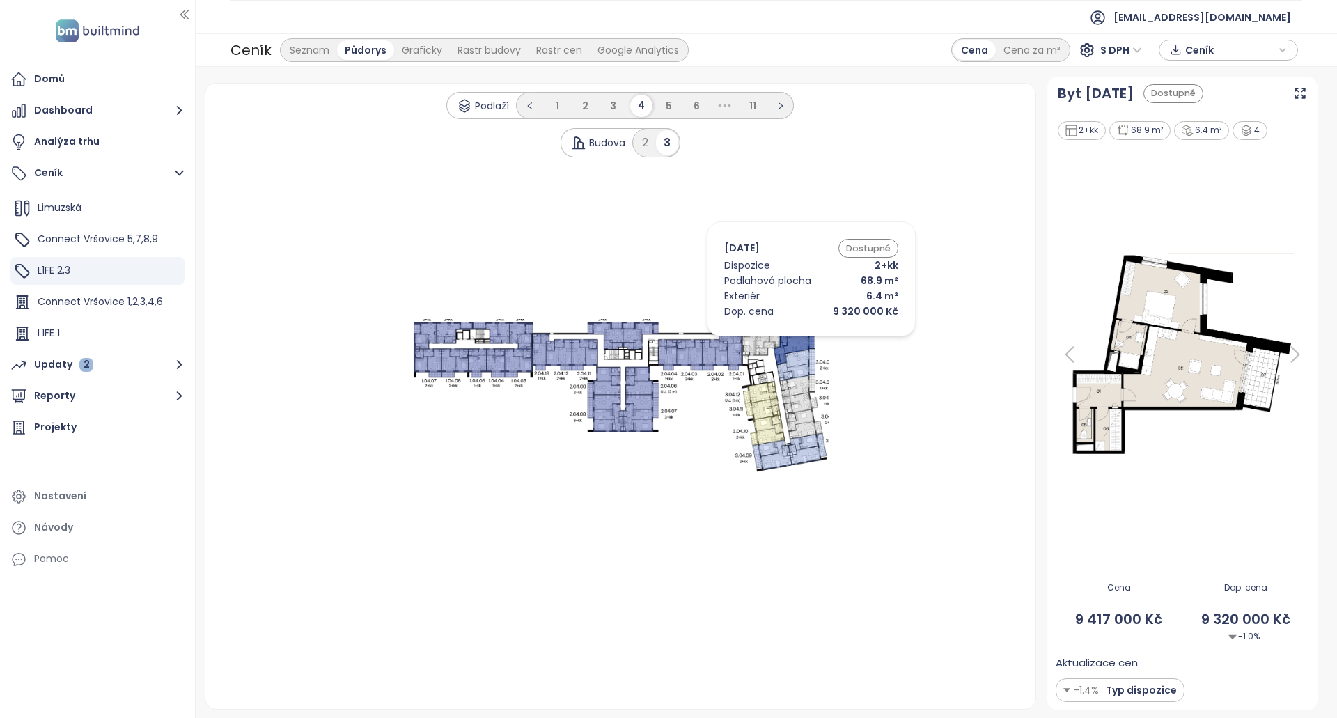
click at [792, 364] on icon at bounding box center [796, 366] width 38 height 32
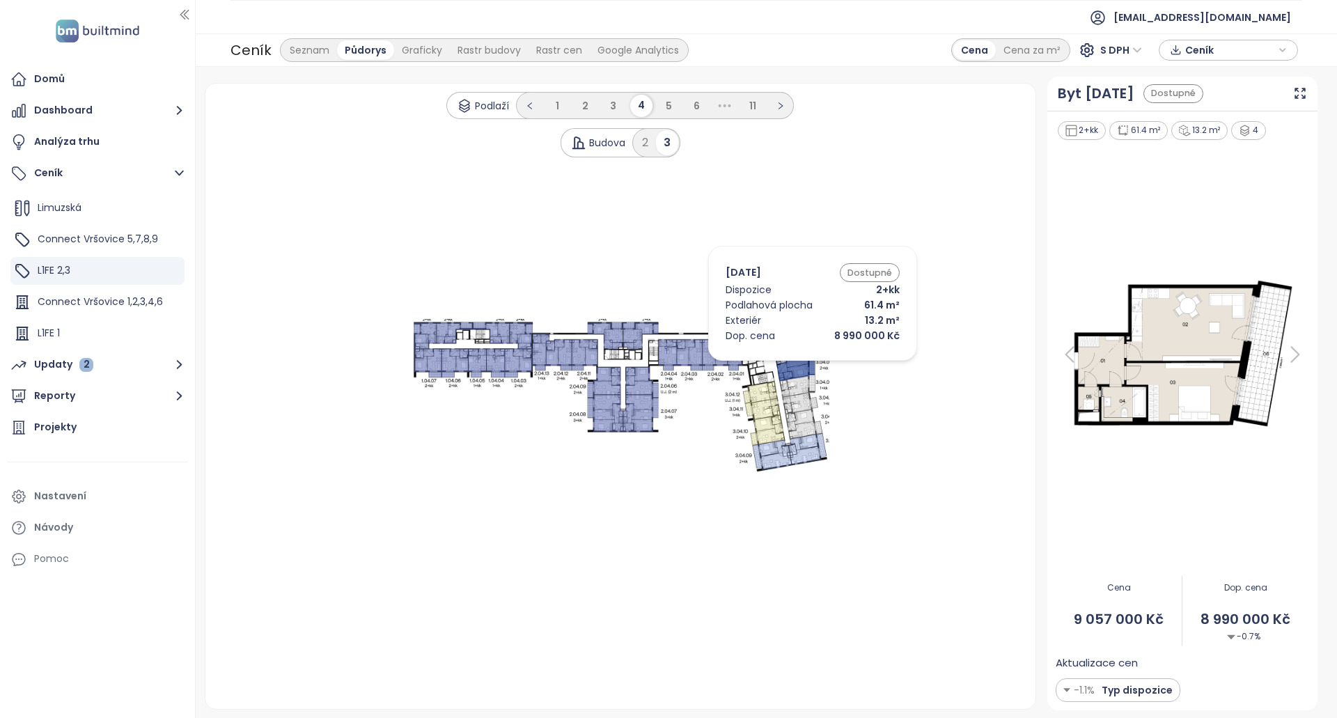
click at [798, 382] on icon at bounding box center [797, 387] width 36 height 24
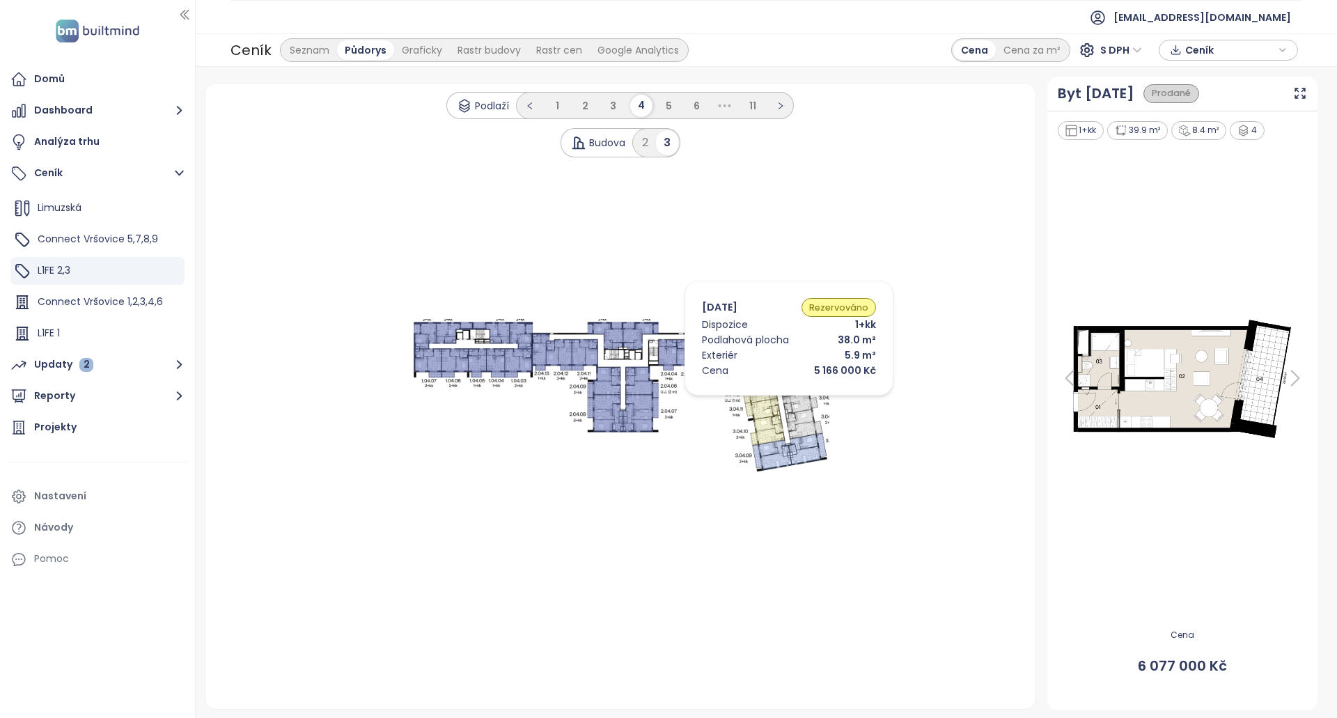
click at [768, 399] on icon at bounding box center [760, 393] width 35 height 22
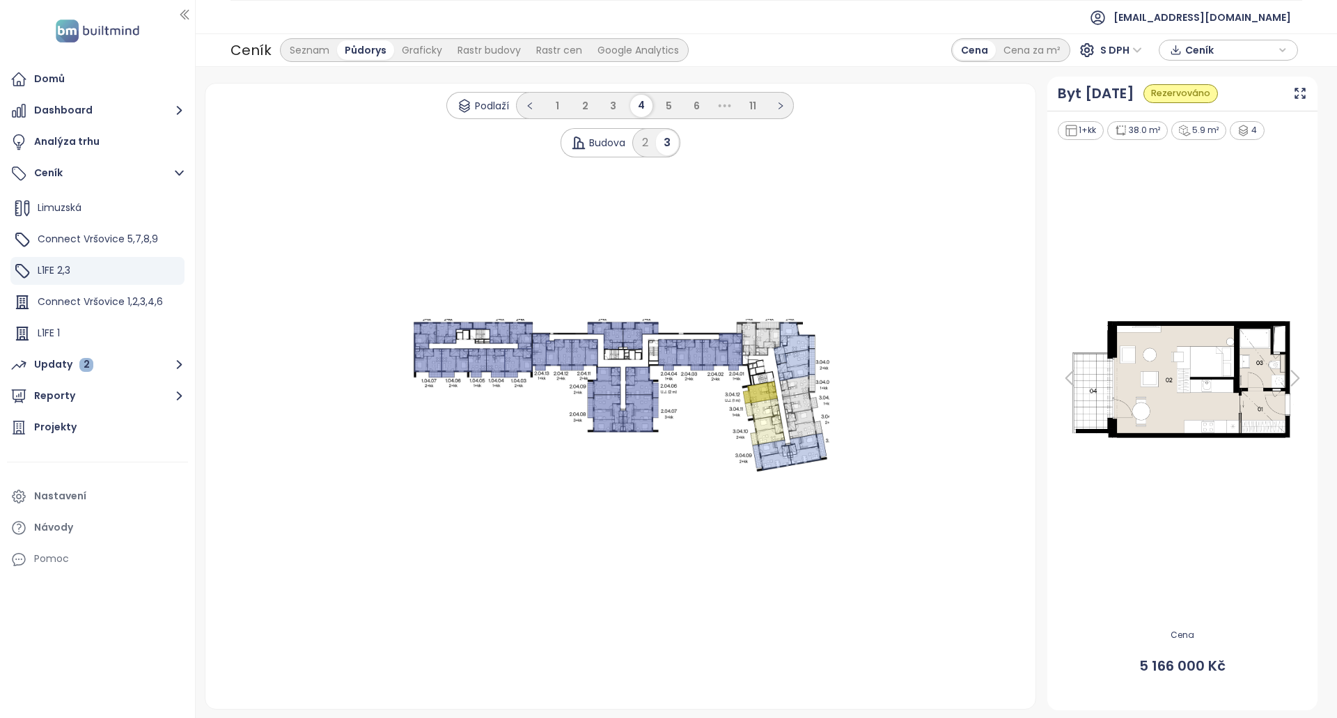
click at [475, 334] on 1 at bounding box center [621, 395] width 418 height 153
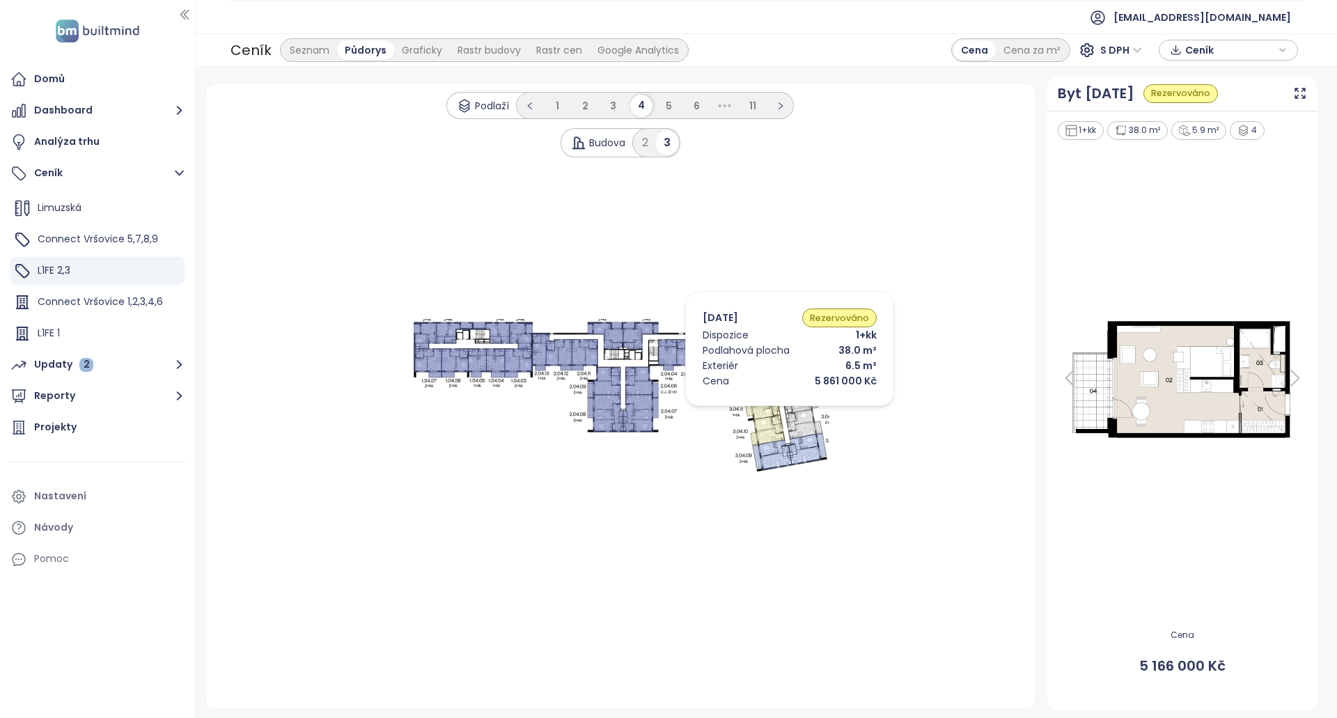
click at [769, 410] on icon at bounding box center [763, 409] width 36 height 22
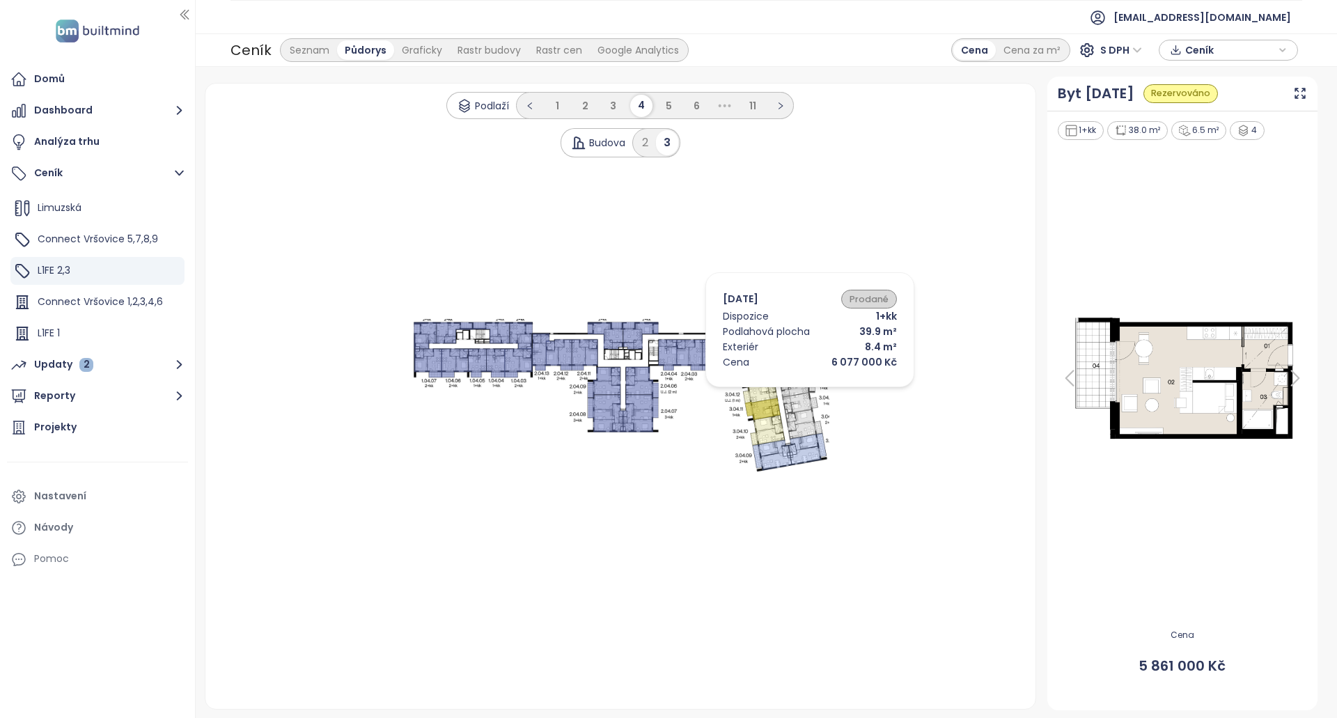
click at [789, 391] on icon at bounding box center [797, 387] width 36 height 24
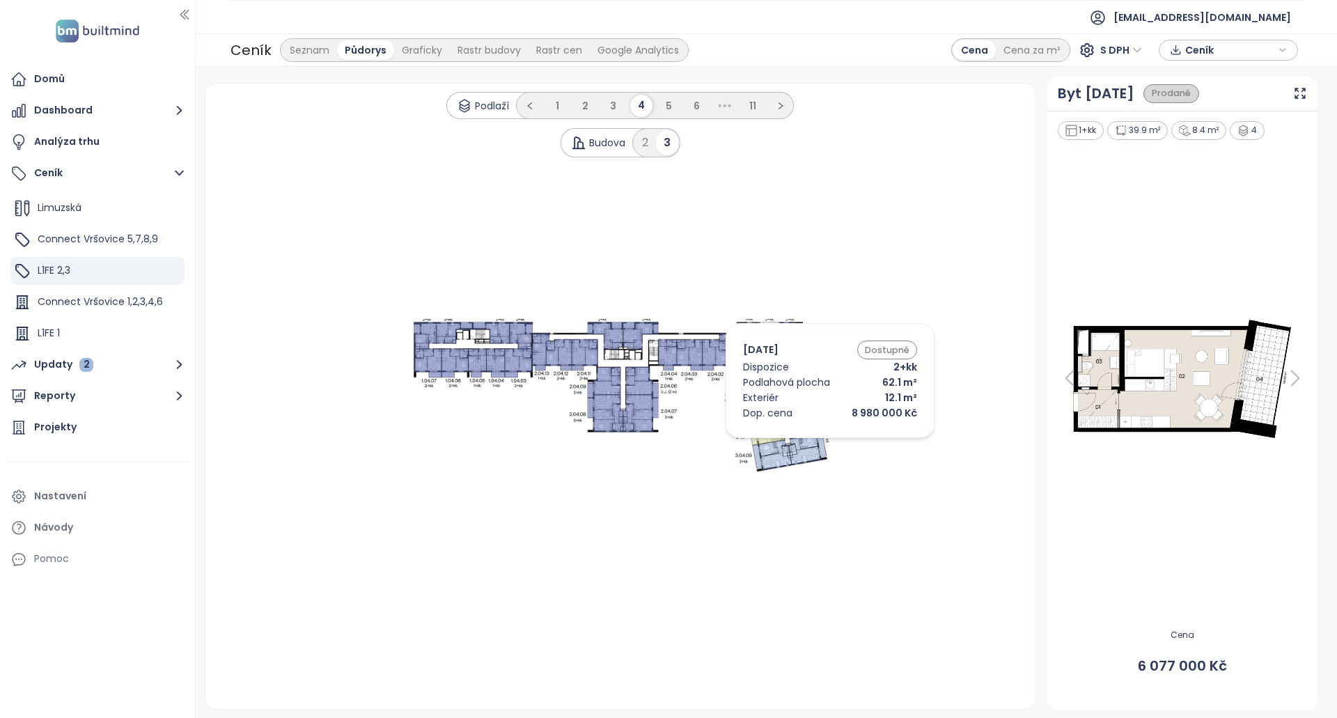
click at [809, 442] on icon at bounding box center [807, 449] width 38 height 32
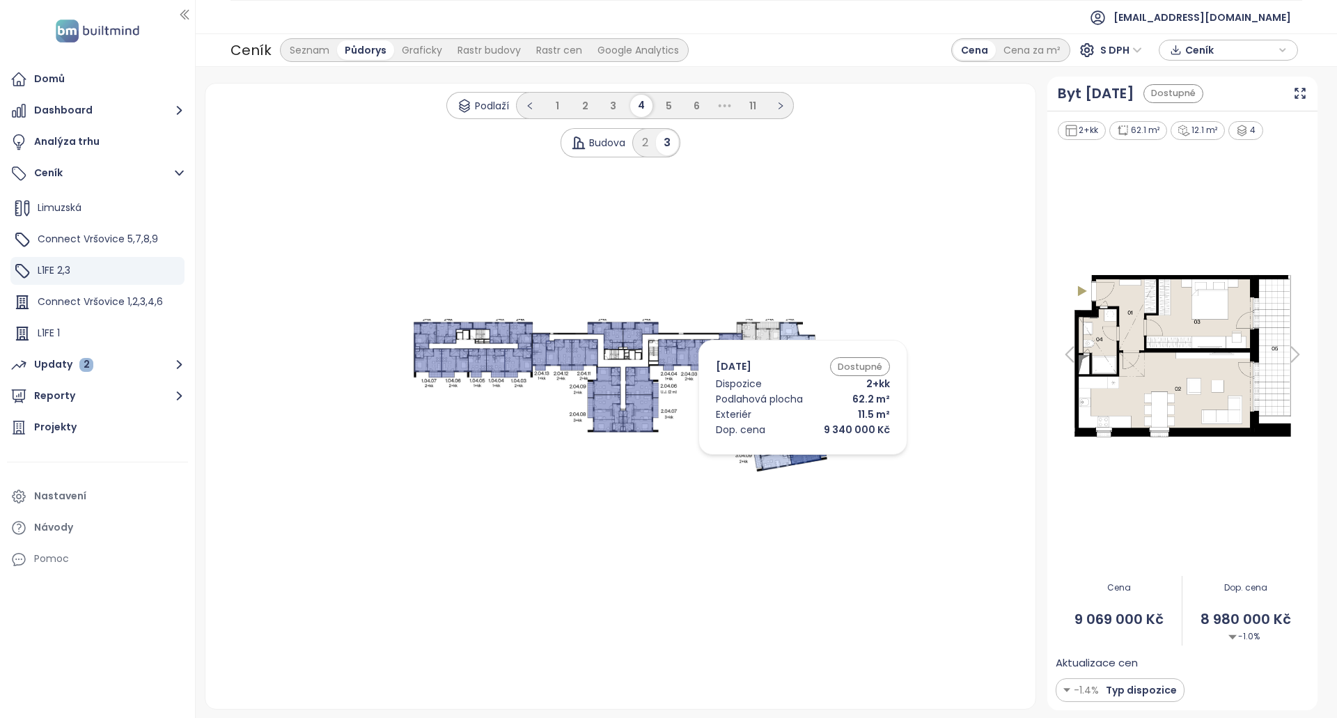
click at [776, 458] on icon at bounding box center [772, 455] width 39 height 31
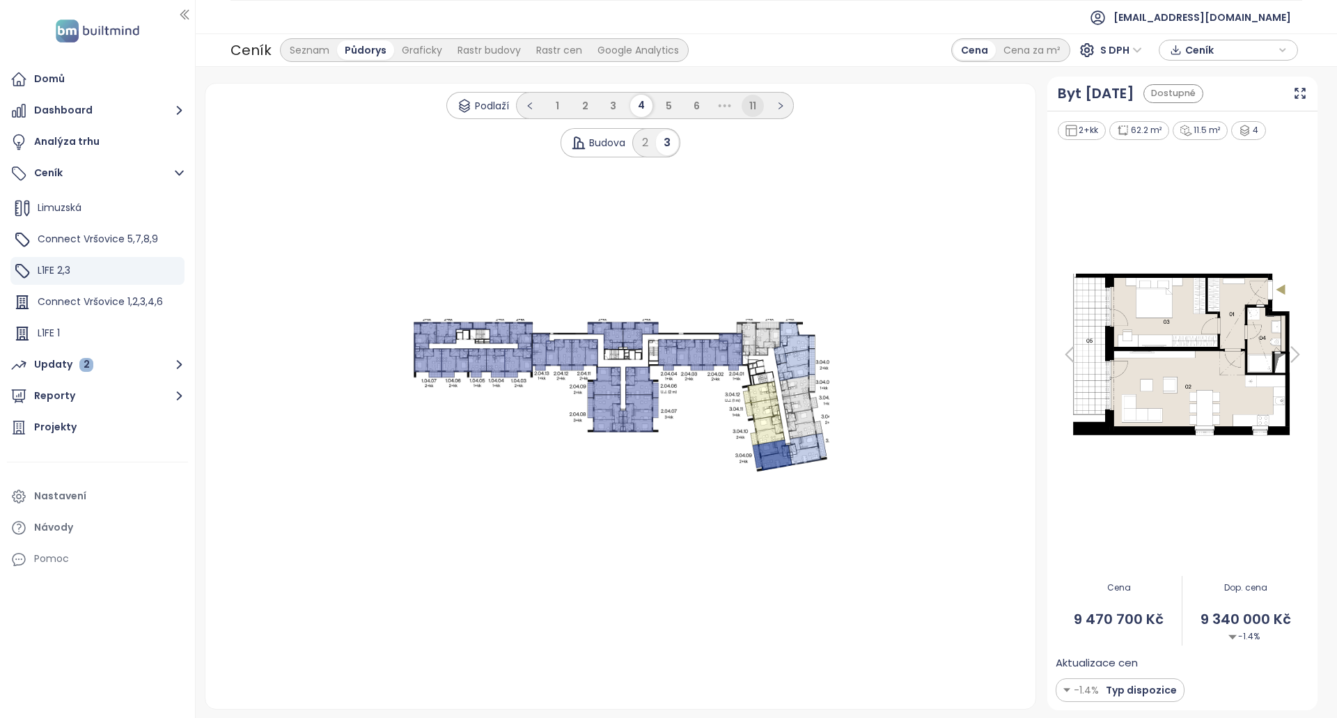
click at [754, 100] on span "11" at bounding box center [753, 106] width 7 height 14
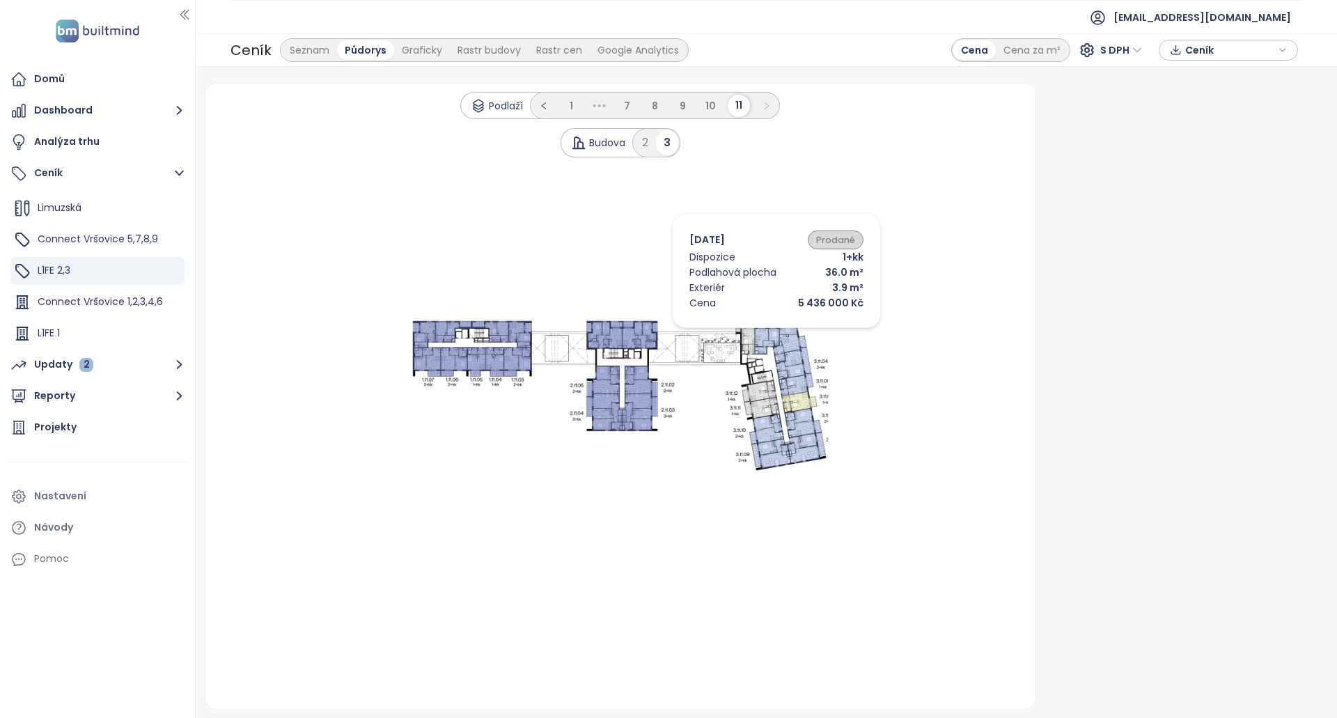
click at [756, 332] on icon at bounding box center [747, 337] width 20 height 33
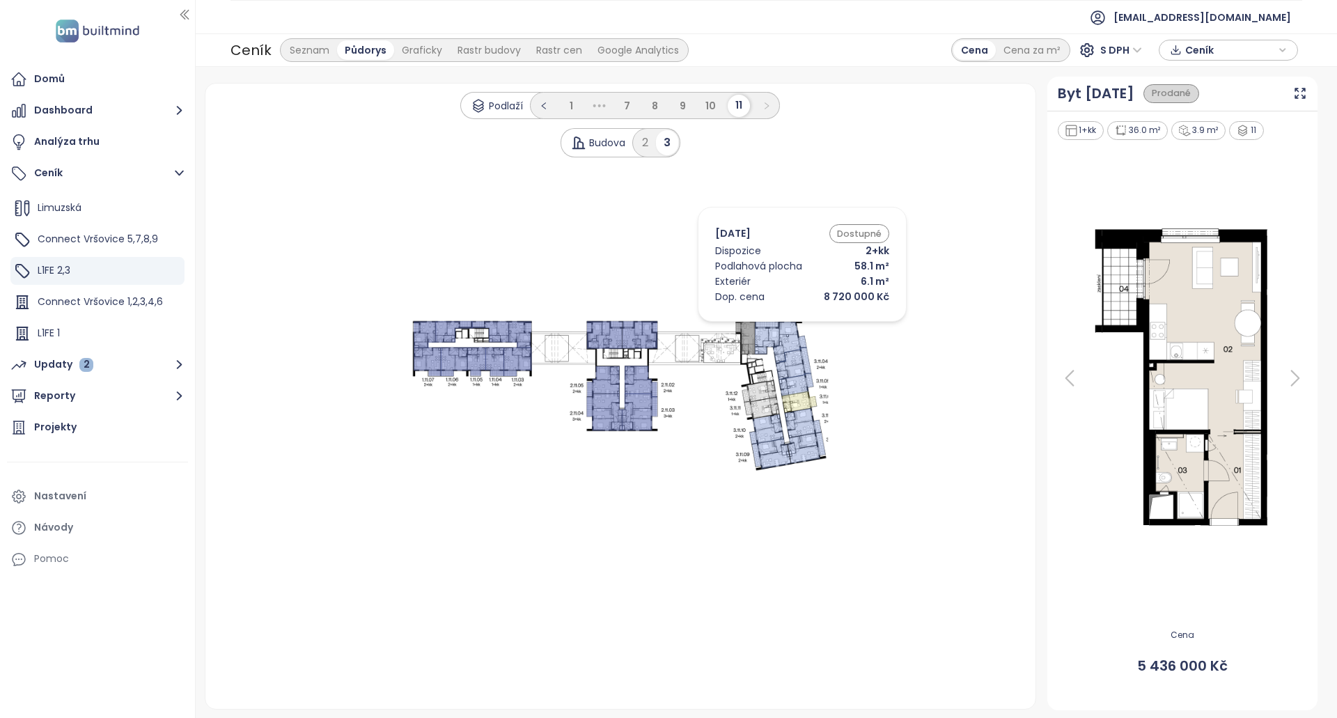
click at [782, 325] on icon at bounding box center [791, 342] width 34 height 42
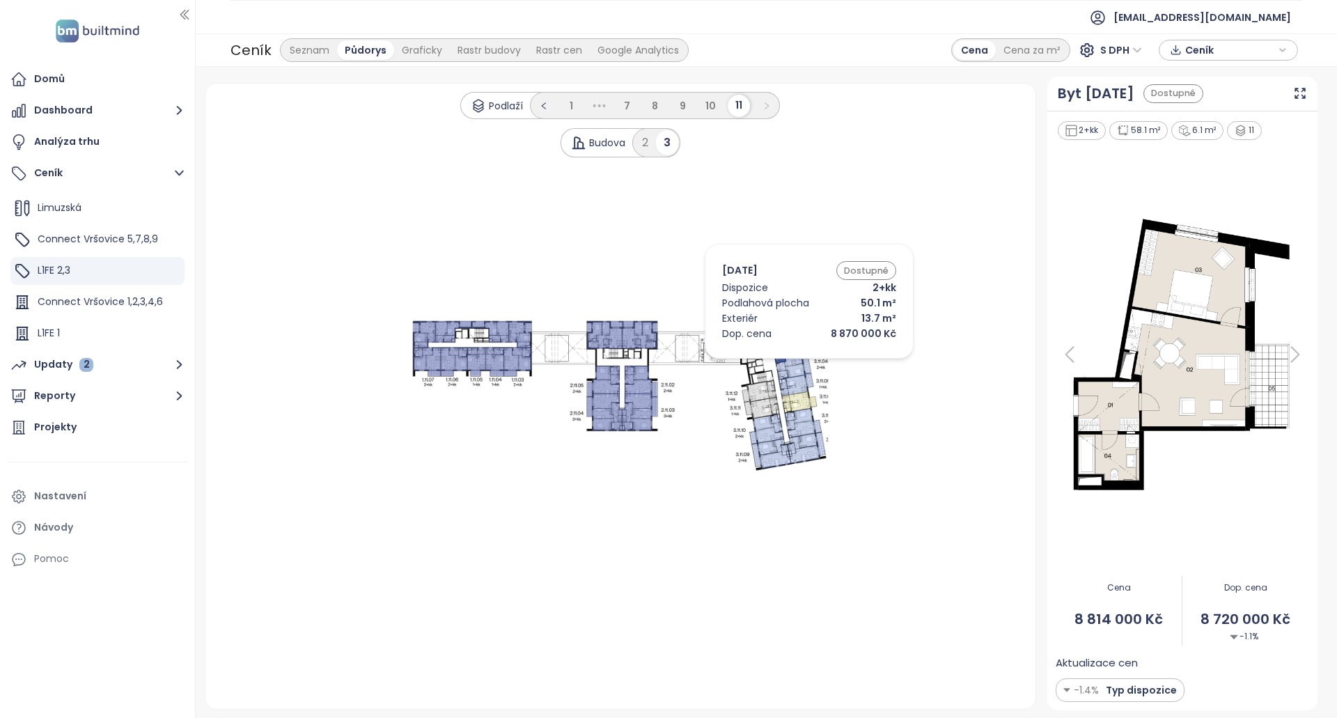
click at [801, 401] on icon at bounding box center [801, 402] width 36 height 22
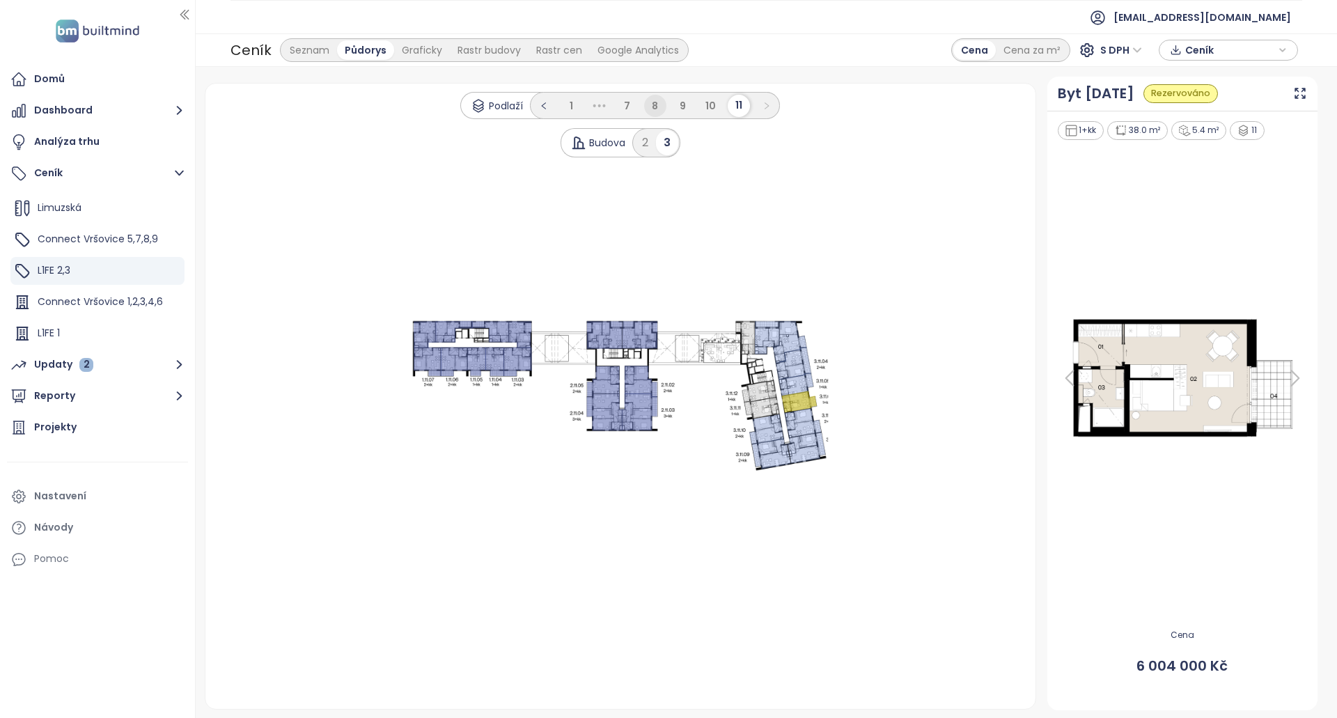
click at [644, 98] on ul "1 ••• 7 8 9 10 11" at bounding box center [655, 105] width 250 height 27
click at [626, 107] on span "7" at bounding box center [627, 106] width 6 height 14
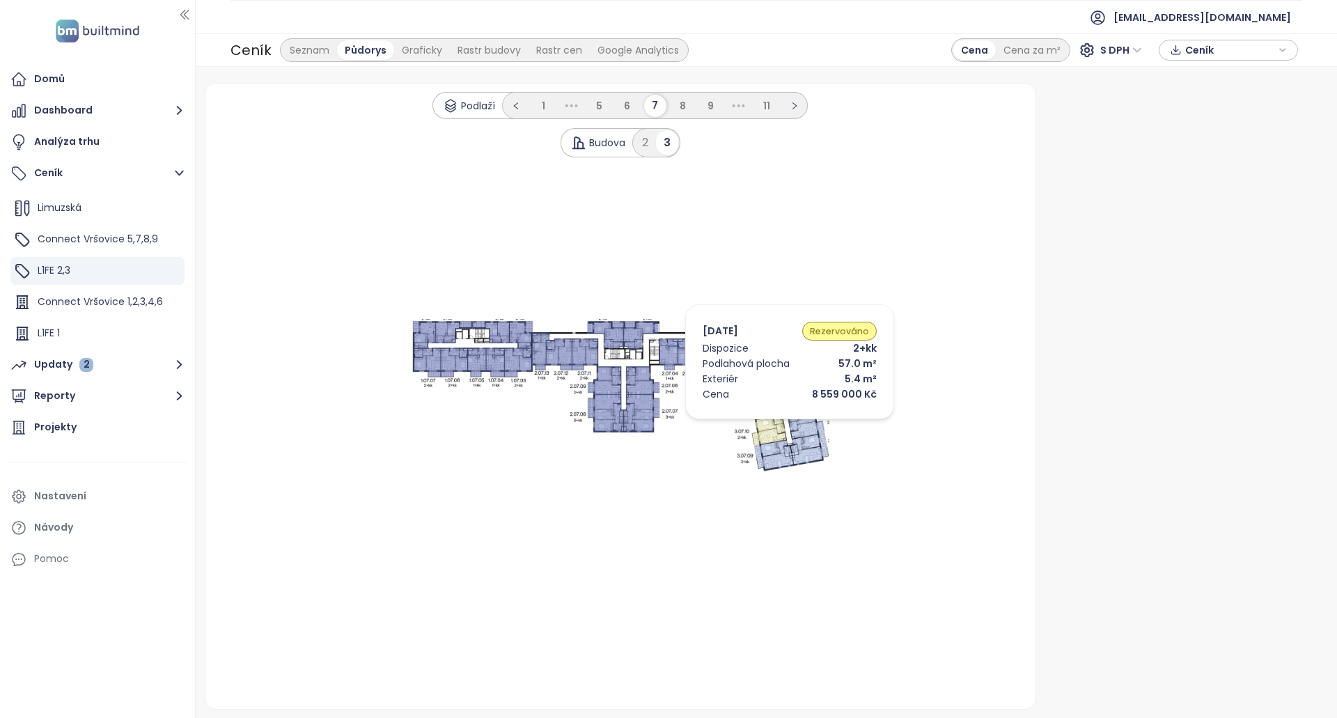
click at [773, 417] on icon at bounding box center [769, 429] width 35 height 31
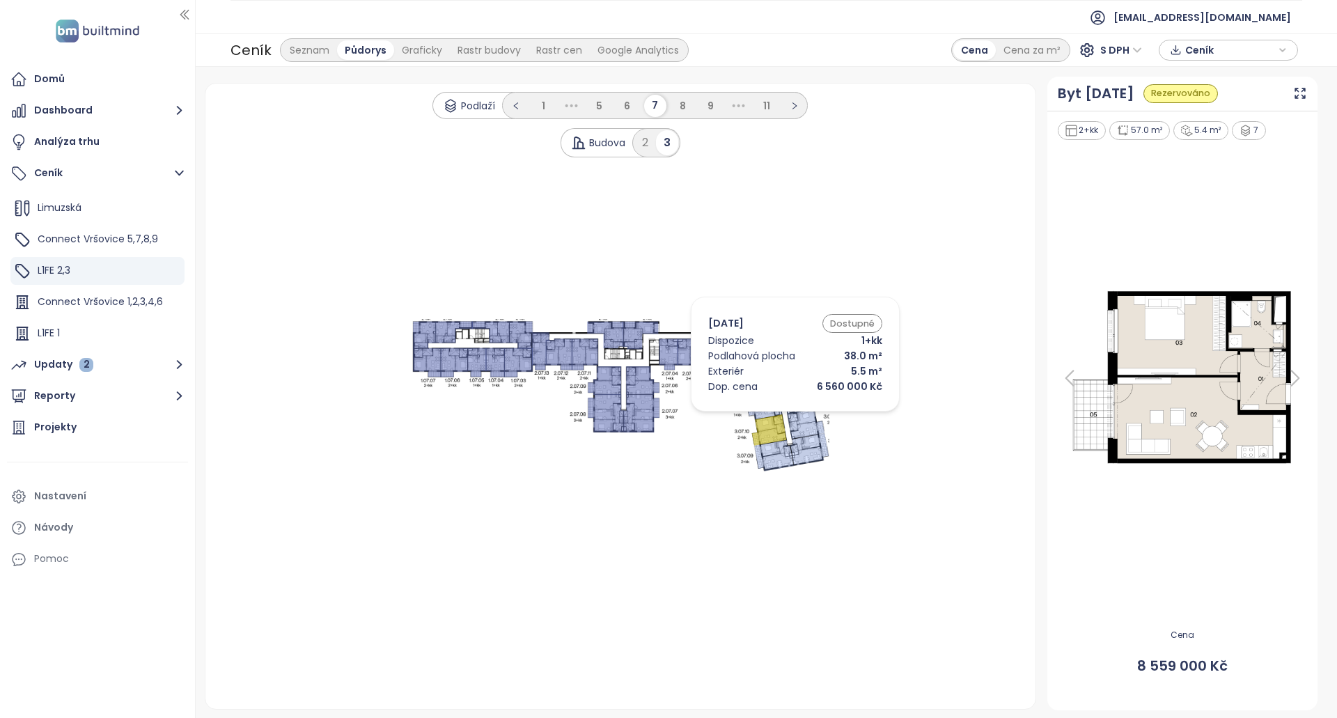
click at [795, 374] on icon at bounding box center [798, 364] width 38 height 33
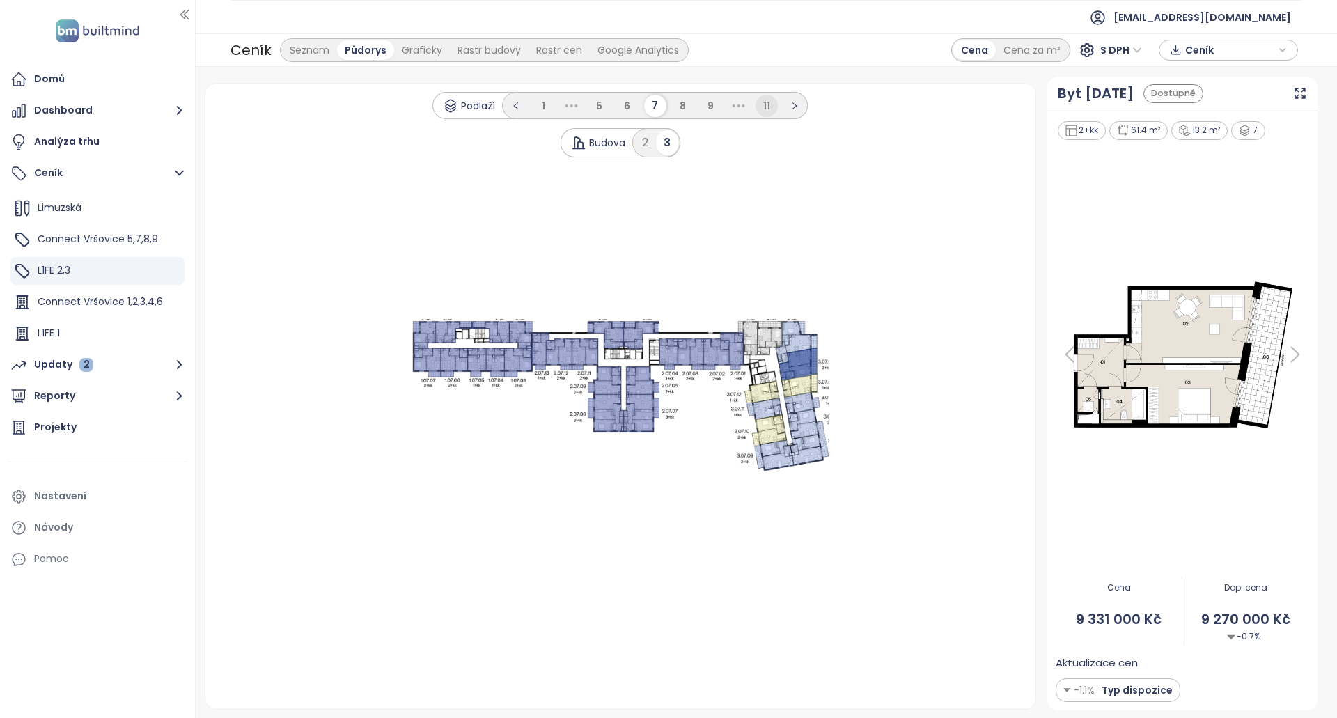
click at [767, 107] on span "11" at bounding box center [766, 106] width 7 height 14
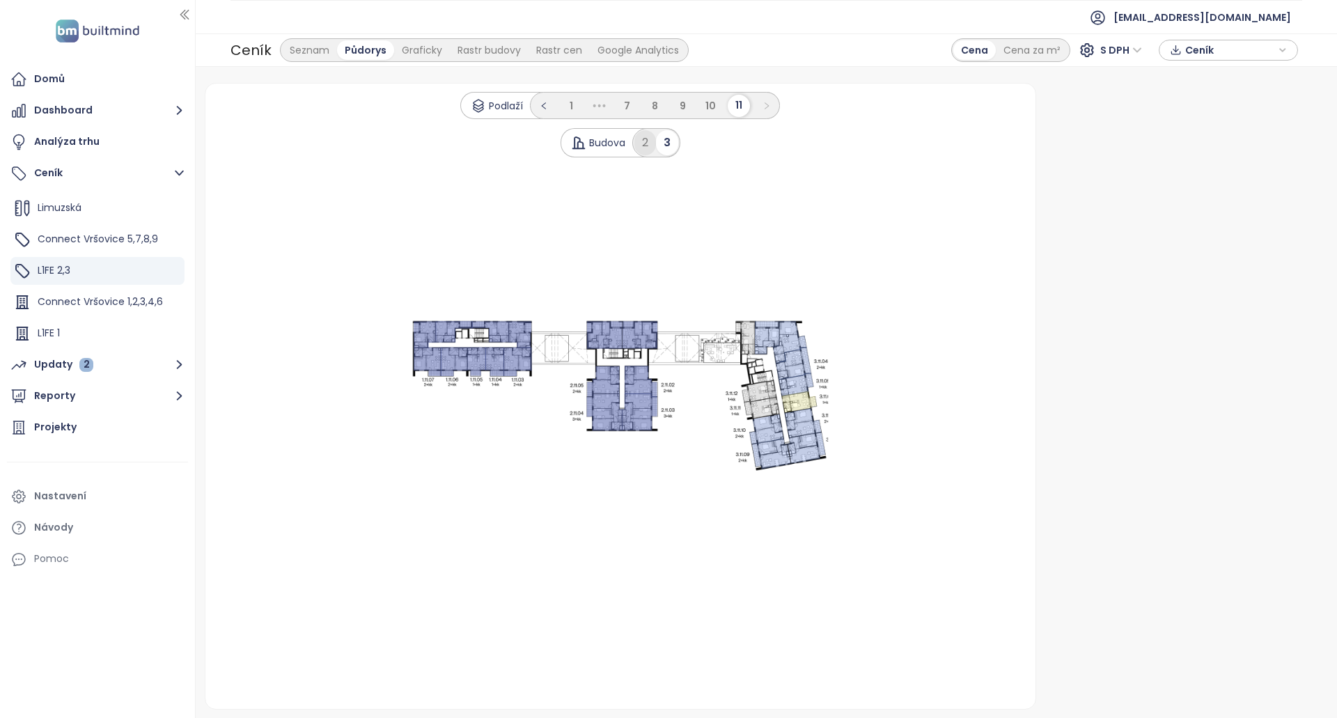
click at [647, 142] on div "2" at bounding box center [646, 142] width 22 height 25
drag, startPoint x: 770, startPoint y: 373, endPoint x: 784, endPoint y: 386, distance: 19.2
click at [770, 372] on 1 at bounding box center [621, 396] width 418 height 153
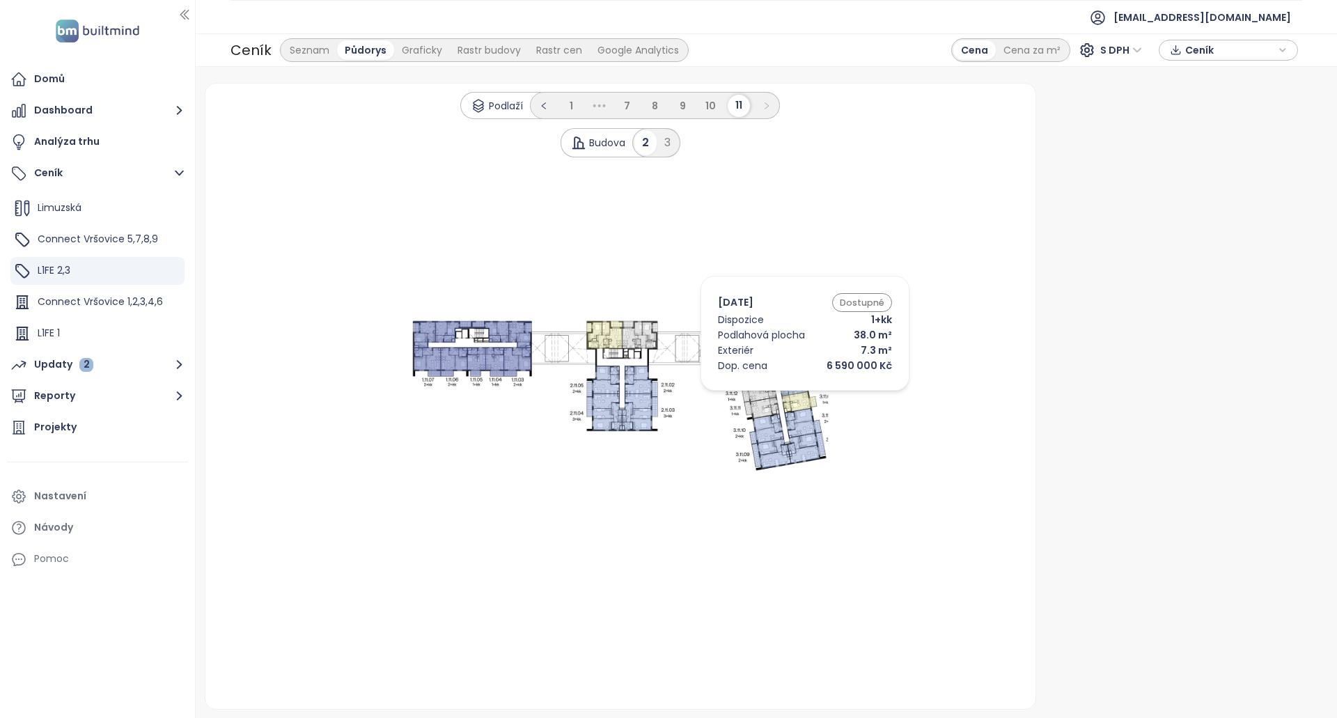
click at [784, 398] on icon at bounding box center [801, 402] width 36 height 22
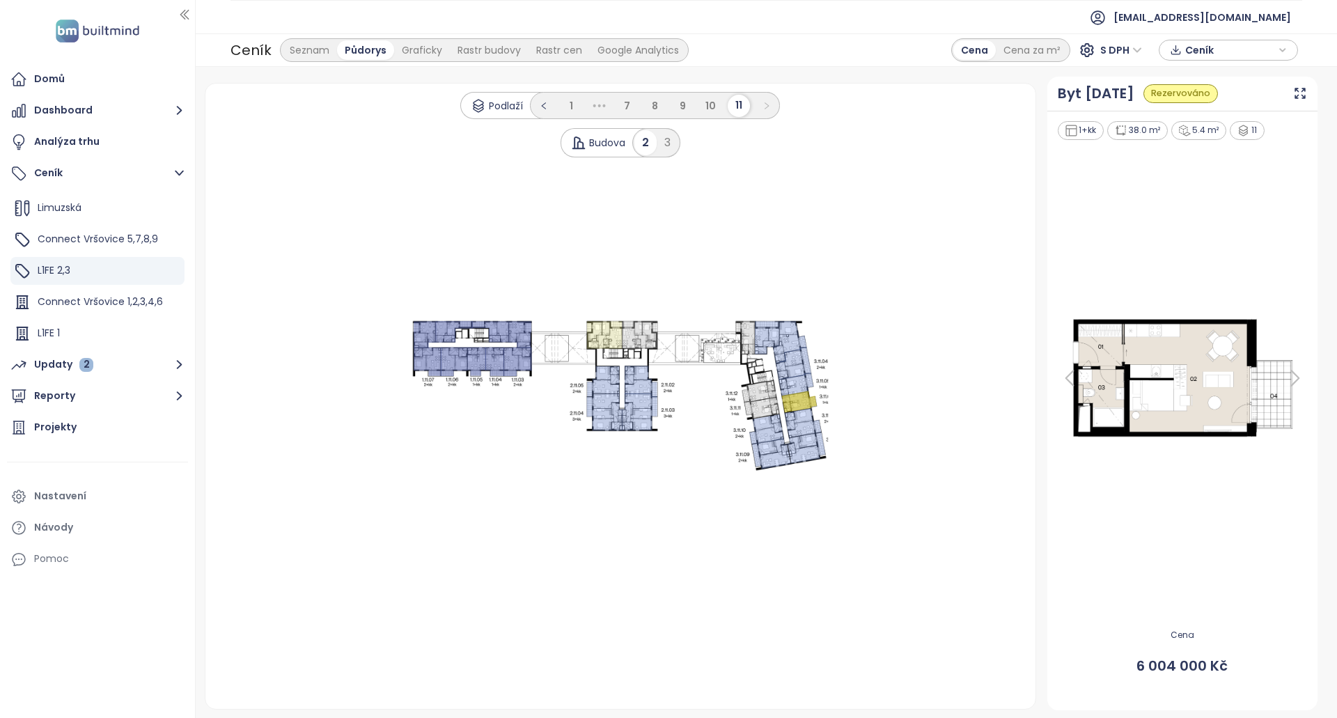
click at [637, 401] on icon at bounding box center [641, 413] width 36 height 38
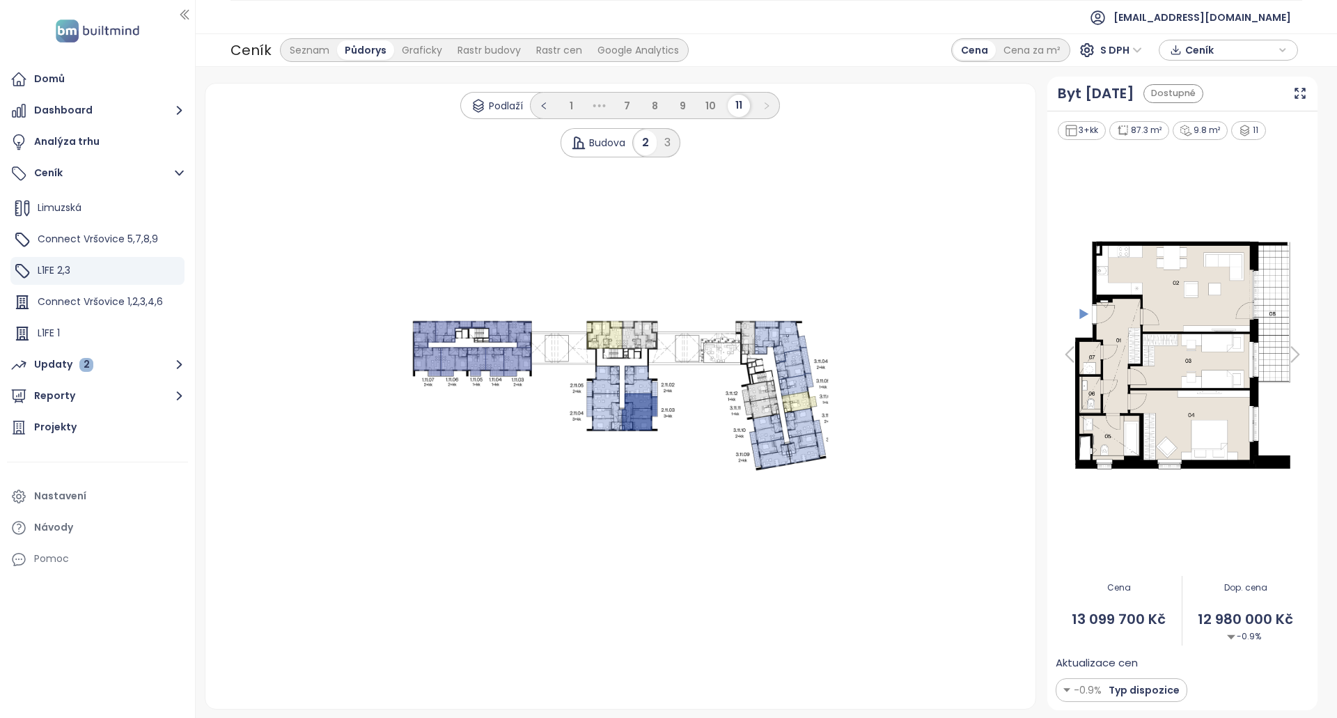
click at [777, 359] on icon at bounding box center [791, 342] width 34 height 42
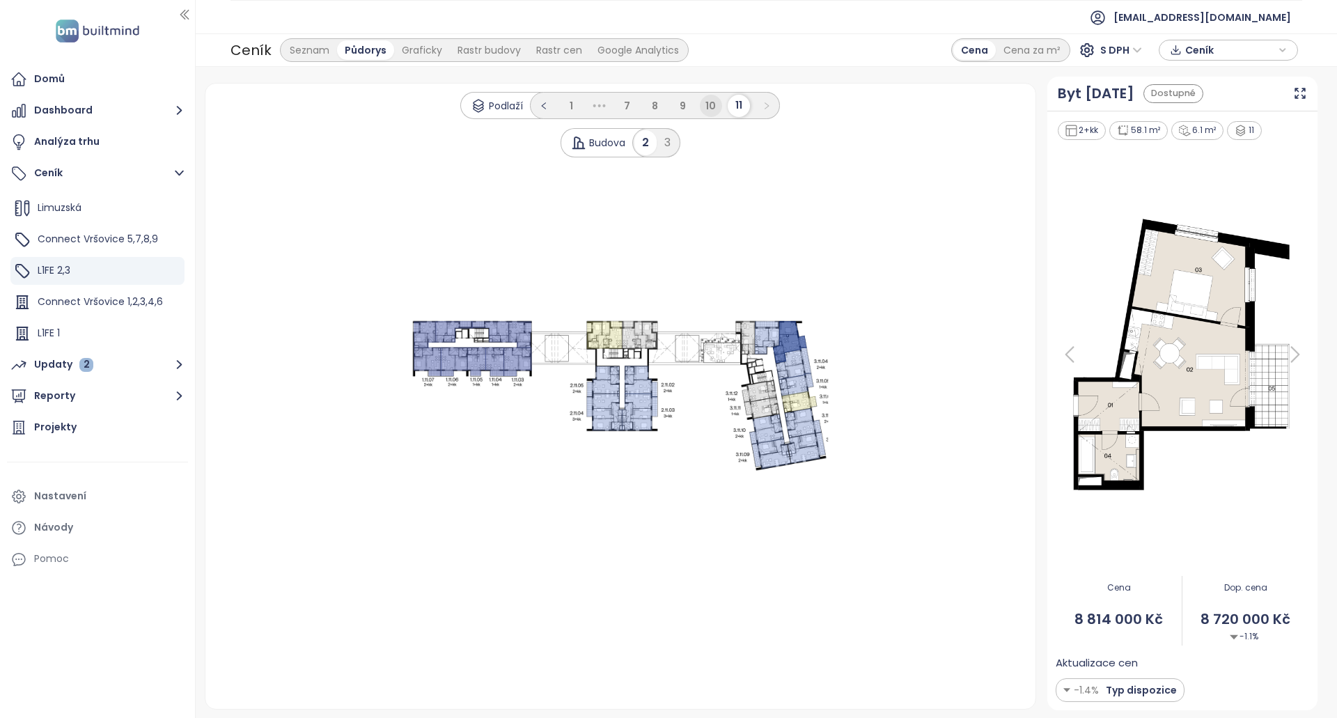
click at [708, 106] on span "10" at bounding box center [711, 106] width 10 height 14
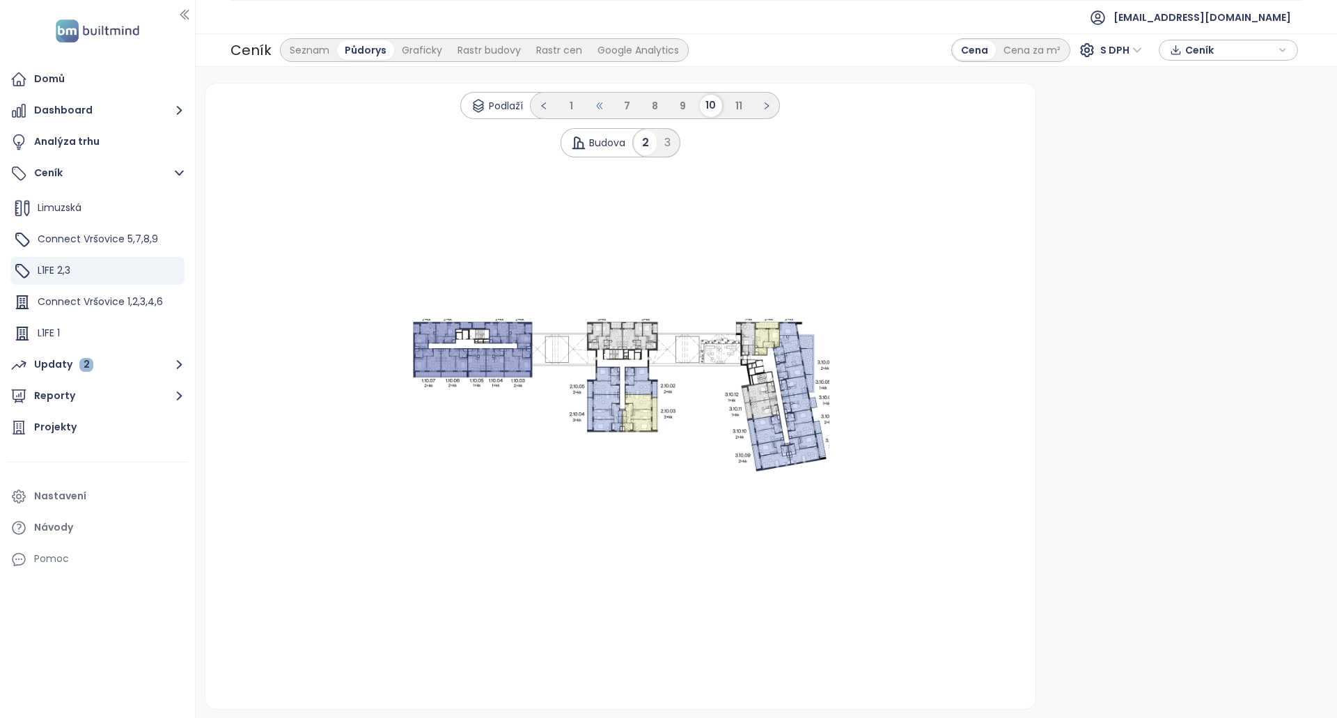
click at [593, 95] on div "Podlaží 1 ••• 7 8 9 10 11 Budova 2 3 .s0 { opacity: .5;fill: #6170be }" at bounding box center [620, 397] width 831 height 626
click at [578, 108] on li "1" at bounding box center [572, 106] width 22 height 22
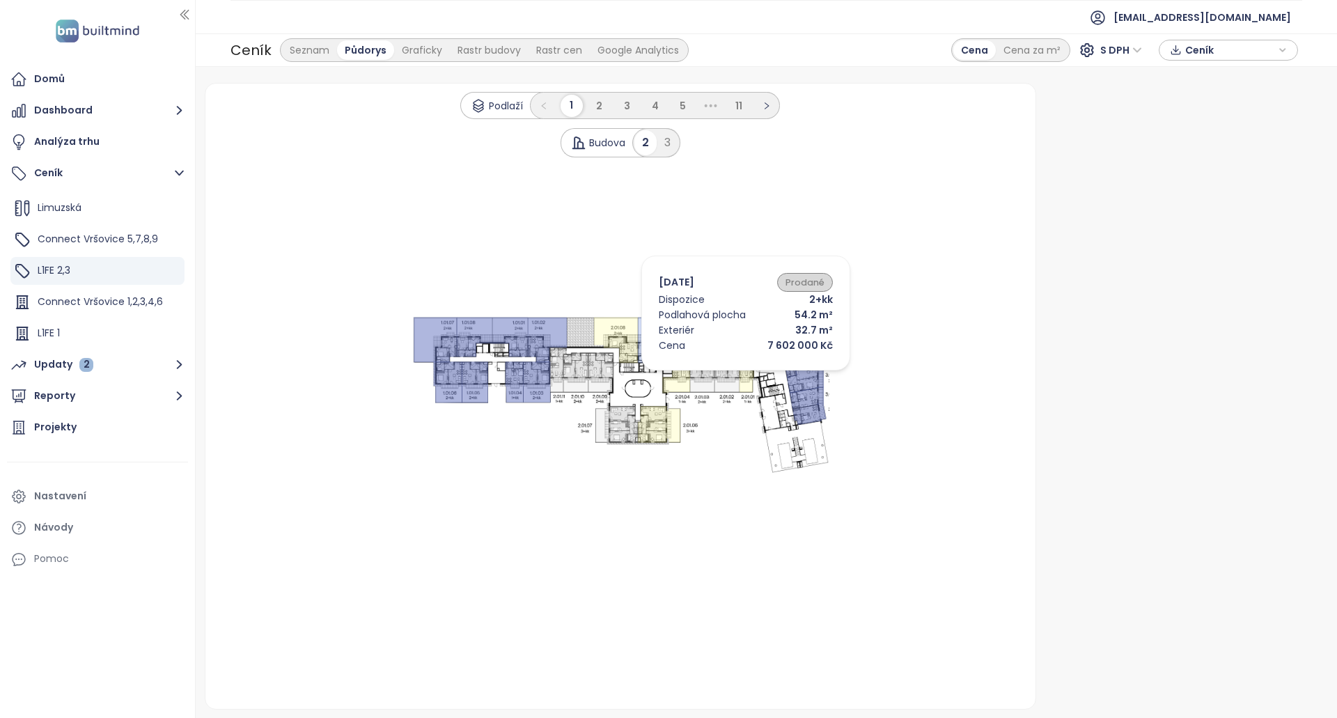
click at [717, 375] on icon at bounding box center [727, 373] width 25 height 40
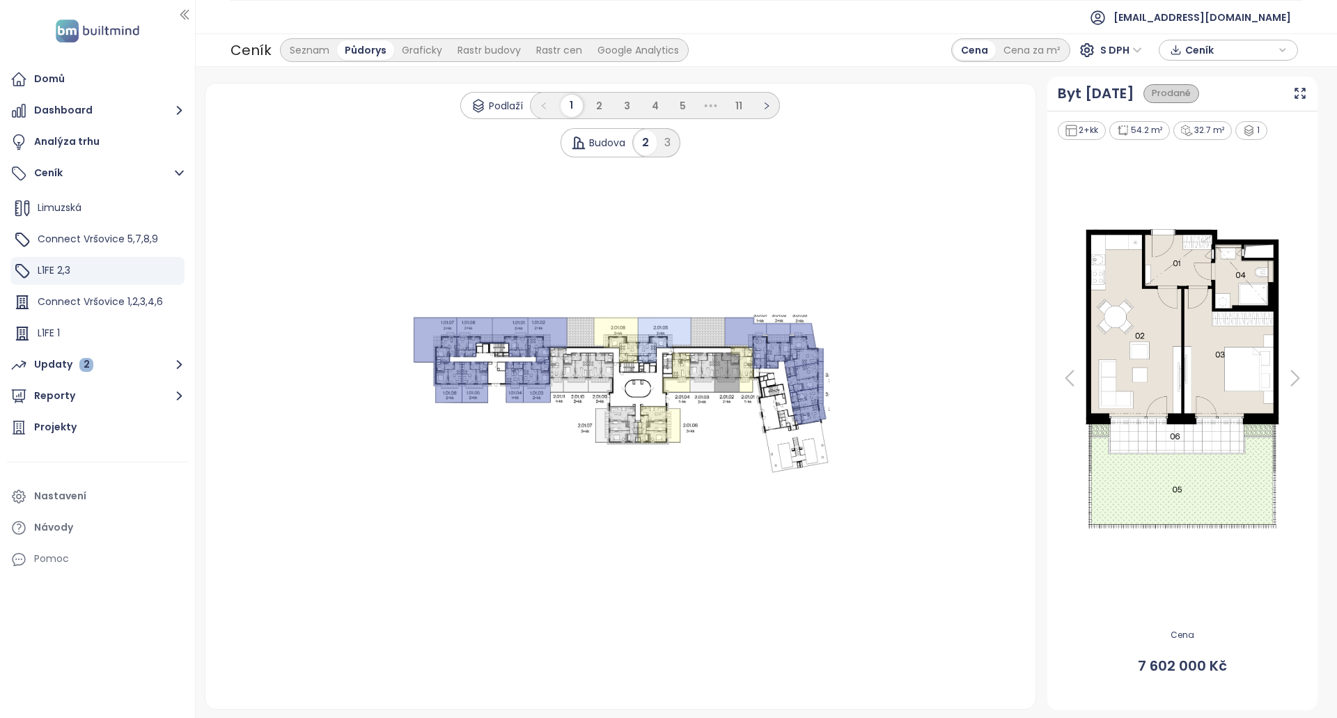
click at [794, 371] on icon at bounding box center [804, 350] width 40 height 54
drag, startPoint x: 809, startPoint y: 388, endPoint x: 798, endPoint y: 382, distance: 13.4
click at [809, 388] on icon at bounding box center [805, 378] width 37 height 32
click at [652, 96] on li "4" at bounding box center [655, 106] width 22 height 22
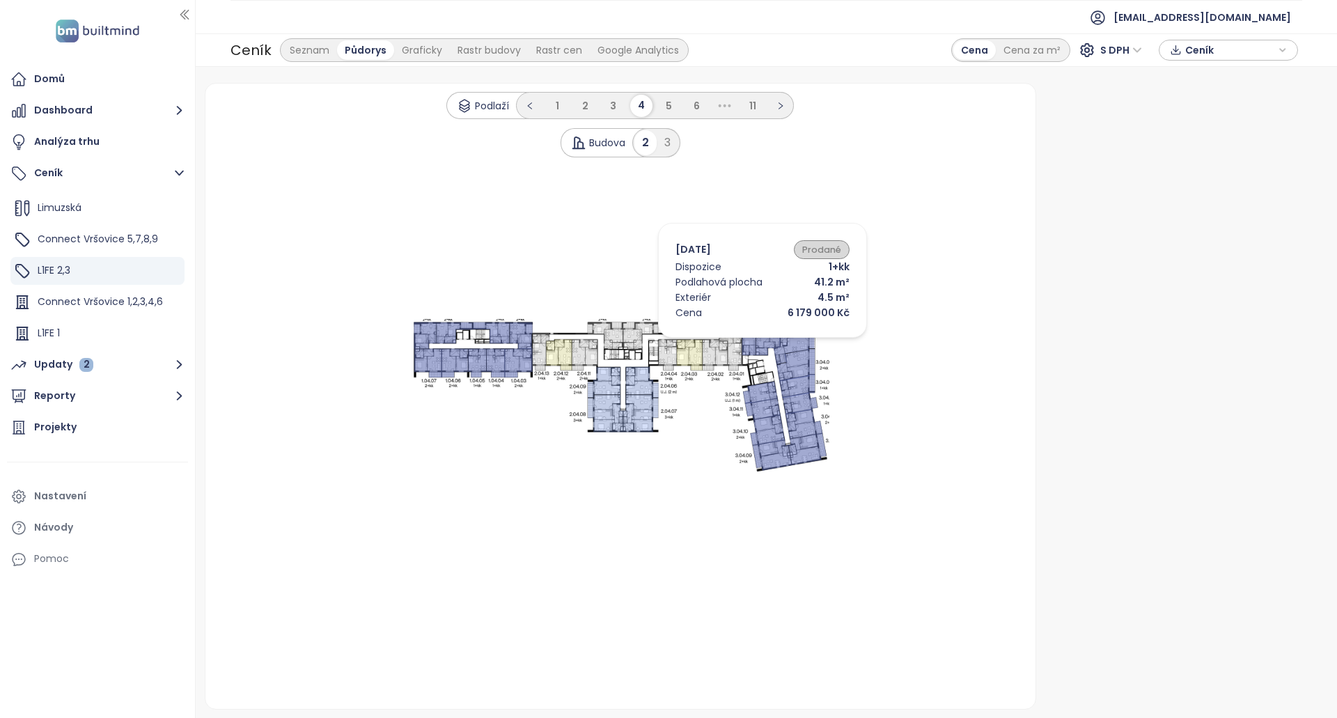
click at [711, 343] on icon at bounding box center [714, 355] width 25 height 31
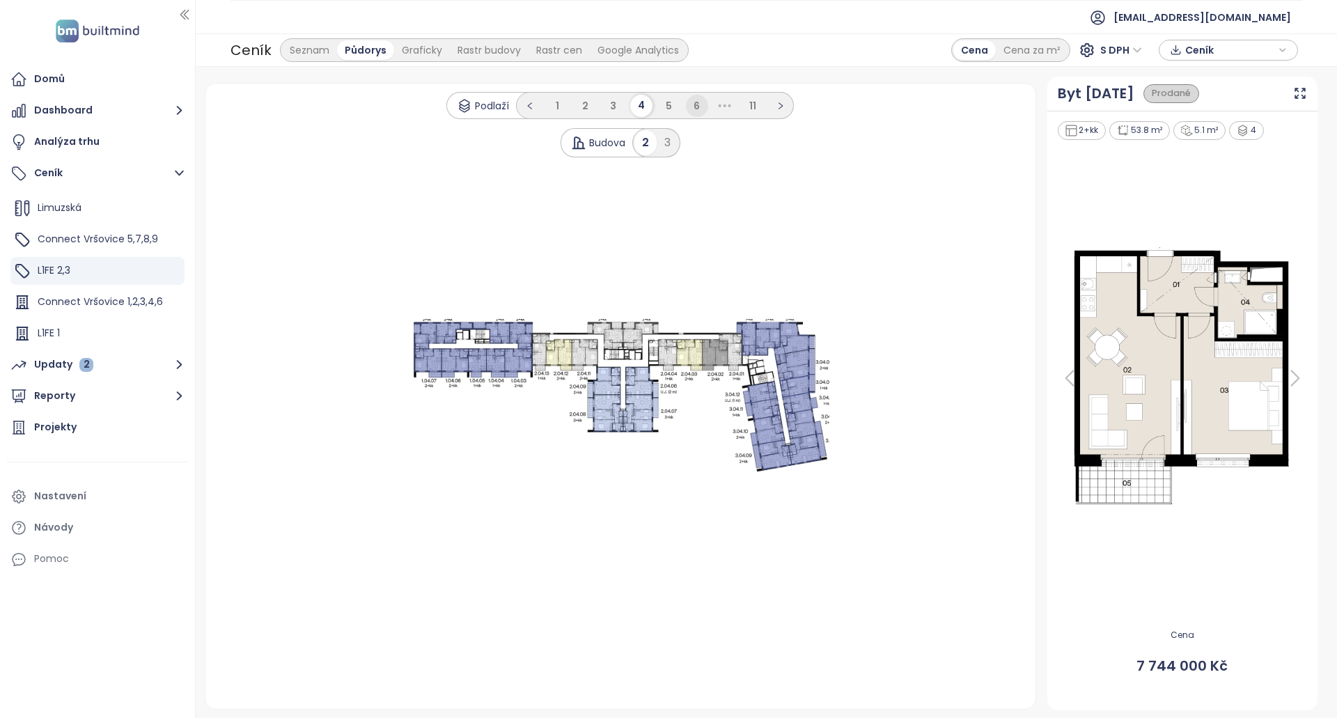
click at [703, 103] on li "6" at bounding box center [697, 106] width 22 height 22
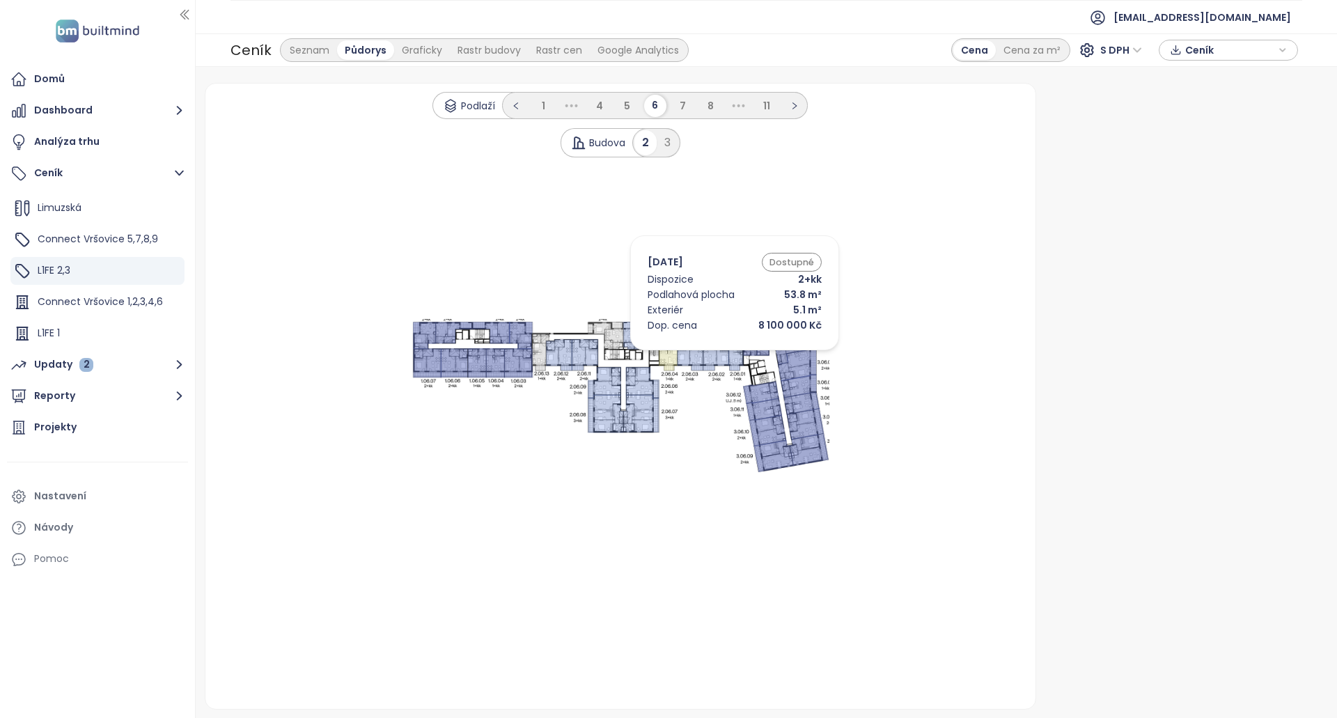
drag, startPoint x: 714, startPoint y: 354, endPoint x: 759, endPoint y: 343, distance: 46.5
click at [715, 354] on icon at bounding box center [716, 354] width 26 height 31
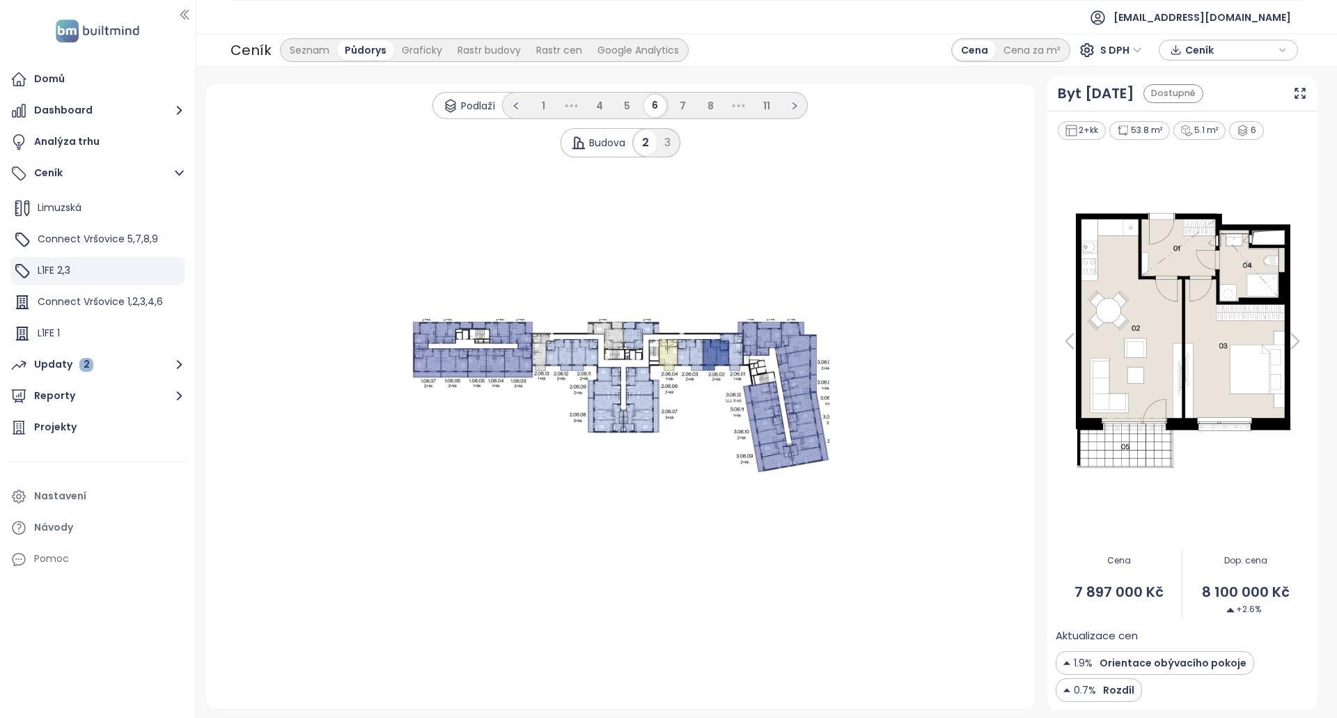
click at [771, 341] on icon at bounding box center [769, 338] width 24 height 33
click at [797, 330] on icon at bounding box center [795, 343] width 41 height 42
click at [731, 354] on icon at bounding box center [732, 352] width 24 height 38
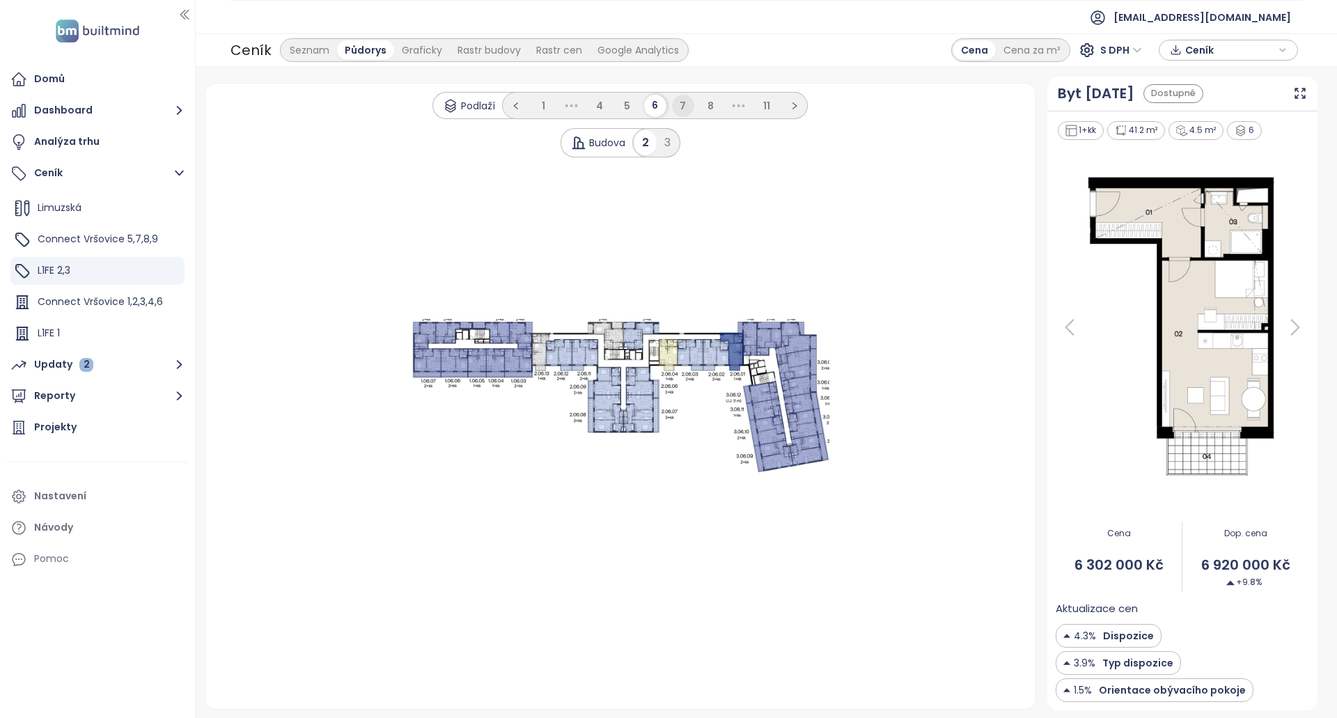
click at [687, 107] on li "7" at bounding box center [683, 106] width 22 height 22
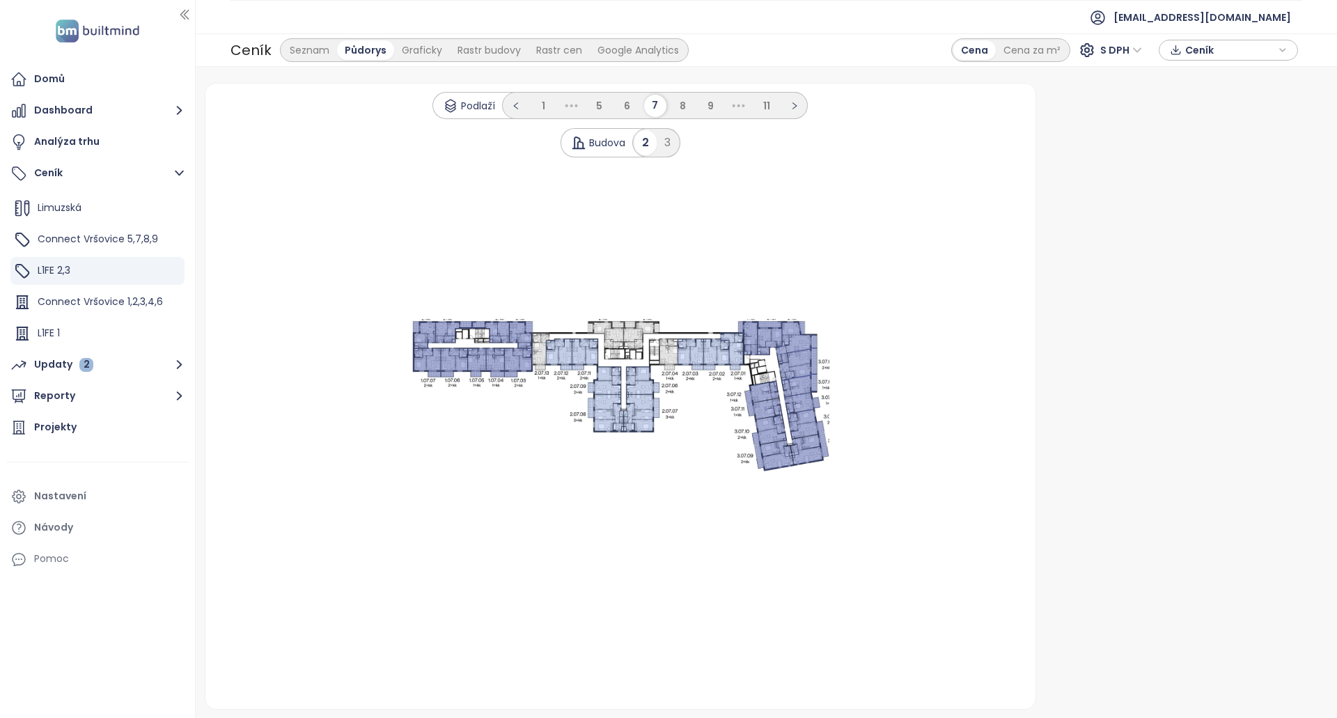
click at [793, 343] on icon at bounding box center [796, 343] width 41 height 42
click at [738, 336] on icon at bounding box center [732, 351] width 24 height 38
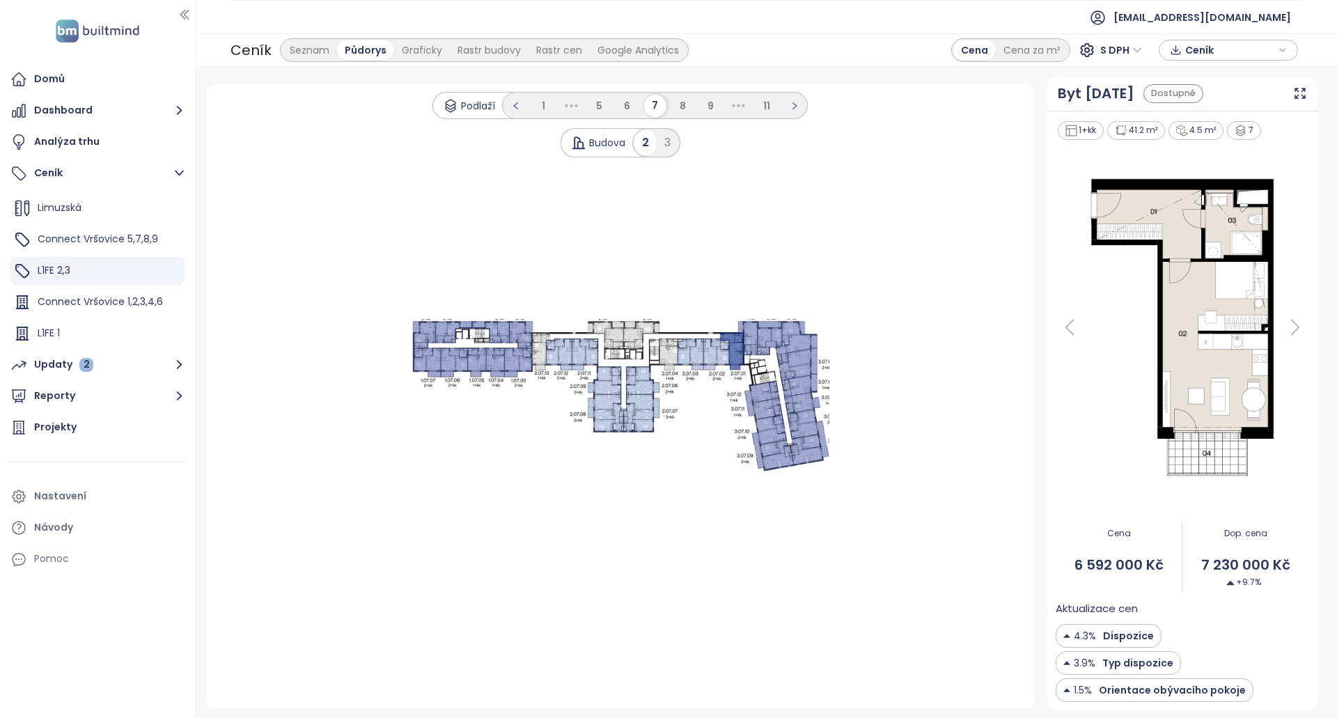
click at [699, 101] on ul "1 ••• 5 6 7 8 9 ••• 11" at bounding box center [655, 105] width 306 height 27
click at [691, 102] on li "8" at bounding box center [683, 106] width 22 height 22
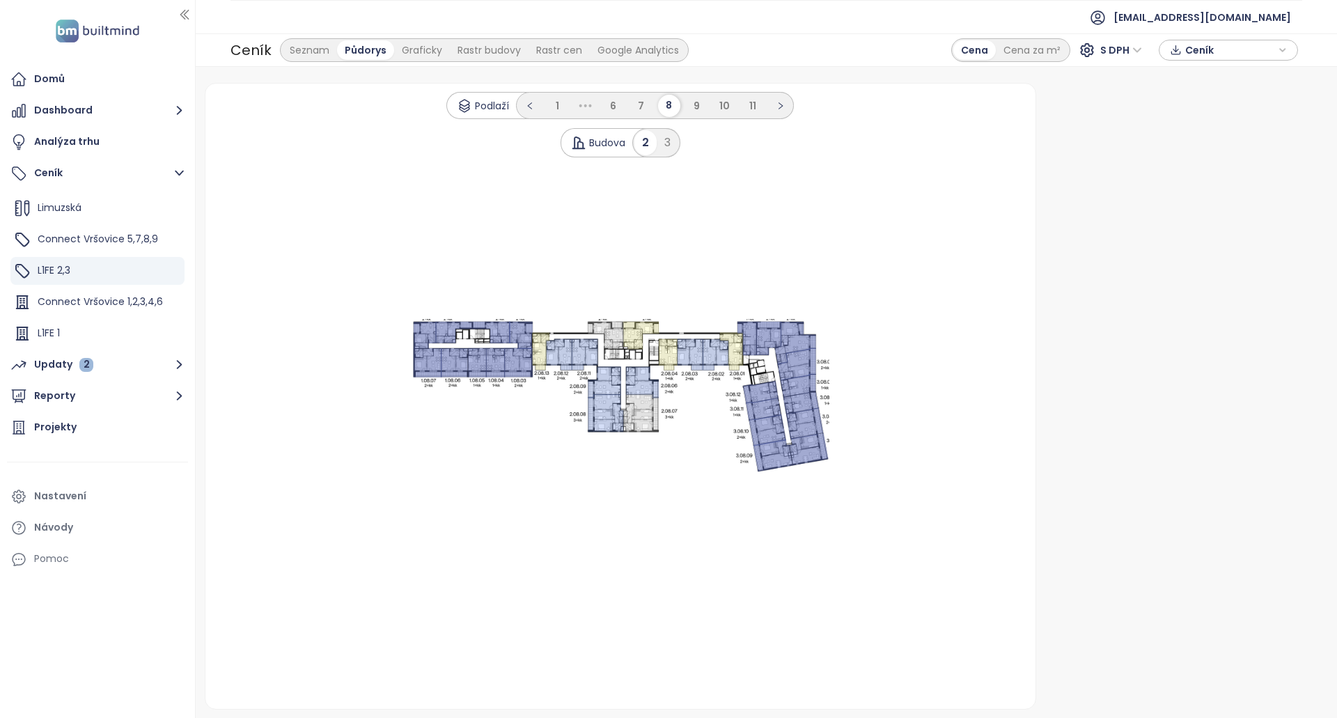
click at [730, 333] on icon at bounding box center [732, 351] width 24 height 38
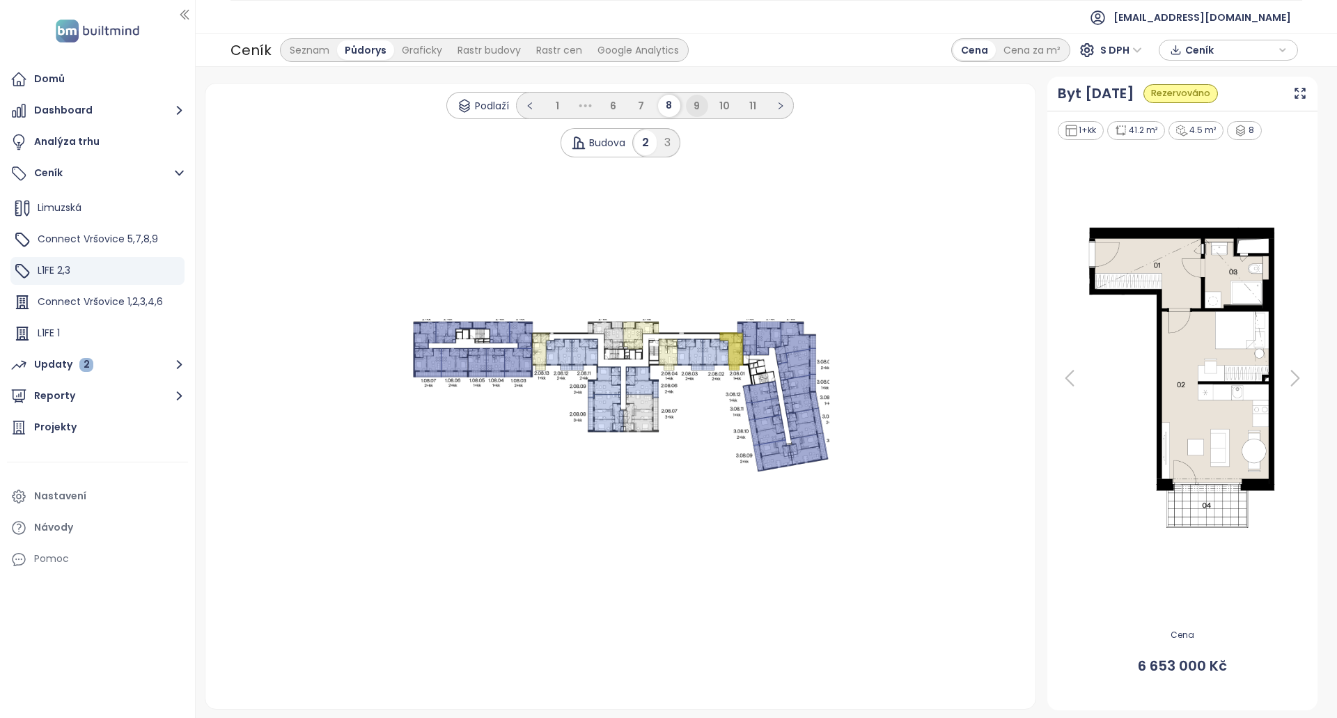
click at [700, 111] on span "9" at bounding box center [697, 106] width 6 height 14
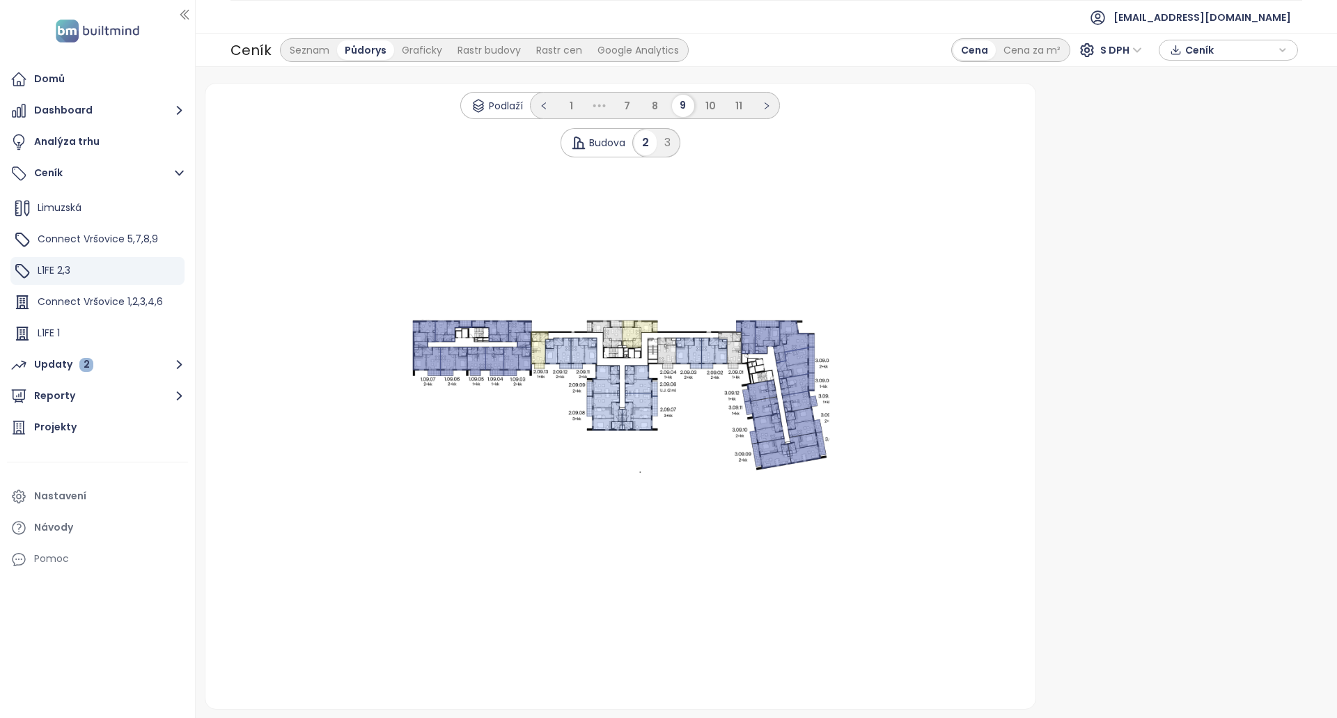
click at [754, 341] on icon ".s0 { opacity: .5;fill: #6170be }" at bounding box center [621, 396] width 418 height 154
click at [744, 341] on icon at bounding box center [746, 336] width 20 height 33
click at [736, 341] on icon at bounding box center [731, 351] width 24 height 38
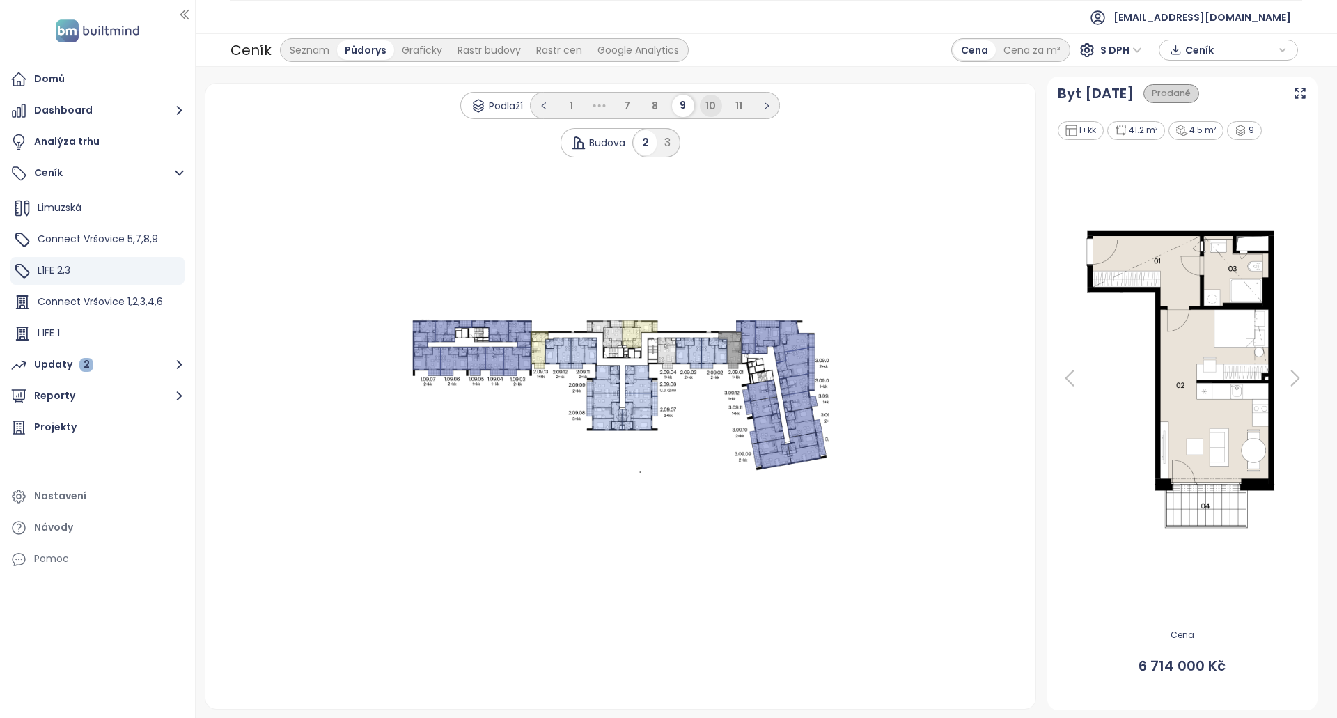
click at [710, 103] on span "10" at bounding box center [711, 106] width 10 height 14
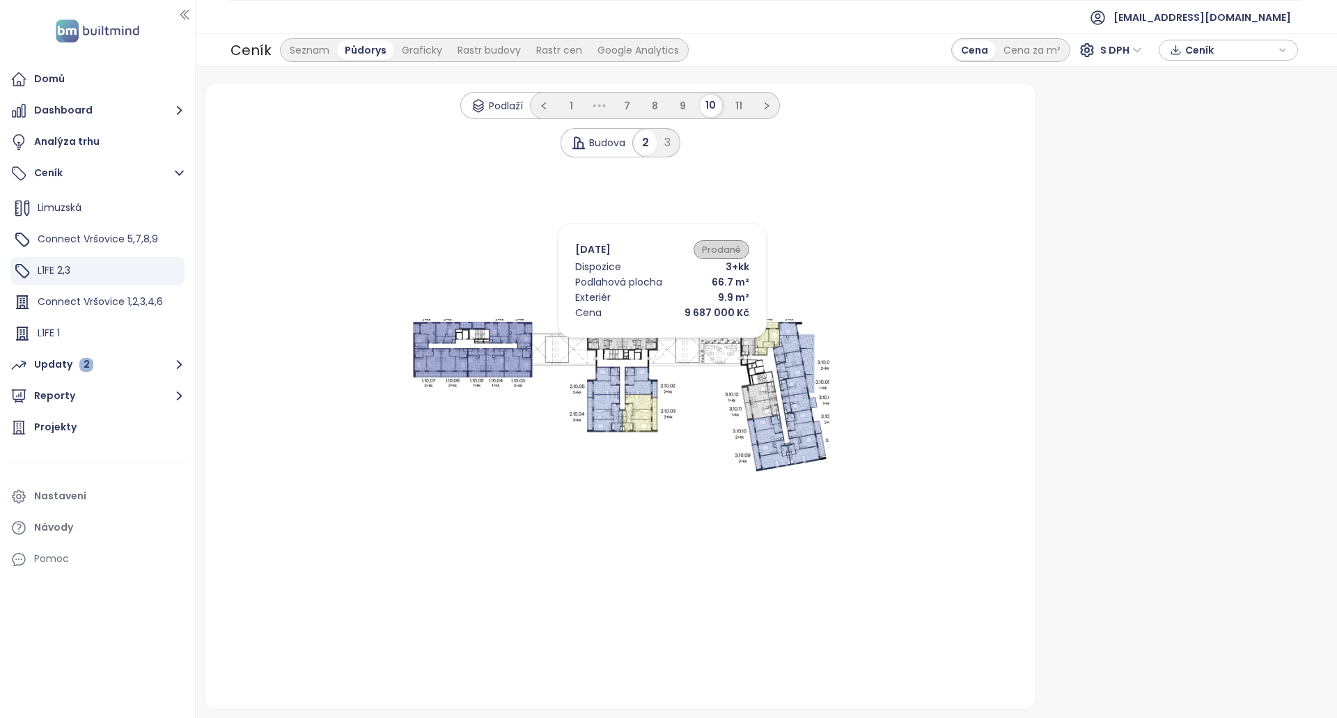
click at [642, 341] on icon at bounding box center [640, 336] width 36 height 28
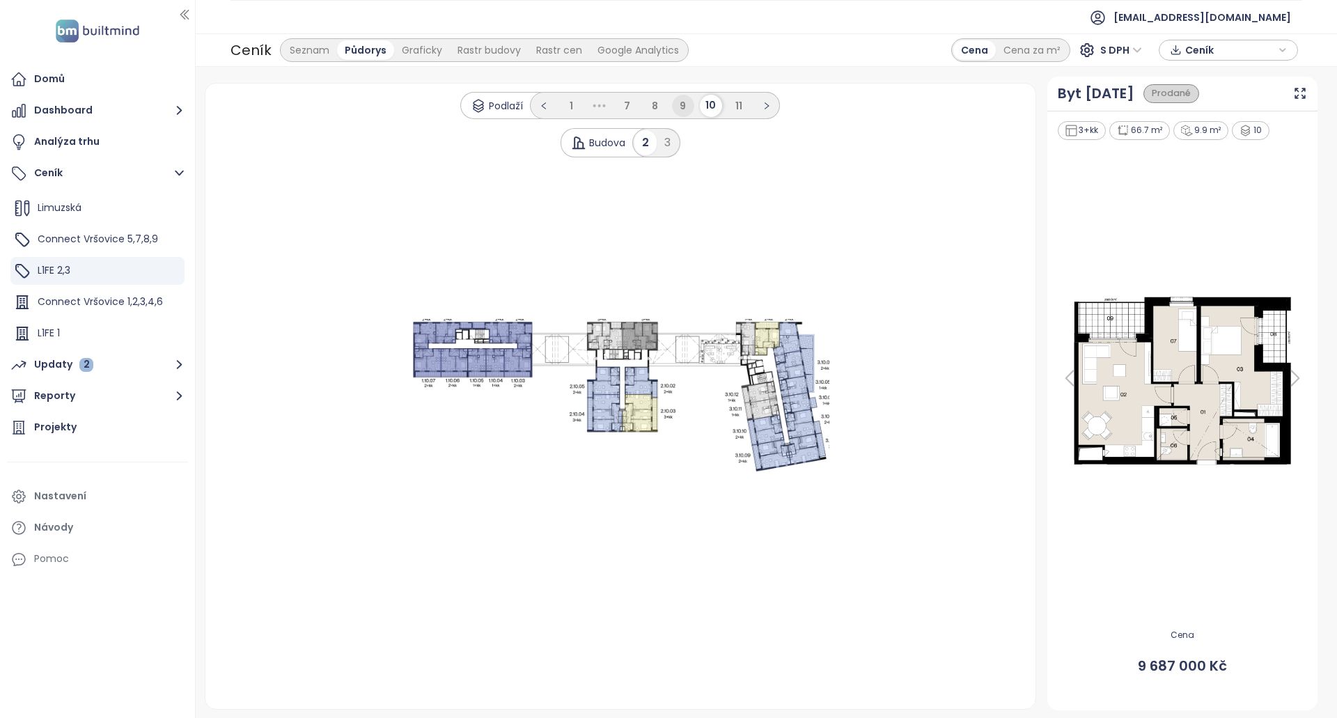
click at [692, 104] on li "9" at bounding box center [683, 106] width 22 height 22
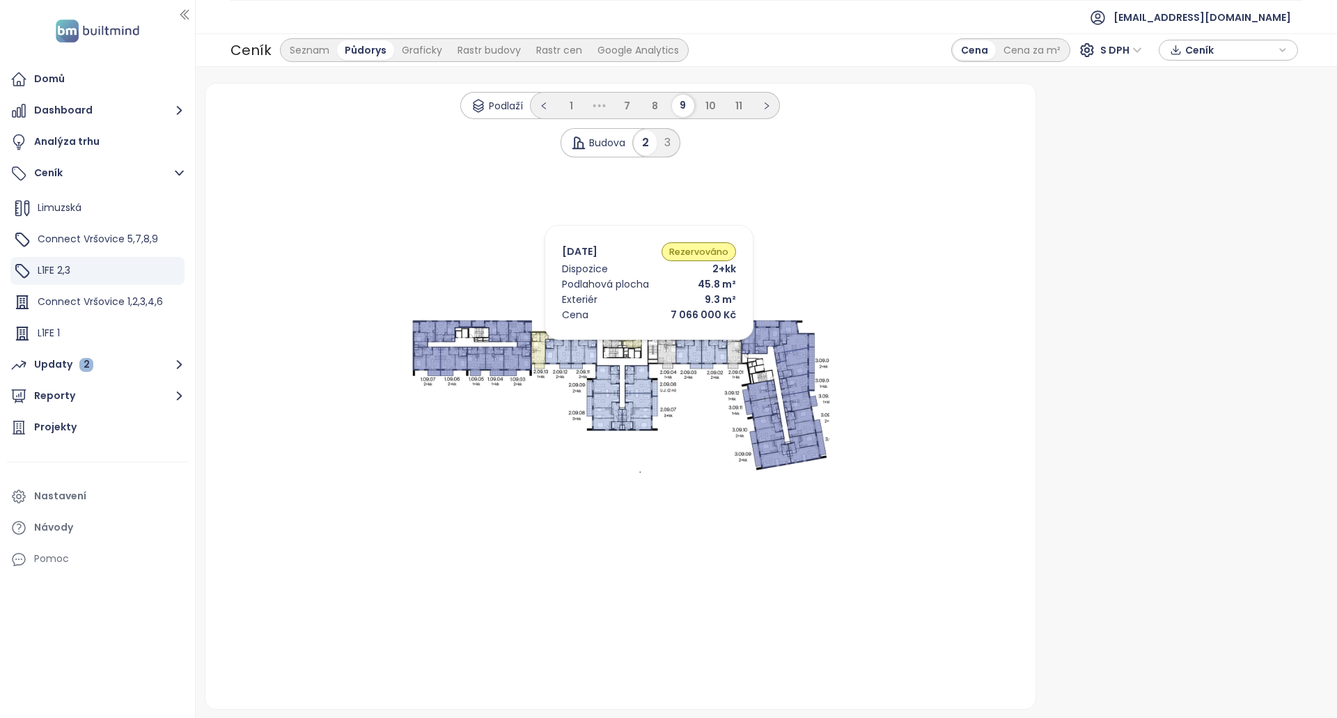
click at [623, 338] on icon at bounding box center [639, 333] width 36 height 27
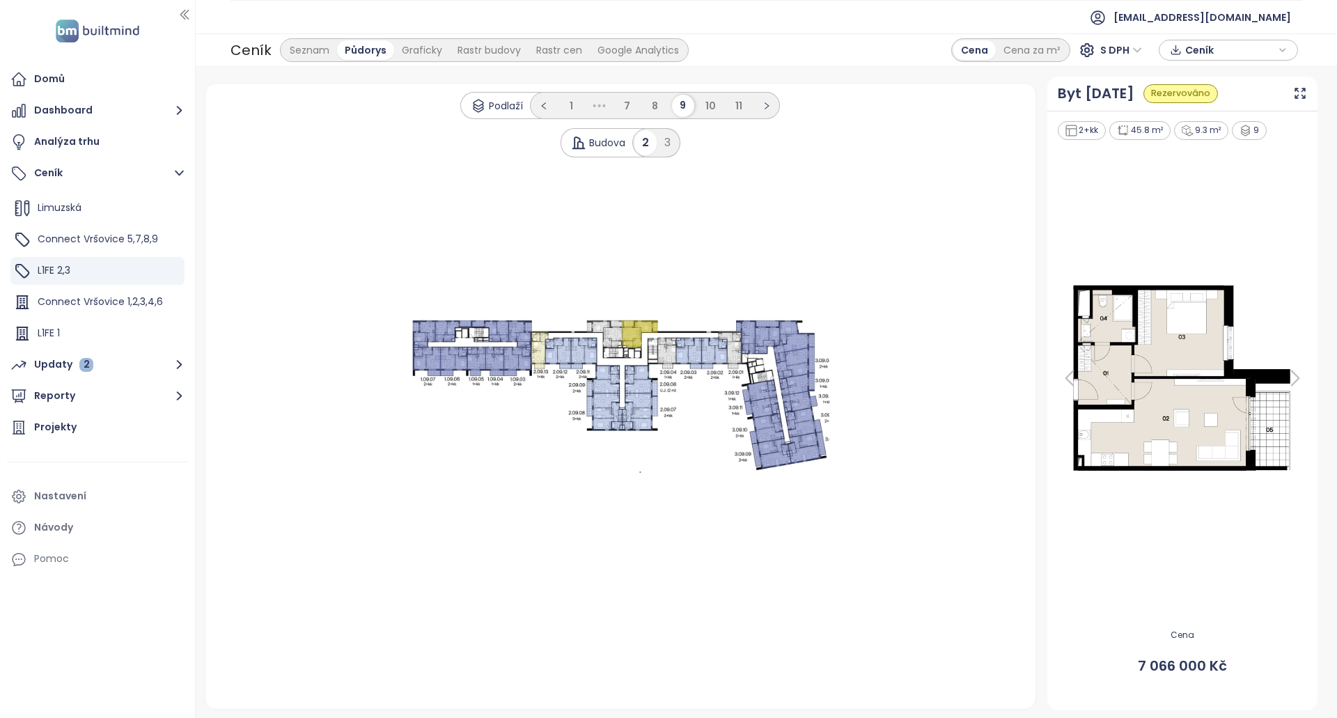
click at [761, 327] on icon at bounding box center [767, 336] width 24 height 33
click at [312, 371] on div ".s0 { opacity: .5;fill: #6170be }" at bounding box center [621, 396] width 798 height 154
click at [676, 137] on div "3" at bounding box center [668, 142] width 22 height 25
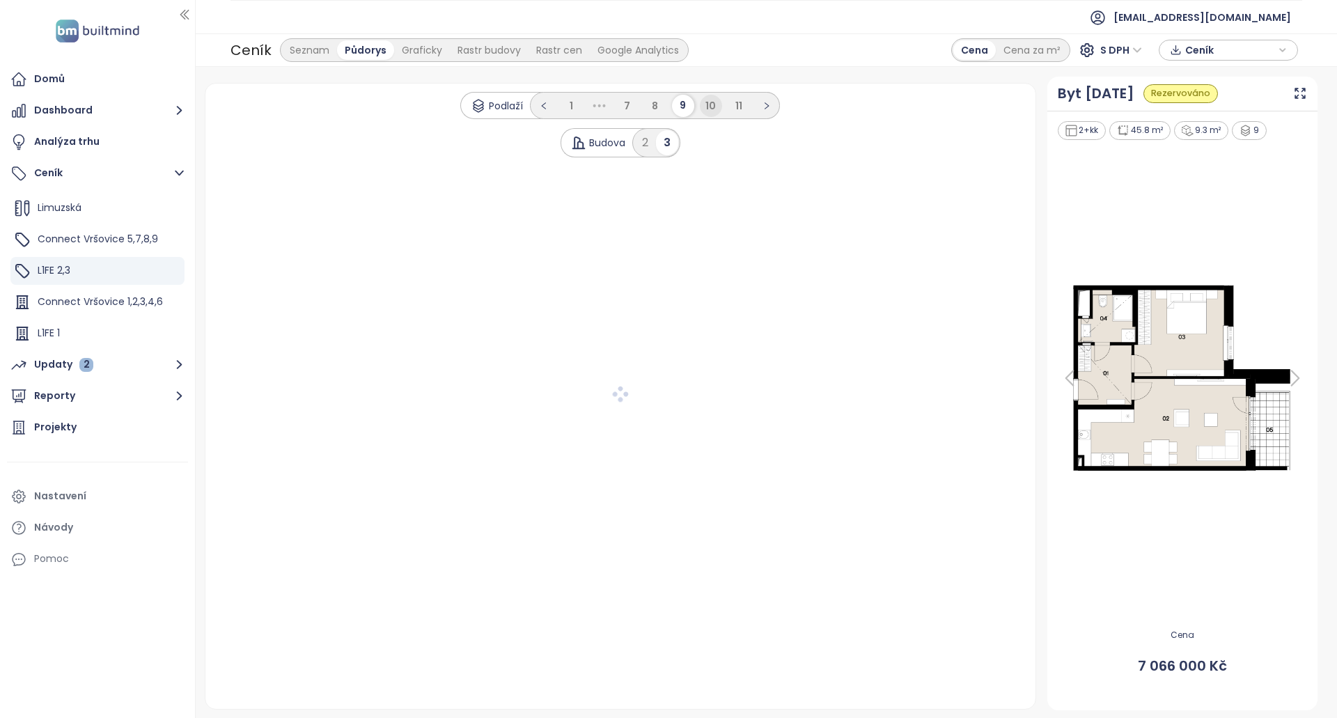
click at [708, 98] on li "10" at bounding box center [711, 106] width 22 height 22
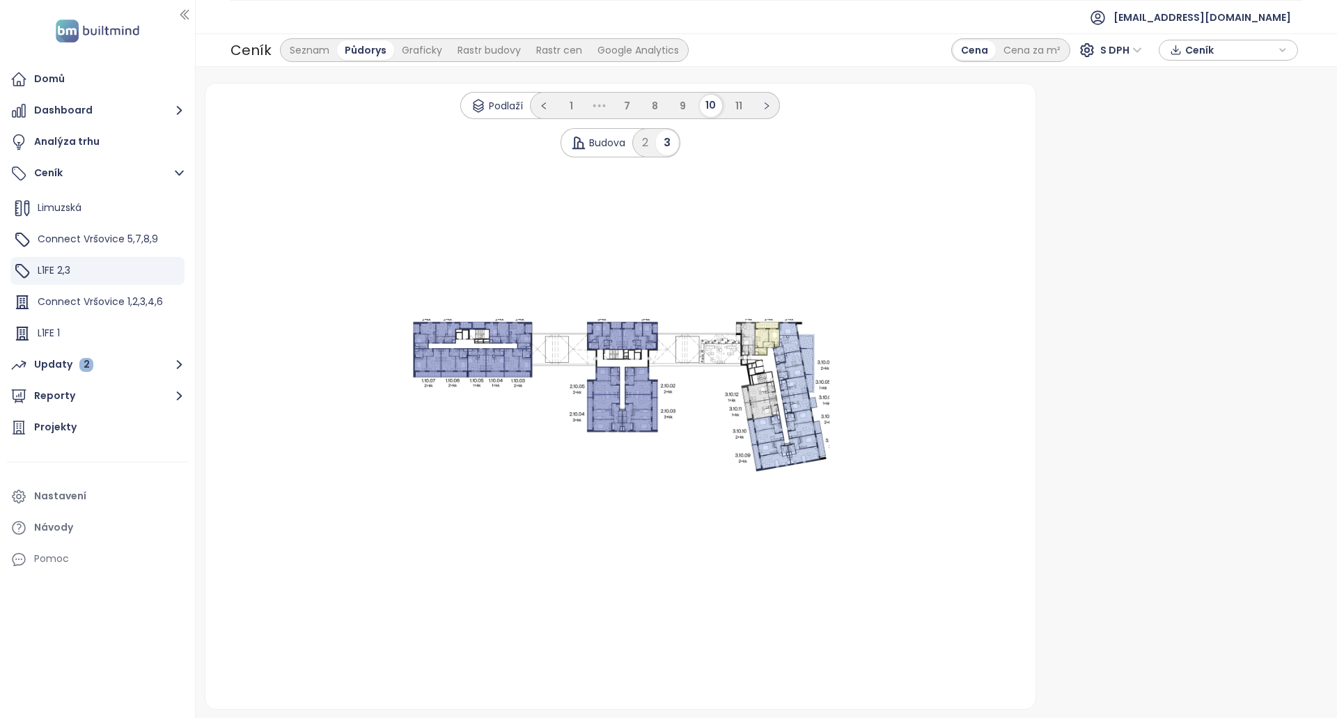
drag, startPoint x: 596, startPoint y: 336, endPoint x: 615, endPoint y: 333, distance: 19.8
click at [598, 336] on icon at bounding box center [605, 337] width 36 height 28
click at [745, 104] on li "11" at bounding box center [739, 106] width 22 height 22
drag, startPoint x: 568, startPoint y: 334, endPoint x: 635, endPoint y: 284, distance: 84.0
click at [576, 334] on 1 at bounding box center [621, 396] width 418 height 153
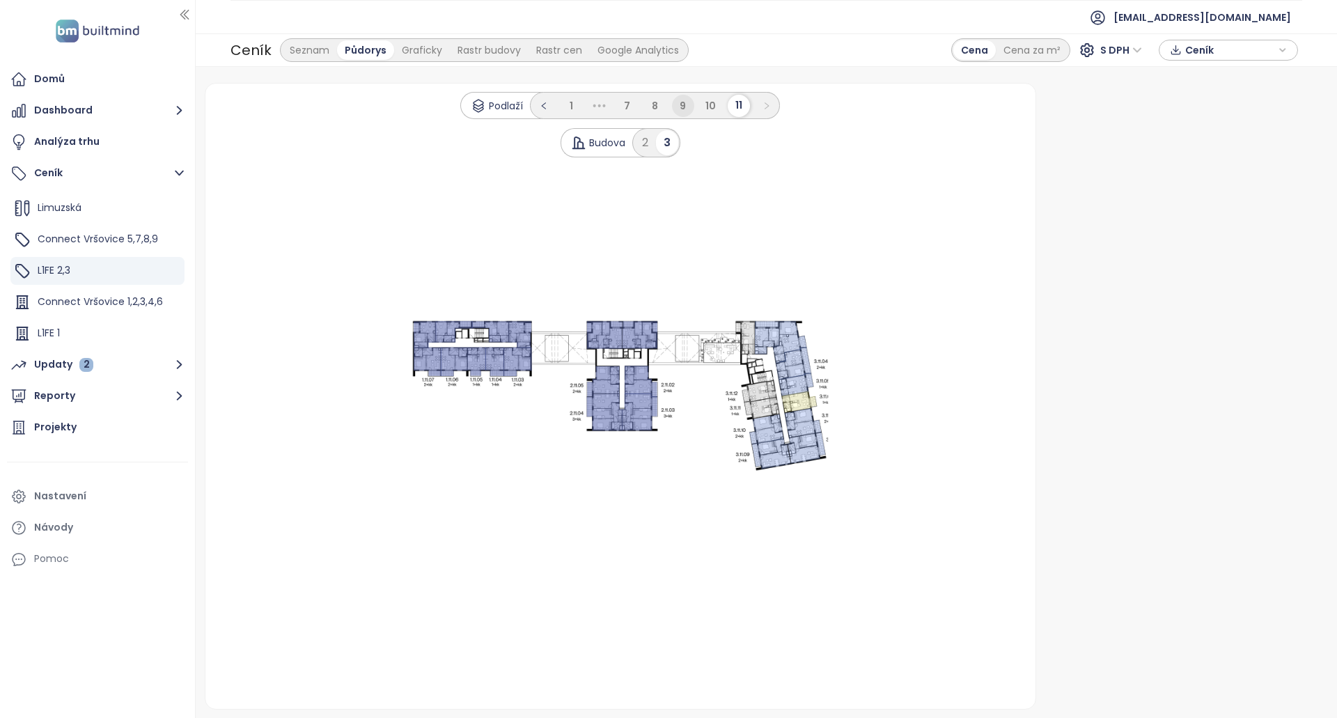
click at [684, 106] on span "9" at bounding box center [683, 106] width 6 height 14
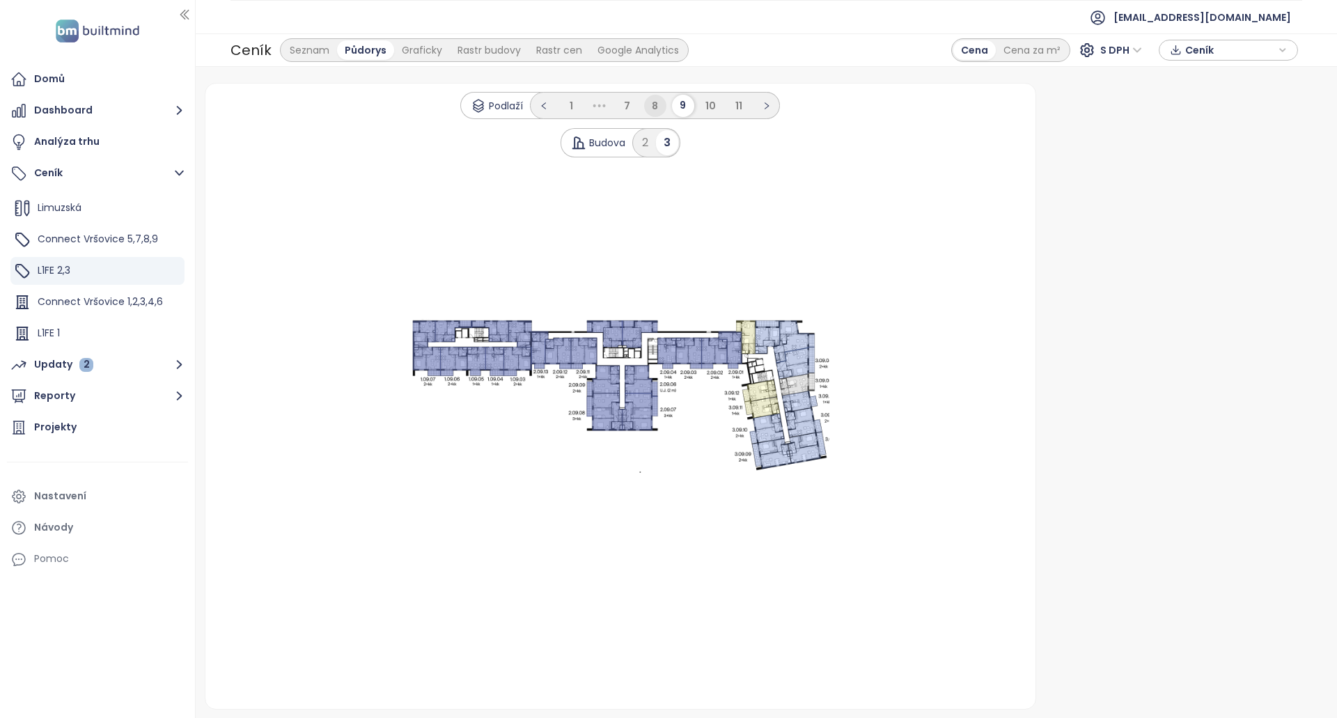
click at [652, 110] on span "8" at bounding box center [655, 106] width 6 height 14
click at [533, 109] on button "button" at bounding box center [530, 106] width 22 height 22
click at [512, 98] on button "button" at bounding box center [516, 106] width 22 height 22
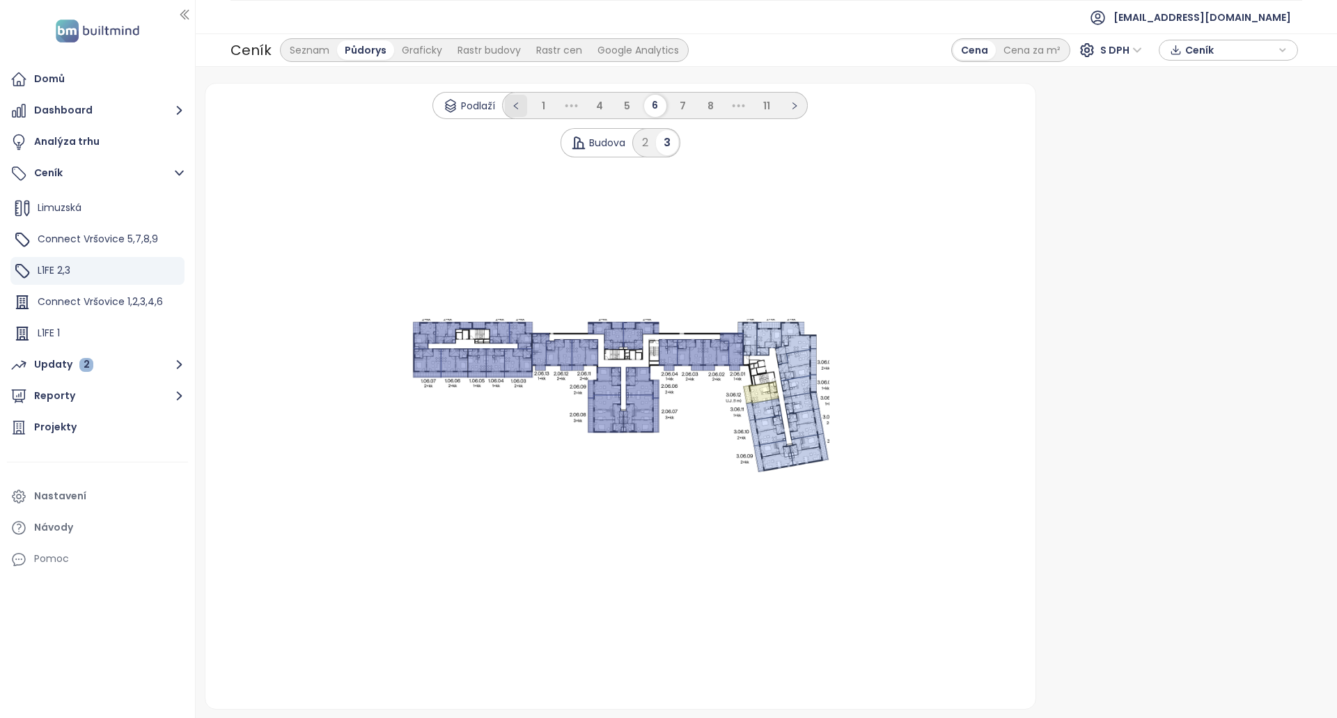
click at [507, 98] on li at bounding box center [516, 106] width 22 height 22
click at [534, 107] on icon "left" at bounding box center [530, 106] width 8 height 8
click at [541, 107] on icon "left" at bounding box center [544, 106] width 8 height 8
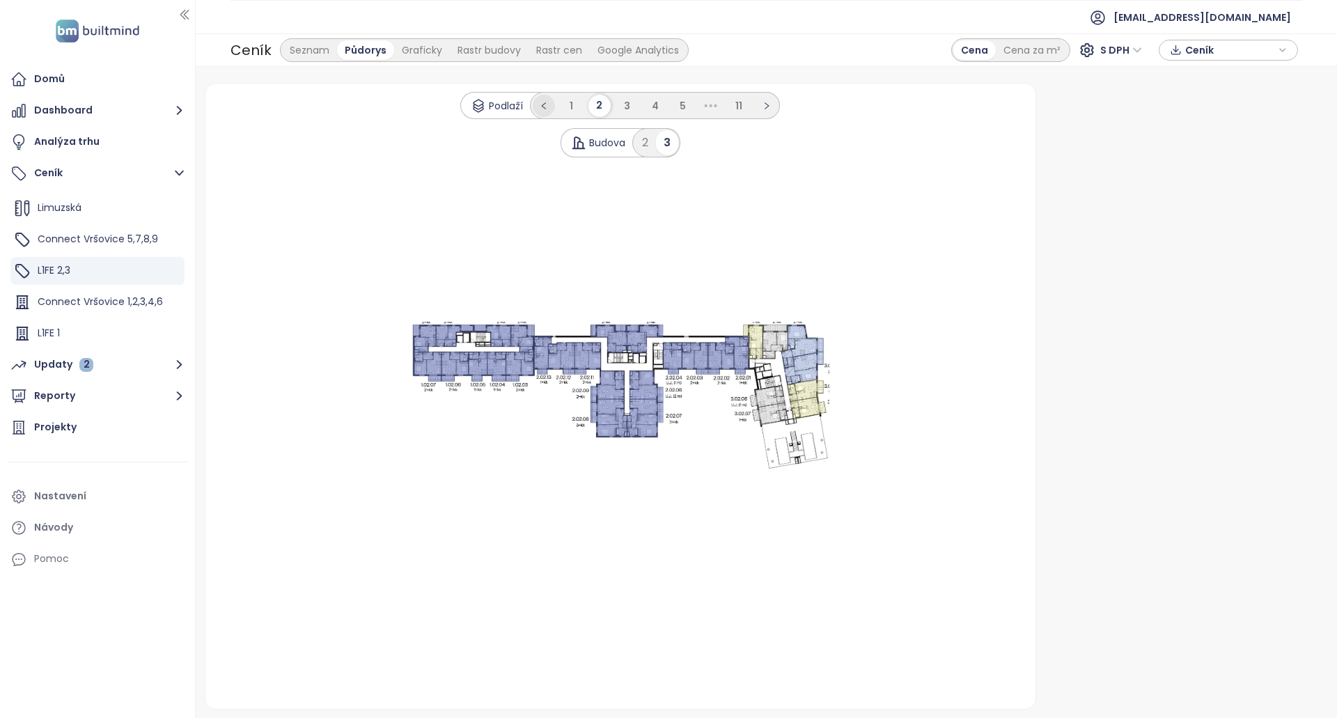
click at [541, 107] on icon "left" at bounding box center [544, 106] width 8 height 8
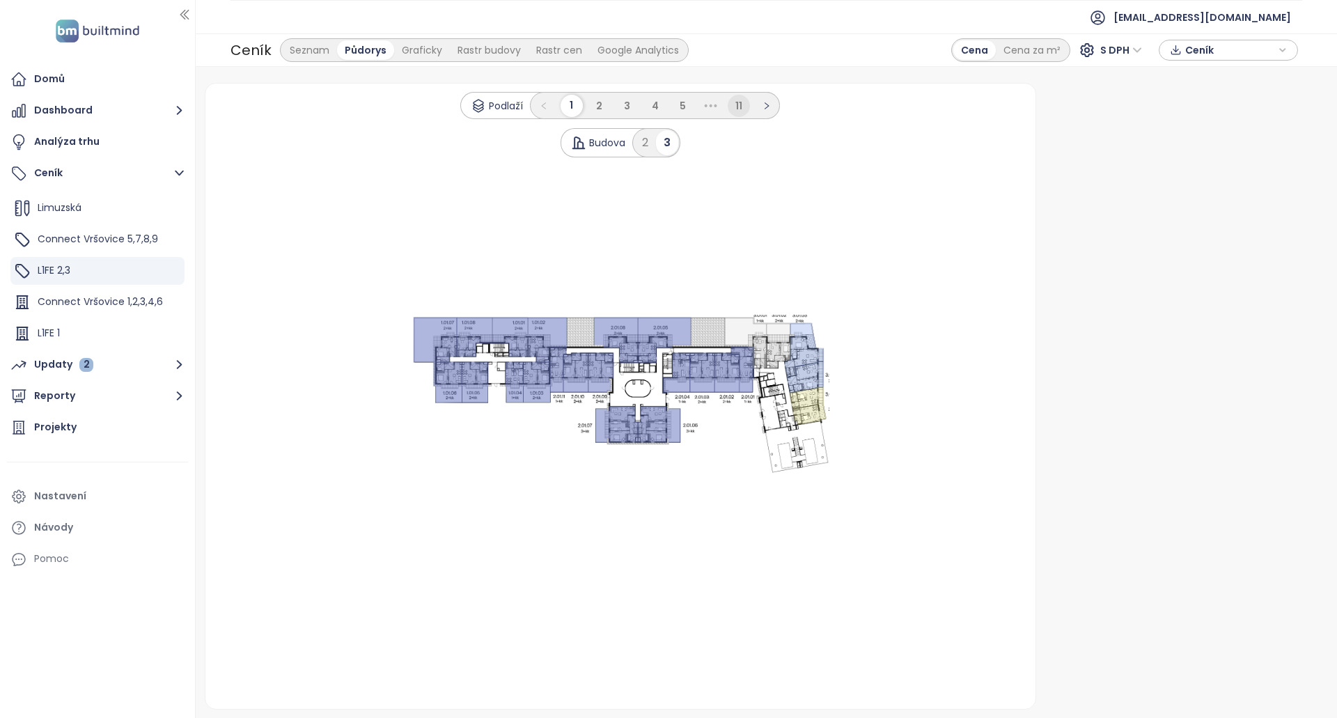
click at [742, 107] on span "11" at bounding box center [739, 106] width 7 height 14
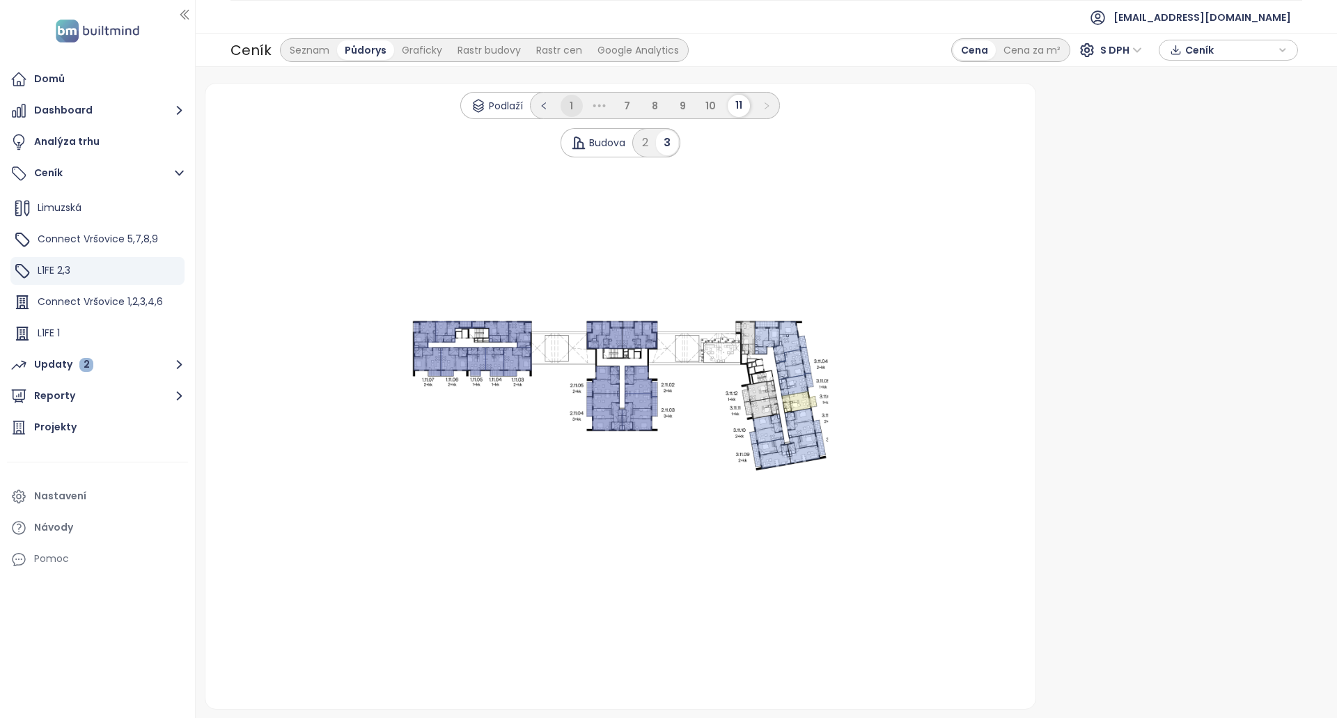
click at [561, 103] on li "1" at bounding box center [572, 106] width 22 height 22
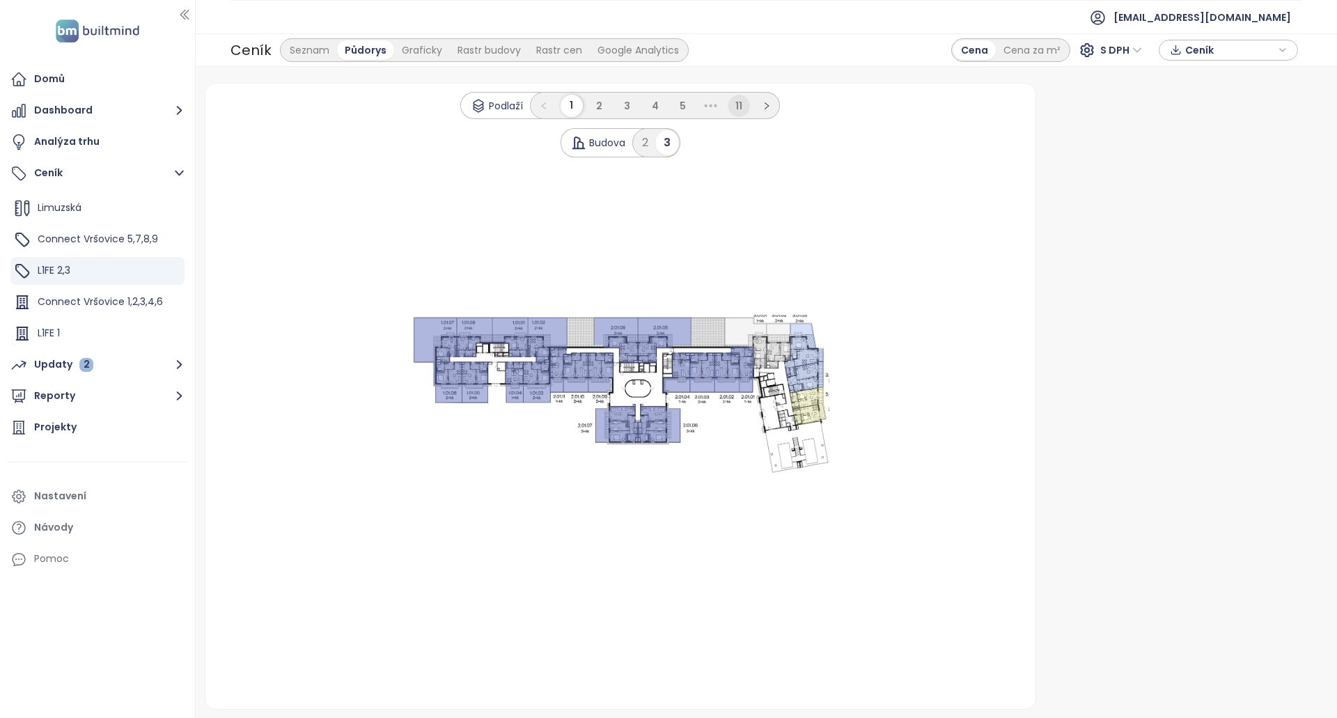
click at [742, 111] on span "11" at bounding box center [739, 106] width 7 height 14
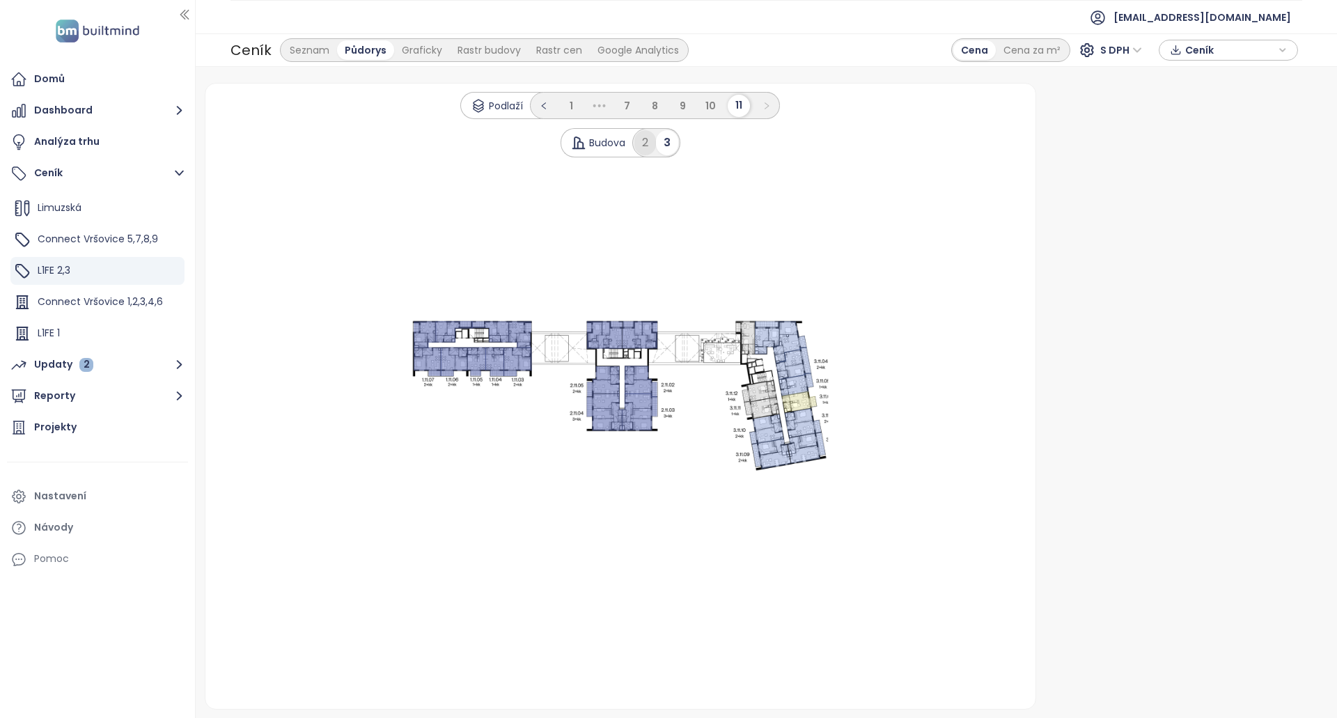
click at [649, 130] on div "2" at bounding box center [646, 142] width 22 height 25
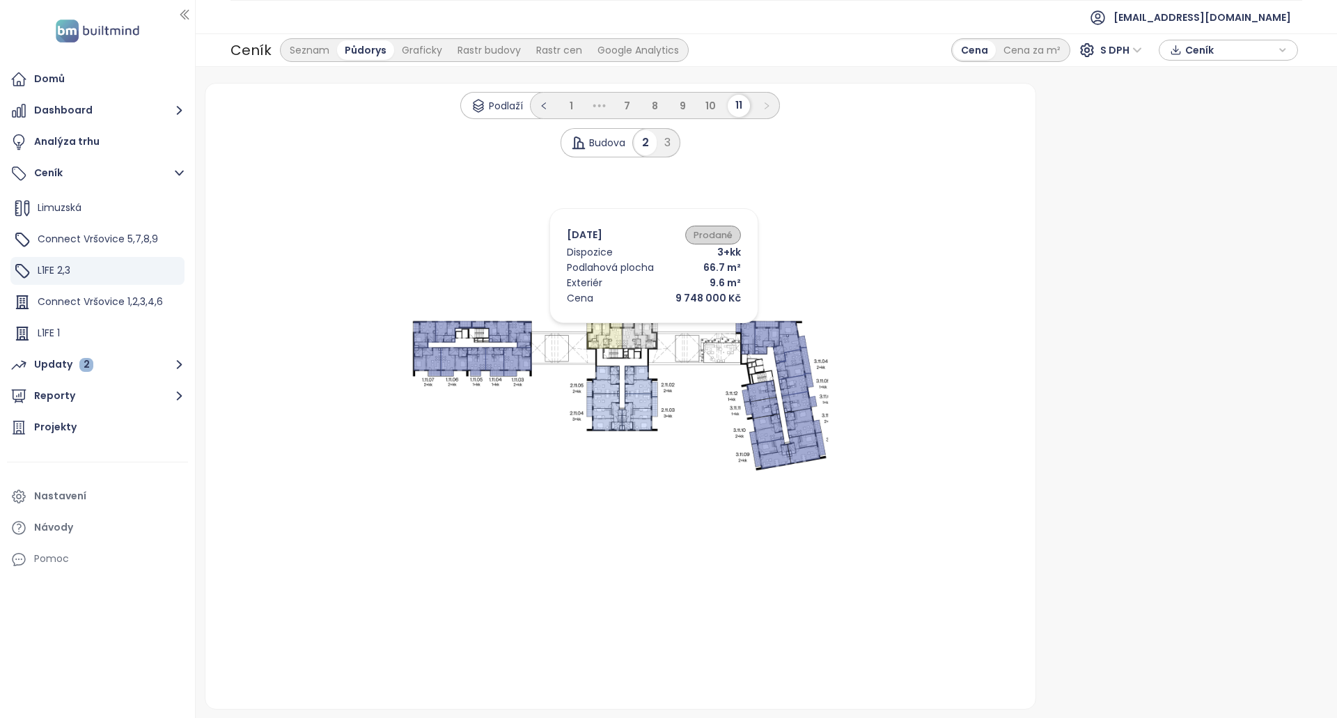
click at [646, 327] on icon at bounding box center [641, 335] width 36 height 28
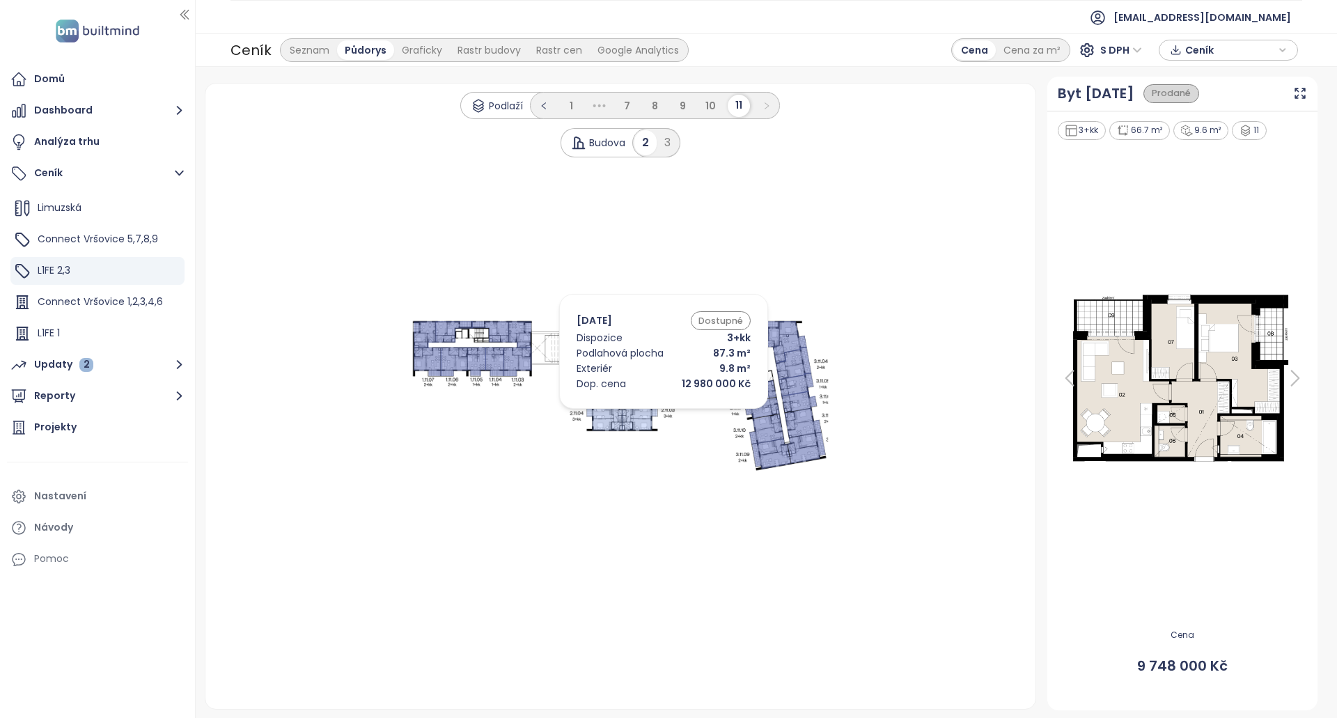
click at [643, 412] on icon at bounding box center [641, 413] width 36 height 38
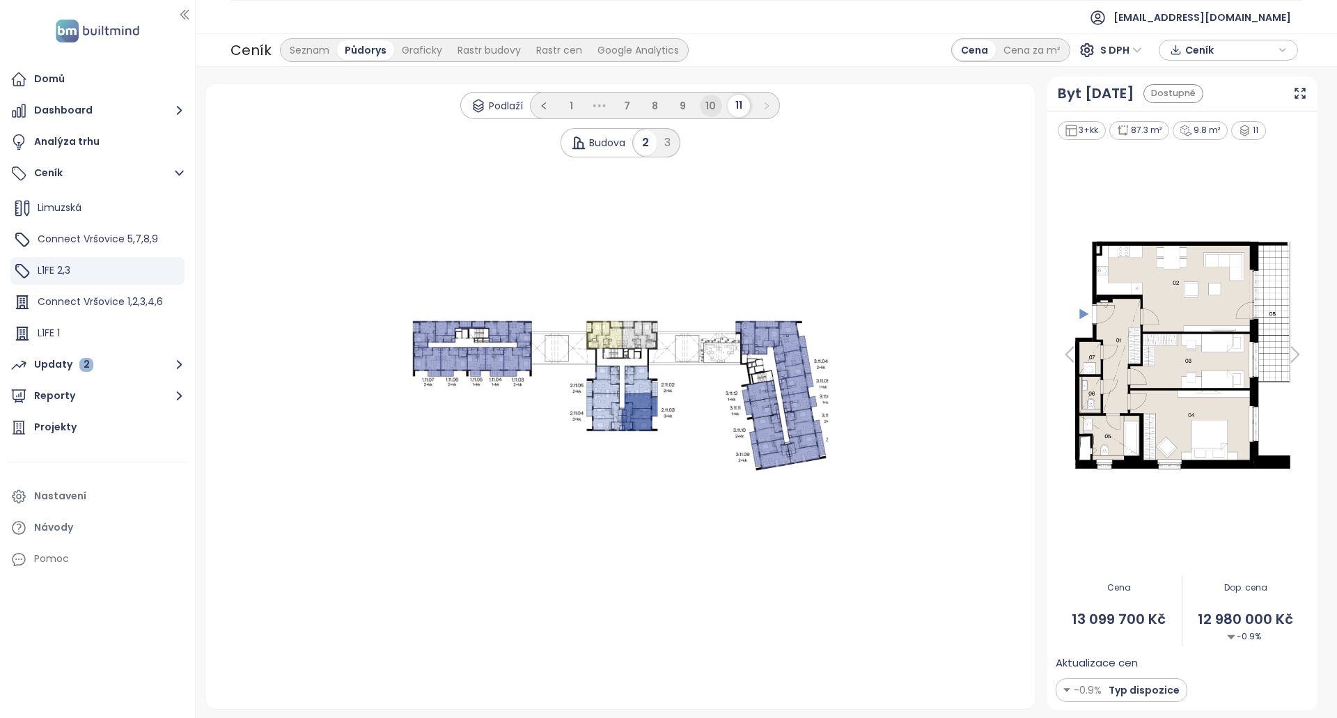
click at [714, 107] on span "10" at bounding box center [711, 106] width 10 height 14
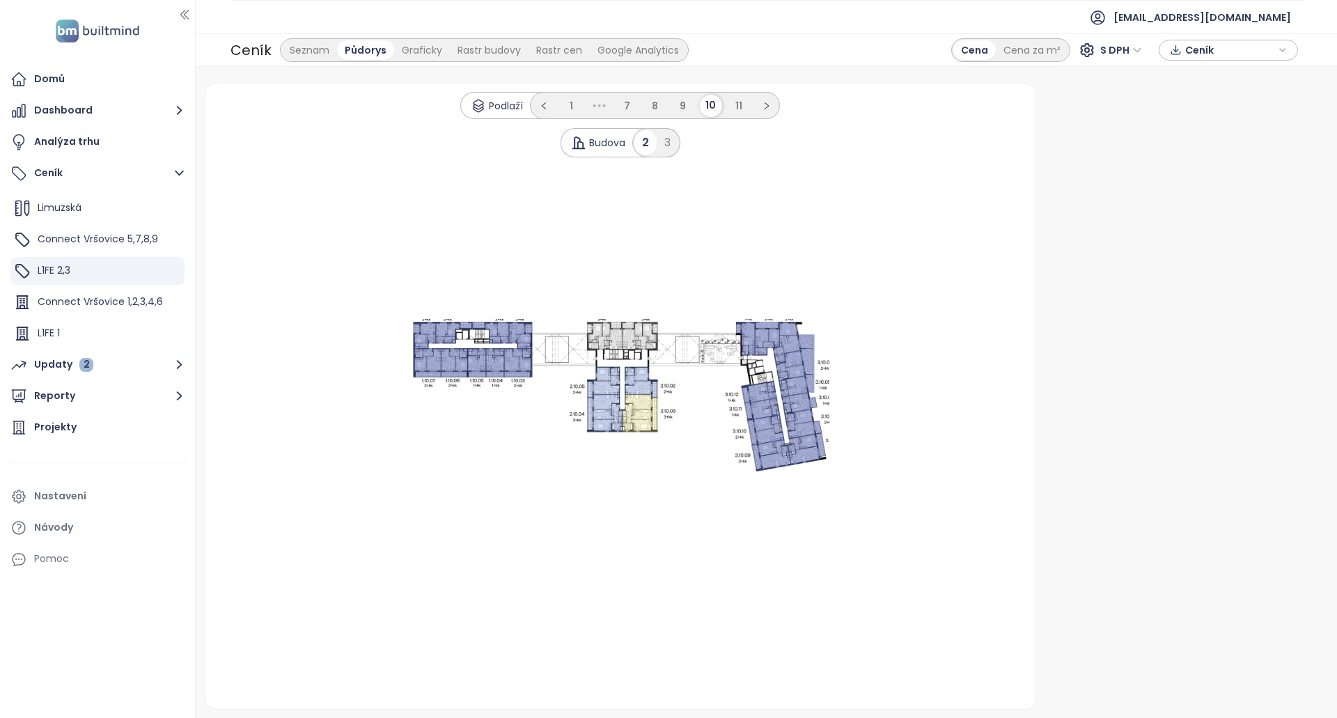
click at [618, 327] on icon at bounding box center [605, 337] width 36 height 28
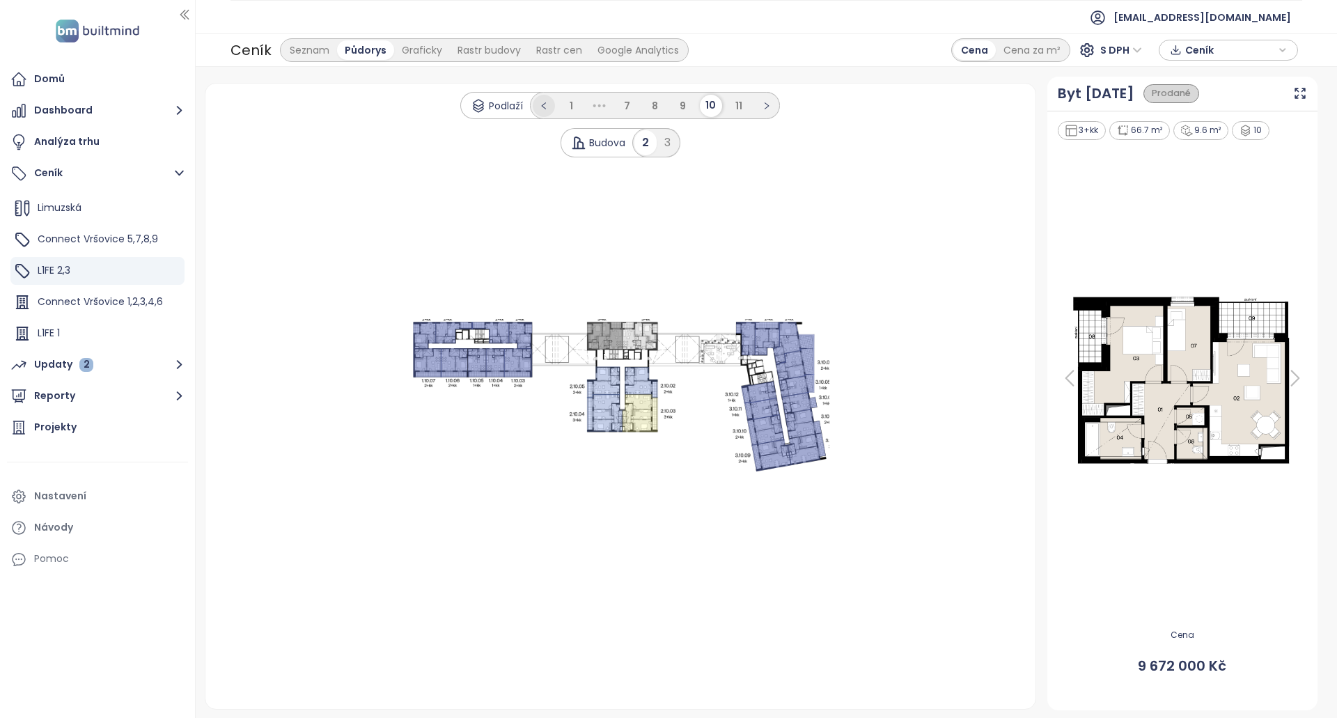
click at [553, 104] on button "button" at bounding box center [544, 106] width 22 height 22
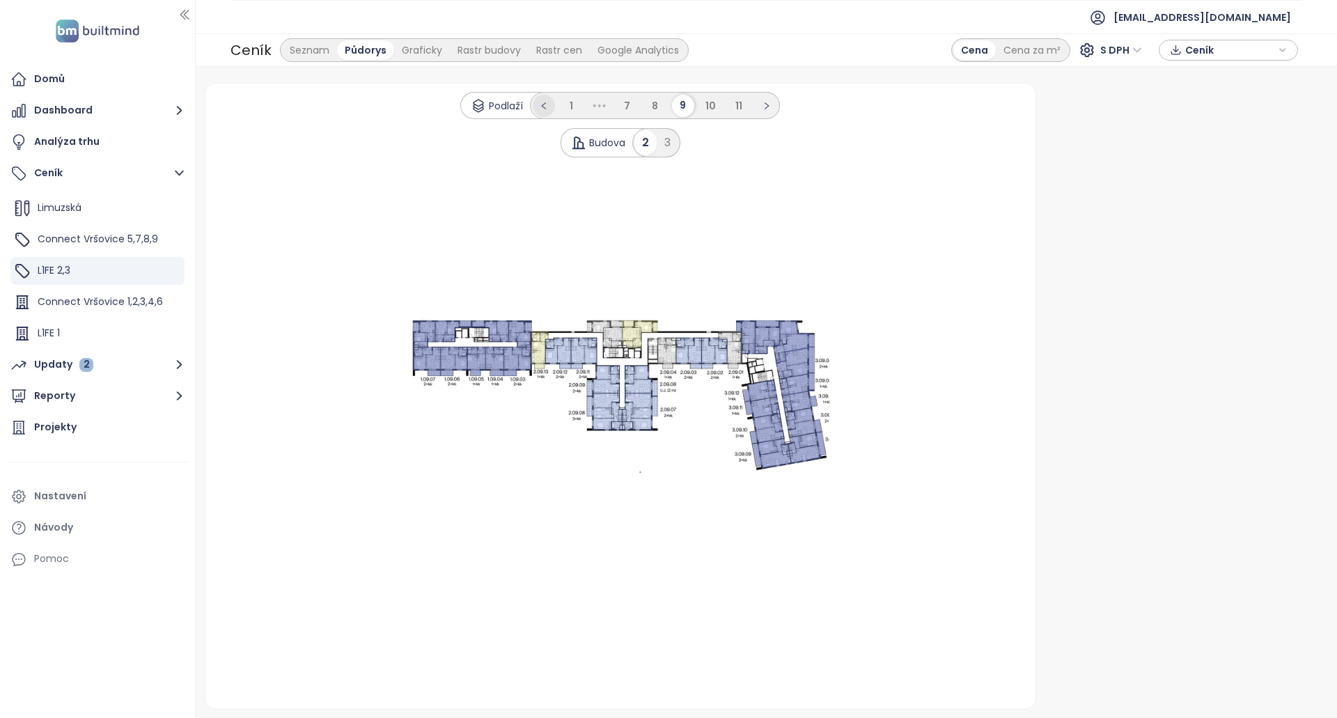
click at [541, 104] on icon "left" at bounding box center [544, 106] width 8 height 8
click at [541, 104] on button "button" at bounding box center [530, 106] width 22 height 22
click at [536, 104] on li "1" at bounding box center [544, 106] width 22 height 22
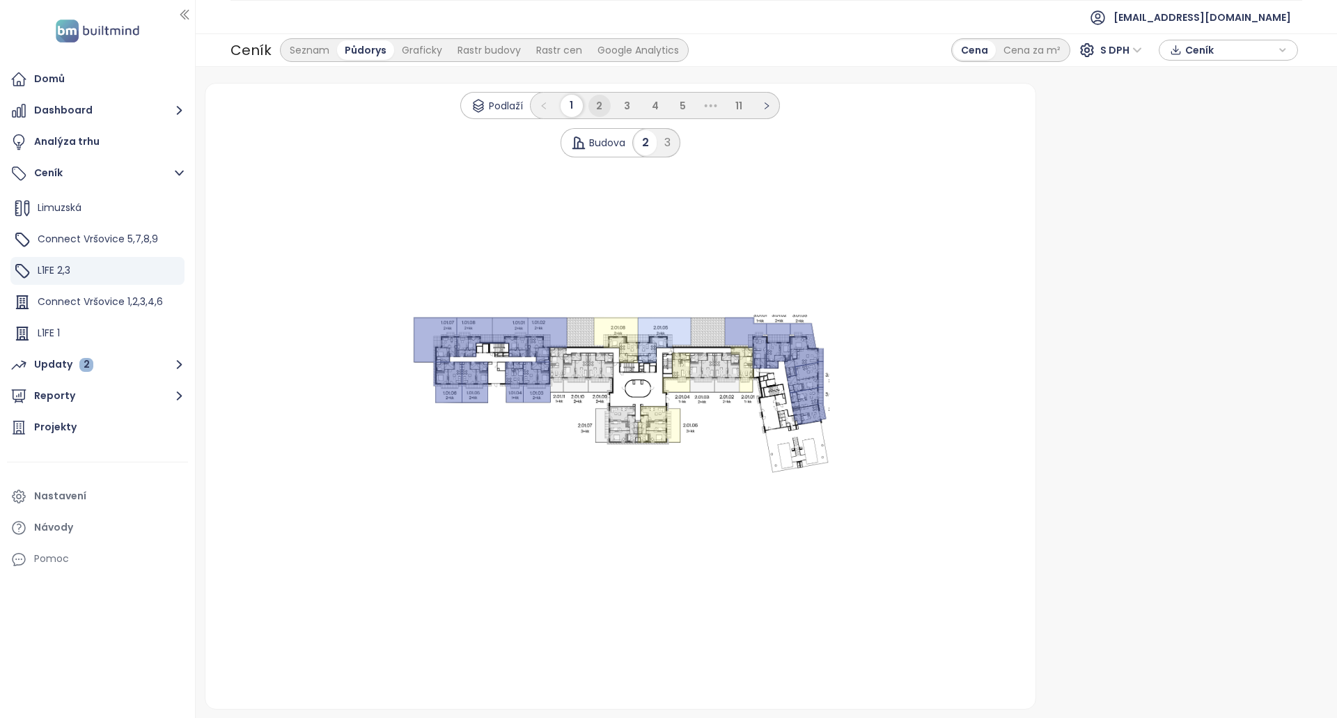
click at [600, 107] on span "2" at bounding box center [599, 106] width 6 height 14
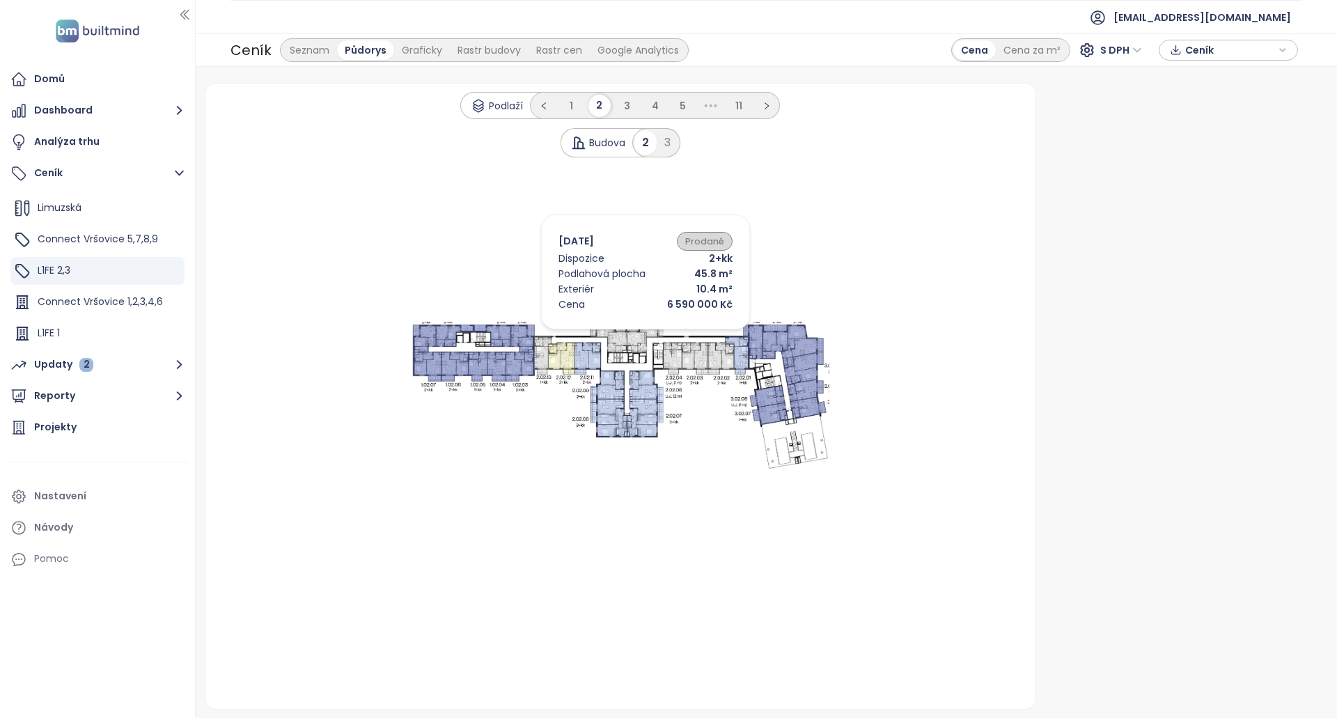
click at [589, 339] on 1 at bounding box center [621, 396] width 418 height 148
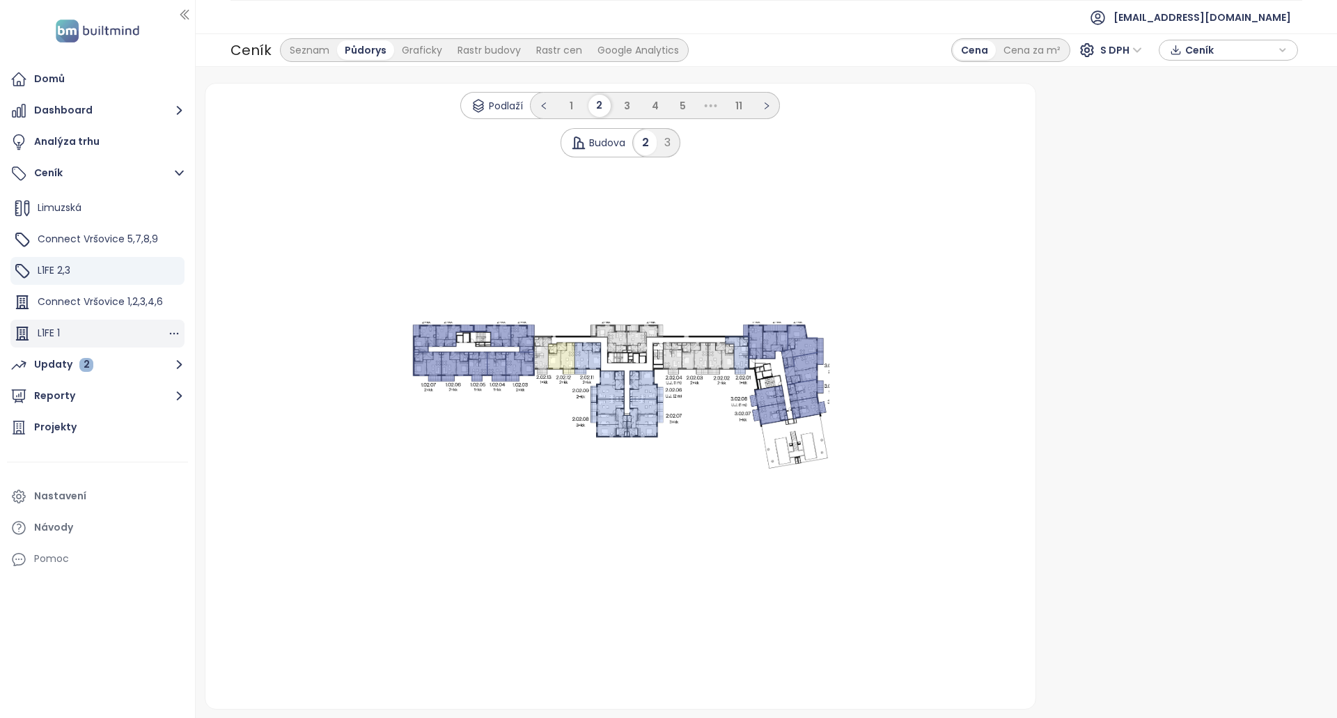
click at [65, 336] on div "L1FE 1" at bounding box center [97, 334] width 174 height 28
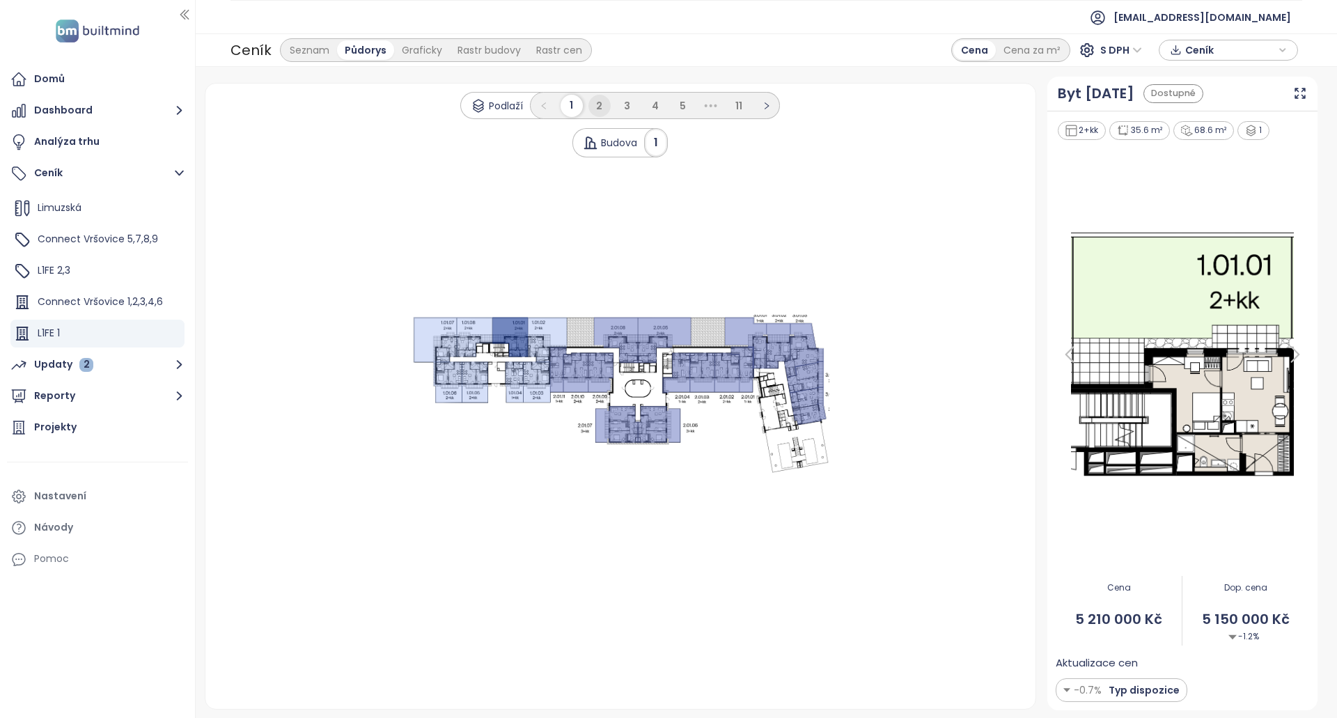
click at [594, 102] on li "2" at bounding box center [600, 106] width 22 height 22
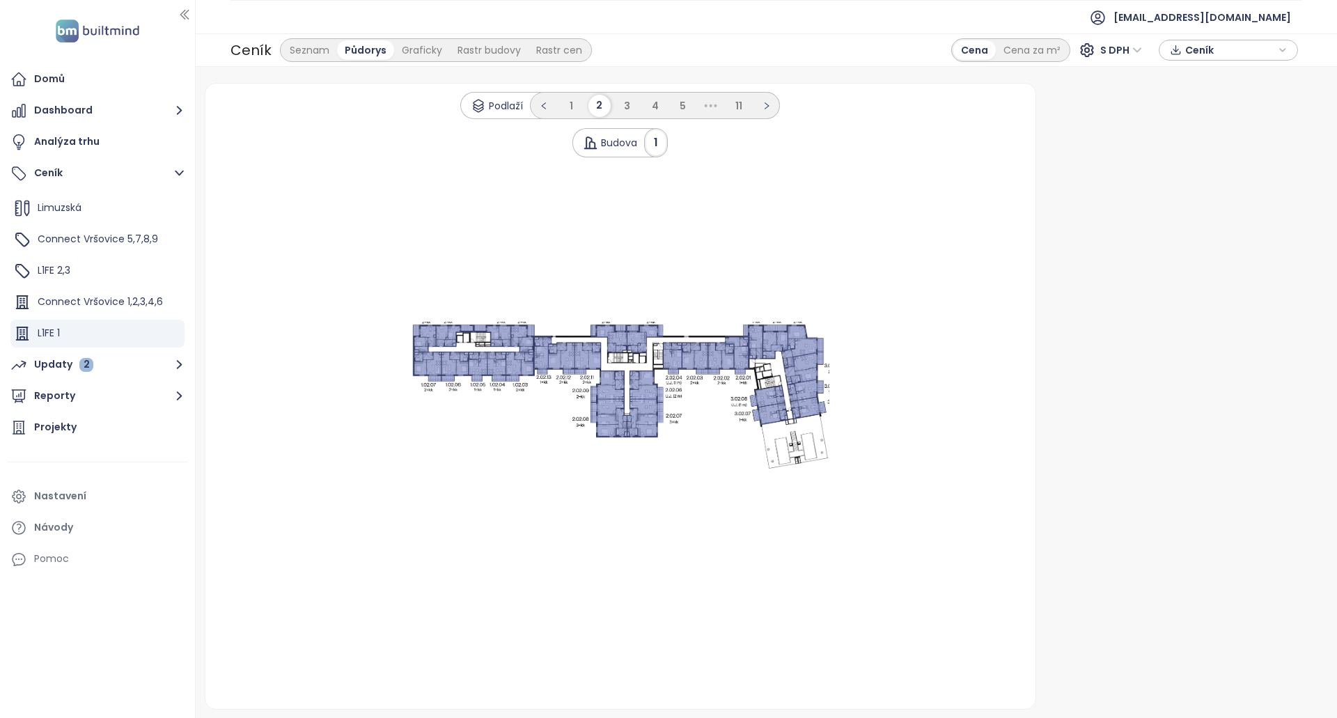
drag, startPoint x: 515, startPoint y: 364, endPoint x: 547, endPoint y: 348, distance: 35.2
click at [522, 360] on icon at bounding box center [520, 367] width 29 height 30
click at [631, 102] on li "3" at bounding box center [627, 106] width 22 height 22
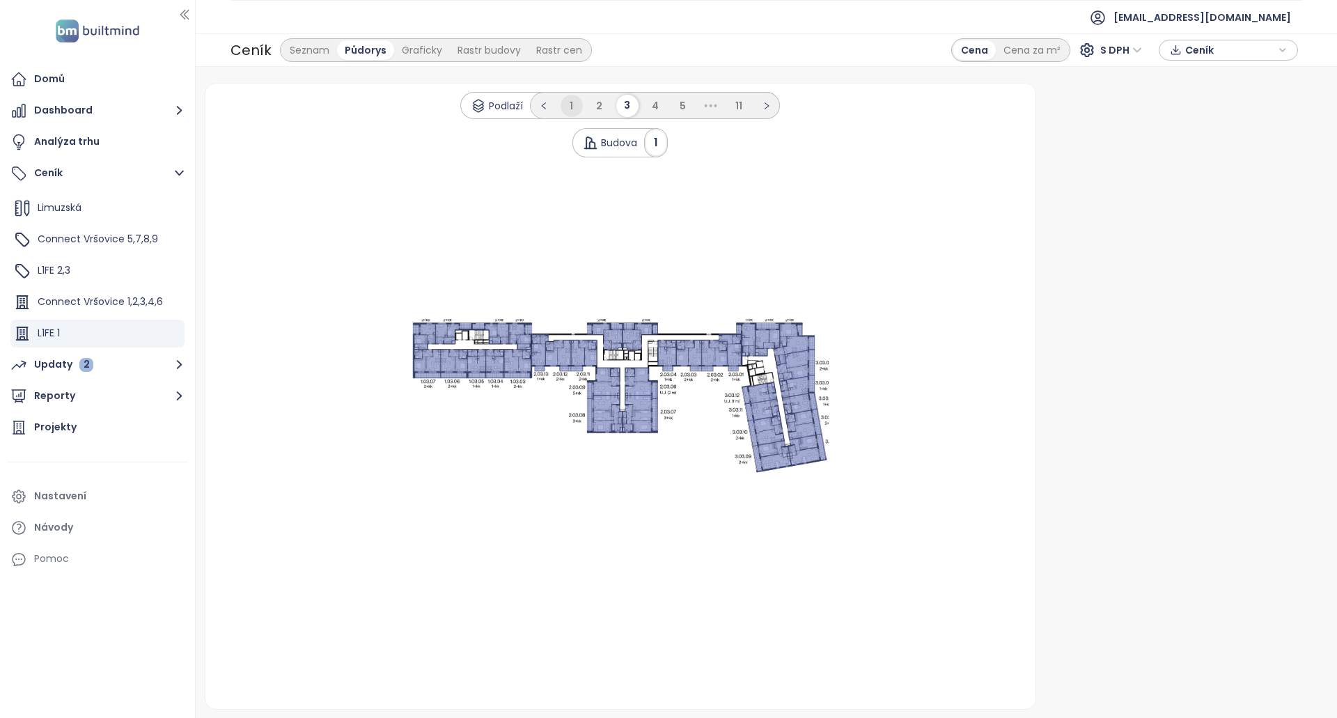
click at [567, 107] on li "1" at bounding box center [572, 106] width 22 height 22
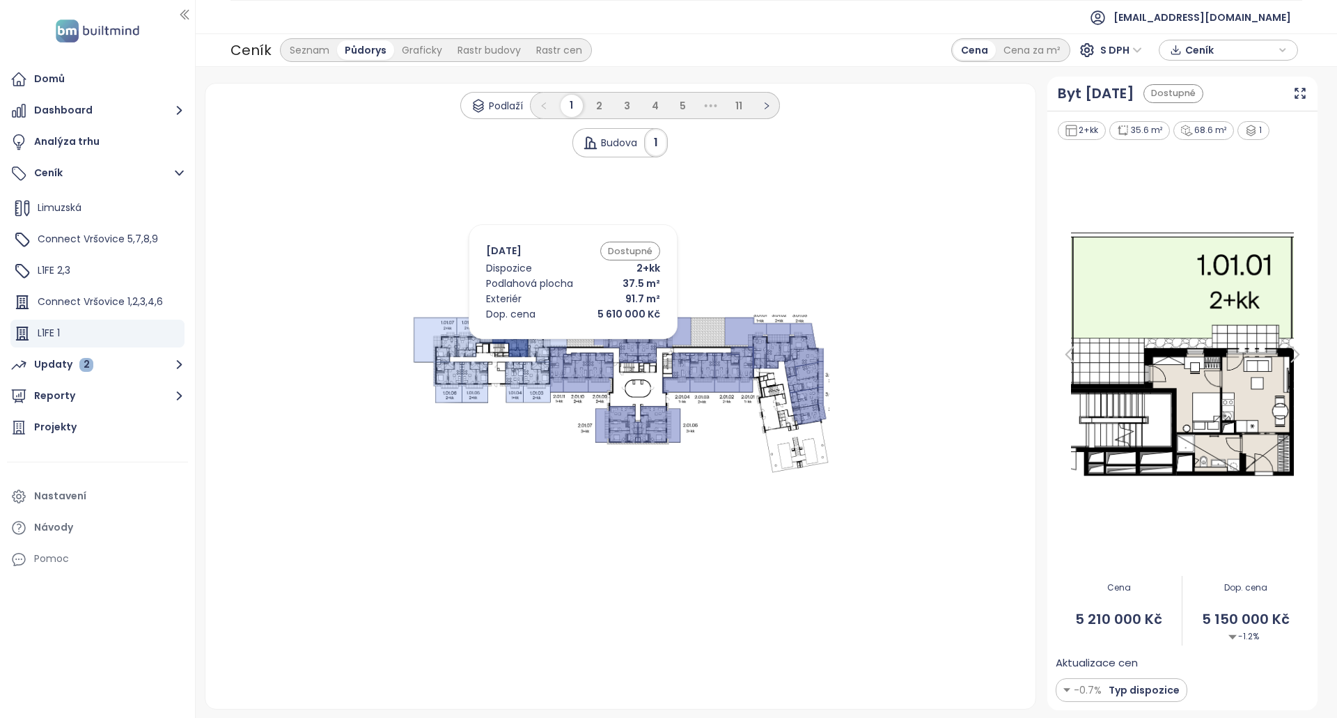
click at [552, 343] on icon at bounding box center [547, 340] width 39 height 45
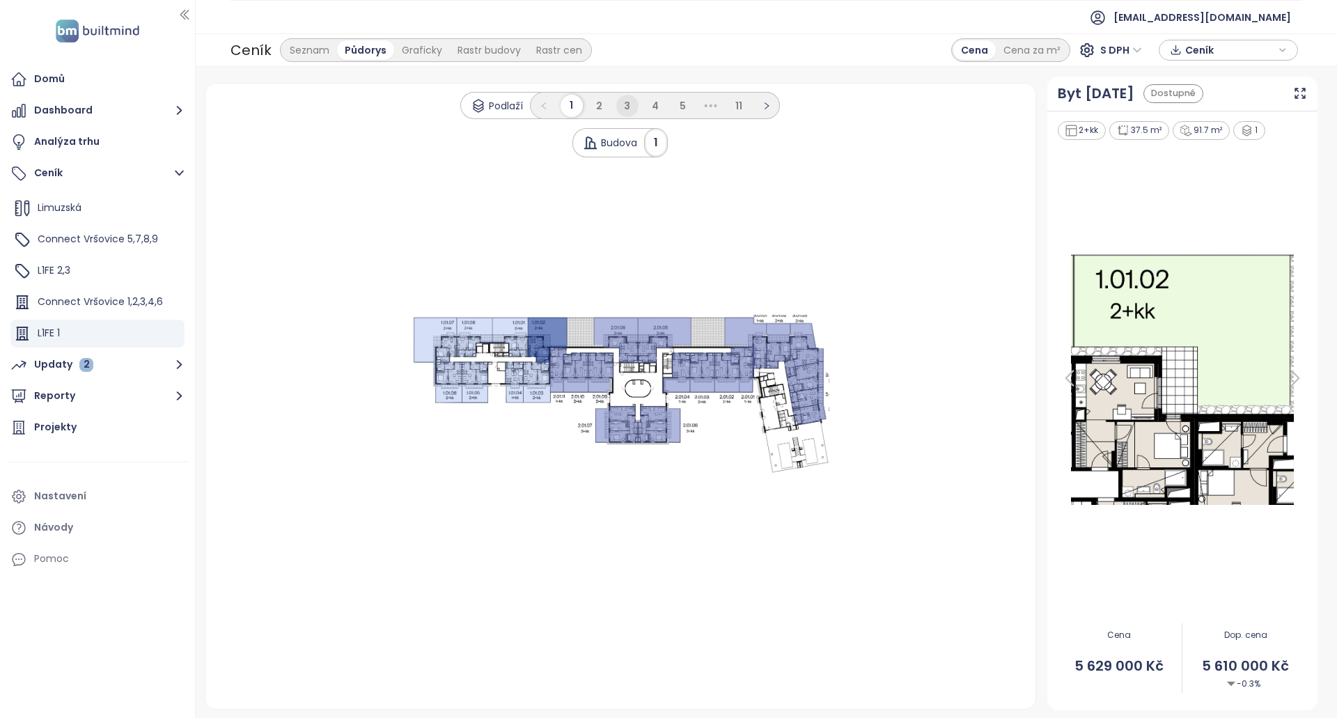
click at [628, 105] on span "3" at bounding box center [627, 106] width 6 height 14
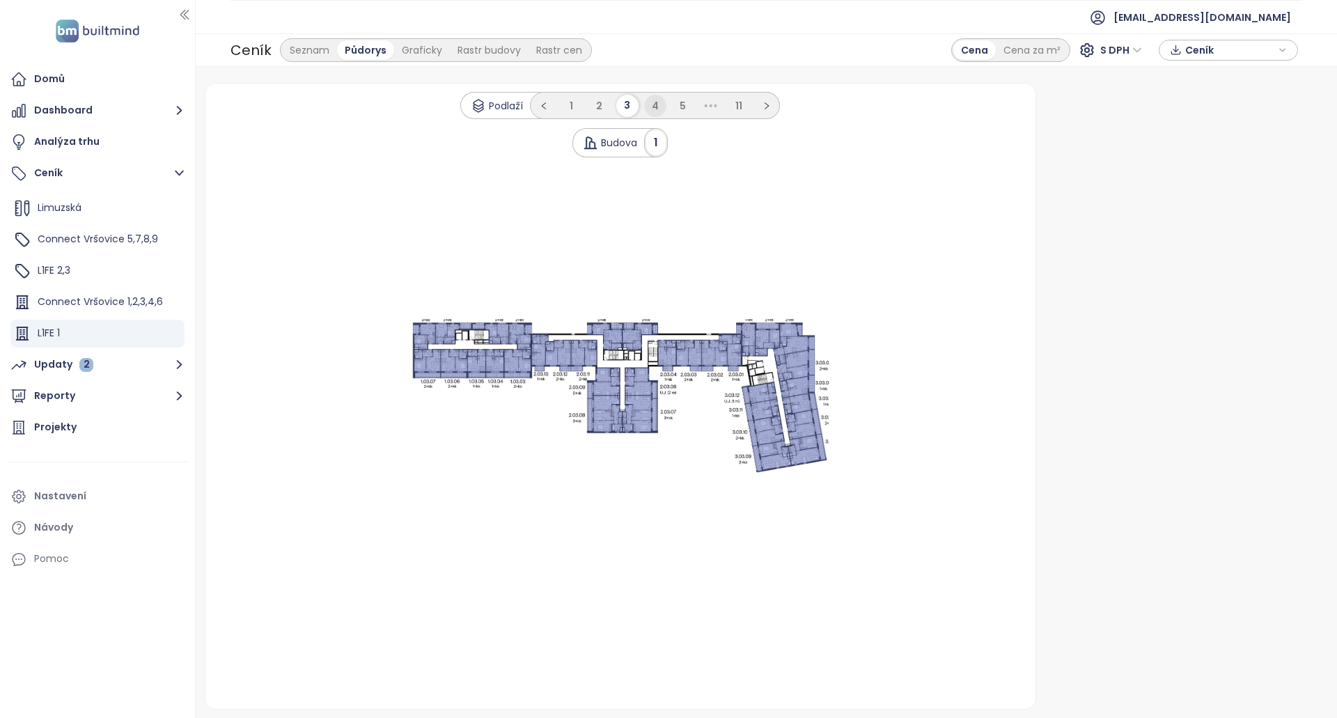
click at [653, 111] on span "4" at bounding box center [655, 106] width 7 height 14
click at [670, 117] on ul "1 2 3 4 5 6 ••• 11" at bounding box center [655, 105] width 278 height 27
click at [670, 107] on span "5" at bounding box center [669, 106] width 6 height 14
click at [679, 104] on li "6" at bounding box center [683, 106] width 22 height 22
click at [694, 105] on li "7" at bounding box center [683, 106] width 22 height 22
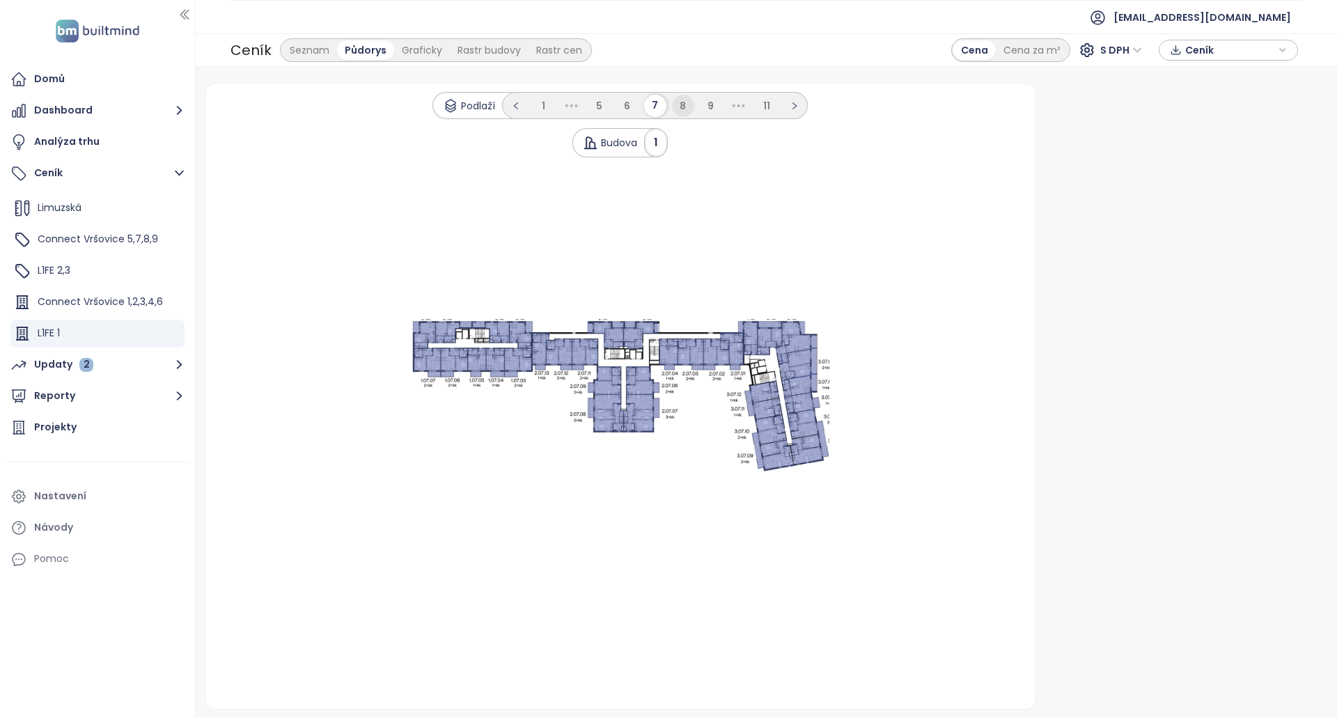
click at [687, 107] on li "8" at bounding box center [683, 106] width 22 height 22
click at [688, 111] on li "9" at bounding box center [697, 106] width 22 height 22
click at [724, 109] on ul "1 ••• 7 8 9 10 11" at bounding box center [655, 105] width 250 height 27
click at [724, 119] on div "Podlaží 1 ••• 7 8 9 10 11 Budova 1" at bounding box center [620, 124] width 831 height 65
click at [711, 107] on span "10" at bounding box center [711, 106] width 10 height 14
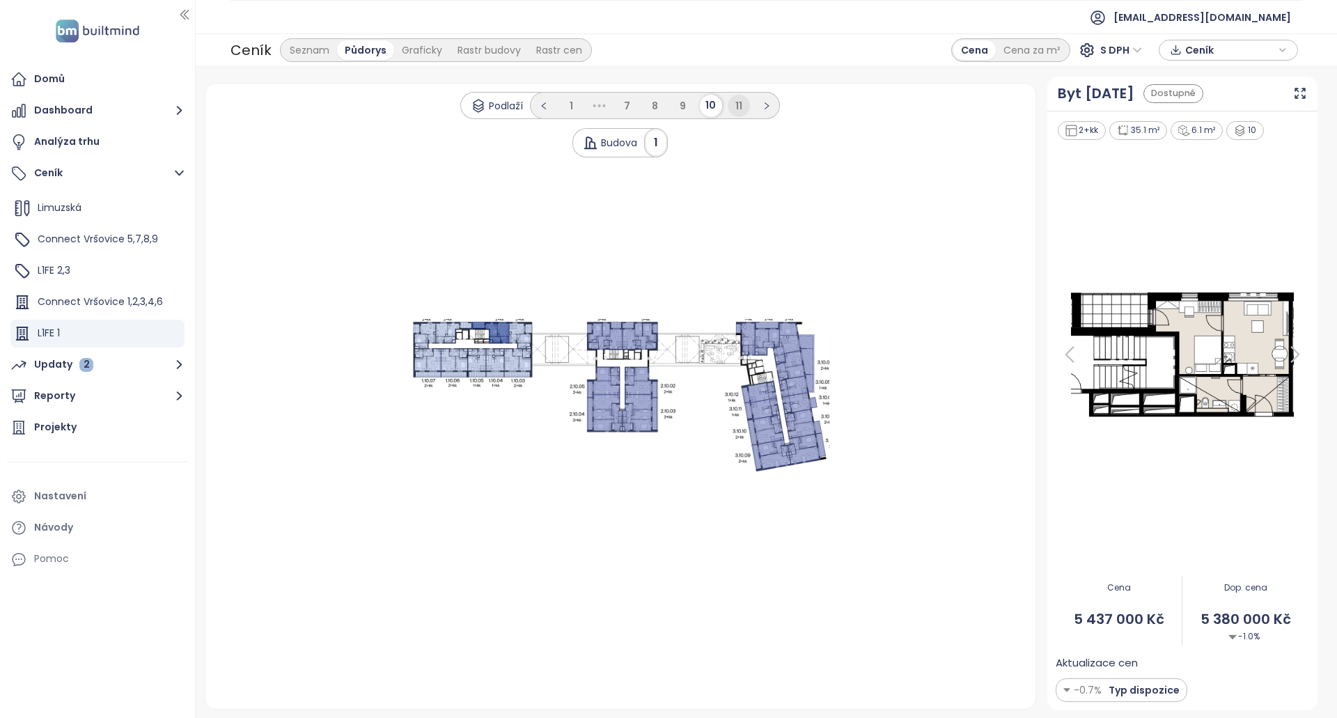
click at [736, 105] on span "11" at bounding box center [739, 106] width 7 height 14
click at [573, 91] on div "Podlaží 1 ••• 7 8 9 10 11 Budova 1 .s0 { opacity: .5;fill: #6170be }" at bounding box center [620, 397] width 831 height 626
click at [570, 101] on span "1" at bounding box center [571, 106] width 3 height 14
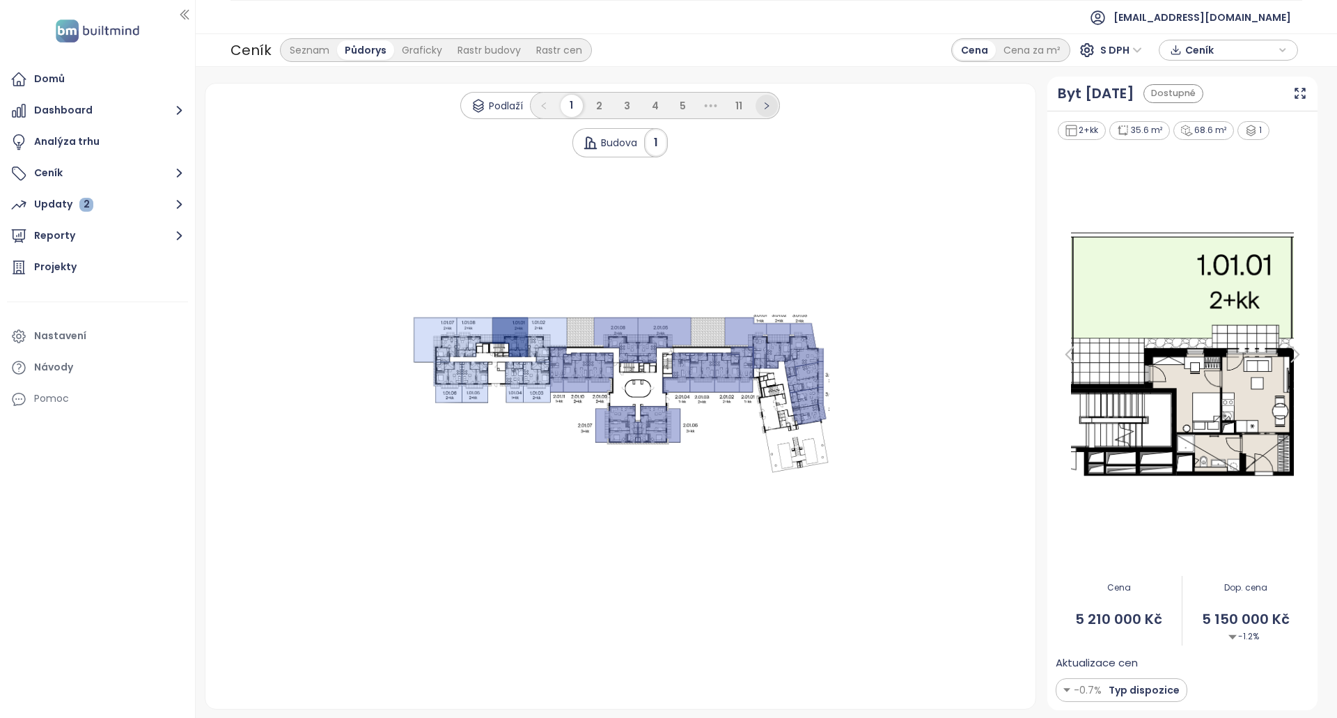
click at [766, 102] on icon "right" at bounding box center [767, 106] width 8 height 8
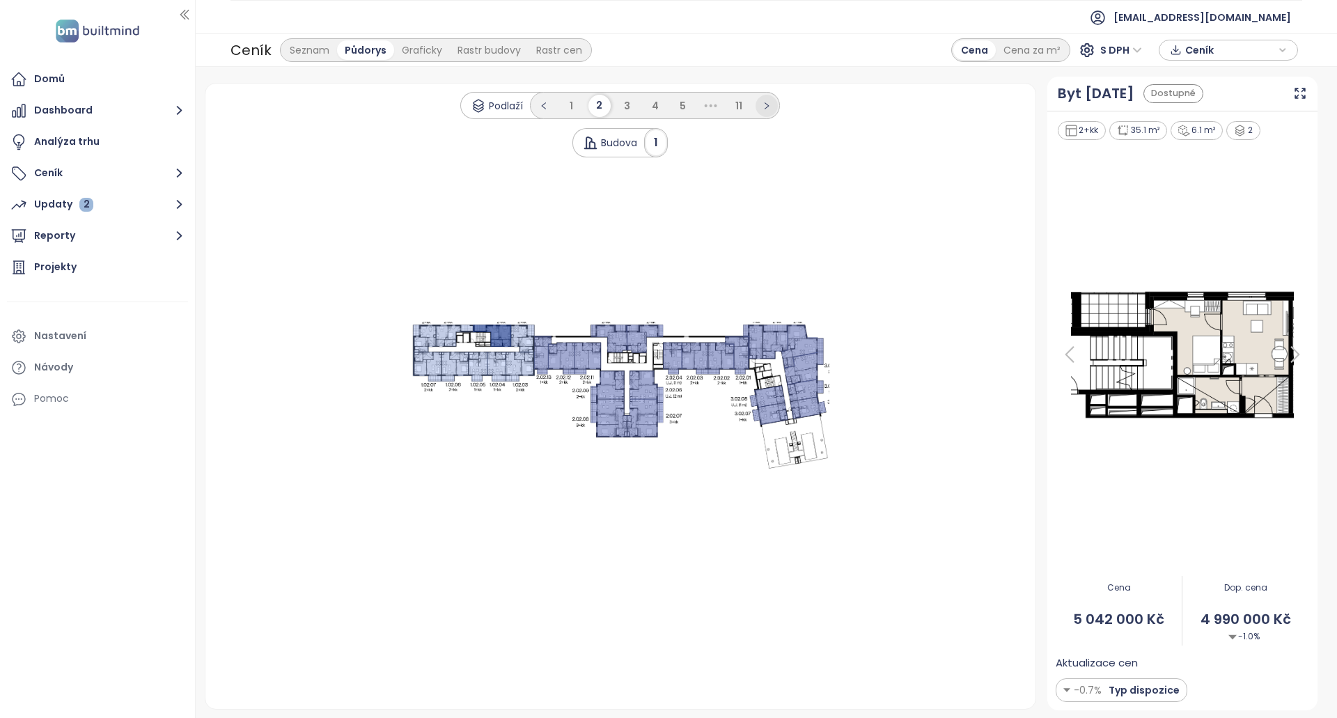
click at [770, 111] on button "button" at bounding box center [767, 106] width 22 height 22
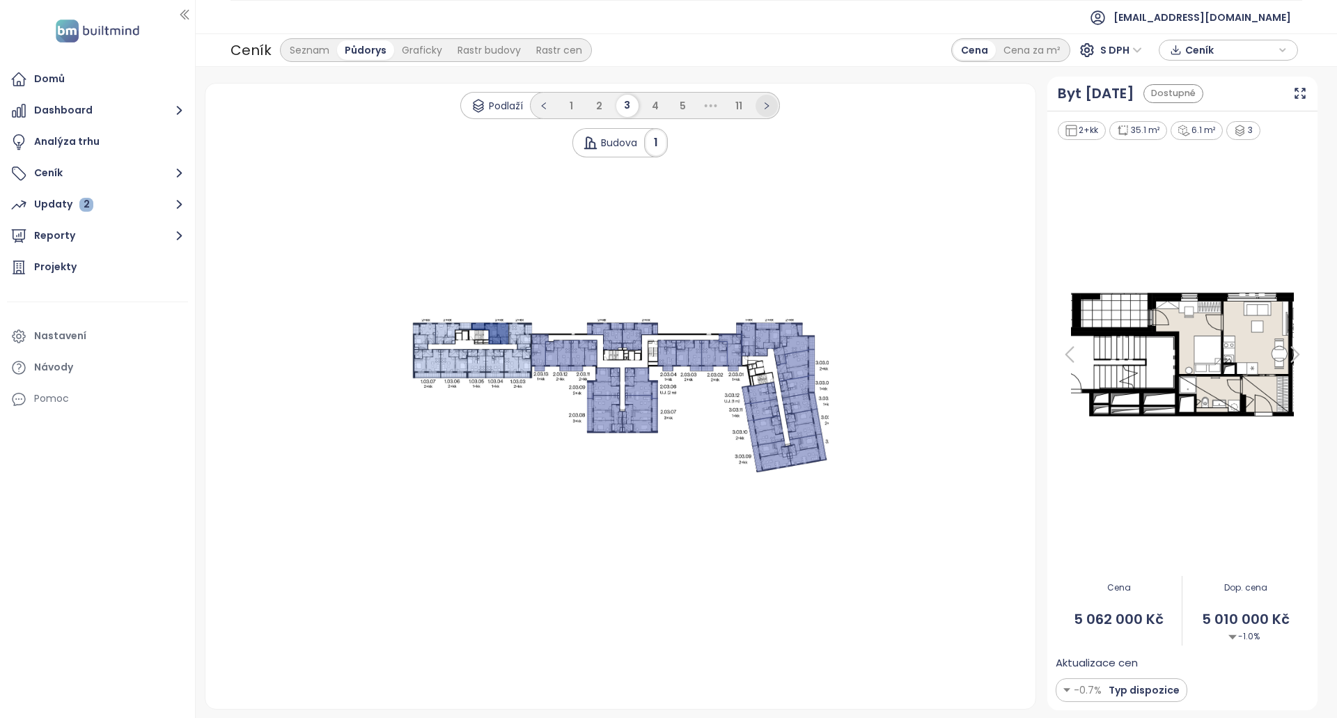
click at [772, 103] on button "button" at bounding box center [767, 106] width 22 height 22
click at [784, 112] on button "button" at bounding box center [781, 106] width 22 height 22
drag, startPoint x: 768, startPoint y: 106, endPoint x: 777, endPoint y: 102, distance: 9.7
click at [769, 106] on span "11" at bounding box center [766, 106] width 7 height 14
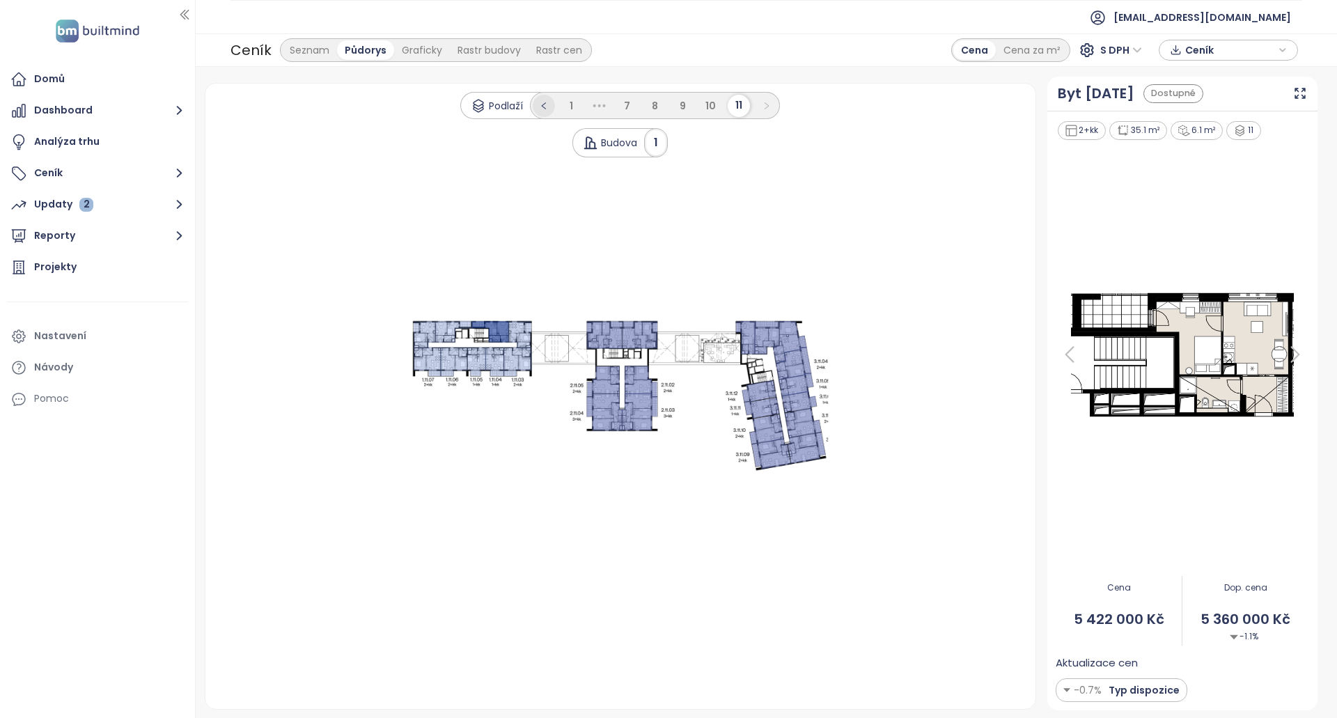
click at [541, 103] on icon "left" at bounding box center [544, 106] width 8 height 8
click at [540, 104] on icon "left" at bounding box center [544, 106] width 8 height 8
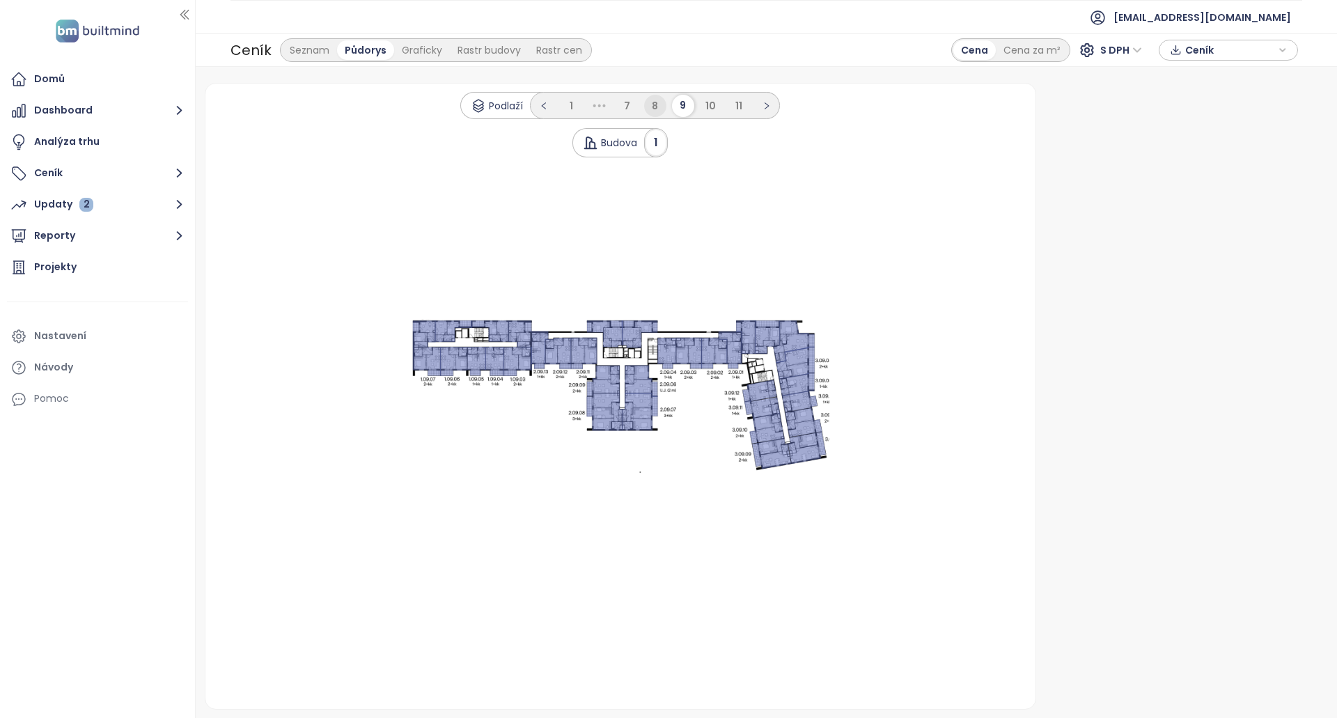
click at [669, 100] on ul "1 ••• 7 8 9 10 11" at bounding box center [655, 105] width 250 height 27
click at [665, 102] on li "8" at bounding box center [655, 106] width 22 height 22
click at [654, 104] on ul "1 ••• 6 7 8 9 10 11" at bounding box center [655, 105] width 278 height 27
click at [649, 108] on li "7" at bounding box center [641, 106] width 22 height 22
click at [625, 107] on span "6" at bounding box center [627, 106] width 6 height 14
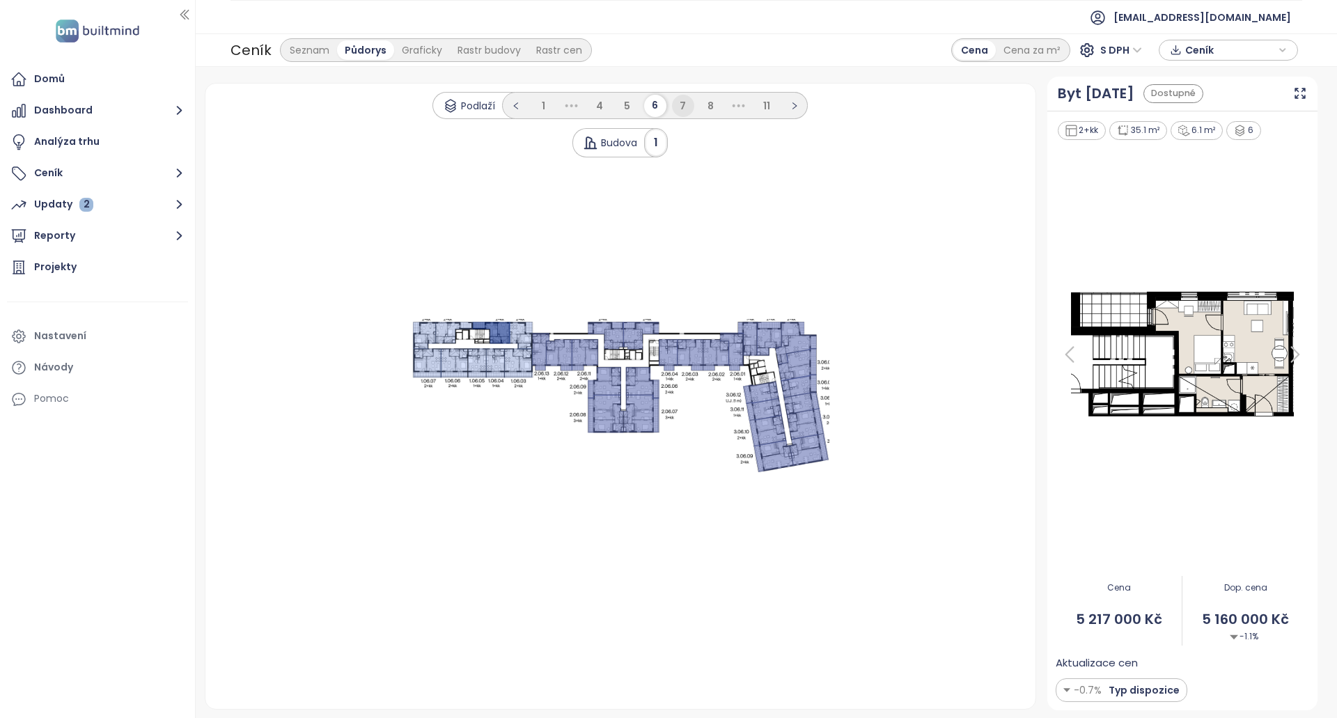
click at [683, 103] on span "7" at bounding box center [683, 106] width 6 height 14
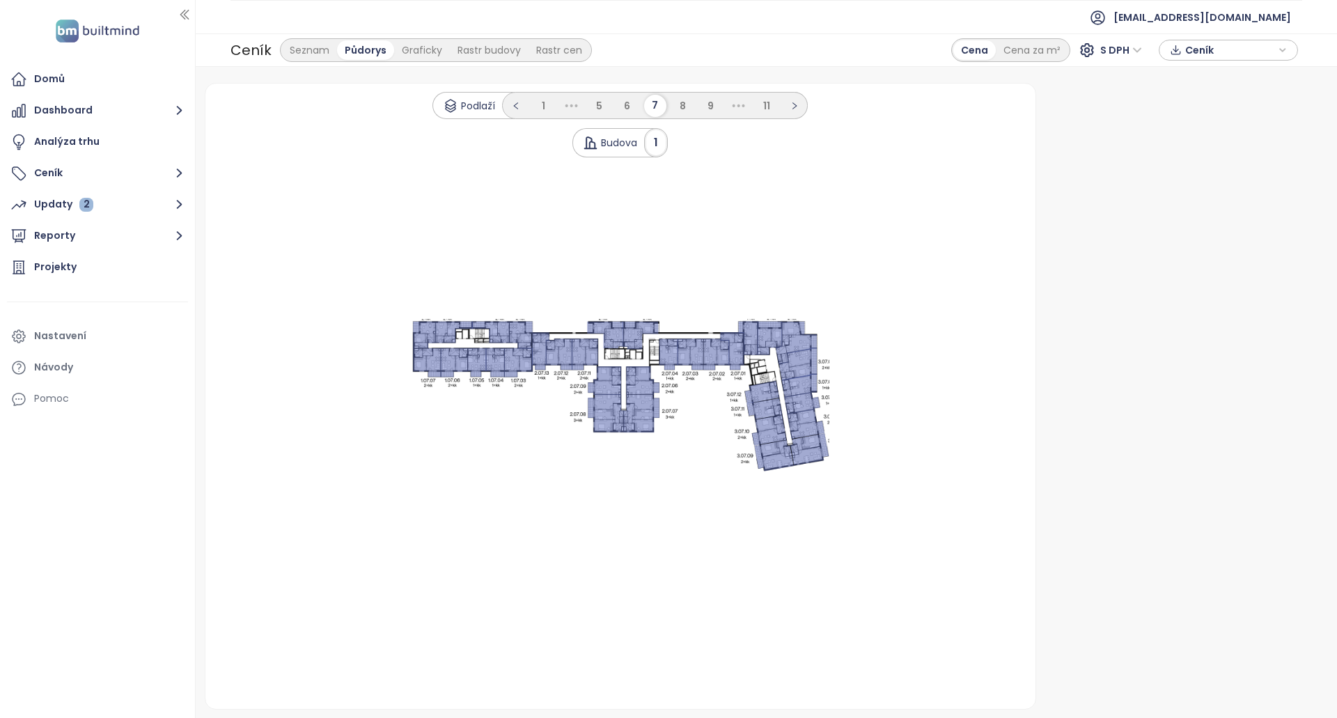
click at [684, 109] on span "8" at bounding box center [683, 106] width 6 height 14
click at [688, 104] on li "9" at bounding box center [697, 106] width 22 height 22
drag, startPoint x: 685, startPoint y: 349, endPoint x: 671, endPoint y: 343, distance: 15.3
click at [676, 348] on icon at bounding box center [689, 353] width 26 height 31
click at [666, 105] on li "8" at bounding box center [655, 106] width 22 height 22
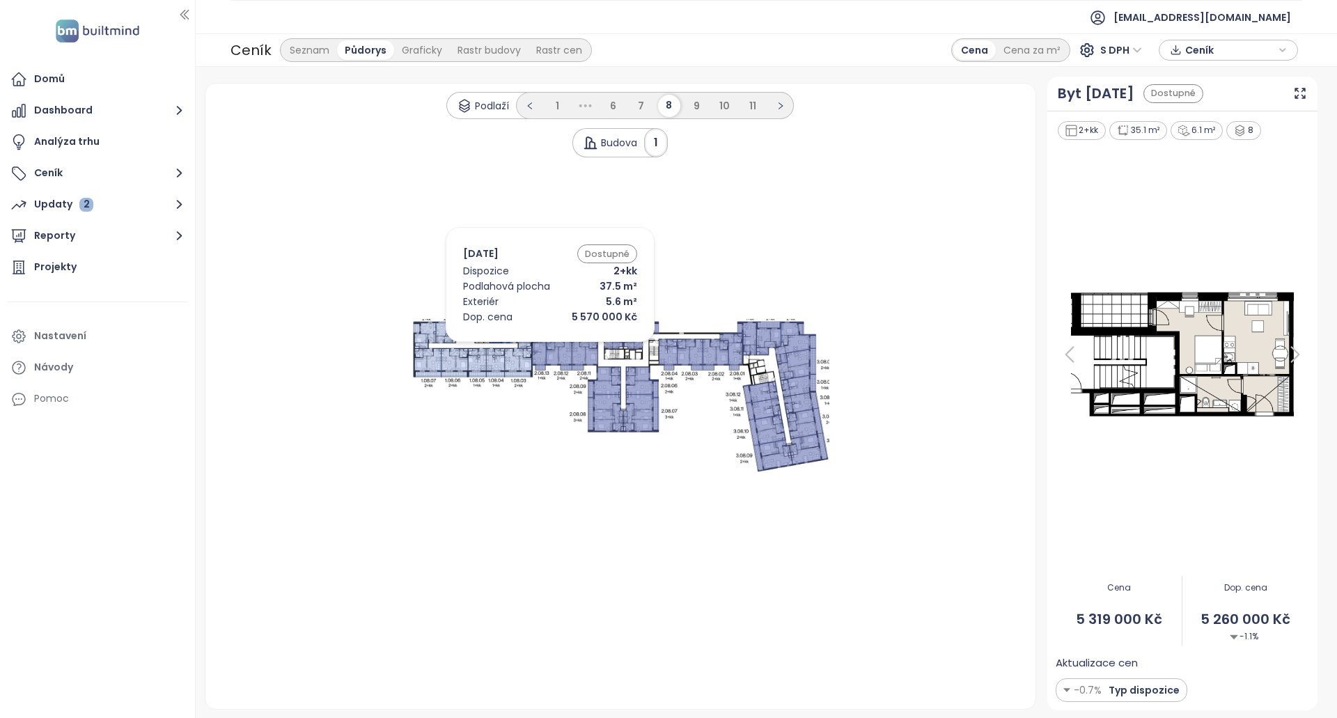
click at [529, 346] on icon at bounding box center [521, 335] width 24 height 27
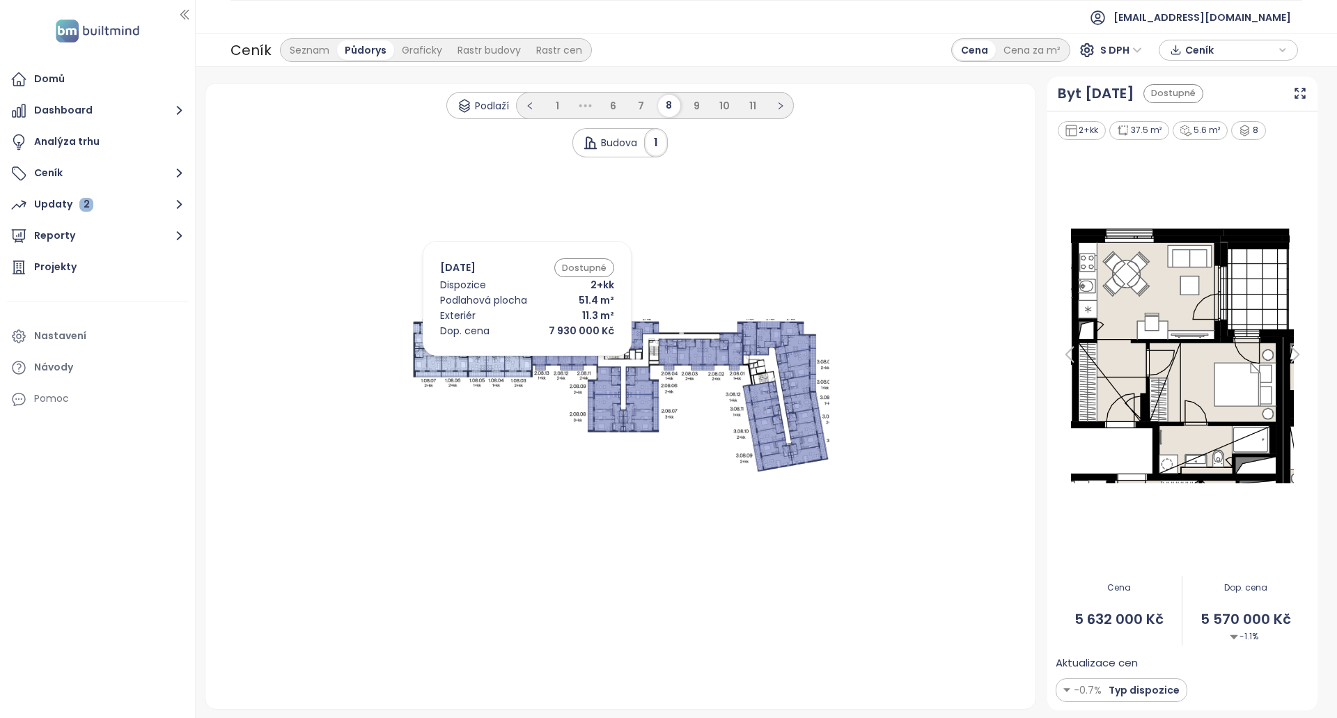
click at [506, 359] on icon at bounding box center [518, 362] width 28 height 29
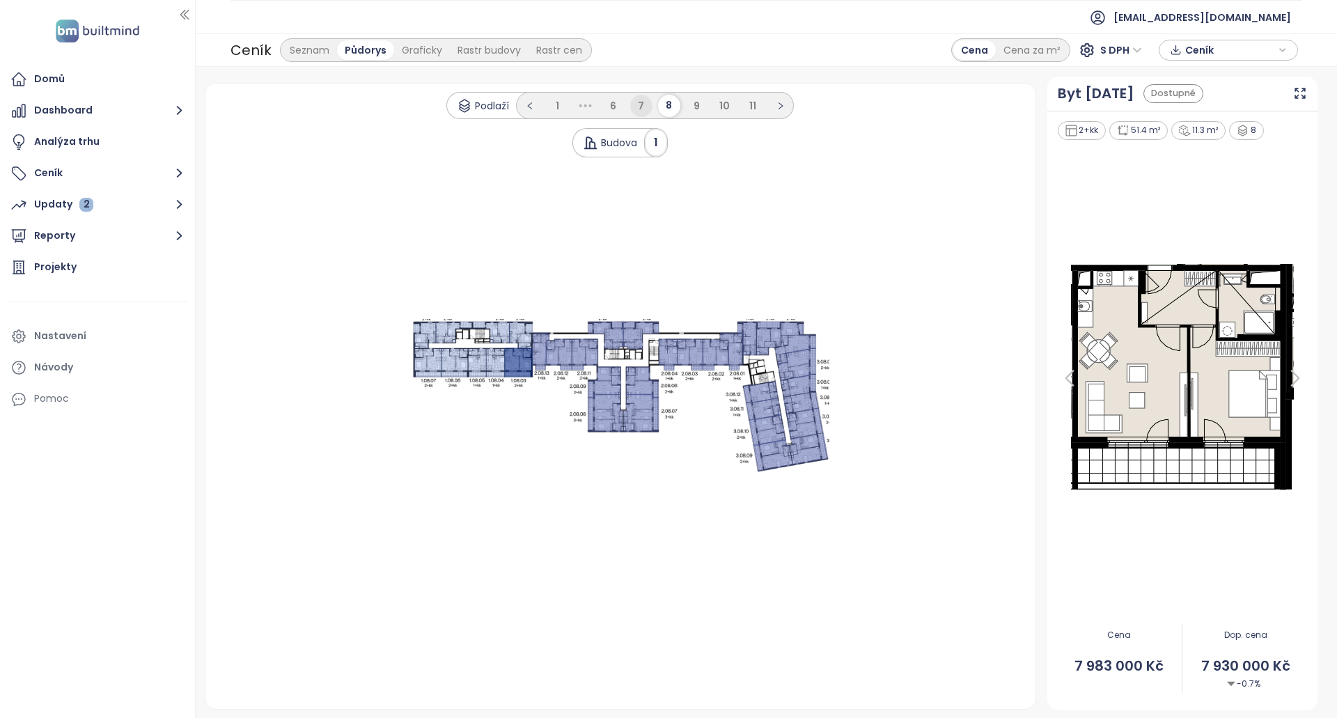
click at [643, 102] on span "7" at bounding box center [641, 106] width 6 height 14
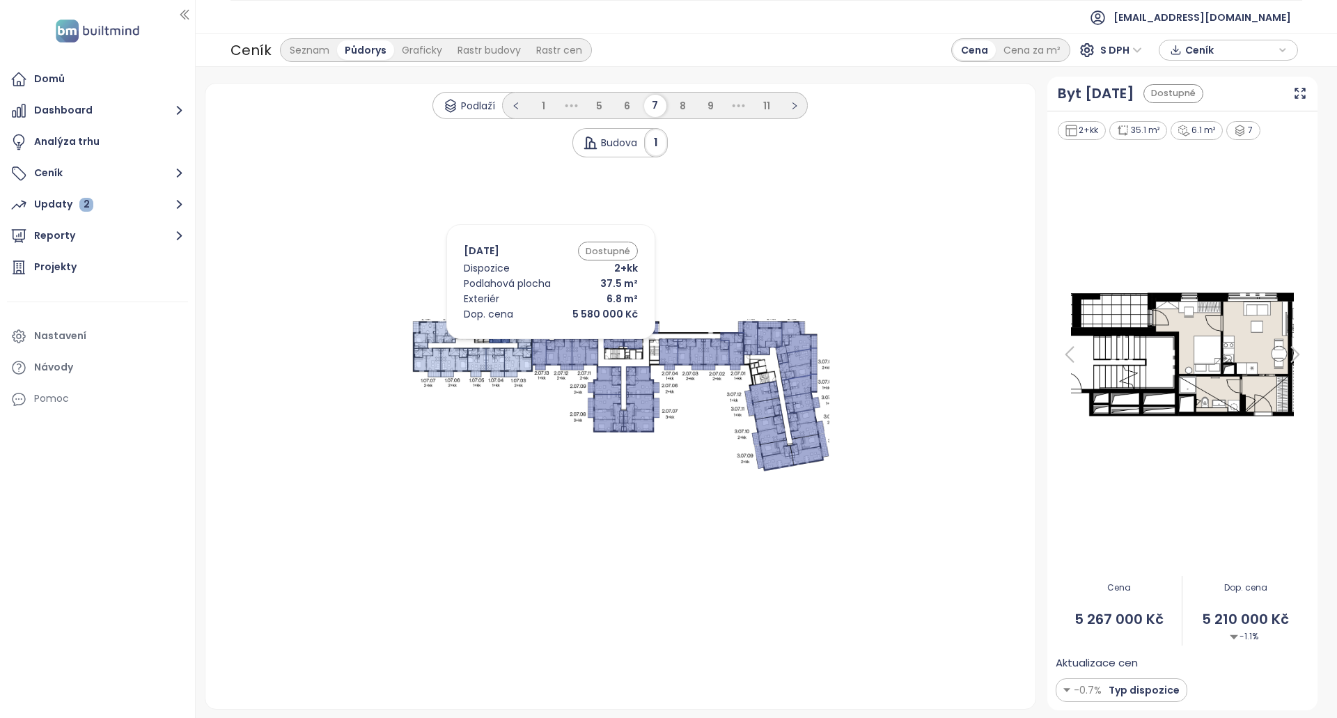
click at [518, 343] on icon at bounding box center [520, 334] width 23 height 27
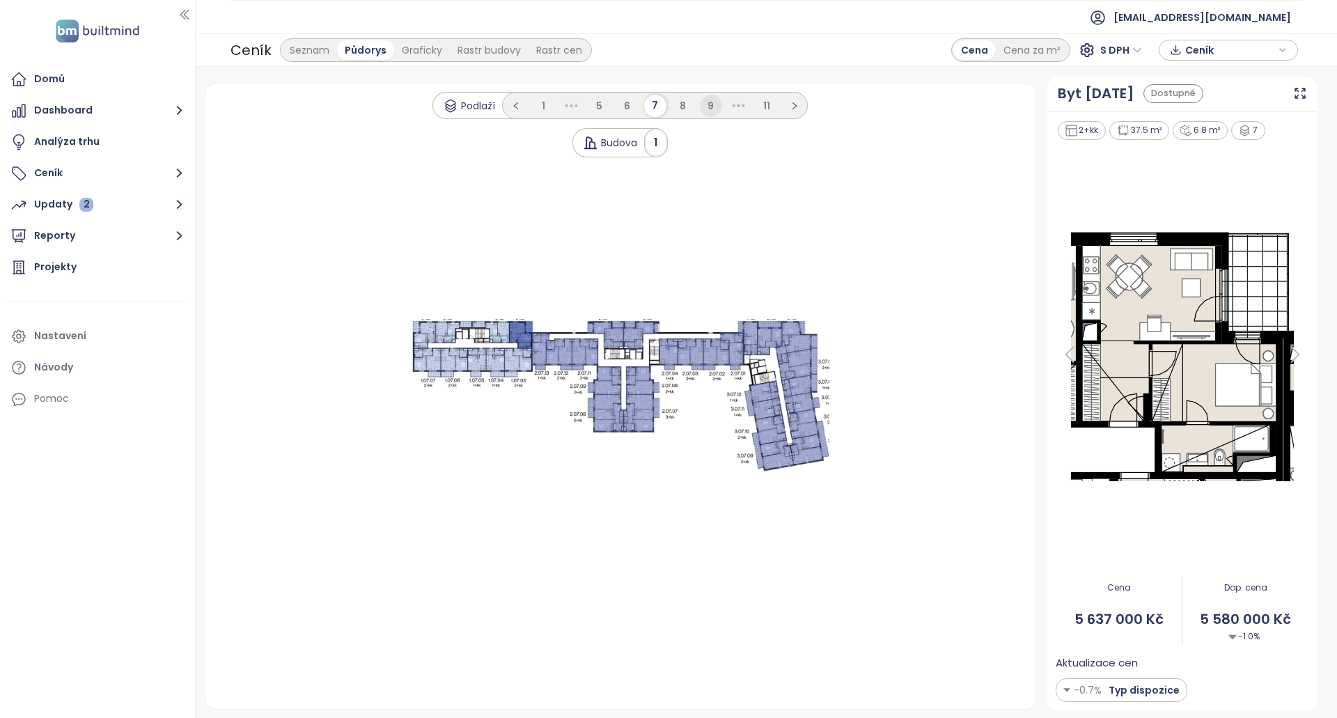
click at [716, 105] on li "9" at bounding box center [711, 106] width 22 height 22
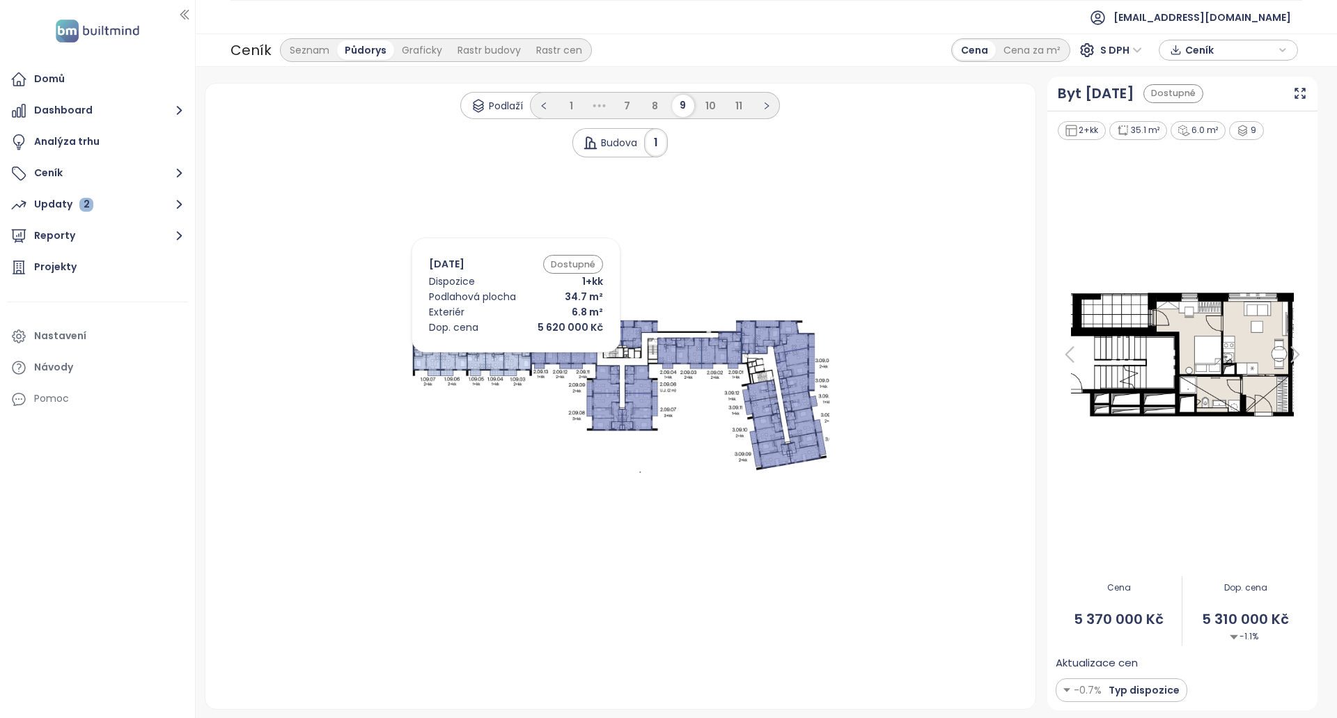
click at [495, 356] on icon at bounding box center [494, 361] width 19 height 29
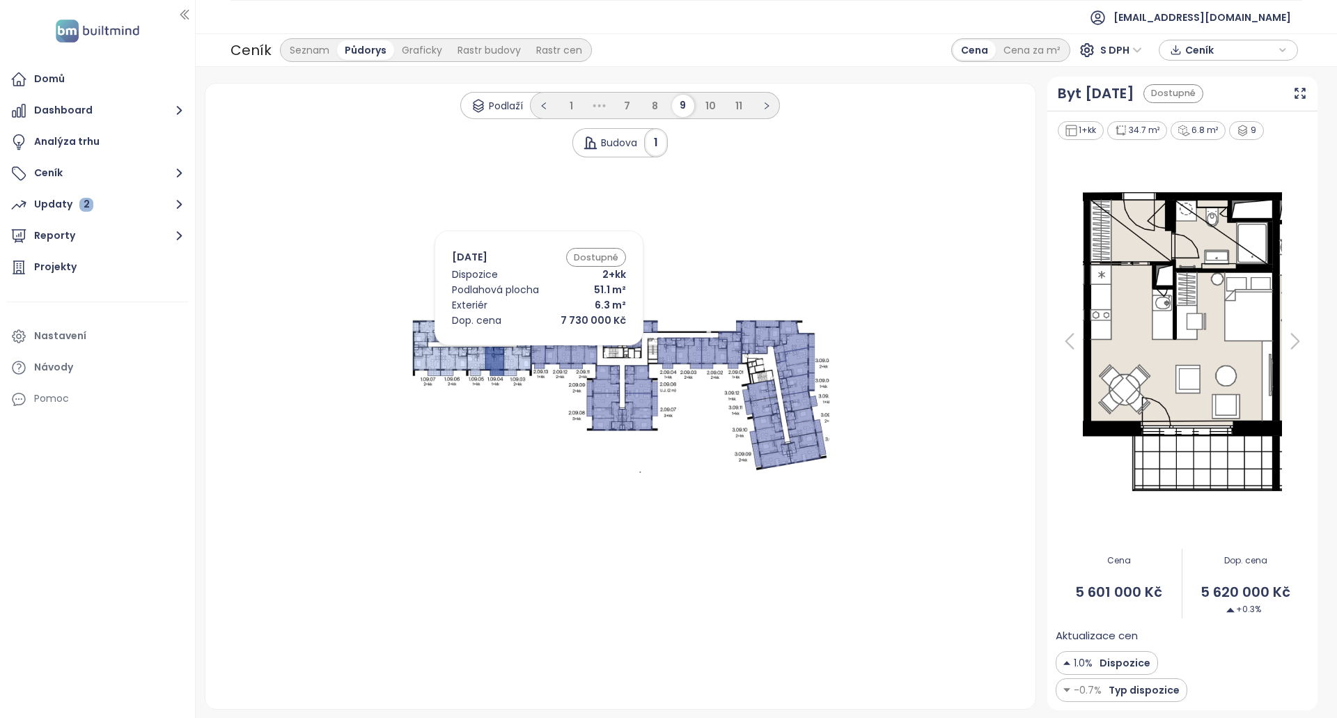
click at [523, 349] on icon at bounding box center [518, 361] width 29 height 29
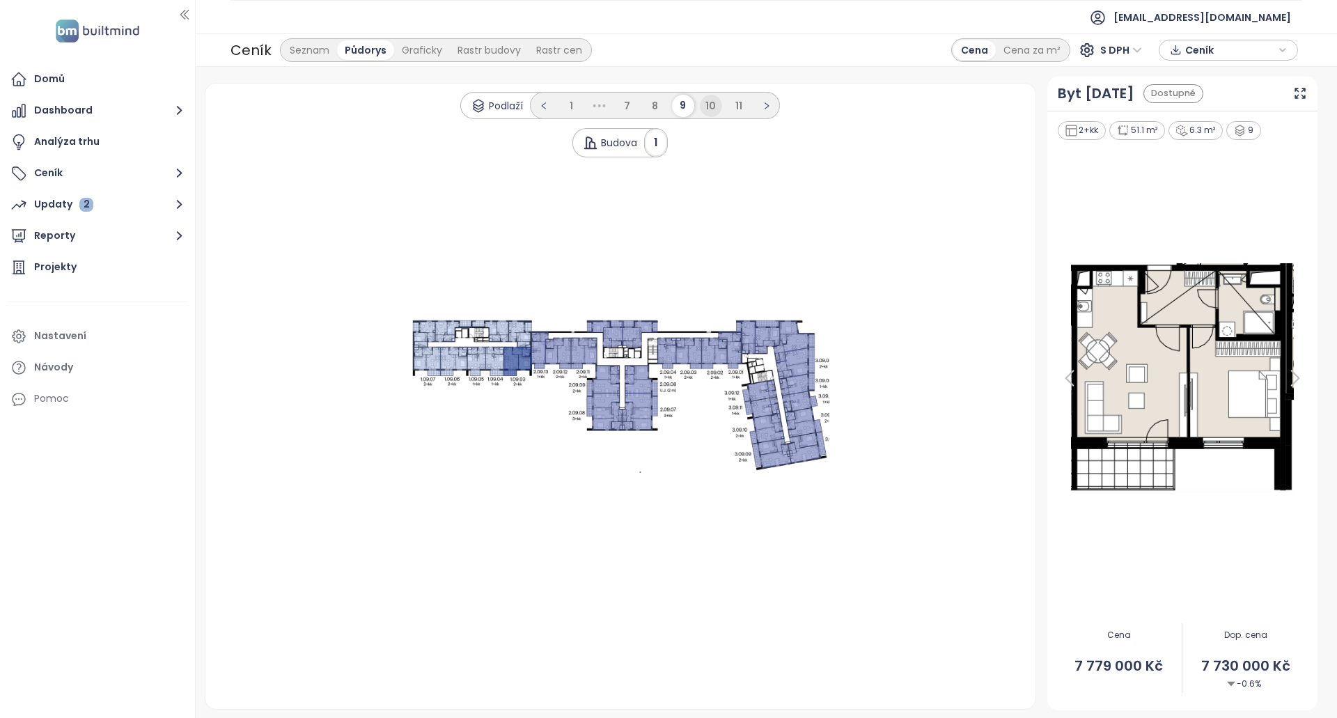
click at [713, 101] on span "10" at bounding box center [711, 106] width 10 height 14
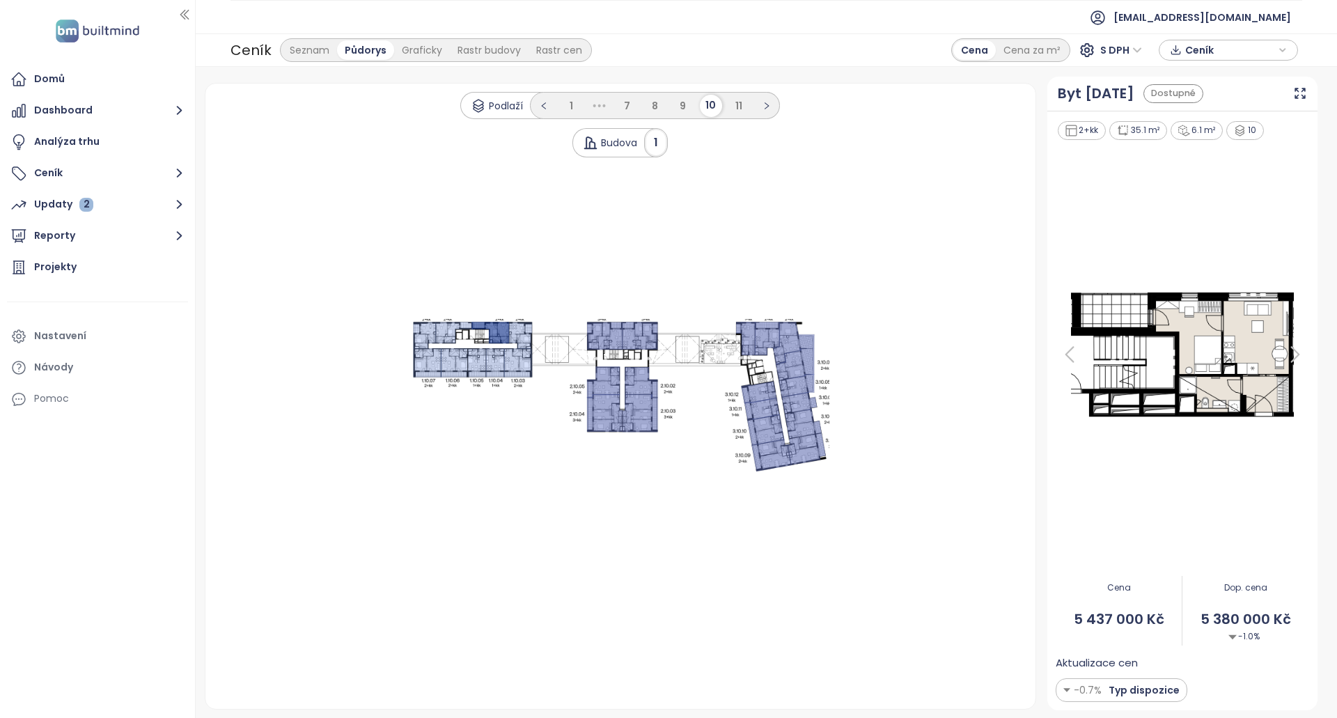
click at [495, 336] on icon at bounding box center [491, 333] width 38 height 22
click at [1214, 22] on span "[EMAIL_ADDRESS][DOMAIN_NAME]" at bounding box center [1203, 17] width 178 height 33
click at [1219, 52] on li "Odhlásit se" at bounding box center [1219, 56] width 138 height 28
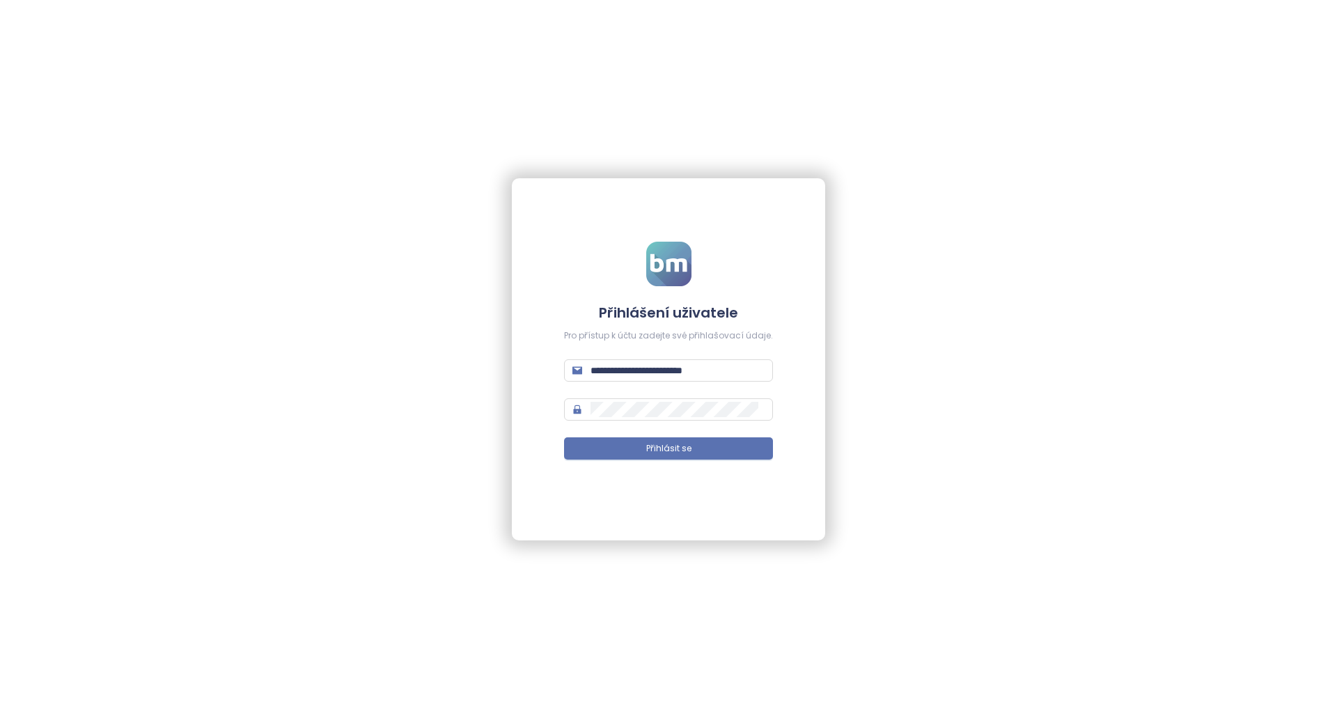
click at [660, 353] on form "**********" at bounding box center [668, 359] width 209 height 235
click at [655, 374] on input "**********" at bounding box center [678, 370] width 174 height 15
paste input "text"
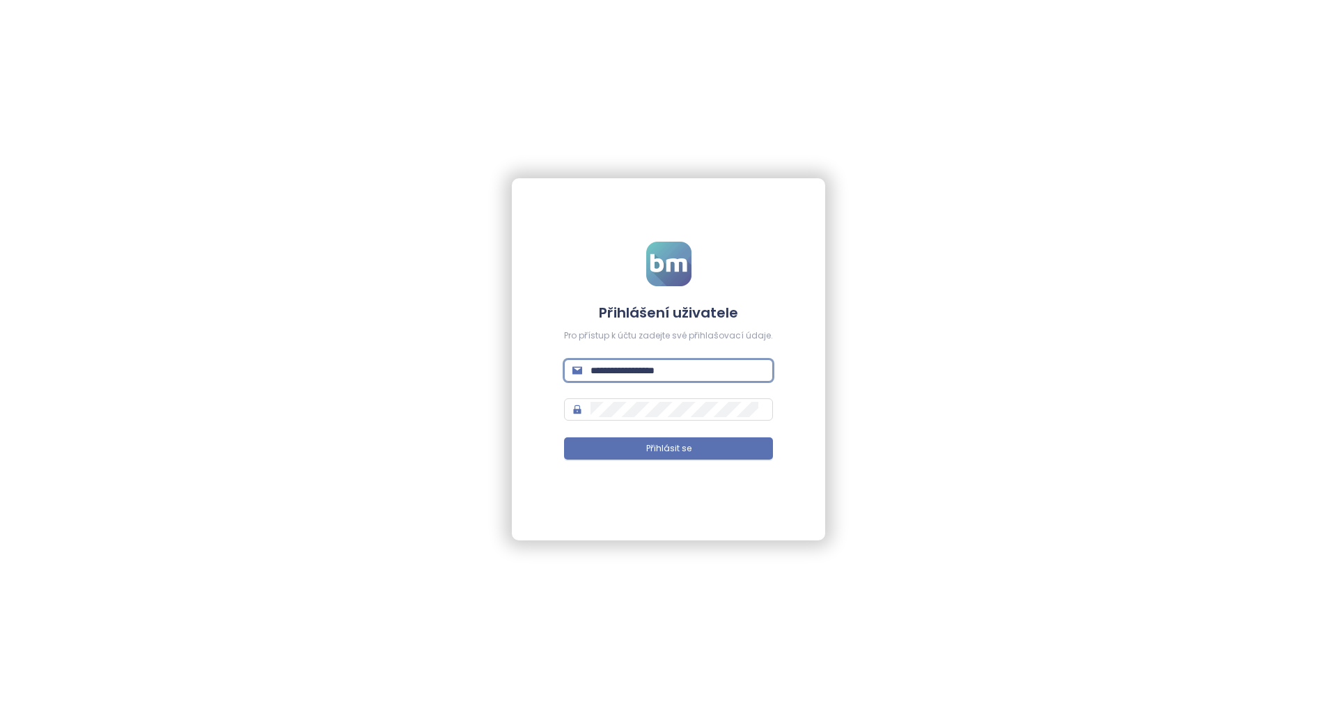
type input "**********"
click at [637, 419] on span at bounding box center [668, 409] width 209 height 22
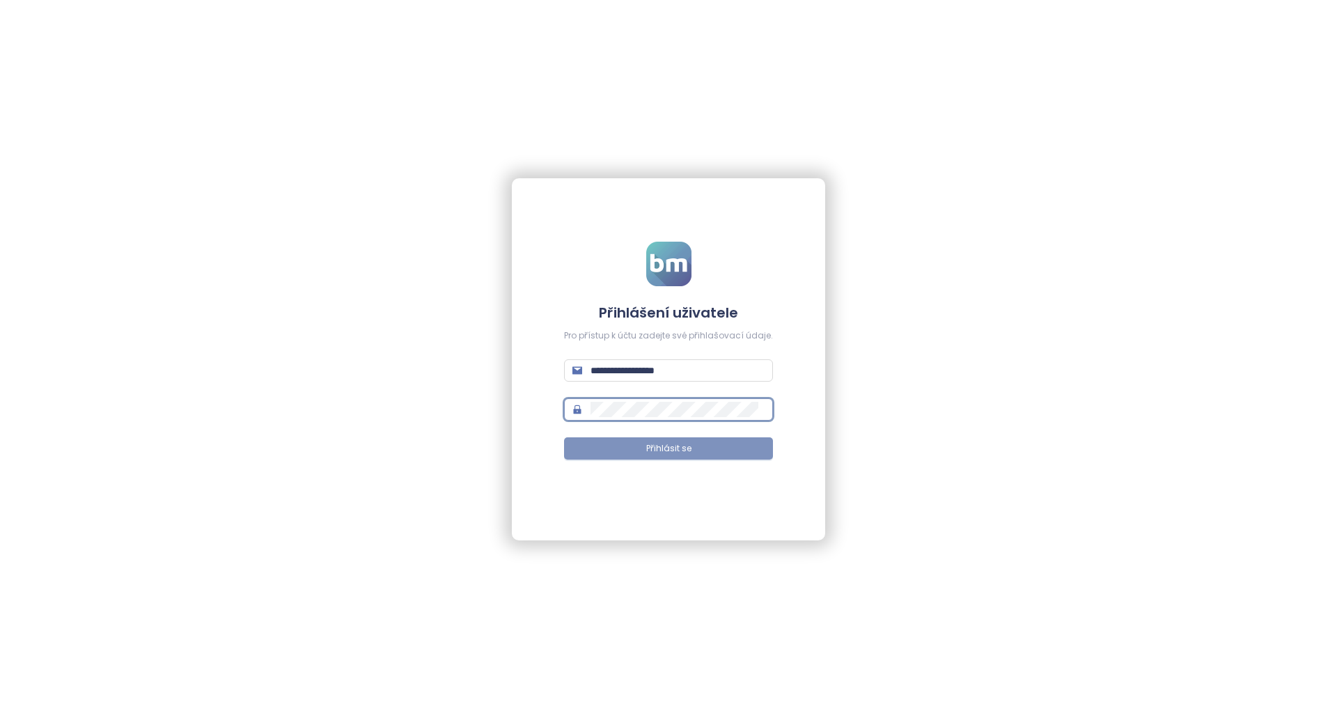
click at [642, 446] on button "Přihlásit se" at bounding box center [668, 448] width 209 height 22
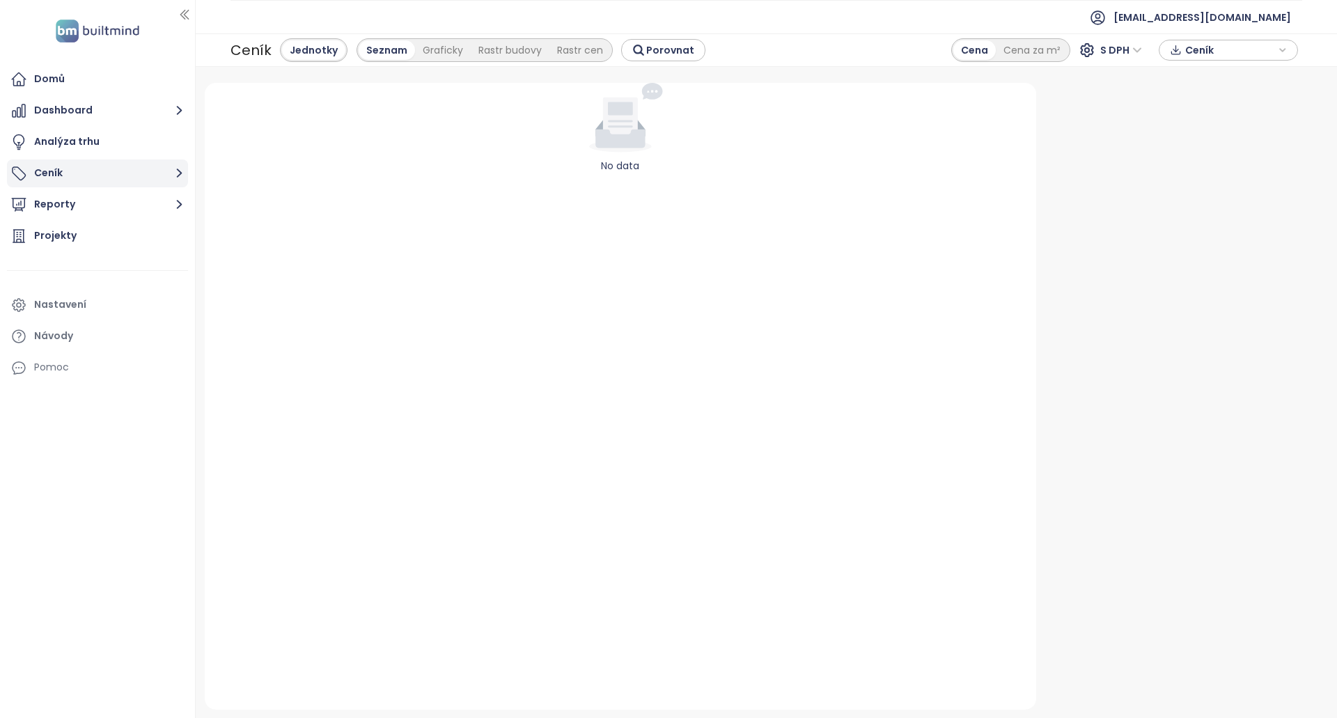
click at [103, 174] on button "Ceník" at bounding box center [97, 174] width 181 height 28
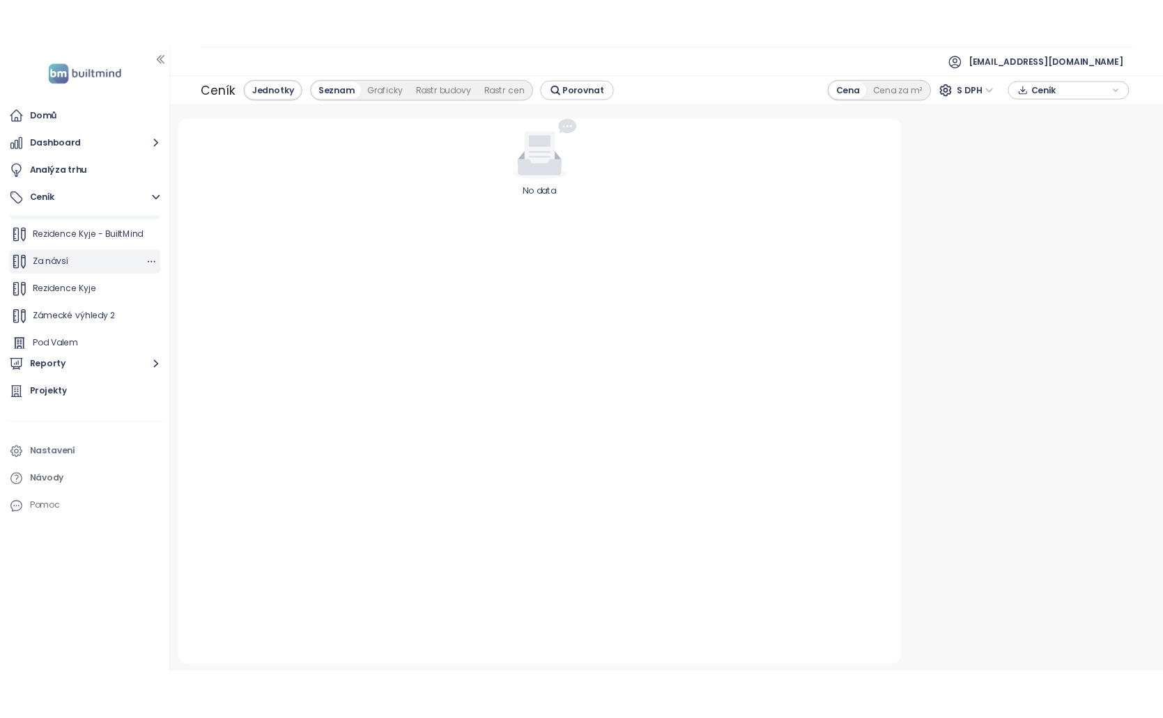
scroll to position [63, 0]
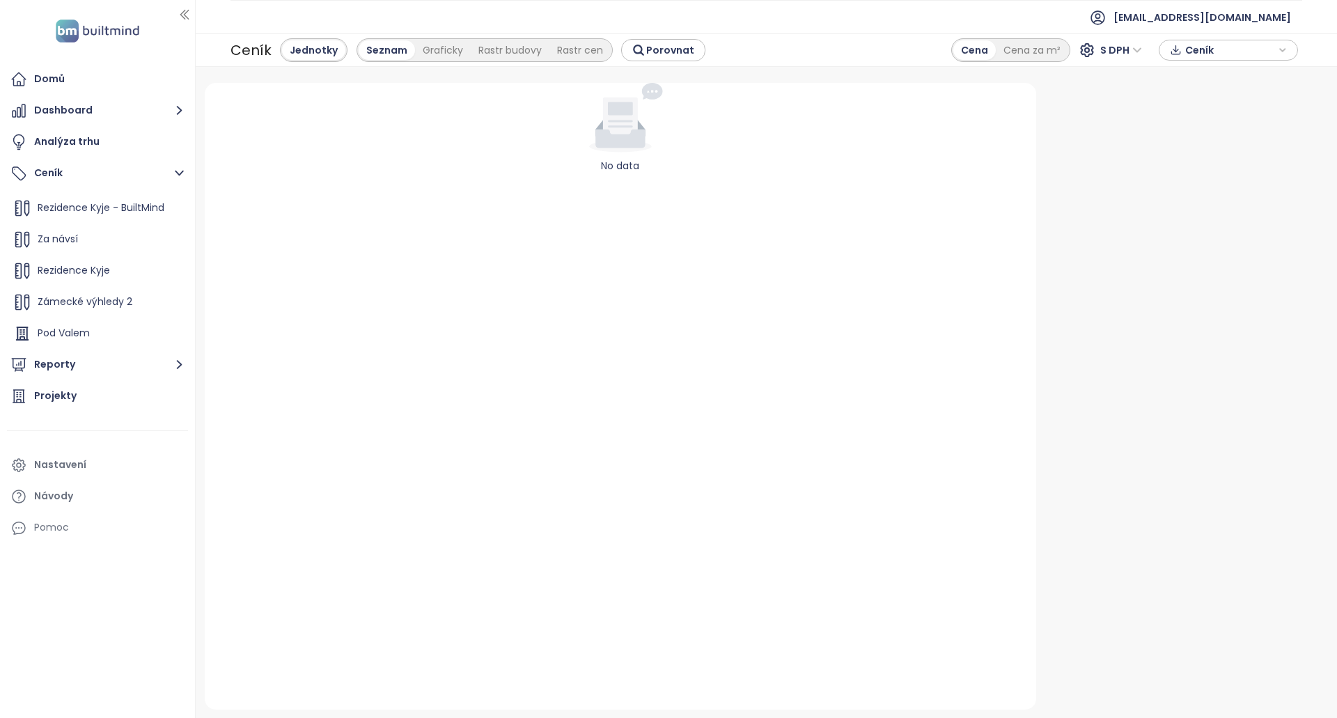
click at [125, 189] on div "Ceník Přidat projekt test Rezidence Kyje - BuiltMind Za návsí Rezidence [PERSON…" at bounding box center [97, 254] width 181 height 188
click at [117, 208] on span "Rezidence Kyje - BuiltMind" at bounding box center [101, 208] width 127 height 14
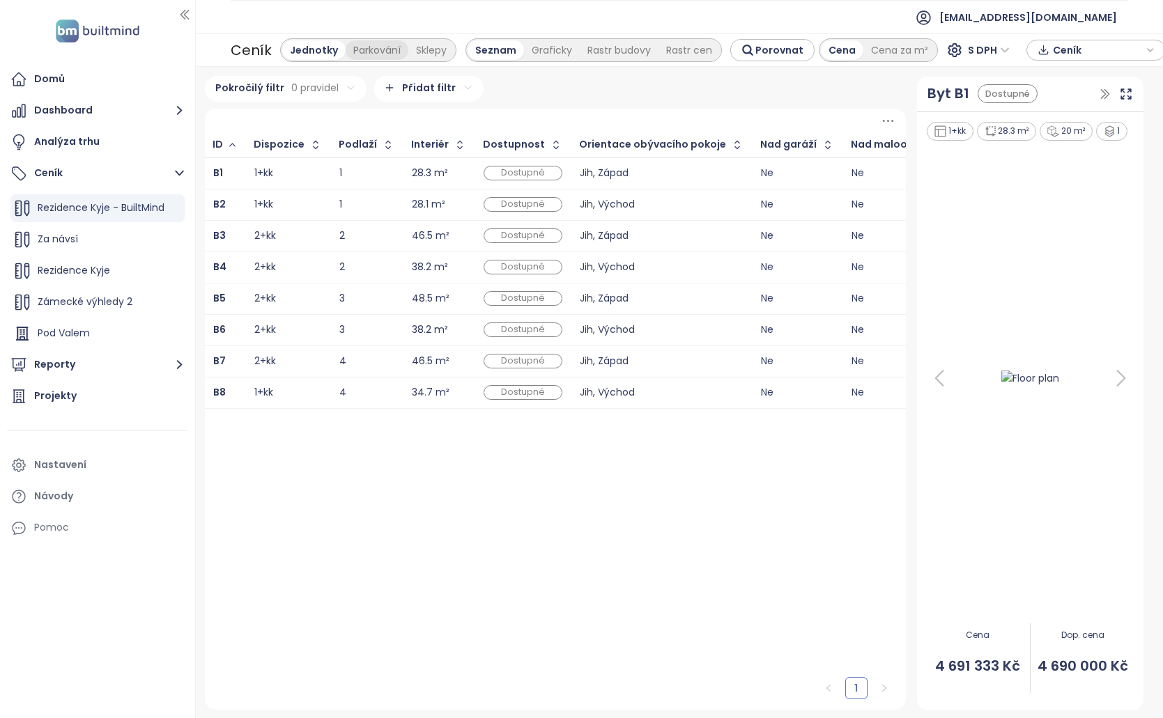
click at [373, 53] on div "Parkování" at bounding box center [377, 50] width 63 height 20
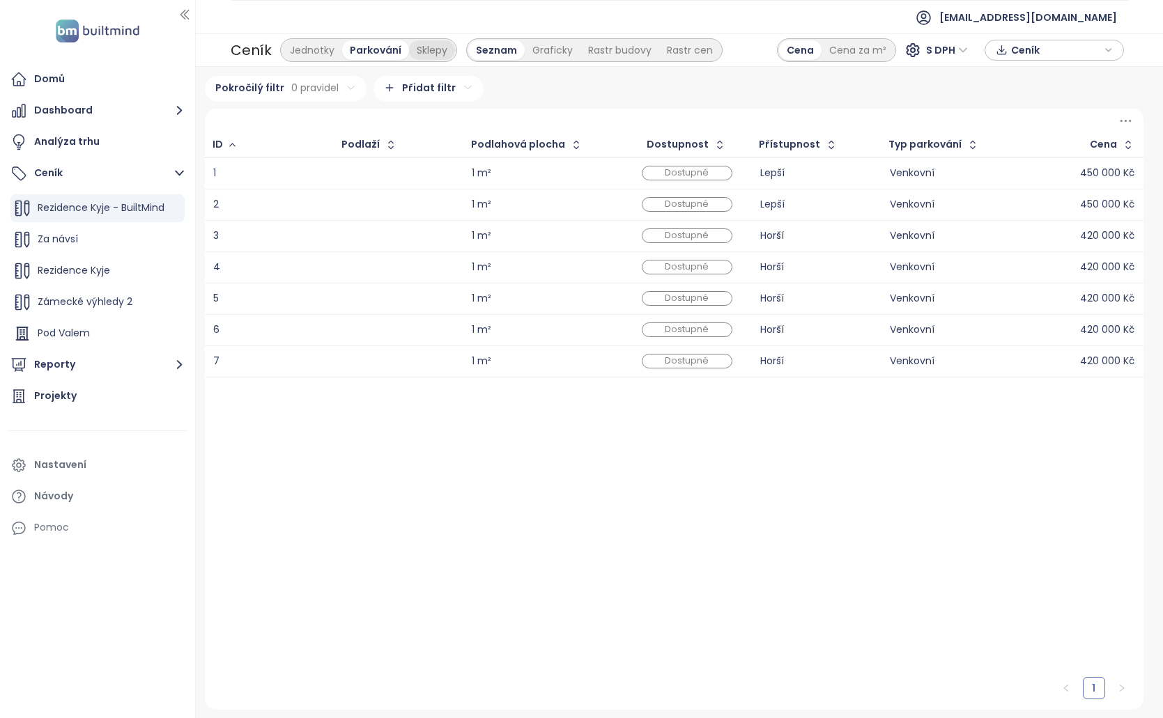
click at [419, 56] on div "Sklepy" at bounding box center [432, 50] width 46 height 20
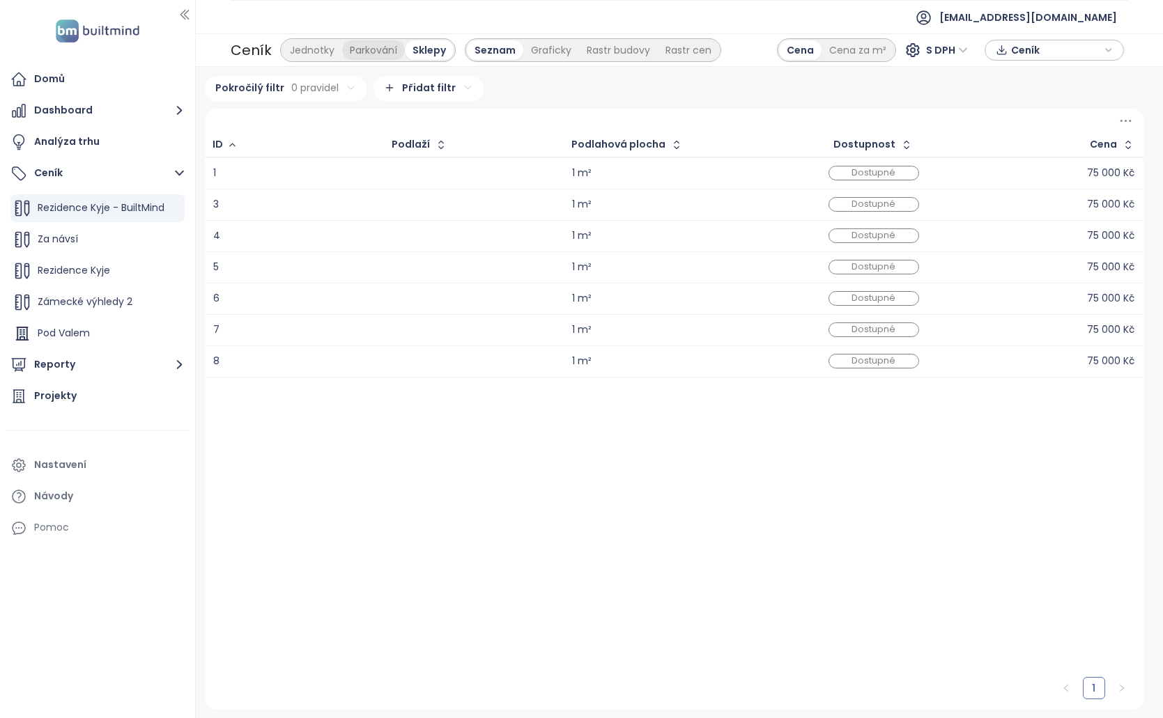
click at [376, 48] on div "Parkování" at bounding box center [373, 50] width 63 height 20
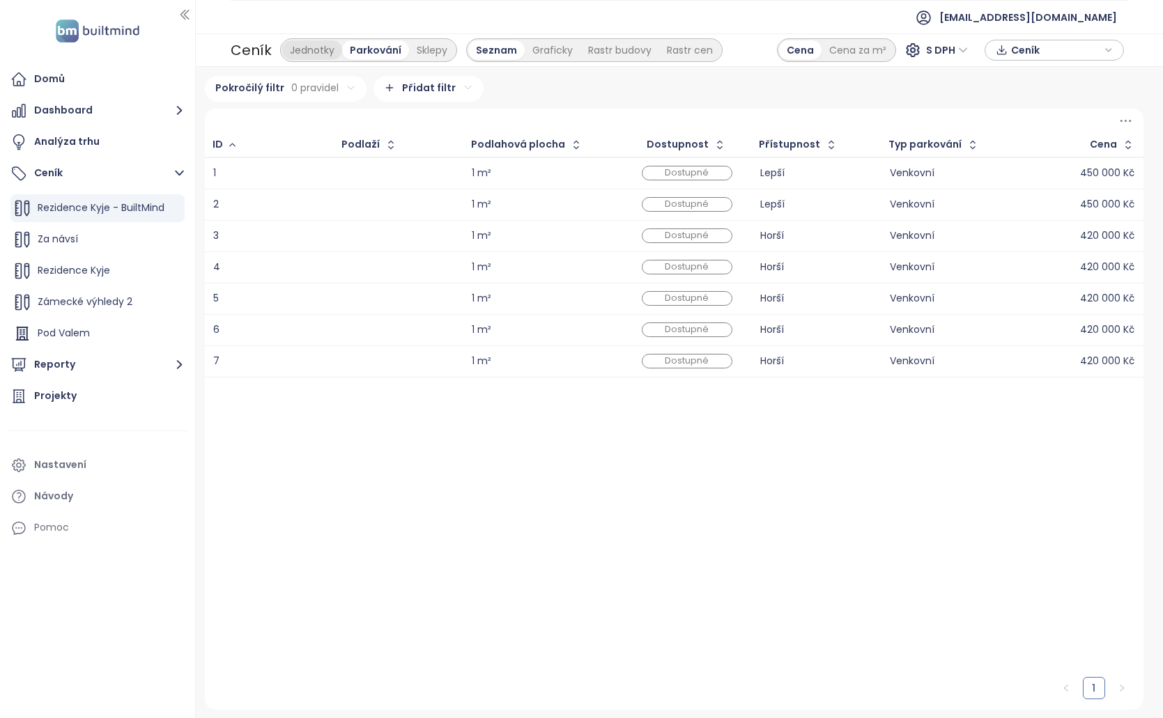
click at [282, 45] on div "Jednotky" at bounding box center [312, 50] width 60 height 20
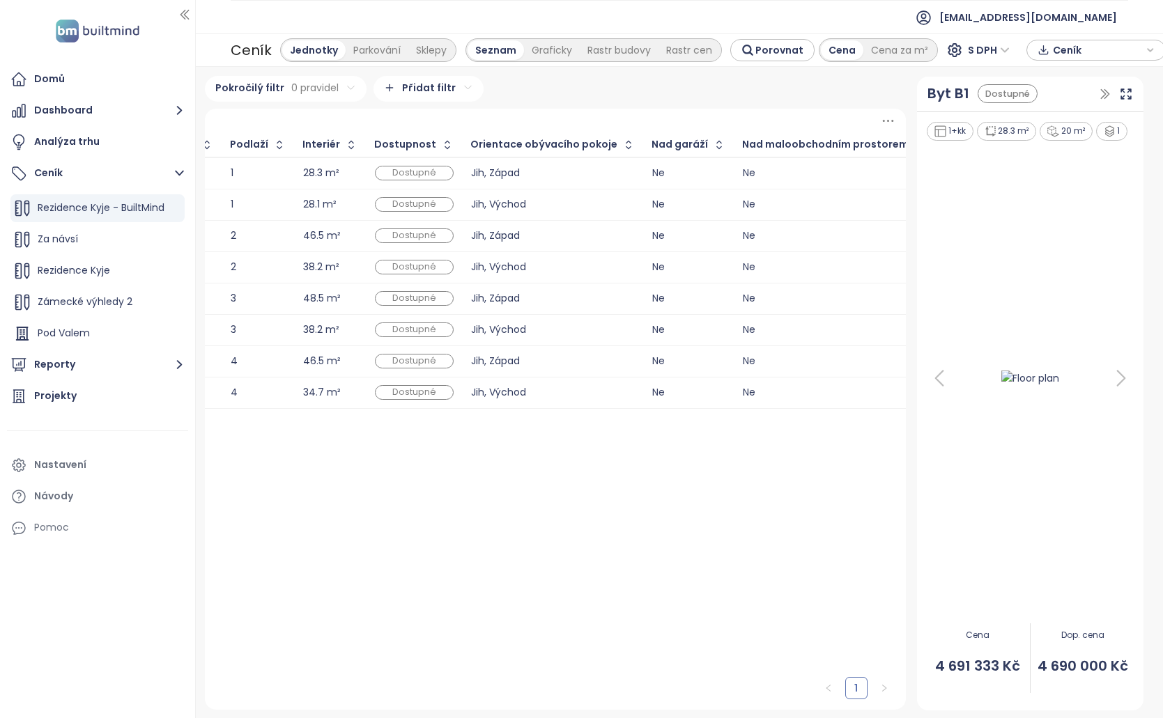
scroll to position [0, 0]
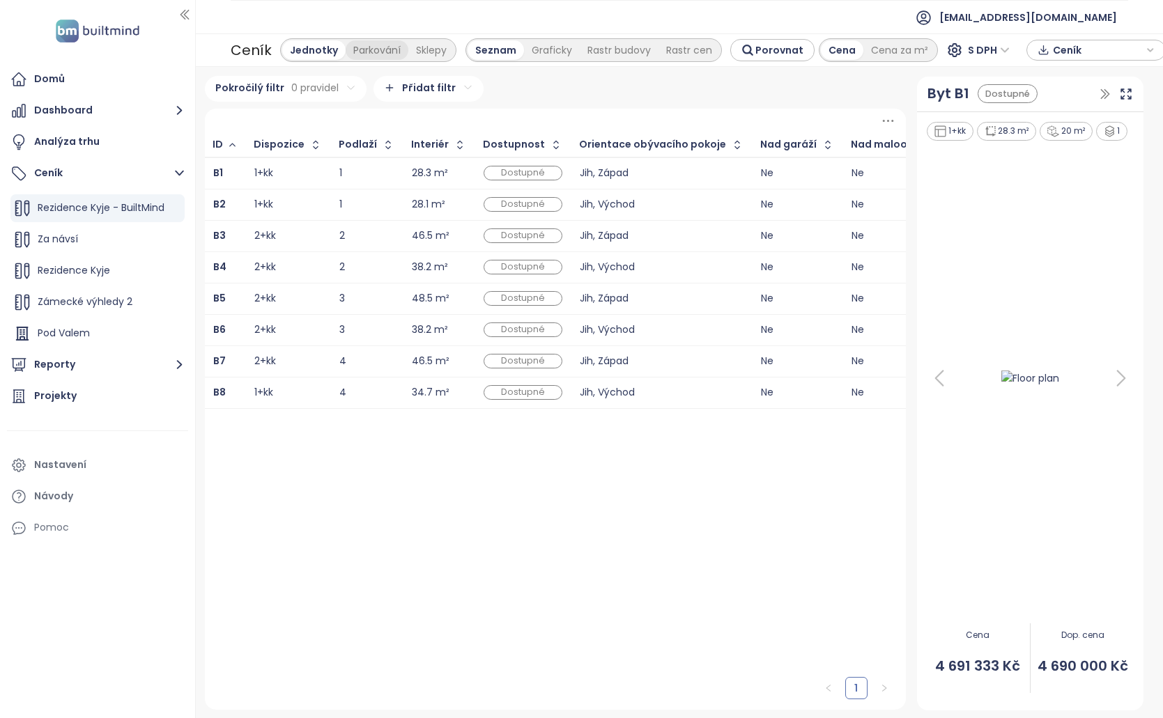
click at [384, 42] on div "Parkování" at bounding box center [377, 50] width 63 height 20
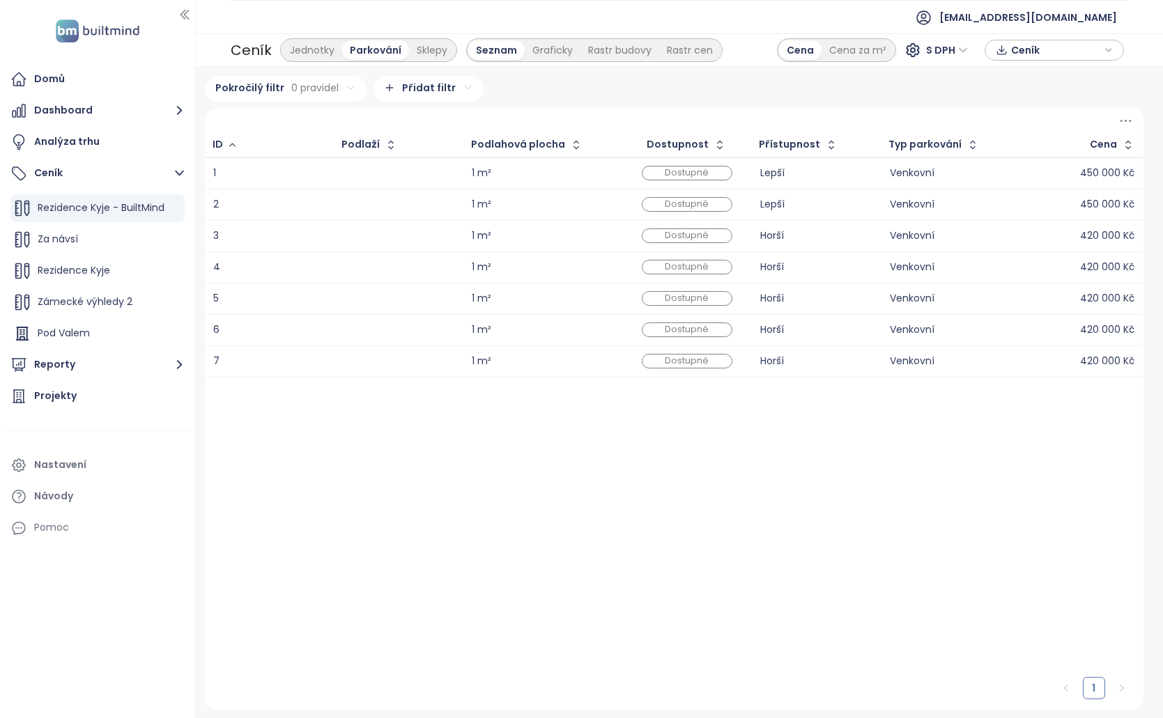
click at [334, 171] on td at bounding box center [399, 173] width 130 height 32
click at [1105, 21] on span "[EMAIL_ADDRESS][DOMAIN_NAME]" at bounding box center [1028, 17] width 178 height 33
click at [999, 201] on div "Venkovní" at bounding box center [948, 204] width 116 height 9
click at [1015, 176] on td "450 000 Kč" at bounding box center [1079, 173] width 130 height 32
click at [1066, 19] on span "[EMAIL_ADDRESS][DOMAIN_NAME]" at bounding box center [1028, 17] width 178 height 33
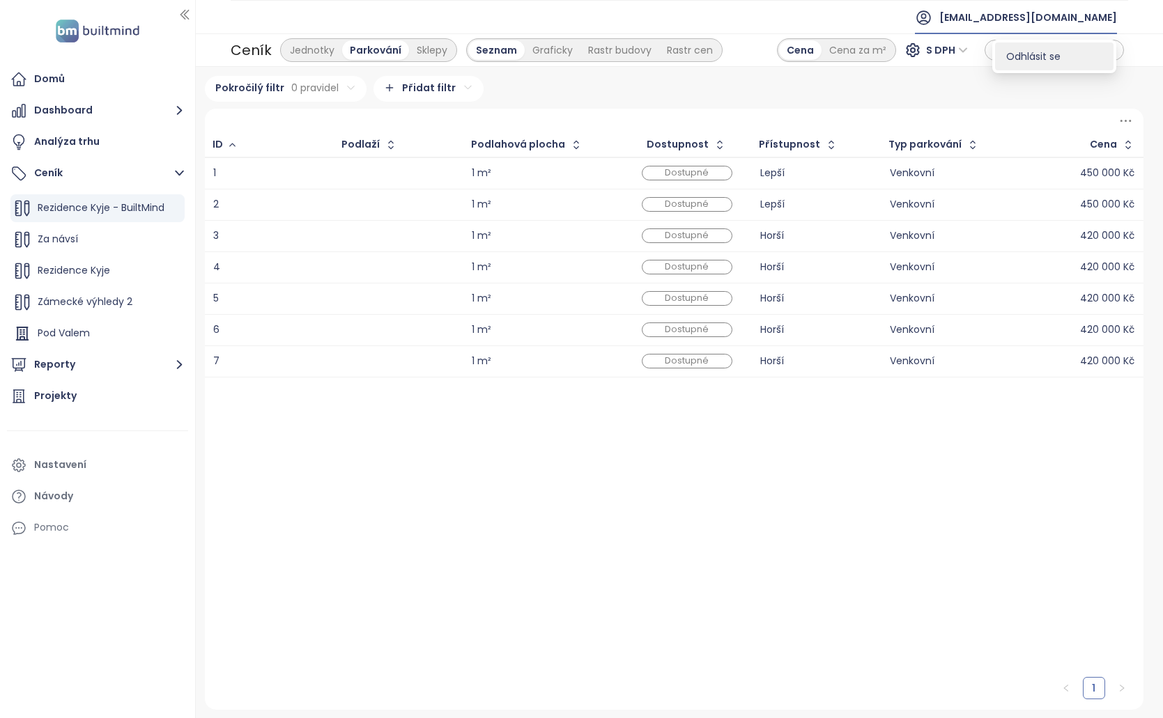
click at [1051, 67] on li "Odhlásit se" at bounding box center [1054, 56] width 118 height 28
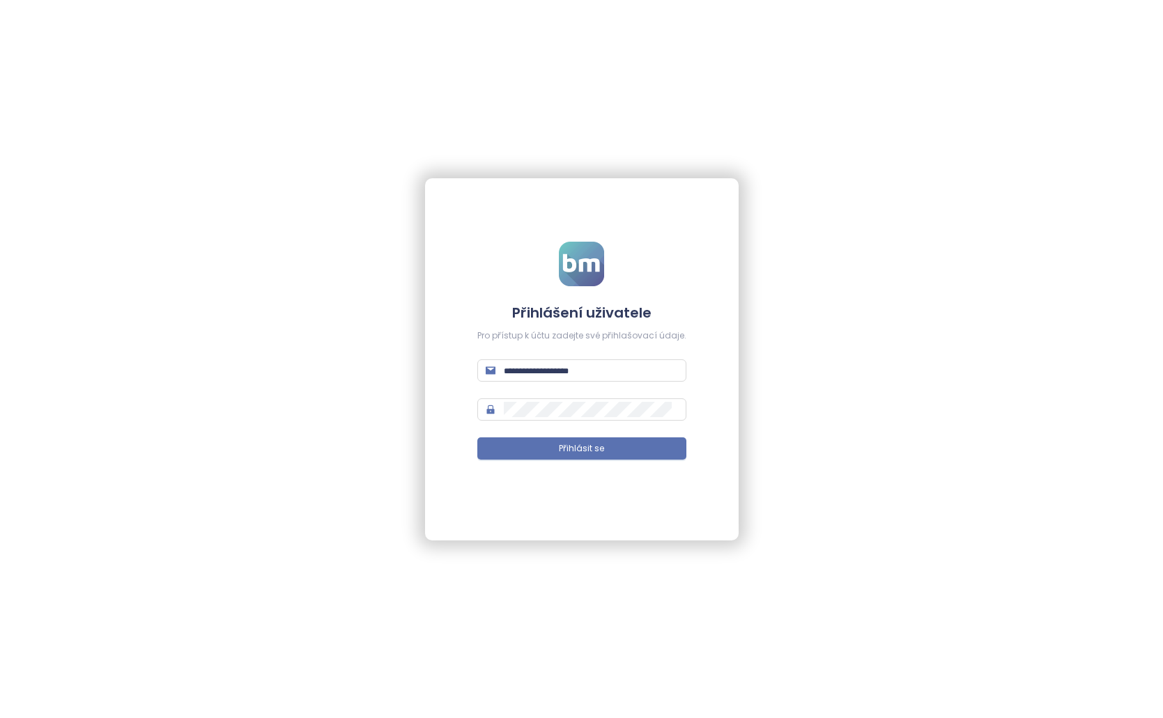
type input "**********"
